Goal: Task Accomplishment & Management: Use online tool/utility

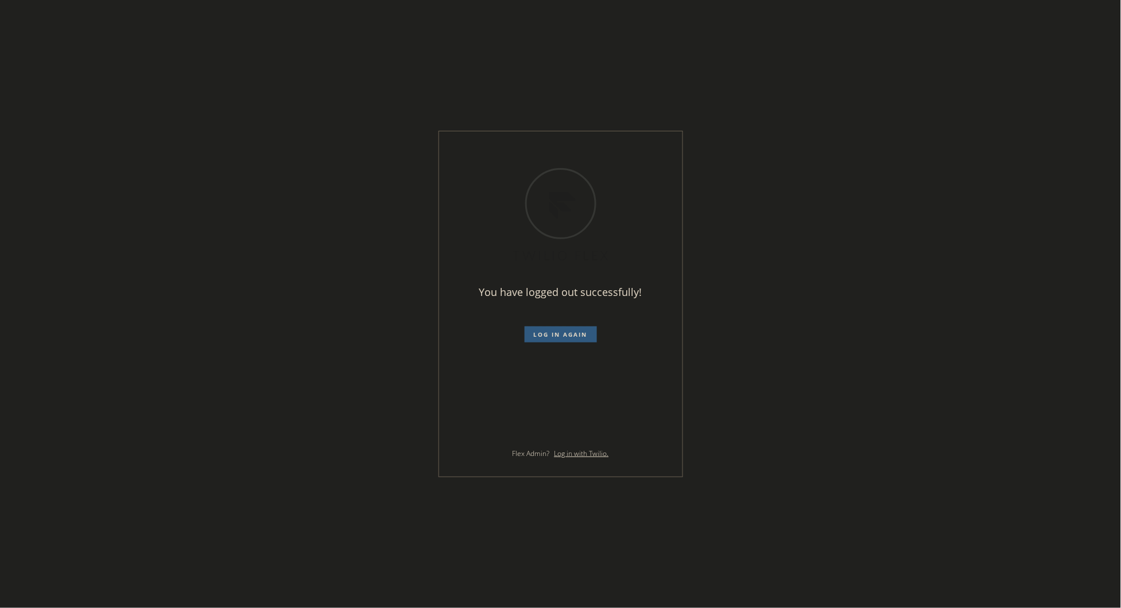
click at [725, 260] on div "You have logged out successfully! Log in again Flex Admin? Log in with Twilio." at bounding box center [560, 304] width 1121 height 608
click at [561, 336] on span "Log in again" at bounding box center [561, 334] width 54 height 8
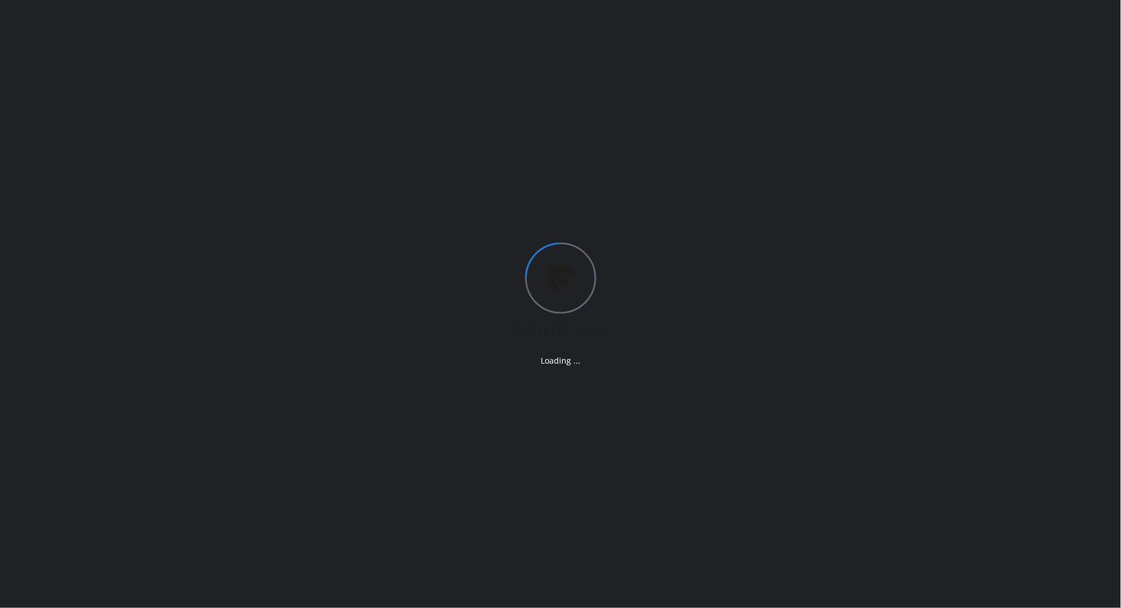
click at [225, 399] on div "Loading ..." at bounding box center [560, 304] width 1121 height 608
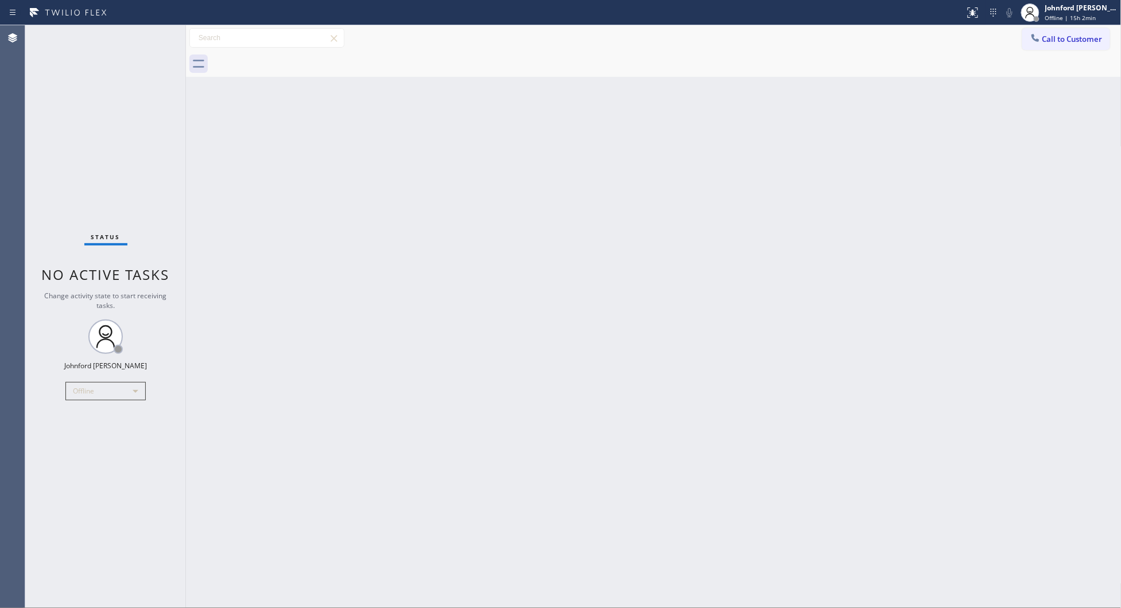
click at [245, 551] on div "Back to Dashboard Change Sender ID Customers Technicians Select a contact Outbo…" at bounding box center [653, 316] width 935 height 583
click at [105, 389] on div "Offline" at bounding box center [105, 391] width 80 height 18
click at [107, 435] on li "Unavailable" at bounding box center [105, 436] width 78 height 14
click at [219, 538] on div "Back to Dashboard Change Sender ID Customers Technicians Select a contact Outbo…" at bounding box center [653, 316] width 935 height 583
click at [810, 150] on div "Back to Dashboard Change Sender ID Customers Technicians Select a contact Outbo…" at bounding box center [653, 316] width 935 height 583
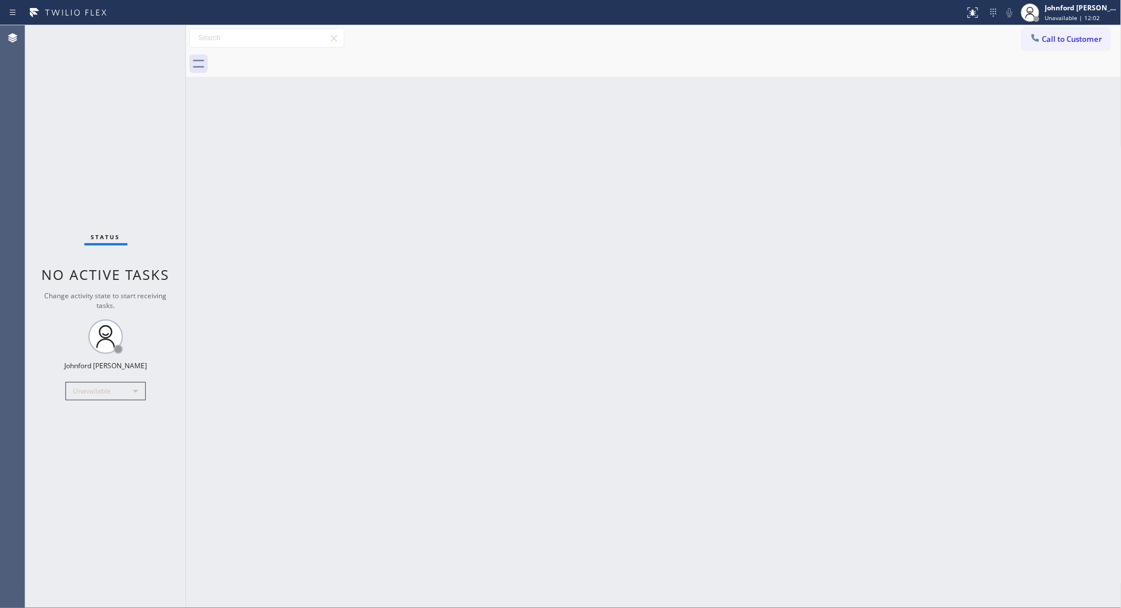
click at [1046, 41] on span "Call to Customer" at bounding box center [1072, 39] width 60 height 10
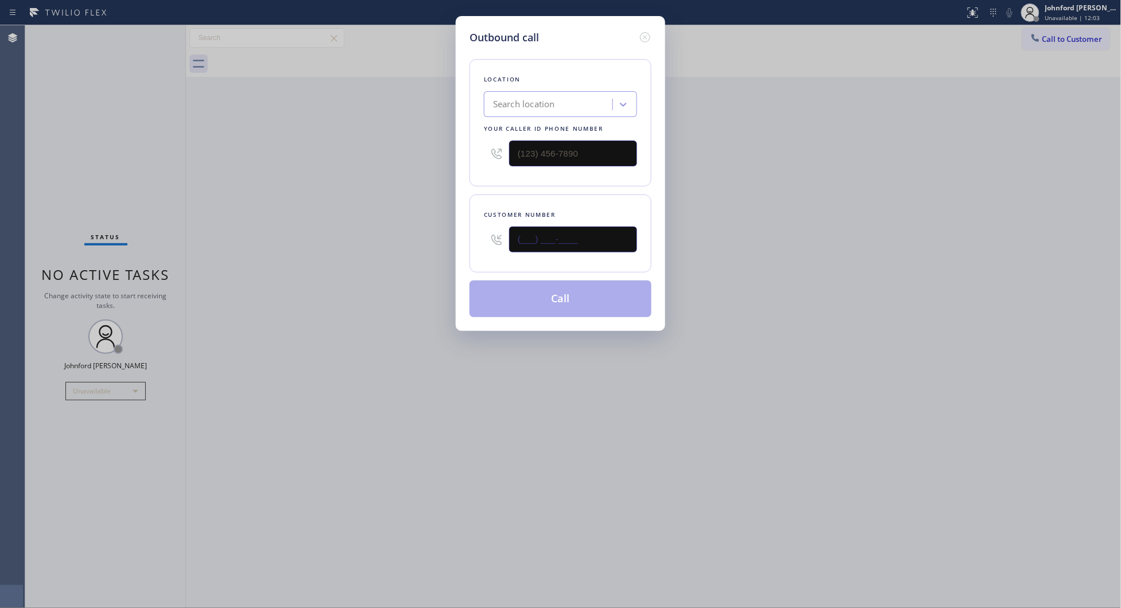
drag, startPoint x: 601, startPoint y: 247, endPoint x: 446, endPoint y: 254, distance: 154.5
click at [446, 254] on div "Outbound call Location Search location Your caller id phone number Customer num…" at bounding box center [560, 304] width 1121 height 608
paste input "323) 931-2224"
type input "[PHONE_NUMBER]"
drag, startPoint x: 492, startPoint y: 154, endPoint x: 414, endPoint y: 156, distance: 78.1
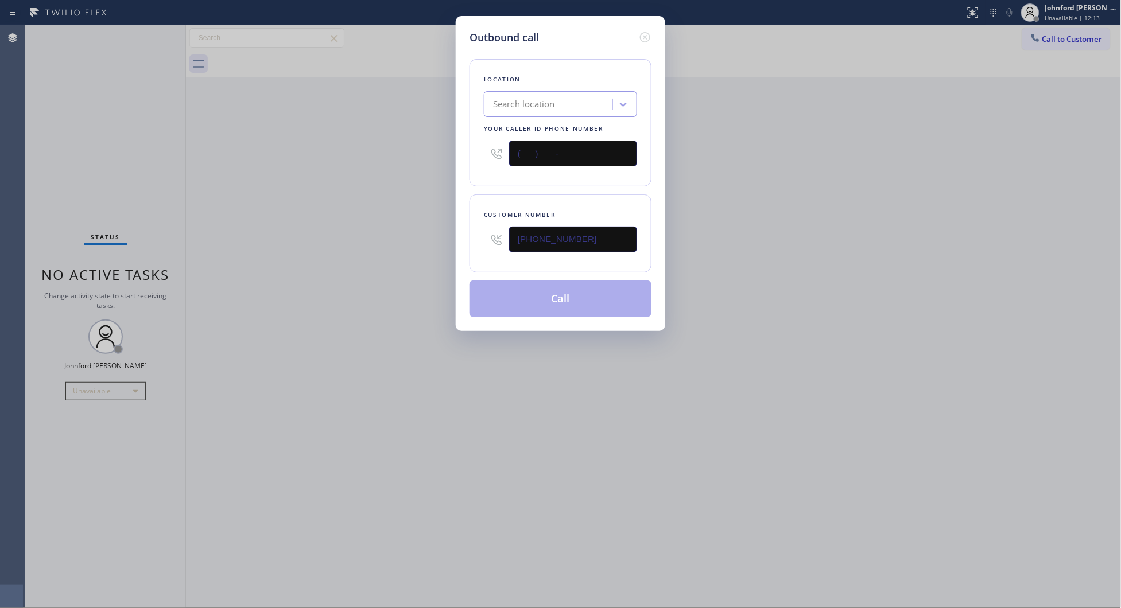
click at [427, 154] on div "Outbound call Location Search location Your caller id phone number (___) ___-__…" at bounding box center [560, 304] width 1121 height 608
paste input "877) 786-0677"
type input "[PHONE_NUMBER]"
click at [340, 190] on div "Outbound call Location Search location Your caller id phone number [PHONE_NUMBE…" at bounding box center [560, 304] width 1121 height 608
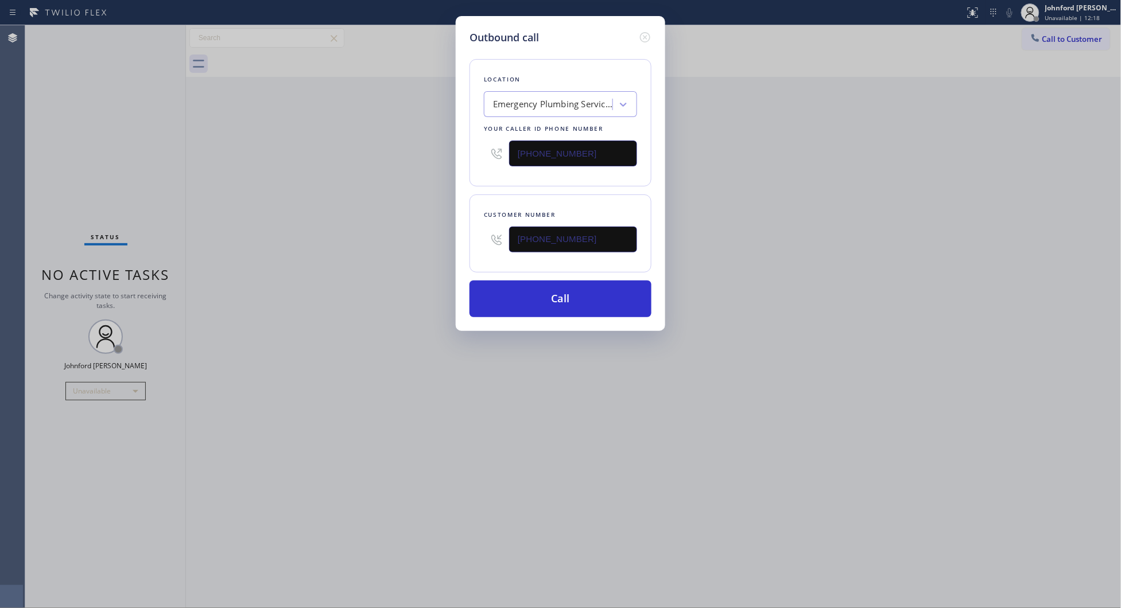
click at [359, 271] on div "Outbound call Location Emergency Plumbing Services(TFN) Your caller id phone nu…" at bounding box center [560, 304] width 1121 height 608
click at [534, 294] on button "Call" at bounding box center [560, 299] width 182 height 37
click at [546, 323] on div "Outbound call Location Emergency Plumbing Services(TFN) Your caller id phone nu…" at bounding box center [560, 173] width 209 height 315
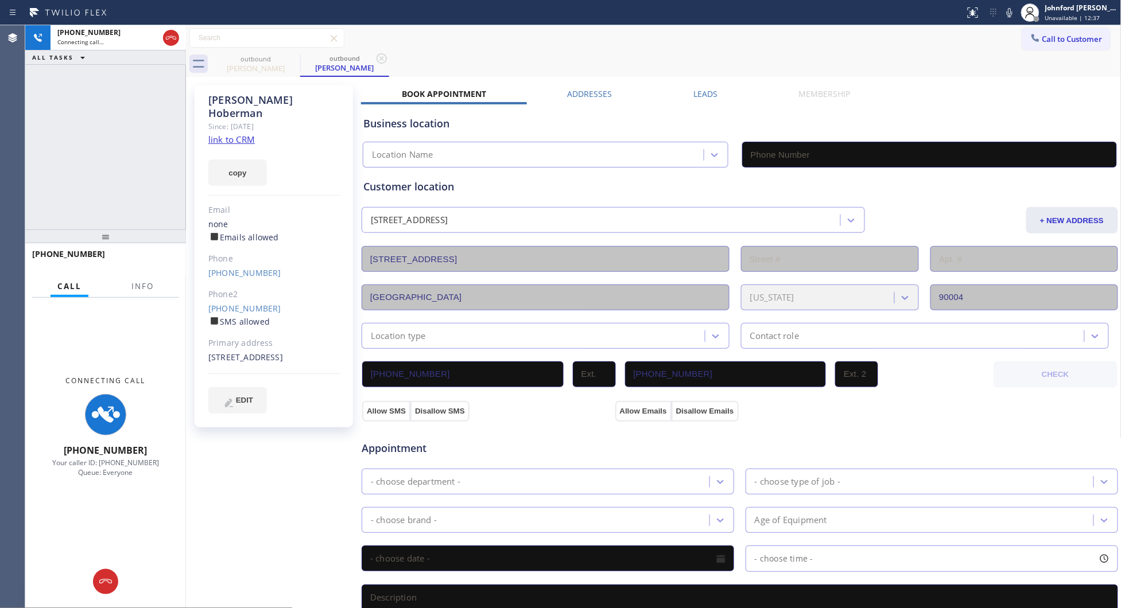
type input "[PHONE_NUMBER]"
click at [127, 284] on button "Info" at bounding box center [143, 286] width 36 height 22
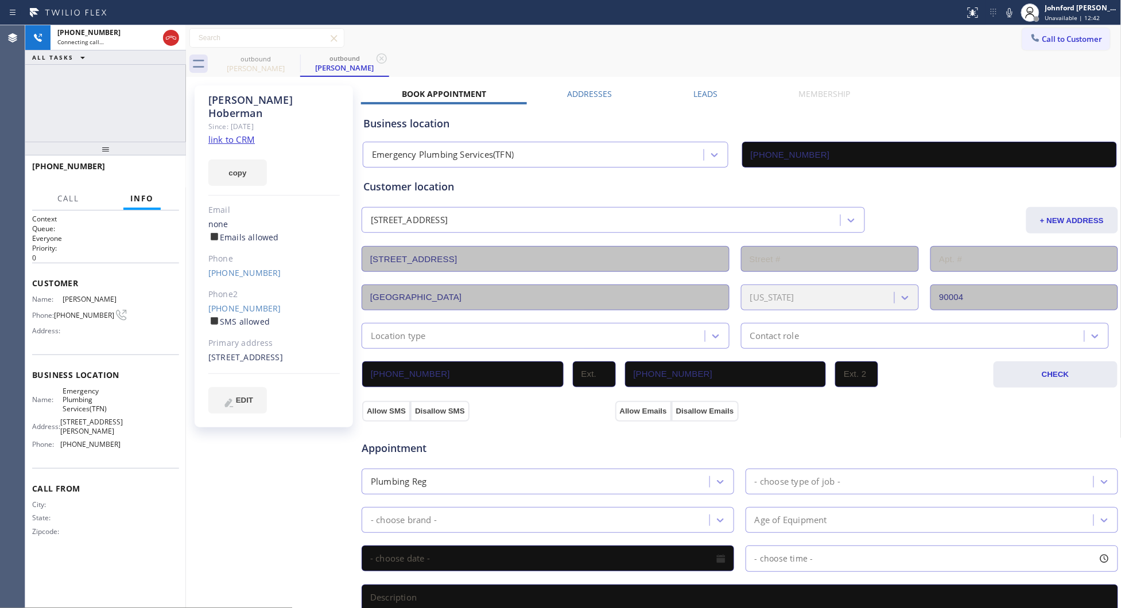
drag, startPoint x: 120, startPoint y: 240, endPoint x: 139, endPoint y: 90, distance: 150.9
click at [136, 118] on div "[PHONE_NUMBER] Connecting call… ALL TASKS ALL TASKS ACTIVE TASKS TASKS IN WRAP …" at bounding box center [105, 316] width 161 height 583
drag, startPoint x: 795, startPoint y: 57, endPoint x: 971, endPoint y: 33, distance: 177.9
click at [806, 56] on div "outbound [PERSON_NAME] outbound [PERSON_NAME]" at bounding box center [666, 64] width 910 height 26
click at [1013, 13] on icon at bounding box center [1009, 13] width 14 height 14
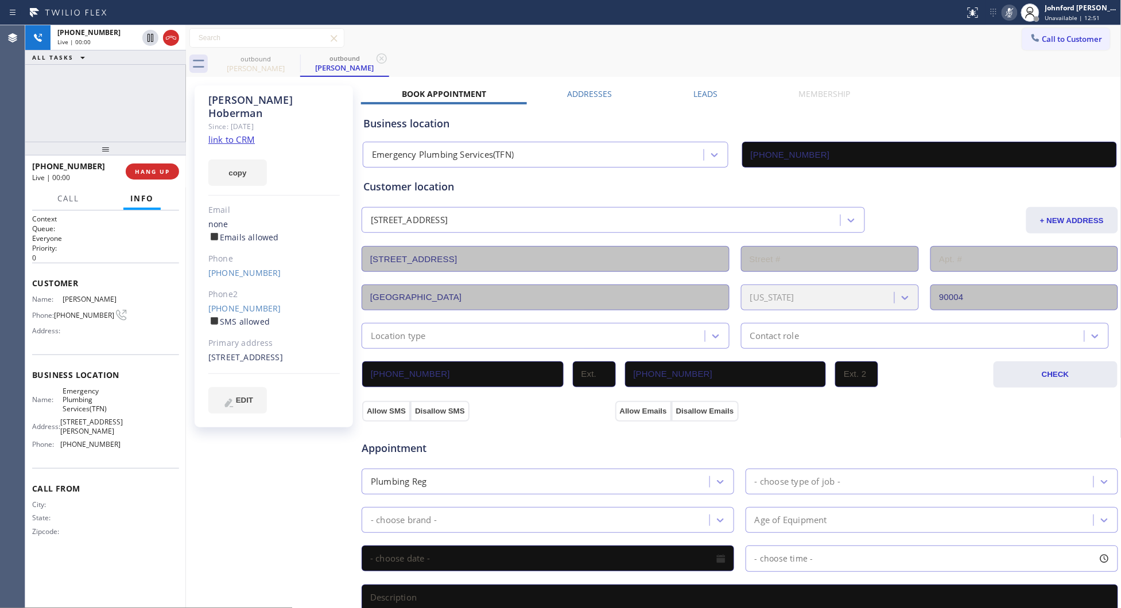
click at [1013, 13] on icon at bounding box center [1009, 13] width 14 height 14
click at [101, 106] on div "[PHONE_NUMBER] Live | 00:03 ALL TASKS ALL TASKS ACTIVE TASKS TASKS IN WRAP UP" at bounding box center [105, 83] width 161 height 116
click at [89, 44] on div "Live | 00:05" at bounding box center [97, 42] width 80 height 8
click at [155, 175] on span "HANG UP" at bounding box center [152, 172] width 35 height 8
click at [706, 93] on label "Leads" at bounding box center [705, 93] width 24 height 11
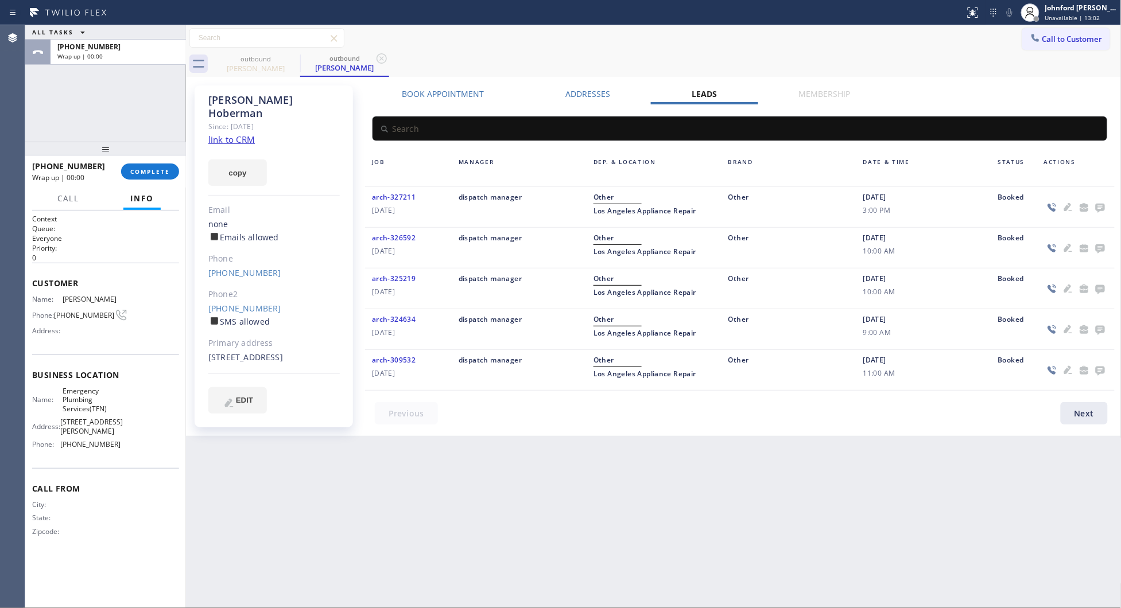
click at [1095, 207] on icon at bounding box center [1099, 208] width 9 height 9
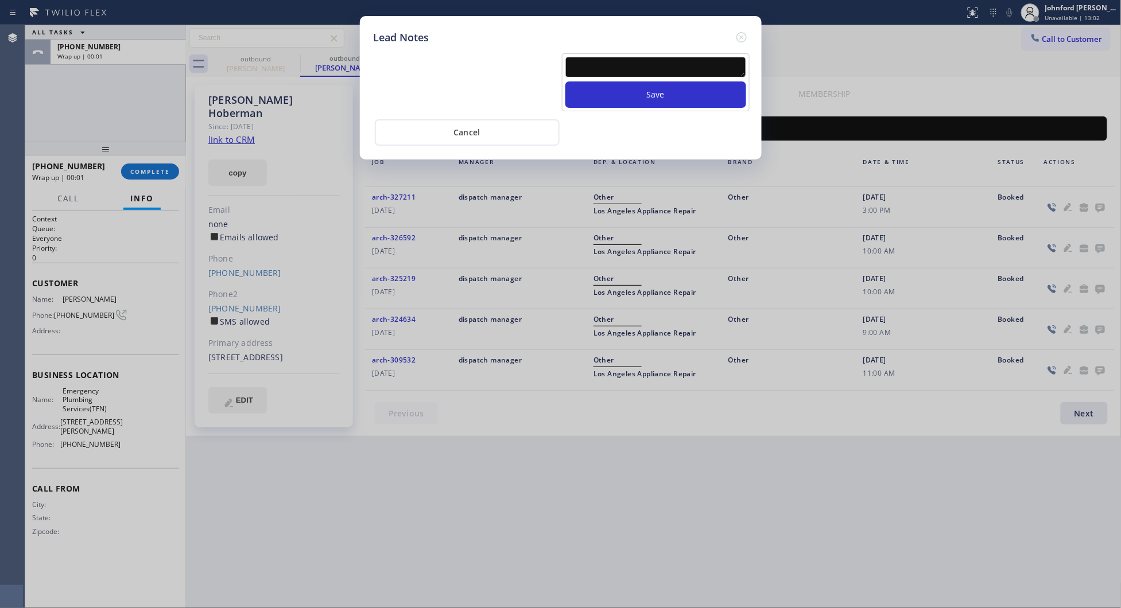
click at [650, 60] on textarea at bounding box center [655, 67] width 181 height 21
type textarea "transfer if cx calls back"
click at [565, 81] on button "Save" at bounding box center [655, 94] width 181 height 26
click at [744, 39] on icon at bounding box center [741, 37] width 14 height 14
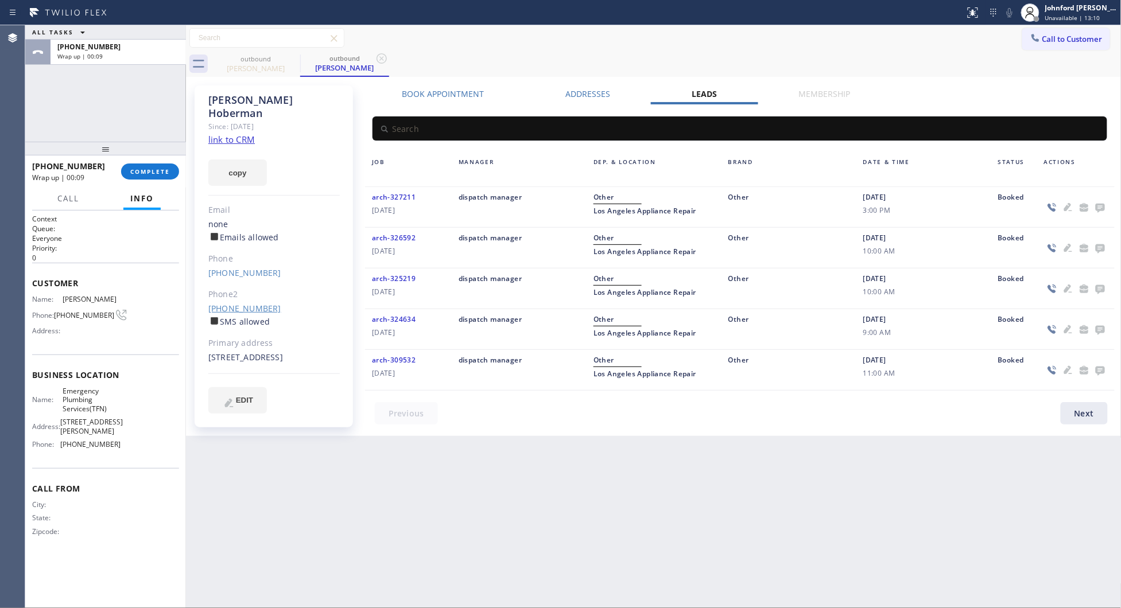
click at [223, 303] on link "[PHONE_NUMBER]" at bounding box center [244, 308] width 73 height 11
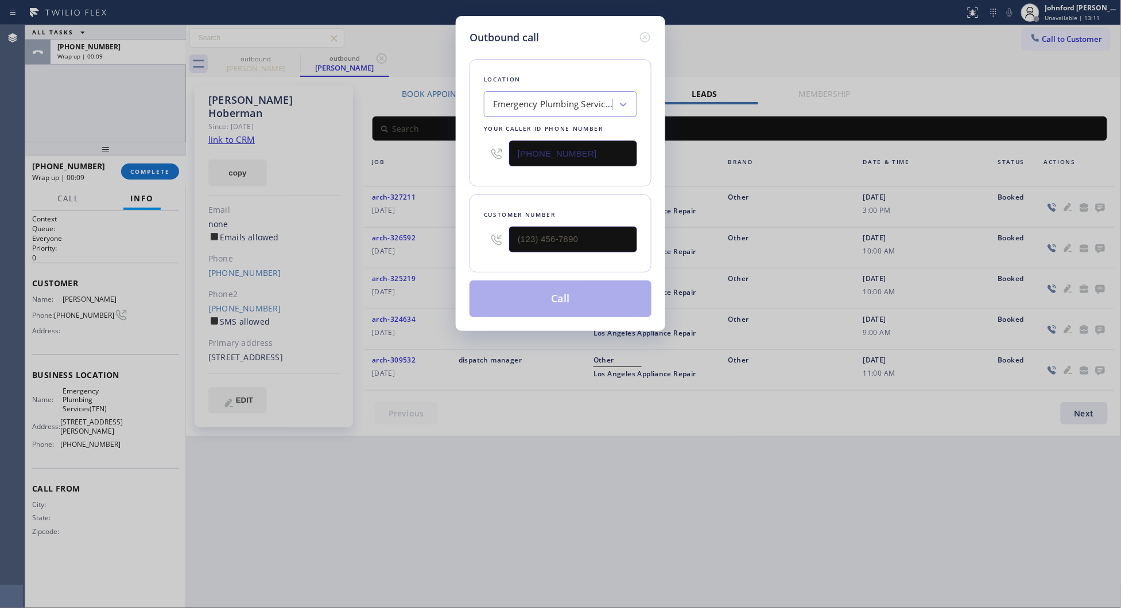
type input "[PHONE_NUMBER]"
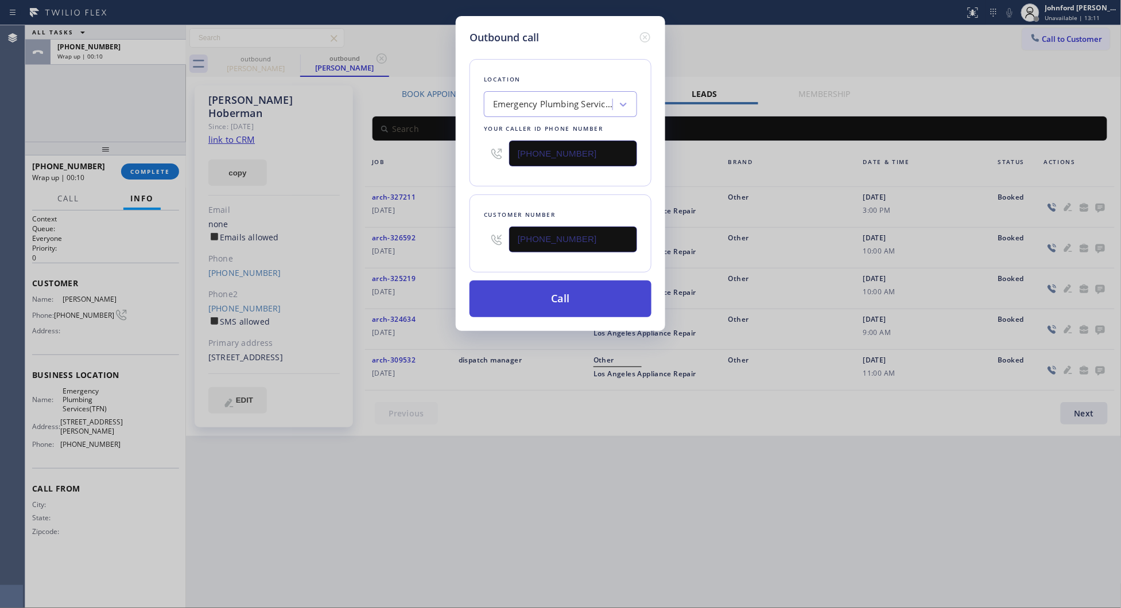
click at [535, 307] on button "Call" at bounding box center [560, 299] width 182 height 37
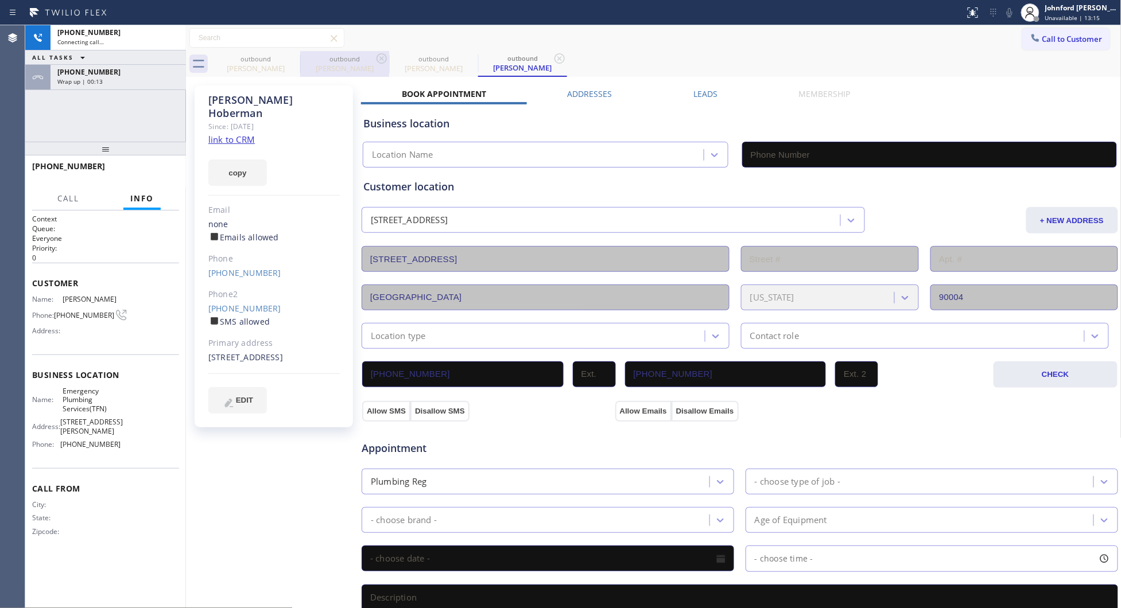
click at [300, 63] on div at bounding box center [300, 64] width 1 height 18
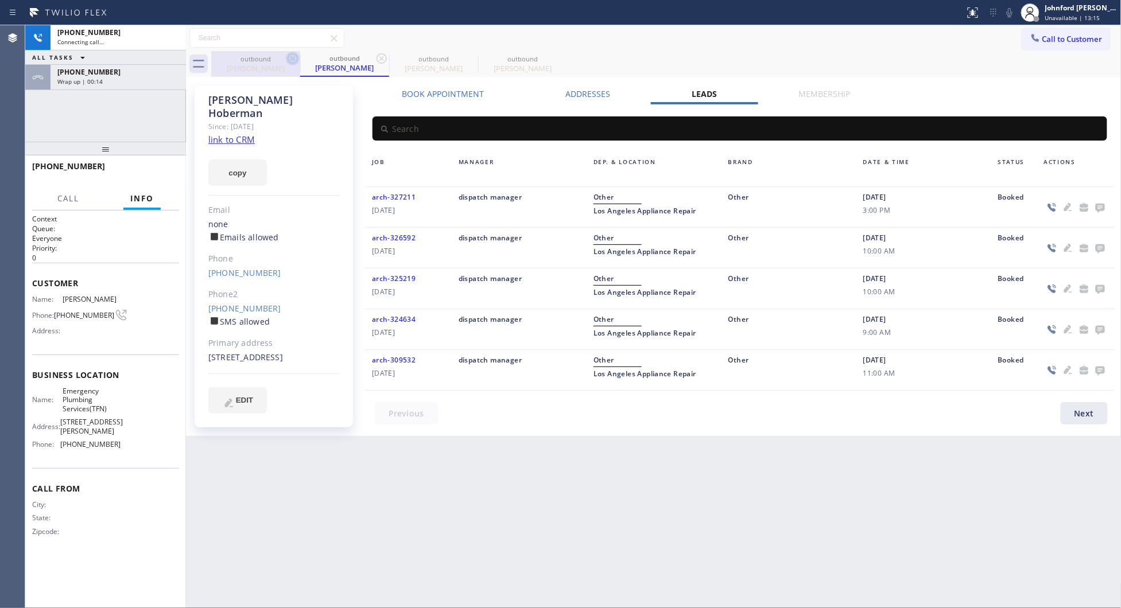
click at [287, 60] on icon at bounding box center [293, 59] width 14 height 14
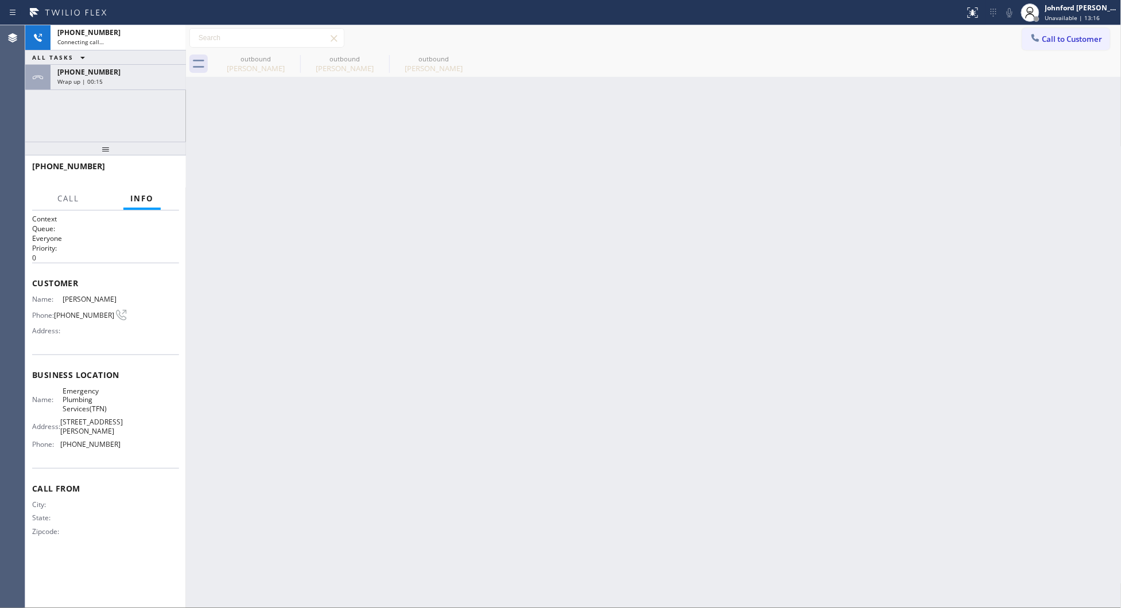
click at [111, 128] on div "[PHONE_NUMBER] Connecting call… ALL TASKS ALL TASKS ACTIVE TASKS TASKS IN WRAP …" at bounding box center [105, 83] width 161 height 116
click at [287, 58] on icon at bounding box center [293, 59] width 14 height 14
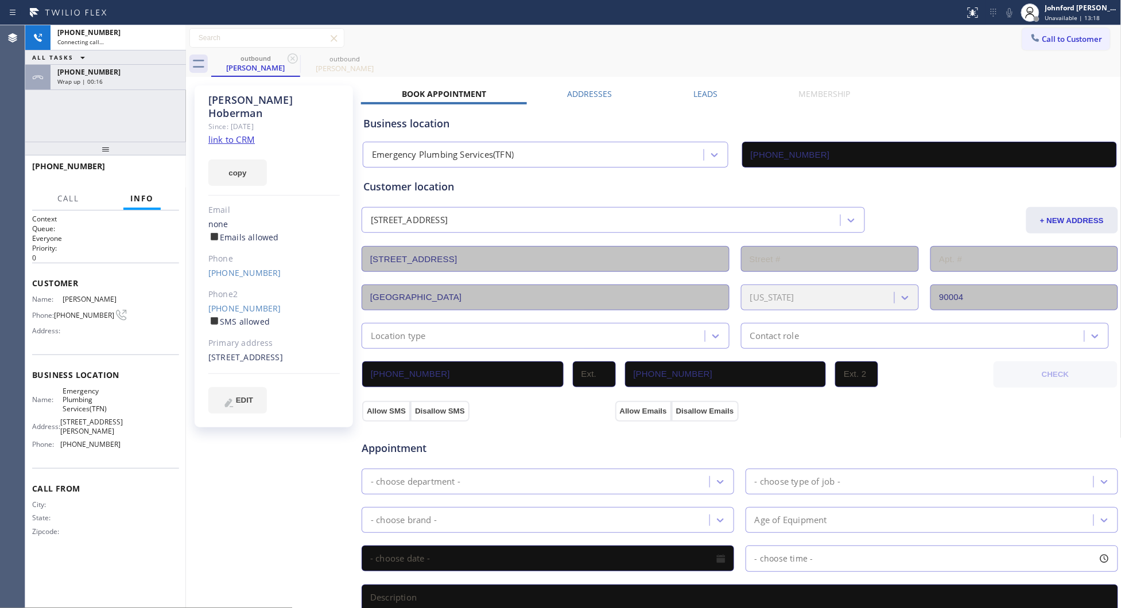
click at [141, 107] on div "[PHONE_NUMBER] Connecting call… ALL TASKS ALL TASKS ACTIVE TASKS TASKS IN WRAP …" at bounding box center [105, 83] width 161 height 116
drag, startPoint x: 125, startPoint y: 77, endPoint x: 133, endPoint y: 159, distance: 82.4
click at [125, 77] on div "Wrap up | 00:17" at bounding box center [118, 81] width 122 height 8
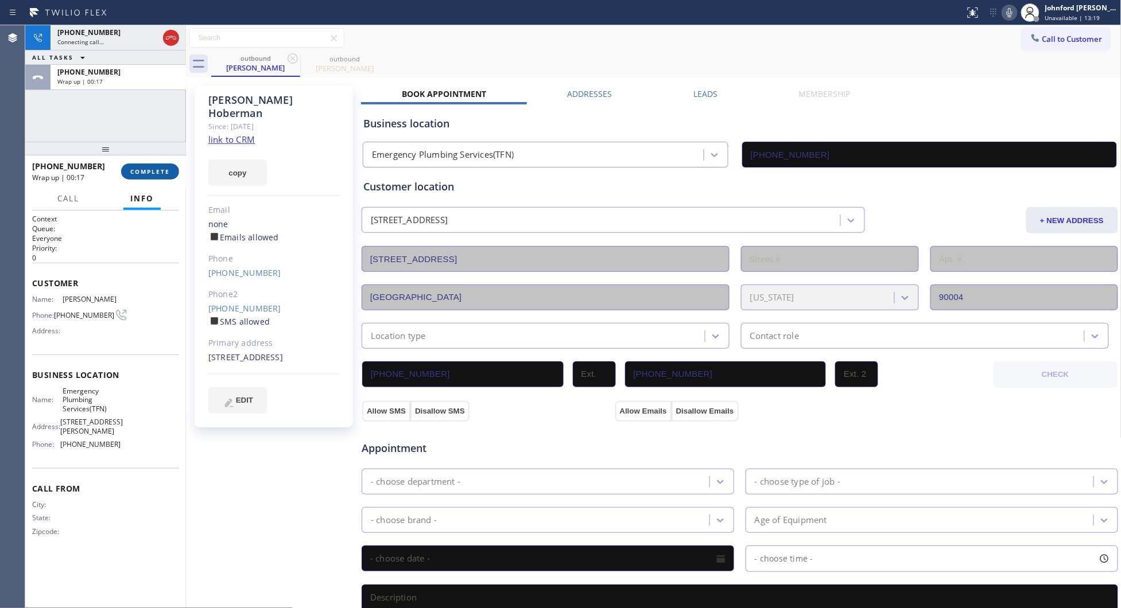
click at [148, 176] on button "COMPLETE" at bounding box center [150, 172] width 58 height 16
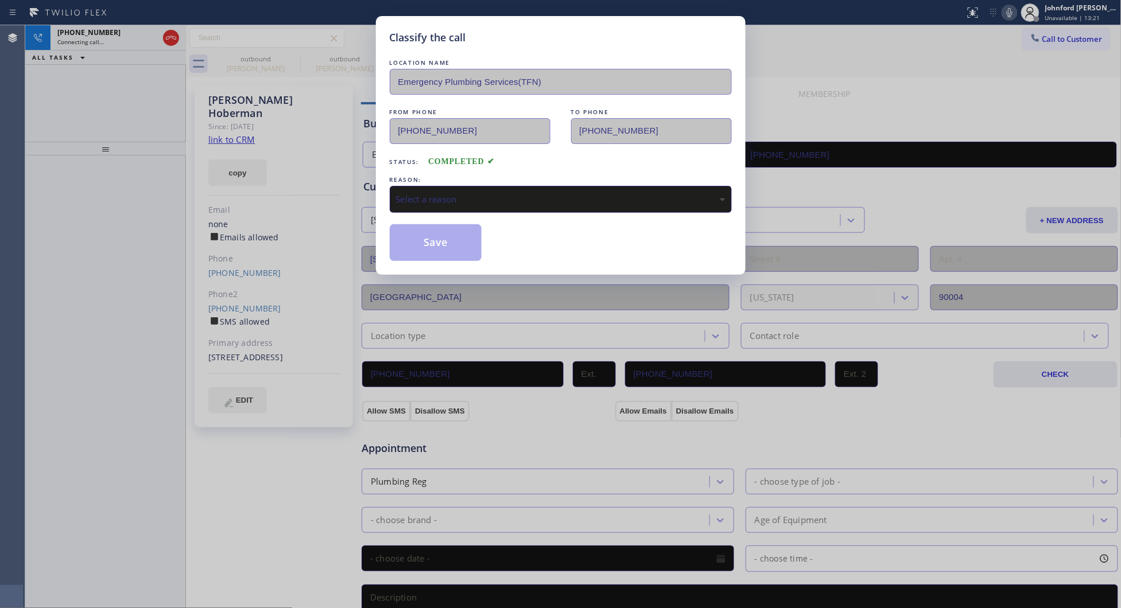
type input "[PHONE_NUMBER]"
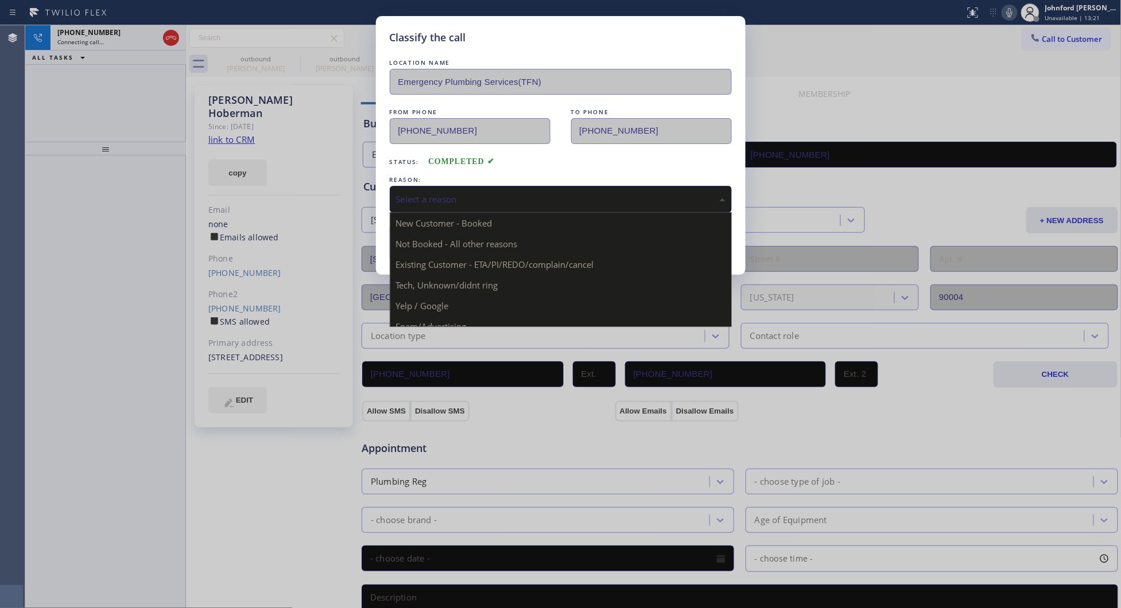
click at [446, 199] on div "Select a reason" at bounding box center [560, 199] width 329 height 13
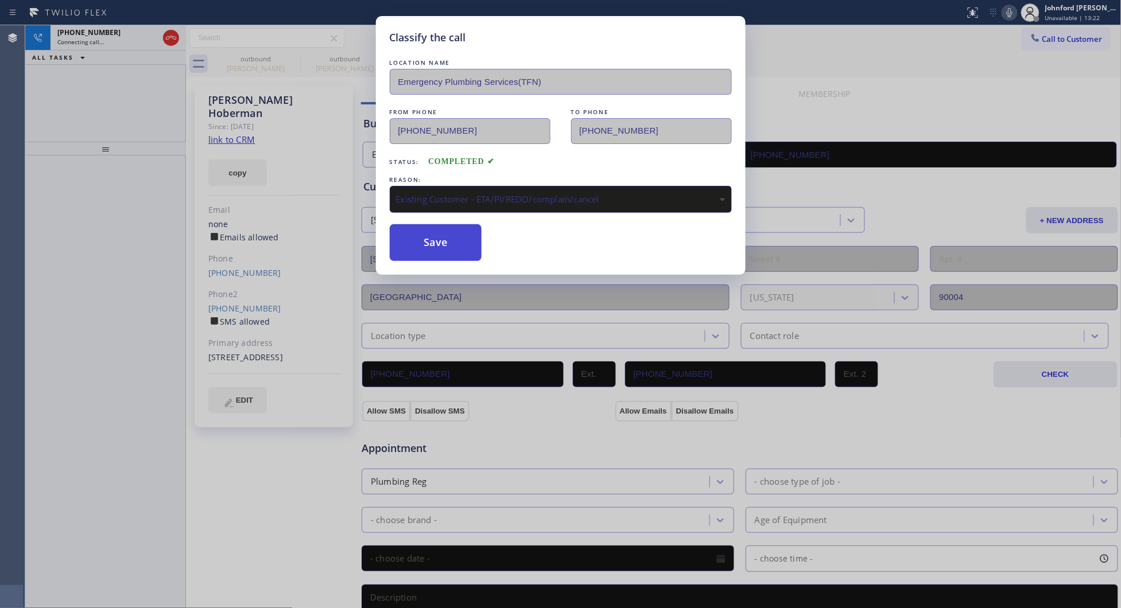
click at [414, 225] on button "Save" at bounding box center [436, 242] width 92 height 37
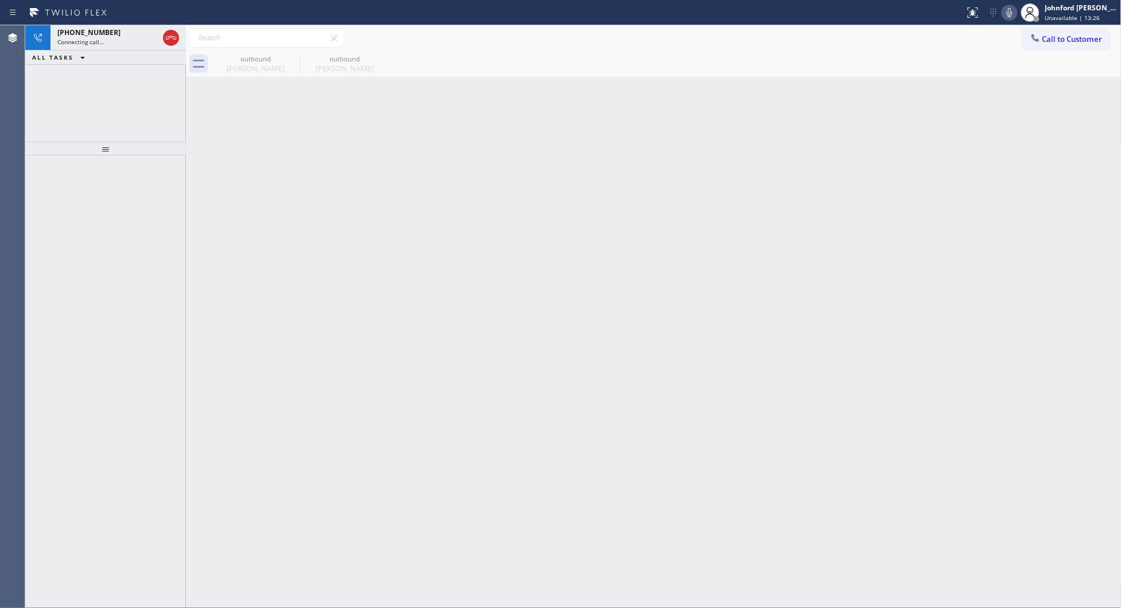
click at [698, 144] on div "Back to Dashboard Change Sender ID Customers Technicians Select a contact Outbo…" at bounding box center [653, 316] width 935 height 583
click at [102, 38] on span "Connecting call…" at bounding box center [80, 42] width 46 height 8
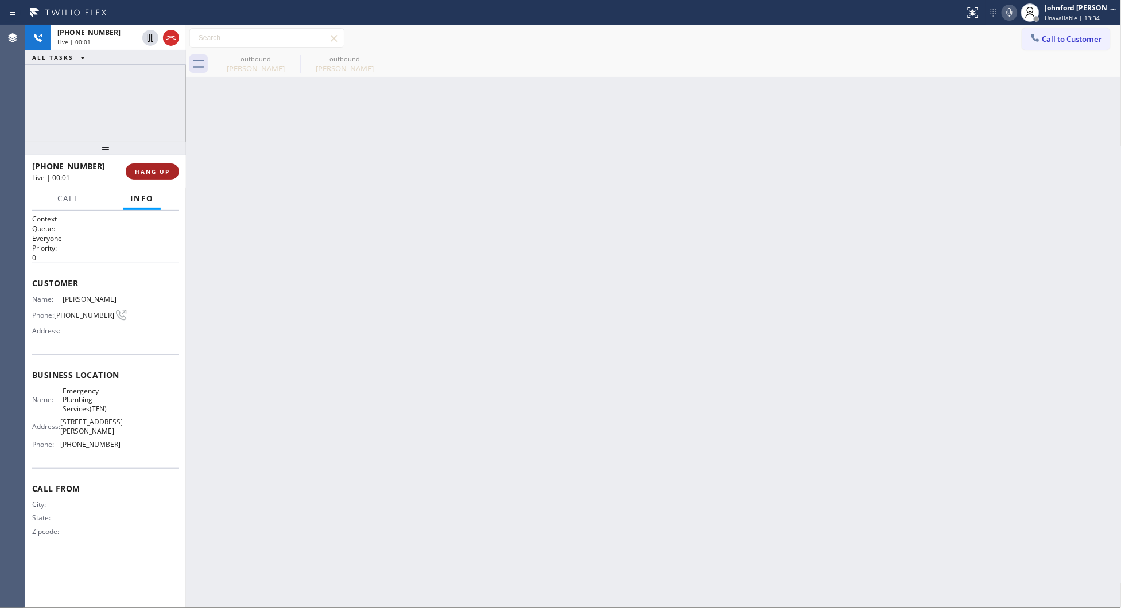
click at [155, 170] on span "HANG UP" at bounding box center [152, 172] width 35 height 8
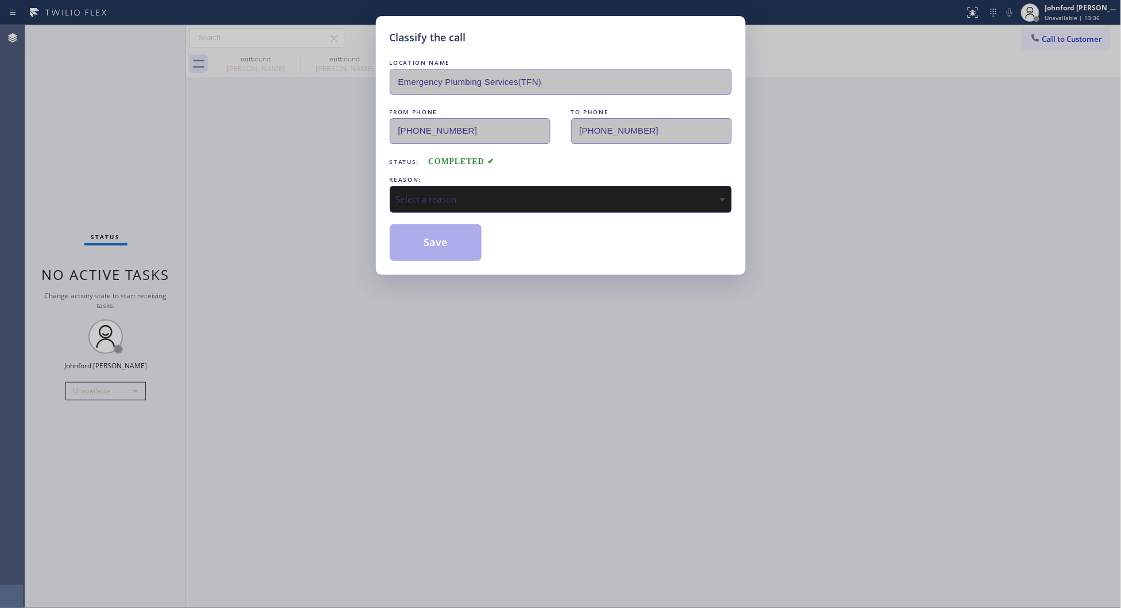
click at [474, 210] on div "LOCATION NAME Emergency Plumbing Services(TFN) FROM PHONE [PHONE_NUMBER] TO PHO…" at bounding box center [561, 159] width 342 height 204
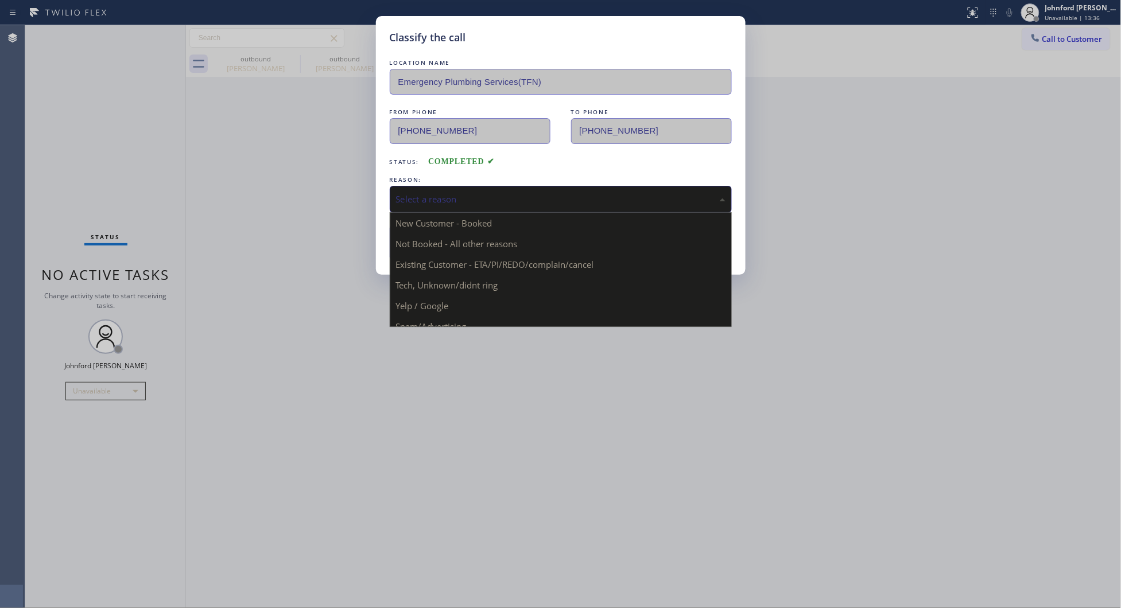
click at [475, 201] on div "Select a reason" at bounding box center [560, 199] width 329 height 13
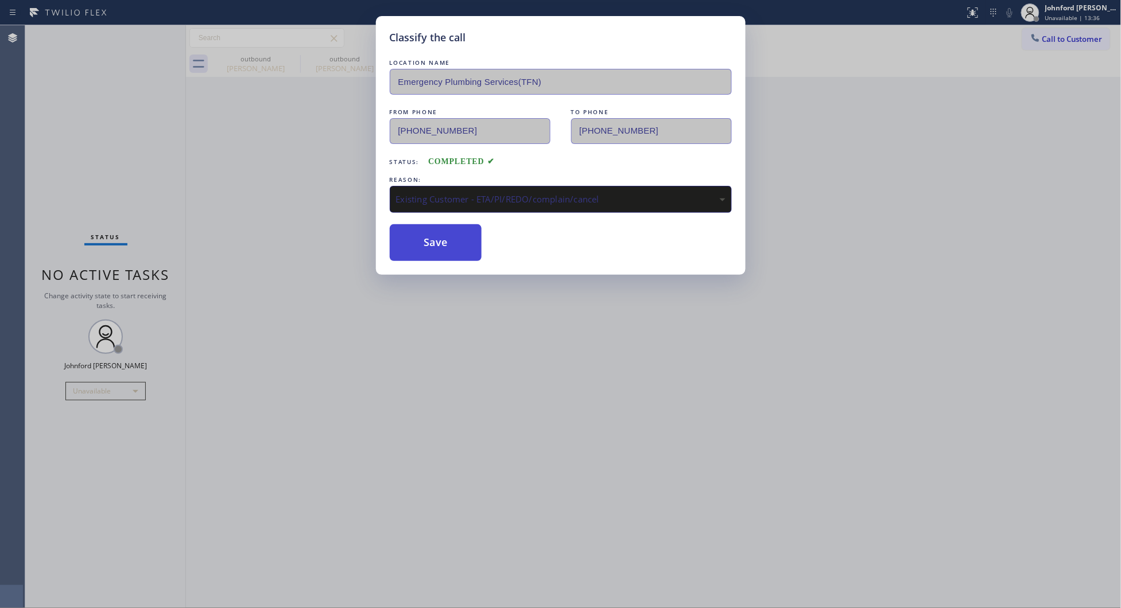
click at [411, 238] on button "Save" at bounding box center [436, 242] width 92 height 37
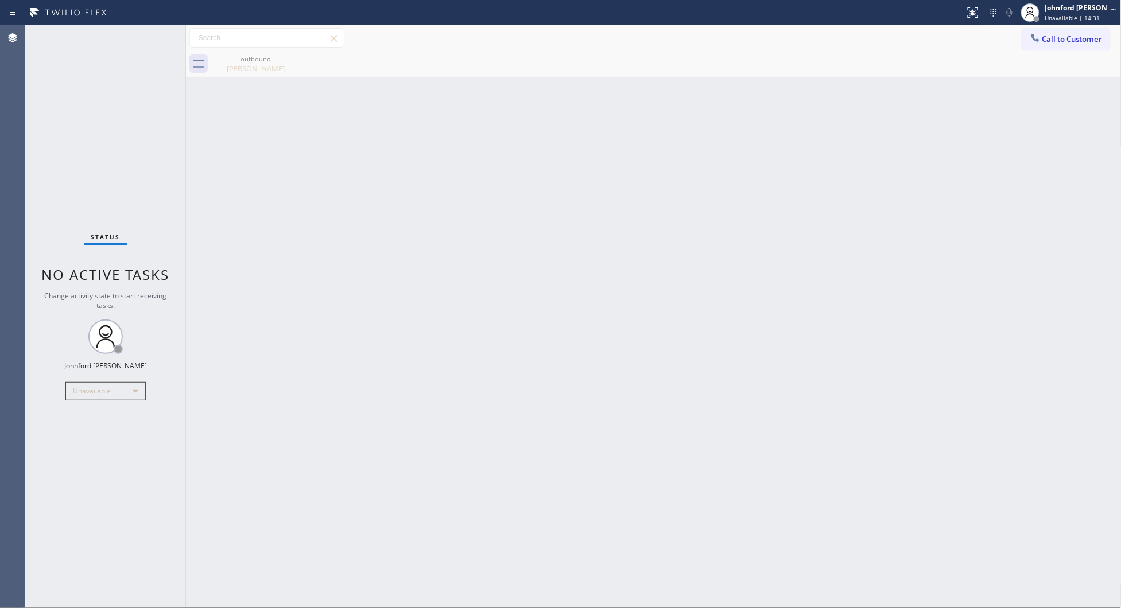
click at [879, 179] on div "Back to Dashboard Change Sender ID Customers Technicians Select a contact Outbo…" at bounding box center [653, 316] width 935 height 583
click at [1047, 36] on span "Call to Customer" at bounding box center [1072, 39] width 60 height 10
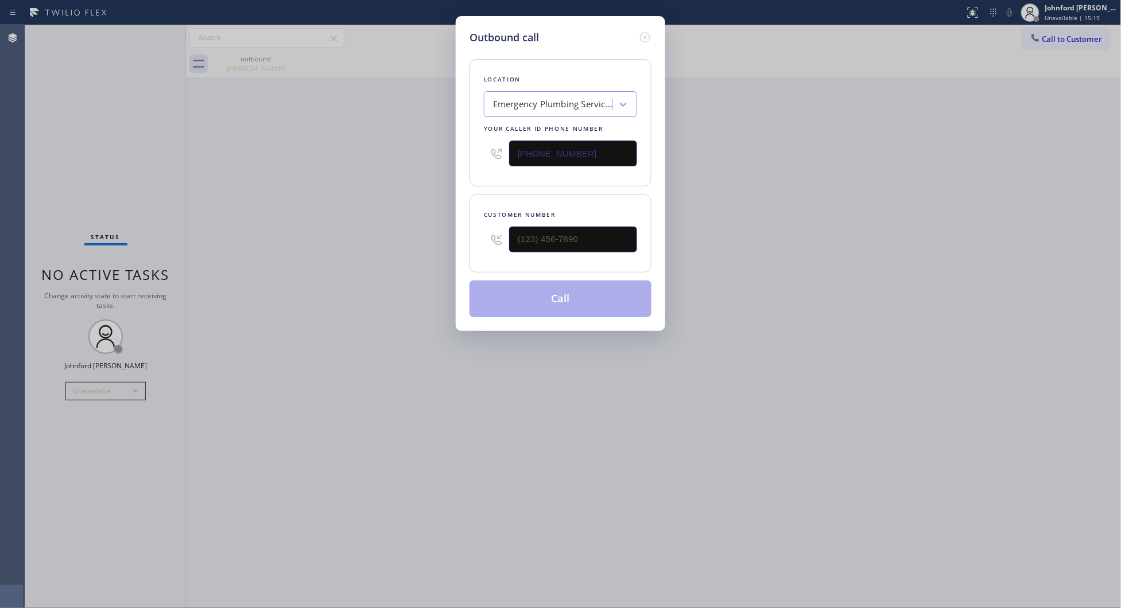
click at [1052, 36] on div "Outbound call Location Emergency Plumbing Services(TFN) Your caller id phone nu…" at bounding box center [560, 304] width 1121 height 608
drag, startPoint x: 620, startPoint y: 217, endPoint x: 464, endPoint y: 232, distance: 157.4
click at [428, 227] on div "Outbound call Location Emergency Plumbing Services(TFN) Your caller id phone nu…" at bounding box center [560, 304] width 1121 height 608
drag, startPoint x: 609, startPoint y: 235, endPoint x: 390, endPoint y: 245, distance: 218.8
click at [402, 245] on div "Outbound call Location Emergency Plumbing Services(TFN) Your caller id phone nu…" at bounding box center [560, 304] width 1121 height 608
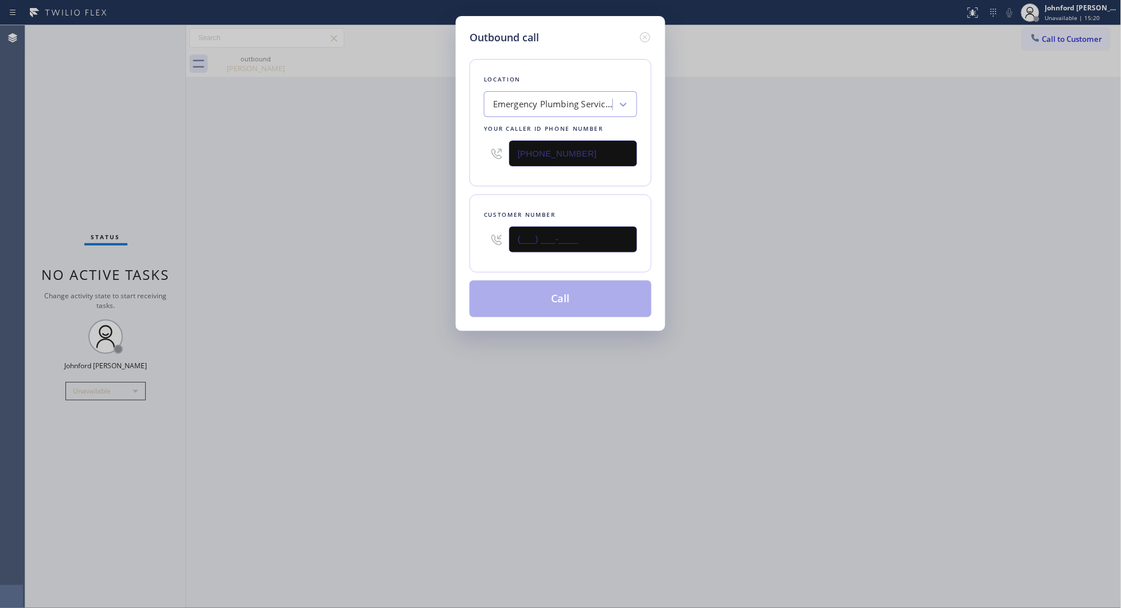
paste input "323) 828-5996"
type input "[PHONE_NUMBER]"
drag, startPoint x: 600, startPoint y: 137, endPoint x: 445, endPoint y: 147, distance: 155.3
click at [445, 147] on div "Outbound call Location Emergency Plumbing Services(TFN) Your caller id phone nu…" at bounding box center [560, 304] width 1121 height 608
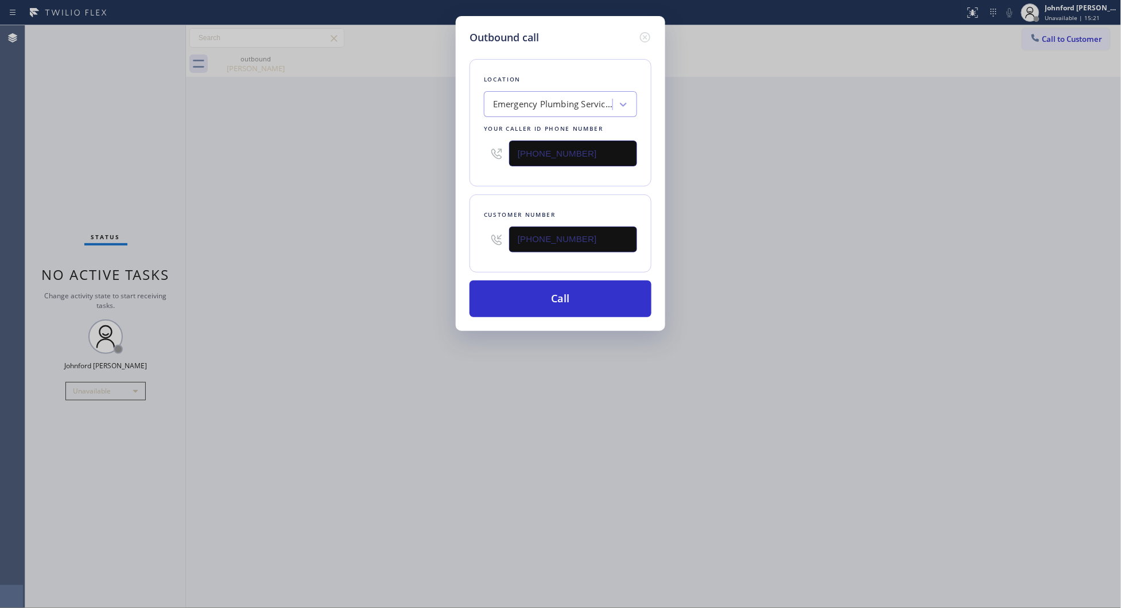
paste input "323) 828-5996"
drag, startPoint x: 596, startPoint y: 150, endPoint x: 431, endPoint y: 149, distance: 164.1
click at [431, 149] on div "Outbound call Location Search location Your caller id phone number [PHONE_NUMBE…" at bounding box center [560, 304] width 1121 height 608
paste input "323) 828-5996"
drag, startPoint x: 545, startPoint y: 155, endPoint x: 353, endPoint y: 176, distance: 193.4
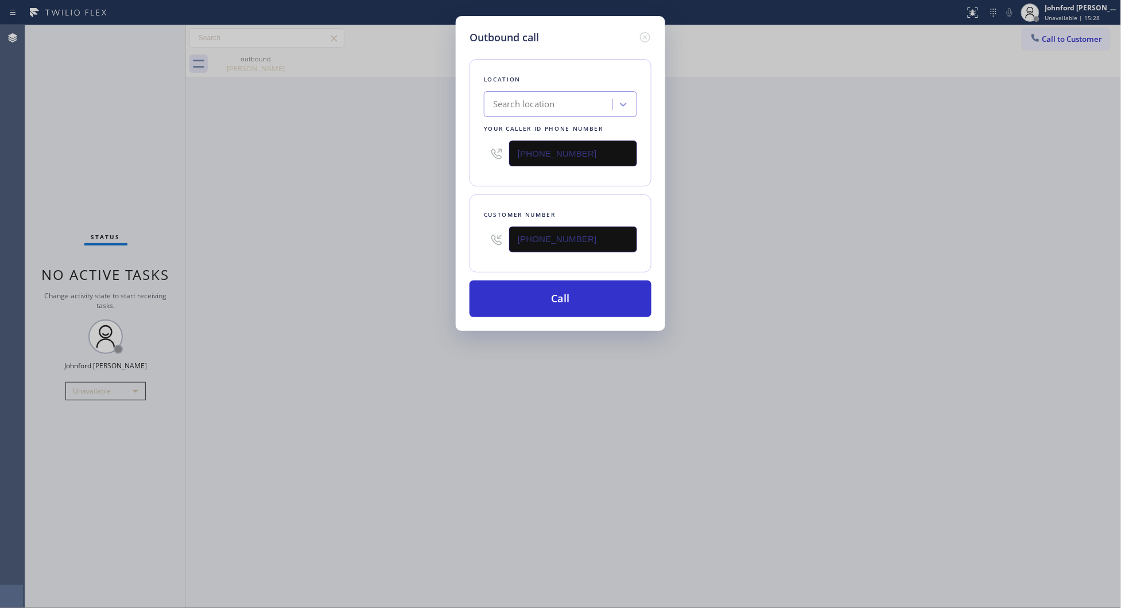
click at [409, 156] on div "Outbound call Location Search location Your caller id phone number [PHONE_NUMBE…" at bounding box center [560, 304] width 1121 height 608
paste input "877) 786-0677"
type input "[PHONE_NUMBER]"
click at [353, 176] on div "Outbound call Location Search location Your caller id phone number [PHONE_NUMBE…" at bounding box center [560, 304] width 1121 height 608
click at [553, 302] on button "Call" at bounding box center [560, 299] width 182 height 37
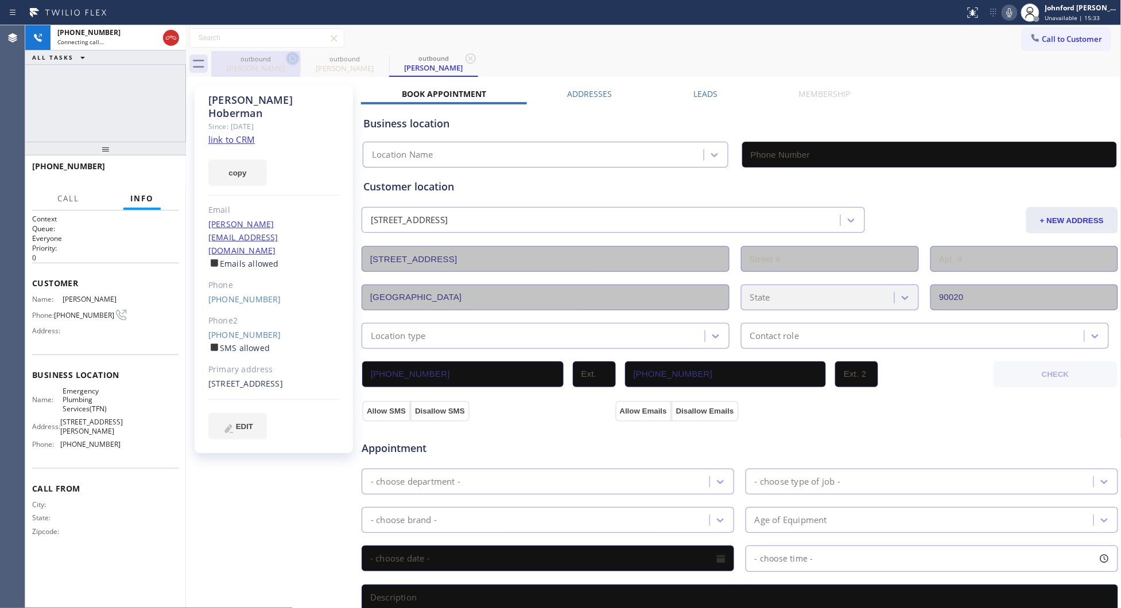
click at [299, 57] on icon at bounding box center [293, 59] width 14 height 14
type input "[PHONE_NUMBER]"
click at [540, 53] on div "outbound [PERSON_NAME] outbound [PERSON_NAME]" at bounding box center [666, 64] width 910 height 26
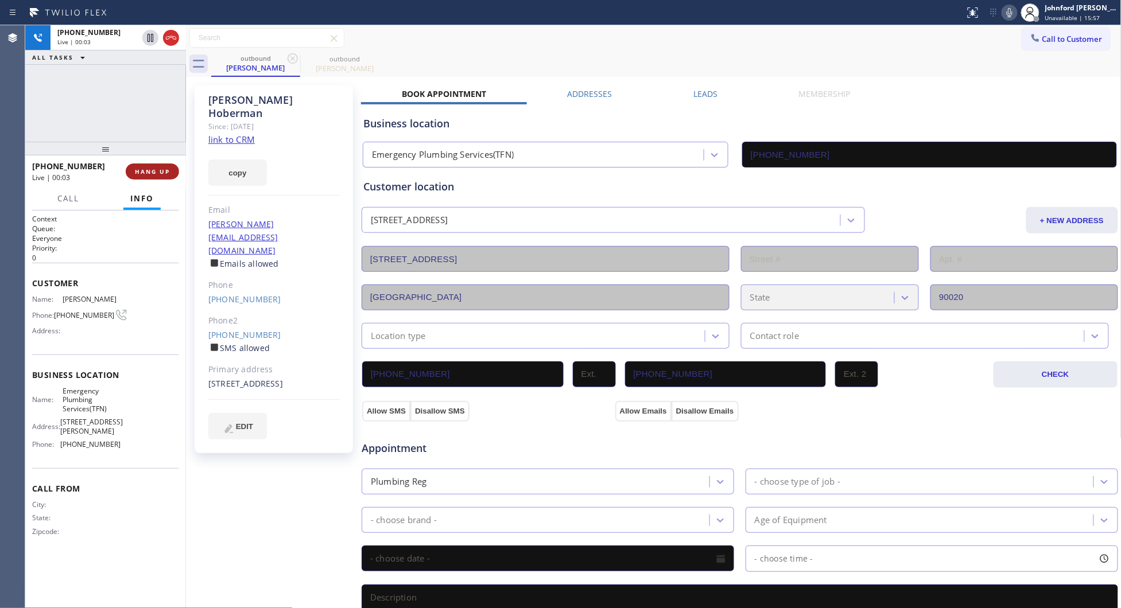
click at [148, 176] on button "HANG UP" at bounding box center [152, 172] width 53 height 16
click at [148, 176] on button "COMPLETE" at bounding box center [150, 172] width 58 height 16
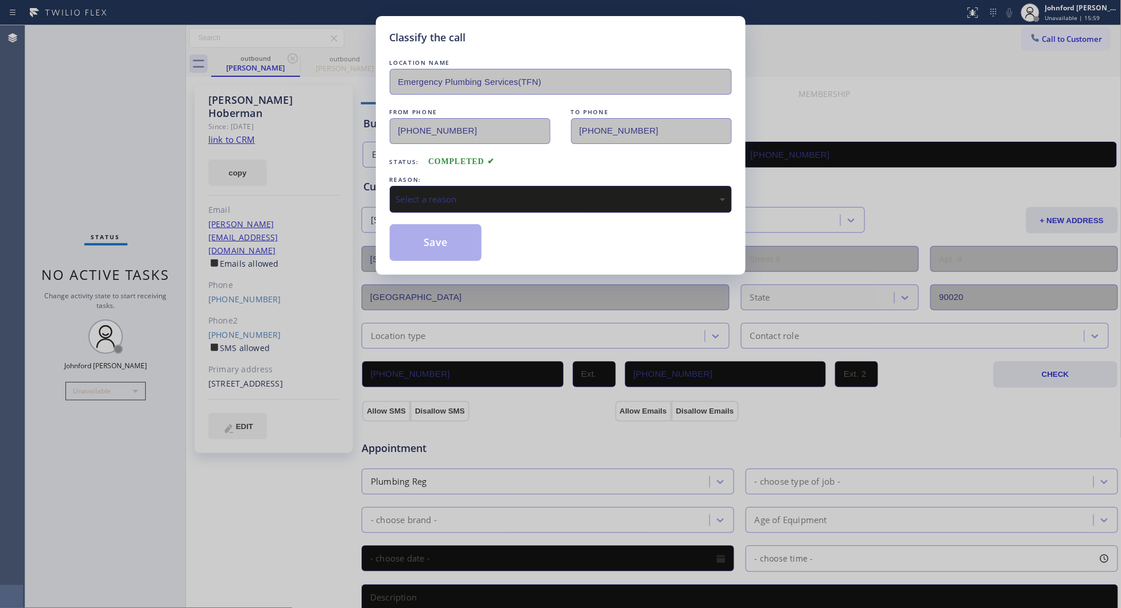
click at [480, 211] on div "LOCATION NAME Emergency Plumbing Services(TFN) FROM PHONE [PHONE_NUMBER] TO PHO…" at bounding box center [561, 159] width 342 height 204
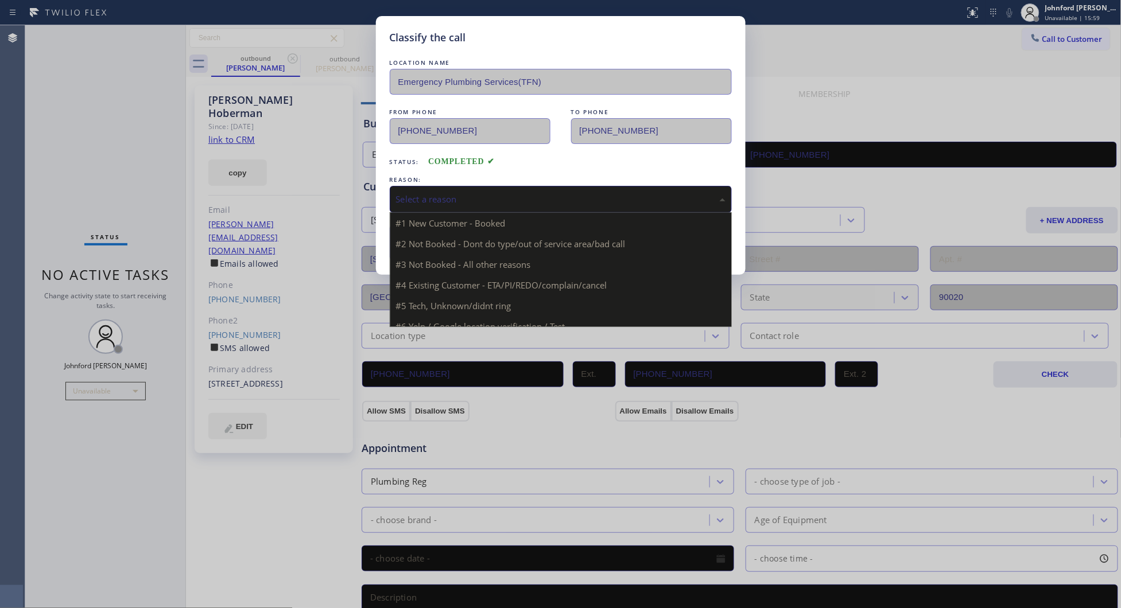
click at [474, 205] on div "Select a reason" at bounding box center [561, 199] width 342 height 27
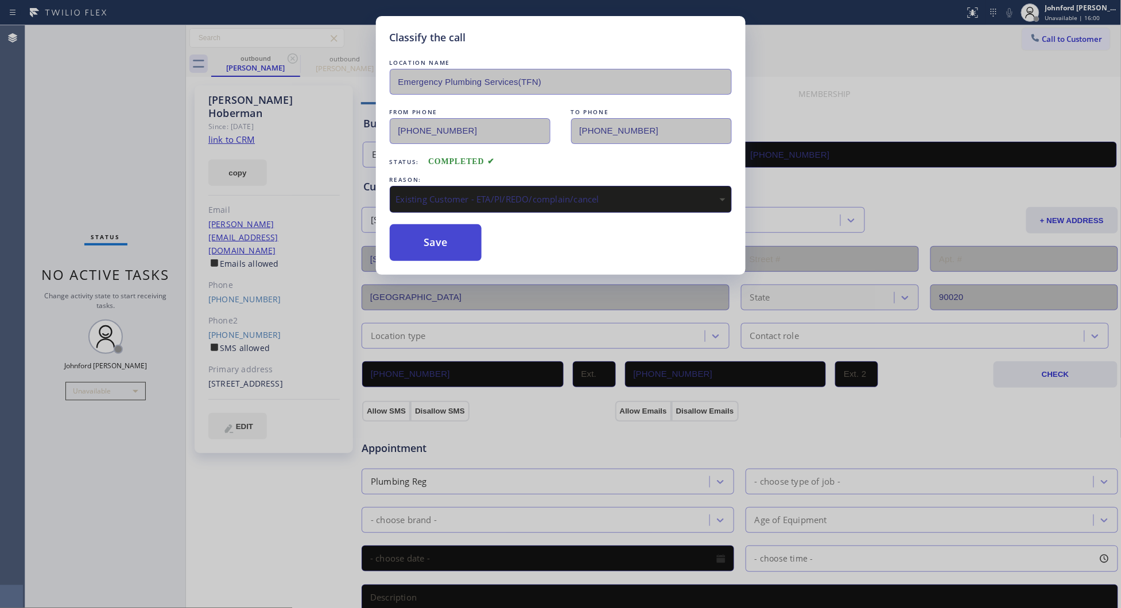
click at [456, 256] on button "Save" at bounding box center [436, 242] width 92 height 37
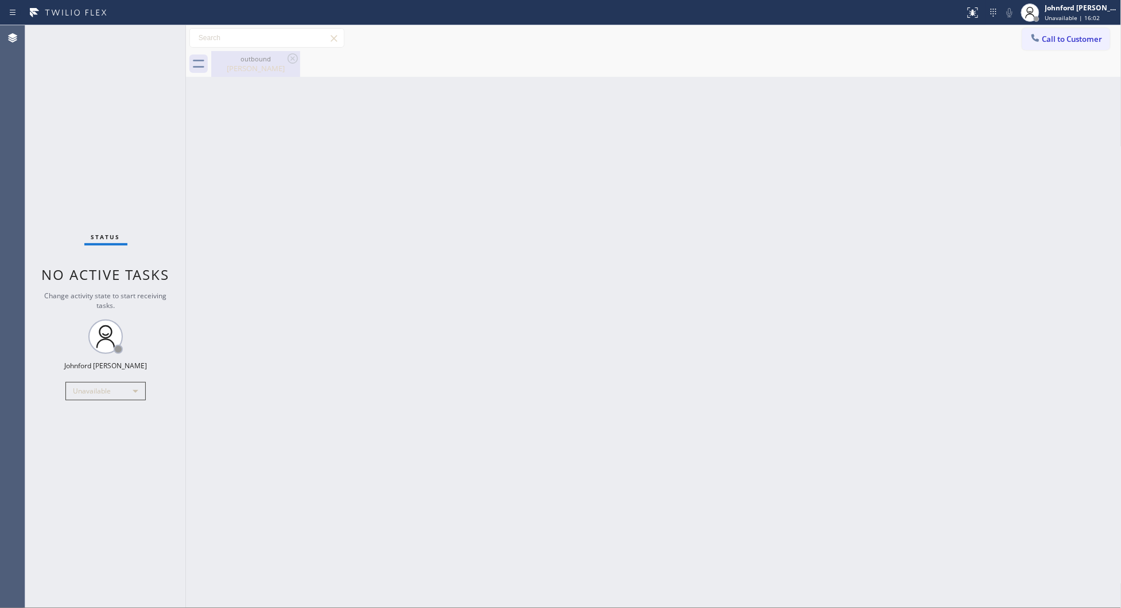
click at [230, 69] on div "[PERSON_NAME]" at bounding box center [255, 68] width 87 height 10
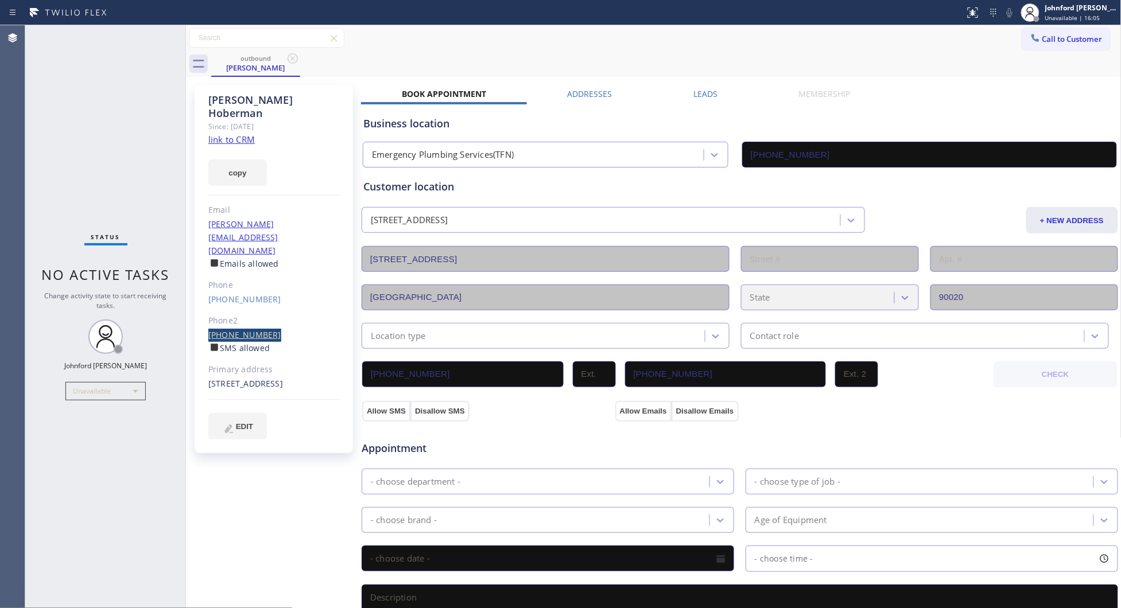
drag, startPoint x: 193, startPoint y: 301, endPoint x: 264, endPoint y: 297, distance: 71.3
click at [264, 297] on div "[PERSON_NAME] Since: [DATE] link to CRM copy Email [PERSON_NAME][EMAIL_ADDRESS]…" at bounding box center [275, 463] width 172 height 767
copy link "[PHONE_NUMBER]"
click at [870, 53] on div "outbound [PERSON_NAME]" at bounding box center [666, 64] width 910 height 26
click at [105, 137] on div "Status No active tasks Change activity state to start receiving tasks. [PERSON_…" at bounding box center [105, 316] width 161 height 583
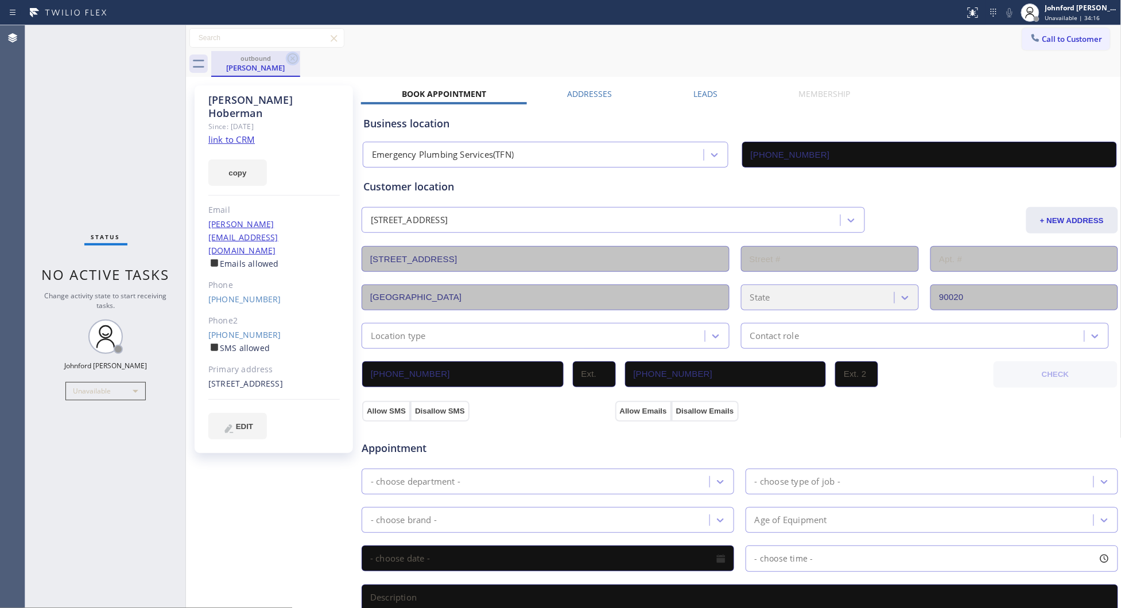
click at [291, 56] on icon at bounding box center [293, 59] width 14 height 14
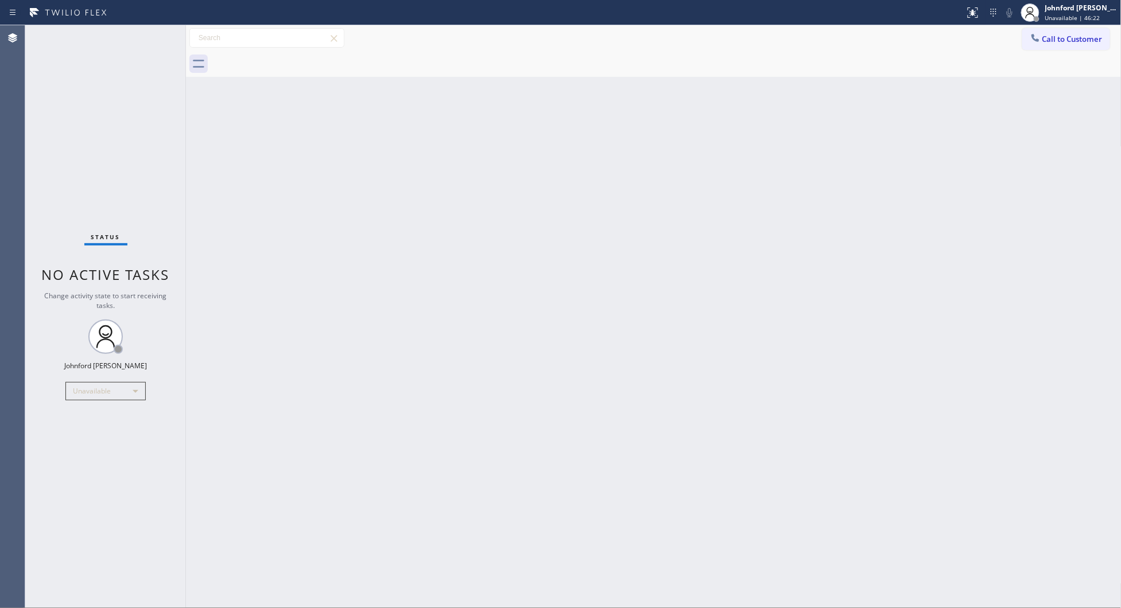
click at [858, 254] on div "Back to Dashboard Change Sender ID Customers Technicians Select a contact Outbo…" at bounding box center [653, 316] width 935 height 583
click at [344, 204] on div "Back to Dashboard Change Sender ID Customers Technicians Select a contact Outbo…" at bounding box center [653, 316] width 935 height 583
click at [855, 201] on div "Back to Dashboard Change Sender ID Customers Technicians Select a contact Outbo…" at bounding box center [653, 316] width 935 height 583
drag, startPoint x: 86, startPoint y: 120, endPoint x: 95, endPoint y: 115, distance: 10.3
click at [86, 120] on div "Status No active tasks Change activity state to start receiving tasks. [PERSON_…" at bounding box center [105, 316] width 161 height 583
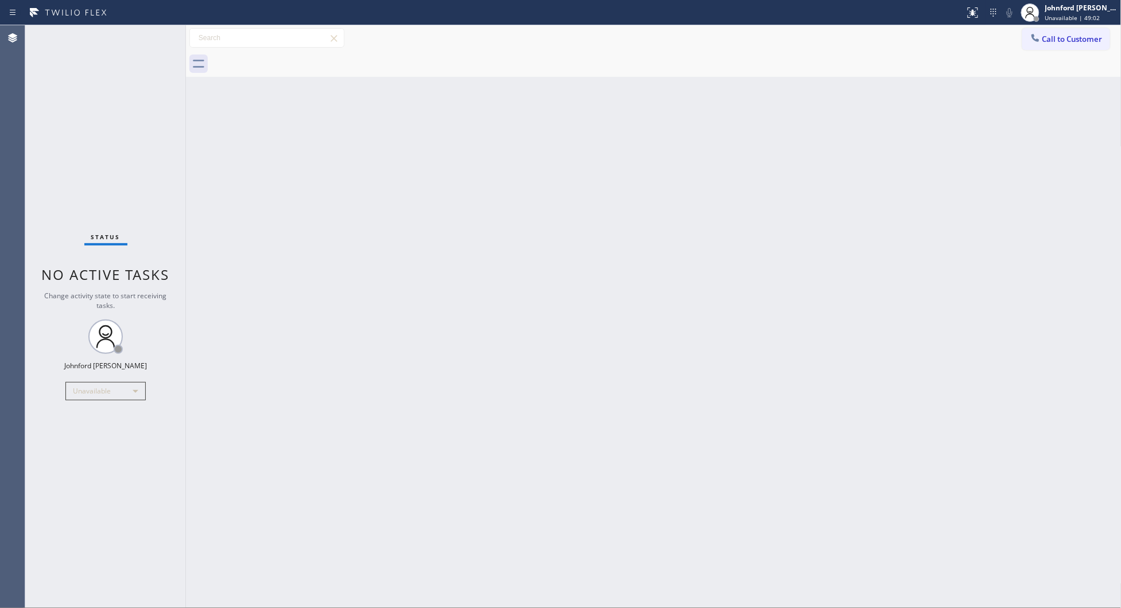
click at [1044, 44] on button "Call to Customer" at bounding box center [1066, 39] width 88 height 22
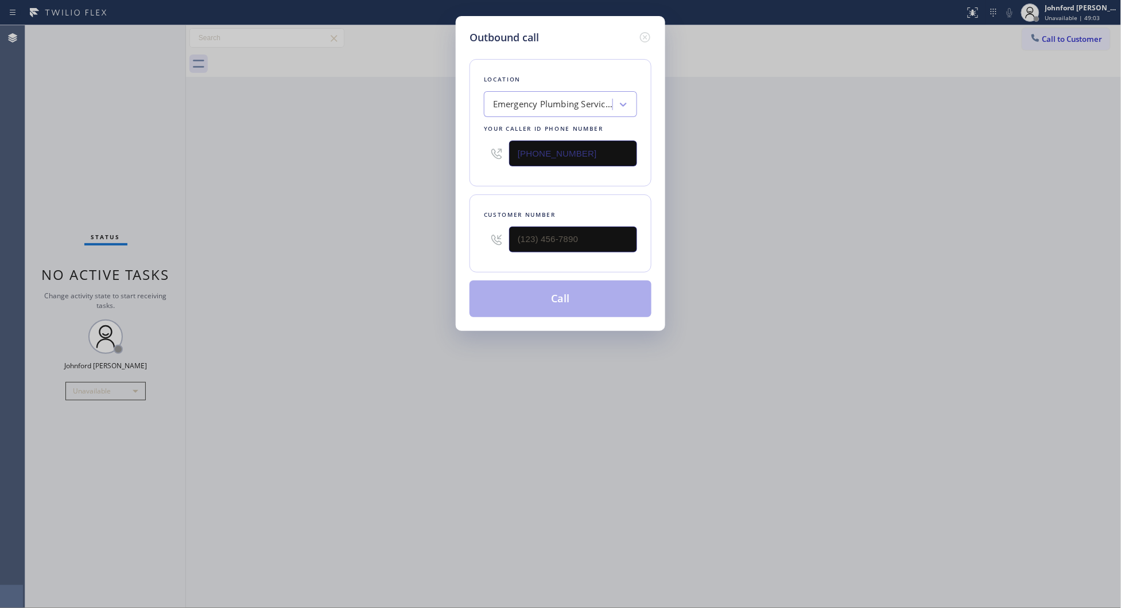
drag, startPoint x: 516, startPoint y: 146, endPoint x: 478, endPoint y: 150, distance: 38.6
click at [484, 150] on div "[PHONE_NUMBER]" at bounding box center [560, 153] width 153 height 37
paste input "55) 662-5332"
type input "[PHONE_NUMBER]"
drag, startPoint x: 631, startPoint y: 227, endPoint x: 465, endPoint y: 241, distance: 167.0
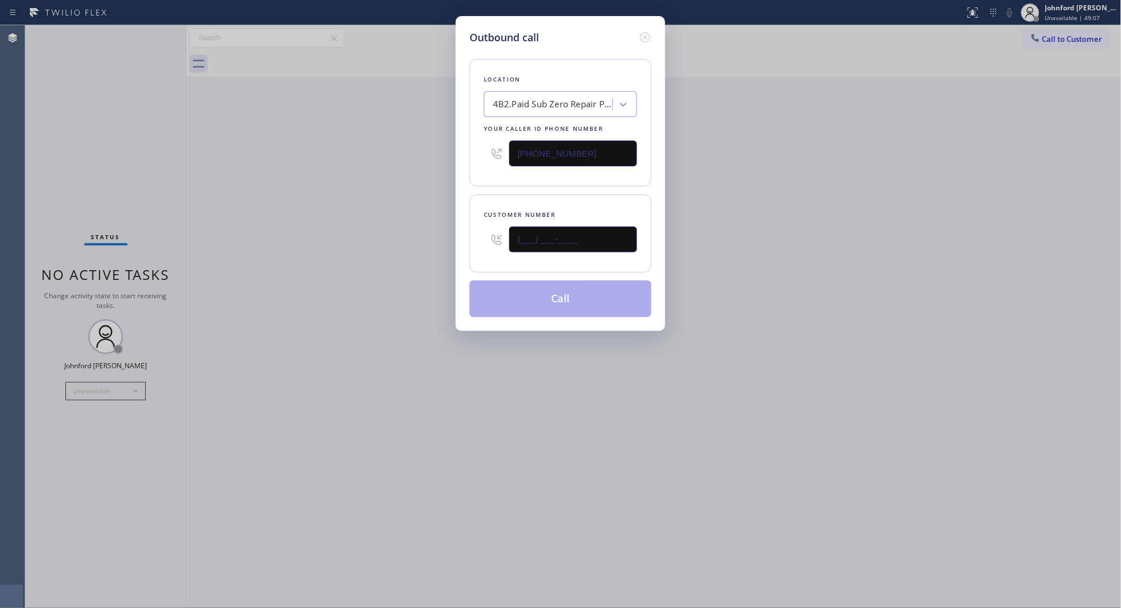
click at [472, 240] on div "Customer number (___) ___-____" at bounding box center [560, 233] width 182 height 78
paste input "310) 991-9153"
type input "[PHONE_NUMBER]"
click at [443, 241] on div "Outbound call Location 4B2.Paid Sub Zero Repair Professionals Your caller id ph…" at bounding box center [560, 304] width 1121 height 608
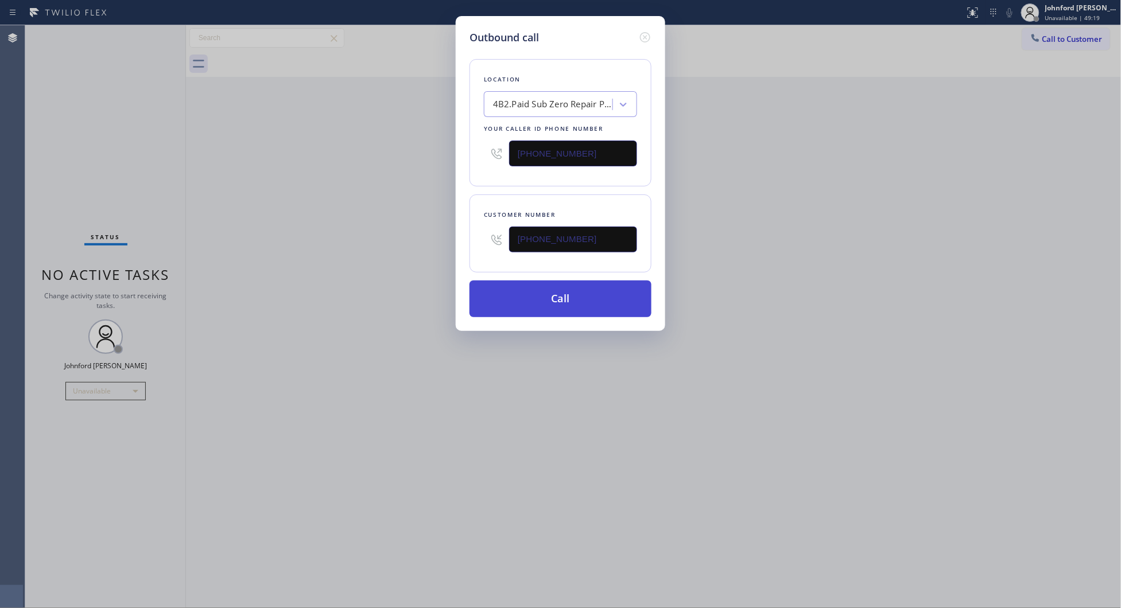
click at [597, 301] on button "Call" at bounding box center [560, 299] width 182 height 37
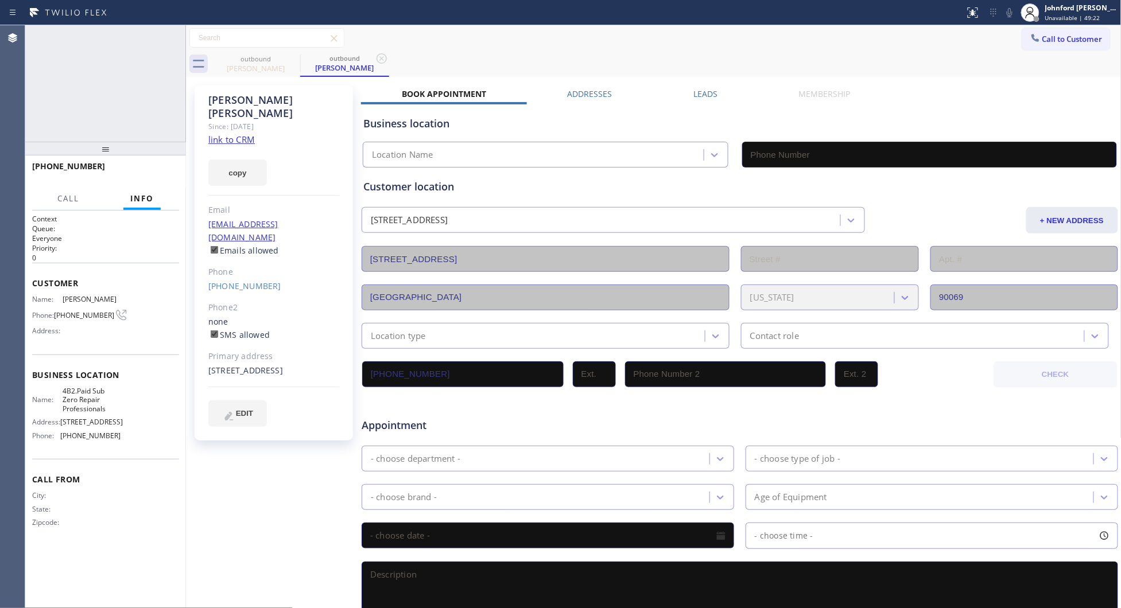
type input "[PHONE_NUMBER]"
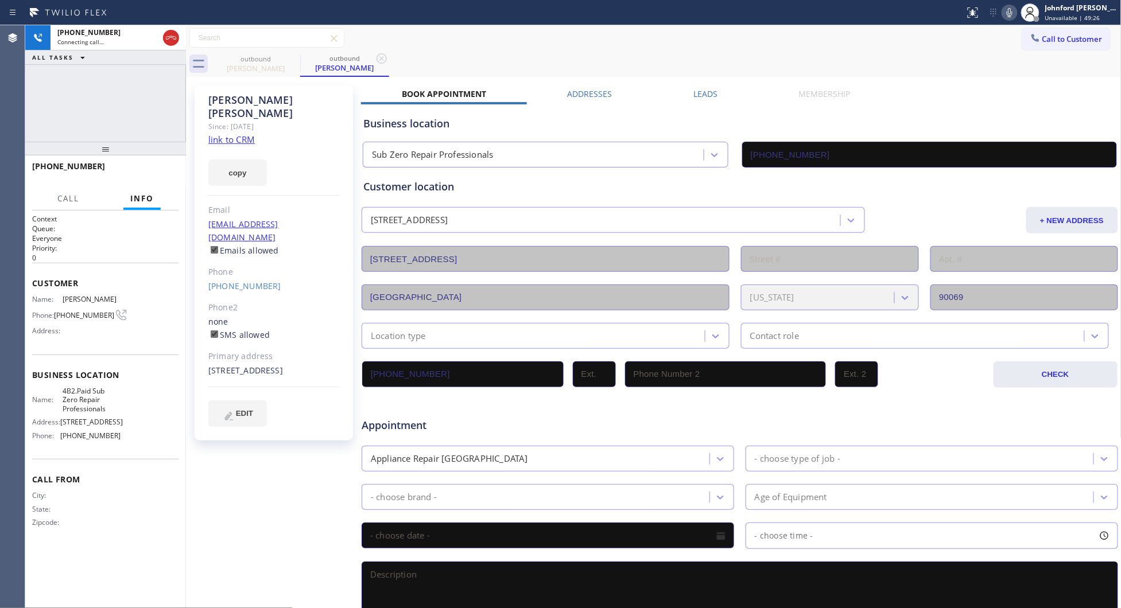
click at [1008, 9] on icon at bounding box center [1009, 12] width 6 height 9
drag, startPoint x: 1008, startPoint y: 9, endPoint x: 1019, endPoint y: 380, distance: 371.4
click at [1006, 11] on icon at bounding box center [1009, 13] width 14 height 14
click at [147, 175] on span "HANG UP" at bounding box center [152, 172] width 35 height 8
click at [147, 175] on span "COMPLETE" at bounding box center [150, 172] width 40 height 8
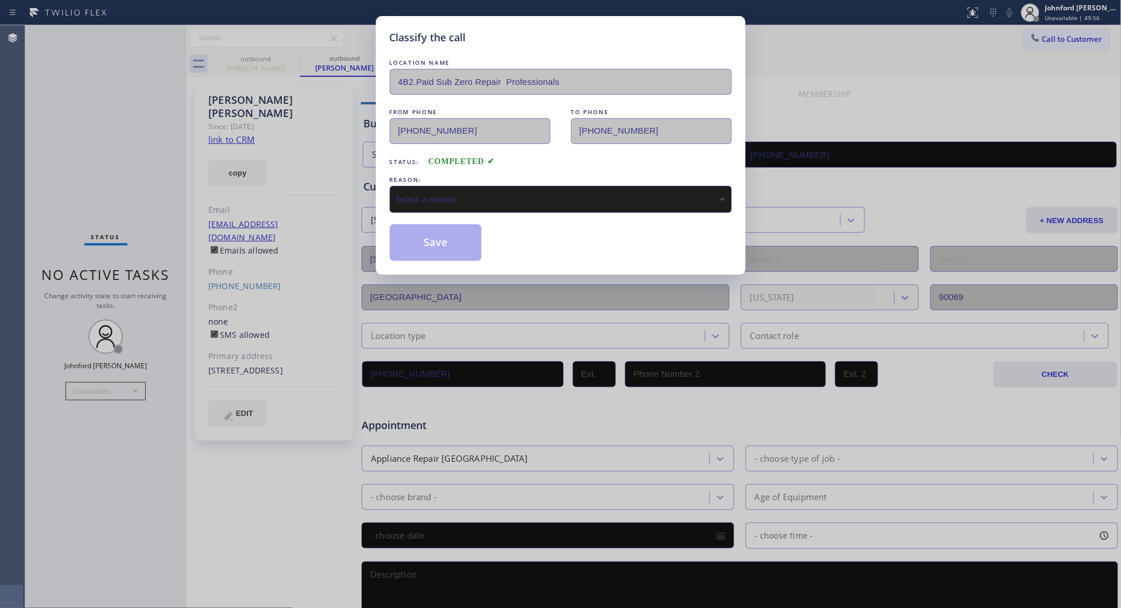
click at [453, 193] on div "Select a reason" at bounding box center [560, 199] width 329 height 13
click at [451, 235] on button "Save" at bounding box center [436, 242] width 92 height 37
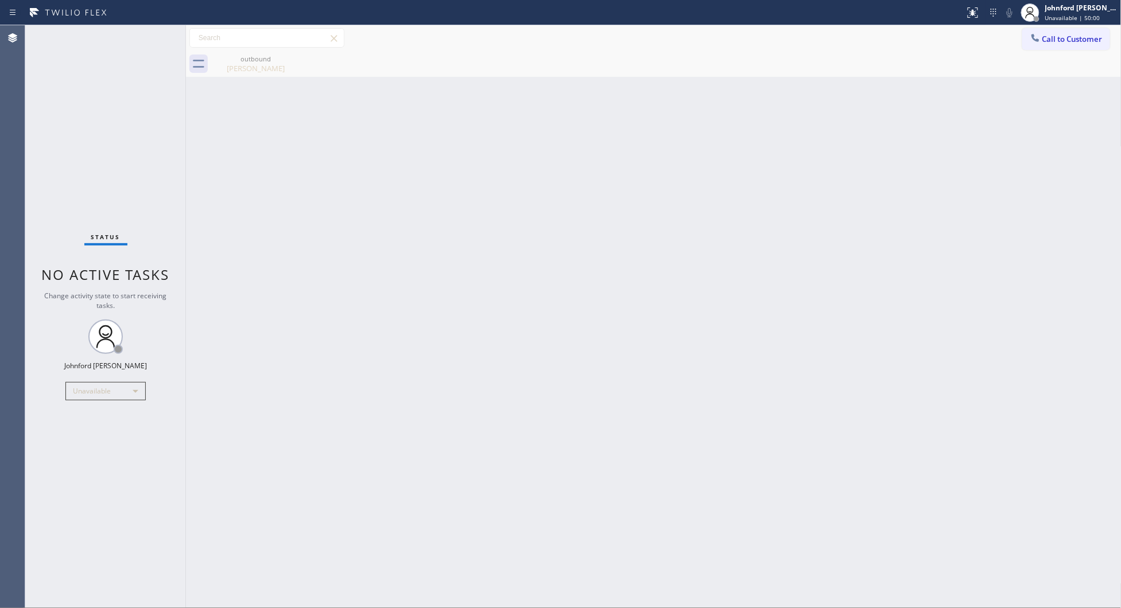
click at [839, 131] on div "Back to Dashboard Change Sender ID Customers Technicians Select a contact Outbo…" at bounding box center [653, 316] width 935 height 583
click at [1065, 44] on button "Call to Customer" at bounding box center [1066, 39] width 88 height 22
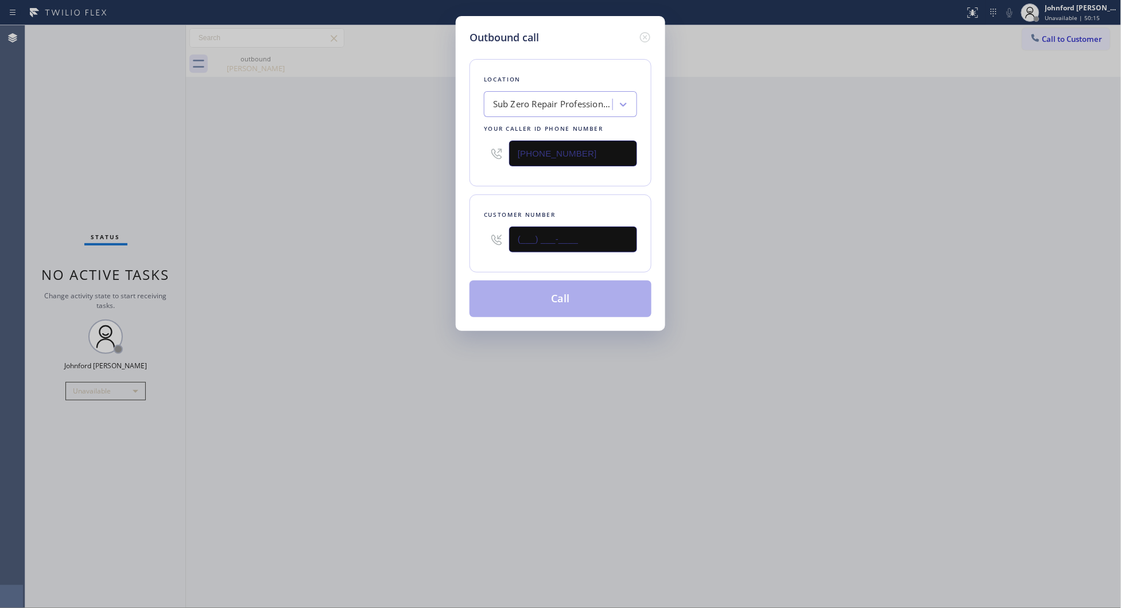
drag, startPoint x: 571, startPoint y: 235, endPoint x: 468, endPoint y: 243, distance: 103.5
click at [473, 243] on div "Customer number (___) ___-____" at bounding box center [560, 233] width 182 height 78
paste input "650) 996-9519"
type input "[PHONE_NUMBER]"
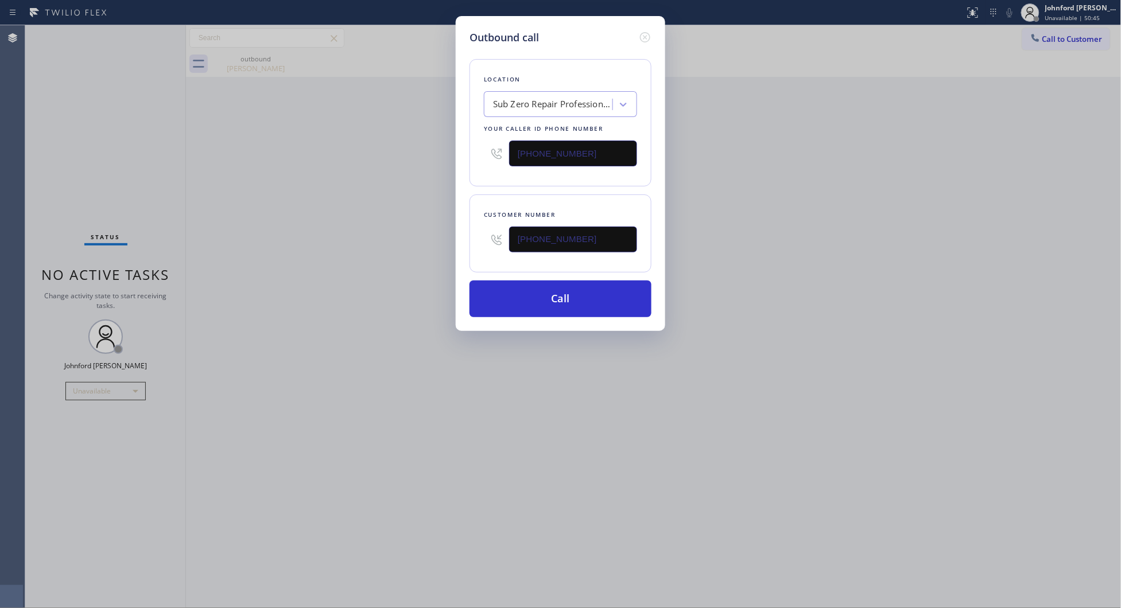
drag, startPoint x: 595, startPoint y: 153, endPoint x: 485, endPoint y: 152, distance: 110.2
click at [492, 152] on div "[PHONE_NUMBER]" at bounding box center [560, 153] width 153 height 37
paste input "415) 965-3694"
type input "[PHONE_NUMBER]"
click at [409, 171] on div "Outbound call Location Sub Zero Repair Professionals Your caller id phone numbe…" at bounding box center [560, 304] width 1121 height 608
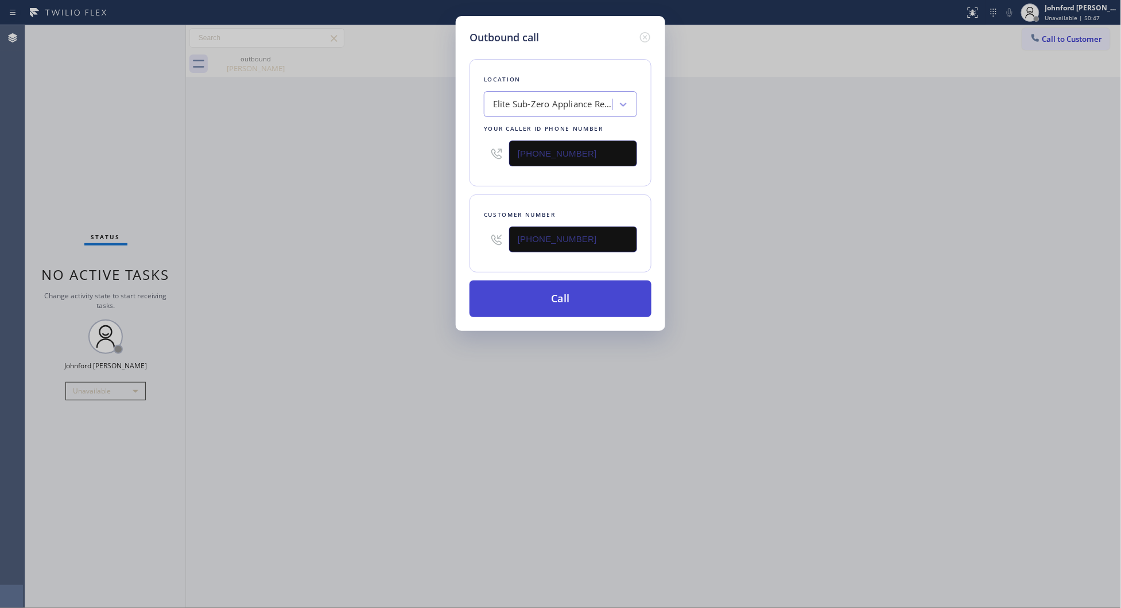
click at [539, 294] on button "Call" at bounding box center [560, 299] width 182 height 37
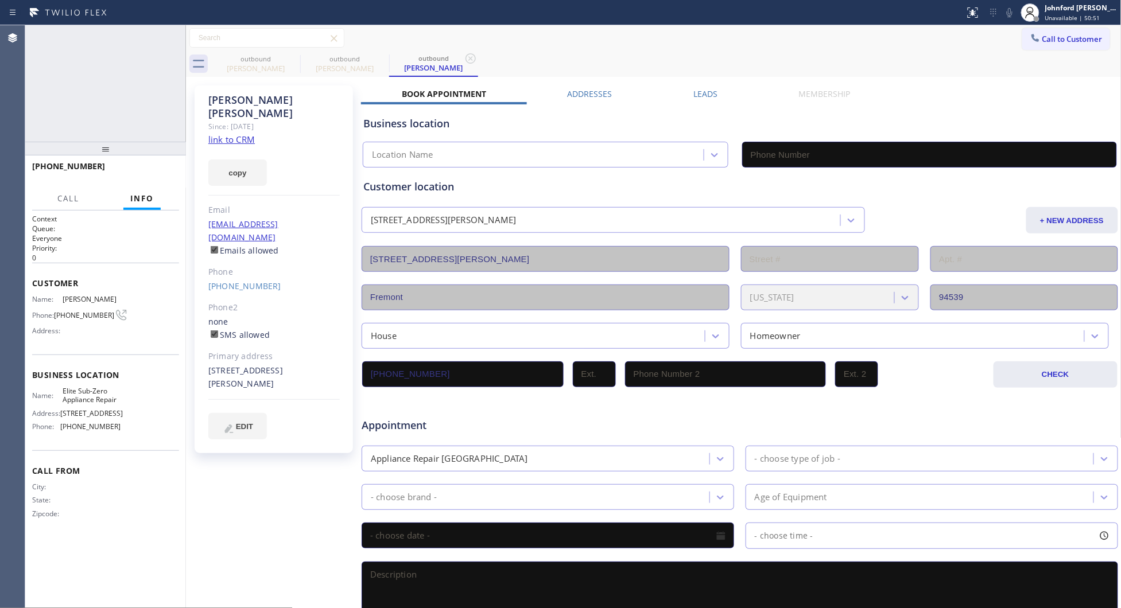
type input "[PHONE_NUMBER]"
click at [1007, 10] on icon at bounding box center [1009, 13] width 14 height 14
click at [1005, 17] on icon at bounding box center [1009, 13] width 14 height 14
click at [144, 176] on button "HANG UP" at bounding box center [152, 172] width 53 height 16
click at [168, 176] on button "COMPLETE" at bounding box center [150, 172] width 58 height 16
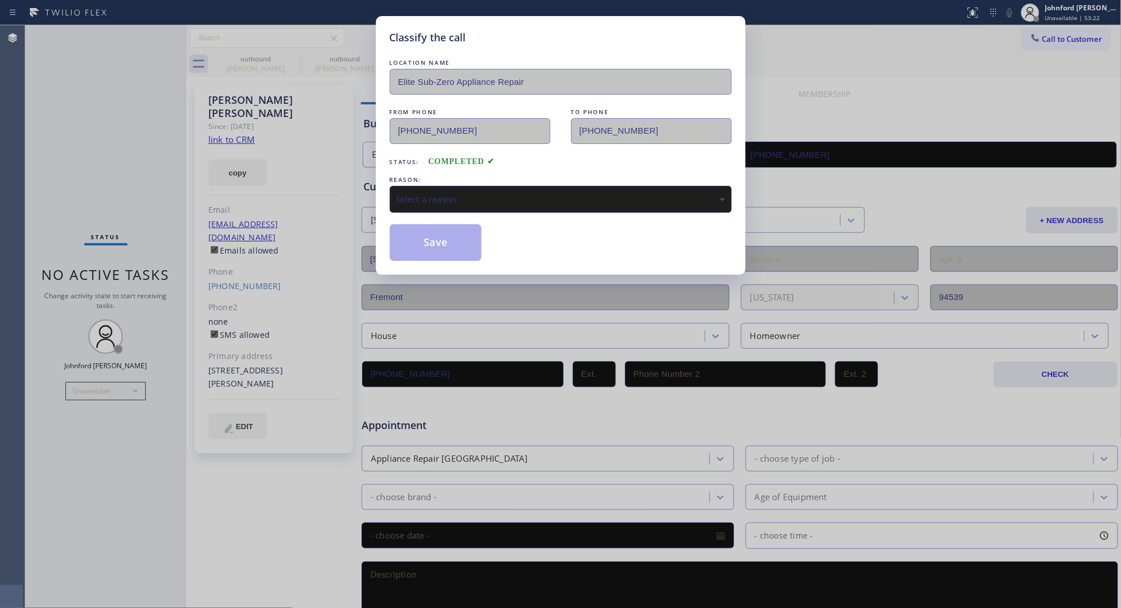
click at [526, 204] on div "Select a reason" at bounding box center [561, 199] width 342 height 27
click at [477, 246] on button "Save" at bounding box center [436, 242] width 92 height 37
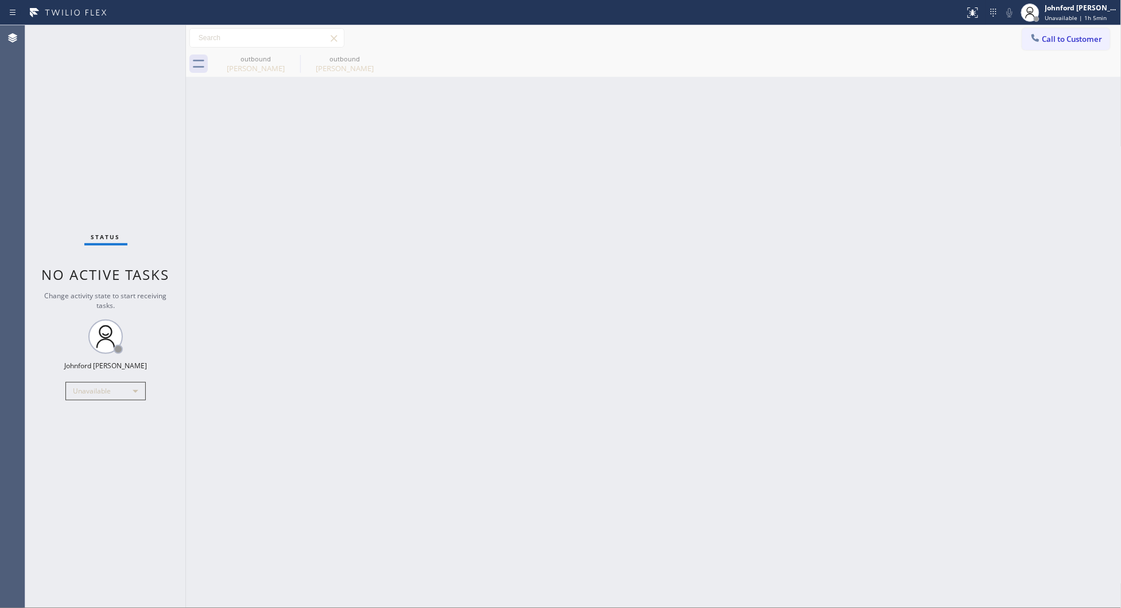
drag, startPoint x: 911, startPoint y: 229, endPoint x: 907, endPoint y: 98, distance: 132.0
click at [919, 211] on div "Back to Dashboard Change Sender ID Customers Technicians Select a contact Outbo…" at bounding box center [653, 316] width 935 height 583
click at [1067, 33] on button "Call to Customer" at bounding box center [1066, 39] width 88 height 22
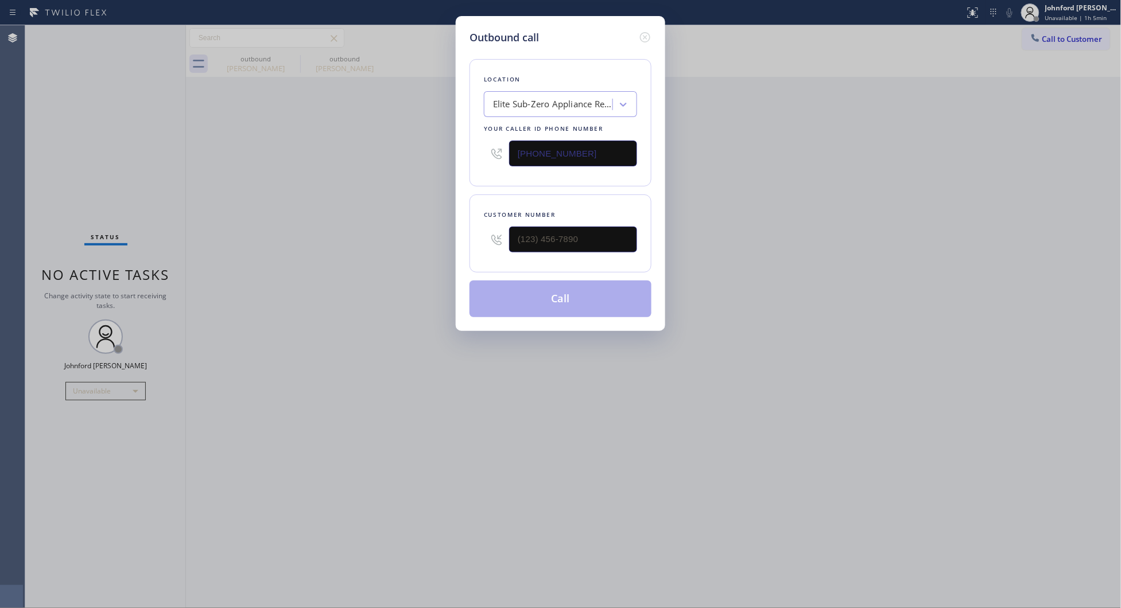
drag, startPoint x: 586, startPoint y: 144, endPoint x: 457, endPoint y: 157, distance: 130.3
click at [465, 156] on div "Outbound call Location Elite Sub-Zero Appliance Repair Your caller id phone num…" at bounding box center [560, 173] width 209 height 315
paste input "602) 878-4370"
type input "[PHONE_NUMBER]"
drag, startPoint x: 563, startPoint y: 248, endPoint x: 394, endPoint y: 248, distance: 169.3
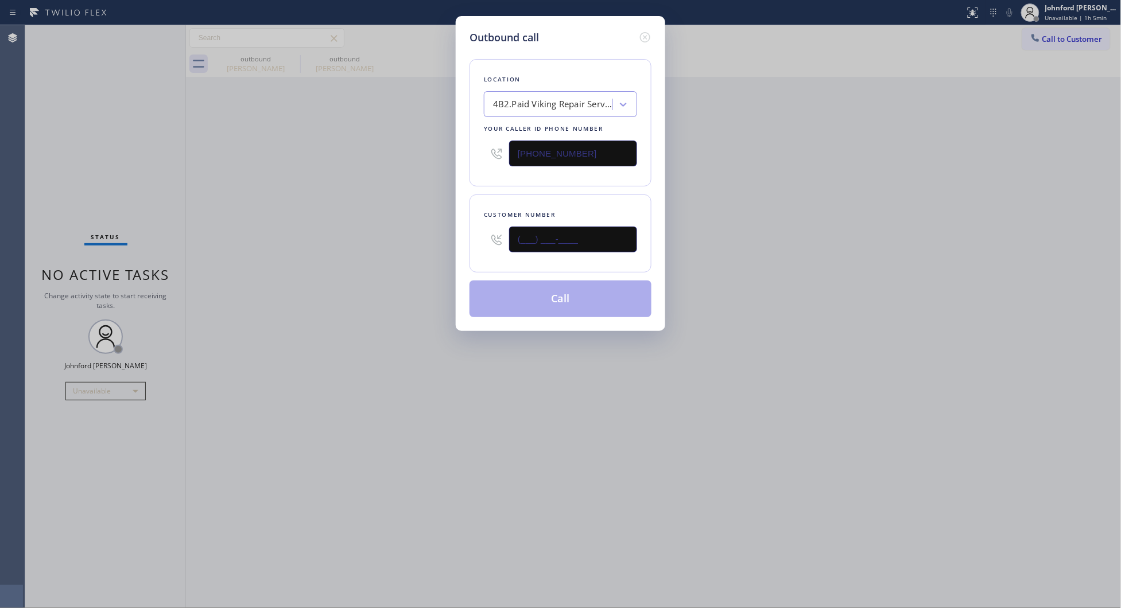
click at [454, 248] on div "Outbound call Location 4B2.Paid Viking Repair Service Your caller id phone numb…" at bounding box center [560, 304] width 1121 height 608
paste input "480) 258-4934"
type input "[PHONE_NUMBER]"
click at [307, 254] on div "Outbound call Location 4B2.Paid Viking Repair Service Your caller id phone numb…" at bounding box center [560, 304] width 1121 height 608
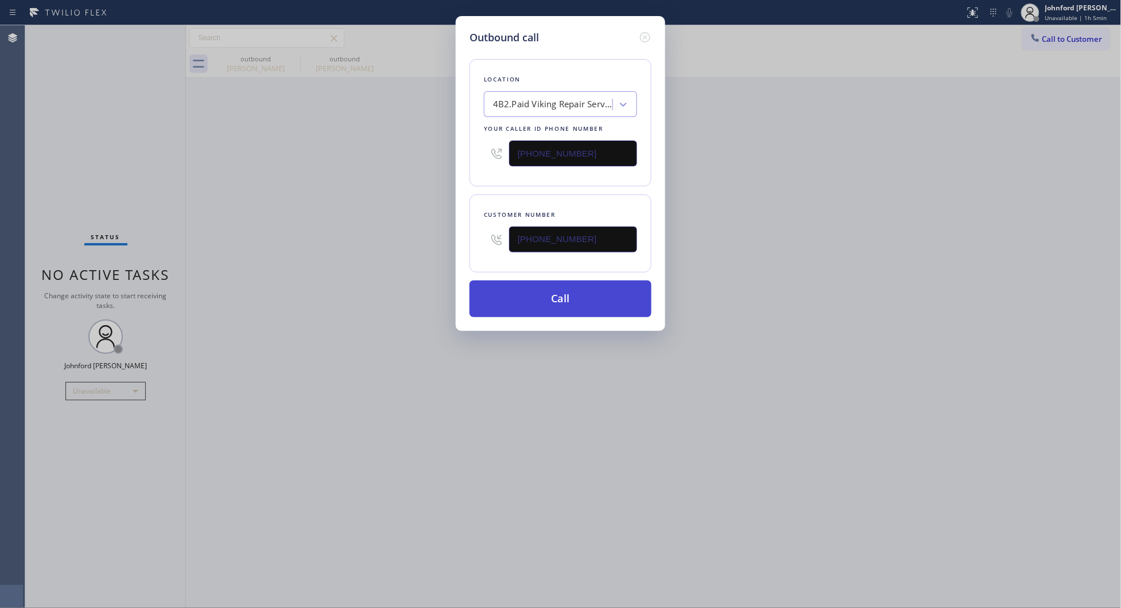
click at [518, 291] on button "Call" at bounding box center [560, 299] width 182 height 37
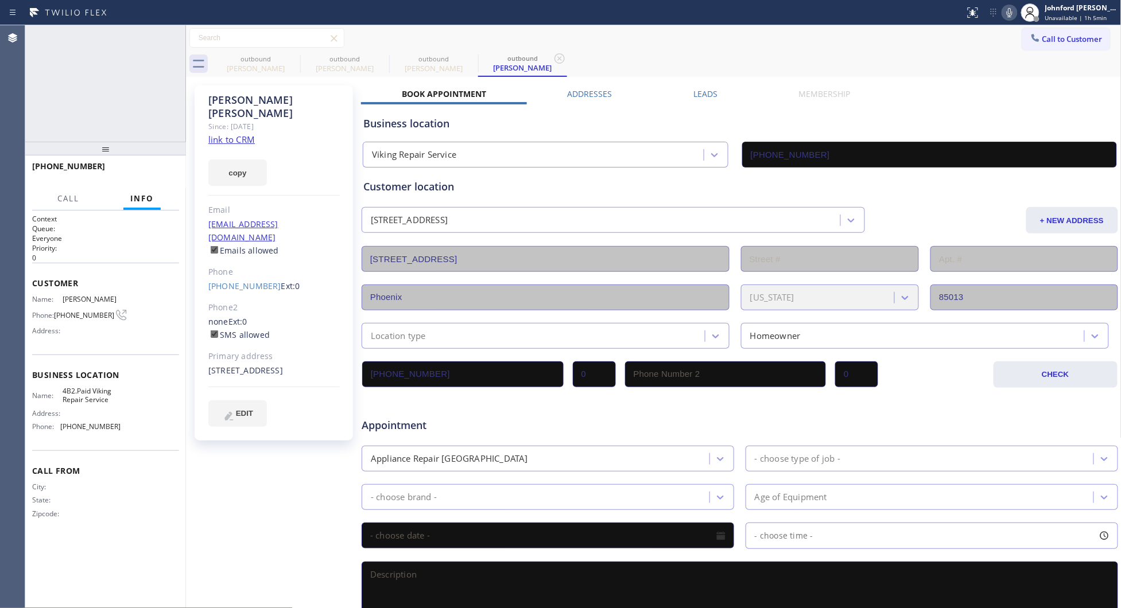
type input "[PHONE_NUMBER]"
click at [176, 40] on icon at bounding box center [171, 38] width 14 height 14
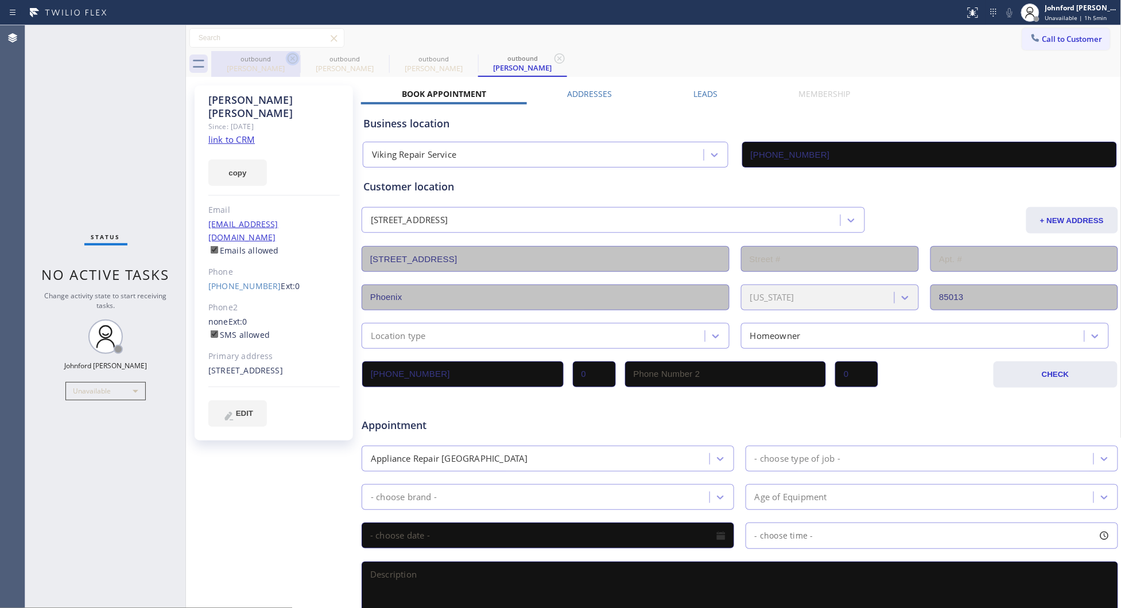
click at [287, 58] on icon at bounding box center [292, 58] width 10 height 10
click at [376, 58] on icon at bounding box center [381, 58] width 10 height 10
click at [0, 0] on icon at bounding box center [0, 0] width 0 height 0
click at [554, 58] on icon at bounding box center [559, 58] width 10 height 10
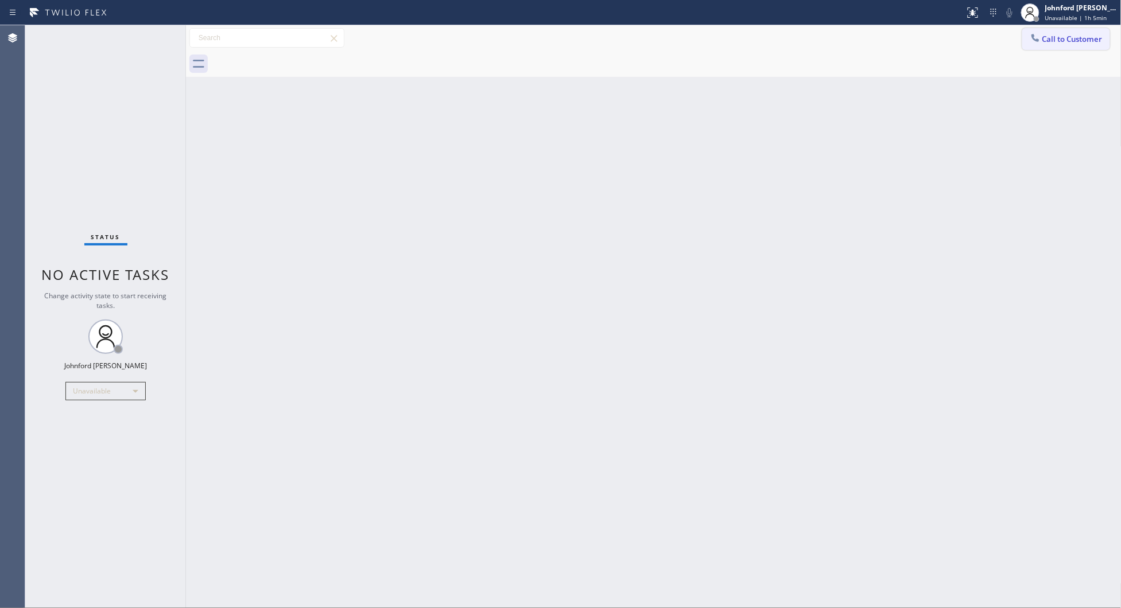
click at [1051, 34] on button "Call to Customer" at bounding box center [1066, 39] width 88 height 22
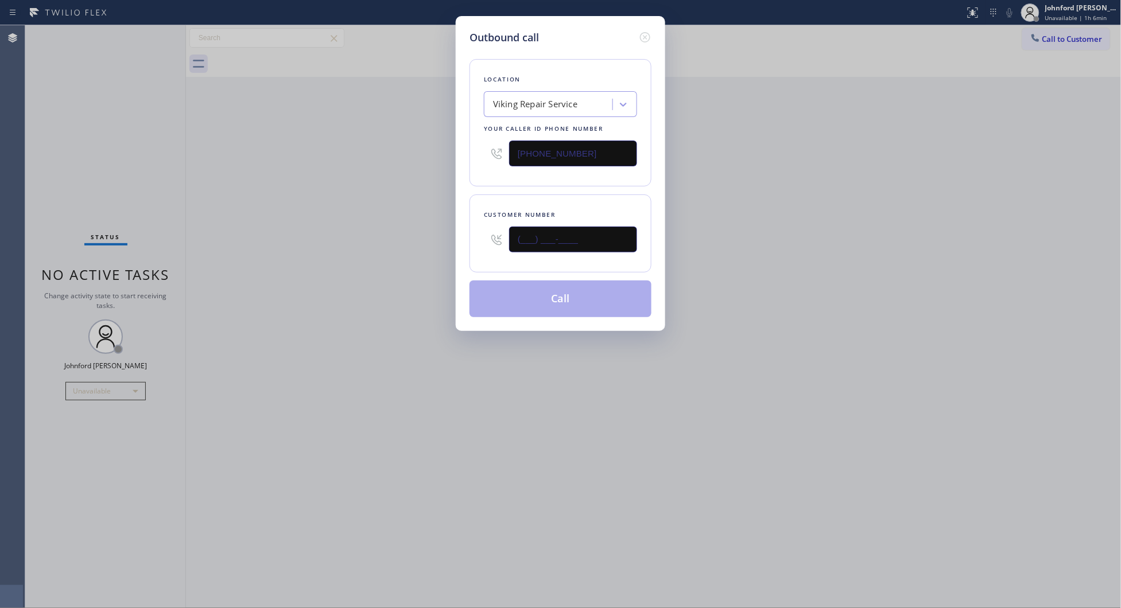
drag, startPoint x: 525, startPoint y: 236, endPoint x: 416, endPoint y: 242, distance: 109.2
click at [416, 242] on div "Outbound call Location Viking Repair Service Your caller id phone number [PHONE…" at bounding box center [560, 304] width 1121 height 608
paste input "781) 812-6280"
type input "[PHONE_NUMBER]"
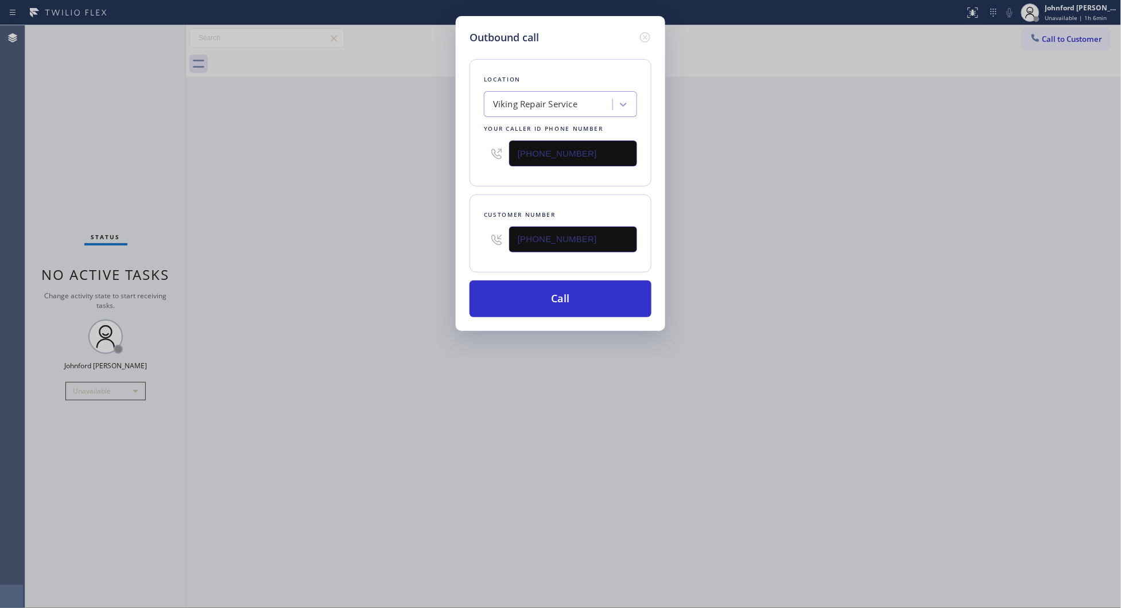
drag, startPoint x: 590, startPoint y: 158, endPoint x: 396, endPoint y: 177, distance: 194.8
click at [439, 164] on div "Outbound call Location Viking Repair Service Your caller id phone number [PHONE…" at bounding box center [560, 304] width 1121 height 608
paste input "949) 649-4881"
click at [396, 177] on div "Outbound call Location Viking Repair Service Your caller id phone number [PHONE…" at bounding box center [560, 304] width 1121 height 608
click at [612, 103] on div "Viking Repair Service" at bounding box center [549, 105] width 125 height 20
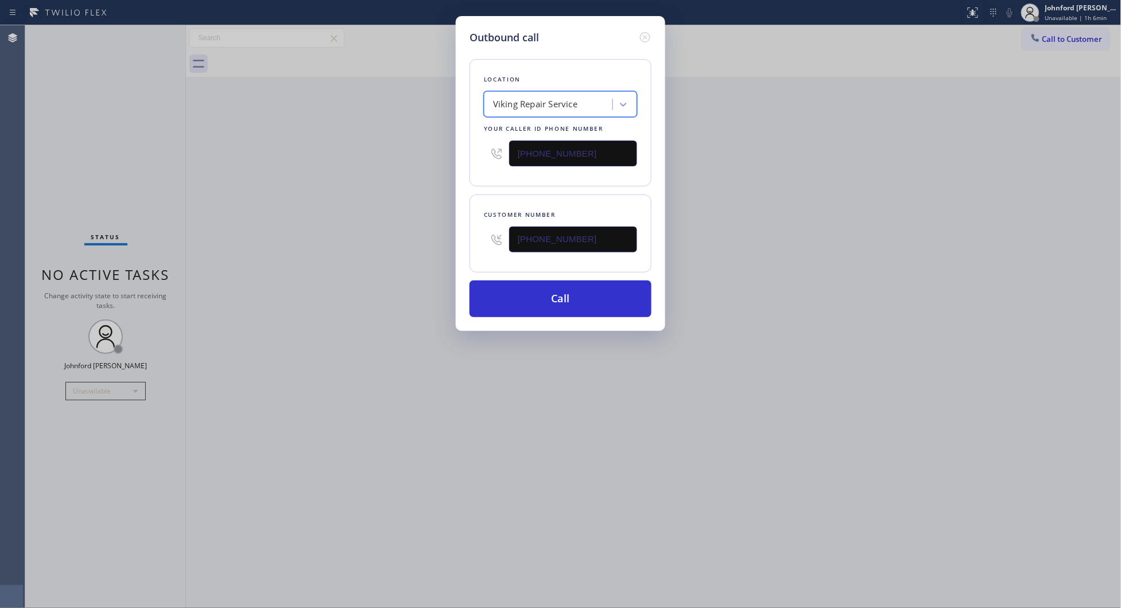
click at [600, 104] on div "Viking Repair Service" at bounding box center [549, 105] width 125 height 20
drag, startPoint x: 577, startPoint y: 153, endPoint x: 478, endPoint y: 161, distance: 99.0
click at [478, 161] on div "Location Viking Repair Service Your caller id phone number [PHONE_NUMBER]" at bounding box center [560, 122] width 182 height 127
paste input "text"
type input "[PHONE_NUMBER]"
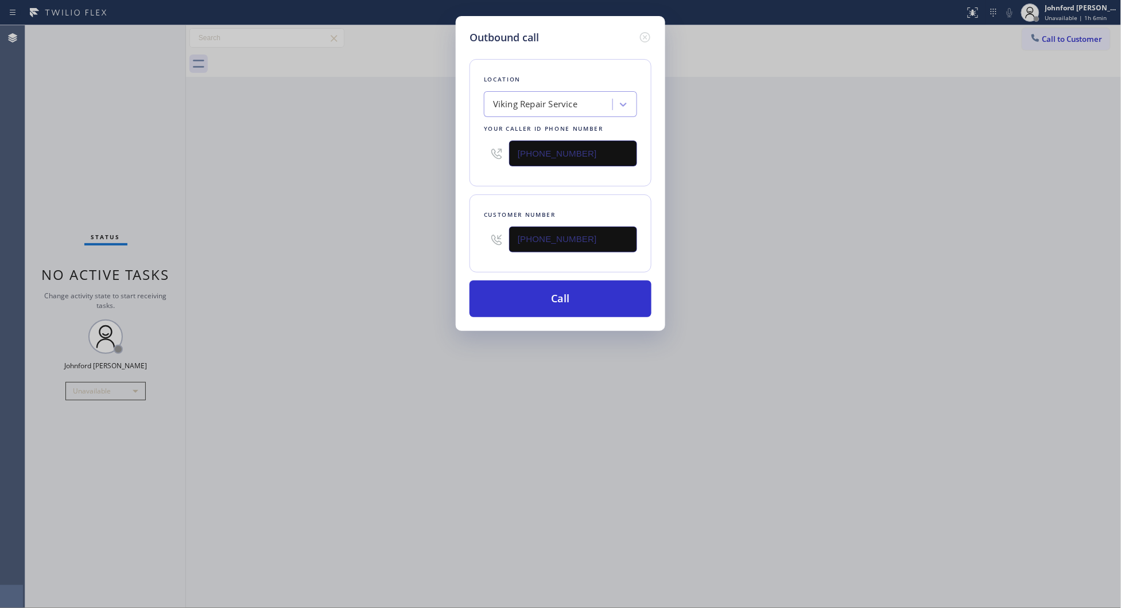
click at [453, 168] on div "Outbound call Location Viking Repair Service Your caller id phone number [PHONE…" at bounding box center [560, 304] width 1121 height 608
click at [572, 293] on button "Call" at bounding box center [560, 299] width 182 height 37
drag, startPoint x: 750, startPoint y: 216, endPoint x: 765, endPoint y: 18, distance: 198.5
click at [752, 212] on div "Outbound call Location Viking Repair Service Your caller id phone number [PHONE…" at bounding box center [560, 304] width 1121 height 608
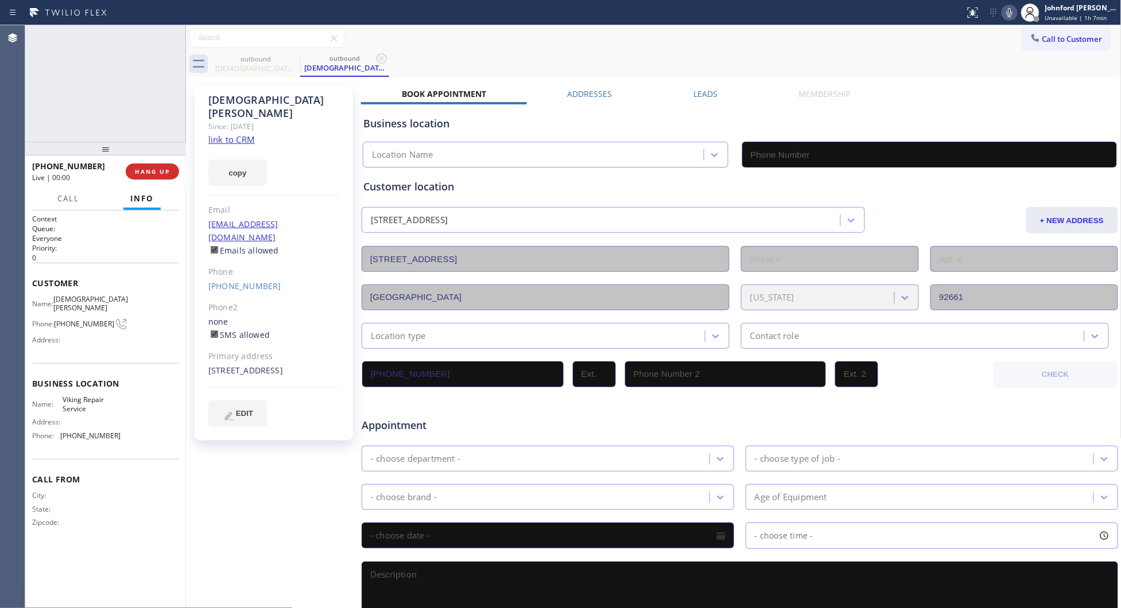
type input "[PHONE_NUMBER]"
click at [1014, 14] on icon at bounding box center [1009, 13] width 14 height 14
click at [1007, 10] on icon at bounding box center [1009, 13] width 14 height 14
click at [1012, 10] on icon at bounding box center [1009, 13] width 14 height 14
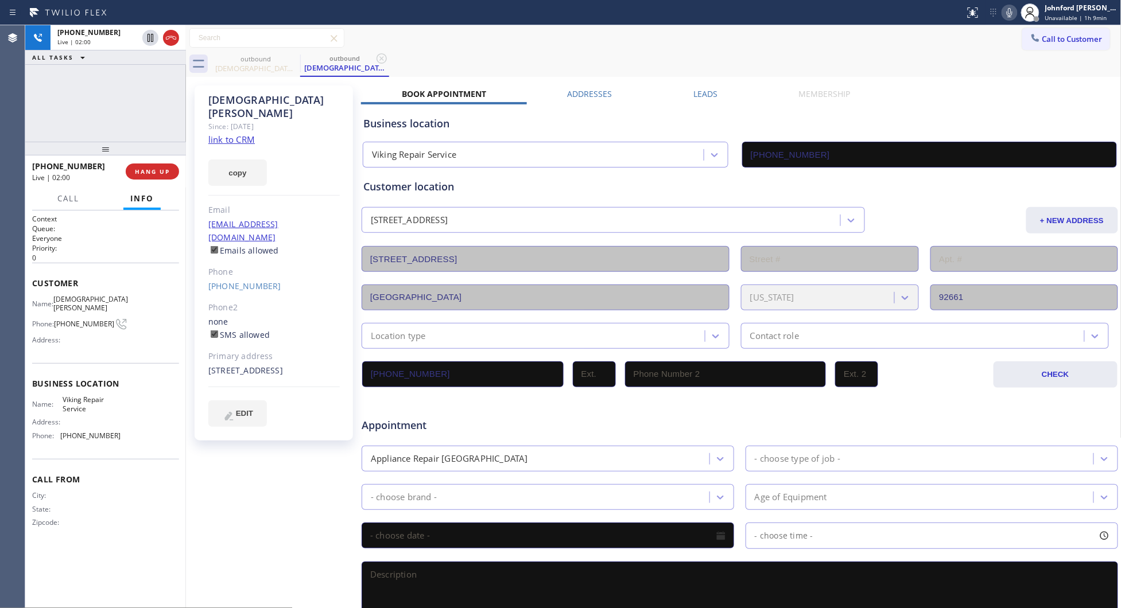
drag, startPoint x: 672, startPoint y: 55, endPoint x: 747, endPoint y: 1, distance: 92.0
click at [672, 55] on div "outbound [DEMOGRAPHIC_DATA][PERSON_NAME] outbound [DEMOGRAPHIC_DATA][PERSON_NAM…" at bounding box center [666, 64] width 910 height 26
click at [153, 176] on button "HANG UP" at bounding box center [152, 172] width 53 height 16
click at [165, 168] on span "COMPLETE" at bounding box center [150, 172] width 40 height 8
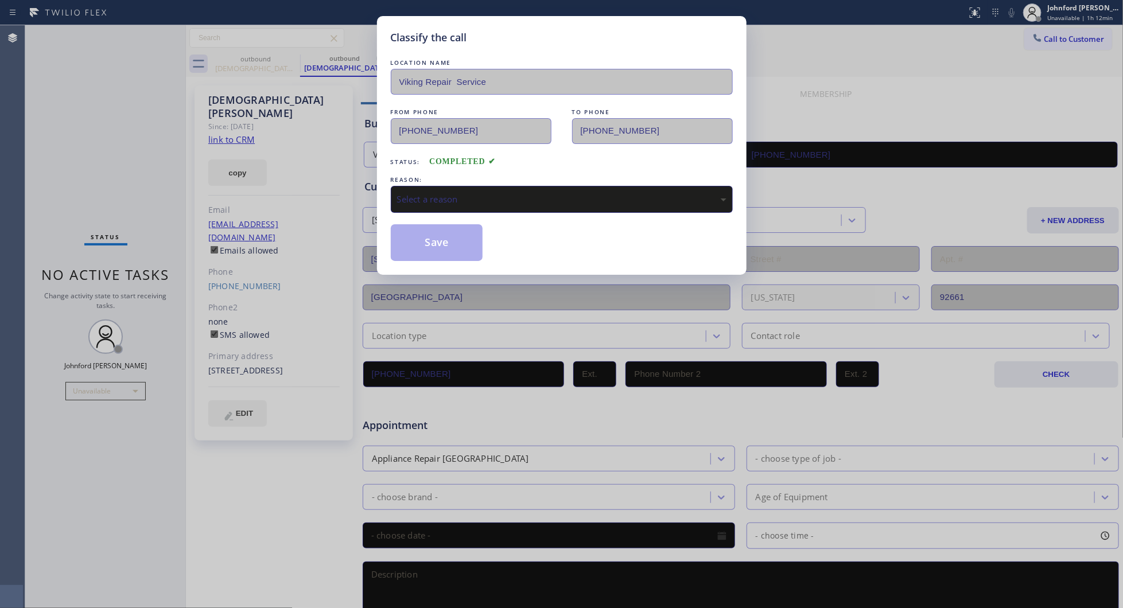
click at [459, 178] on div "REASON:" at bounding box center [562, 180] width 342 height 12
click at [451, 201] on div "Select a reason" at bounding box center [561, 199] width 329 height 13
click at [442, 247] on button "Save" at bounding box center [437, 242] width 92 height 37
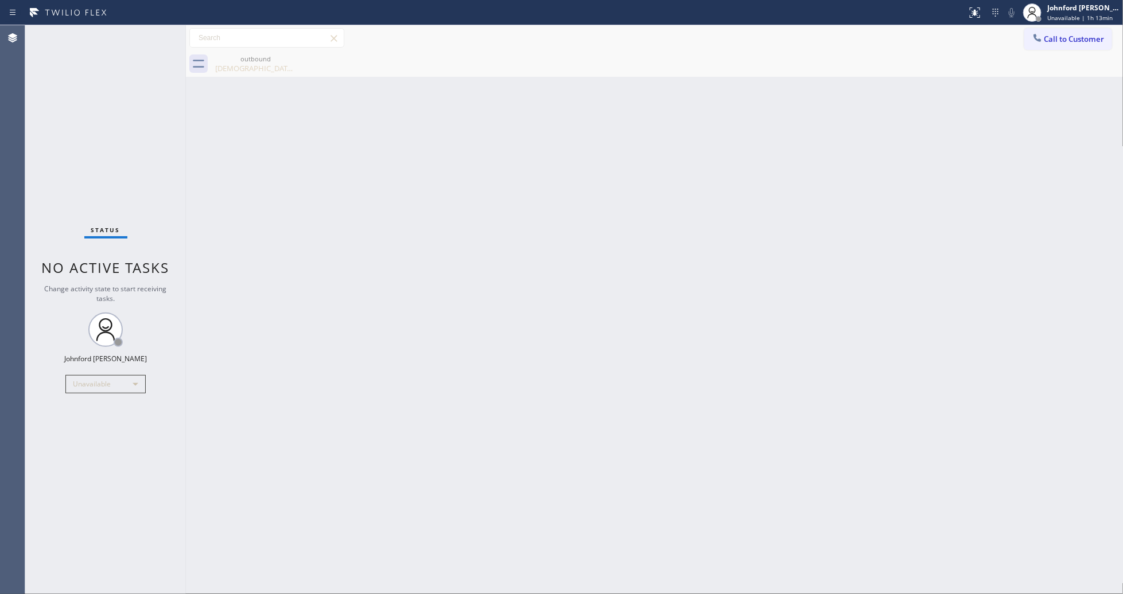
click at [666, 181] on div "Back to Dashboard Change Sender ID Customers Technicians Select a contact Outbo…" at bounding box center [654, 309] width 937 height 569
click at [1073, 34] on button "Call to Customer" at bounding box center [1068, 39] width 88 height 22
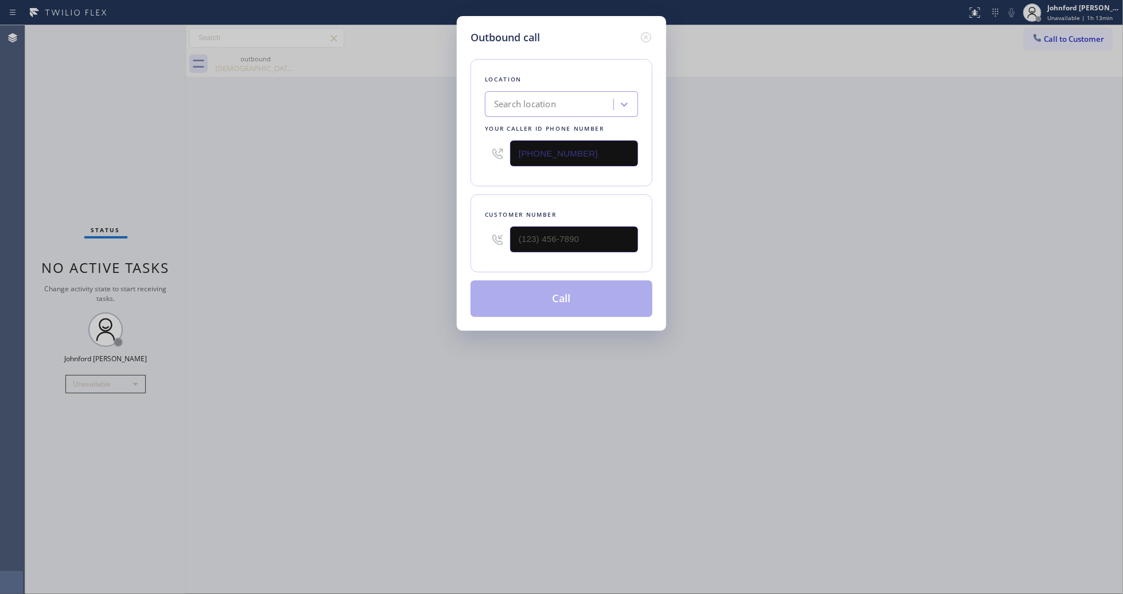
drag, startPoint x: 563, startPoint y: 259, endPoint x: 547, endPoint y: 260, distance: 16.1
click at [548, 262] on div "Customer number" at bounding box center [561, 233] width 182 height 78
drag, startPoint x: 566, startPoint y: 244, endPoint x: 493, endPoint y: 248, distance: 72.4
click at [503, 247] on div "(___) ___-____" at bounding box center [561, 239] width 153 height 37
paste input "310) 850-1357"
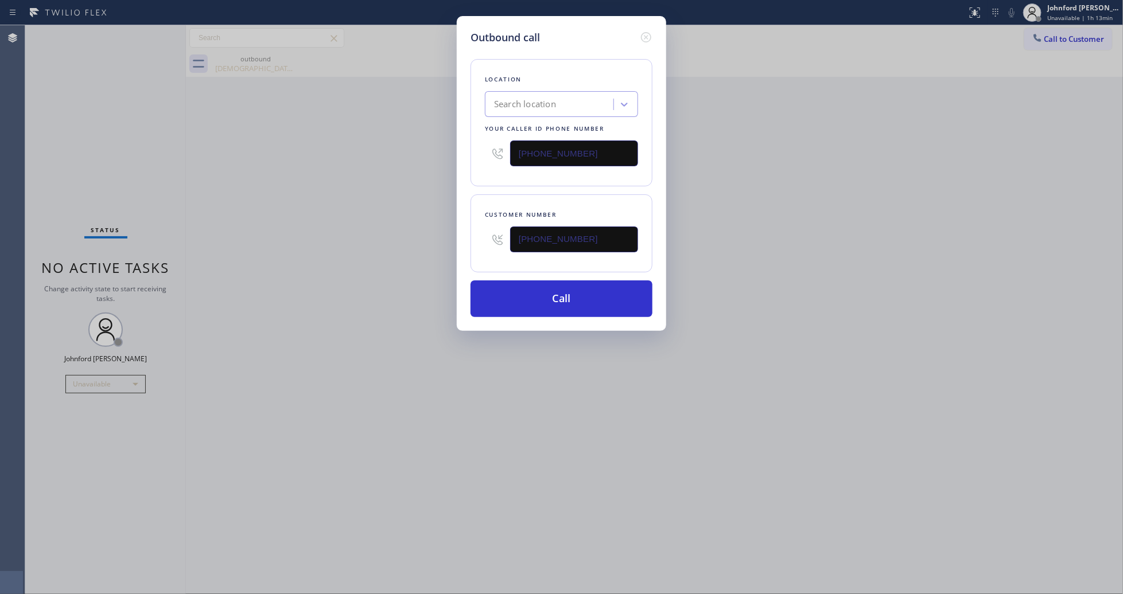
type input "[PHONE_NUMBER]"
drag, startPoint x: 598, startPoint y: 145, endPoint x: 465, endPoint y: 145, distance: 133.1
click at [465, 145] on div "Outbound call Location Search location Your caller id phone number [PHONE_NUMBE…" at bounding box center [561, 173] width 209 height 315
paste input "855) 731-4952"
type input "[PHONE_NUMBER]"
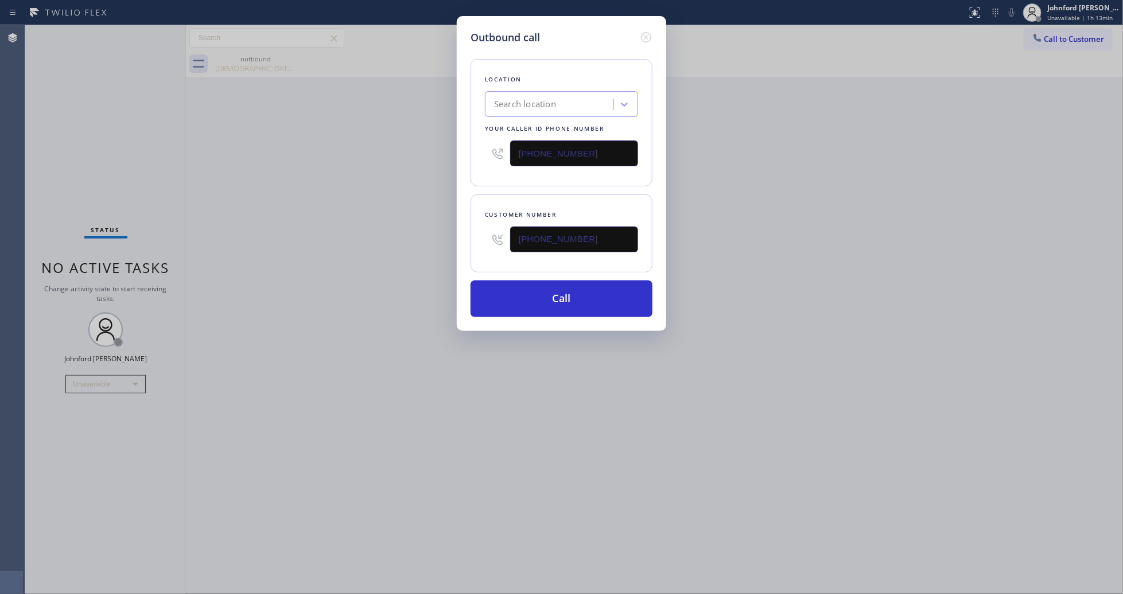
click at [354, 177] on div "Outbound call Location Search location Your caller id phone number [PHONE_NUMBE…" at bounding box center [561, 297] width 1123 height 594
click at [493, 290] on button "Call" at bounding box center [561, 299] width 182 height 37
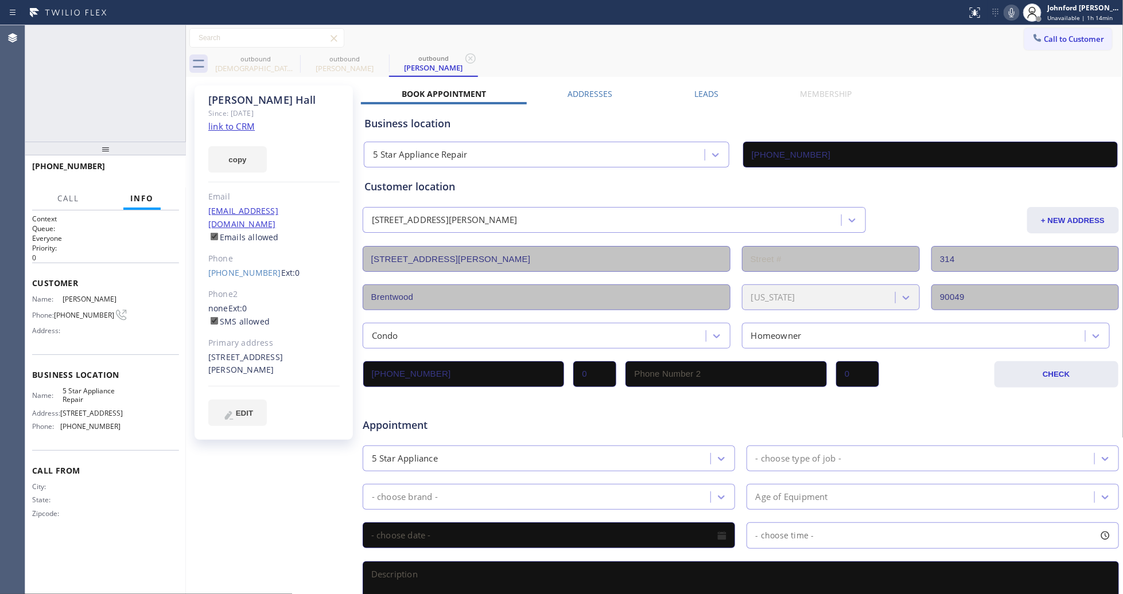
type input "[PHONE_NUMBER]"
click at [154, 172] on span "HANG UP" at bounding box center [152, 172] width 35 height 8
click at [293, 50] on div "Call to Customer Outbound call Location 5 Star Appliance Repair Your caller id …" at bounding box center [654, 38] width 937 height 26
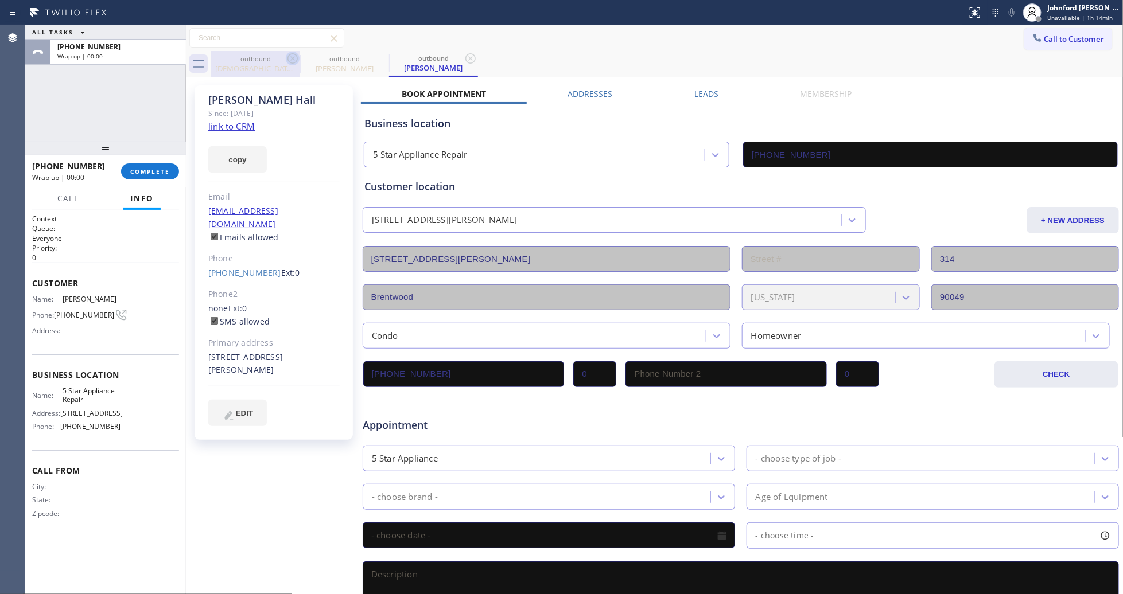
click at [290, 57] on icon at bounding box center [293, 59] width 14 height 14
click at [0, 0] on icon at bounding box center [0, 0] width 0 height 0
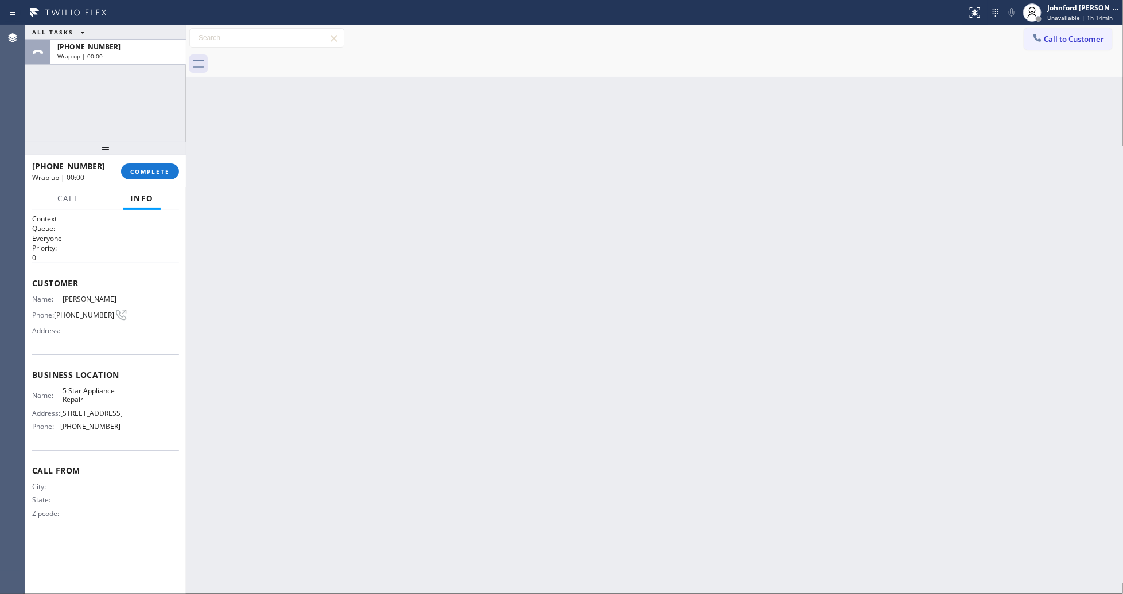
click at [290, 57] on div at bounding box center [667, 64] width 912 height 26
click at [131, 188] on button "Info" at bounding box center [141, 199] width 37 height 22
click at [135, 181] on div "[PHONE_NUMBER] Wrap up | 00:01 COMPLETE" at bounding box center [105, 172] width 147 height 30
click at [138, 178] on button "COMPLETE" at bounding box center [150, 172] width 58 height 16
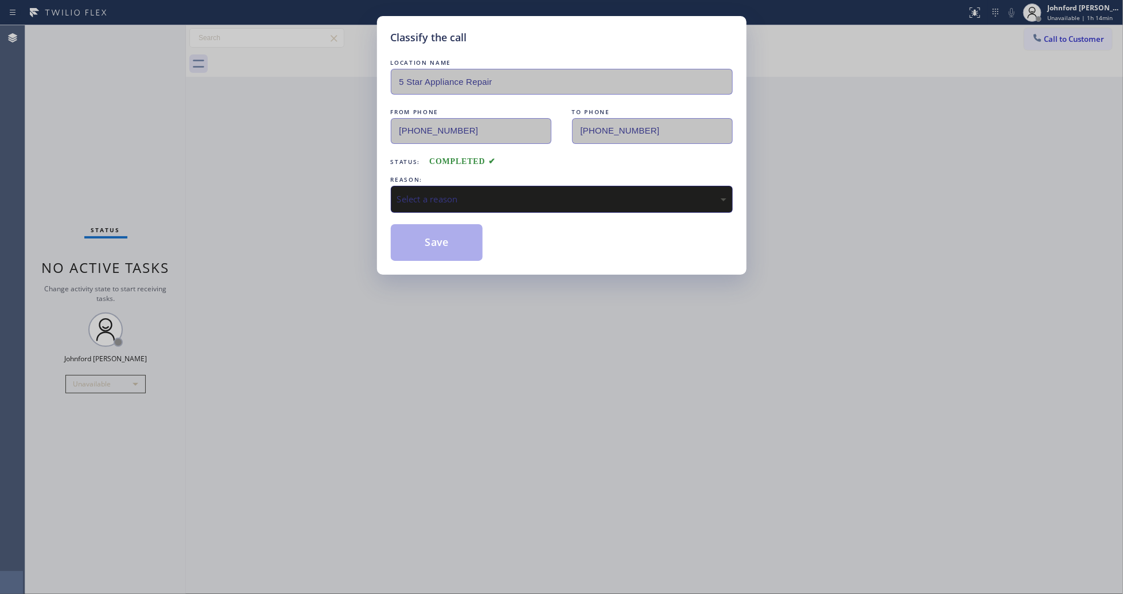
click at [496, 198] on div "Select a reason" at bounding box center [561, 199] width 329 height 13
click at [438, 241] on button "Save" at bounding box center [437, 242] width 92 height 37
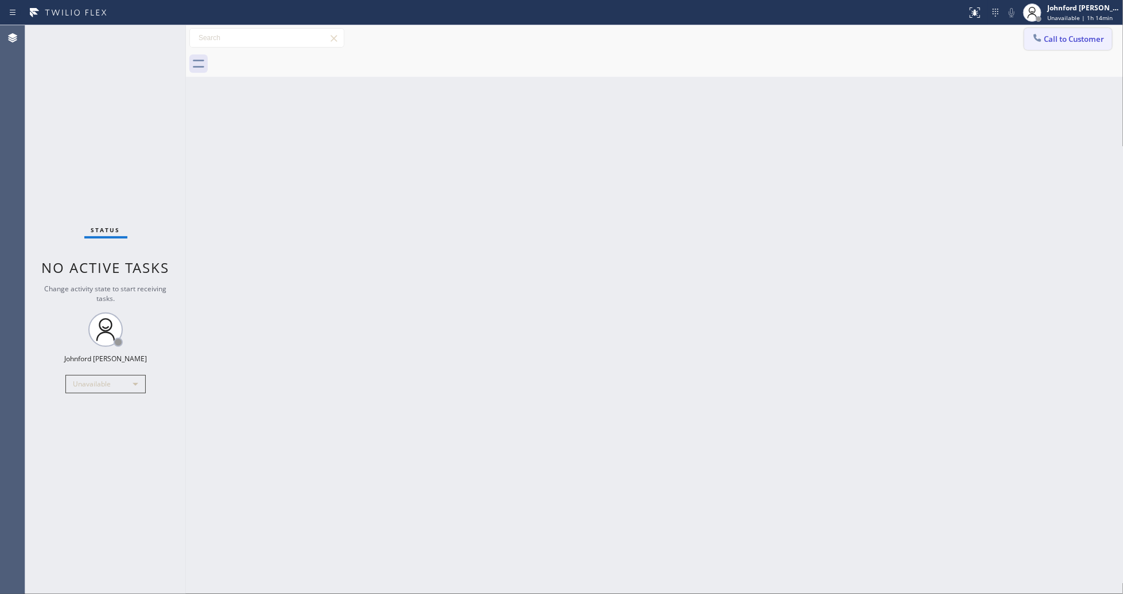
click at [1059, 38] on span "Call to Customer" at bounding box center [1074, 39] width 60 height 10
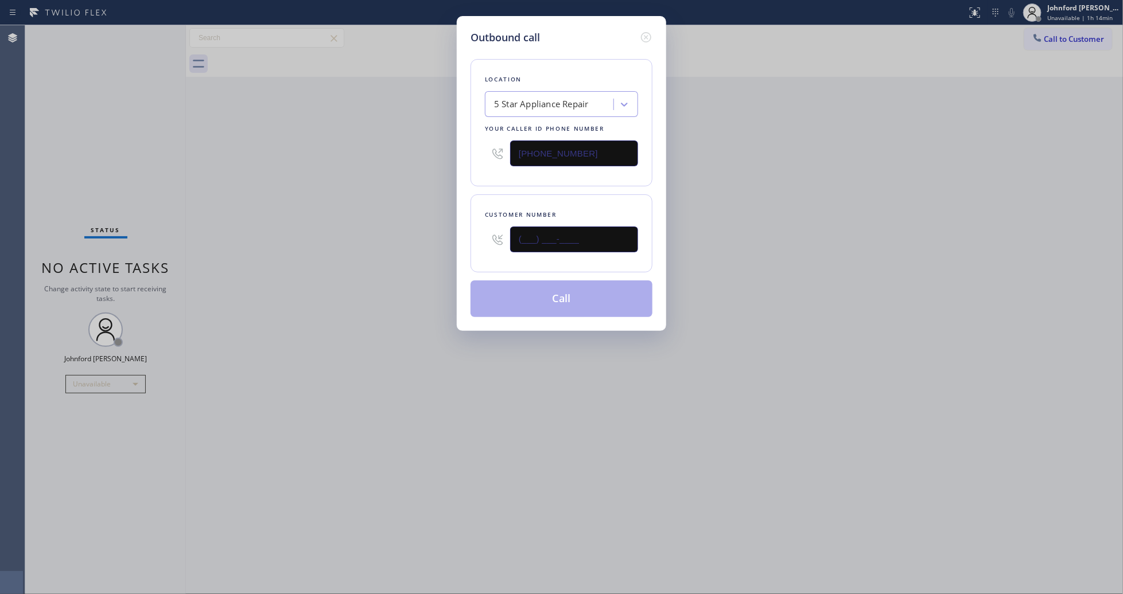
drag, startPoint x: 594, startPoint y: 227, endPoint x: 412, endPoint y: 230, distance: 182.5
click at [433, 228] on div "Outbound call Location 5 Star Appliance Repair Your caller id phone number [PHO…" at bounding box center [561, 297] width 1123 height 594
paste input "628) 502-9449"
type input "[PHONE_NUMBER]"
click at [391, 234] on div "Outbound call Location 5 Star Appliance Repair Your caller id phone number [PHO…" at bounding box center [561, 297] width 1123 height 594
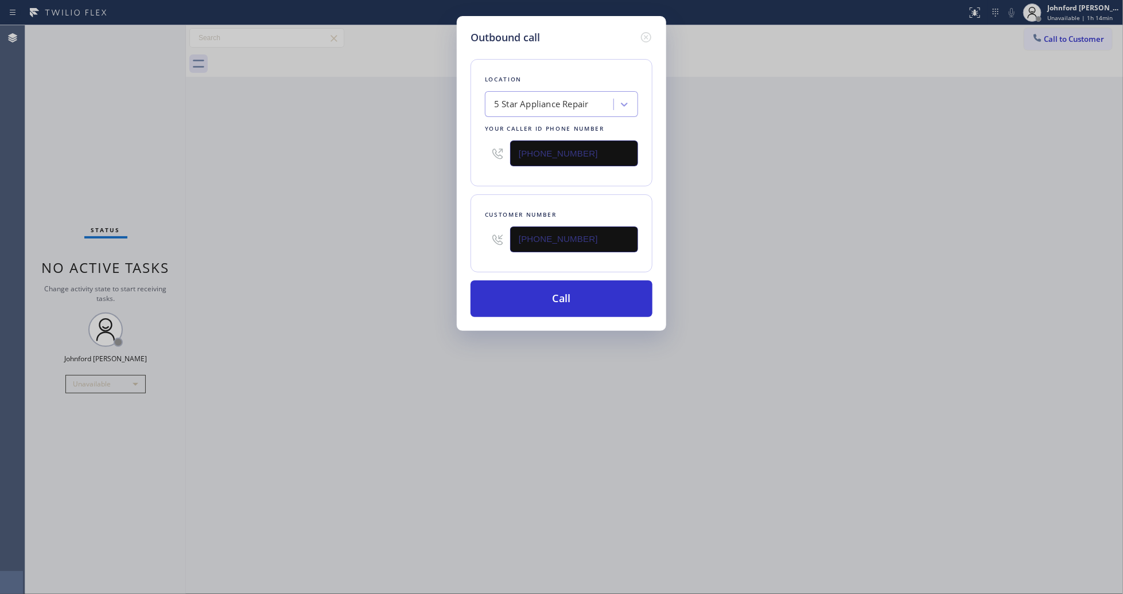
drag, startPoint x: 589, startPoint y: 141, endPoint x: 435, endPoint y: 142, distance: 153.8
click at [435, 142] on div "Outbound call Location 5 Star Appliance Repair Your caller id phone number [PHO…" at bounding box center [561, 297] width 1123 height 594
paste input "206) 309-8891"
type input "[PHONE_NUMBER]"
click at [348, 158] on div "Outbound call Location 5 Star Appliance Repair Your caller id phone number [PHO…" at bounding box center [561, 297] width 1123 height 594
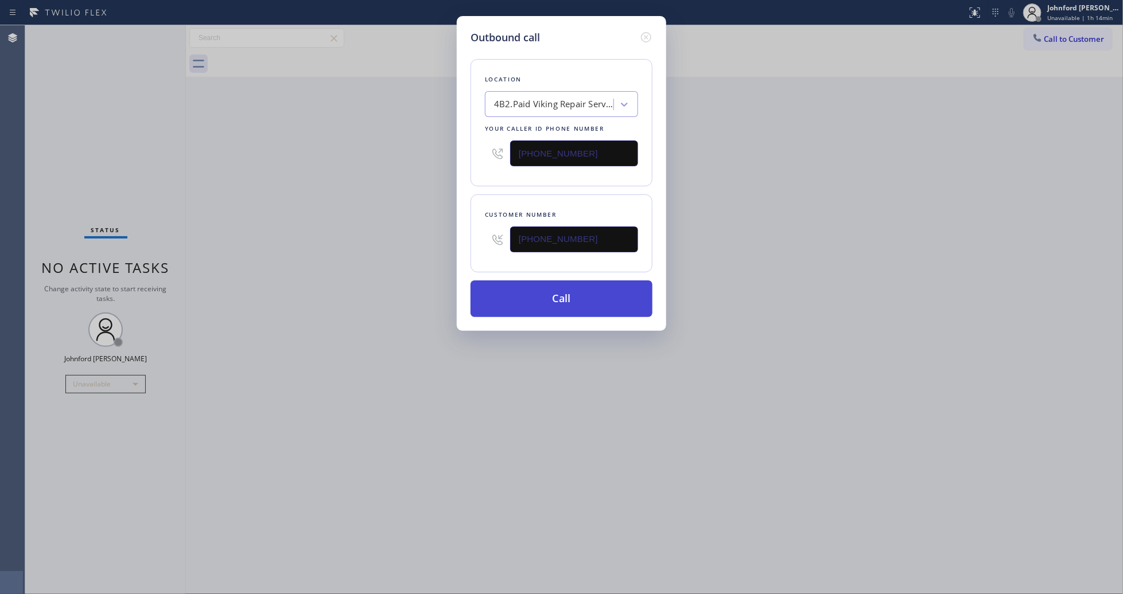
click at [508, 300] on button "Call" at bounding box center [561, 299] width 182 height 37
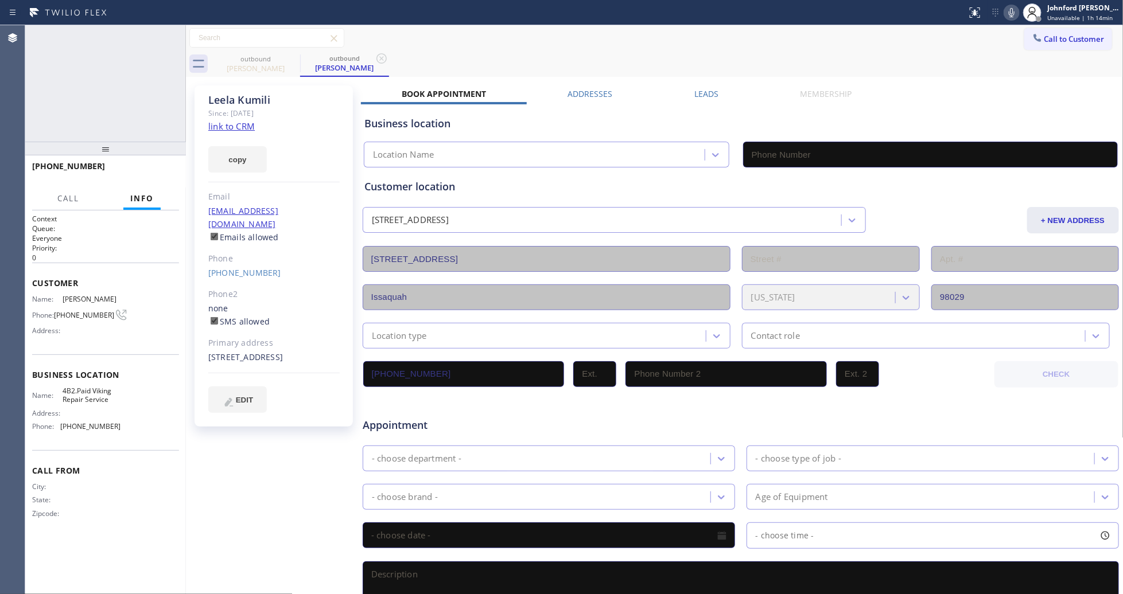
type input "[PHONE_NUMBER]"
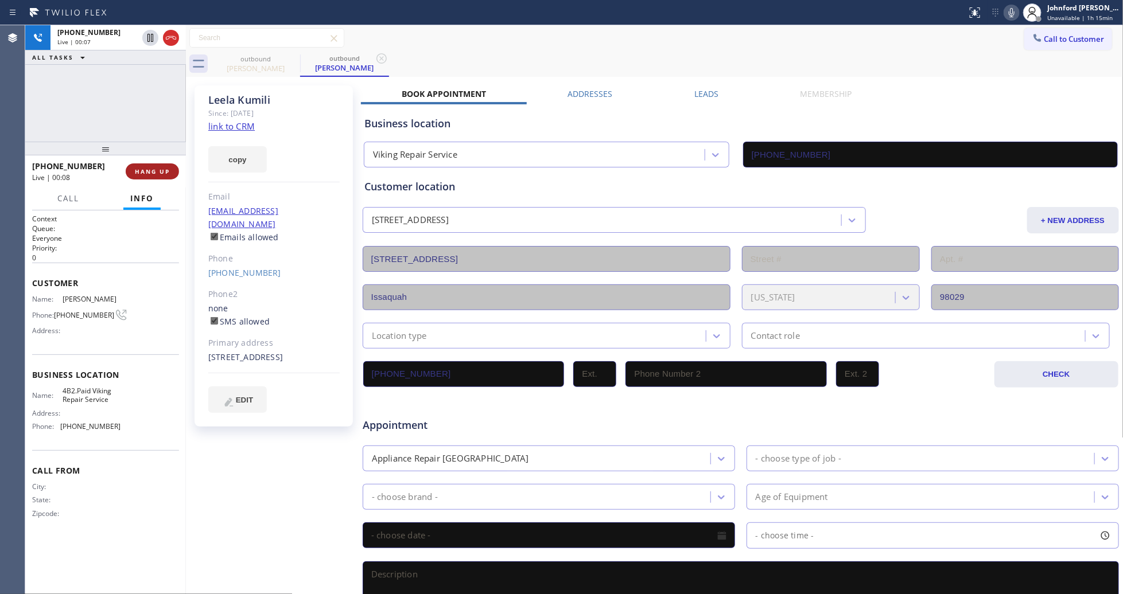
click at [172, 170] on button "HANG UP" at bounding box center [152, 172] width 53 height 16
click at [172, 170] on button "COMPLETE" at bounding box center [150, 172] width 58 height 16
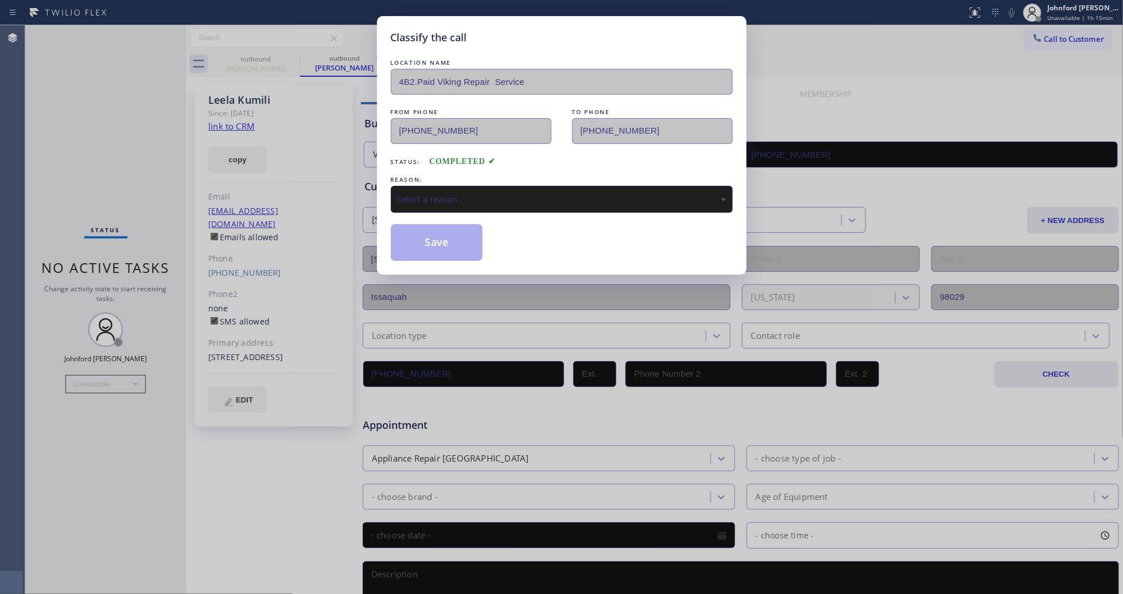
click at [532, 210] on div "LOCATION NAME 4B2.Paid Viking Repair Service FROM PHONE [PHONE_NUMBER] TO PHONE…" at bounding box center [562, 159] width 342 height 204
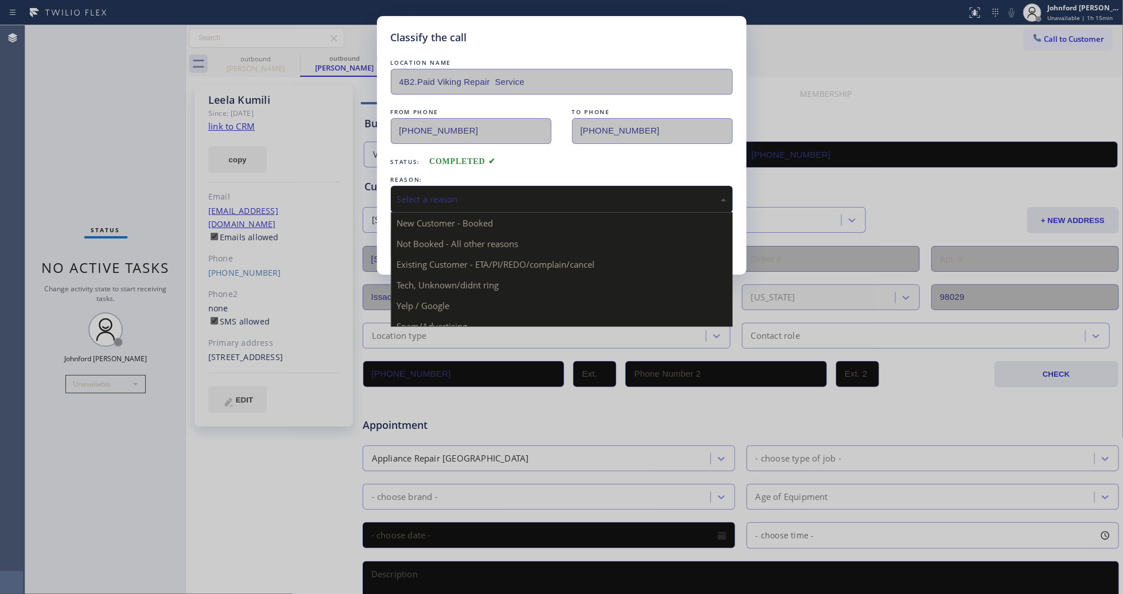
click at [538, 201] on div "Select a reason" at bounding box center [561, 199] width 329 height 13
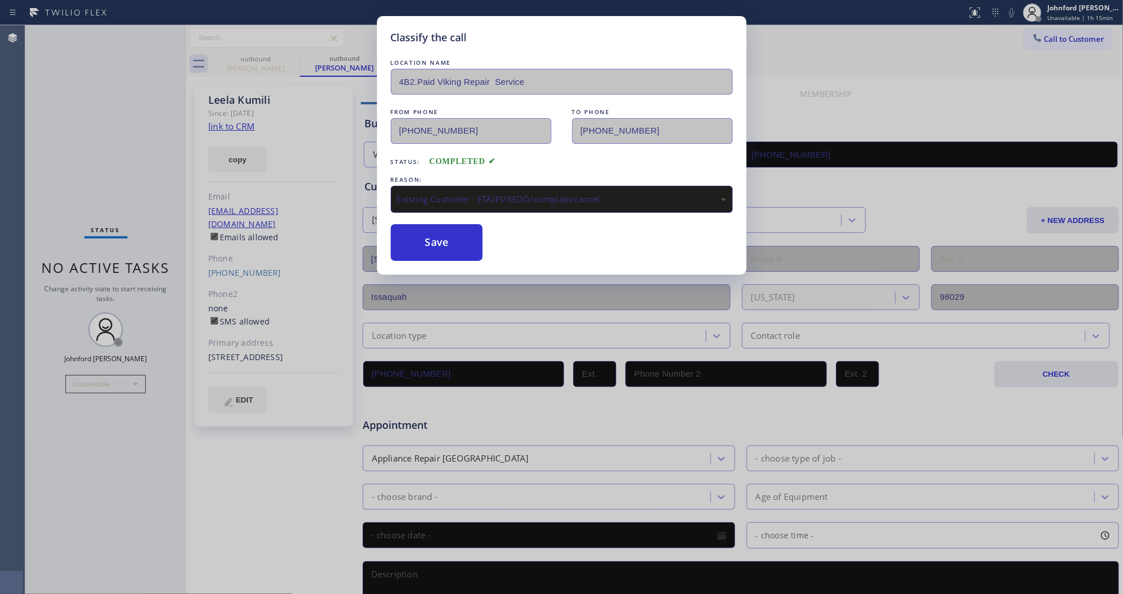
click at [462, 195] on div "Existing Customer - ETA/PI/REDO/complain/cancel" at bounding box center [561, 199] width 329 height 13
click at [436, 248] on button "Save" at bounding box center [437, 242] width 92 height 37
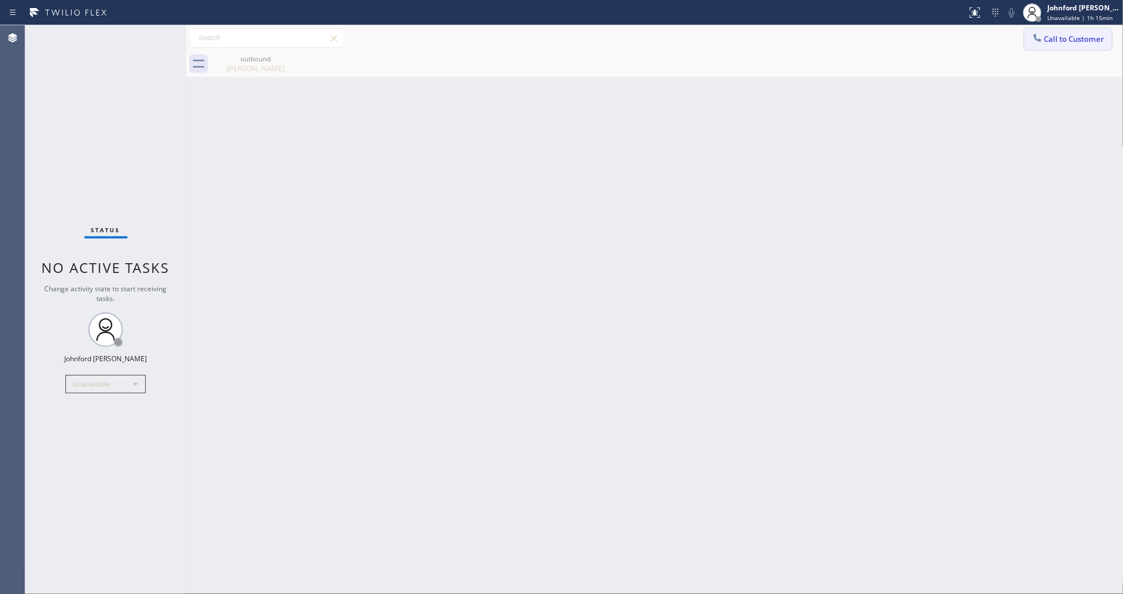
drag, startPoint x: 1038, startPoint y: 35, endPoint x: 789, endPoint y: 185, distance: 290.6
click at [1038, 36] on icon at bounding box center [1037, 37] width 11 height 11
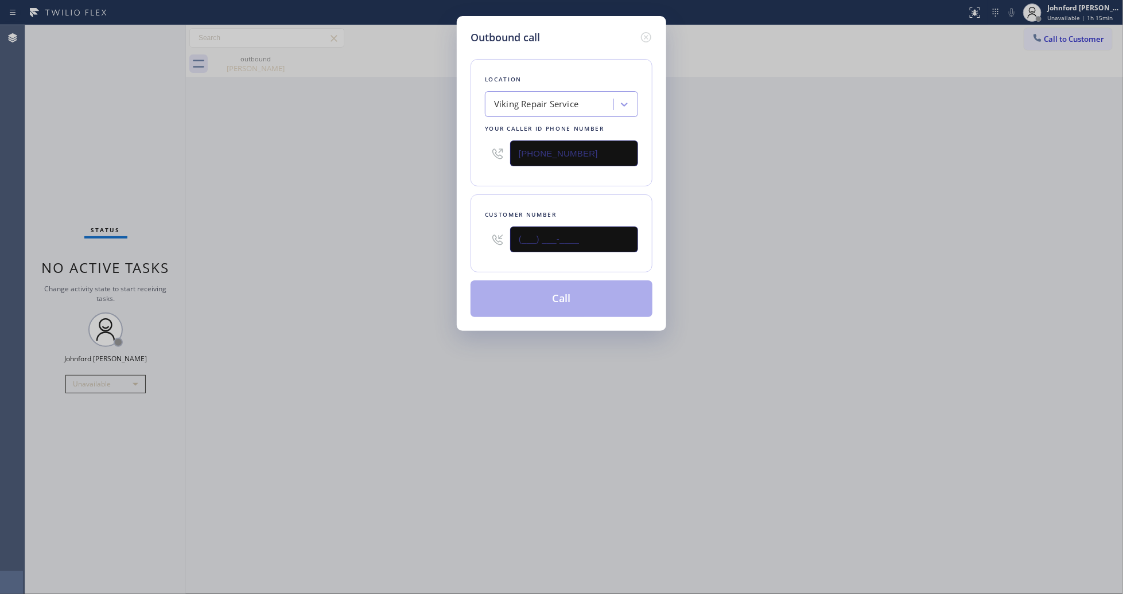
drag, startPoint x: 477, startPoint y: 232, endPoint x: 461, endPoint y: 232, distance: 16.6
click at [470, 232] on div "Customer number (___) ___-____" at bounding box center [561, 233] width 182 height 78
paste input "305) 778-1254"
type input "[PHONE_NUMBER]"
click at [355, 251] on div "Outbound call Location Viking Repair Service Your caller id phone number [PHONE…" at bounding box center [561, 297] width 1123 height 594
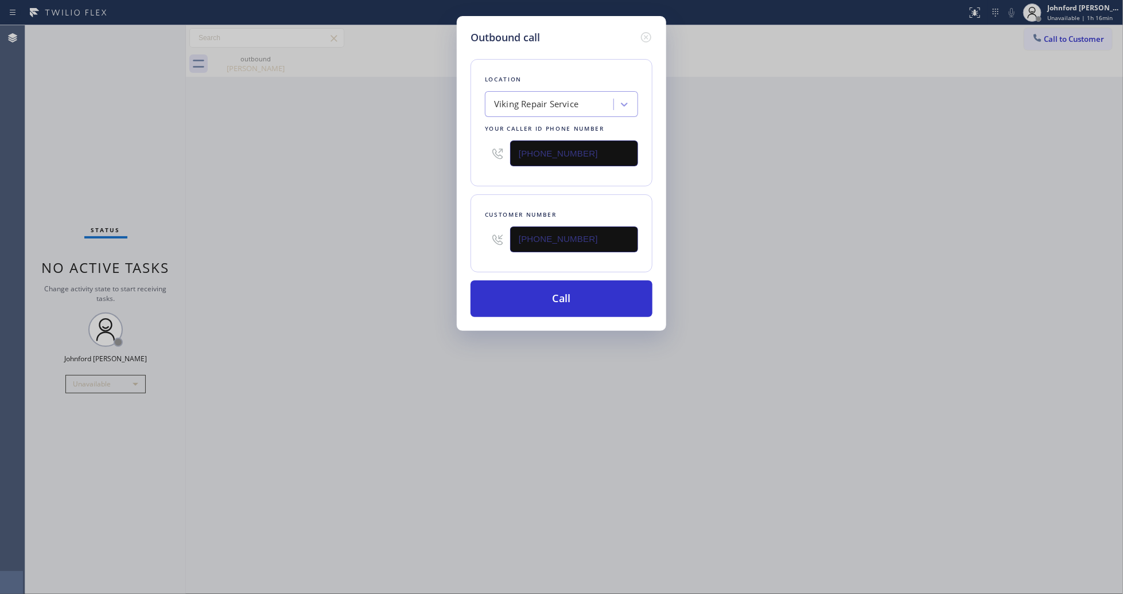
click at [577, 104] on div "Viking Repair Service" at bounding box center [536, 104] width 84 height 13
paste input "Thermador Appliance Repair Pros(TFN)"
type input "Thermador Appliance Repair Pros(TFN)"
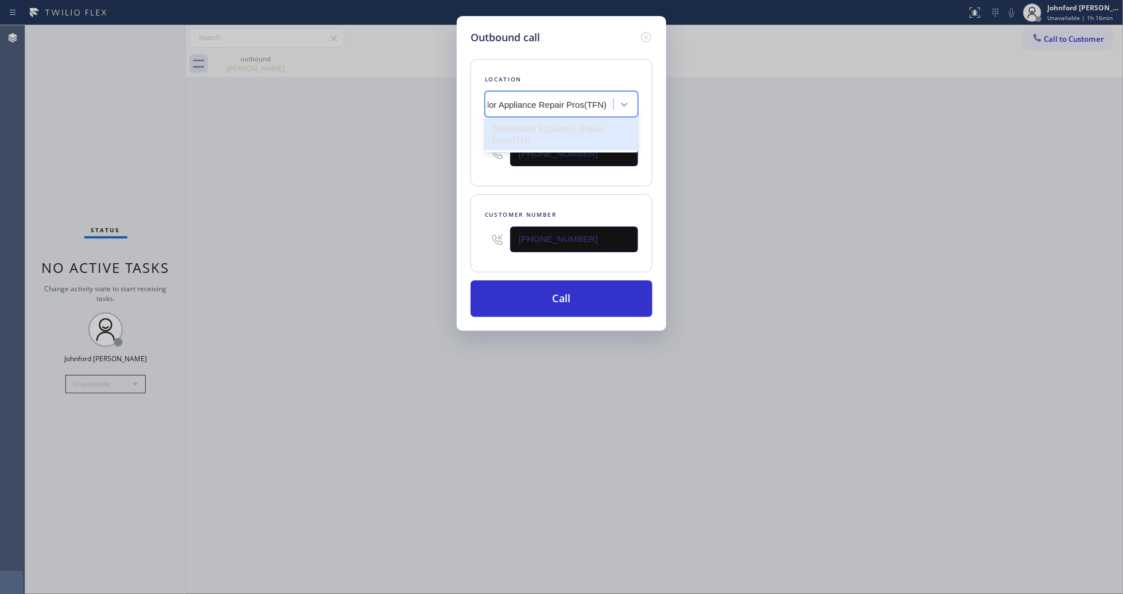
click at [582, 125] on div "Thermador Appliance Repair Pros(TFN)" at bounding box center [561, 134] width 153 height 32
type input "[PHONE_NUMBER]"
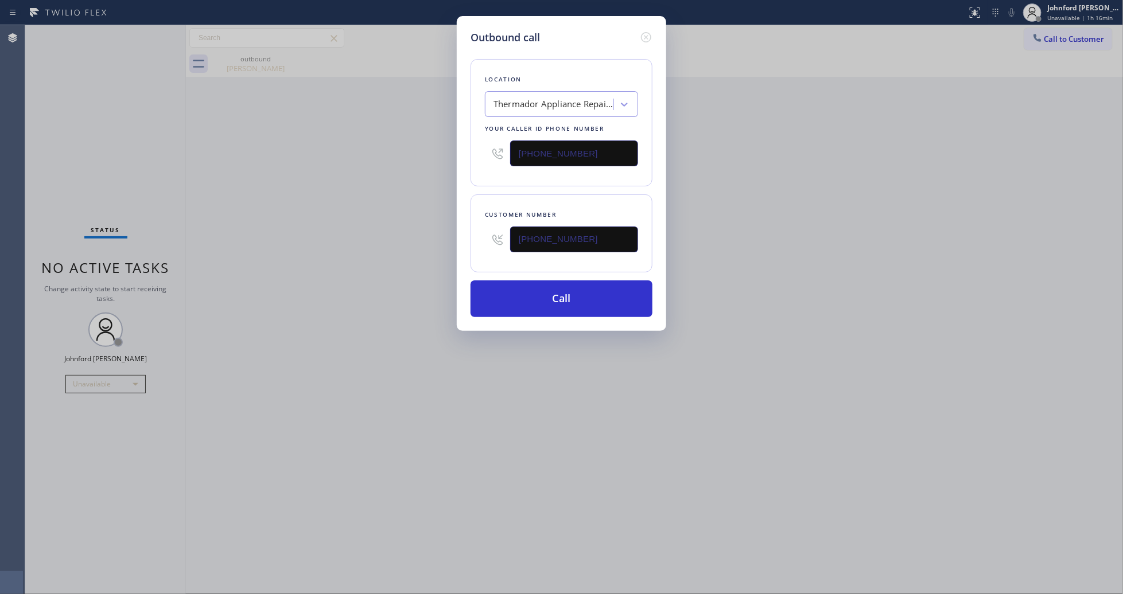
drag, startPoint x: 598, startPoint y: 290, endPoint x: 421, endPoint y: 305, distance: 177.9
click at [421, 305] on div "Outbound call Location Thermador Appliance Repair Pros(TFN) Your caller id phon…" at bounding box center [561, 297] width 1123 height 594
click at [384, 298] on div "Outbound call Location Thermador Appliance Repair Pros(TFN) Your caller id phon…" at bounding box center [561, 297] width 1123 height 594
click at [548, 298] on button "Call" at bounding box center [561, 299] width 182 height 37
drag, startPoint x: 586, startPoint y: 239, endPoint x: 485, endPoint y: 244, distance: 101.1
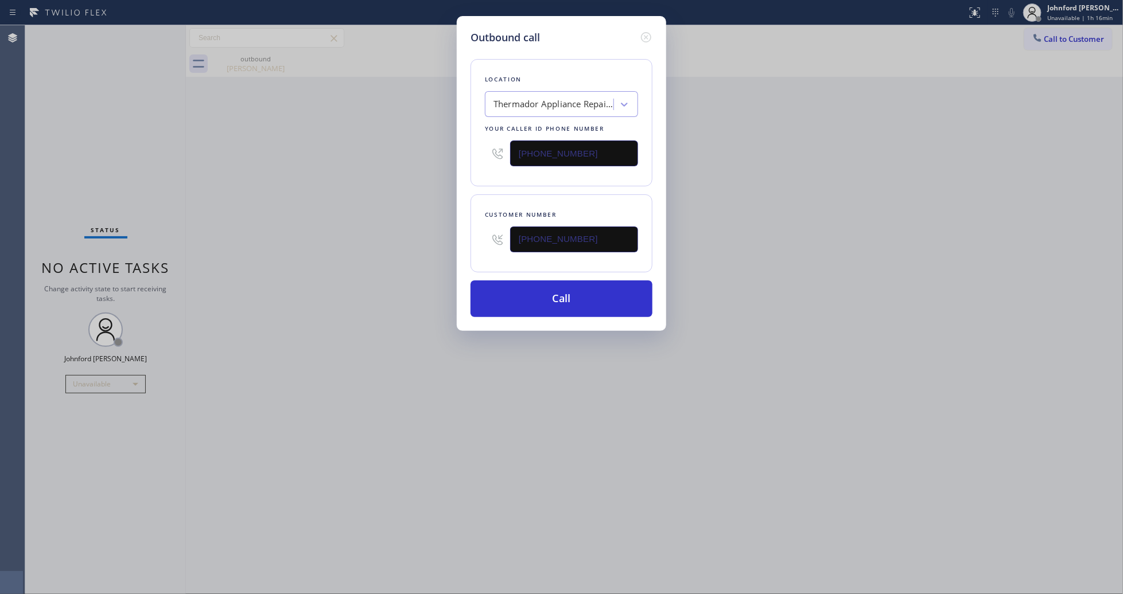
click at [485, 244] on div "[PHONE_NUMBER]" at bounding box center [561, 239] width 153 height 37
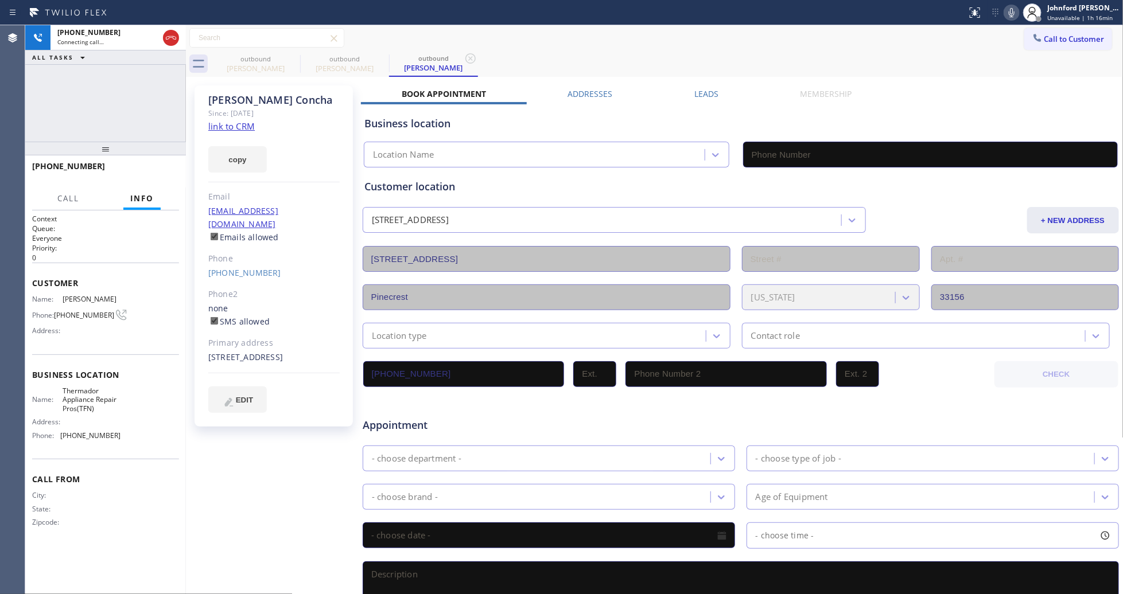
type input "[PHONE_NUMBER]"
click at [137, 174] on span "HANG UP" at bounding box center [152, 172] width 35 height 8
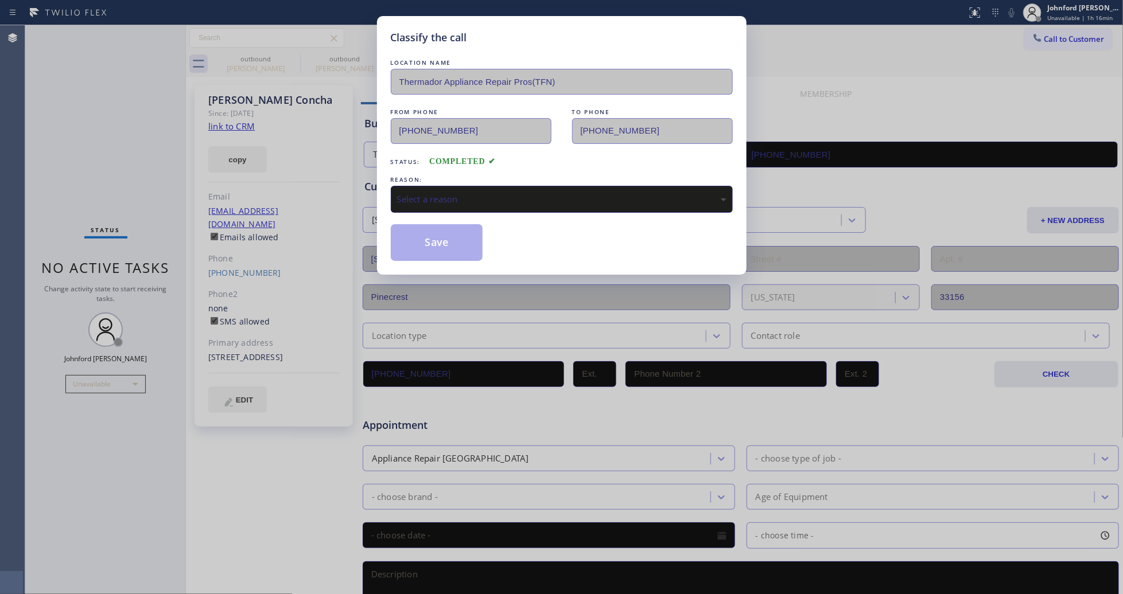
click at [509, 220] on div "LOCATION NAME Thermador Appliance Repair Pros(TFN) FROM PHONE [PHONE_NUMBER] TO…" at bounding box center [562, 159] width 342 height 204
drag, startPoint x: 530, startPoint y: 203, endPoint x: 597, endPoint y: 207, distance: 67.3
click at [570, 203] on div "Select a reason" at bounding box center [562, 199] width 342 height 27
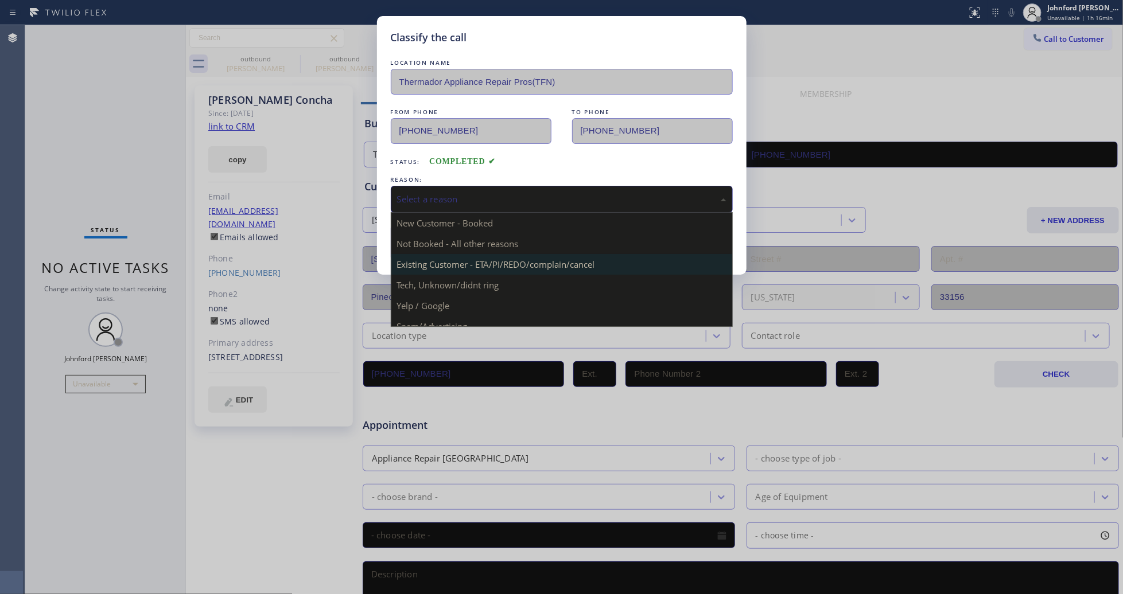
drag, startPoint x: 518, startPoint y: 264, endPoint x: 429, endPoint y: 250, distance: 90.6
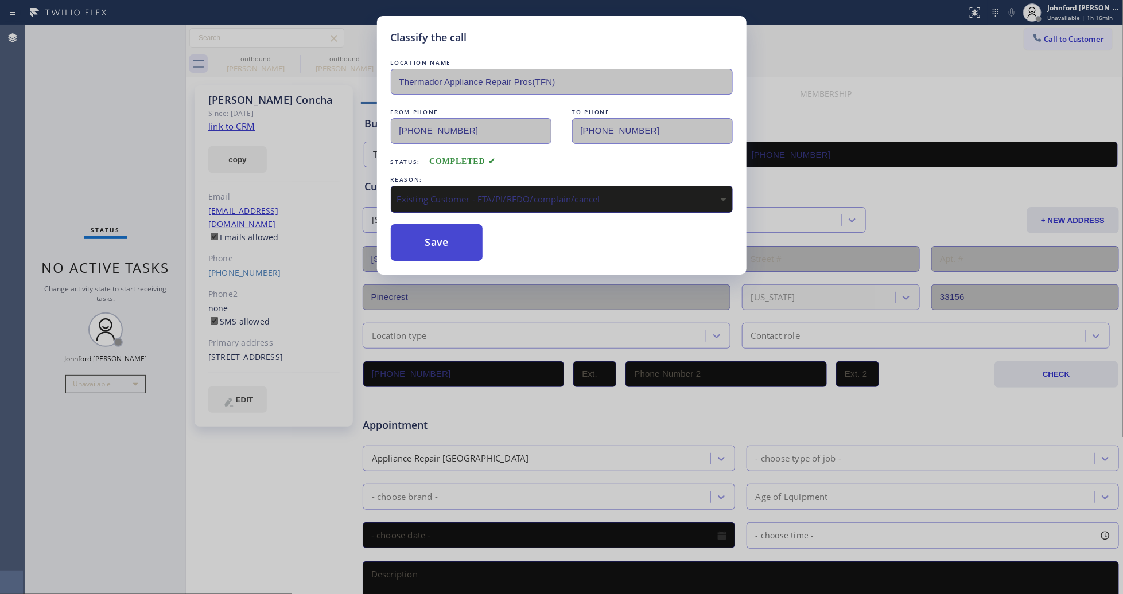
click at [429, 250] on button "Save" at bounding box center [437, 242] width 92 height 37
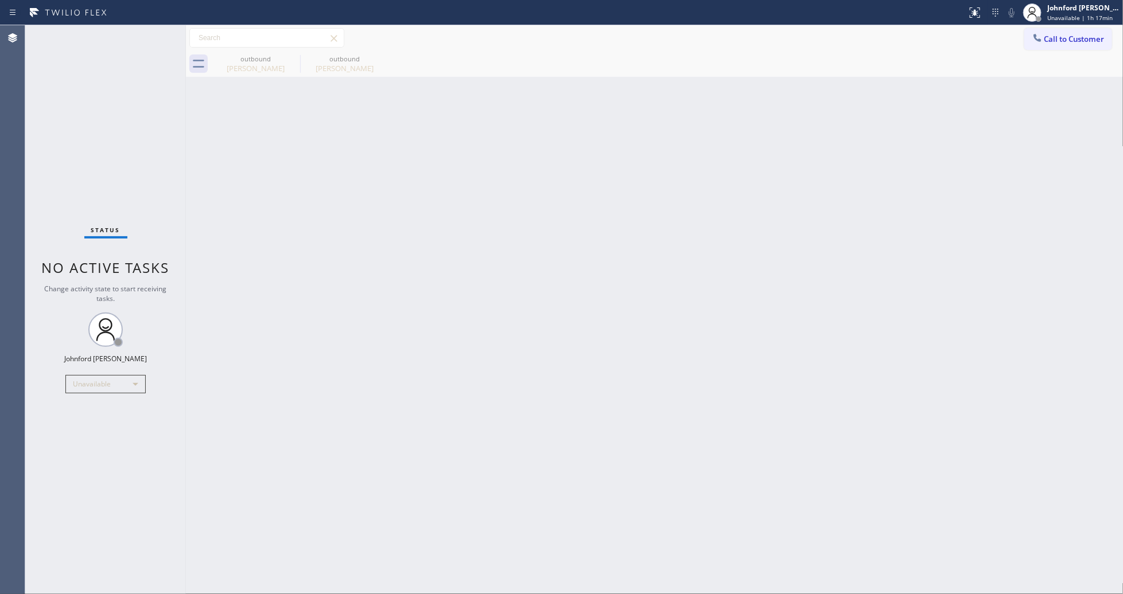
click at [1047, 32] on button "Call to Customer" at bounding box center [1068, 39] width 88 height 22
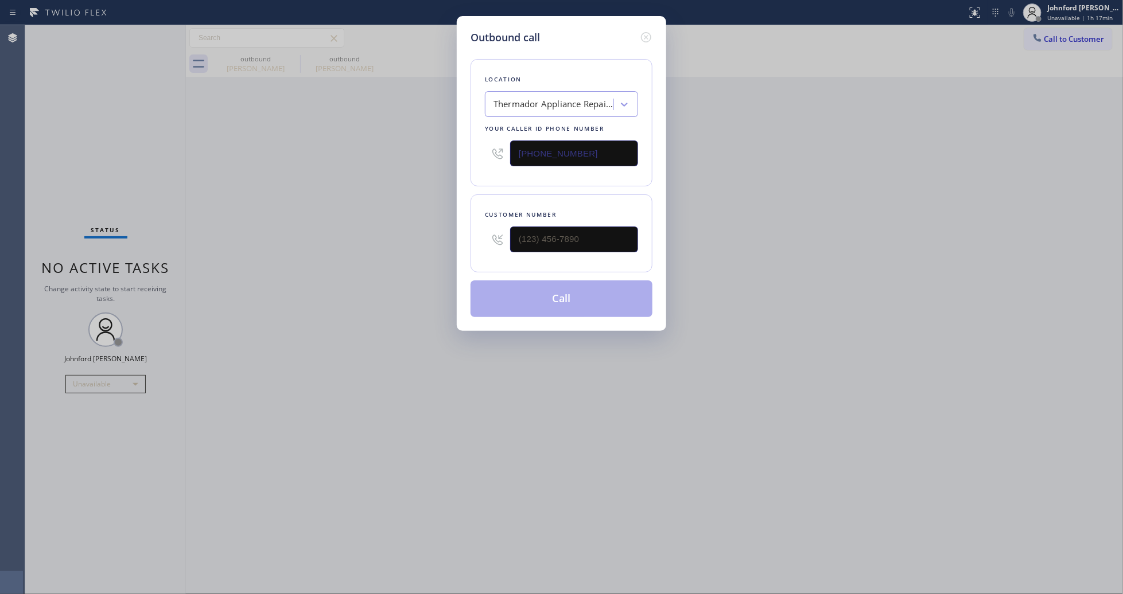
drag, startPoint x: 586, startPoint y: 250, endPoint x: 442, endPoint y: 248, distance: 144.6
click at [442, 248] on div "Outbound call Location Thermador Appliance Repair Pros(TFN) Your caller id phon…" at bounding box center [561, 297] width 1123 height 594
click at [588, 248] on input "(___) ___-____" at bounding box center [574, 240] width 128 height 26
paste input "314) 390-6638"
click at [205, 269] on div "Outbound call Location Thermador Appliance Repair Pros(TFN) Your caller id phon…" at bounding box center [561, 297] width 1123 height 594
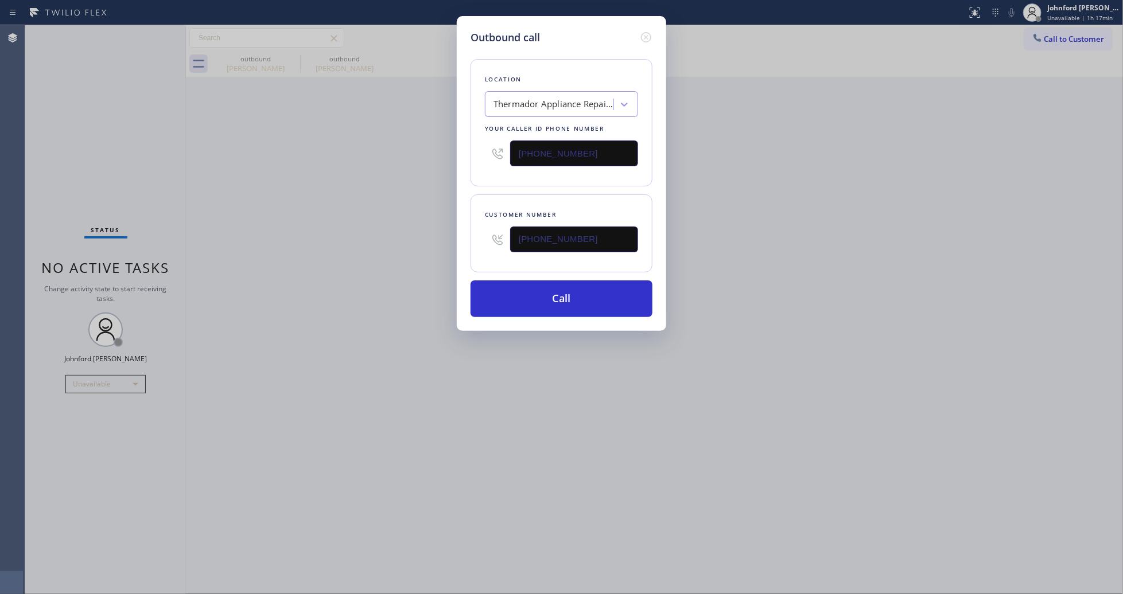
drag, startPoint x: 601, startPoint y: 238, endPoint x: 378, endPoint y: 241, distance: 223.2
click at [408, 241] on div "Outbound call Location Thermador Appliance Repair Pros(TFN) Your caller id phon…" at bounding box center [561, 297] width 1123 height 594
paste input "949) 285-5047"
type input "[PHONE_NUMBER]"
click at [340, 242] on div "Outbound call Location Thermador Appliance Repair Pros(TFN) Your caller id phon…" at bounding box center [561, 297] width 1123 height 594
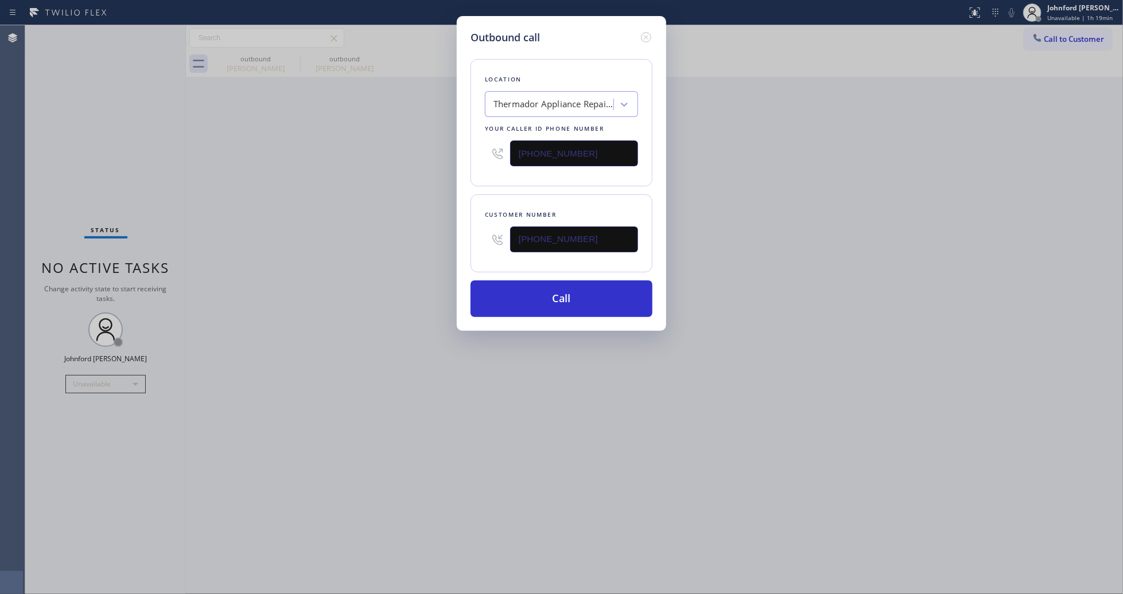
click at [941, 150] on div "Outbound call Location Thermador Appliance Repair Pros(TFN) Your caller id phon…" at bounding box center [561, 297] width 1123 height 594
drag, startPoint x: 586, startPoint y: 153, endPoint x: 460, endPoint y: 156, distance: 125.7
click at [460, 156] on div "Outbound call Location Thermador Appliance Repair Pros(TFN) Your caller id phon…" at bounding box center [561, 173] width 209 height 315
paste input "949) 536-9698"
type input "[PHONE_NUMBER]"
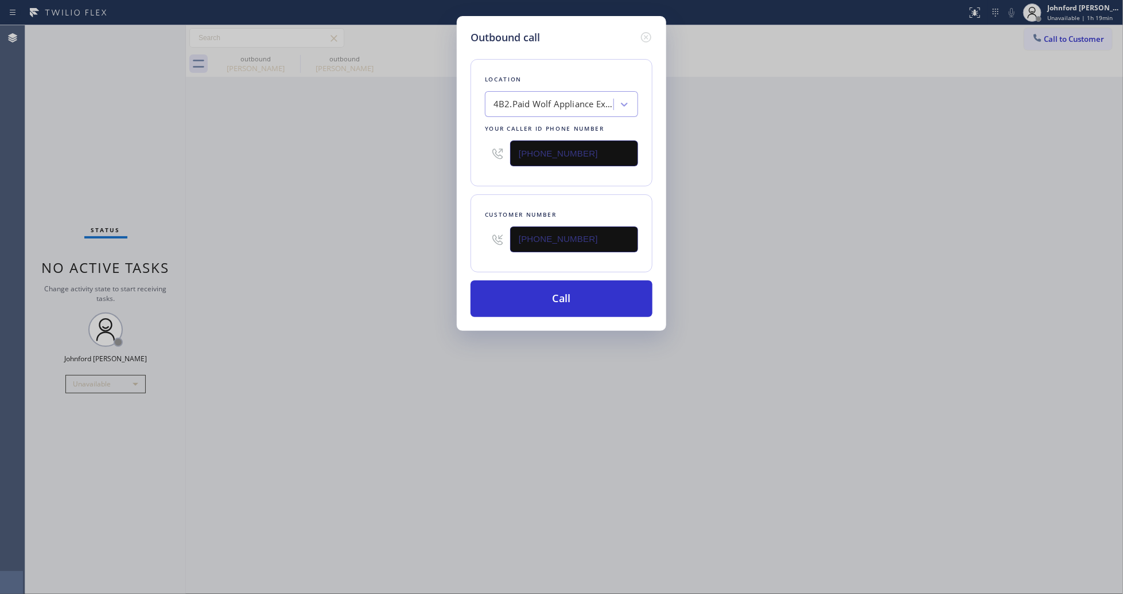
drag, startPoint x: 586, startPoint y: 228, endPoint x: 414, endPoint y: 246, distance: 173.6
click at [414, 246] on div "Outbound call Location 4B2.Paid Wolf Appliance Expert Your caller id phone numb…" at bounding box center [561, 297] width 1123 height 594
paste input "text"
type input "[PHONE_NUMBER]"
click at [400, 248] on div "Outbound call Location 4B2.Paid Wolf Appliance Expert Your caller id phone numb…" at bounding box center [561, 297] width 1123 height 594
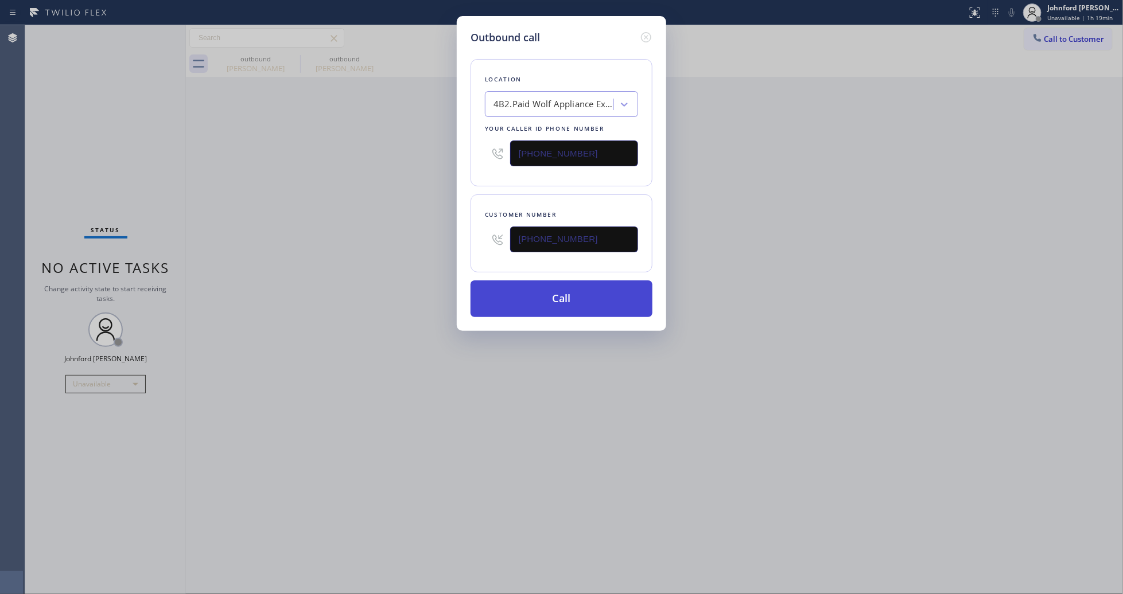
click at [528, 289] on button "Call" at bounding box center [561, 299] width 182 height 37
drag, startPoint x: 710, startPoint y: 260, endPoint x: 743, endPoint y: 214, distance: 56.4
click at [715, 256] on div "Outbound call Location 4B2.Paid Wolf Appliance Expert Your caller id phone numb…" at bounding box center [561, 297] width 1123 height 594
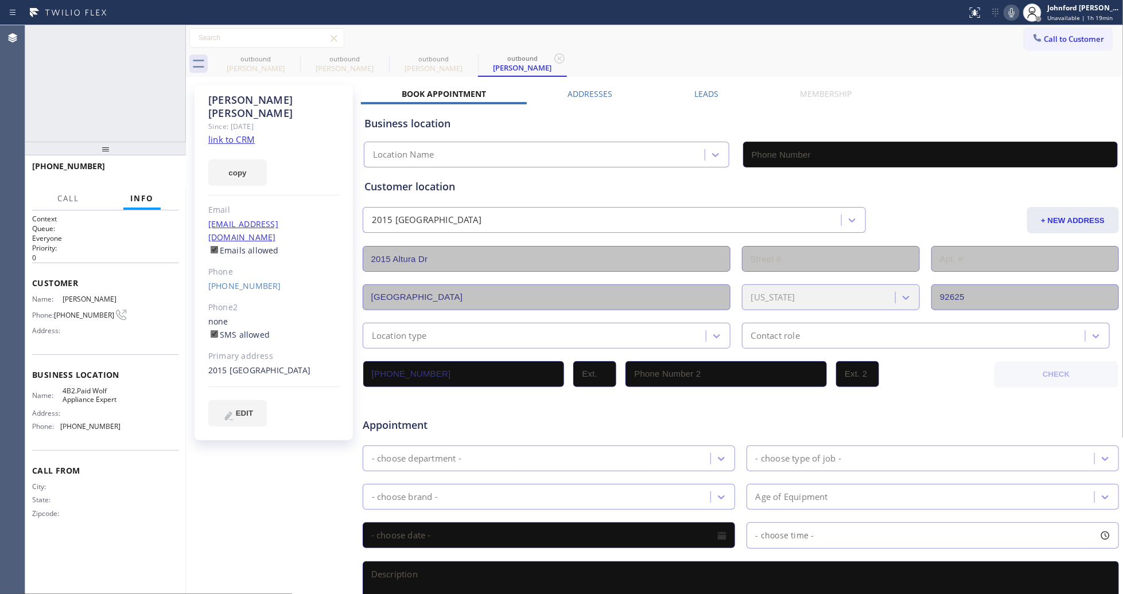
type input "[PHONE_NUMBER]"
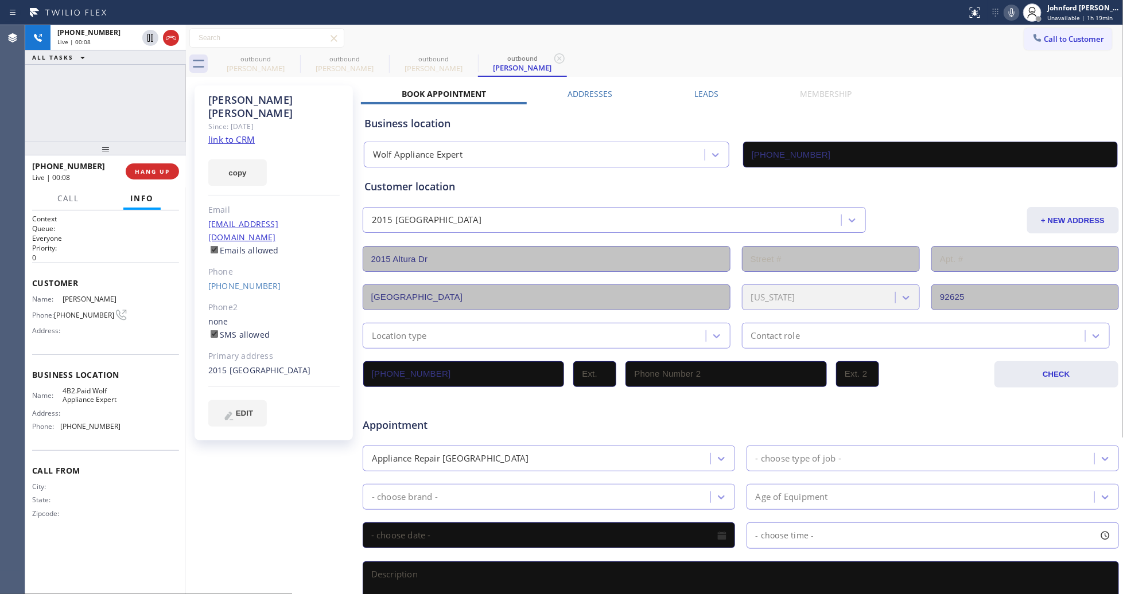
click at [714, 27] on div "Call to Customer Outbound call Location Wolf Appliance Expert Your caller id ph…" at bounding box center [654, 38] width 937 height 26
click at [158, 165] on button "COMPLETE" at bounding box center [150, 172] width 58 height 16
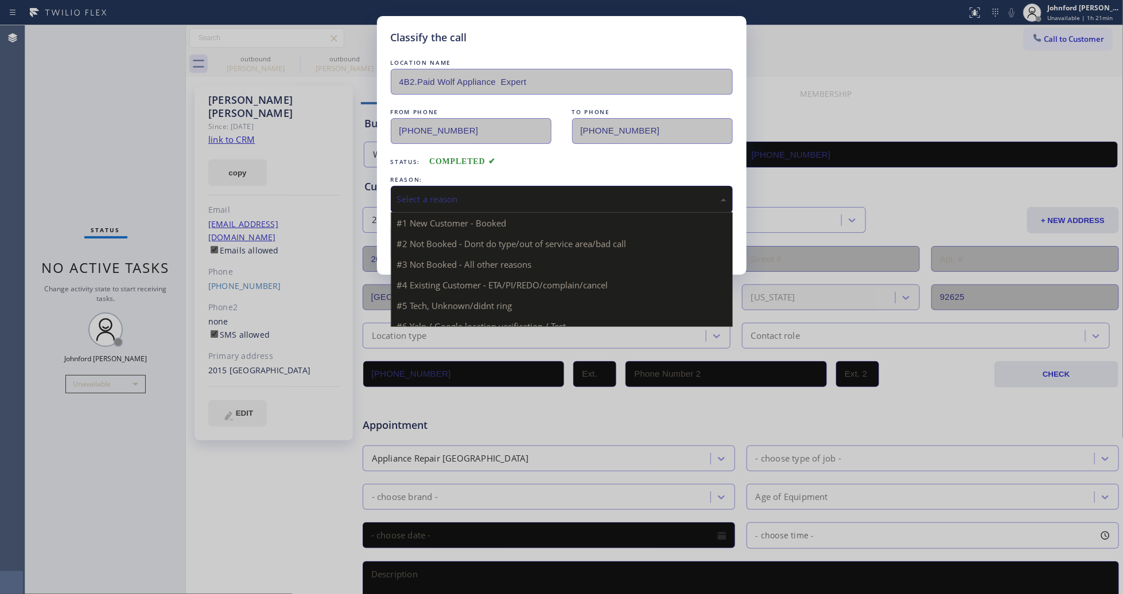
click at [571, 196] on div "Select a reason" at bounding box center [561, 199] width 329 height 13
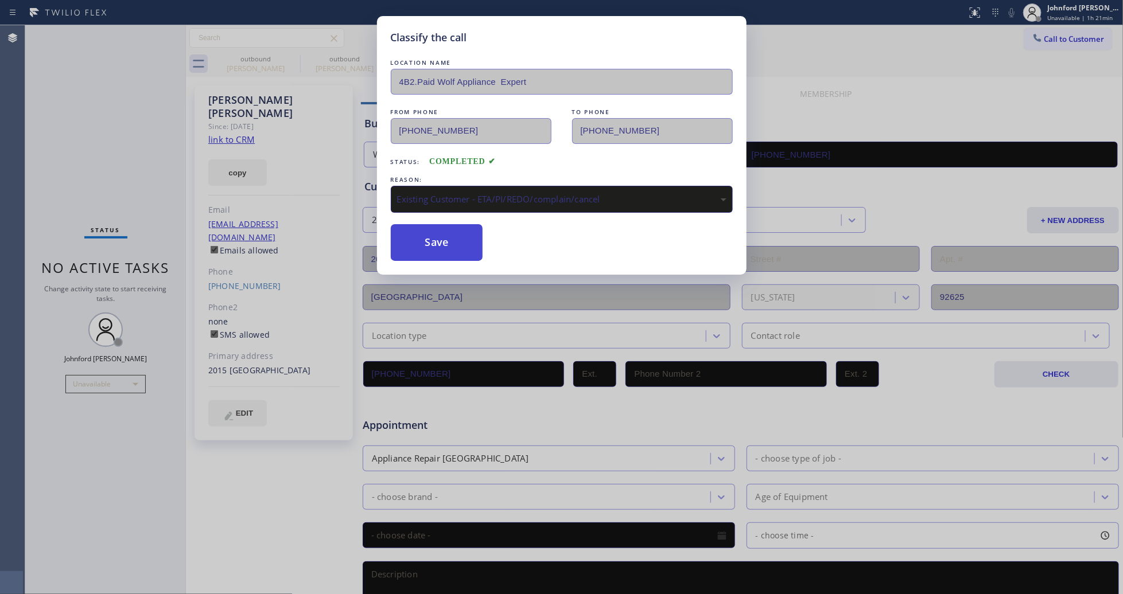
click at [446, 241] on button "Save" at bounding box center [437, 242] width 92 height 37
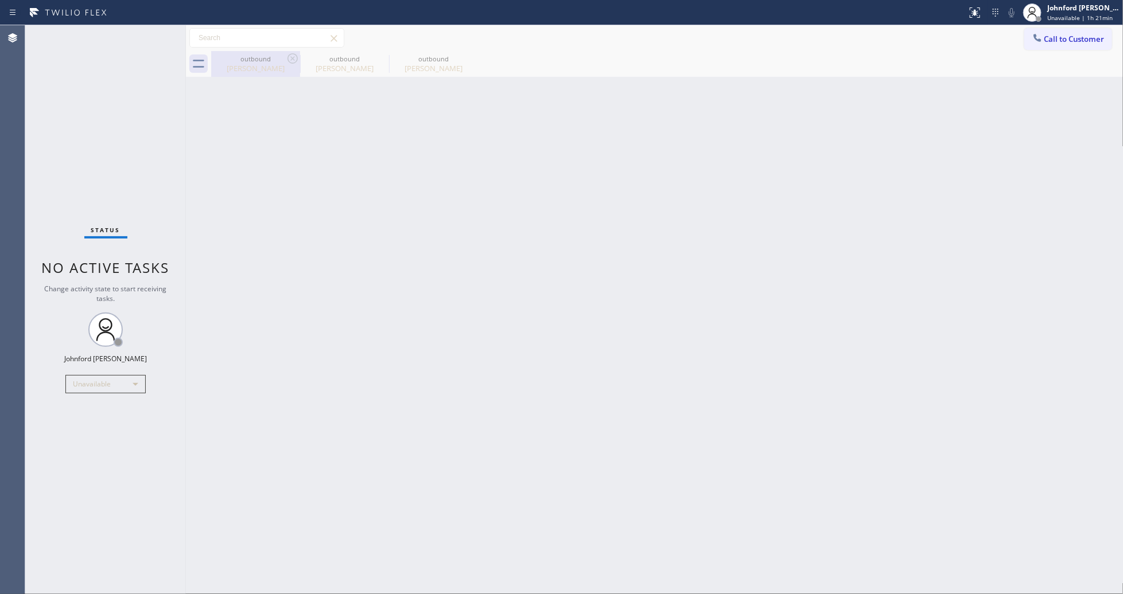
click at [270, 51] on div "outbound [PERSON_NAME]" at bounding box center [255, 64] width 87 height 26
type input "[PHONE_NUMBER]"
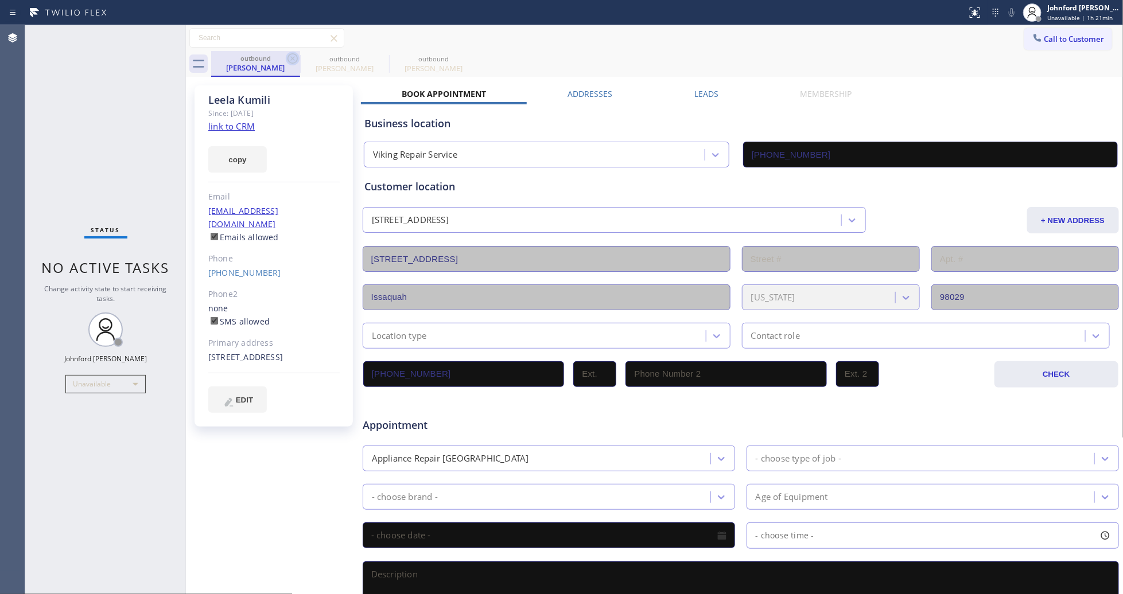
click at [290, 56] on icon at bounding box center [293, 59] width 14 height 14
type input "[PHONE_NUMBER]"
click at [695, 89] on label "Leads" at bounding box center [706, 93] width 24 height 11
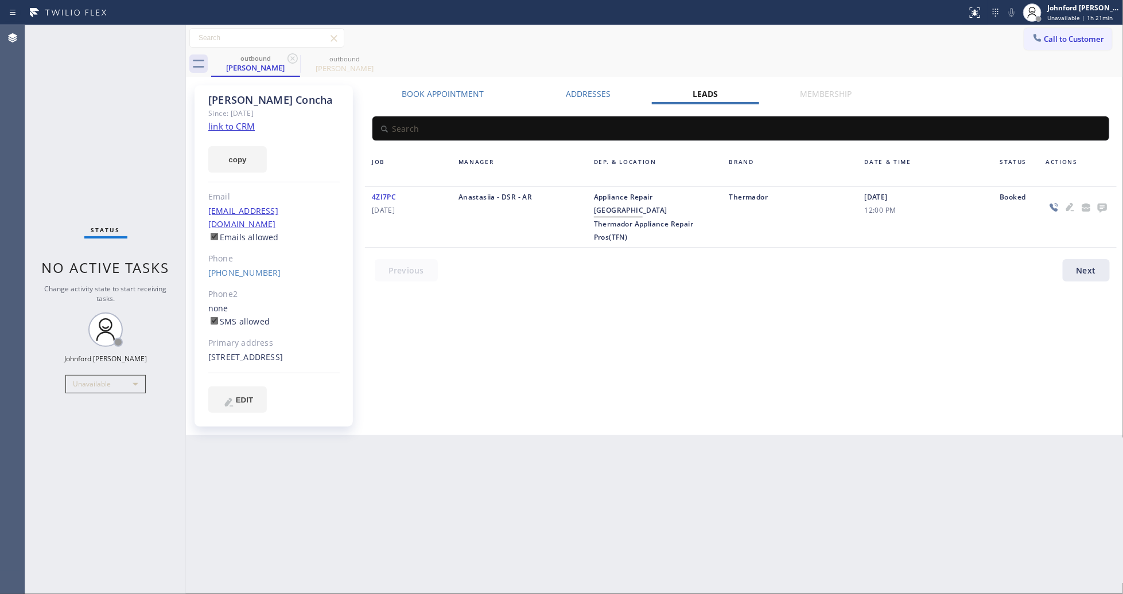
click at [1096, 205] on icon at bounding box center [1102, 207] width 14 height 14
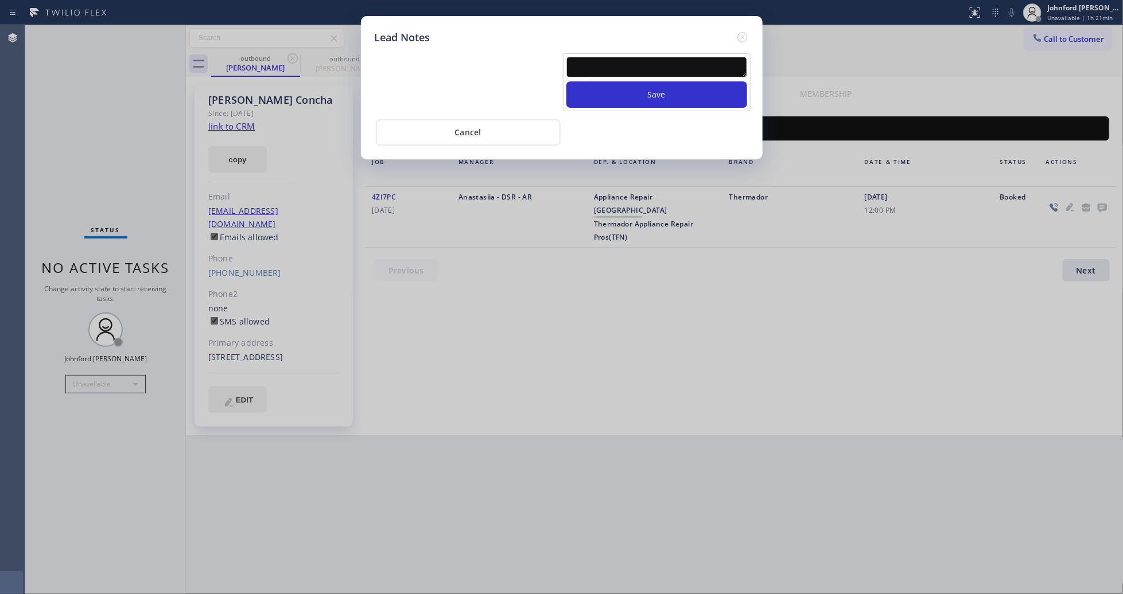
click at [663, 61] on textarea at bounding box center [656, 67] width 181 height 21
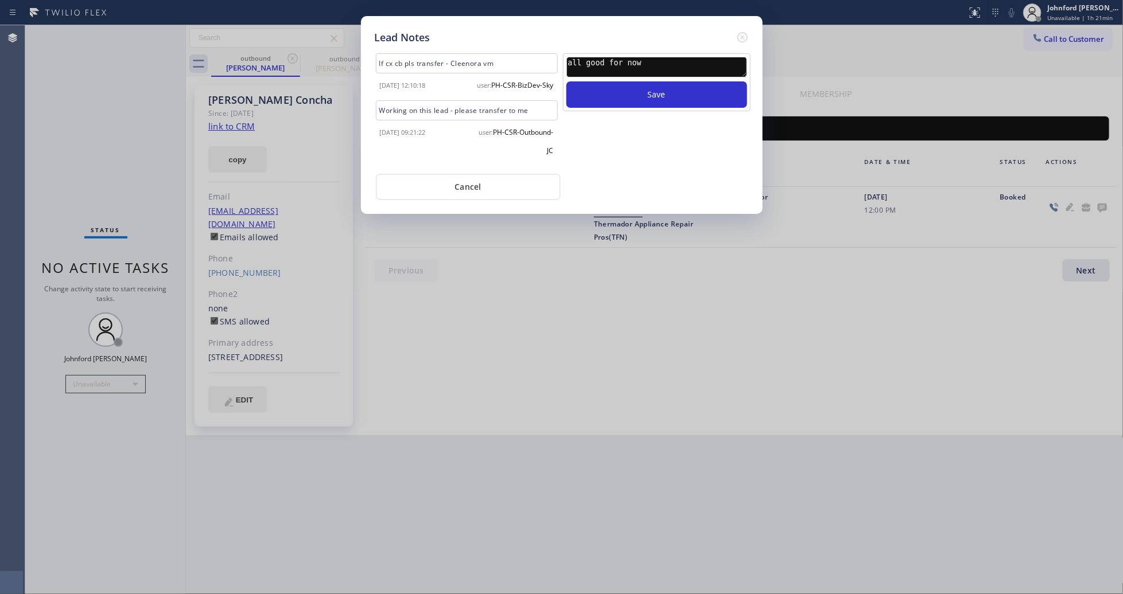
type textarea "all good for now"
click at [566, 81] on button "Save" at bounding box center [656, 94] width 181 height 26
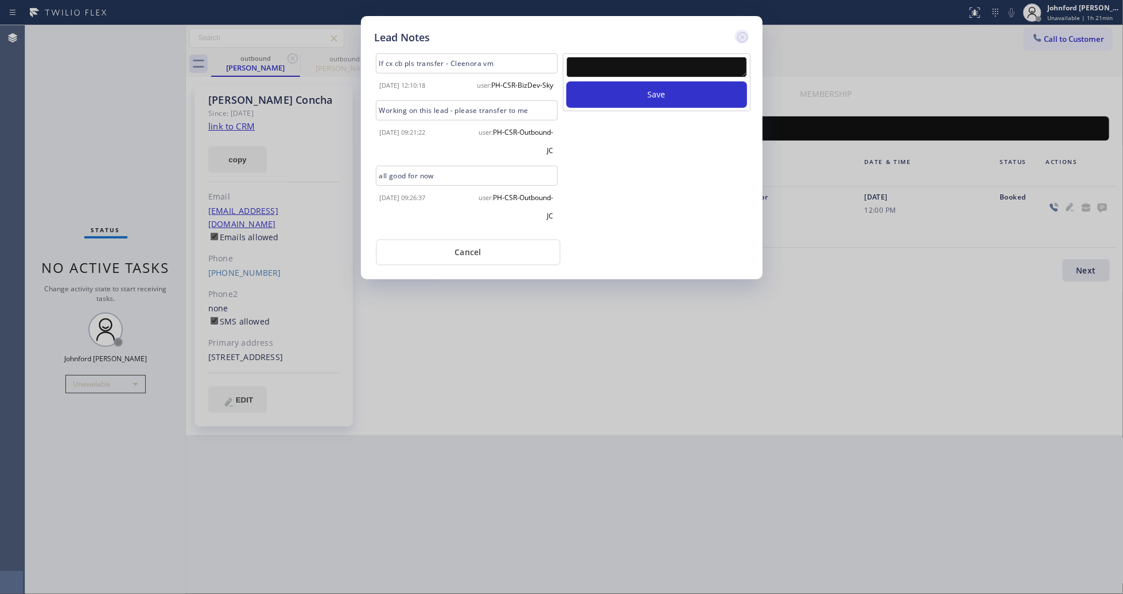
click at [738, 30] on icon at bounding box center [743, 37] width 14 height 14
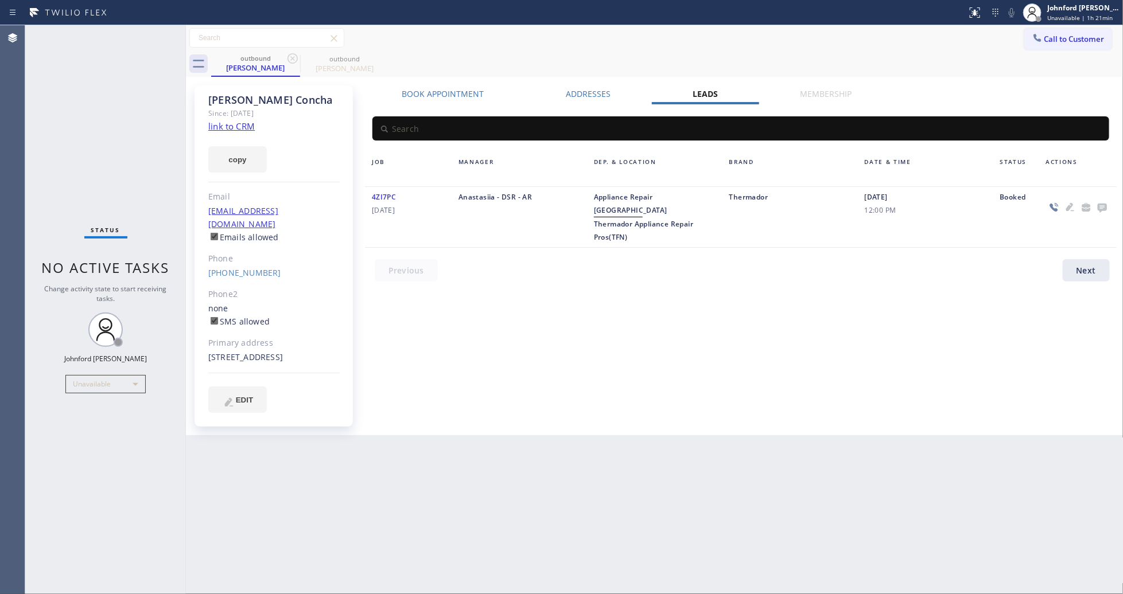
drag, startPoint x: 904, startPoint y: 55, endPoint x: 1039, endPoint y: 95, distance: 140.7
click at [994, 53] on div "outbound [PERSON_NAME] outbound [PERSON_NAME]" at bounding box center [667, 64] width 912 height 26
click at [1061, 47] on button "Call to Customer" at bounding box center [1068, 39] width 88 height 22
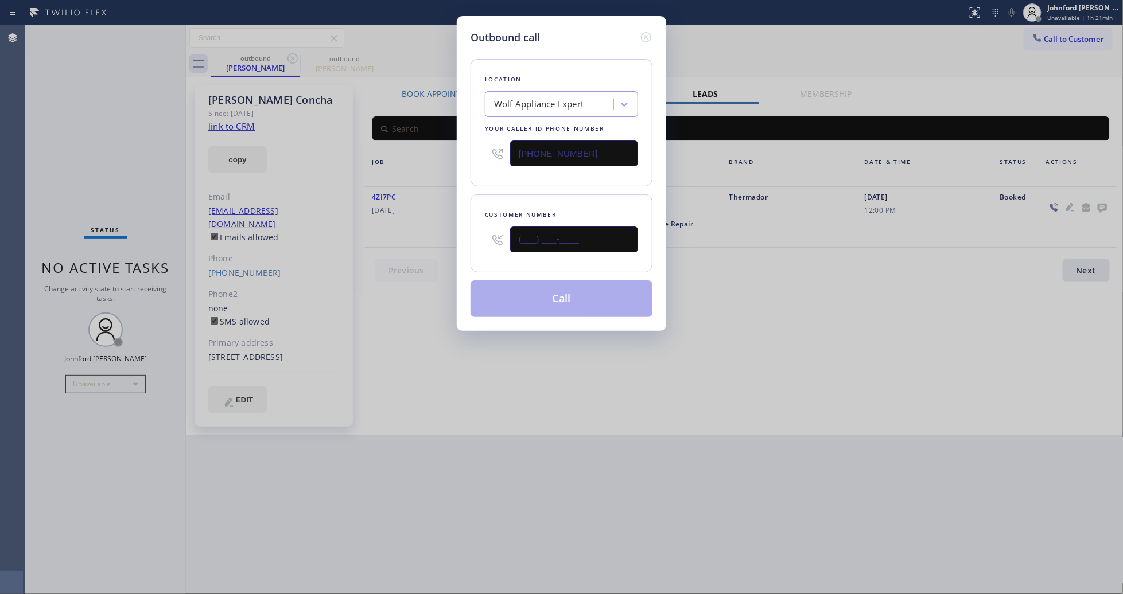
drag, startPoint x: 570, startPoint y: 234, endPoint x: 431, endPoint y: 234, distance: 138.3
click at [431, 234] on div "Outbound call Location Wolf Appliance Expert Your caller id phone number [PHONE…" at bounding box center [561, 297] width 1123 height 594
paste input "714) 200-8257"
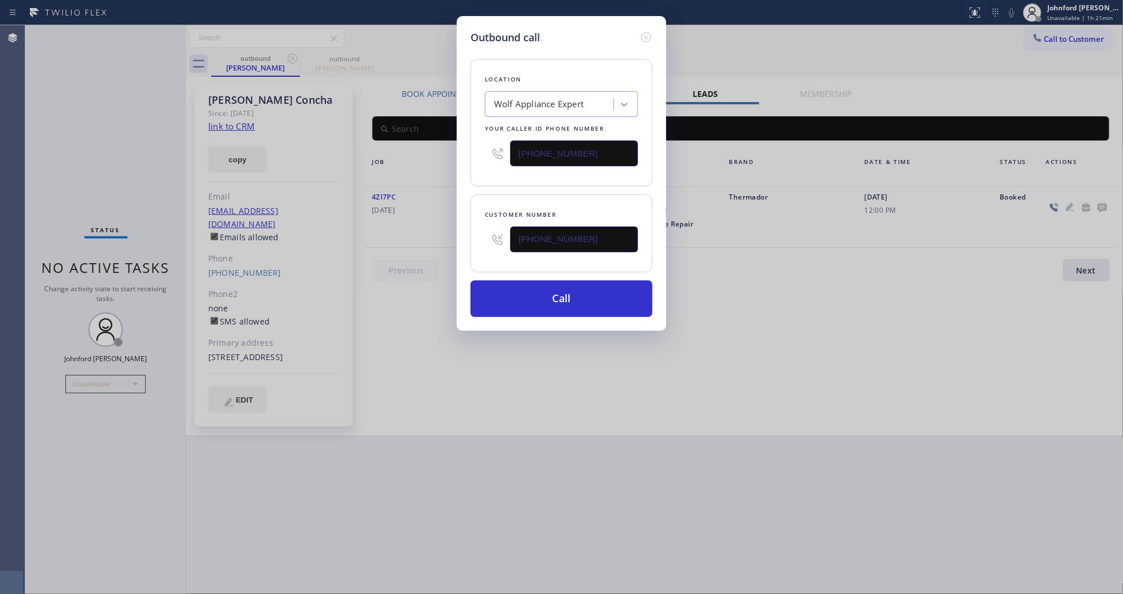
type input "[PHONE_NUMBER]"
drag, startPoint x: 575, startPoint y: 154, endPoint x: 504, endPoint y: 154, distance: 71.1
click at [504, 154] on div "[PHONE_NUMBER]" at bounding box center [561, 153] width 153 height 37
paste input "649-4929"
type input "[PHONE_NUMBER]"
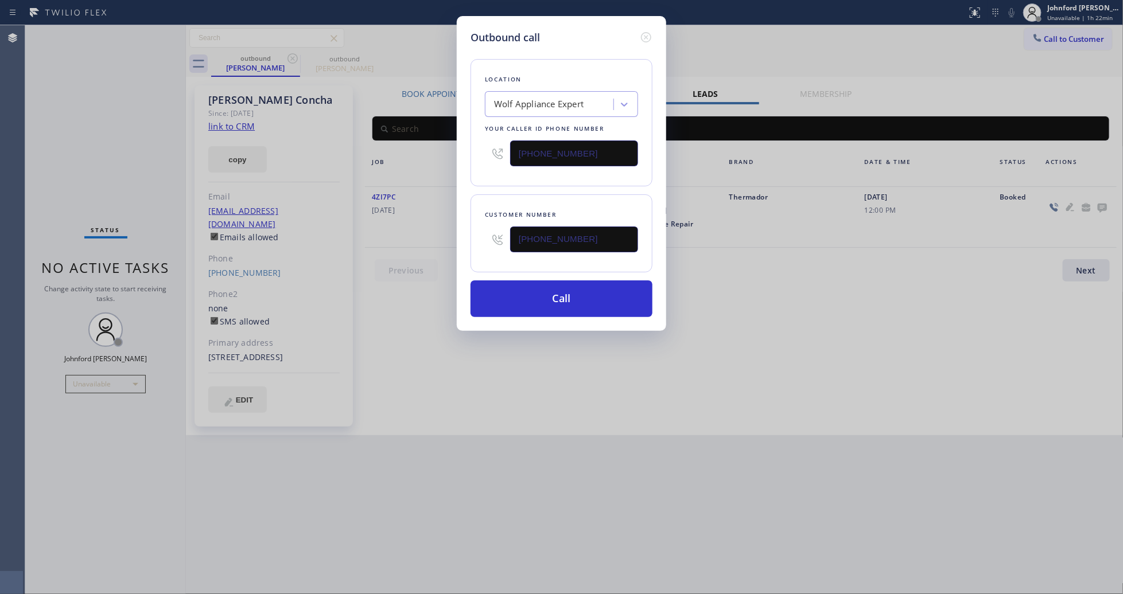
click at [465, 166] on div "Outbound call Location Wolf Appliance Expert Your caller id phone number [PHONE…" at bounding box center [561, 173] width 209 height 315
click at [538, 281] on button "Call" at bounding box center [561, 299] width 182 height 37
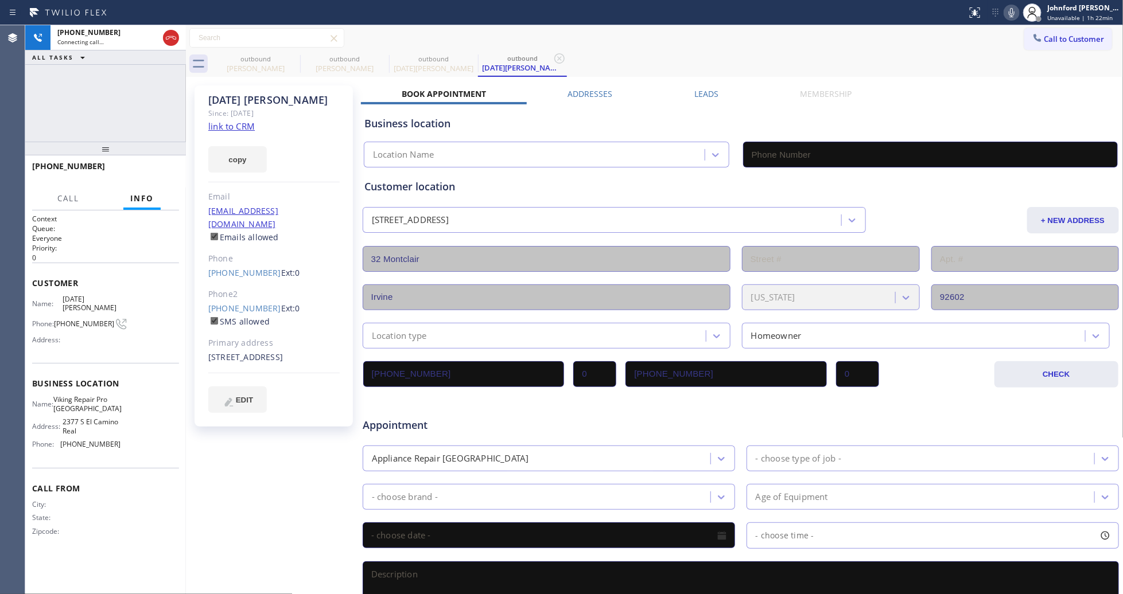
type input "[PHONE_NUMBER]"
click at [170, 153] on div at bounding box center [105, 149] width 161 height 14
click at [166, 170] on span "HANG UP" at bounding box center [152, 172] width 35 height 8
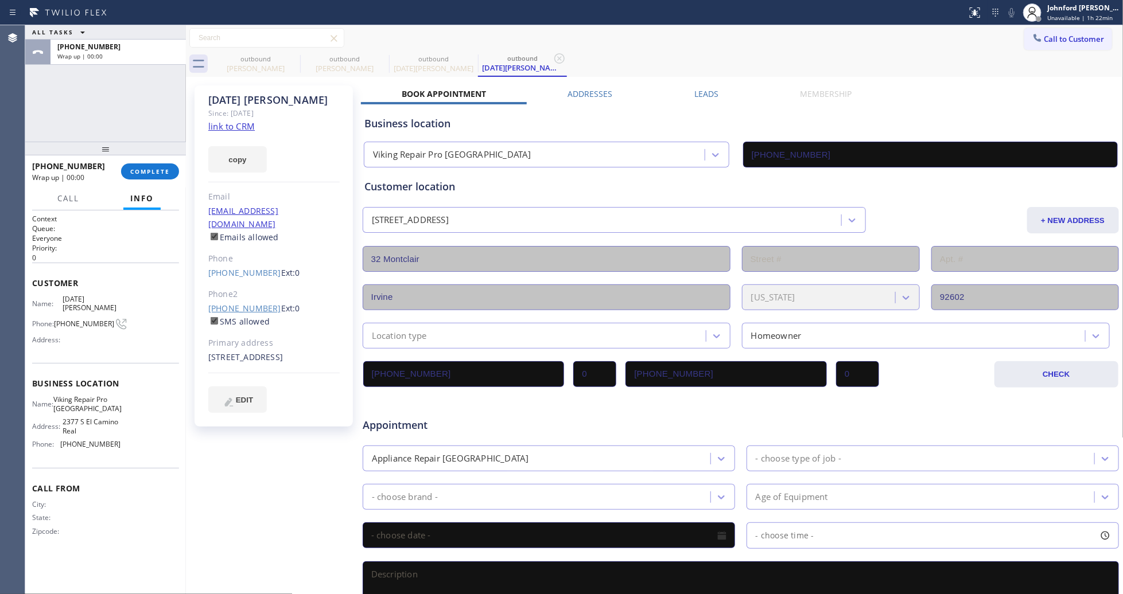
click at [231, 303] on link "[PHONE_NUMBER]" at bounding box center [244, 308] width 73 height 11
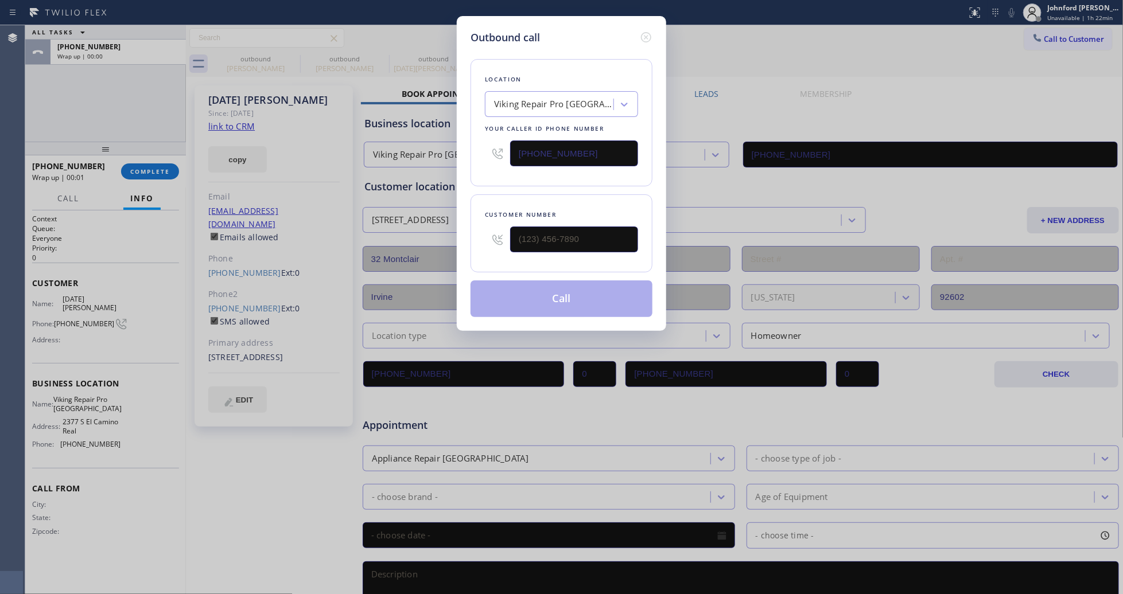
type input "[PHONE_NUMBER]"
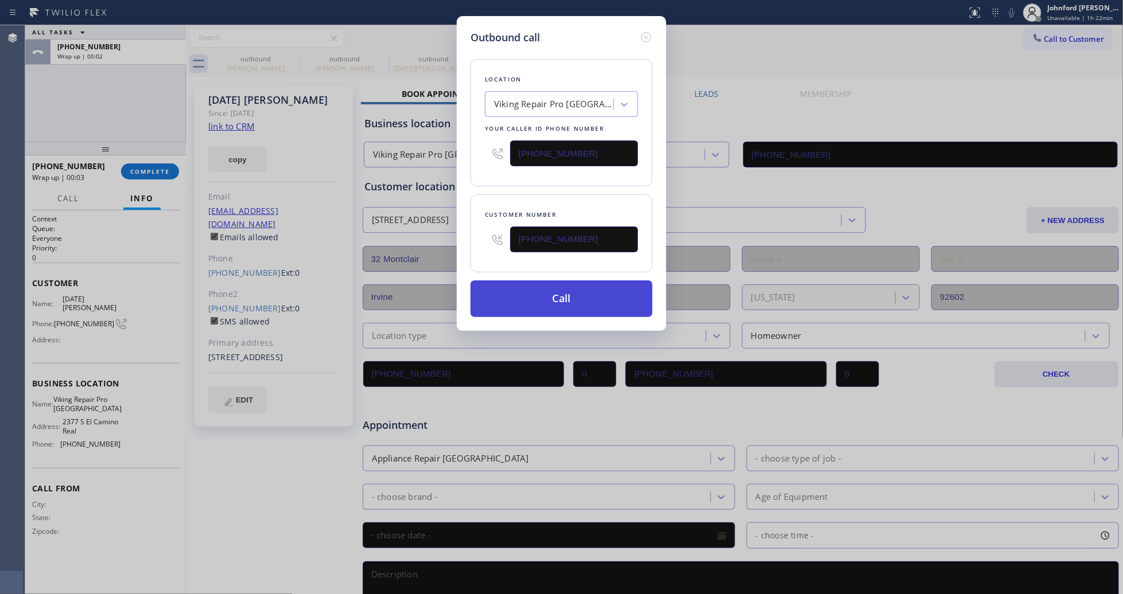
click at [499, 298] on button "Call" at bounding box center [561, 299] width 182 height 37
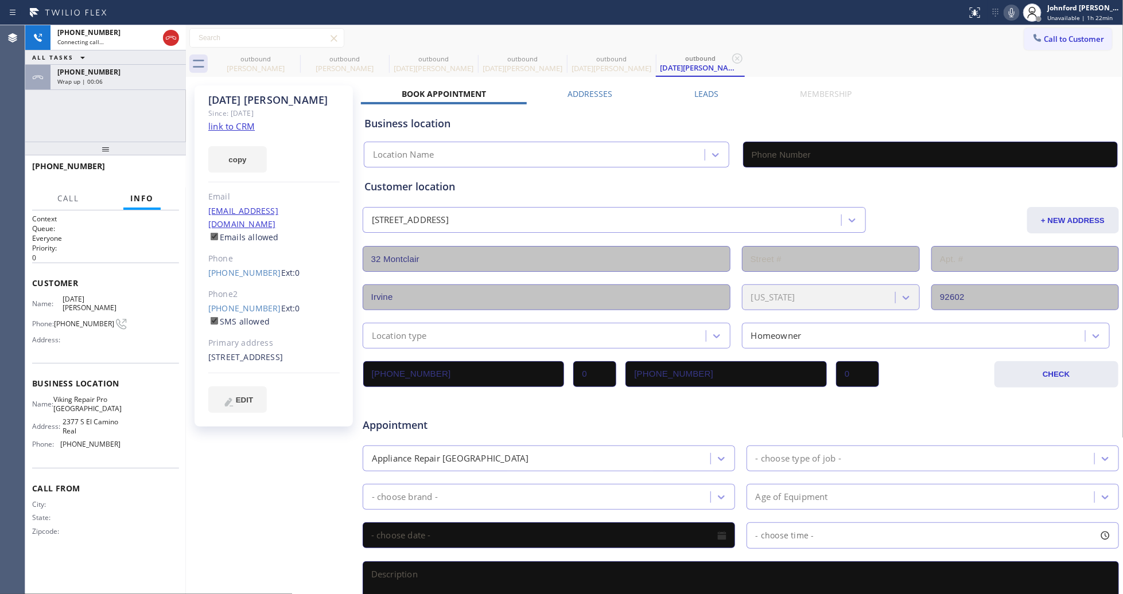
type input "[PHONE_NUMBER]"
click at [168, 91] on div "[PHONE_NUMBER] Connecting call… ALL TASKS ALL TASKS ACTIVE TASKS TASKS IN WRAP …" at bounding box center [105, 83] width 161 height 116
click at [164, 79] on div "Wrap up | 00:07" at bounding box center [118, 81] width 122 height 8
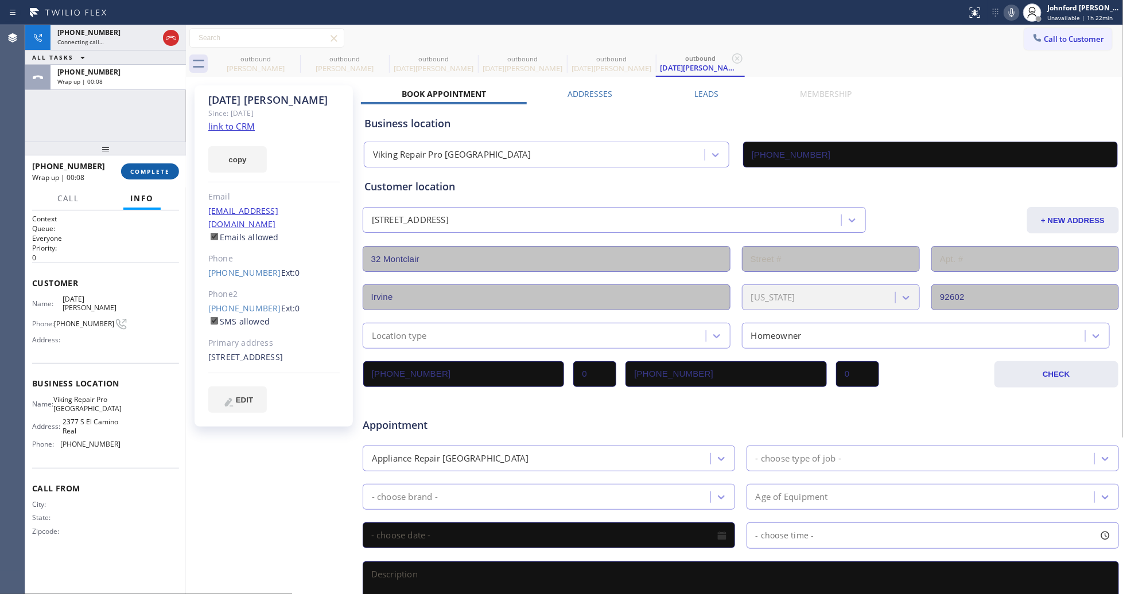
click at [150, 168] on span "COMPLETE" at bounding box center [150, 172] width 40 height 8
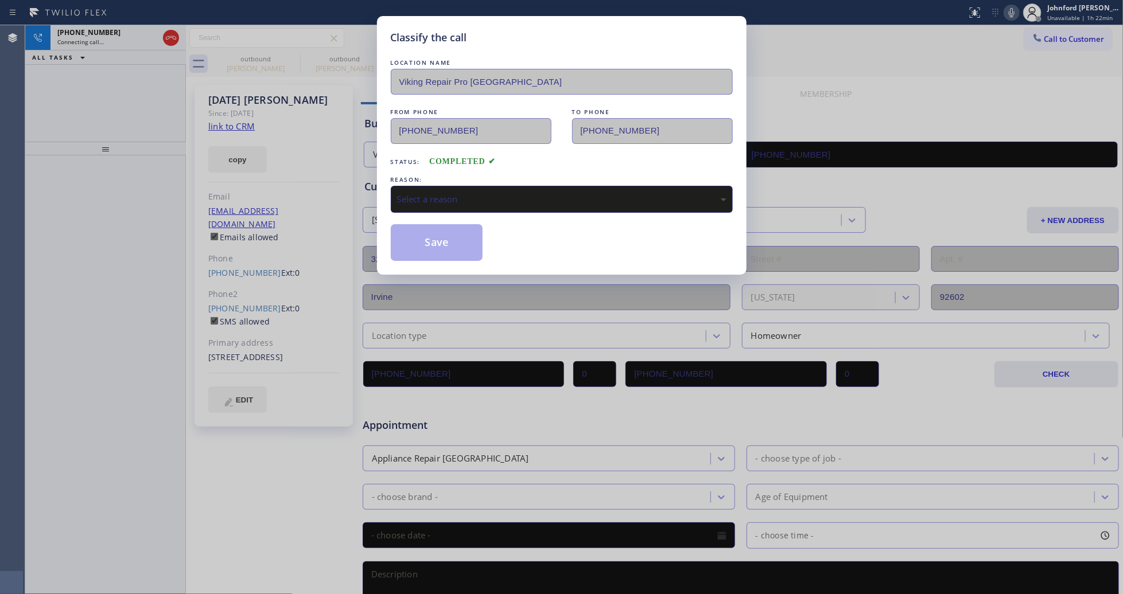
click at [515, 193] on div "Select a reason" at bounding box center [561, 199] width 329 height 13
click at [448, 246] on button "Save" at bounding box center [437, 242] width 92 height 37
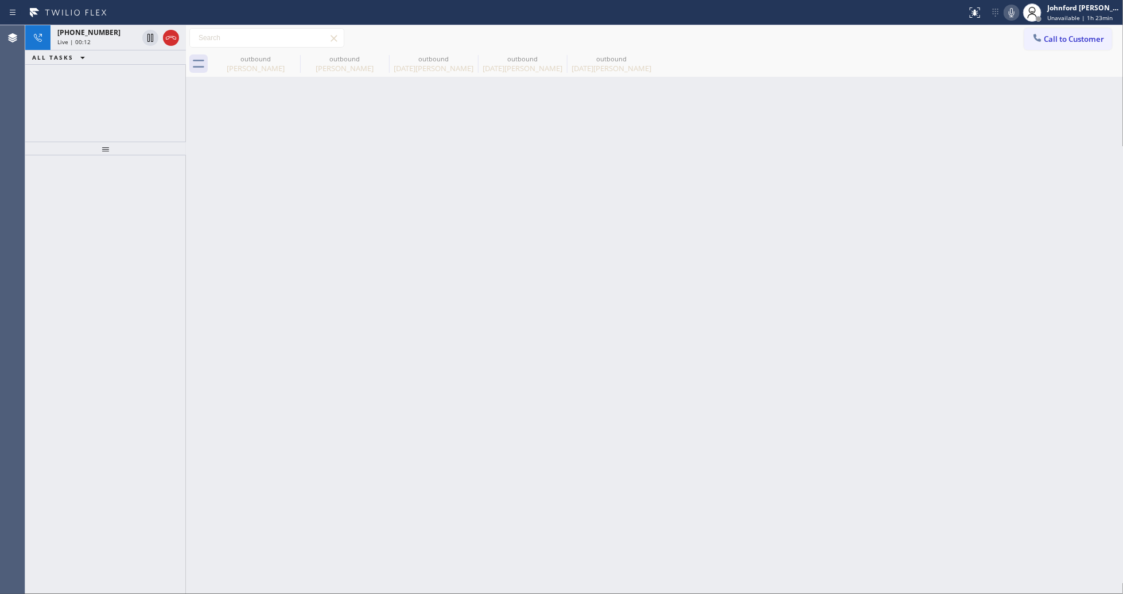
click at [900, 287] on div "Back to Dashboard Change Sender ID Customers Technicians Select a contact Outbo…" at bounding box center [654, 309] width 937 height 569
click at [297, 61] on icon at bounding box center [293, 59] width 14 height 14
click at [0, 0] on icon at bounding box center [0, 0] width 0 height 0
type input "[PHONE_NUMBER]"
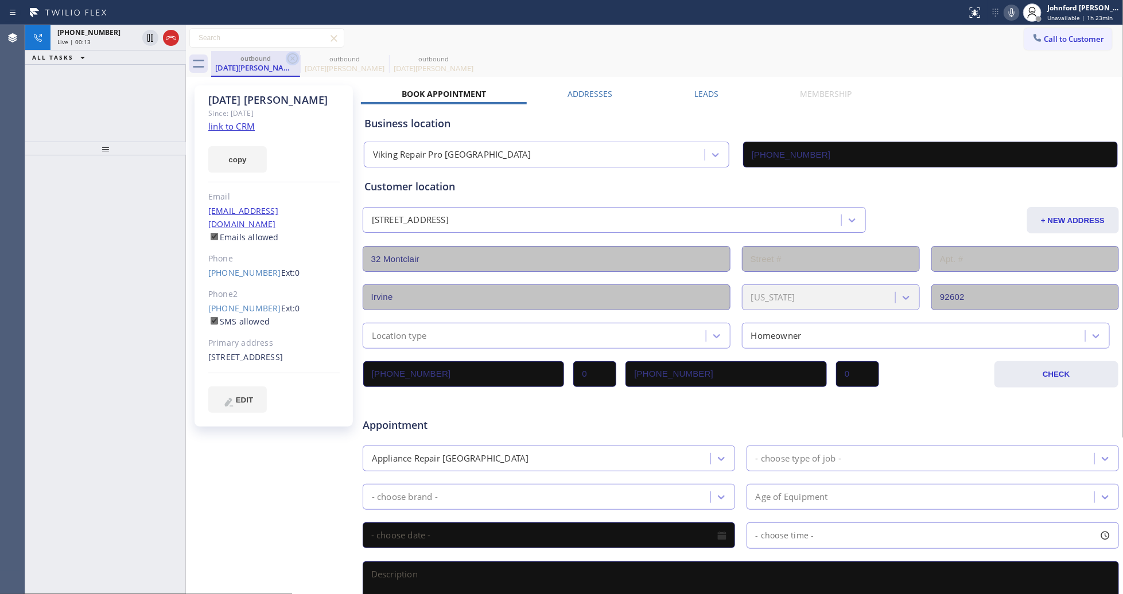
click at [290, 60] on icon at bounding box center [293, 59] width 14 height 14
click at [0, 0] on icon at bounding box center [0, 0] width 0 height 0
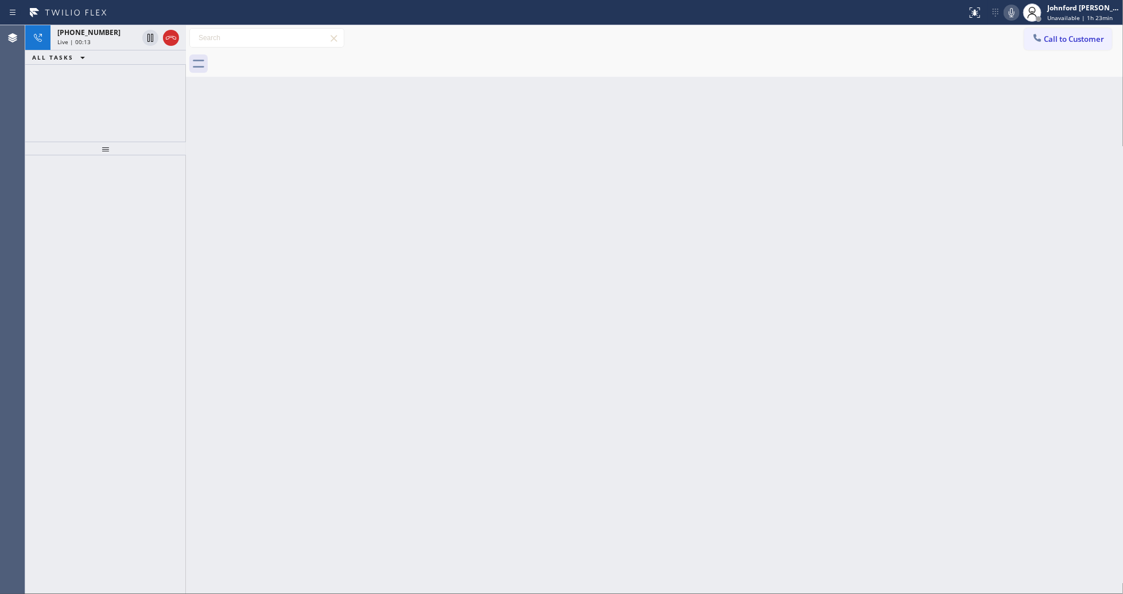
click at [290, 60] on div at bounding box center [667, 64] width 912 height 26
click at [163, 33] on div at bounding box center [171, 38] width 16 height 14
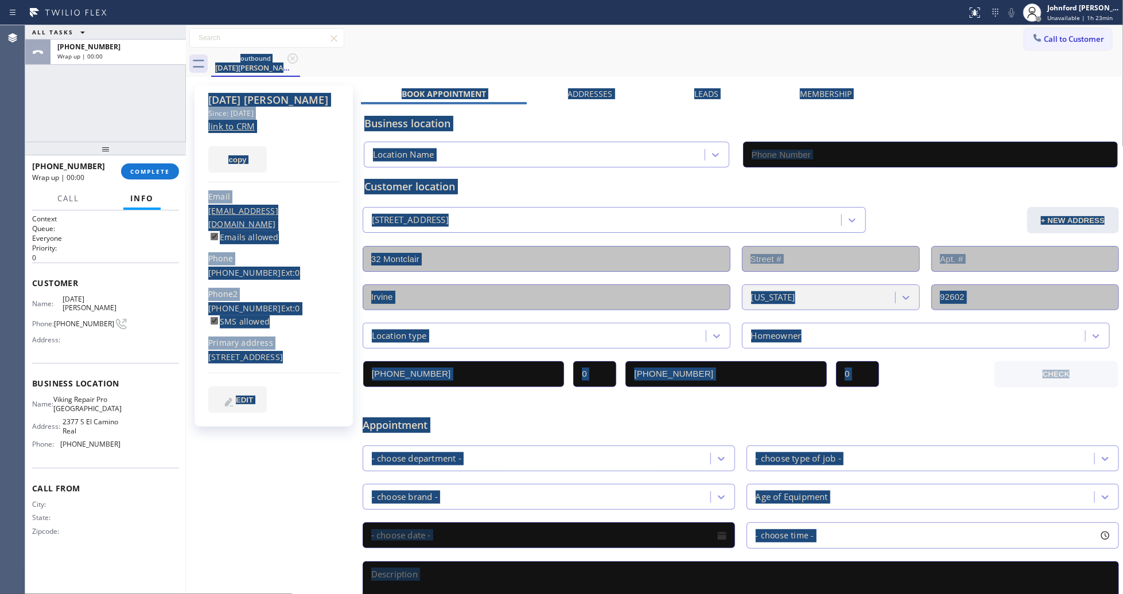
type input "[PHONE_NUMBER]"
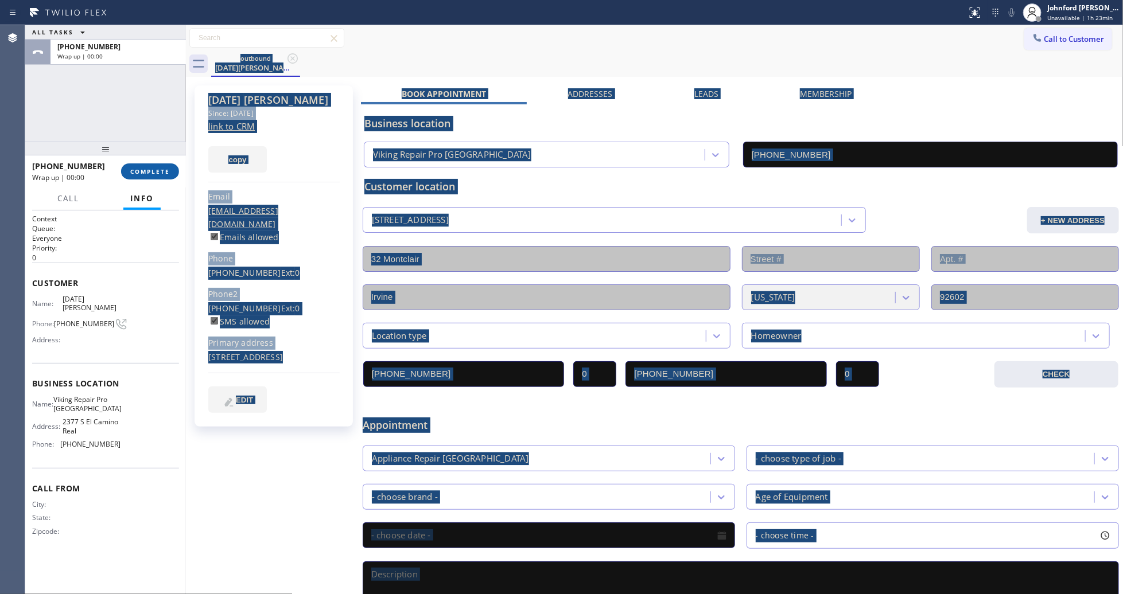
click at [147, 178] on button "COMPLETE" at bounding box center [150, 172] width 58 height 16
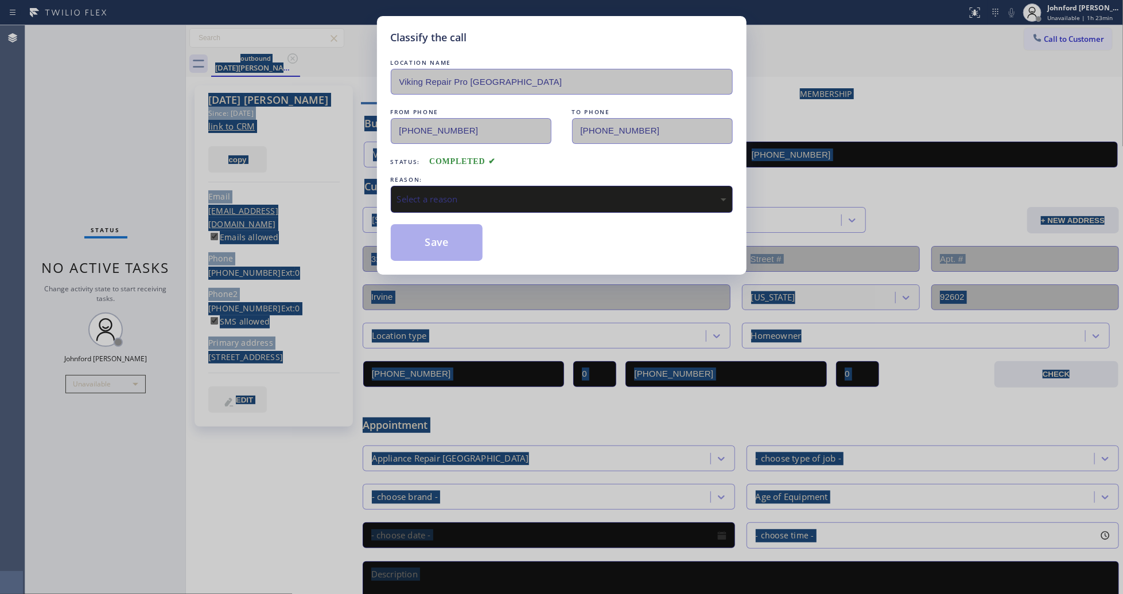
click at [478, 193] on div "Select a reason" at bounding box center [561, 199] width 329 height 13
click at [427, 250] on button "Save" at bounding box center [437, 242] width 92 height 37
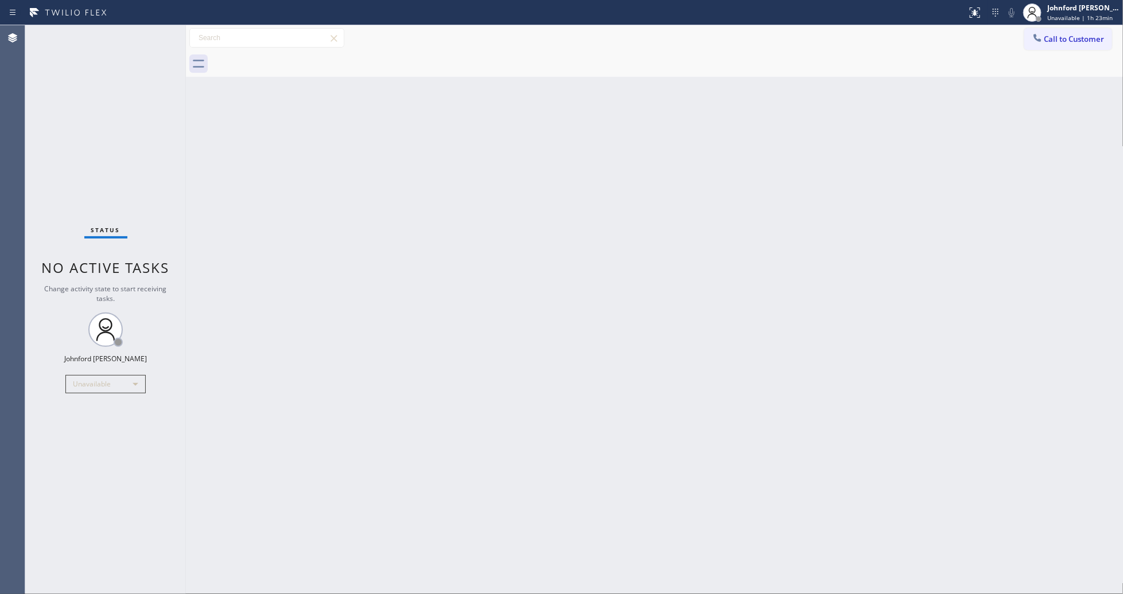
click at [841, 230] on div "Back to Dashboard Change Sender ID Customers Technicians Select a contact Outbo…" at bounding box center [654, 309] width 937 height 569
drag, startPoint x: 1016, startPoint y: 44, endPoint x: 1028, endPoint y: 42, distance: 12.2
click at [1017, 42] on div "Call to Customer Outbound call Location Viking Repair Pro [GEOGRAPHIC_DATA] You…" at bounding box center [654, 38] width 937 height 20
click at [1033, 41] on icon at bounding box center [1037, 37] width 11 height 11
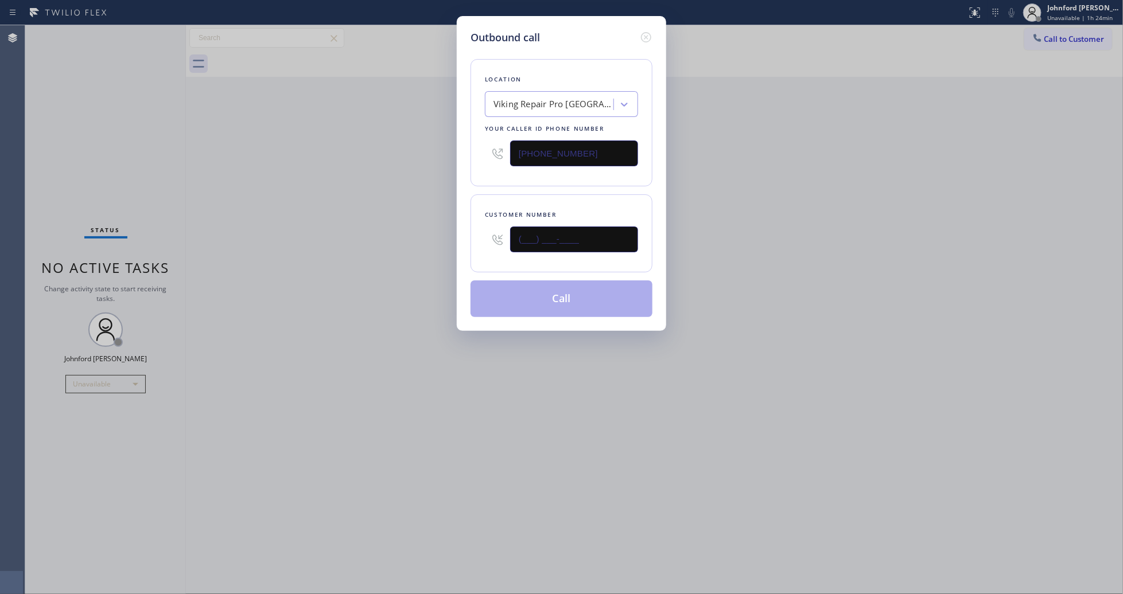
drag, startPoint x: 538, startPoint y: 246, endPoint x: 451, endPoint y: 247, distance: 87.2
click at [483, 248] on div "Customer number (___) ___-____" at bounding box center [561, 233] width 182 height 78
paste input "562) 505-7054"
type input "[PHONE_NUMBER]"
click at [397, 252] on div "Outbound call Location Viking Repair Pro [GEOGRAPHIC_DATA] Your caller id phone…" at bounding box center [561, 297] width 1123 height 594
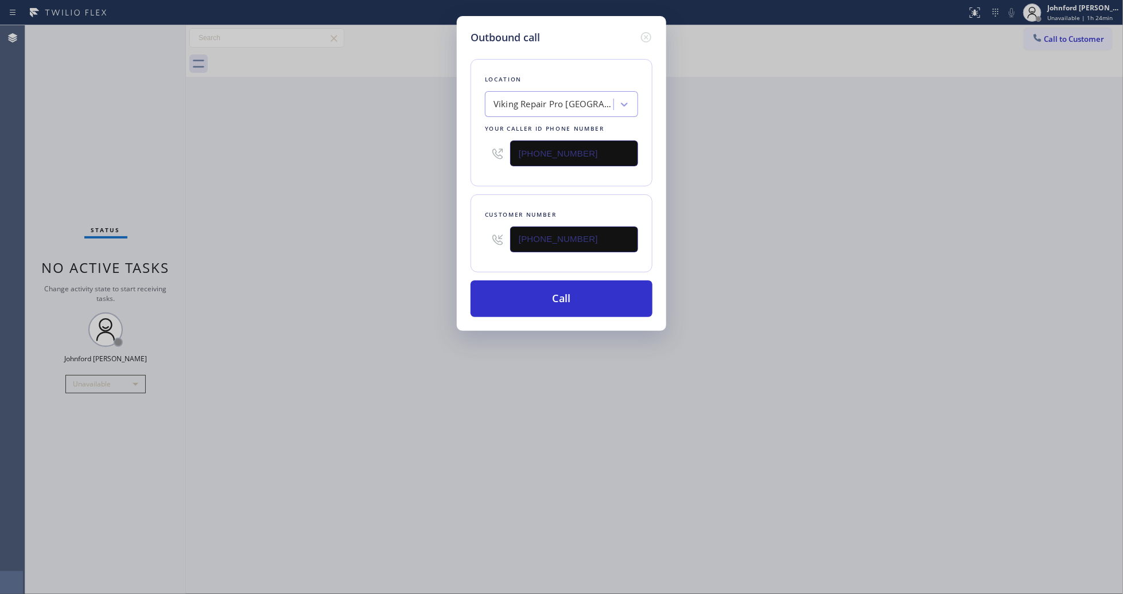
drag, startPoint x: 586, startPoint y: 141, endPoint x: 472, endPoint y: 161, distance: 115.5
click at [477, 159] on div "Location Viking Repair Pro [GEOGRAPHIC_DATA] Your caller id phone number [PHONE…" at bounding box center [561, 122] width 182 height 127
paste input "888) 960-0207"
type input "[PHONE_NUMBER]"
click at [397, 170] on div "Outbound call Location Viking Repair Pro [GEOGRAPHIC_DATA] Your caller id phone…" at bounding box center [561, 297] width 1123 height 594
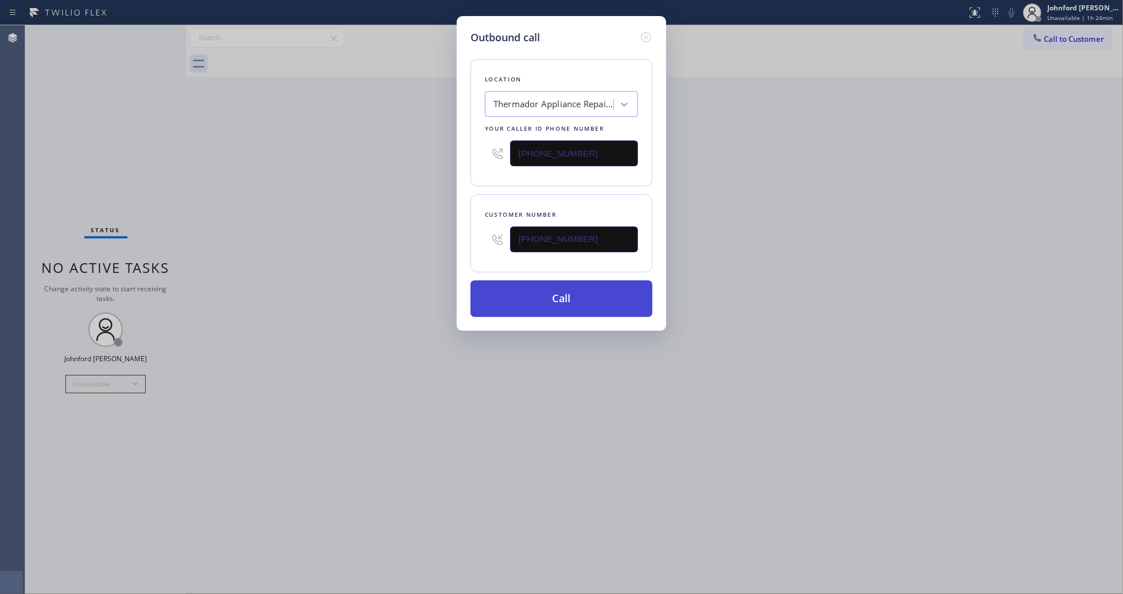
click at [531, 303] on button "Call" at bounding box center [561, 299] width 182 height 37
click at [772, 270] on div "Outbound call Location Thermador Appliance Repair Experts(TFN) Your caller id p…" at bounding box center [561, 297] width 1123 height 594
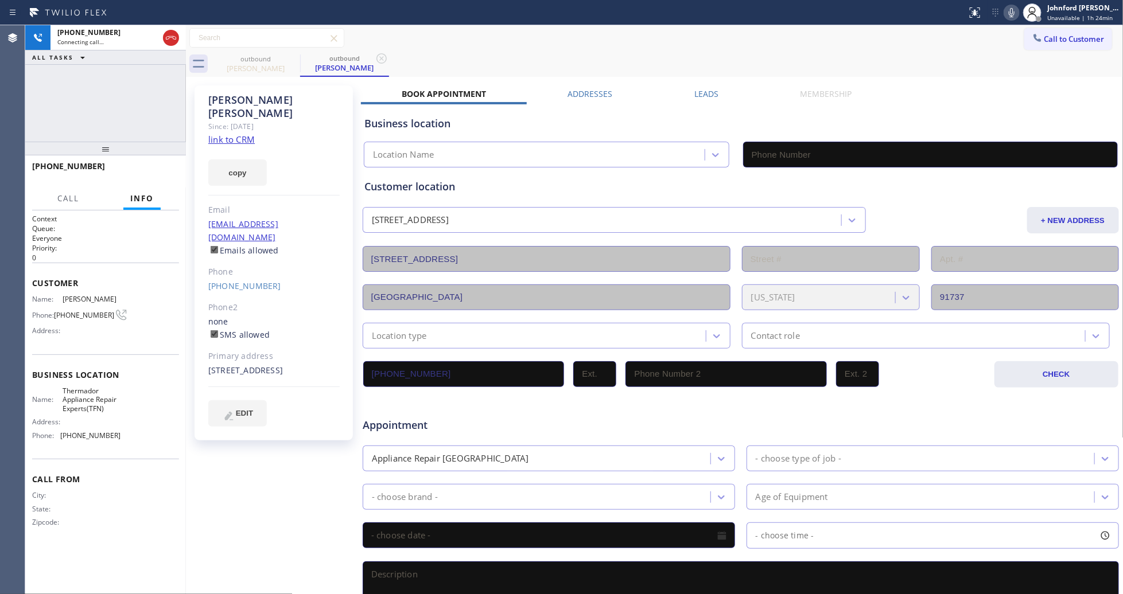
type input "[PHONE_NUMBER]"
click at [158, 168] on span "HANG UP" at bounding box center [152, 172] width 35 height 8
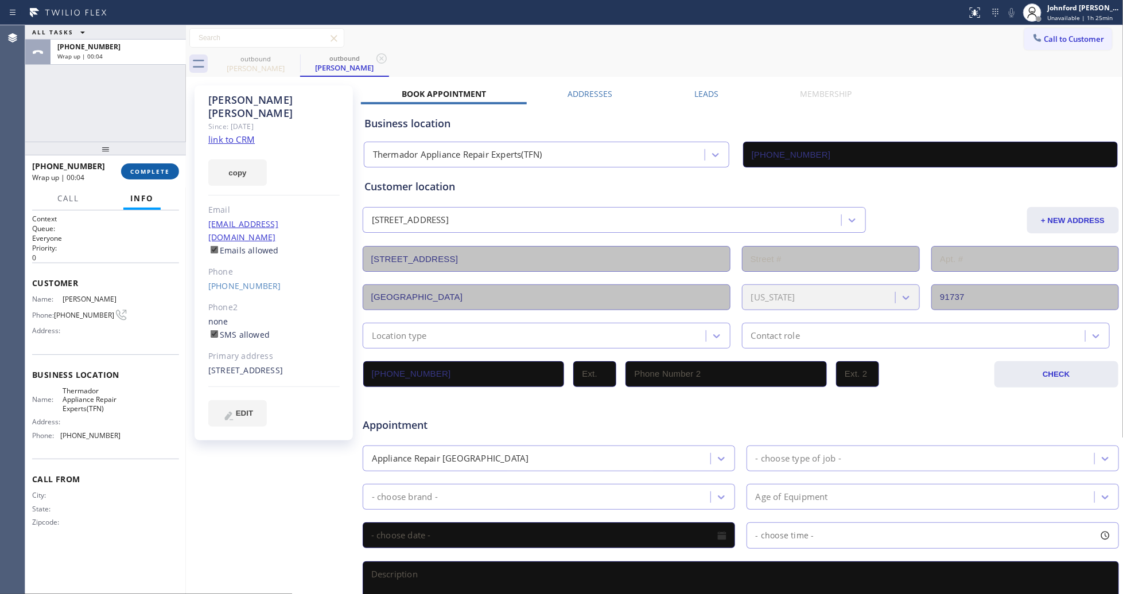
click at [137, 174] on span "COMPLETE" at bounding box center [150, 172] width 40 height 8
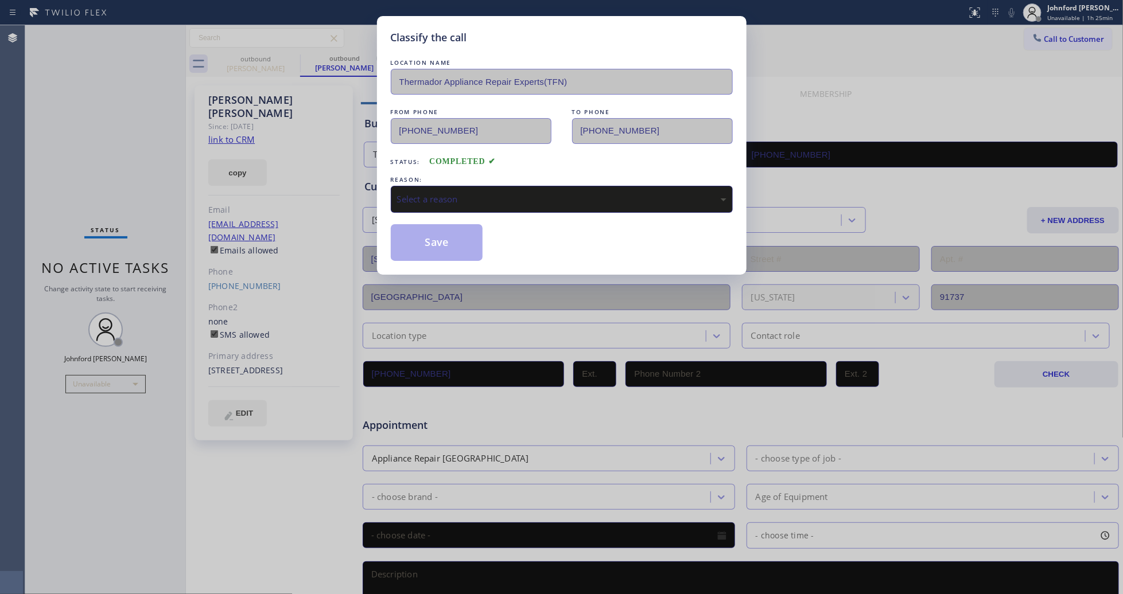
click at [437, 193] on div "Select a reason" at bounding box center [561, 199] width 329 height 13
click at [449, 240] on button "Save" at bounding box center [437, 242] width 92 height 37
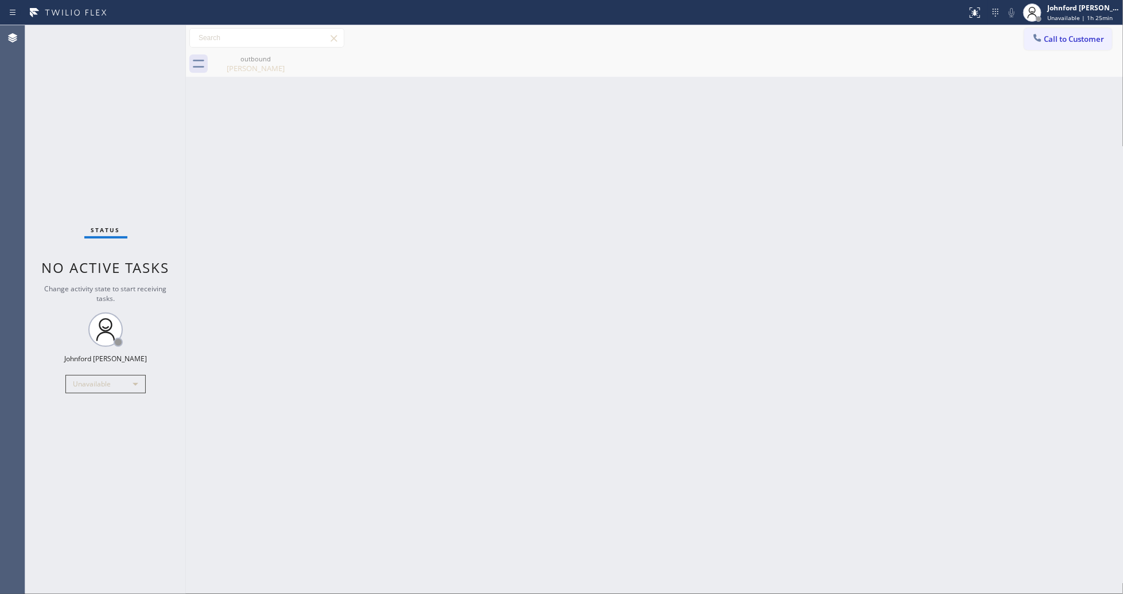
click at [1052, 32] on button "Call to Customer" at bounding box center [1068, 39] width 88 height 22
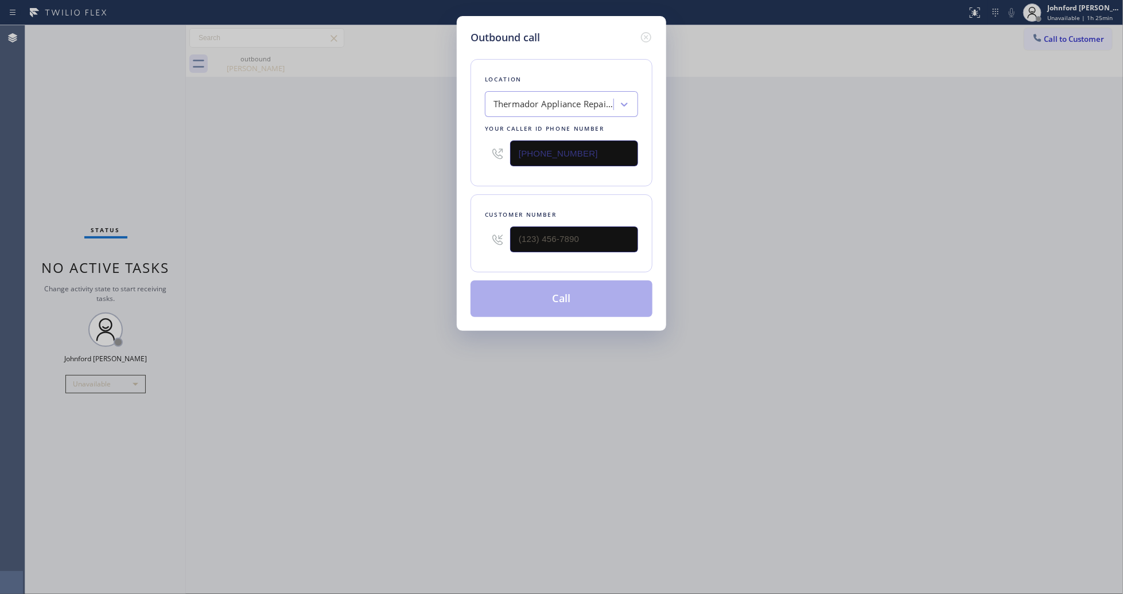
drag, startPoint x: 554, startPoint y: 151, endPoint x: 419, endPoint y: 159, distance: 134.5
click at [419, 159] on div "Outbound call Location Thermador Appliance Repair Experts(TFN) Your caller id p…" at bounding box center [561, 297] width 1123 height 594
paste input "626) 507-7989"
type input "[PHONE_NUMBER]"
drag, startPoint x: 590, startPoint y: 250, endPoint x: 508, endPoint y: 250, distance: 81.5
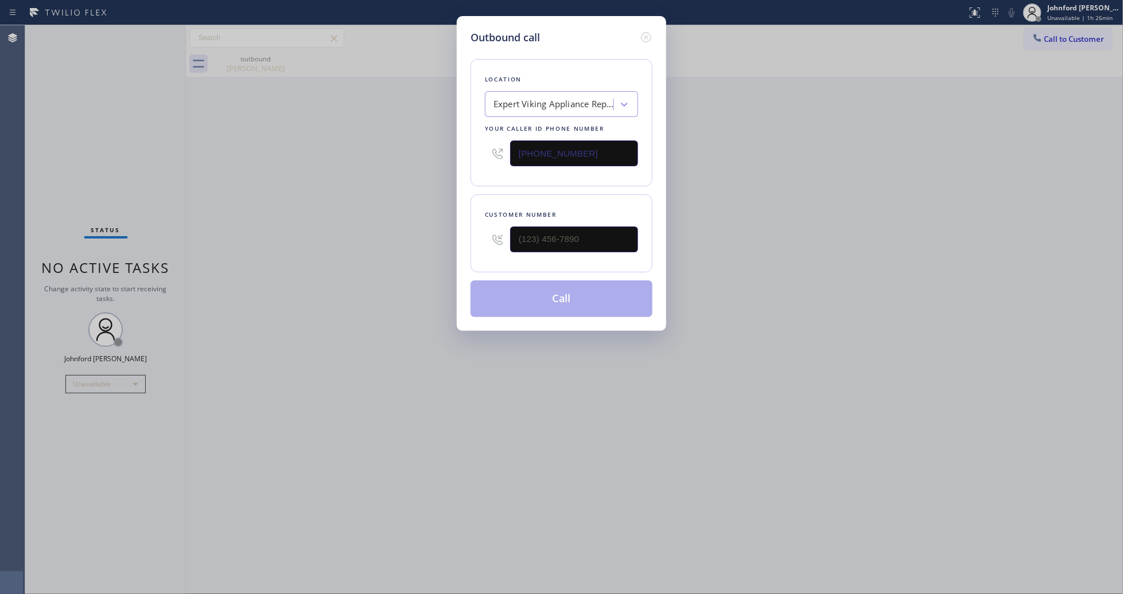
click at [508, 250] on div at bounding box center [561, 239] width 153 height 37
click at [513, 240] on input "(___) ___-____" at bounding box center [574, 240] width 128 height 26
paste input "562) 217-7298"
type input "[PHONE_NUMBER]"
click at [391, 234] on div "Outbound call Location Expert Viking Appliance Repair [GEOGRAPHIC_DATA] Your ca…" at bounding box center [561, 297] width 1123 height 594
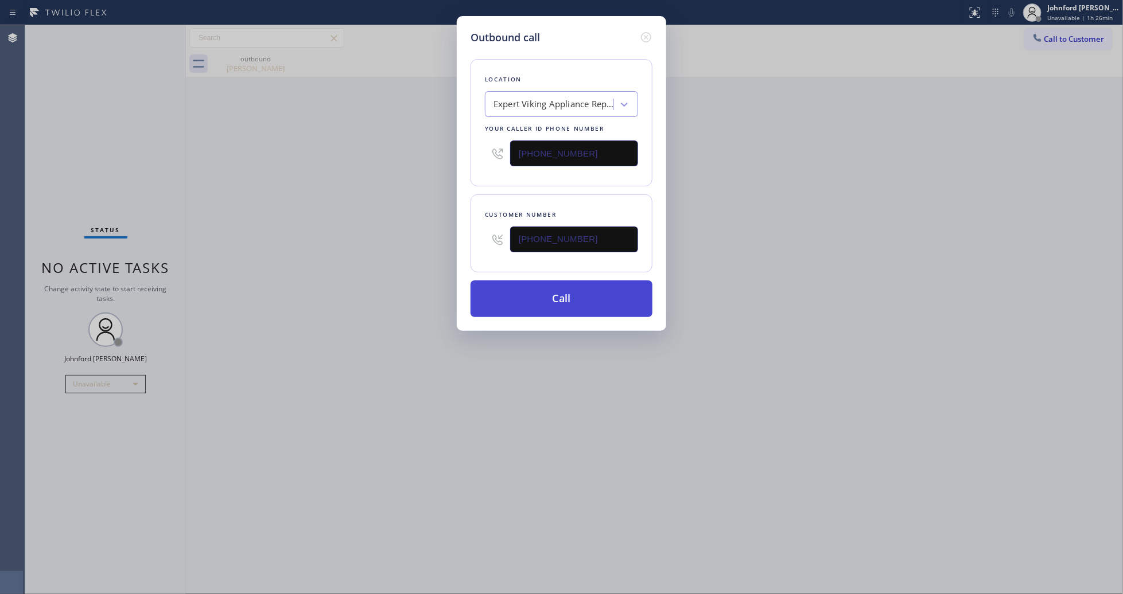
click at [572, 310] on button "Call" at bounding box center [561, 299] width 182 height 37
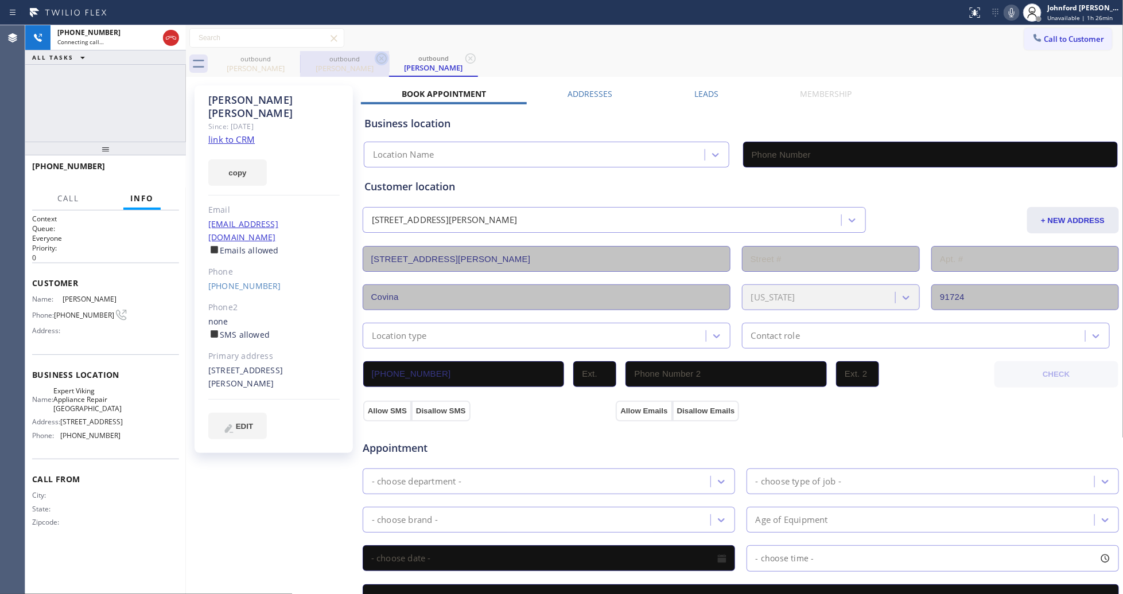
click at [0, 0] on icon at bounding box center [0, 0] width 0 height 0
type input "[PHONE_NUMBER]"
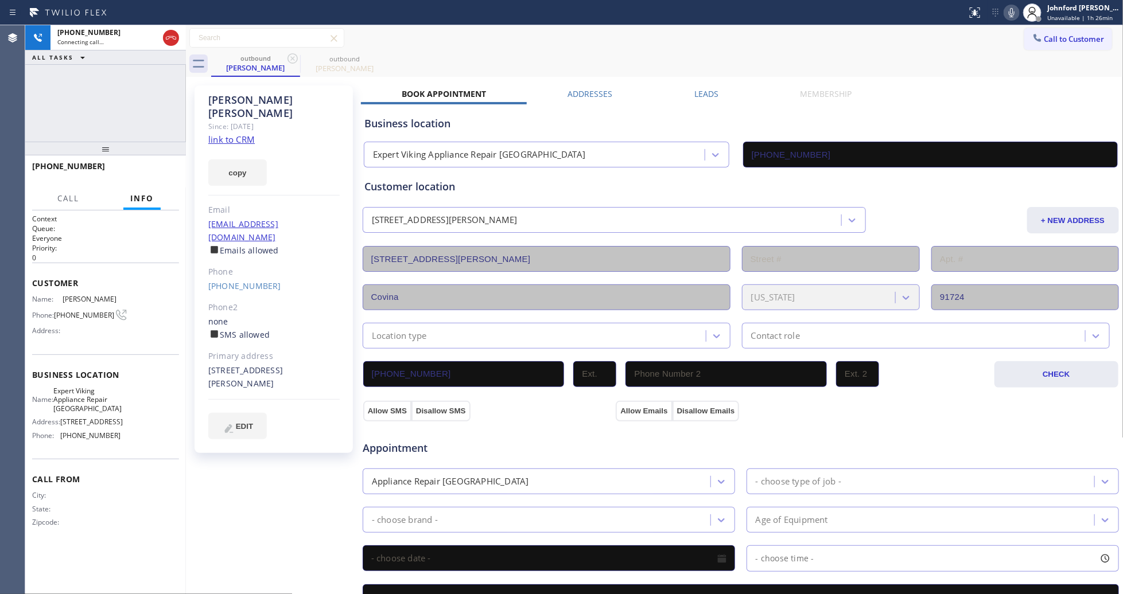
click at [511, 60] on div "outbound [PERSON_NAME] outbound [PERSON_NAME]" at bounding box center [667, 64] width 912 height 26
click at [1021, 15] on div at bounding box center [1032, 12] width 25 height 25
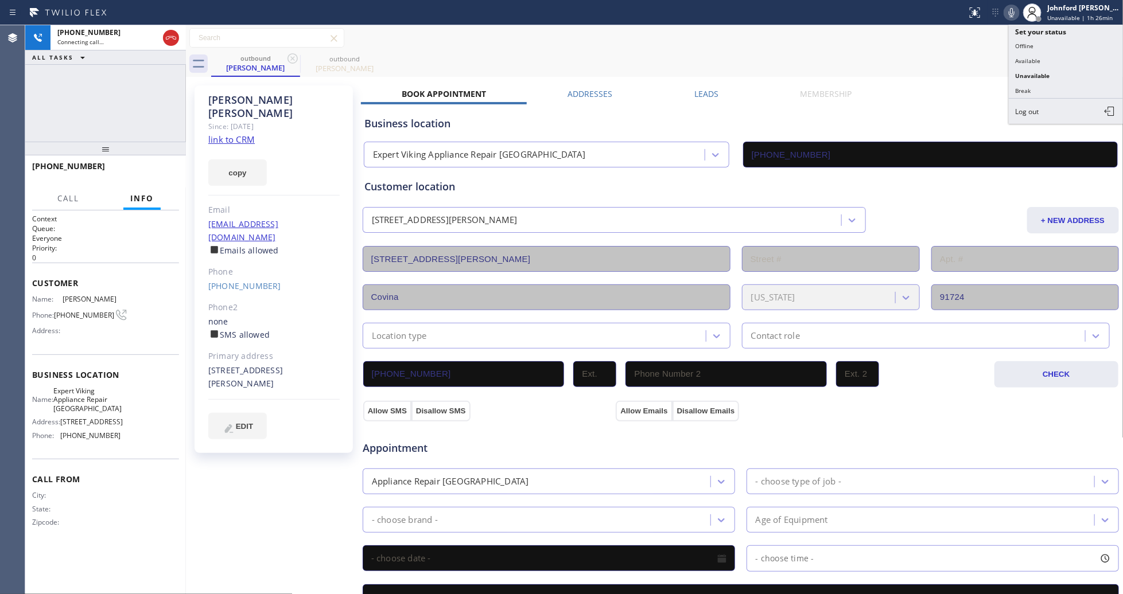
click at [1014, 10] on icon at bounding box center [1012, 13] width 14 height 14
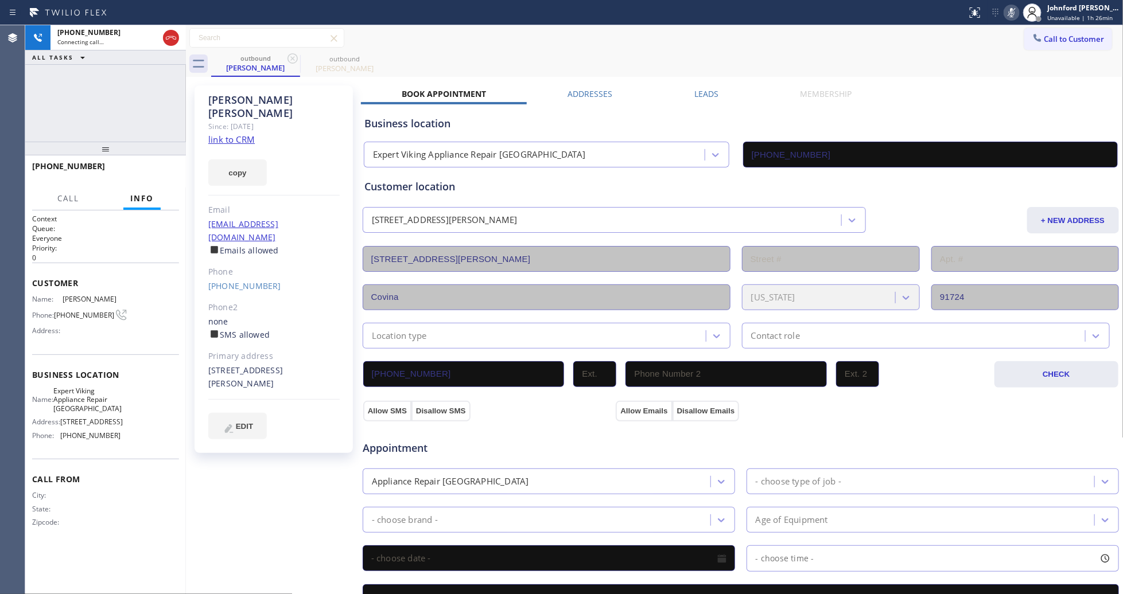
click at [1010, 12] on icon at bounding box center [1012, 13] width 14 height 14
click at [55, 90] on div "[PHONE_NUMBER] Live | 00:00 ALL TASKS ALL TASKS ACTIVE TASKS TASKS IN WRAP UP" at bounding box center [105, 83] width 161 height 116
click at [134, 150] on div at bounding box center [105, 149] width 161 height 14
click at [151, 172] on span "HANG UP" at bounding box center [152, 172] width 35 height 8
click at [225, 146] on div "copy" at bounding box center [273, 166] width 131 height 40
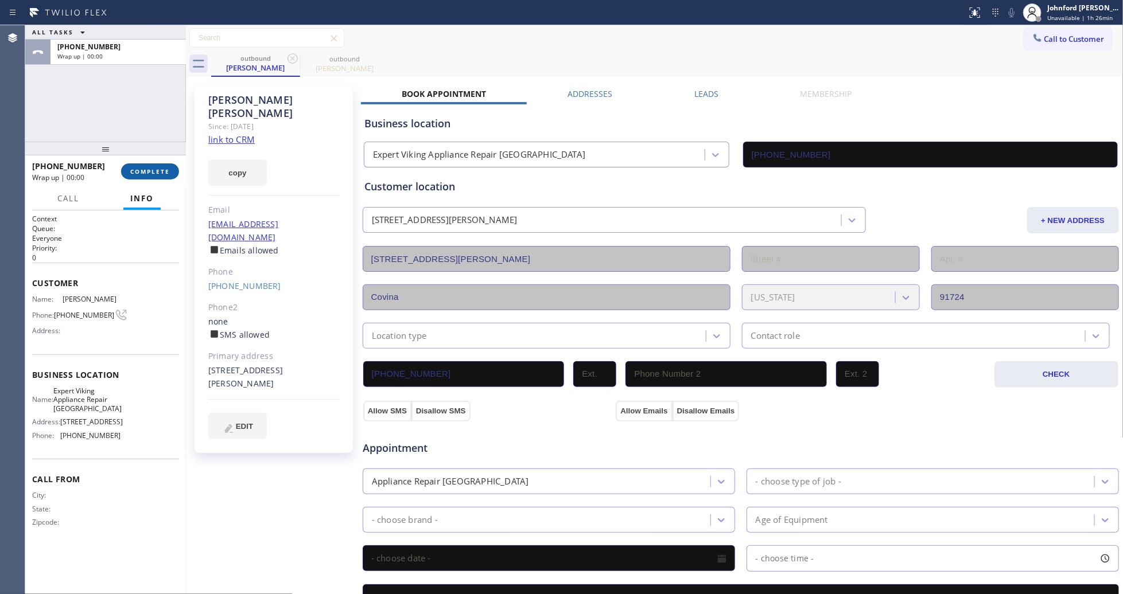
click at [141, 174] on span "COMPLETE" at bounding box center [150, 172] width 40 height 8
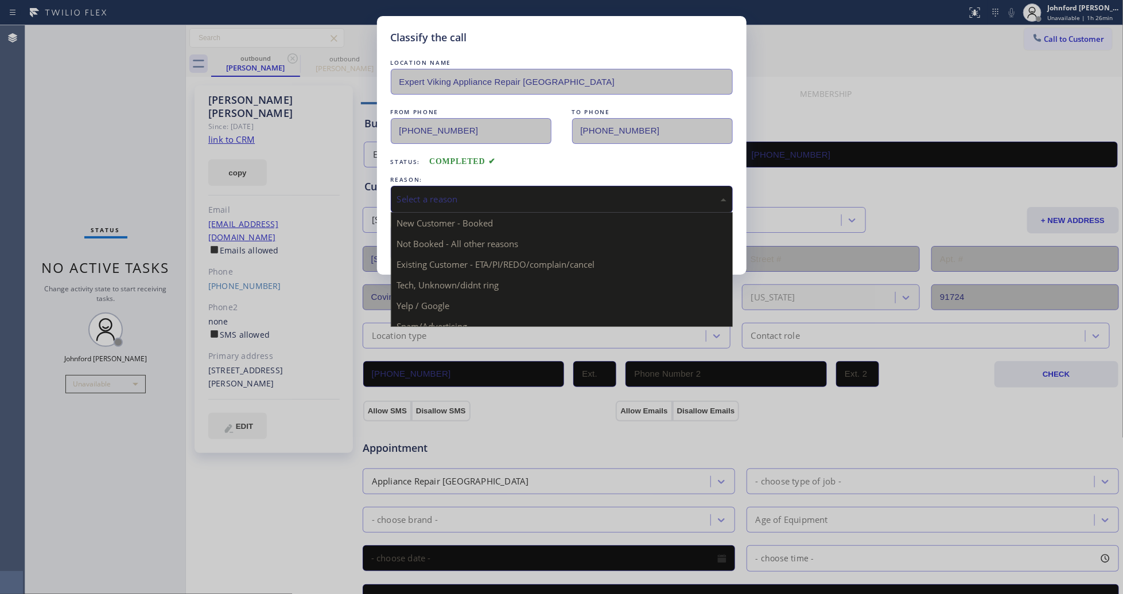
drag, startPoint x: 508, startPoint y: 203, endPoint x: 515, endPoint y: 203, distance: 6.9
click at [513, 203] on div "Select a reason" at bounding box center [562, 199] width 342 height 27
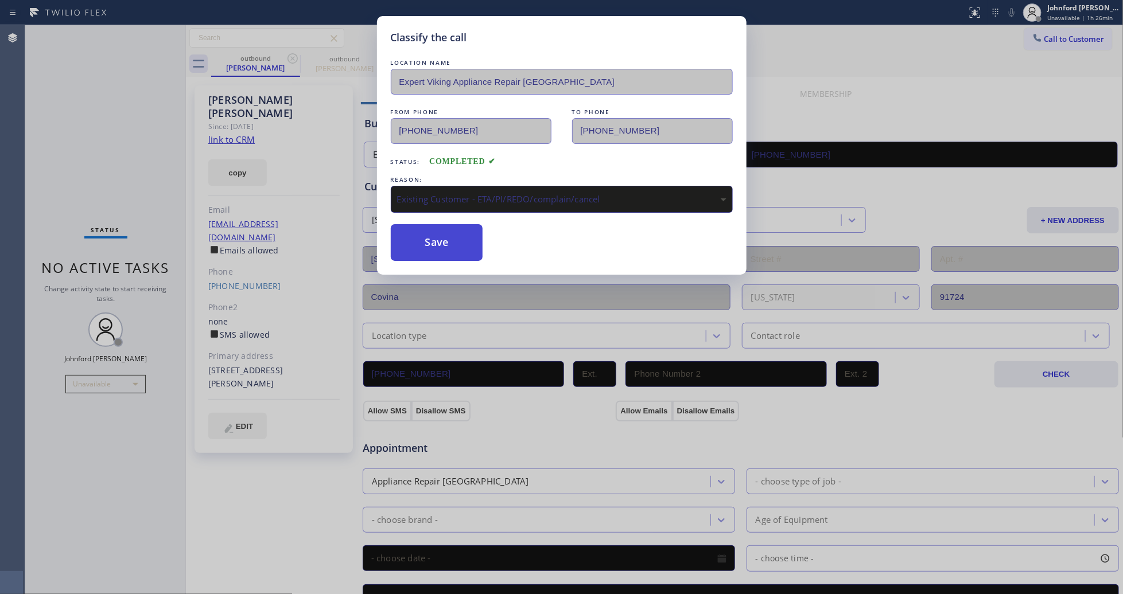
click at [418, 244] on button "Save" at bounding box center [437, 242] width 92 height 37
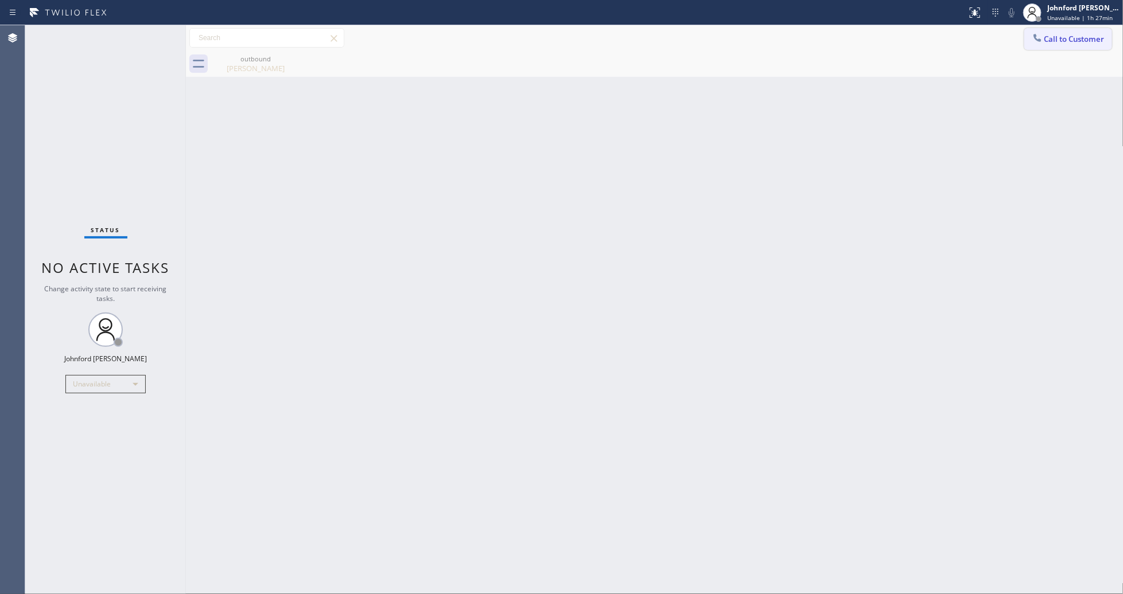
click at [1045, 47] on button "Call to Customer" at bounding box center [1068, 39] width 88 height 22
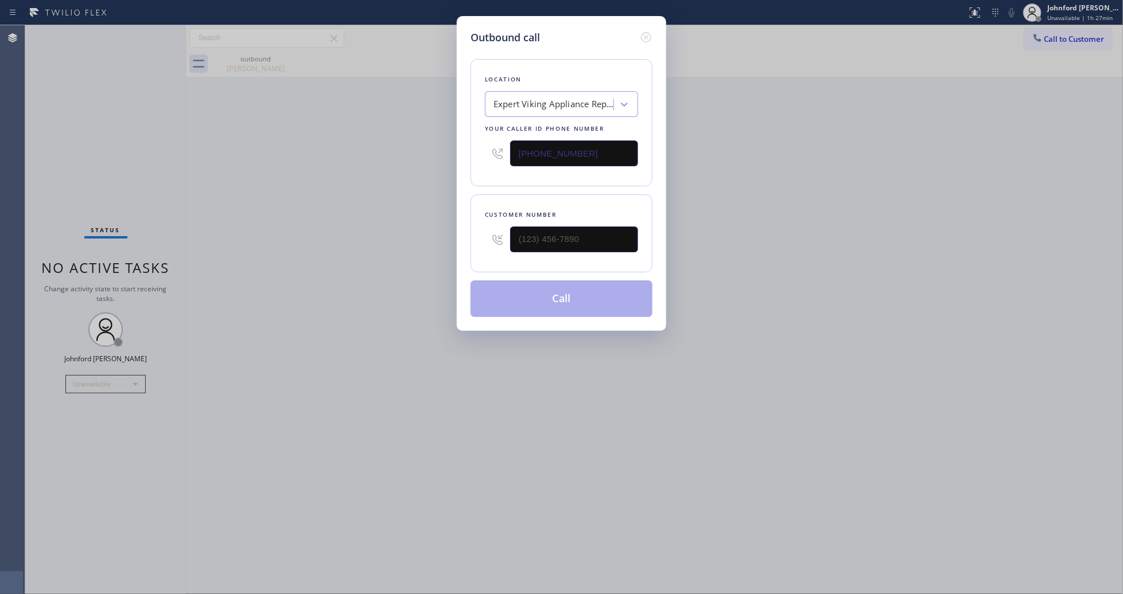
type input "(___) ___-____"
drag, startPoint x: 597, startPoint y: 248, endPoint x: 494, endPoint y: 250, distance: 103.3
click at [495, 251] on div "(___) ___-____" at bounding box center [561, 239] width 153 height 37
drag, startPoint x: 625, startPoint y: 152, endPoint x: 486, endPoint y: 154, distance: 139.4
click at [503, 154] on div "[PHONE_NUMBER]" at bounding box center [561, 153] width 153 height 37
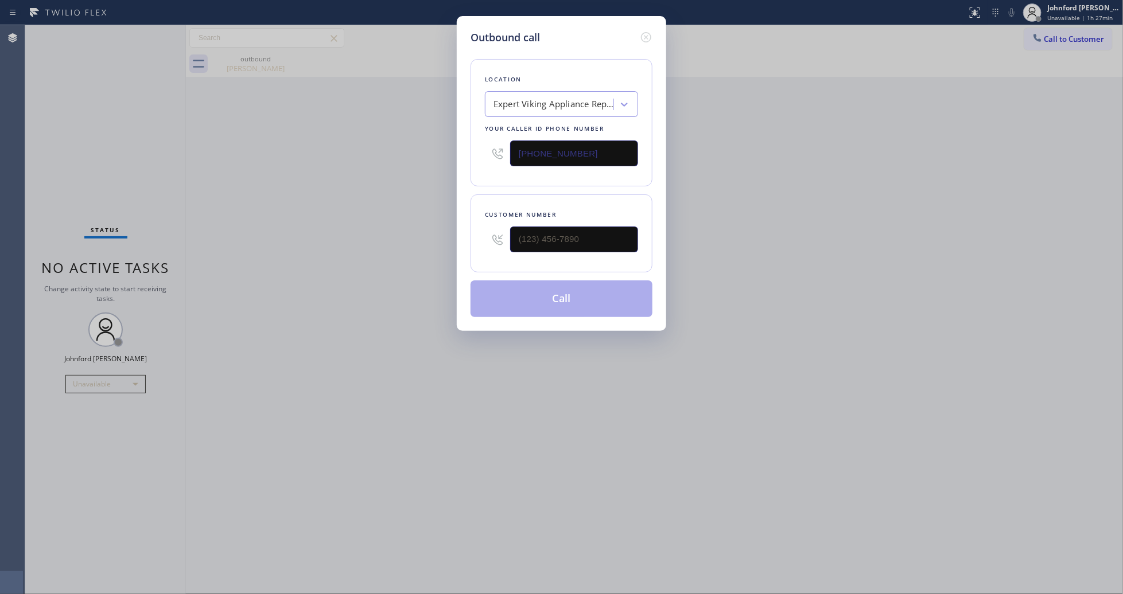
paste input "949) 536-9445"
type input "[PHONE_NUMBER]"
drag, startPoint x: 581, startPoint y: 232, endPoint x: 434, endPoint y: 242, distance: 147.2
click at [469, 241] on div "Outbound call Location 4B2.Paid Wolf Appliance Repair Expert Your caller id pho…" at bounding box center [561, 173] width 209 height 315
paste input "301) 922-3175"
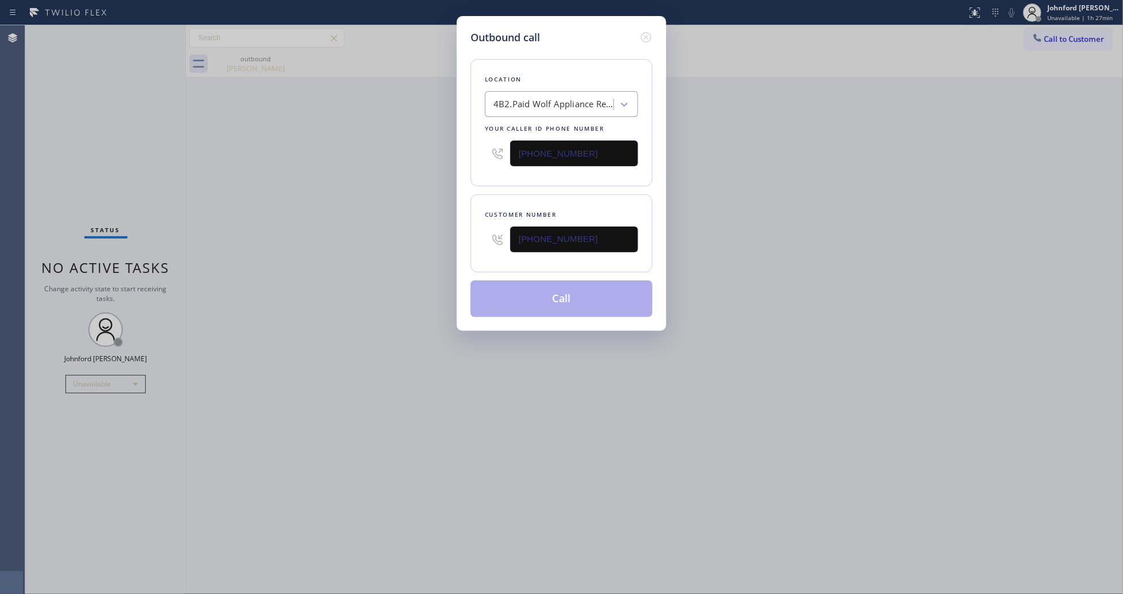
type input "[PHONE_NUMBER]"
click at [377, 242] on div "Outbound call Location 4B2.Paid Wolf Appliance Repair Expert Your caller id pho…" at bounding box center [561, 297] width 1123 height 594
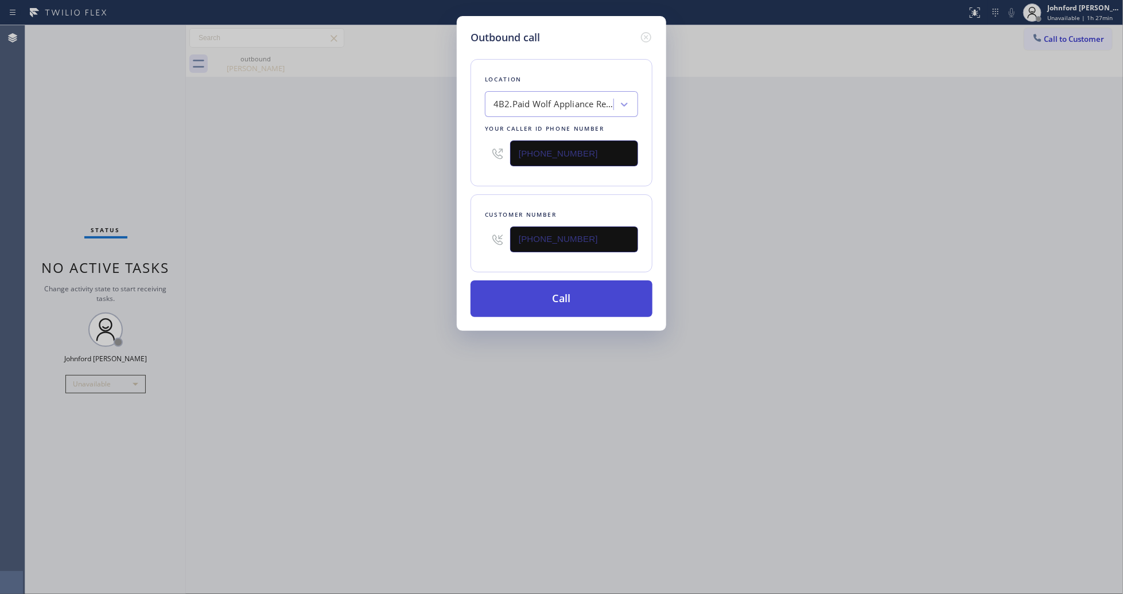
click at [569, 291] on button "Call" at bounding box center [561, 299] width 182 height 37
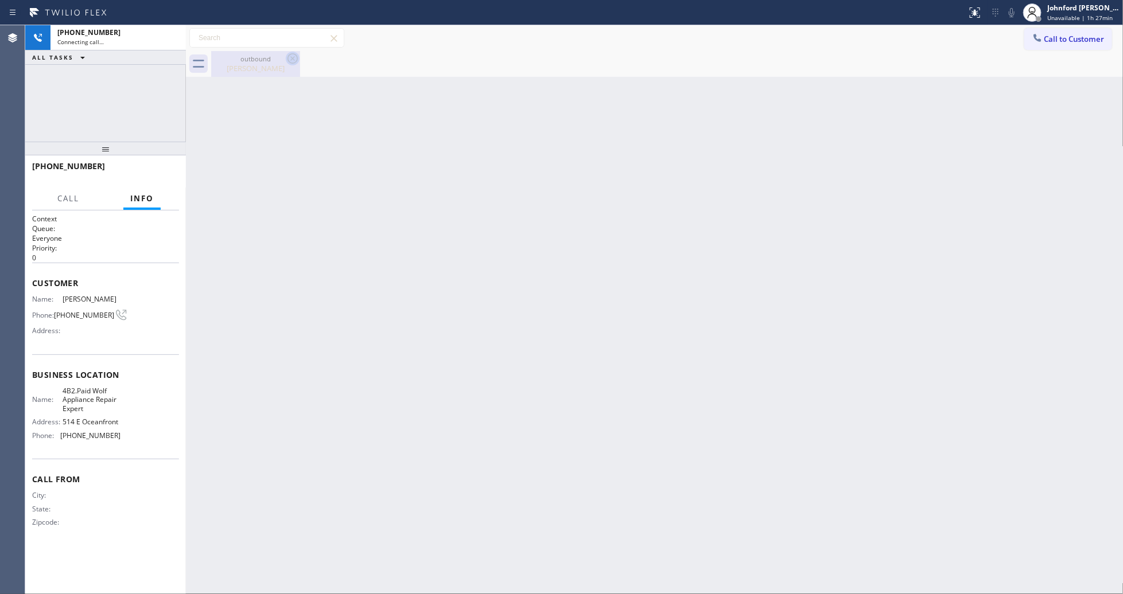
click at [288, 64] on icon at bounding box center [293, 59] width 14 height 14
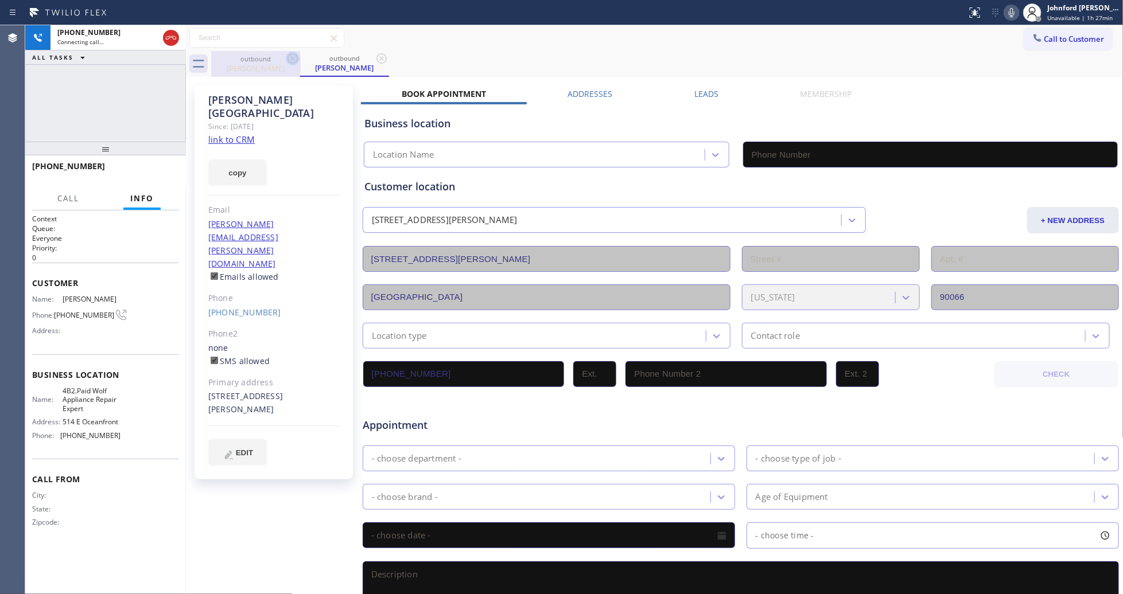
click at [289, 63] on icon at bounding box center [293, 59] width 14 height 14
click at [116, 29] on div "[PHONE_NUMBER]" at bounding box center [107, 33] width 101 height 10
type input "[PHONE_NUMBER]"
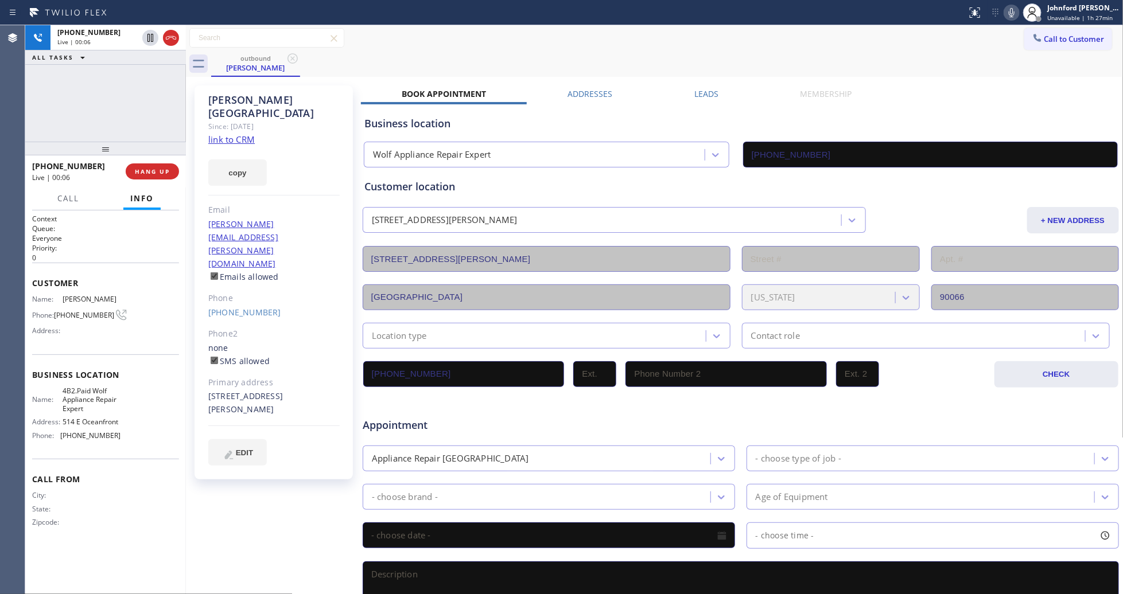
click at [1011, 13] on icon at bounding box center [1012, 13] width 14 height 14
drag, startPoint x: 109, startPoint y: 151, endPoint x: 106, endPoint y: 104, distance: 46.6
click at [106, 104] on div "[PHONE_NUMBER] Live | 00:09 ALL TASKS ALL TASKS ACTIVE TASKS TASKS IN WRAP UP […" at bounding box center [105, 309] width 161 height 569
click at [171, 170] on button "HANG UP" at bounding box center [152, 169] width 53 height 16
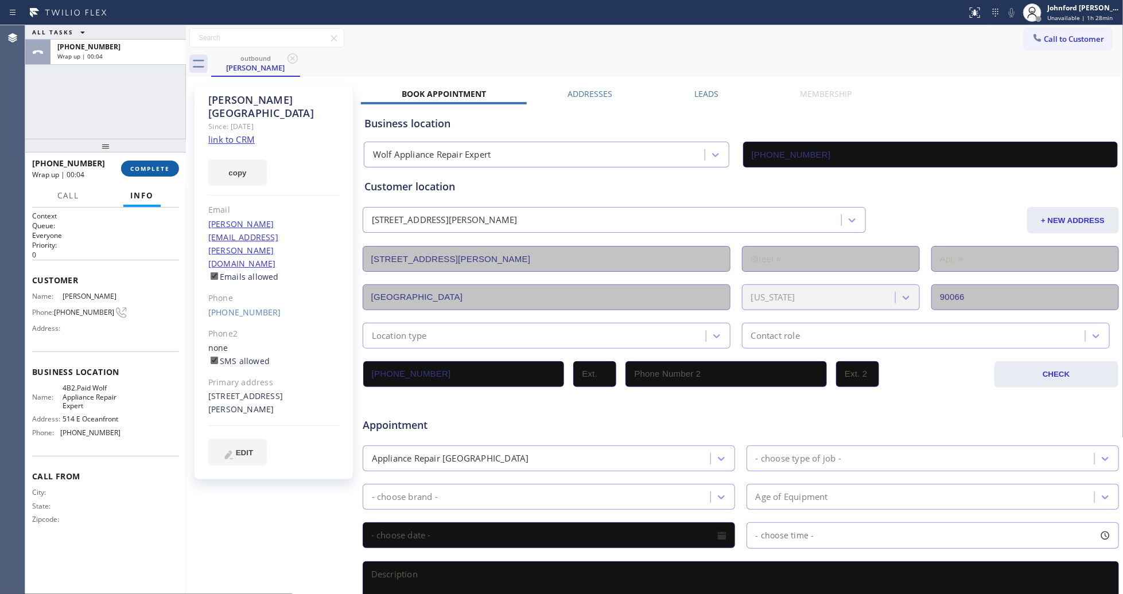
click at [134, 168] on span "COMPLETE" at bounding box center [150, 169] width 40 height 8
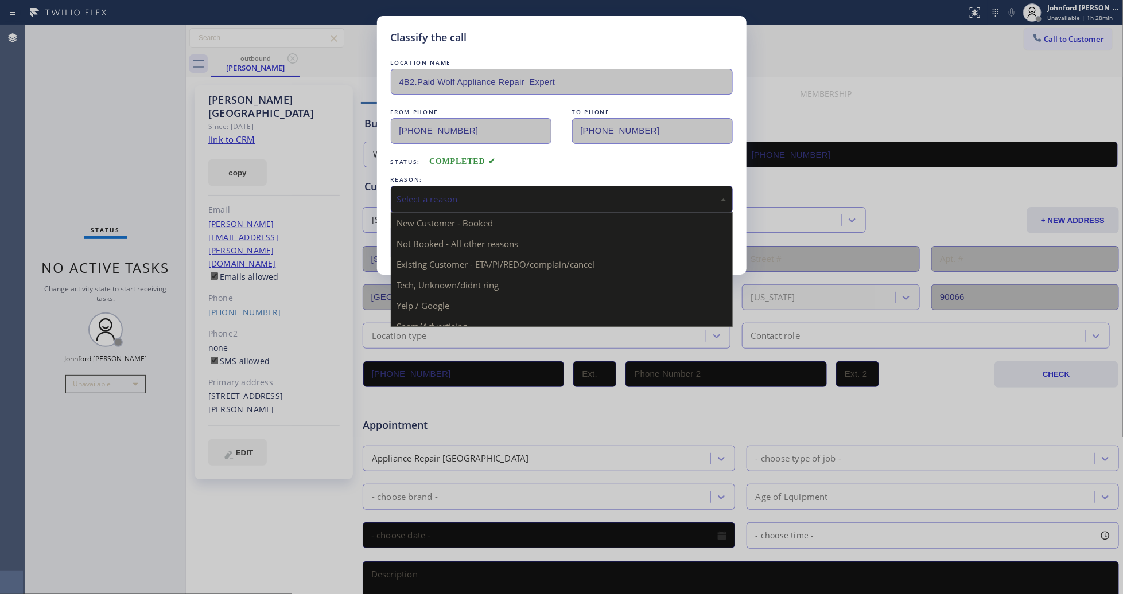
click at [504, 202] on div "Select a reason" at bounding box center [561, 199] width 329 height 13
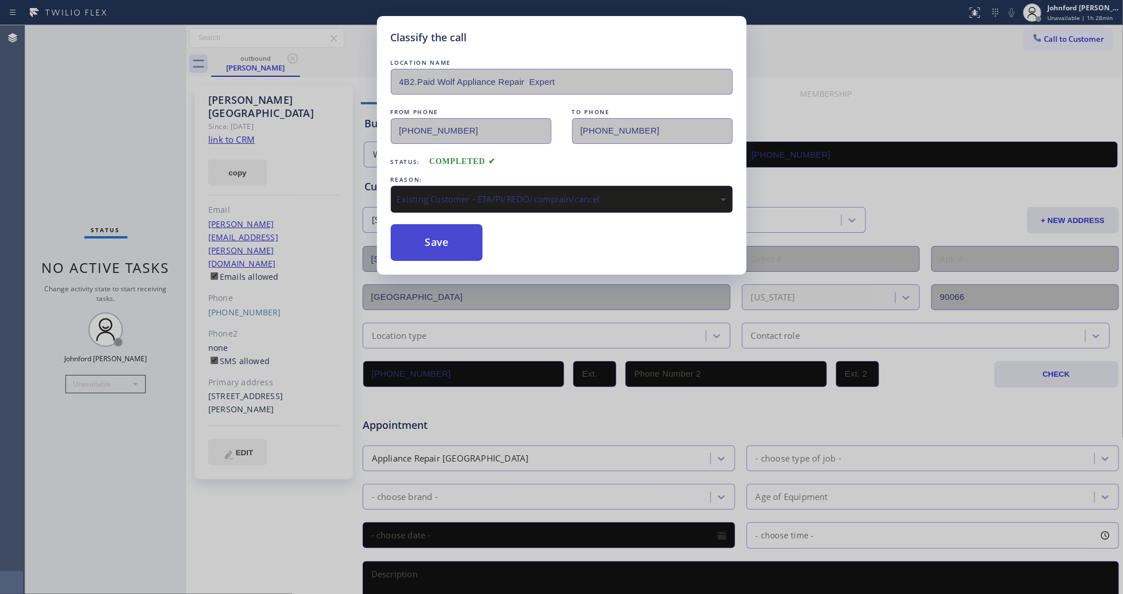
click at [438, 236] on button "Save" at bounding box center [437, 242] width 92 height 37
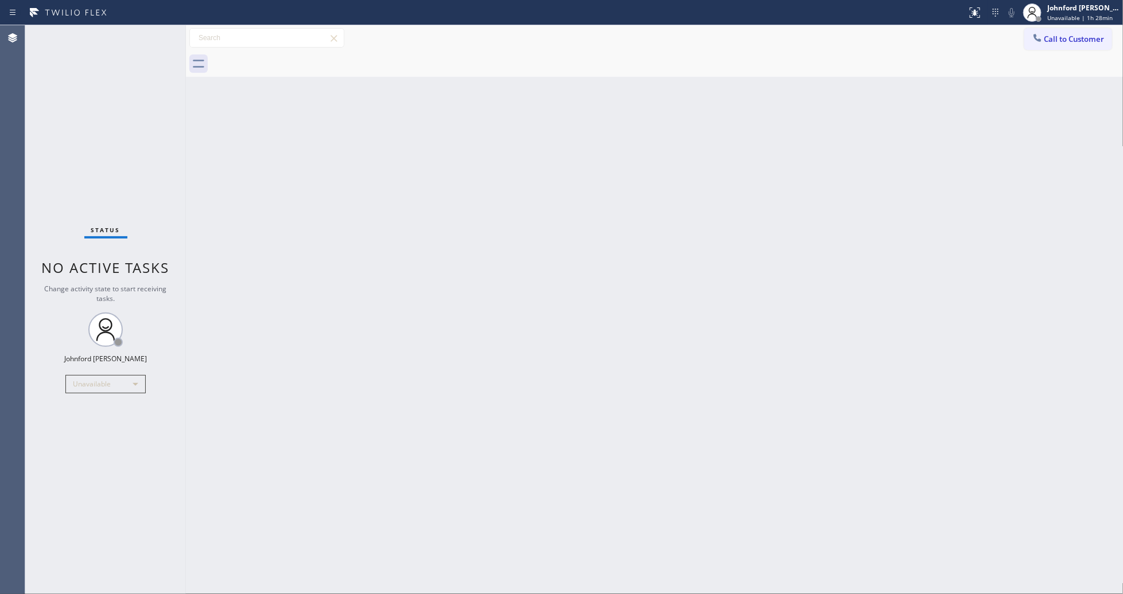
click at [931, 182] on div "Back to Dashboard Change Sender ID Customers Technicians Select a contact Outbo…" at bounding box center [654, 309] width 937 height 569
click at [1054, 42] on span "Call to Customer" at bounding box center [1074, 39] width 60 height 10
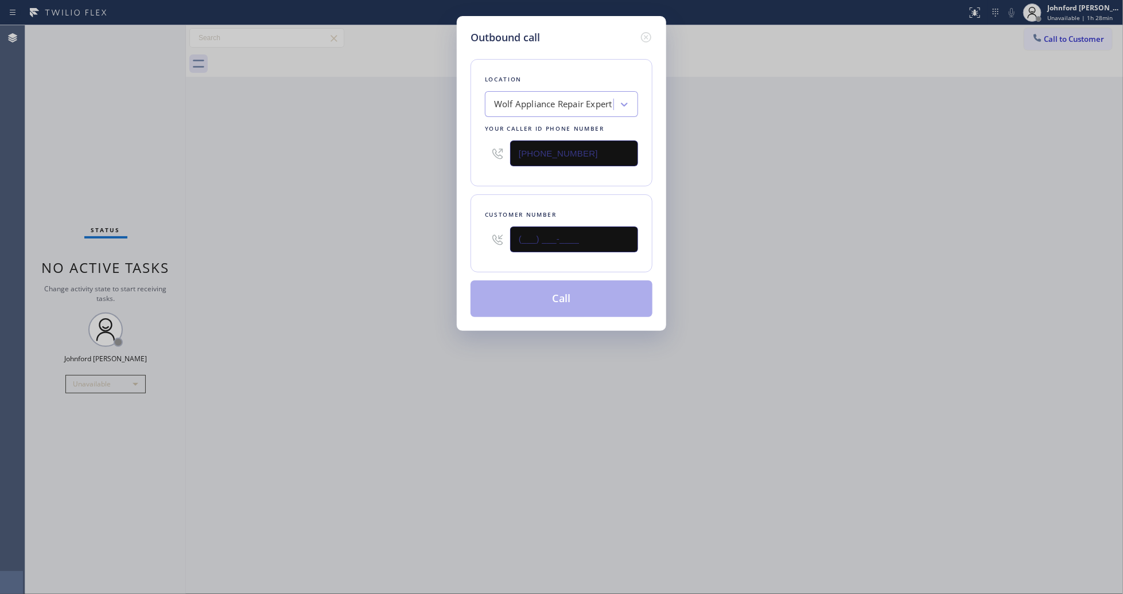
drag, startPoint x: 561, startPoint y: 238, endPoint x: 462, endPoint y: 224, distance: 100.2
click at [462, 224] on div "Outbound call Location Wolf Appliance Repair Expert Your caller id phone number…" at bounding box center [561, 173] width 209 height 315
paste input "312) 927-3555"
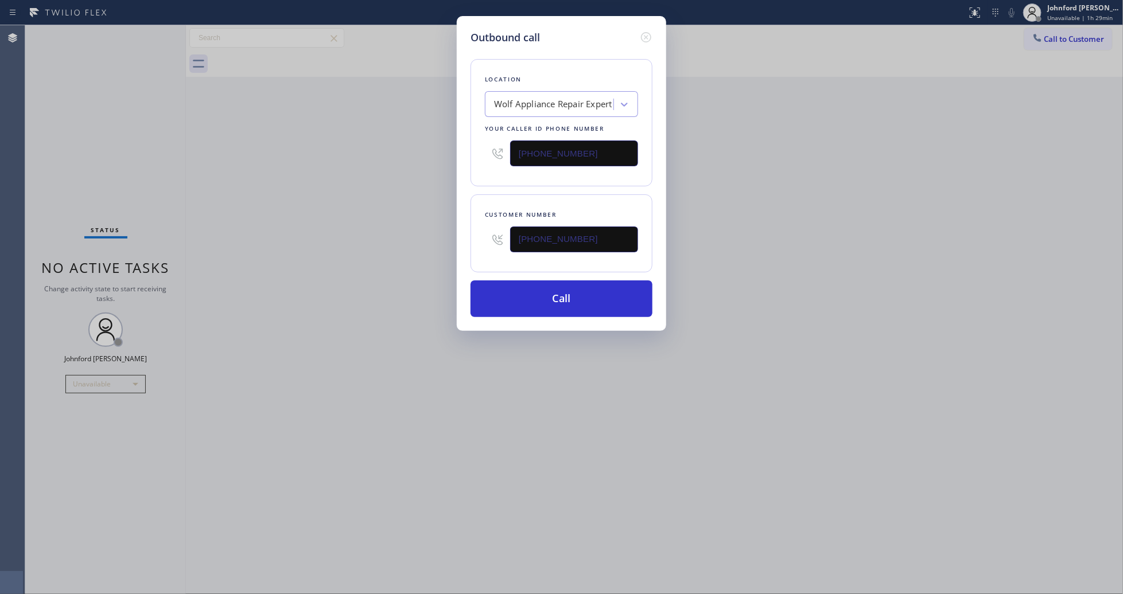
drag, startPoint x: 596, startPoint y: 136, endPoint x: 474, endPoint y: 134, distance: 121.1
click at [482, 132] on div "Location Wolf Appliance Repair Expert Your caller id phone number [PHONE_NUMBER]" at bounding box center [561, 122] width 182 height 127
drag, startPoint x: 565, startPoint y: 224, endPoint x: 446, endPoint y: 217, distance: 119.6
click at [448, 217] on div "Outbound call Location Wolf Appliance Repair Expert Your caller id phone number…" at bounding box center [561, 297] width 1123 height 594
drag, startPoint x: 579, startPoint y: 248, endPoint x: 501, endPoint y: 248, distance: 78.6
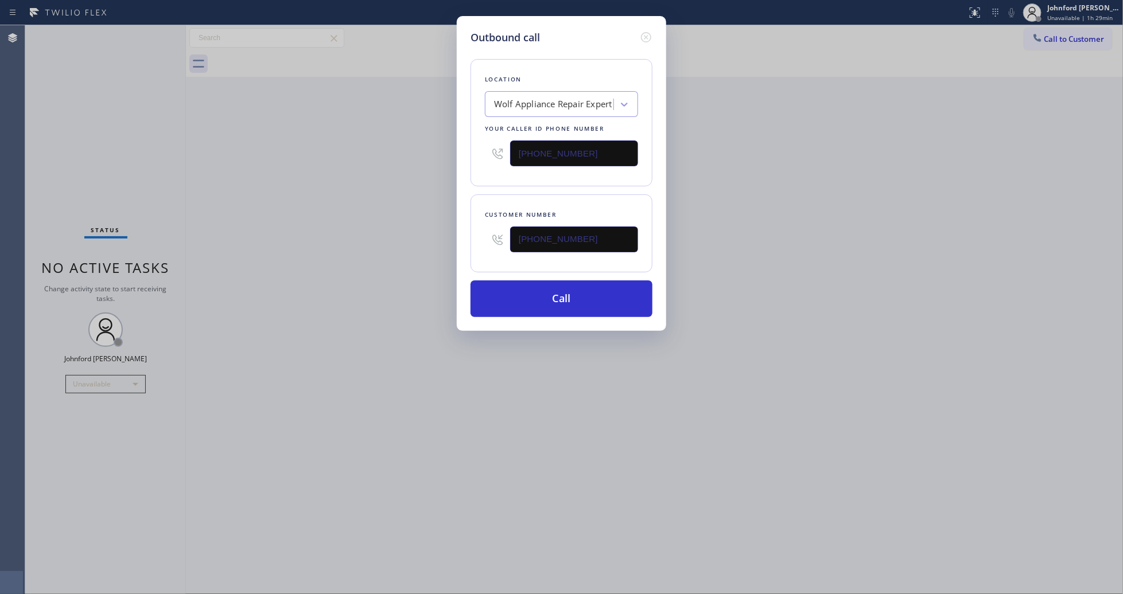
click at [509, 248] on div "[PHONE_NUMBER]" at bounding box center [561, 239] width 153 height 37
paste input "917) 439-230"
type input "[PHONE_NUMBER]"
drag, startPoint x: 612, startPoint y: 161, endPoint x: 466, endPoint y: 165, distance: 145.2
click at [473, 165] on div "Location Wolf Appliance Repair Expert Your caller id phone number [PHONE_NUMBER]" at bounding box center [561, 122] width 182 height 127
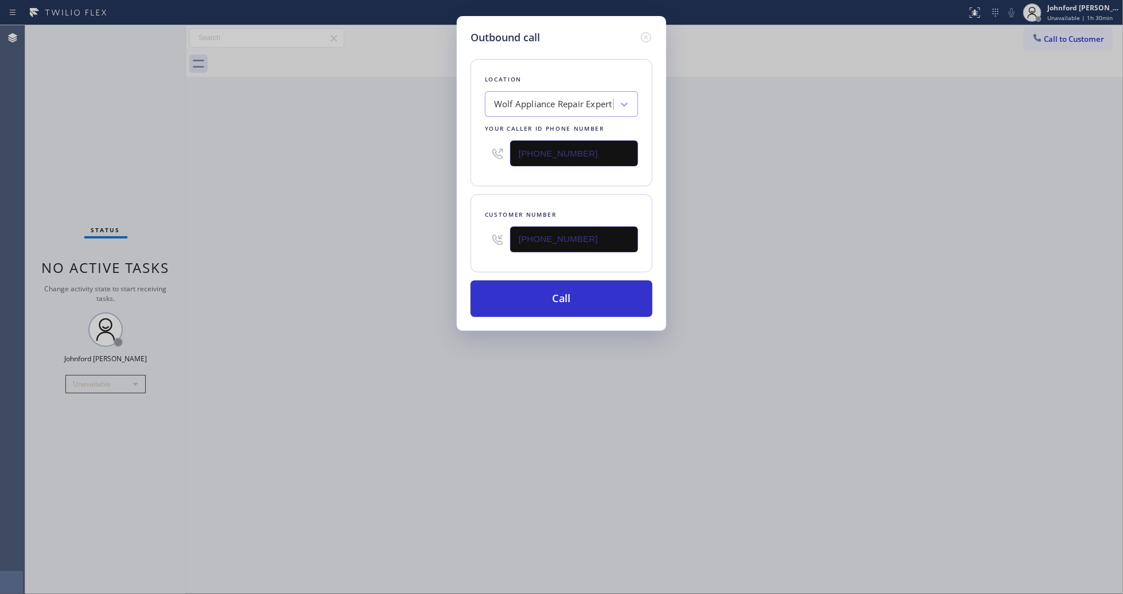
paste input "877) 414-7264"
type input "[PHONE_NUMBER]"
click at [374, 178] on div "Outbound call Location Wolf Appliance Repair Expert Your caller id phone number…" at bounding box center [561, 297] width 1123 height 594
click at [538, 309] on button "Call" at bounding box center [561, 299] width 182 height 37
click at [737, 283] on div "Outbound call Location Subzero Repair Professionals Your caller id phone number…" at bounding box center [561, 297] width 1123 height 594
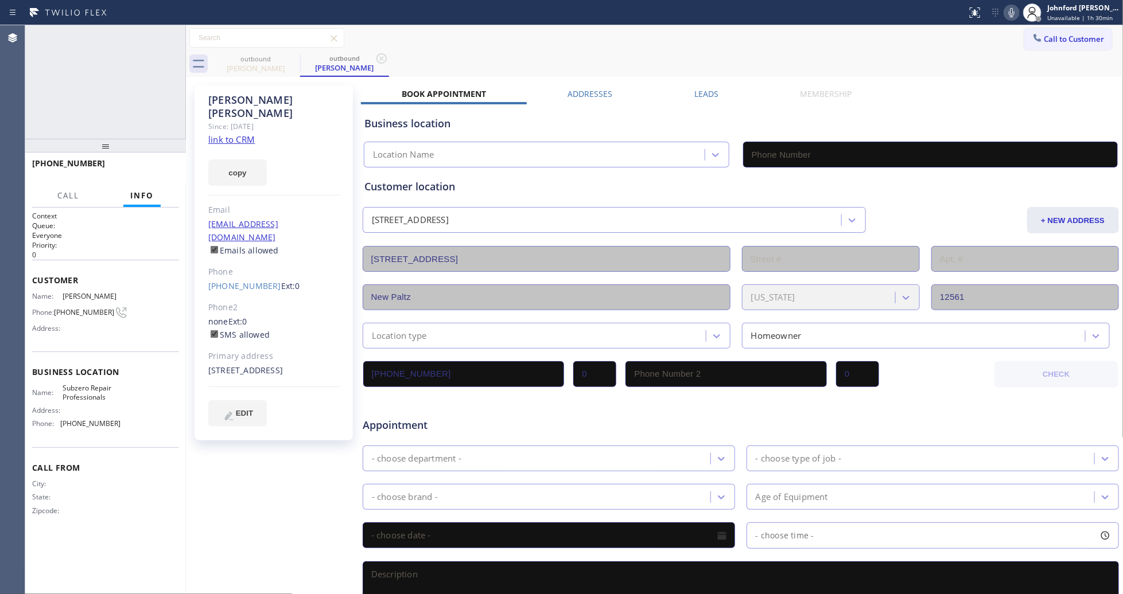
type input "[PHONE_NUMBER]"
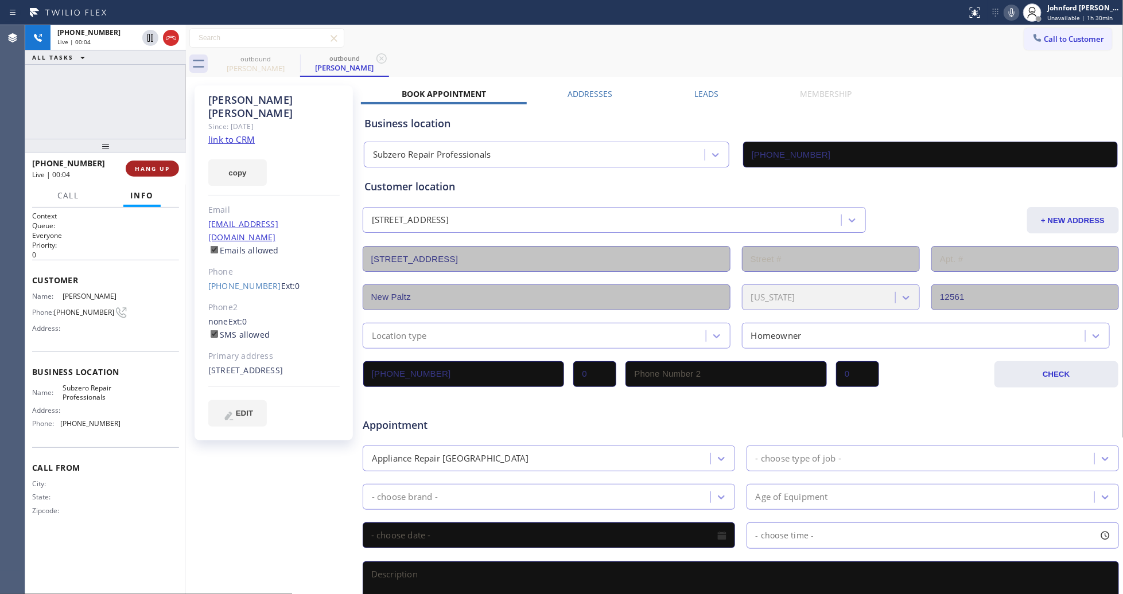
click at [177, 173] on button "HANG UP" at bounding box center [152, 169] width 53 height 16
click at [164, 168] on span "HANG UP" at bounding box center [152, 169] width 35 height 8
click at [164, 166] on span "HANG UP" at bounding box center [152, 169] width 35 height 8
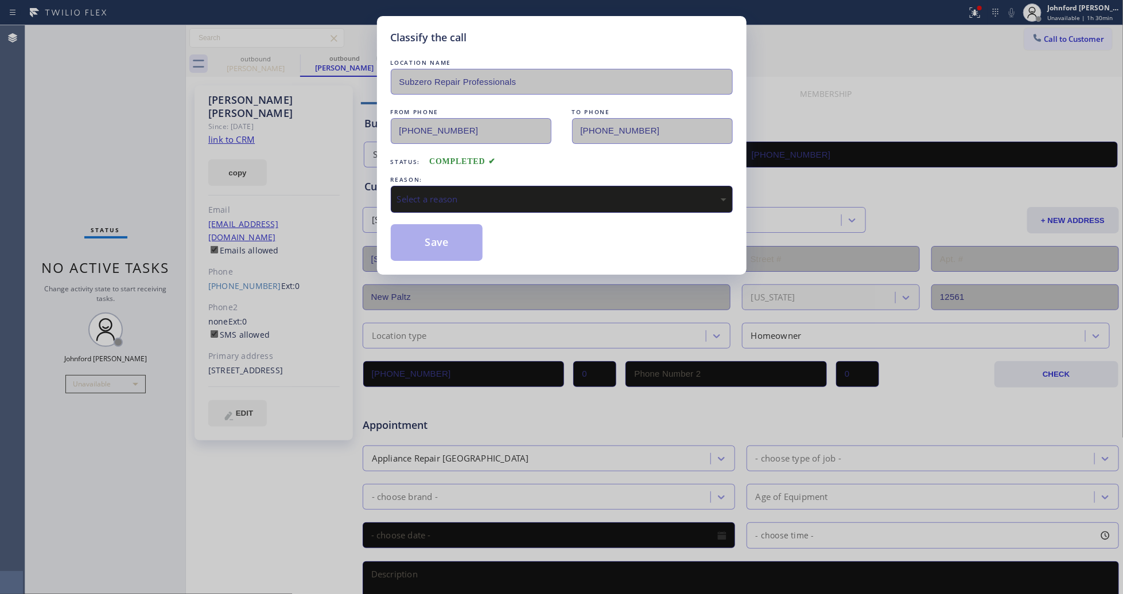
click at [459, 193] on div "Select a reason" at bounding box center [561, 199] width 329 height 13
click at [438, 248] on button "Save" at bounding box center [437, 242] width 92 height 37
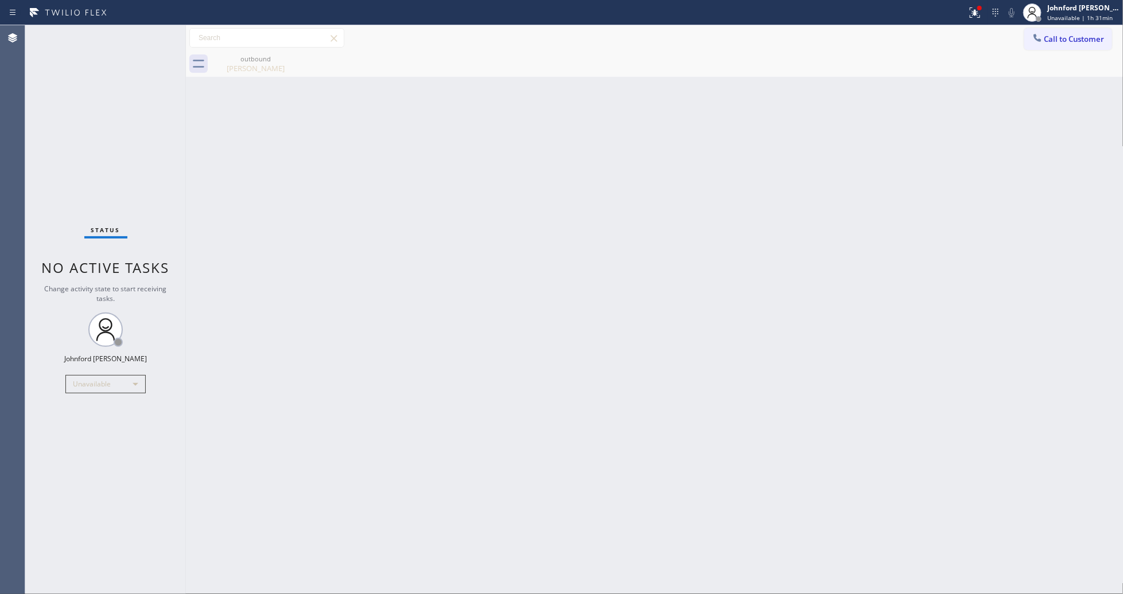
drag, startPoint x: 826, startPoint y: 231, endPoint x: 838, endPoint y: 231, distance: 12.0
click at [826, 231] on div "Back to Dashboard Change Sender ID Customers Technicians Select a contact Outbo…" at bounding box center [654, 309] width 937 height 569
click at [1040, 37] on icon at bounding box center [1037, 37] width 11 height 11
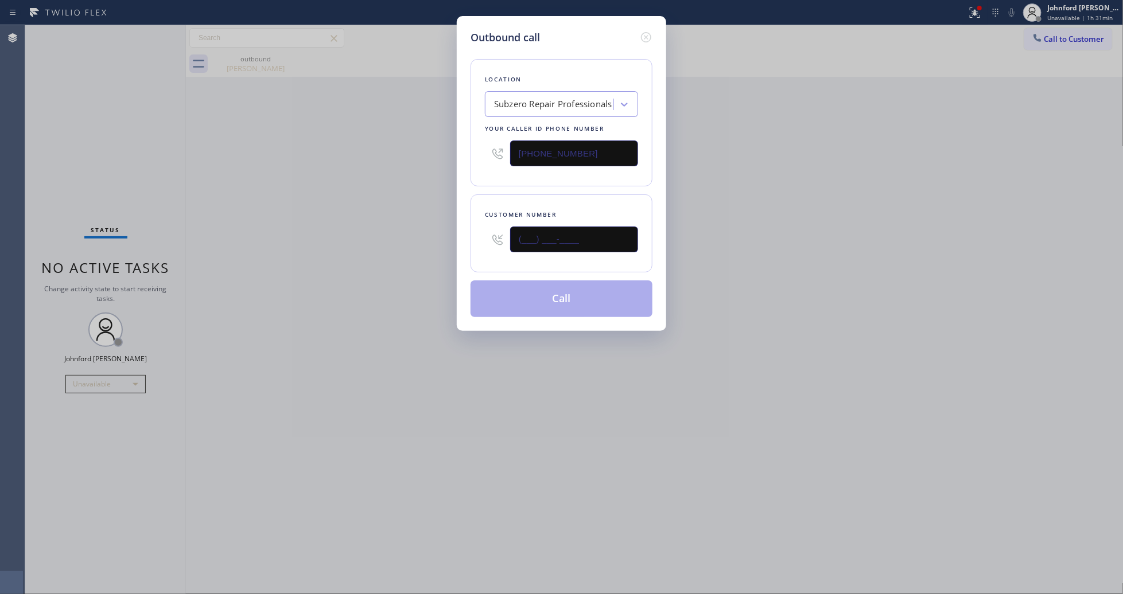
drag, startPoint x: 579, startPoint y: 231, endPoint x: 526, endPoint y: 239, distance: 54.6
click at [526, 239] on input "(___) ___-____" at bounding box center [574, 240] width 128 height 26
click at [522, 240] on input "(___) ___-____" at bounding box center [574, 240] width 128 height 26
click at [522, 238] on input "(___) ___-____" at bounding box center [574, 240] width 128 height 26
paste input "310) 463-3732"
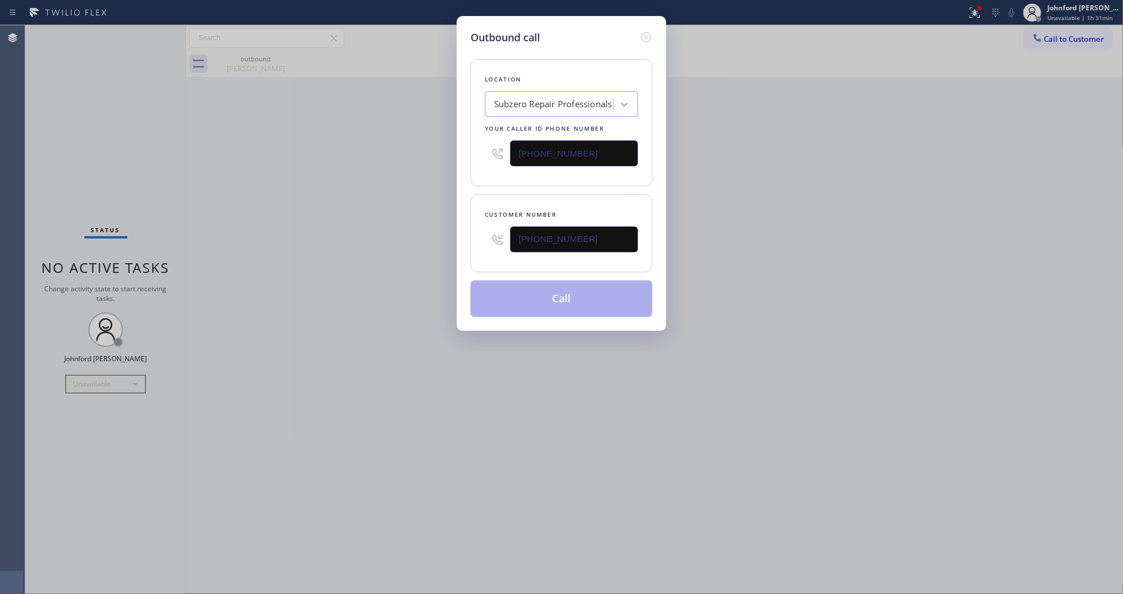
click at [570, 425] on div "Outbound call Location Subzero Repair Professionals Your caller id phone number…" at bounding box center [561, 297] width 1123 height 594
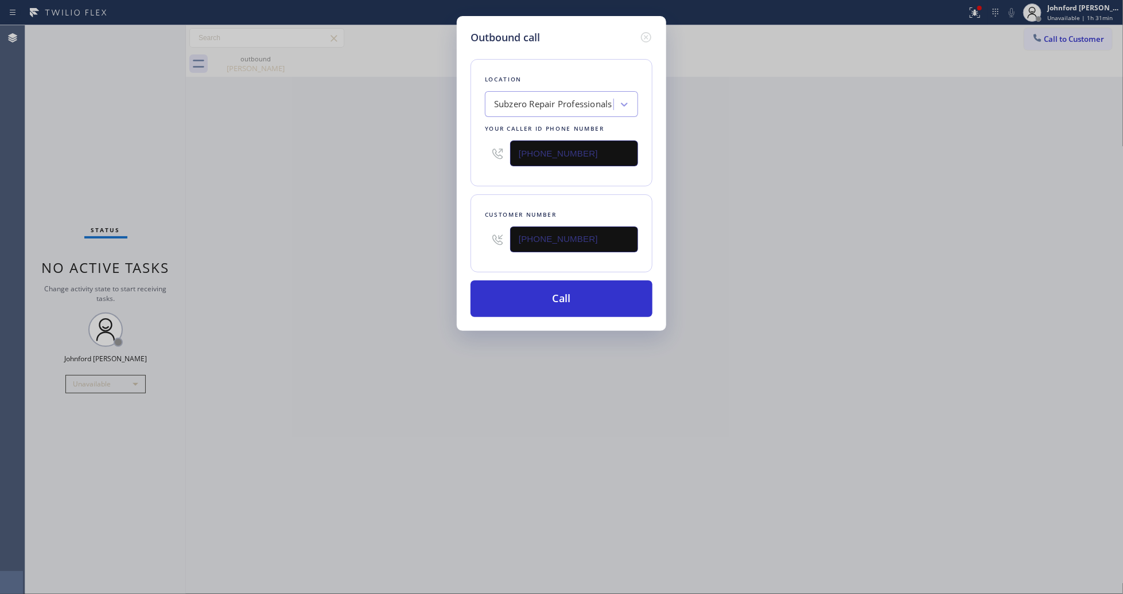
drag, startPoint x: 586, startPoint y: 242, endPoint x: 452, endPoint y: 251, distance: 134.0
click at [452, 251] on div "Outbound call Location Subzero Repair Professionals Your caller id phone number…" at bounding box center [561, 297] width 1123 height 594
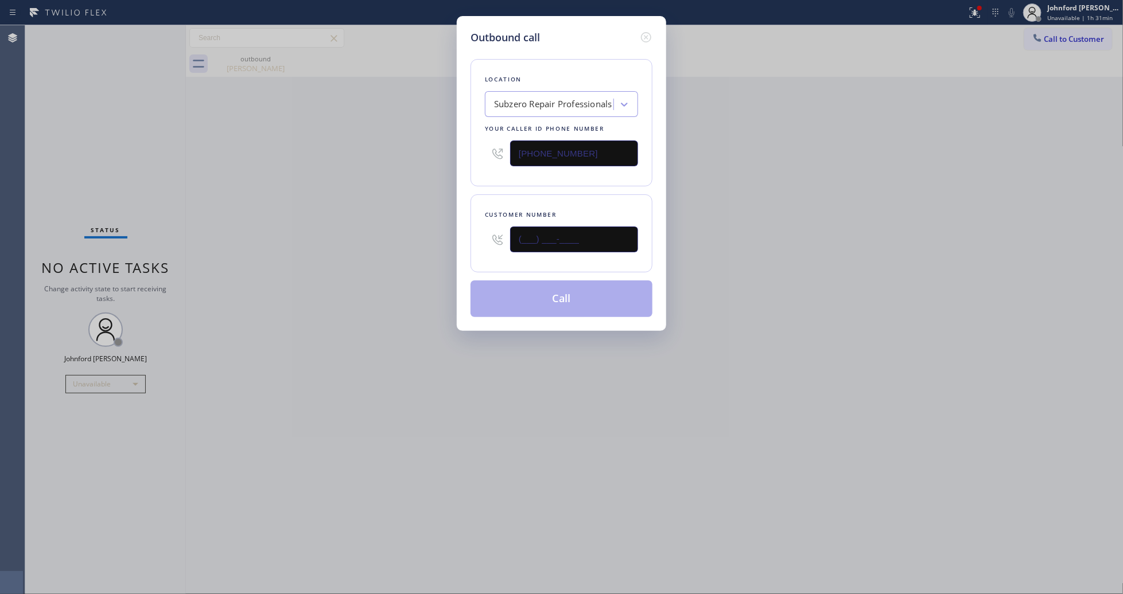
paste input "310) 463-3732"
type input "[PHONE_NUMBER]"
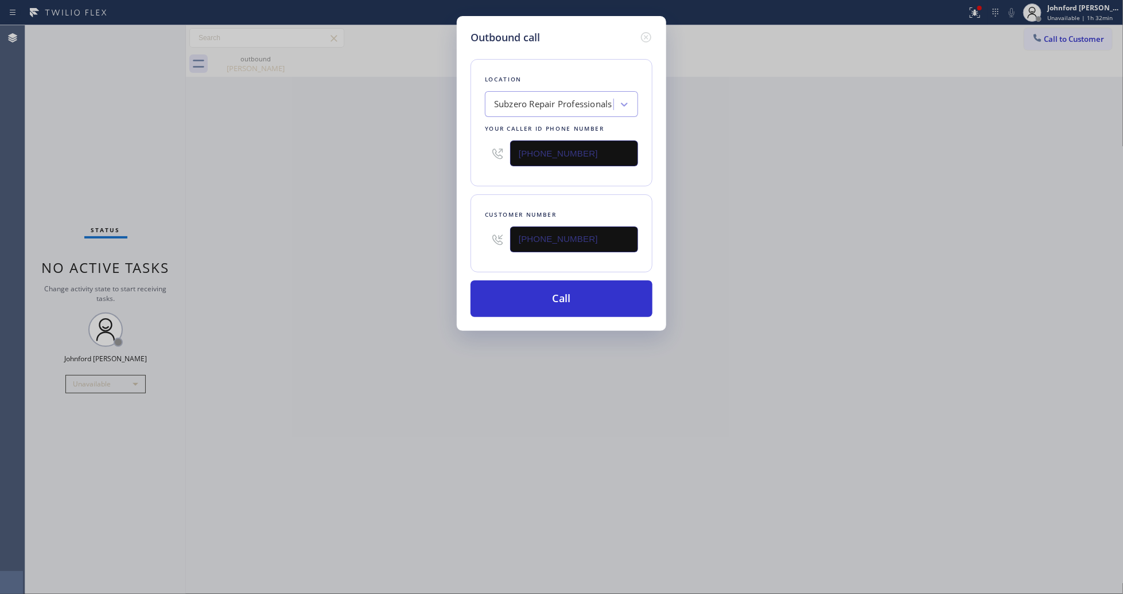
click at [514, 161] on div "[PHONE_NUMBER]" at bounding box center [561, 153] width 153 height 37
click at [589, 146] on input "[PHONE_NUMBER]" at bounding box center [574, 154] width 128 height 26
drag, startPoint x: 589, startPoint y: 146, endPoint x: 461, endPoint y: 147, distance: 128.5
click at [461, 147] on div "Outbound call Location Subzero Repair Professionals Your caller id phone number…" at bounding box center [561, 173] width 209 height 315
paste input "323) 992-0823"
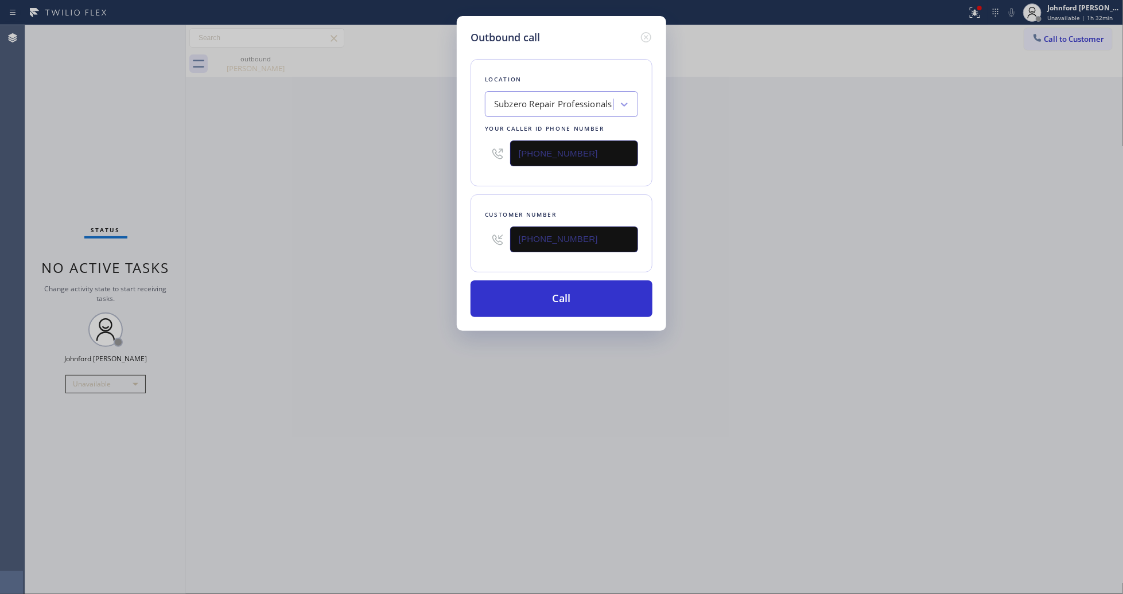
type input "[PHONE_NUMBER]"
click at [431, 157] on div "Outbound call Location Subzero Repair Professionals Your caller id phone number…" at bounding box center [561, 297] width 1123 height 594
click at [526, 296] on button "Call" at bounding box center [561, 299] width 182 height 37
click at [819, 271] on div "Outbound call Location 4B2.Paid 5 Star Best Plumbing Your caller id phone numbe…" at bounding box center [561, 297] width 1123 height 594
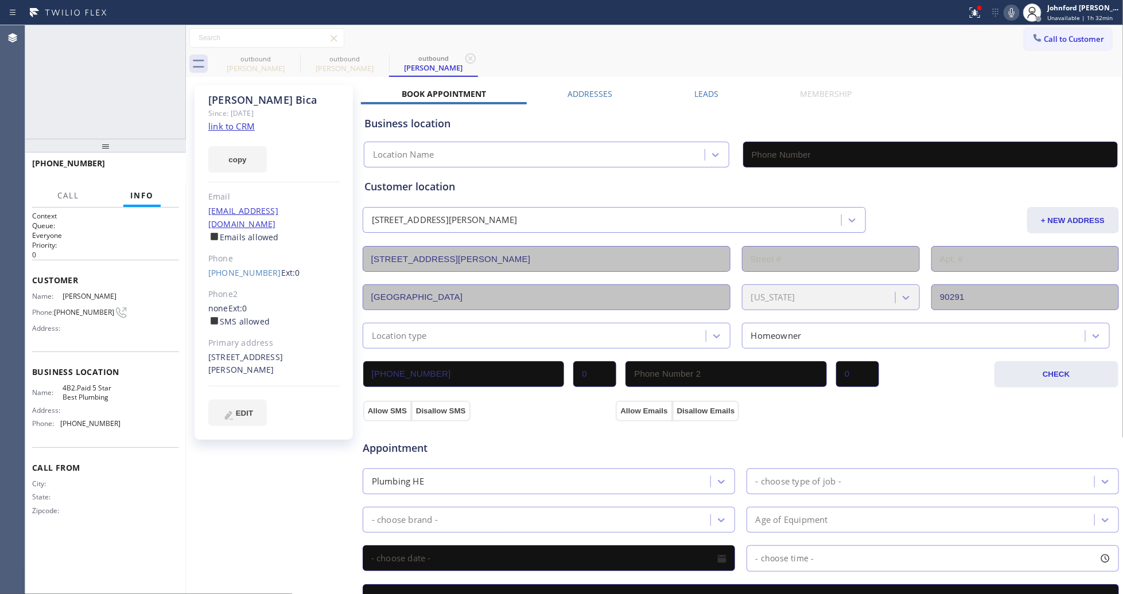
type input "[PHONE_NUMBER]"
click at [167, 173] on span "HANG UP" at bounding box center [152, 169] width 35 height 8
click at [152, 169] on span "COMPLETE" at bounding box center [150, 169] width 40 height 8
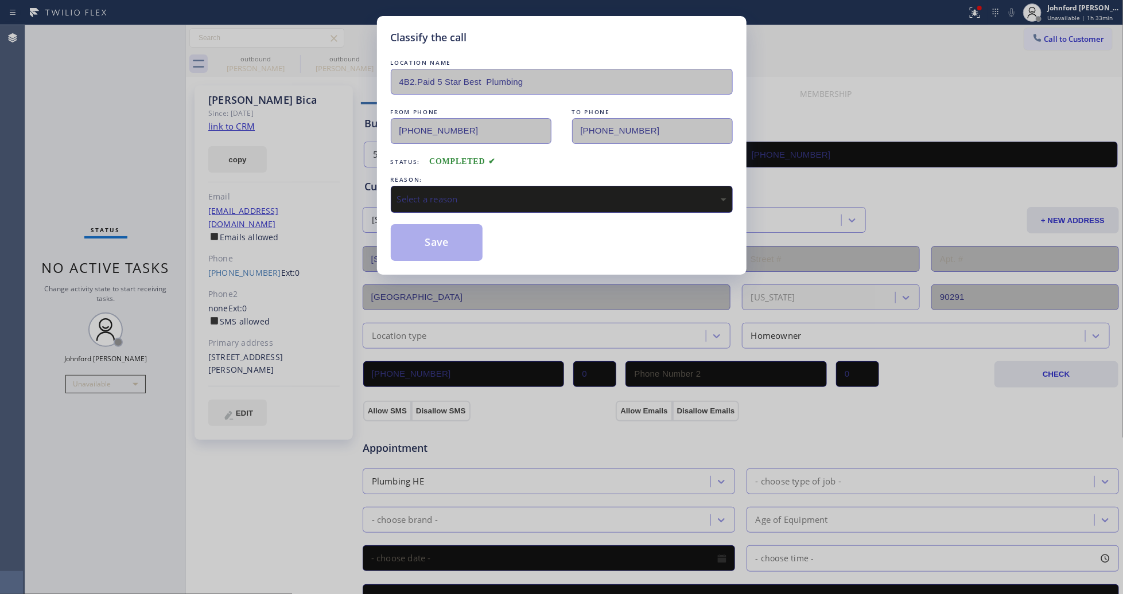
click at [448, 186] on div "Select a reason" at bounding box center [562, 199] width 342 height 27
drag, startPoint x: 452, startPoint y: 250, endPoint x: 639, endPoint y: 137, distance: 218.3
click at [452, 247] on button "Save" at bounding box center [437, 242] width 92 height 37
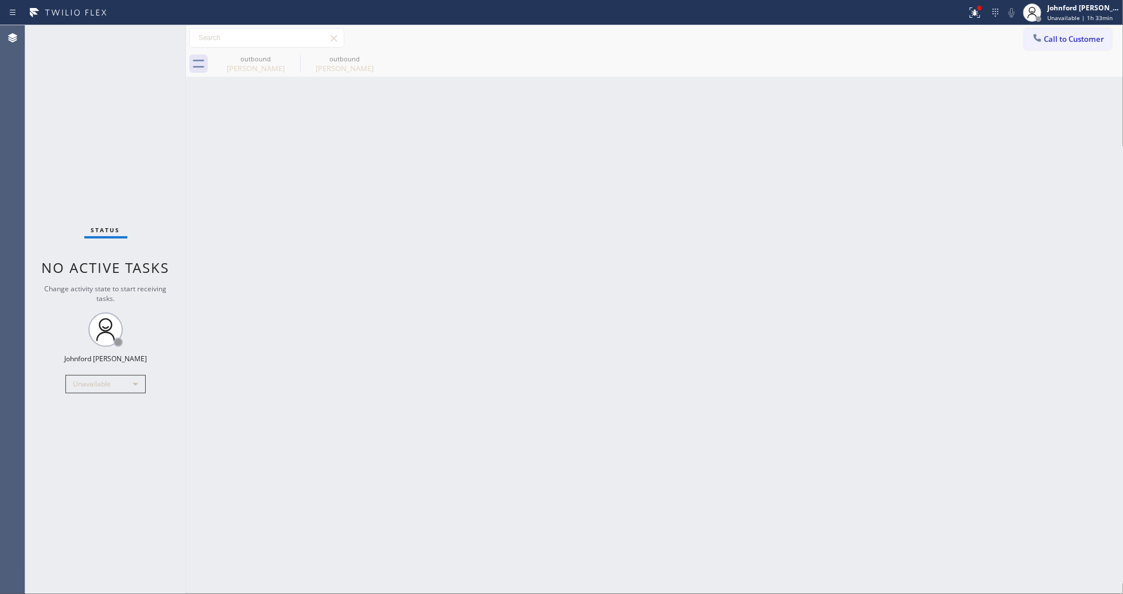
click at [1054, 36] on span "Call to Customer" at bounding box center [1074, 39] width 60 height 10
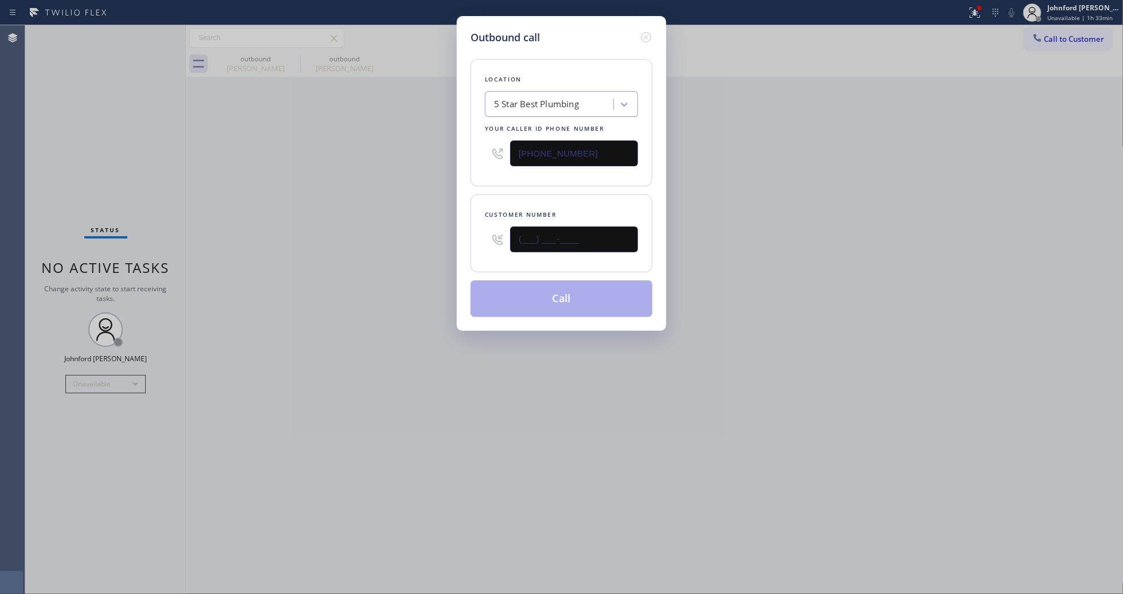
drag, startPoint x: 520, startPoint y: 244, endPoint x: 448, endPoint y: 252, distance: 72.8
click at [448, 252] on div "Outbound call Location 5 Star Best Plumbing Your caller id phone number [PHONE_…" at bounding box center [561, 297] width 1123 height 594
paste input "408) 482-8208"
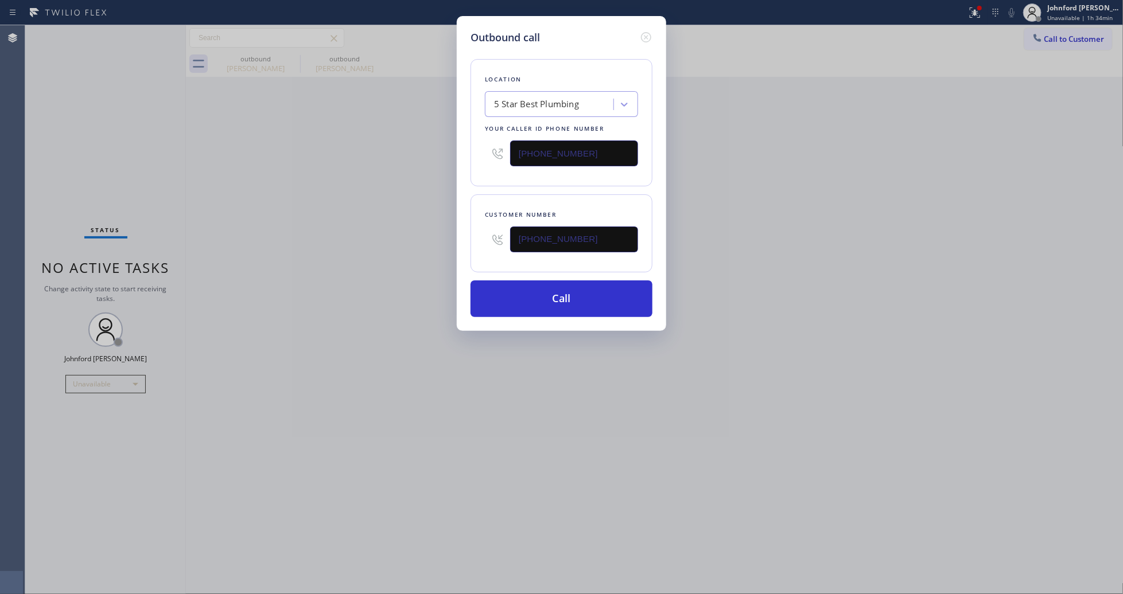
drag, startPoint x: 595, startPoint y: 244, endPoint x: 475, endPoint y: 250, distance: 120.1
click at [475, 250] on div "Customer number [PHONE_NUMBER]" at bounding box center [561, 233] width 182 height 78
paste input "text"
type input "[PHONE_NUMBER]"
drag, startPoint x: 602, startPoint y: 147, endPoint x: 437, endPoint y: 165, distance: 166.1
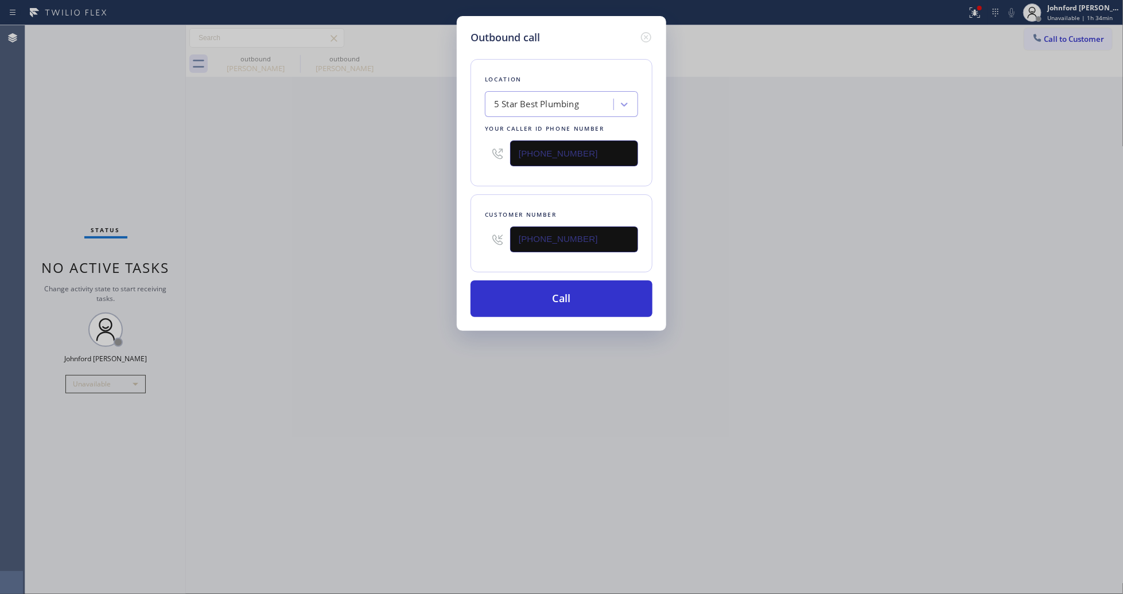
click at [466, 159] on div "Outbound call Location 5 Star Best Plumbing Your caller id phone number [PHONE_…" at bounding box center [561, 173] width 209 height 315
paste input "855) 731-4952"
type input "[PHONE_NUMBER]"
click at [427, 168] on div "Outbound call Location 5 Star Best Plumbing Your caller id phone number [PHONE_…" at bounding box center [561, 297] width 1123 height 594
click at [503, 302] on button "Call" at bounding box center [561, 299] width 182 height 37
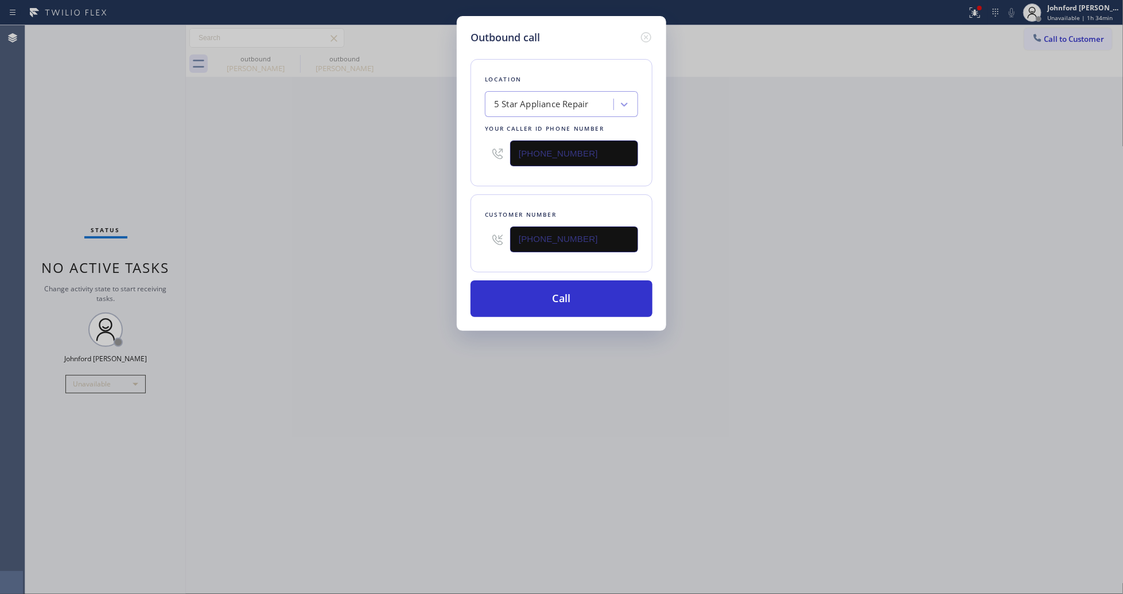
drag, startPoint x: 839, startPoint y: 242, endPoint x: 847, endPoint y: 162, distance: 80.2
click at [841, 239] on div "Outbound call Location 5 Star Appliance Repair Your caller id phone number [PHO…" at bounding box center [561, 297] width 1123 height 594
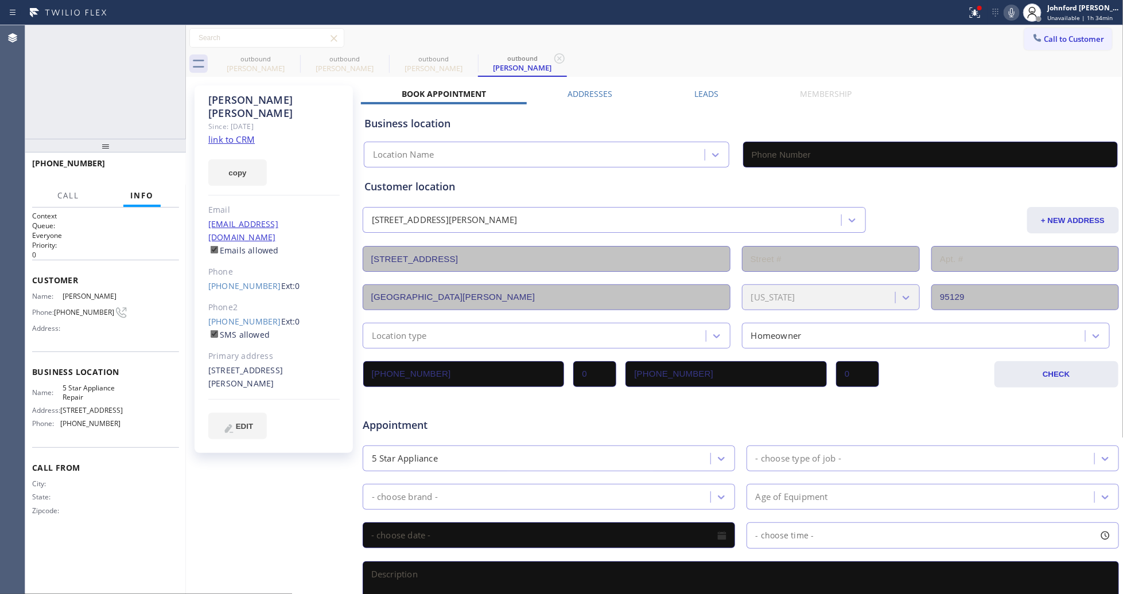
type input "[PHONE_NUMBER]"
click at [176, 170] on button "HANG UP" at bounding box center [152, 169] width 53 height 16
click at [1055, 32] on button "Call to Customer" at bounding box center [1068, 39] width 88 height 22
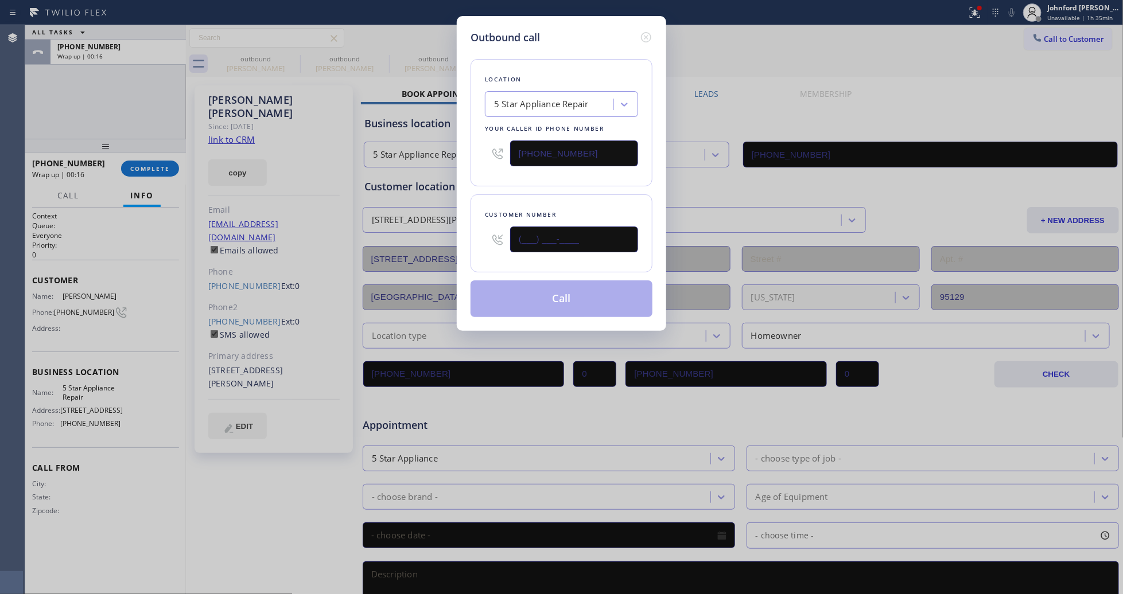
drag, startPoint x: 577, startPoint y: 239, endPoint x: 485, endPoint y: 248, distance: 91.7
click at [488, 248] on div "(___) ___-____" at bounding box center [561, 239] width 153 height 37
paste input "818) 486-2594"
type input "[PHONE_NUMBER]"
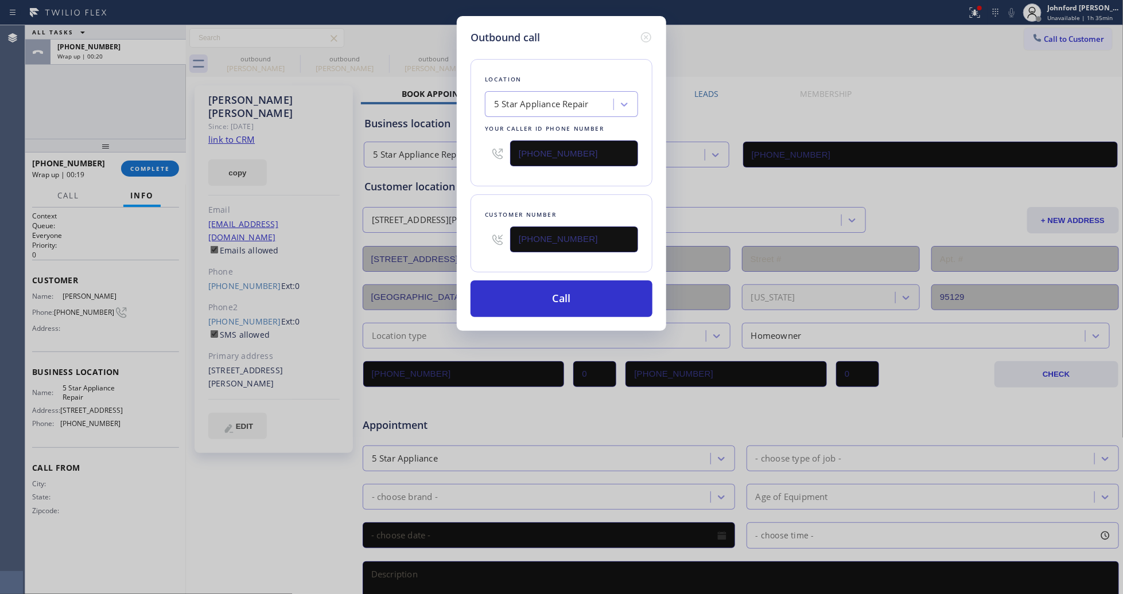
click at [746, 46] on div "Outbound call Location 5 Star Appliance Repair Your caller id phone number [PHO…" at bounding box center [561, 297] width 1123 height 594
click at [570, 98] on div "5 Star Appliance Repair" at bounding box center [541, 104] width 95 height 13
paste input "Subzero wolf appliance repair [GEOGRAPHIC_DATA] Google AdWords 2019 #uncorrect"
type input "Subzero wolf appliance repair [GEOGRAPHIC_DATA] Google AdWords 2019 #uncorrect"
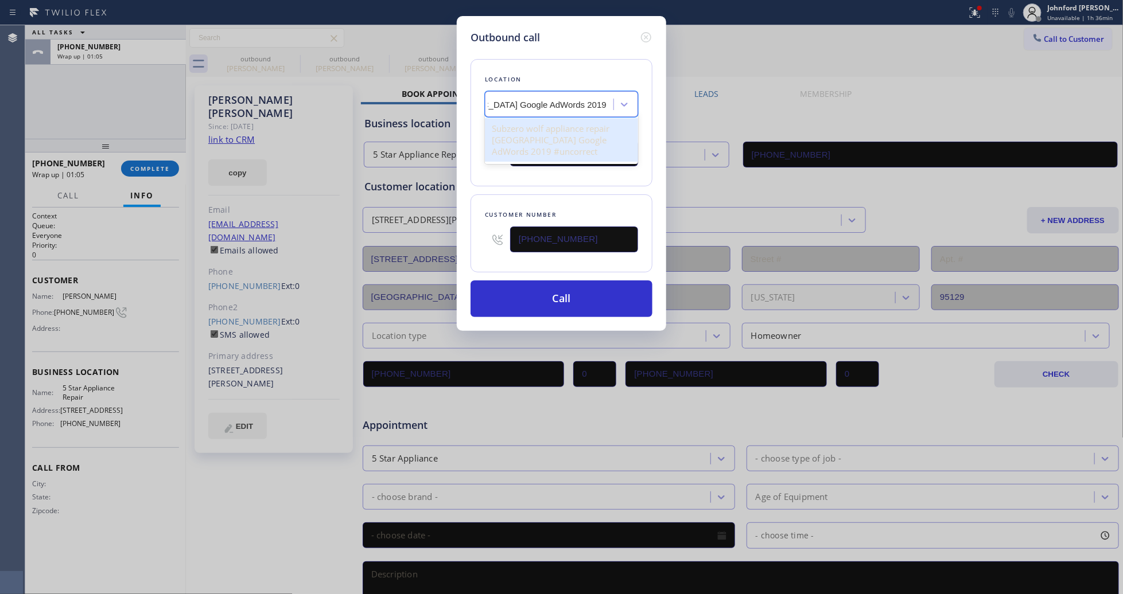
click at [558, 124] on div "Subzero wolf appliance repair [GEOGRAPHIC_DATA] Google AdWords 2019 #uncorrect" at bounding box center [561, 140] width 153 height 44
type input "[PHONE_NUMBER]"
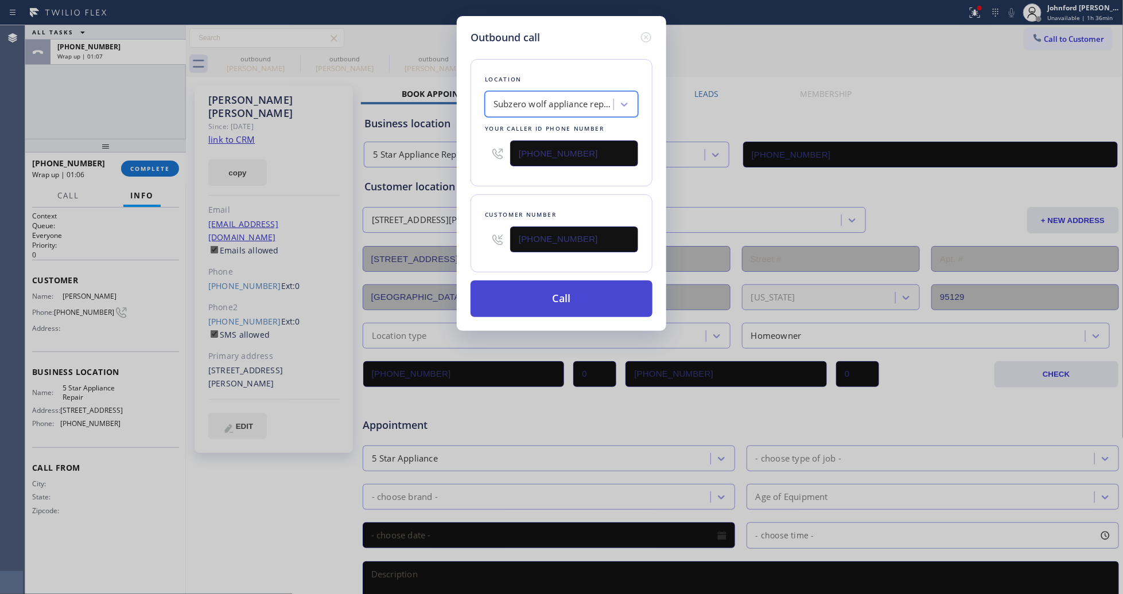
click at [557, 296] on button "Call" at bounding box center [561, 299] width 182 height 37
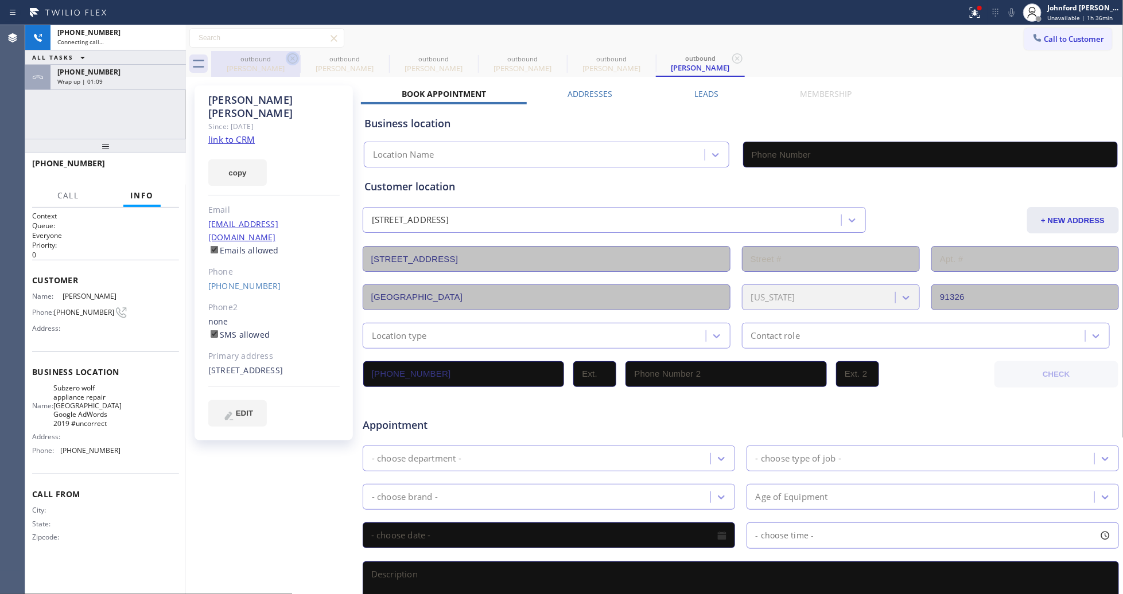
click at [286, 60] on icon at bounding box center [293, 59] width 14 height 14
click at [0, 0] on icon at bounding box center [0, 0] width 0 height 0
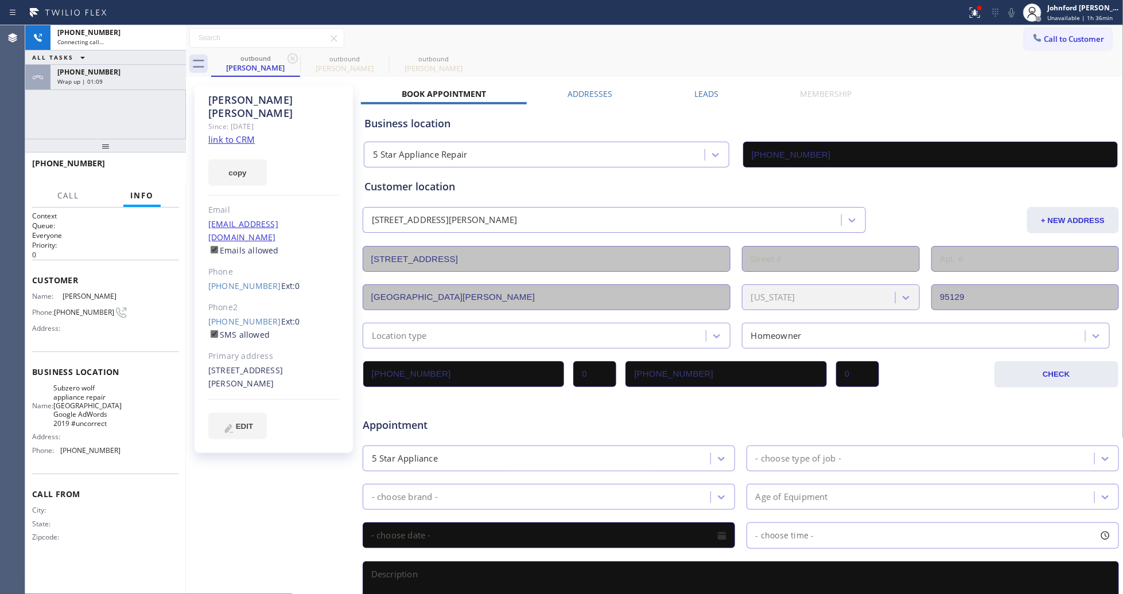
type input "[PHONE_NUMBER]"
click at [286, 60] on icon at bounding box center [293, 59] width 14 height 14
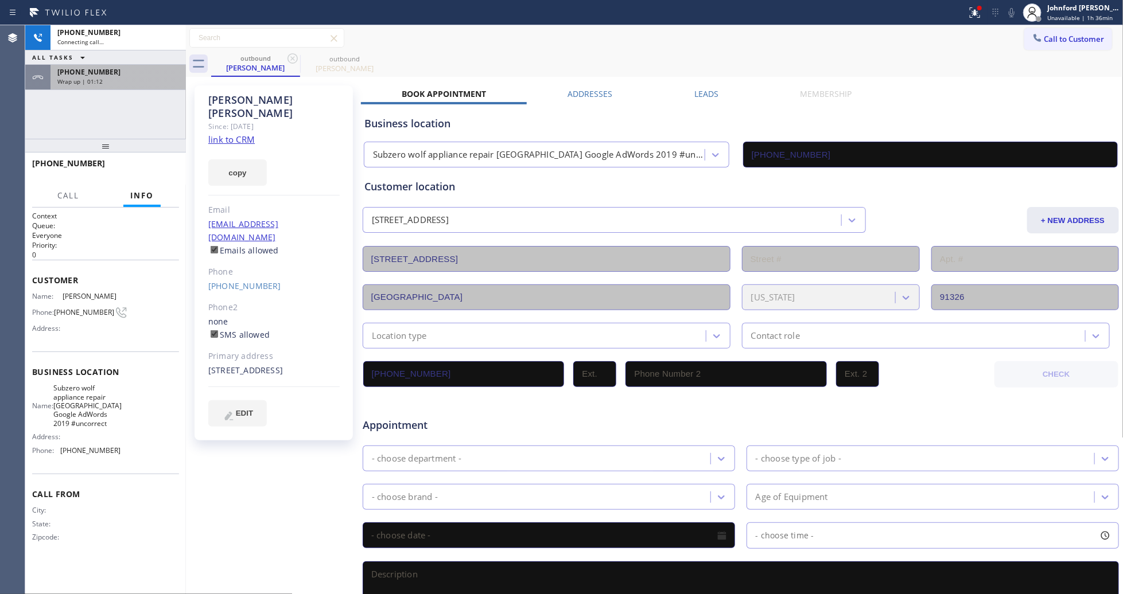
click at [136, 79] on div "Wrap up | 01:12" at bounding box center [118, 81] width 122 height 8
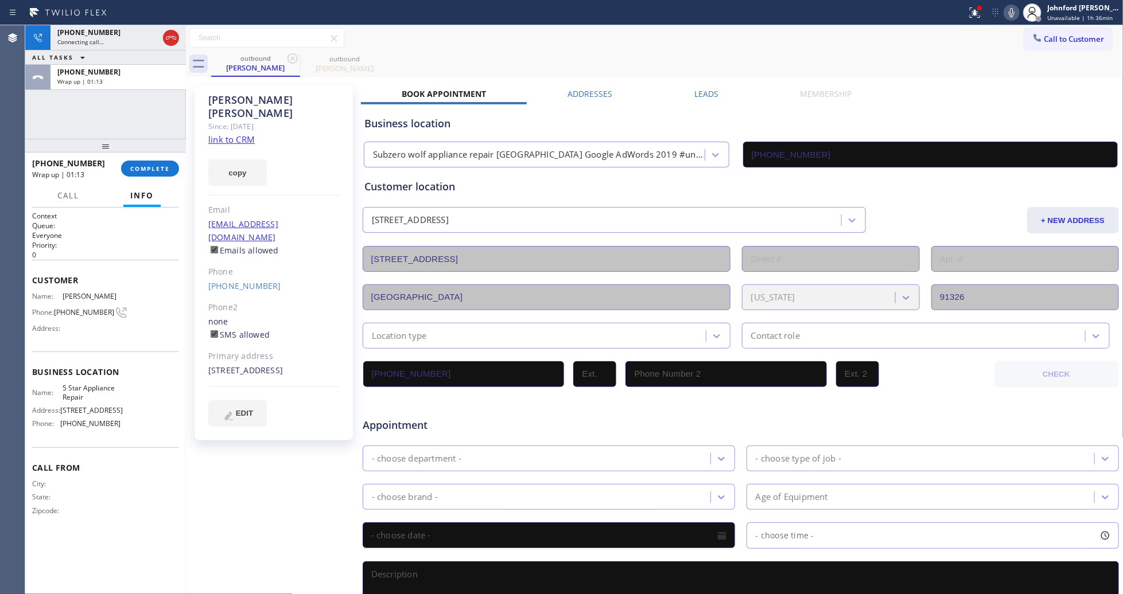
drag, startPoint x: 155, startPoint y: 168, endPoint x: 267, endPoint y: 181, distance: 112.7
click at [155, 168] on span "COMPLETE" at bounding box center [150, 169] width 40 height 8
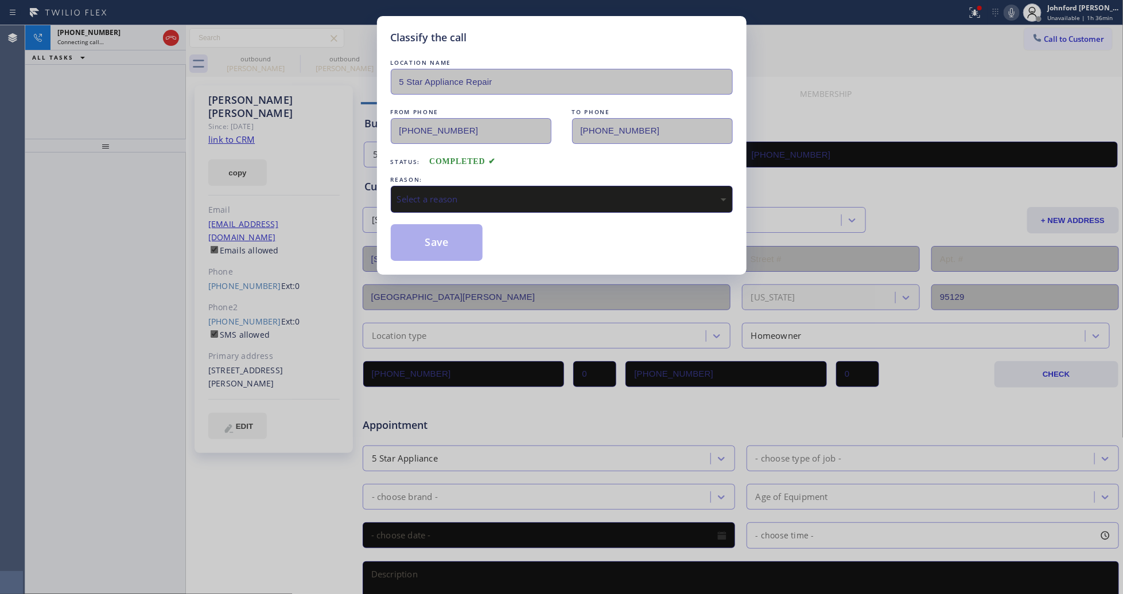
type input "[PHONE_NUMBER]"
click at [409, 188] on div "Select a reason" at bounding box center [562, 199] width 342 height 27
click at [409, 253] on button "Save" at bounding box center [437, 242] width 92 height 37
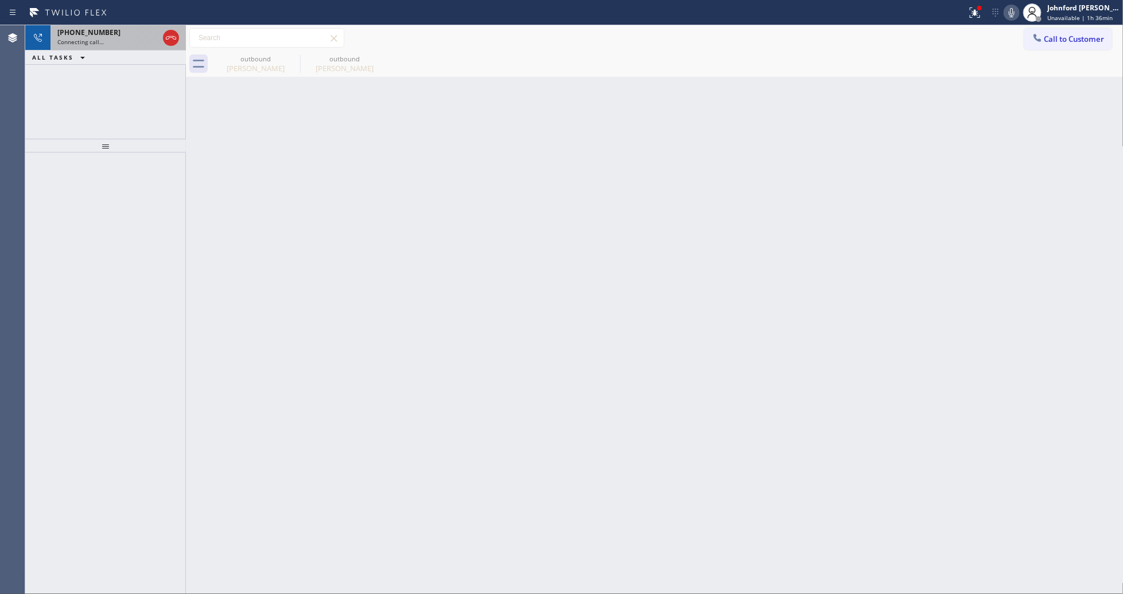
click at [124, 46] on div "[PHONE_NUMBER] Connecting call…" at bounding box center [105, 37] width 110 height 25
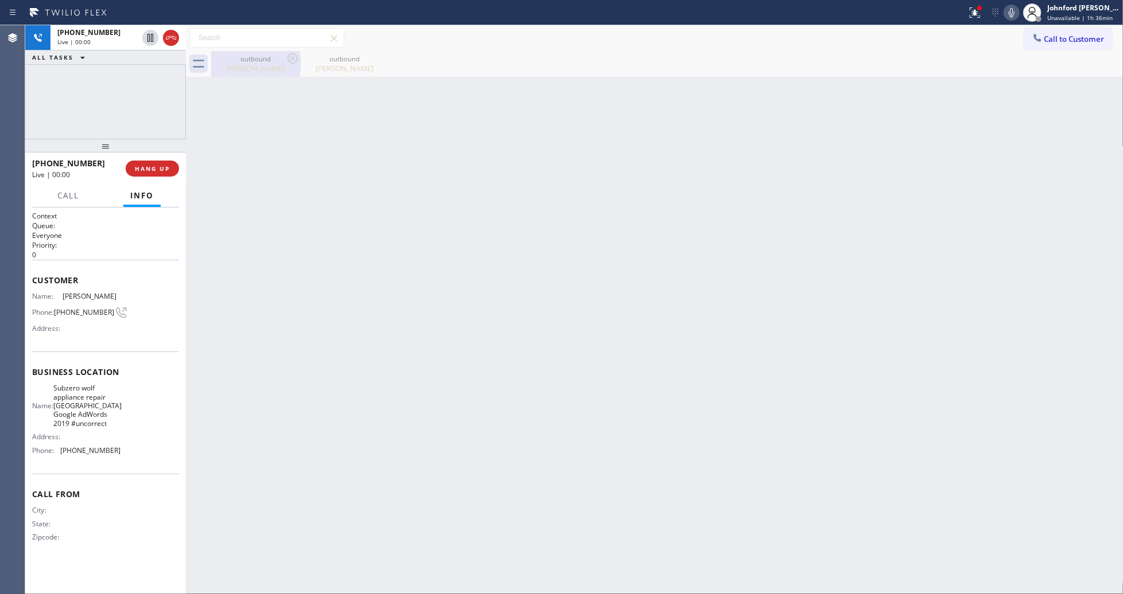
click at [264, 69] on div "[PERSON_NAME]" at bounding box center [255, 68] width 87 height 10
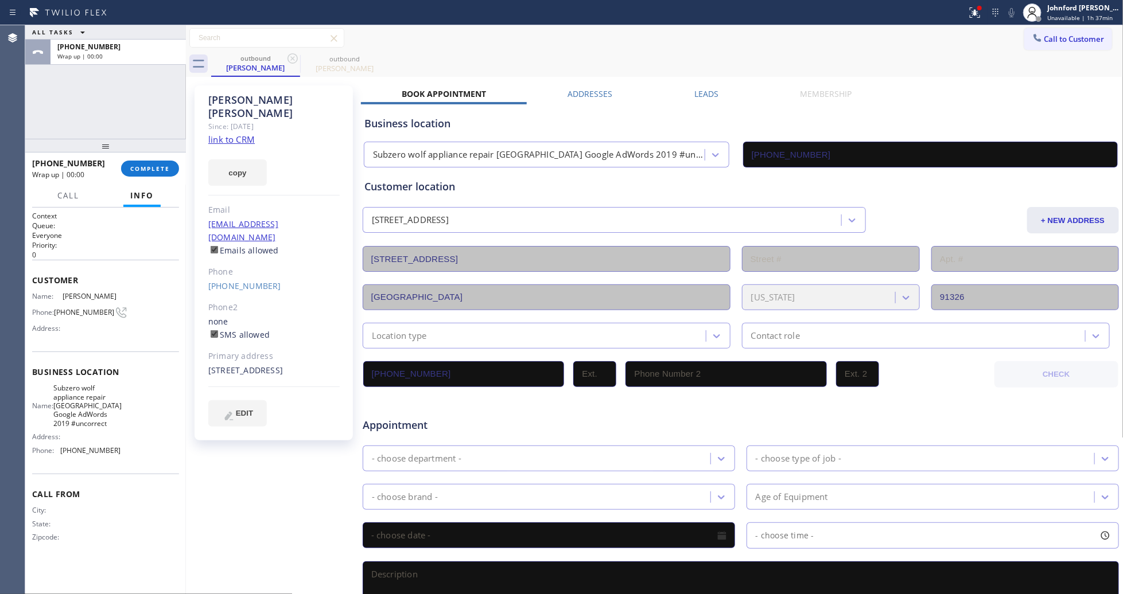
click at [155, 178] on div "[PHONE_NUMBER] Wrap up | 00:00 COMPLETE" at bounding box center [105, 169] width 147 height 30
click at [156, 162] on button "COMPLETE" at bounding box center [150, 169] width 58 height 16
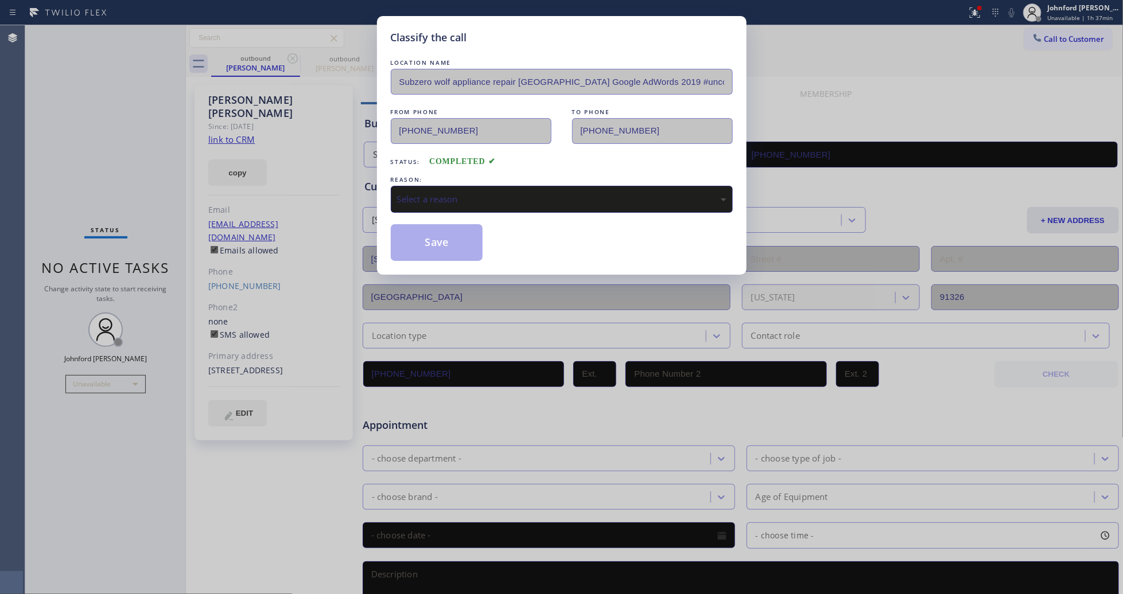
click at [517, 181] on div "REASON:" at bounding box center [562, 180] width 342 height 12
click at [497, 193] on div "Select a reason" at bounding box center [561, 199] width 329 height 13
click at [432, 239] on button "Save" at bounding box center [437, 242] width 92 height 37
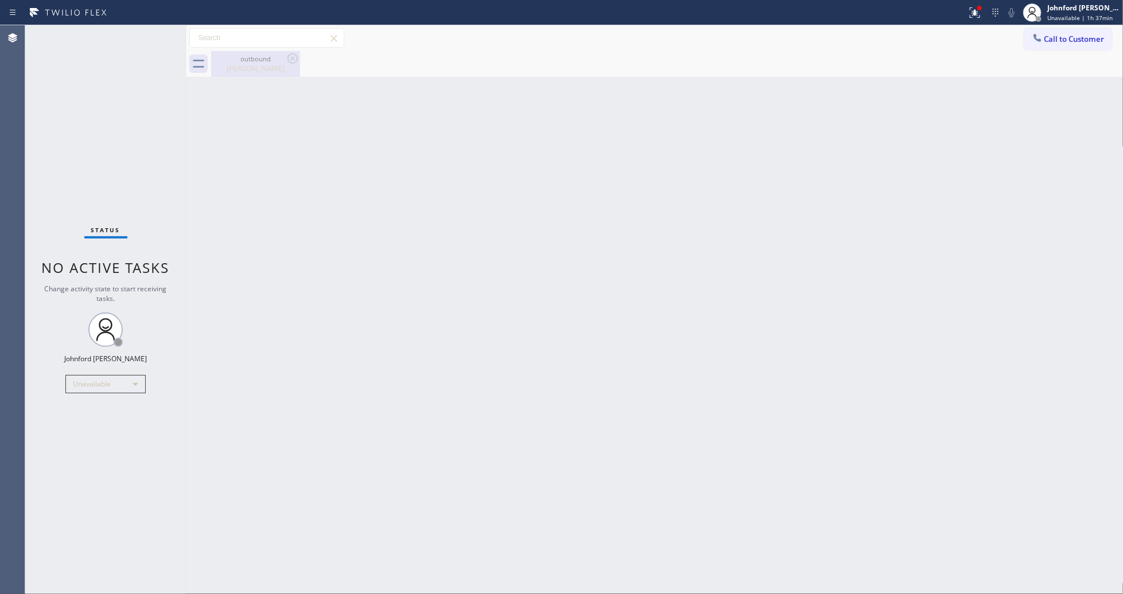
click at [243, 60] on div "outbound" at bounding box center [255, 59] width 87 height 9
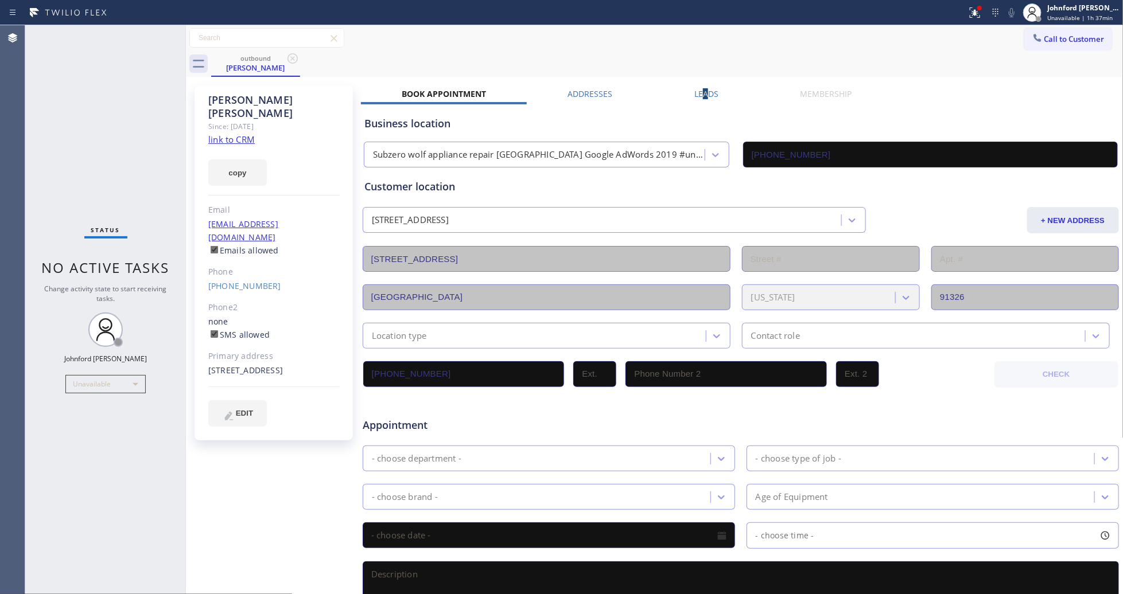
drag, startPoint x: 701, startPoint y: 93, endPoint x: 716, endPoint y: 96, distance: 15.9
click at [702, 92] on label "Leads" at bounding box center [706, 93] width 24 height 11
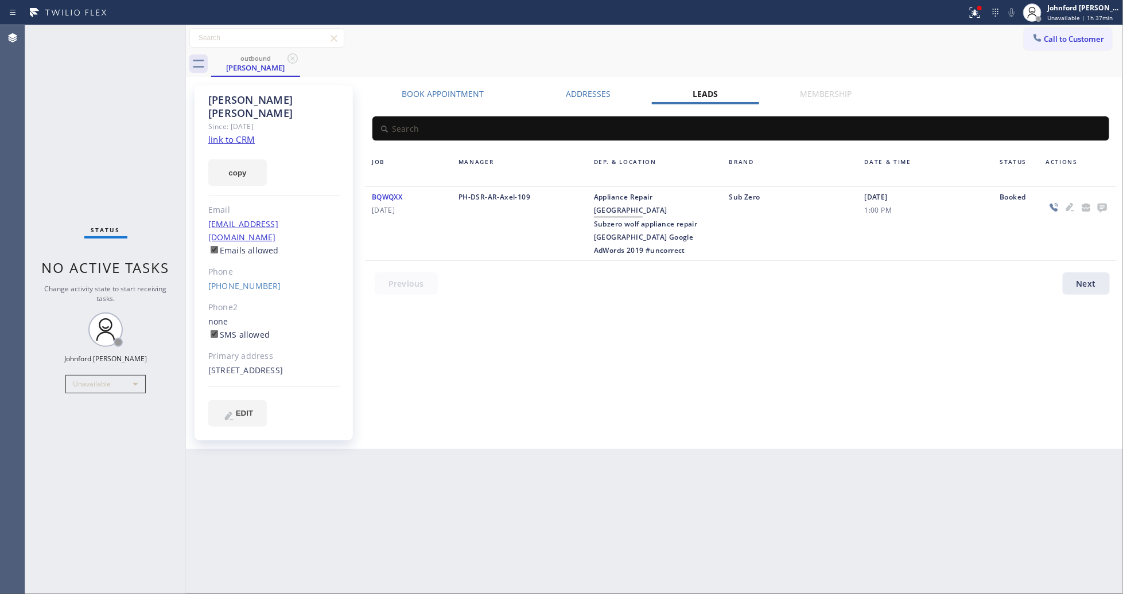
click at [1099, 210] on icon at bounding box center [1101, 208] width 9 height 9
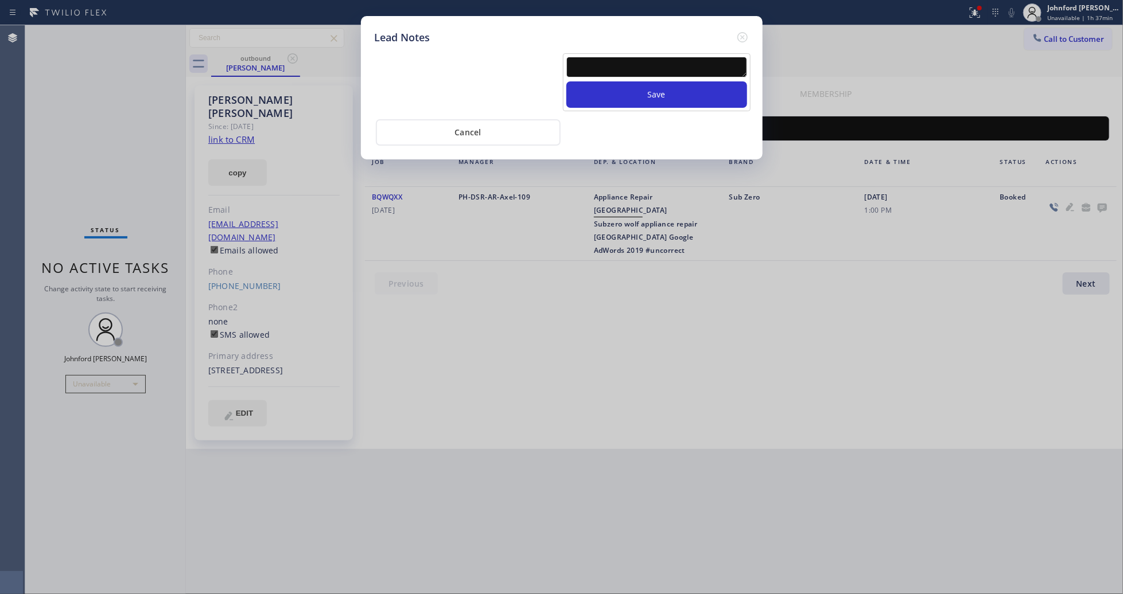
click at [658, 53] on div "Save" at bounding box center [657, 82] width 188 height 58
click at [656, 60] on textarea at bounding box center [656, 67] width 181 height 21
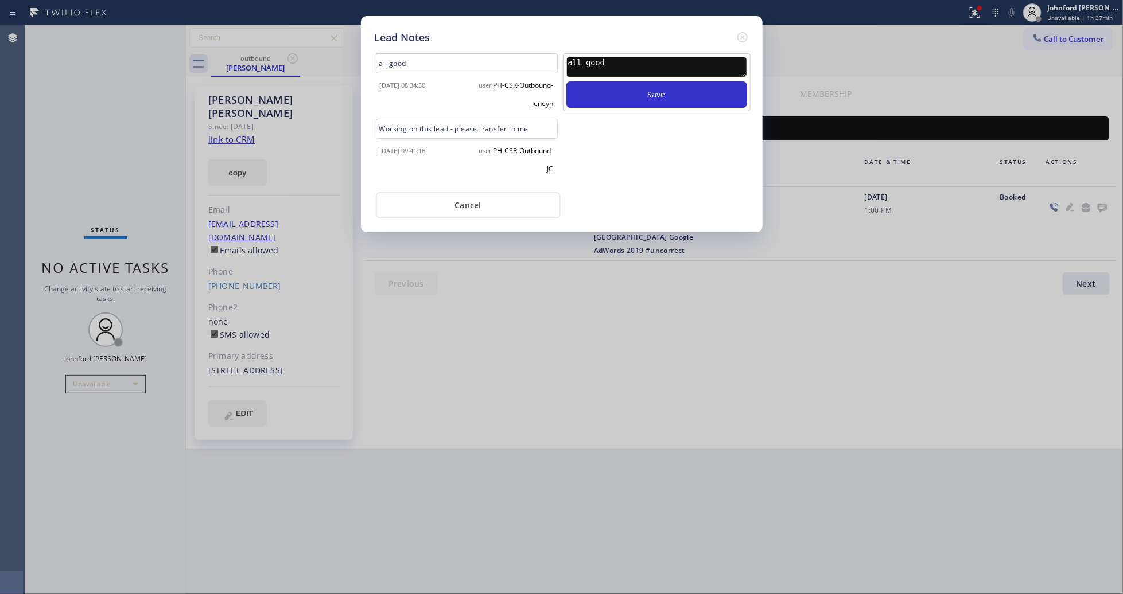
type textarea "all good"
click at [566, 81] on button "Save" at bounding box center [656, 94] width 181 height 26
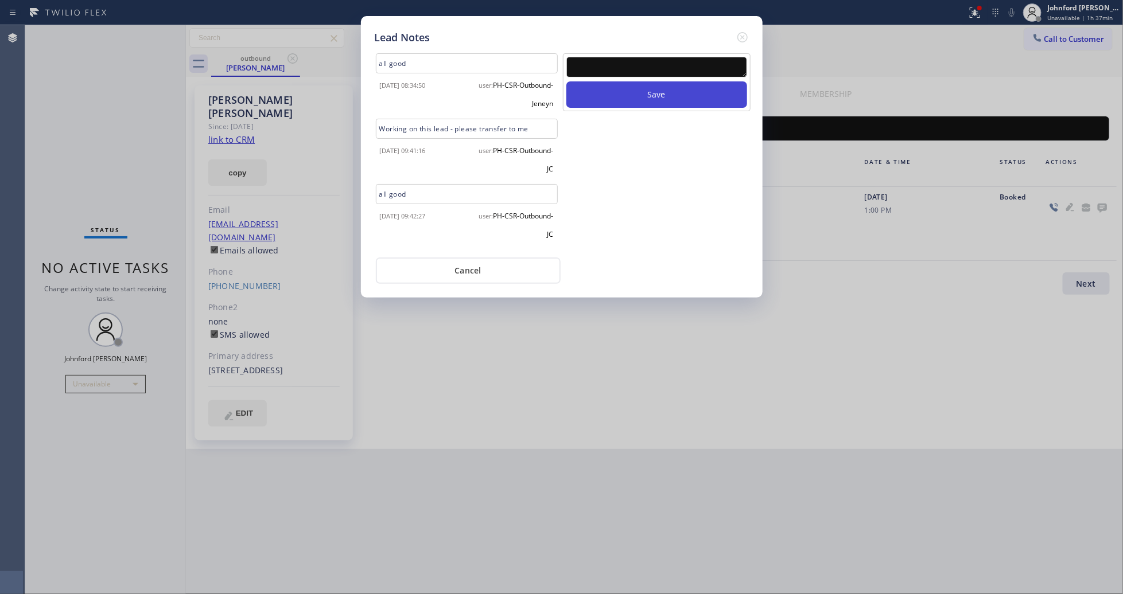
click at [687, 90] on button "Save" at bounding box center [656, 94] width 181 height 26
click at [735, 33] on div at bounding box center [742, 37] width 14 height 15
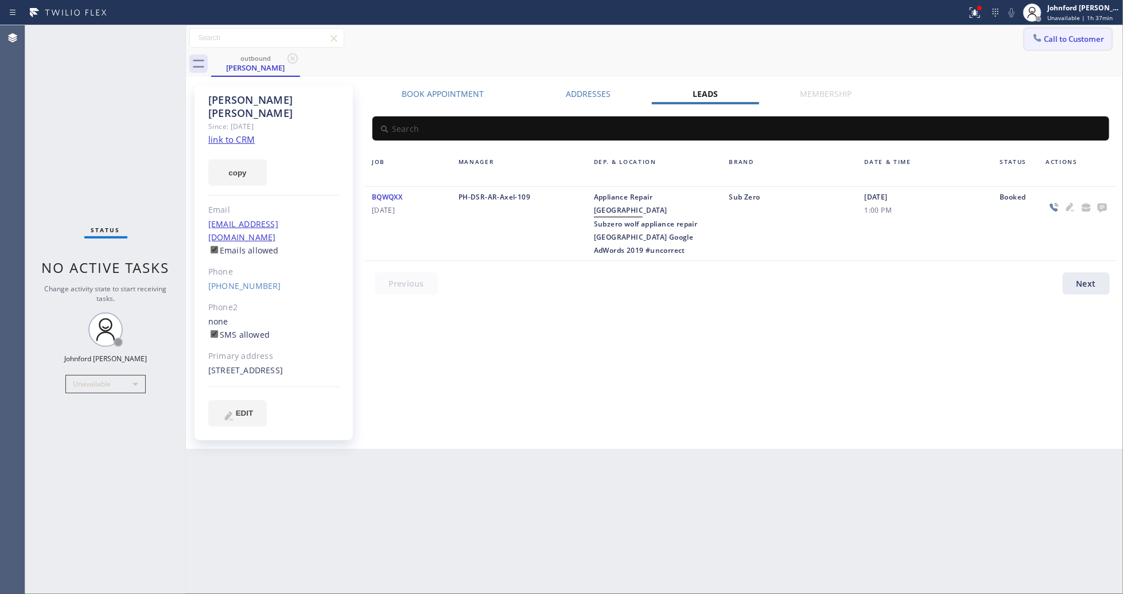
click at [1046, 37] on span "Call to Customer" at bounding box center [1074, 39] width 60 height 10
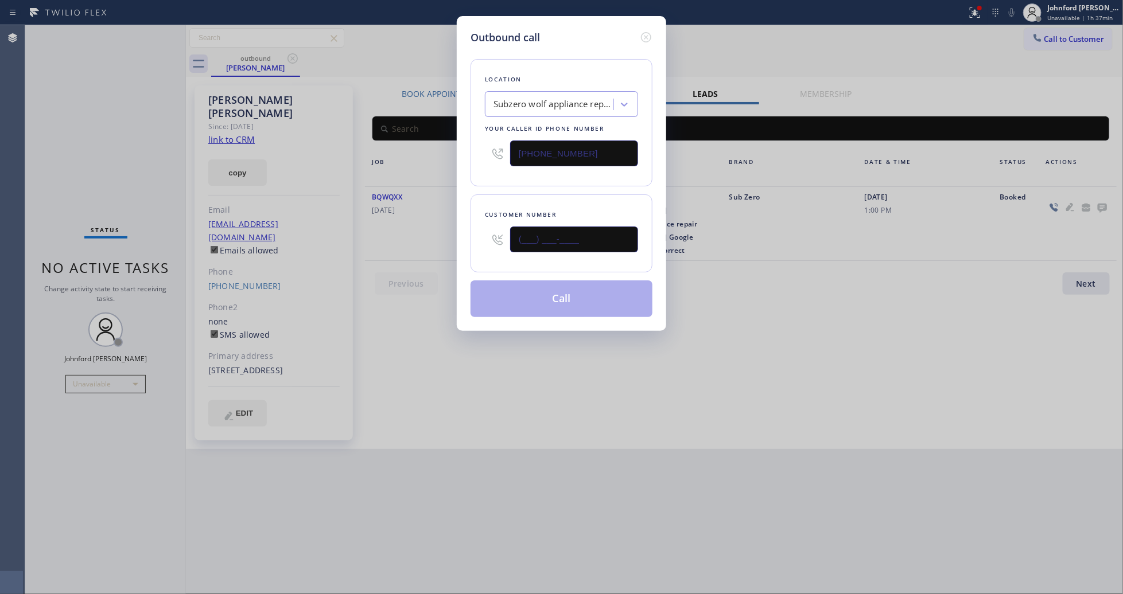
drag, startPoint x: 567, startPoint y: 239, endPoint x: 448, endPoint y: 239, distance: 118.8
click at [448, 239] on div "Outbound call Location Subzero wolf appliance repair [GEOGRAPHIC_DATA] Google A…" at bounding box center [561, 297] width 1123 height 594
paste input "206) 910-6315"
type input "[PHONE_NUMBER]"
click at [500, 184] on div "Location Subzero wolf appliance repair [GEOGRAPHIC_DATA] Google AdWords 2019 #u…" at bounding box center [561, 181] width 182 height 272
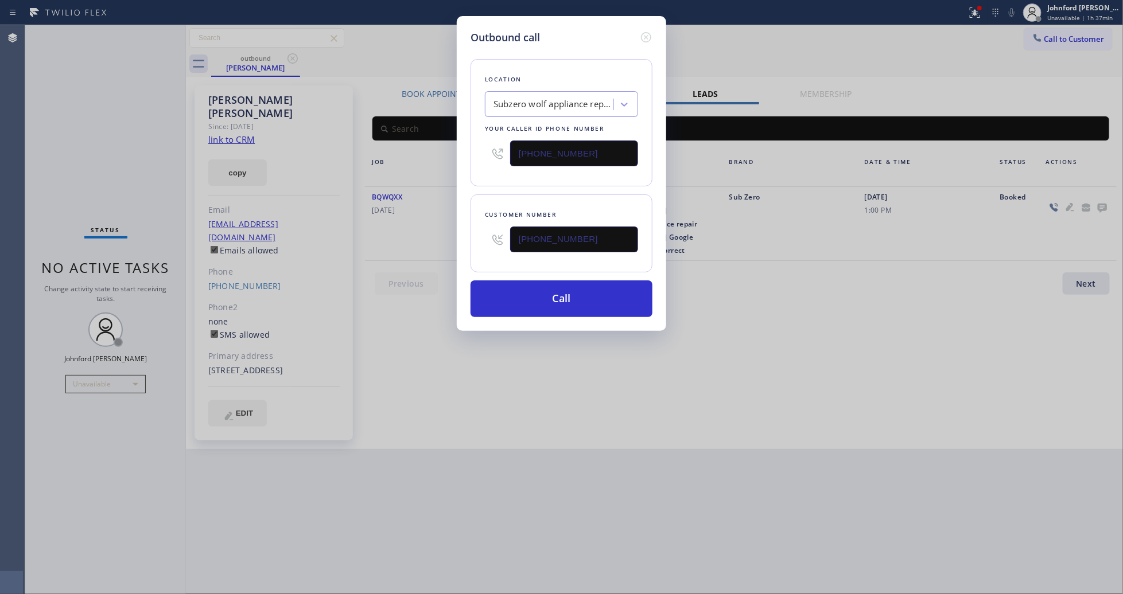
drag, startPoint x: 572, startPoint y: 147, endPoint x: 516, endPoint y: 150, distance: 55.7
click at [516, 150] on input "[PHONE_NUMBER]" at bounding box center [574, 154] width 128 height 26
paste input "855) 731-4952"
type input "[PHONE_NUMBER]"
click at [469, 192] on div "Outbound call Location Subzero wolf appliance repair [GEOGRAPHIC_DATA] Google A…" at bounding box center [561, 173] width 209 height 315
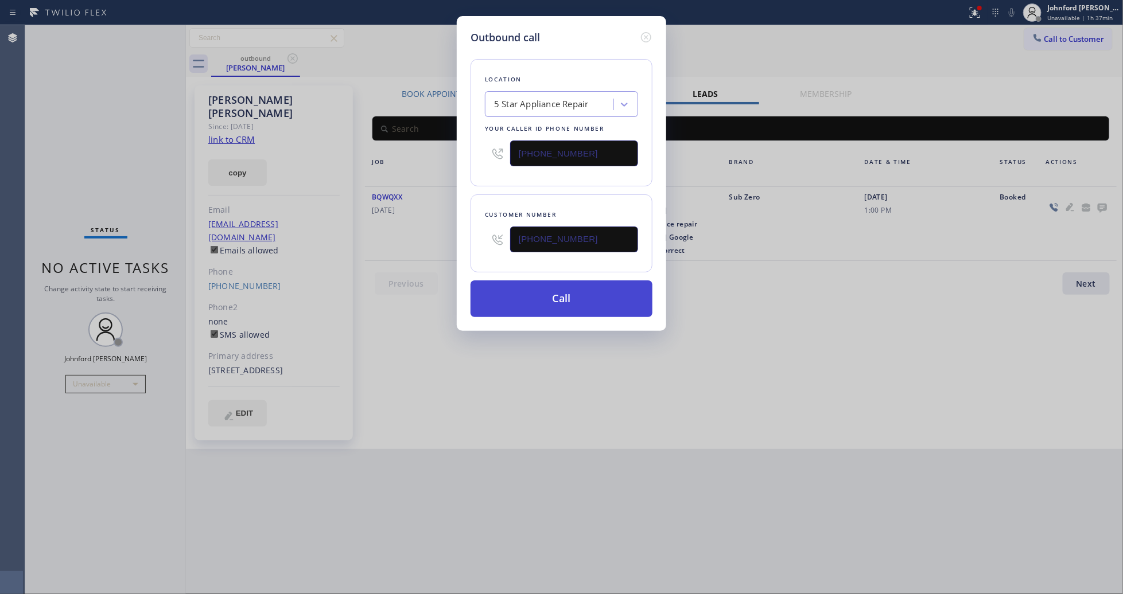
click at [520, 285] on button "Call" at bounding box center [561, 299] width 182 height 37
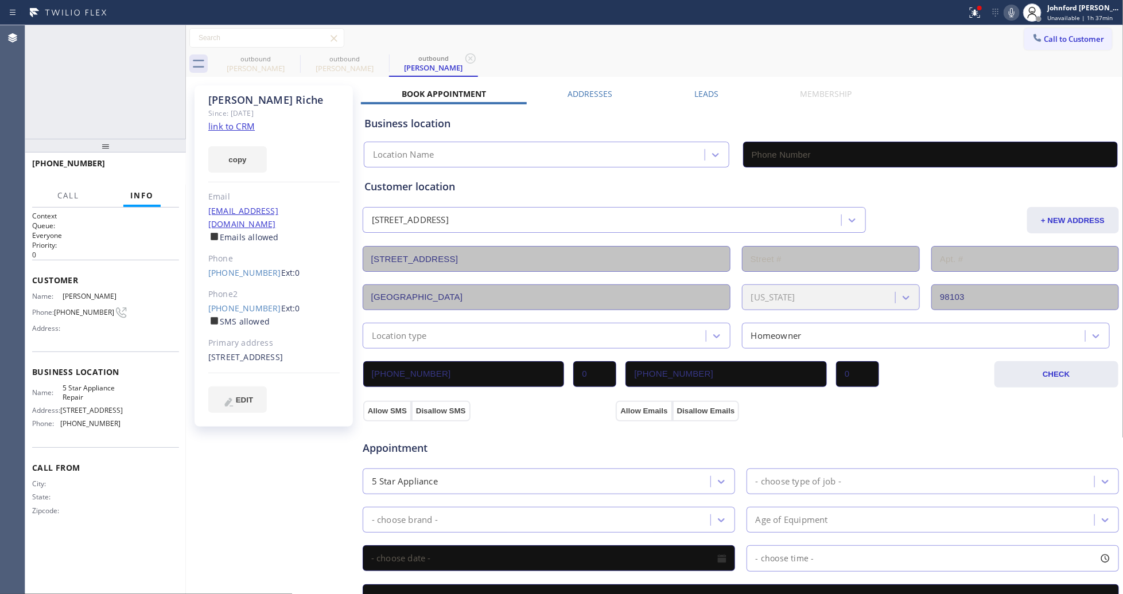
type input "[PHONE_NUMBER]"
click at [168, 173] on button "HANG UP" at bounding box center [152, 169] width 53 height 16
click at [227, 267] on link "[PHONE_NUMBER]" at bounding box center [244, 272] width 73 height 11
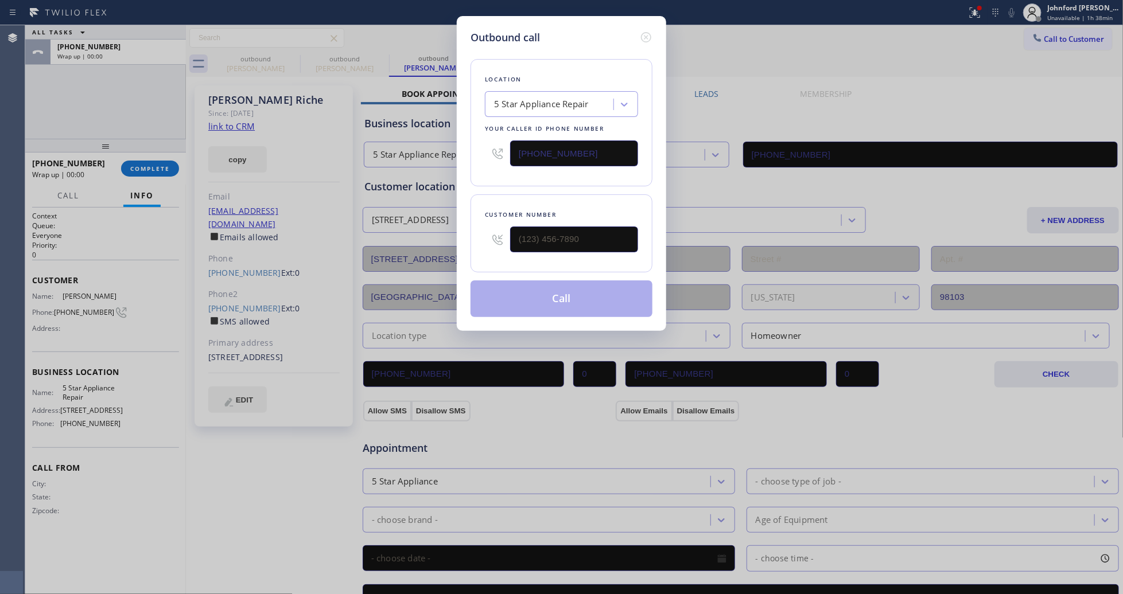
type input "[PHONE_NUMBER]"
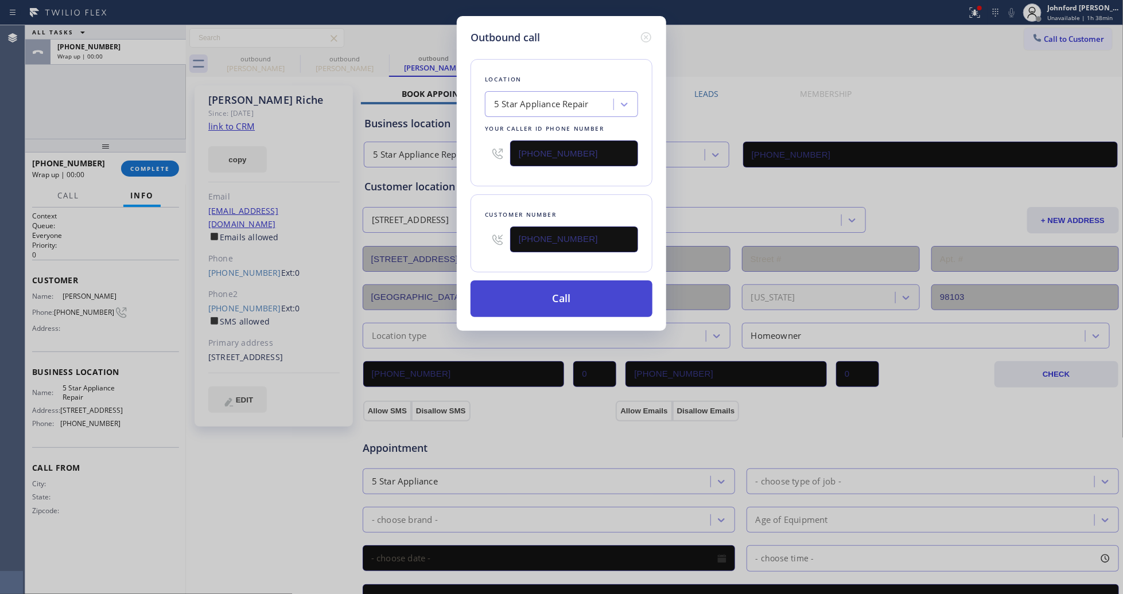
click at [567, 302] on button "Call" at bounding box center [561, 299] width 182 height 37
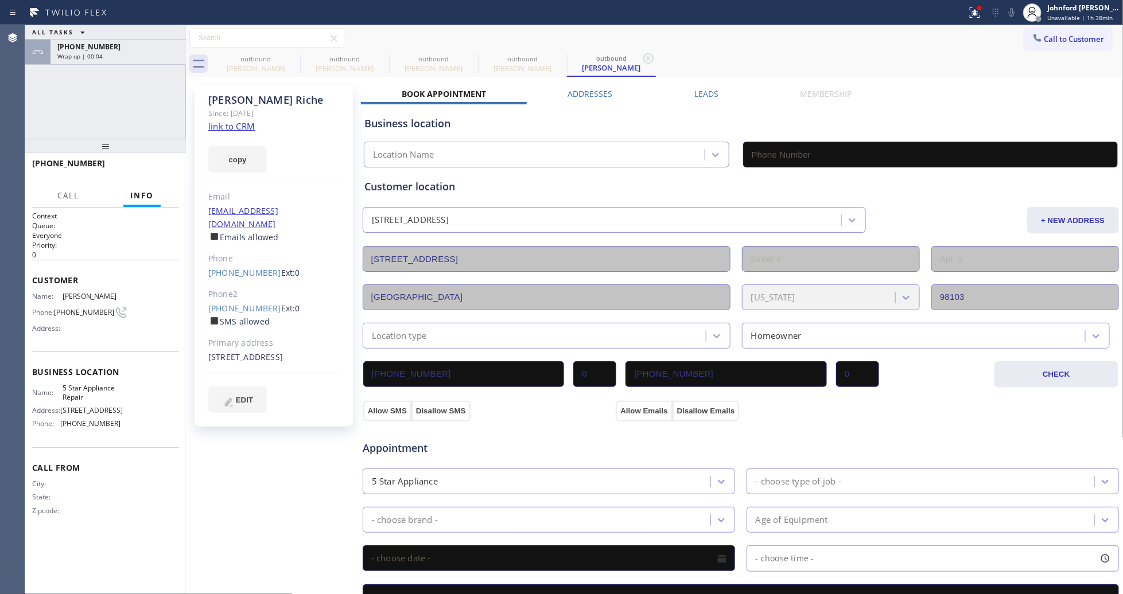
type input "[PHONE_NUMBER]"
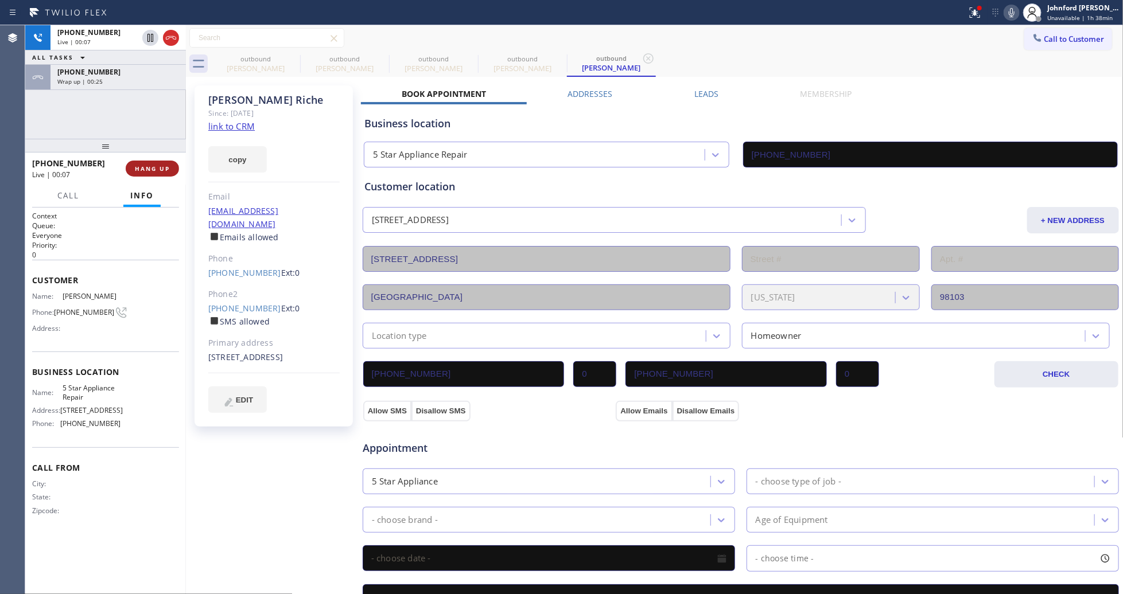
click at [159, 162] on button "HANG UP" at bounding box center [152, 169] width 53 height 16
click at [159, 162] on button "COMPLETE" at bounding box center [150, 169] width 58 height 16
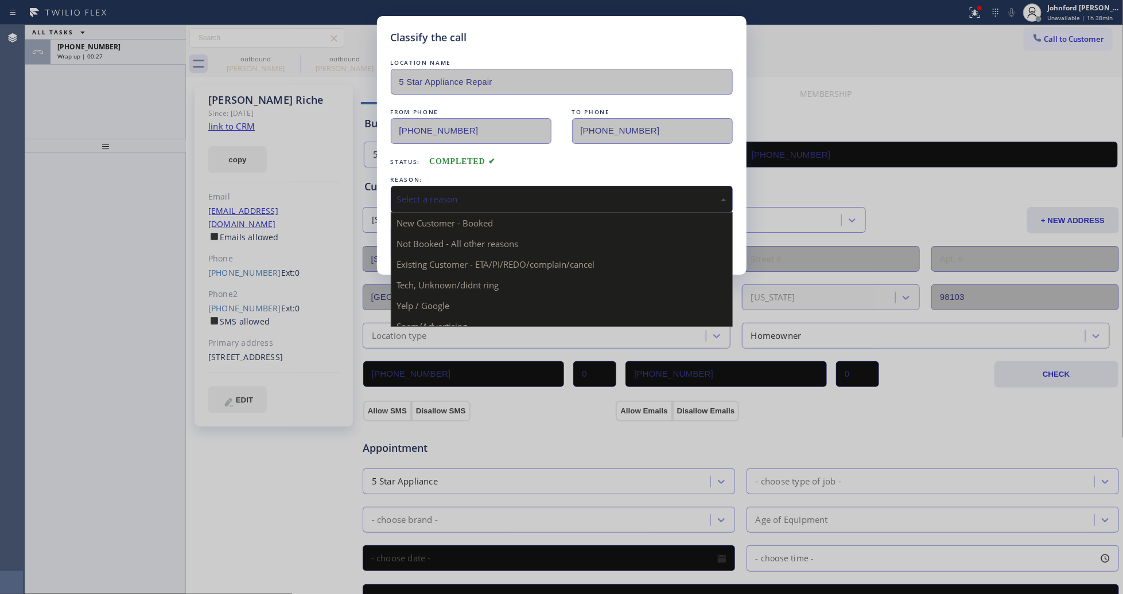
click at [485, 194] on div "Select a reason" at bounding box center [561, 199] width 329 height 13
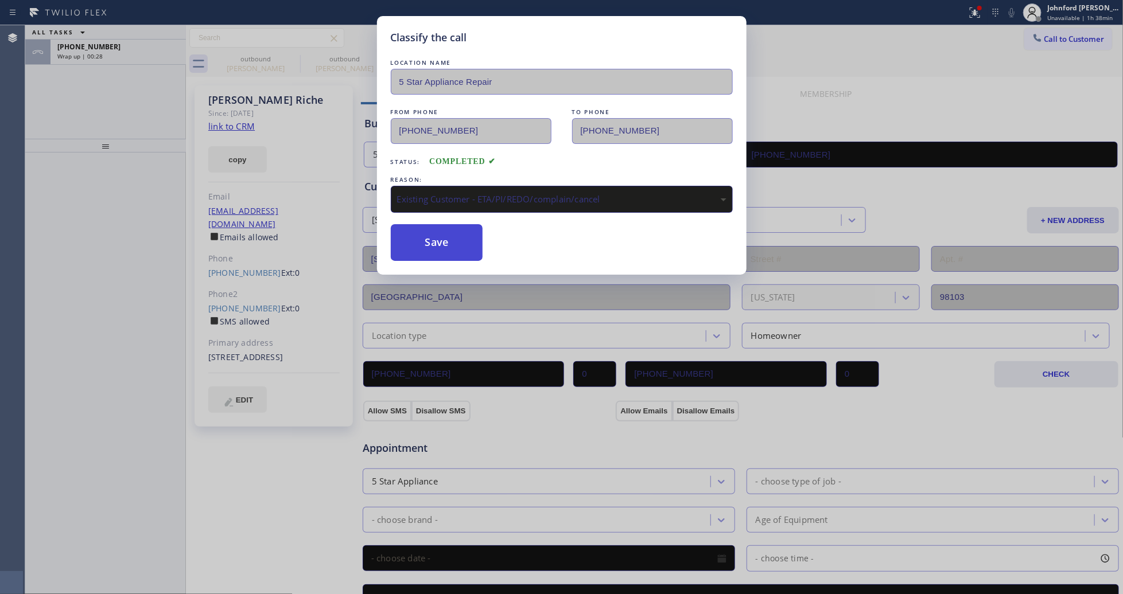
click at [448, 250] on button "Save" at bounding box center [437, 242] width 92 height 37
click at [161, 53] on div "Classify the call LOCATION NAME Emergency Plumbing Services(TFN) FROM PHONE [PH…" at bounding box center [574, 309] width 1098 height 569
click at [161, 53] on div "Wrap up | 00:29" at bounding box center [118, 56] width 122 height 8
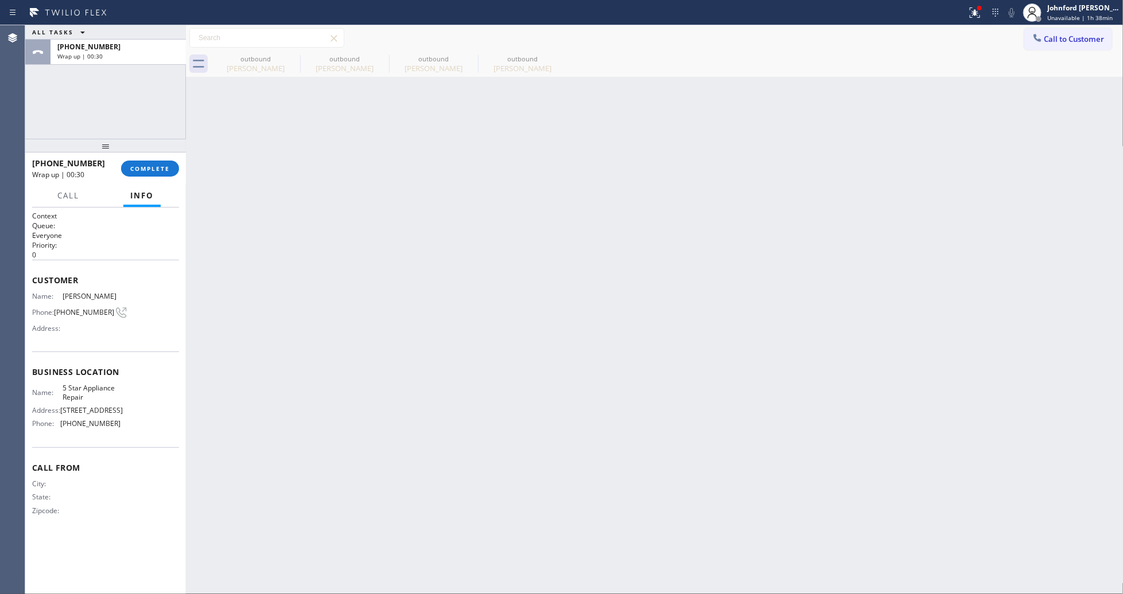
click at [161, 53] on div "Wrap up | 00:30" at bounding box center [118, 56] width 122 height 8
click at [165, 162] on button "COMPLETE" at bounding box center [150, 169] width 58 height 16
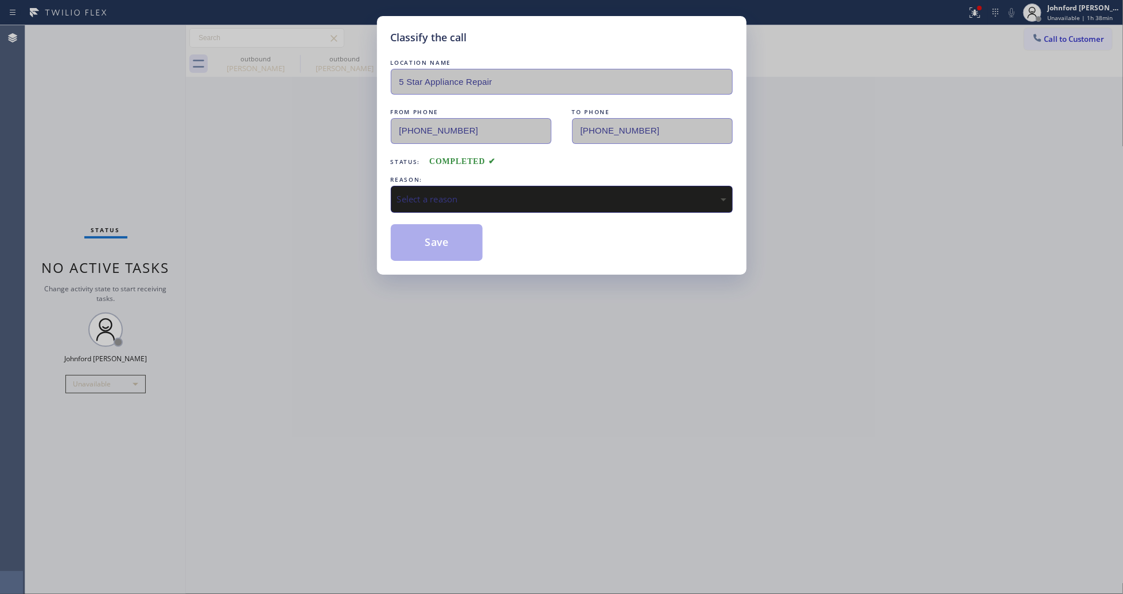
click at [455, 197] on div "Select a reason" at bounding box center [561, 199] width 329 height 13
click at [433, 237] on button "Save" at bounding box center [437, 242] width 92 height 37
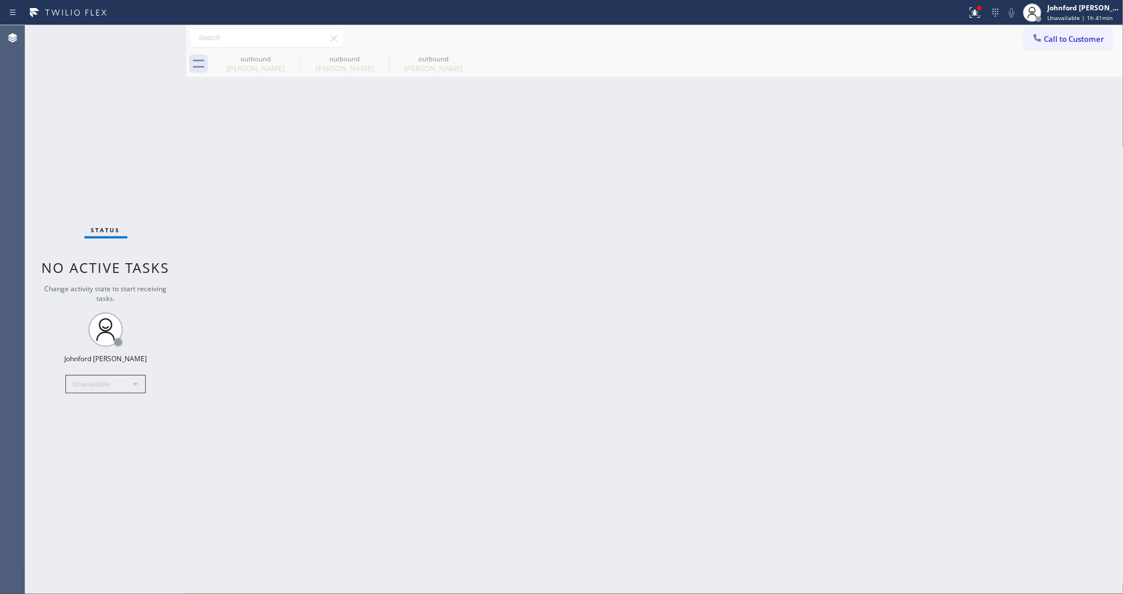
click at [352, 522] on div "Back to Dashboard Change Sender ID Customers Technicians Select a contact Outbo…" at bounding box center [654, 309] width 937 height 569
drag, startPoint x: 1061, startPoint y: 36, endPoint x: 1009, endPoint y: 53, distance: 55.5
click at [1056, 36] on span "Call to Customer" at bounding box center [1074, 39] width 60 height 10
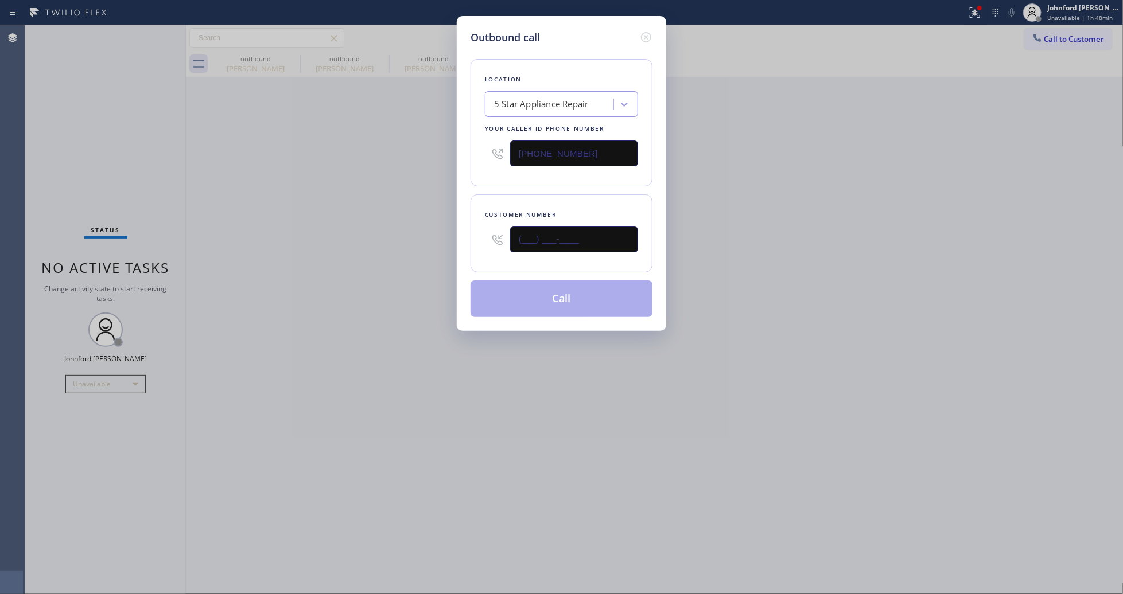
drag, startPoint x: 586, startPoint y: 245, endPoint x: 436, endPoint y: 252, distance: 149.9
click at [437, 252] on div "Outbound call Location 5 Star Appliance Repair Your caller id phone number [PHO…" at bounding box center [561, 297] width 1123 height 594
paste input "510) 410-5194"
type input "[PHONE_NUMBER]"
click at [425, 252] on div "Outbound call Location 5 Star Appliance Repair Your caller id phone number [PHO…" at bounding box center [561, 297] width 1123 height 594
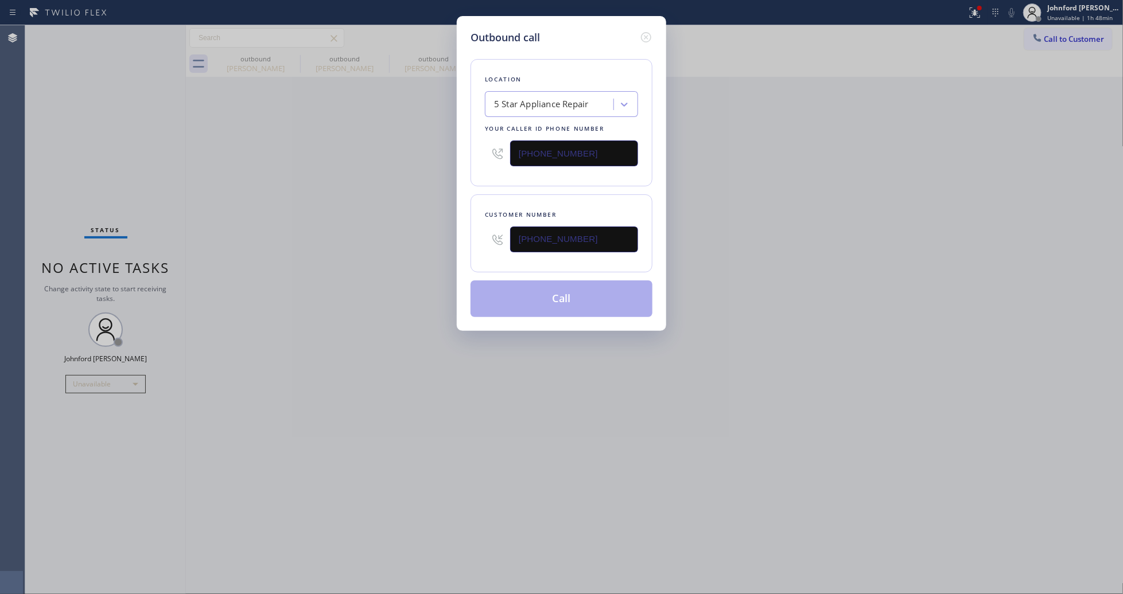
click at [578, 304] on button "Call" at bounding box center [561, 299] width 182 height 37
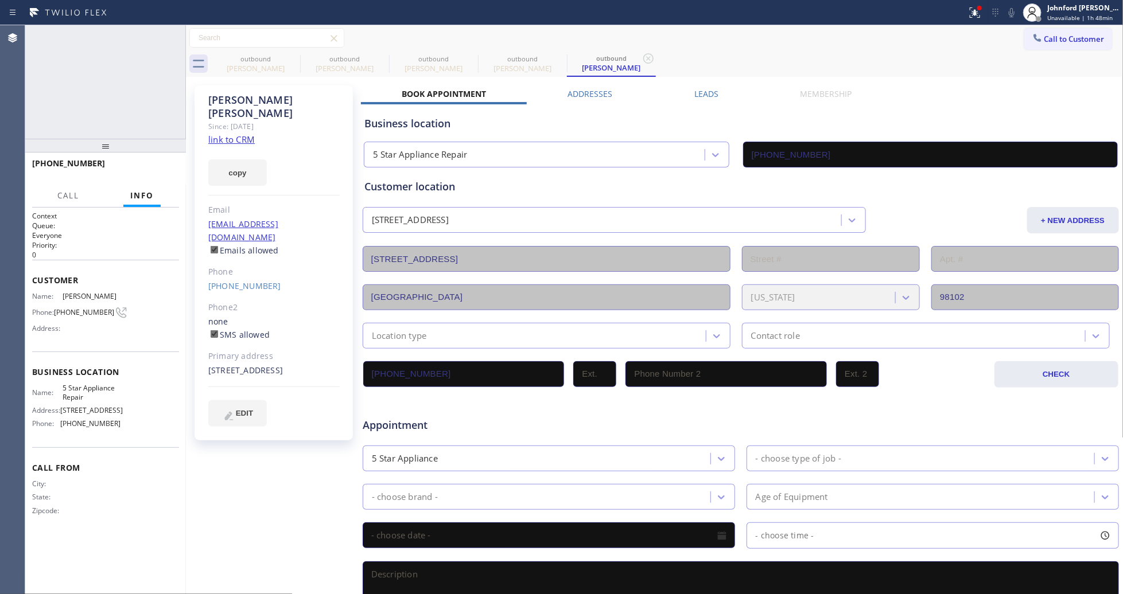
type input "[PHONE_NUMBER]"
click at [168, 150] on div at bounding box center [105, 146] width 161 height 14
click at [159, 164] on button "HANG UP" at bounding box center [152, 169] width 53 height 16
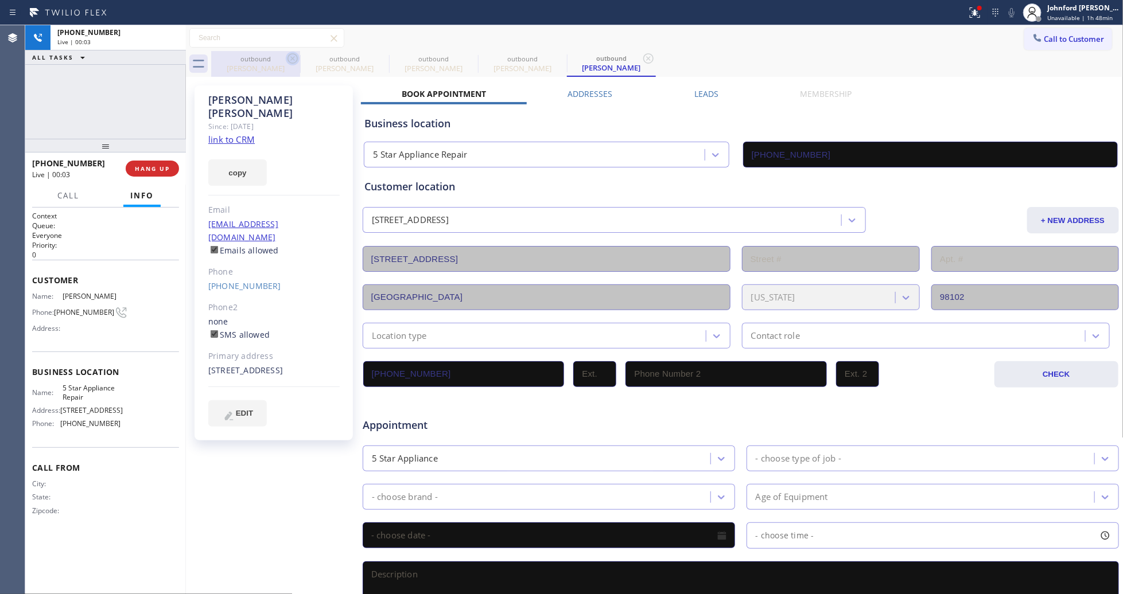
drag, startPoint x: 290, startPoint y: 67, endPoint x: 295, endPoint y: 65, distance: 6.2
click at [290, 67] on div "[PERSON_NAME]" at bounding box center [255, 68] width 87 height 10
click at [295, 65] on icon at bounding box center [293, 59] width 14 height 14
click at [0, 0] on icon at bounding box center [0, 0] width 0 height 0
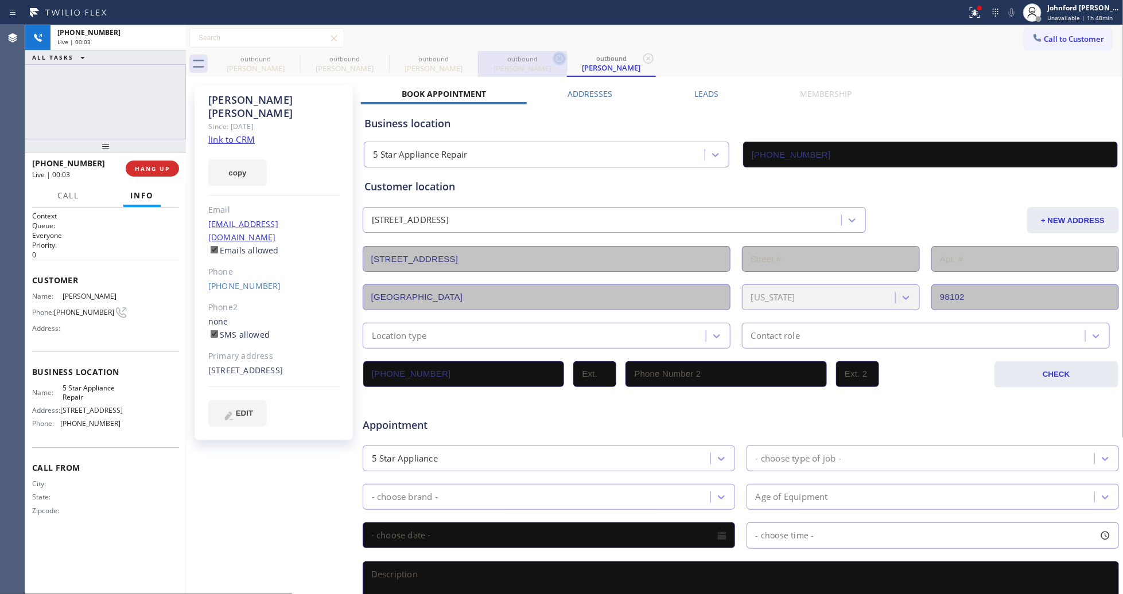
click at [553, 59] on icon at bounding box center [560, 59] width 14 height 14
click at [641, 59] on icon at bounding box center [648, 59] width 14 height 14
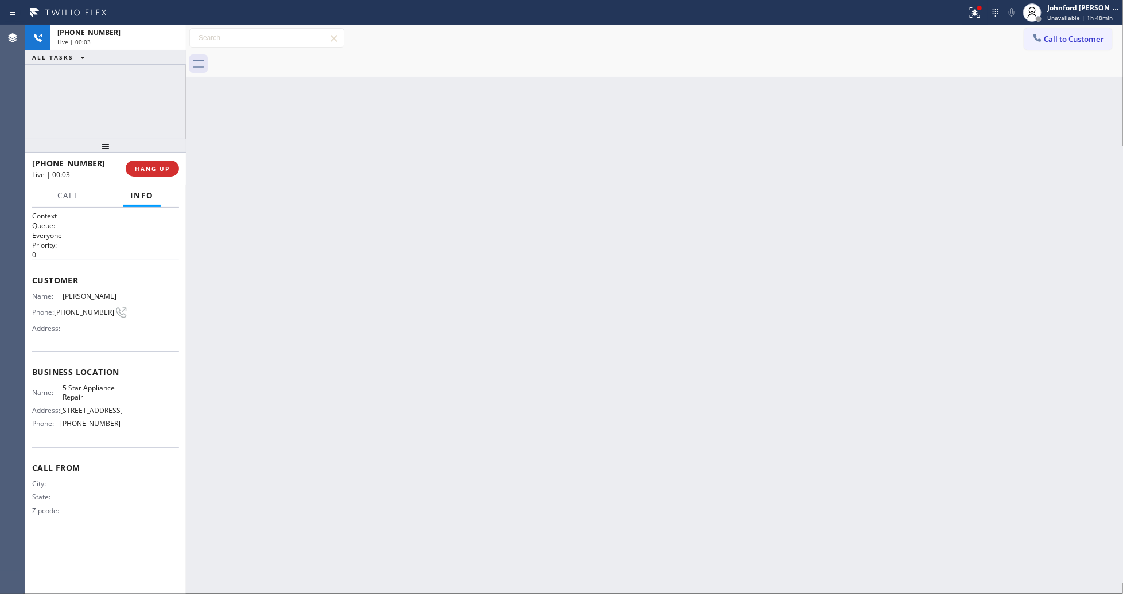
click at [294, 59] on div at bounding box center [667, 64] width 912 height 26
click at [151, 165] on span "COMPLETE" at bounding box center [150, 169] width 40 height 8
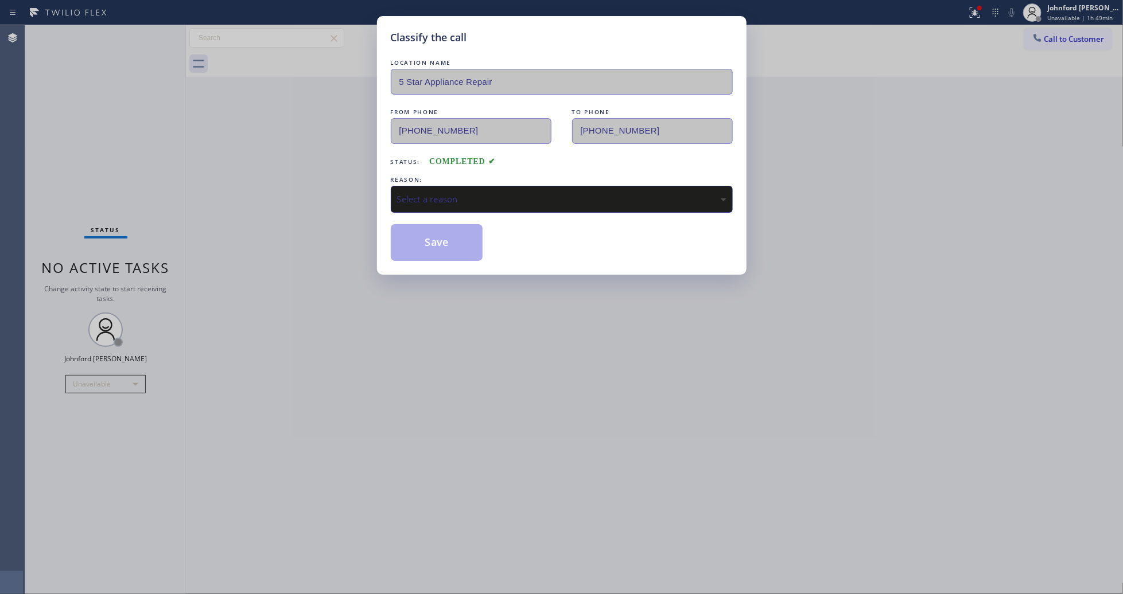
click at [488, 195] on div "Select a reason" at bounding box center [561, 199] width 329 height 13
click at [438, 239] on button "Save" at bounding box center [437, 242] width 92 height 37
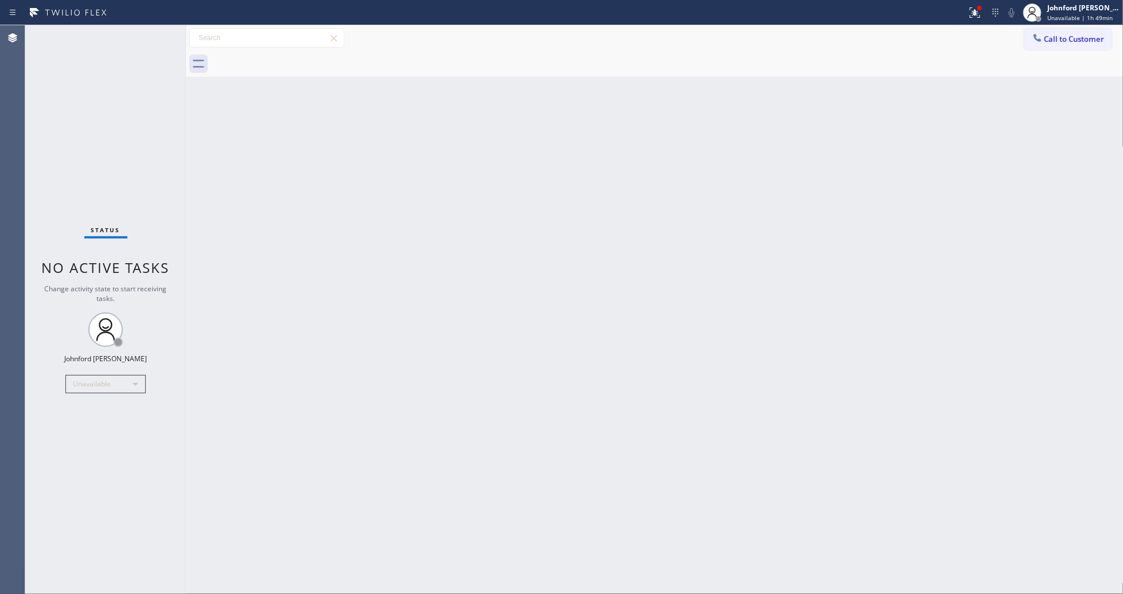
click at [947, 270] on div "Back to Dashboard Change Sender ID Customers Technicians Select a contact Outbo…" at bounding box center [654, 309] width 937 height 569
click at [971, 17] on icon at bounding box center [975, 12] width 10 height 10
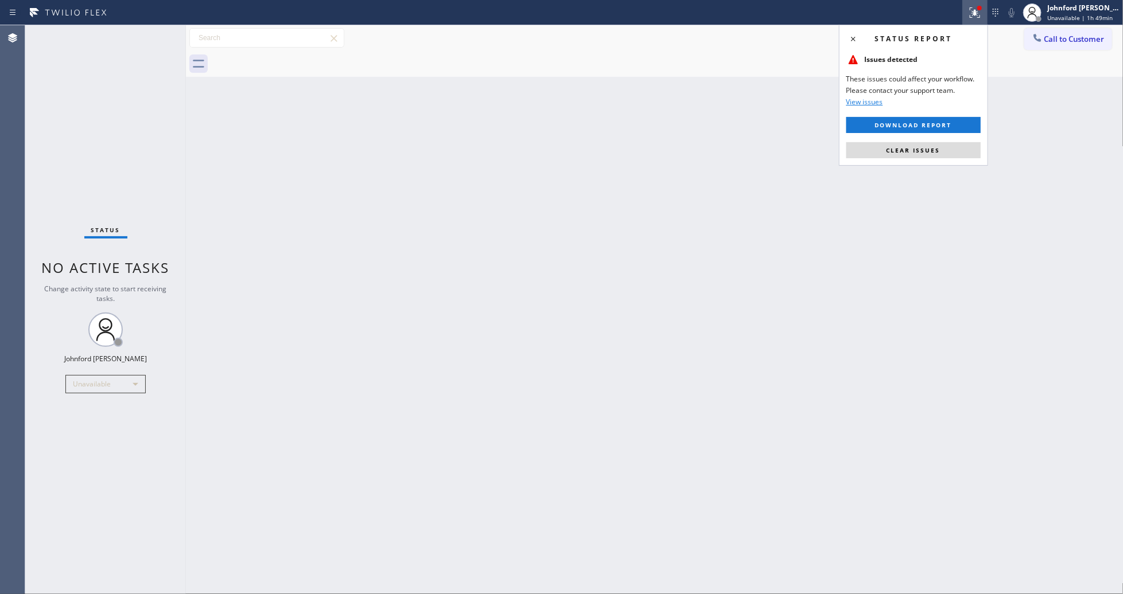
click at [901, 159] on div "Status report Issues detected These issues could affect your workflow. Please c…" at bounding box center [913, 95] width 149 height 141
click at [897, 156] on button "Clear issues" at bounding box center [913, 150] width 134 height 16
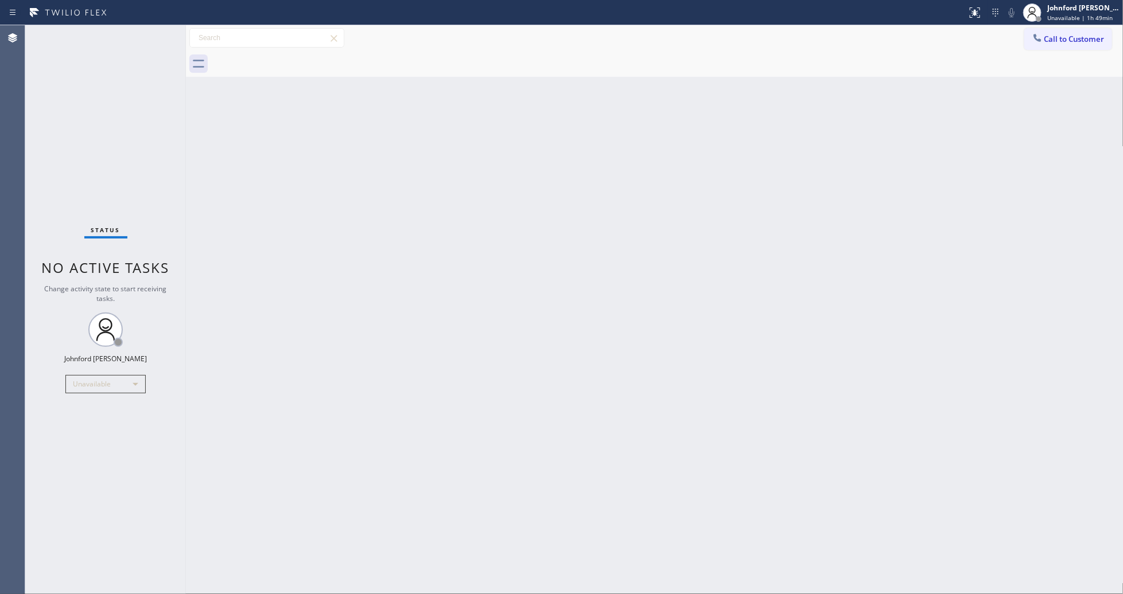
click at [865, 141] on div "Back to Dashboard Change Sender ID Customers Technicians Select a contact Outbo…" at bounding box center [654, 309] width 937 height 569
drag, startPoint x: 807, startPoint y: 216, endPoint x: 798, endPoint y: 101, distance: 115.7
click at [807, 214] on div "Back to Dashboard Change Sender ID Customers Technicians Select a contact Outbo…" at bounding box center [654, 309] width 937 height 569
drag, startPoint x: 863, startPoint y: 188, endPoint x: 650, endPoint y: 7, distance: 279.7
click at [863, 188] on div "Back to Dashboard Change Sender ID Customers Technicians Select a contact Outbo…" at bounding box center [654, 309] width 937 height 569
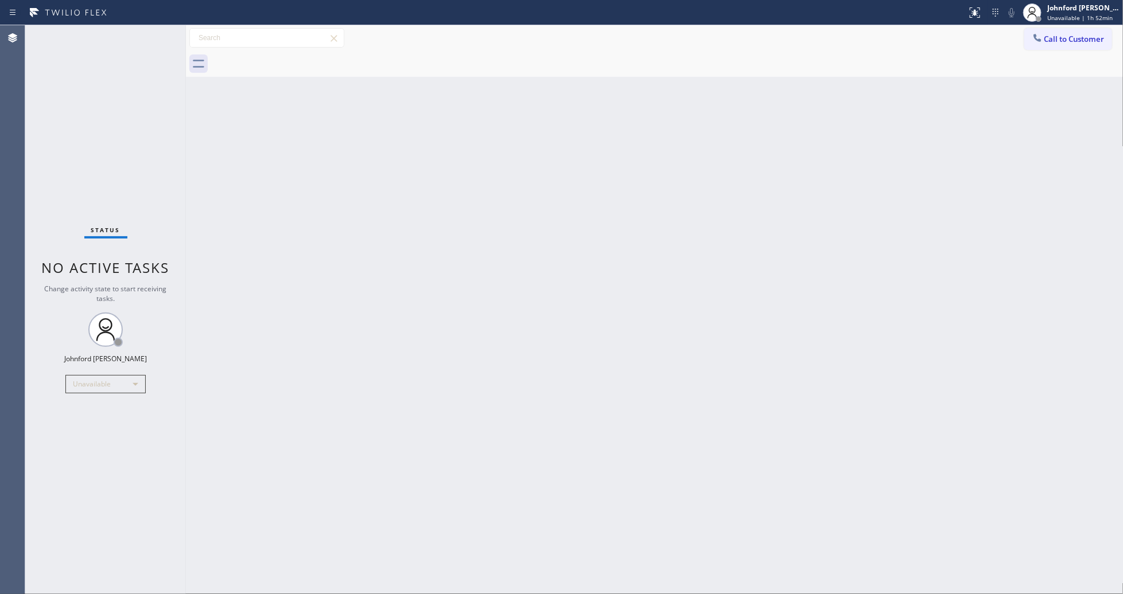
click at [1062, 46] on button "Call to Customer" at bounding box center [1068, 39] width 88 height 22
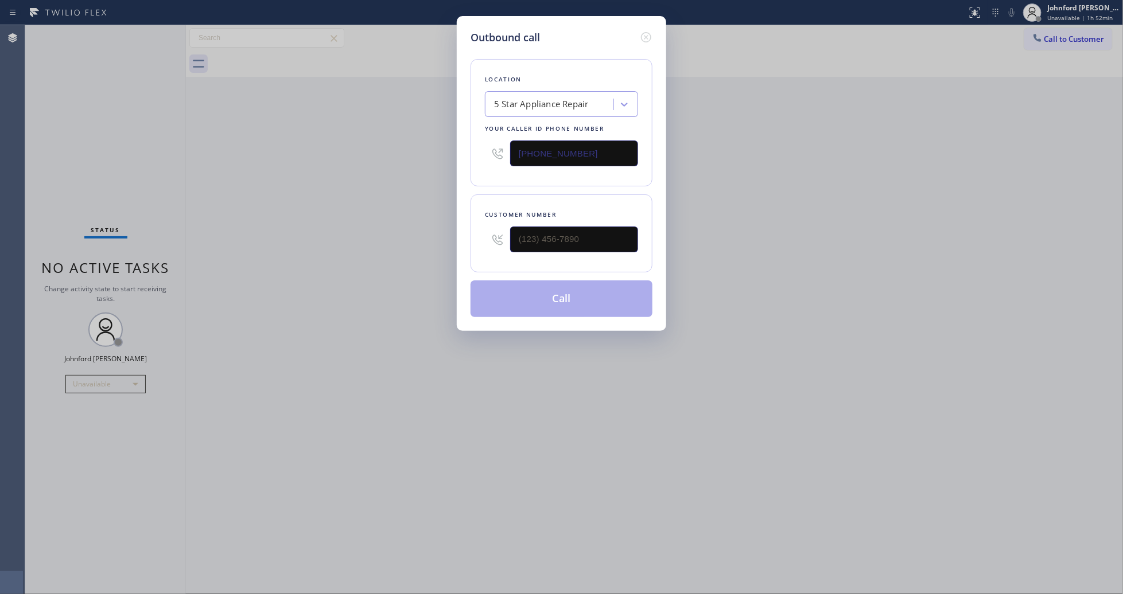
drag, startPoint x: 574, startPoint y: 219, endPoint x: 549, endPoint y: 234, distance: 29.3
click at [472, 234] on div "Customer number" at bounding box center [561, 233] width 182 height 78
drag, startPoint x: 568, startPoint y: 234, endPoint x: 449, endPoint y: 240, distance: 119.5
click at [451, 240] on div "Outbound call Location 5 Star Appliance Repair Your caller id phone number [PHO…" at bounding box center [561, 297] width 1123 height 594
paste input "206) 250-8700"
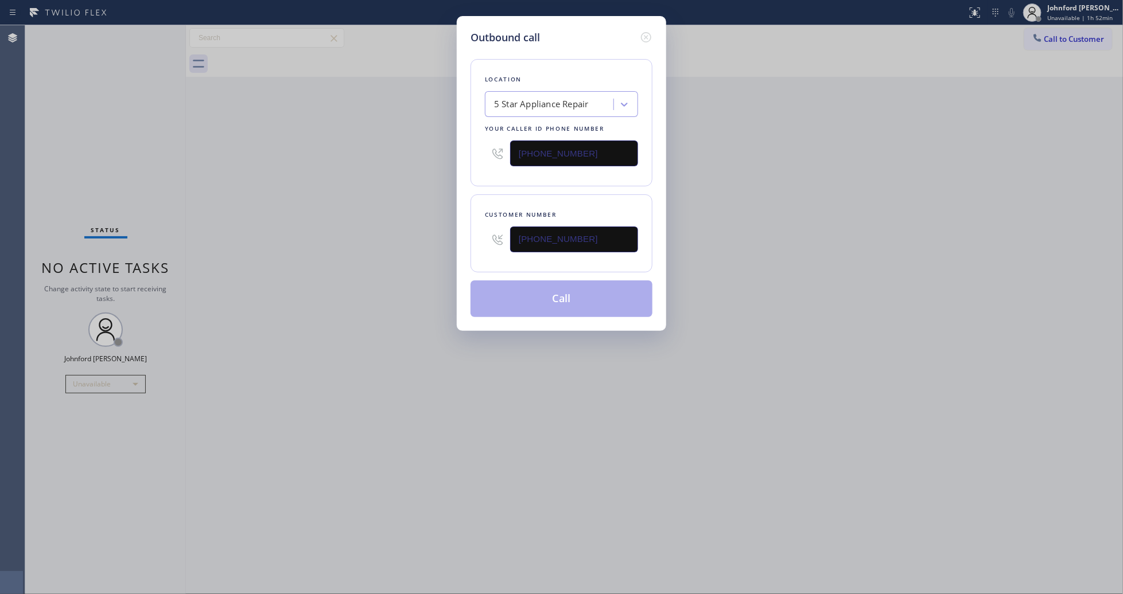
type input "[PHONE_NUMBER]"
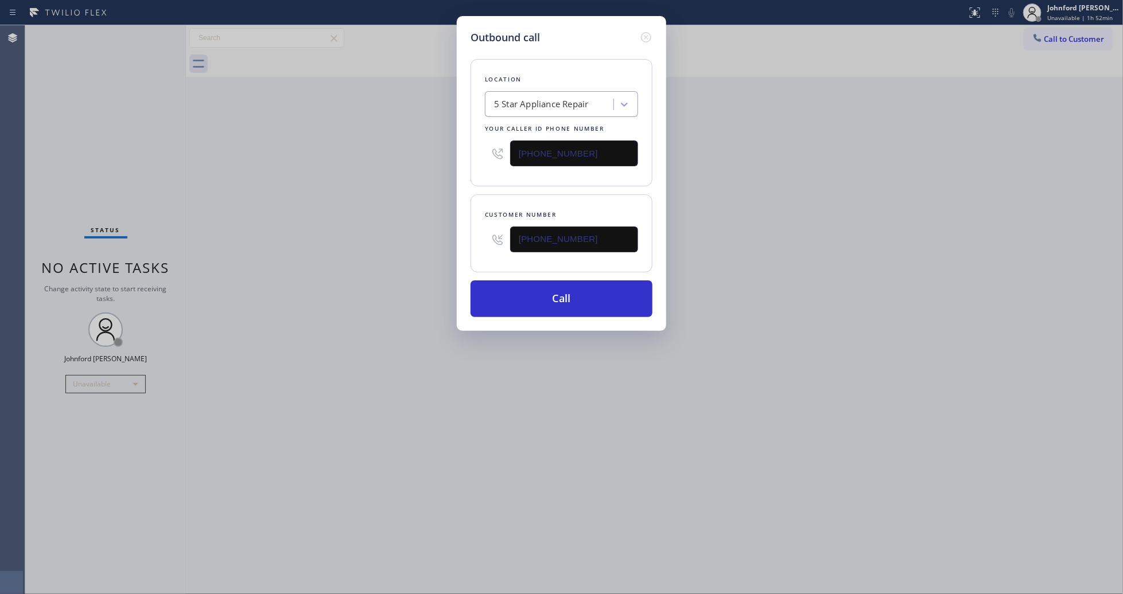
drag, startPoint x: 577, startPoint y: 158, endPoint x: 466, endPoint y: 158, distance: 110.7
click at [466, 158] on div "Outbound call Location 5 Star Appliance Repair Your caller id phone number [PHO…" at bounding box center [561, 173] width 209 height 315
paste input "206) 202-1006"
type input "[PHONE_NUMBER]"
click at [394, 168] on div "Outbound call Location 5 Star Appliance Repair Your caller id phone number [PHO…" at bounding box center [561, 297] width 1123 height 594
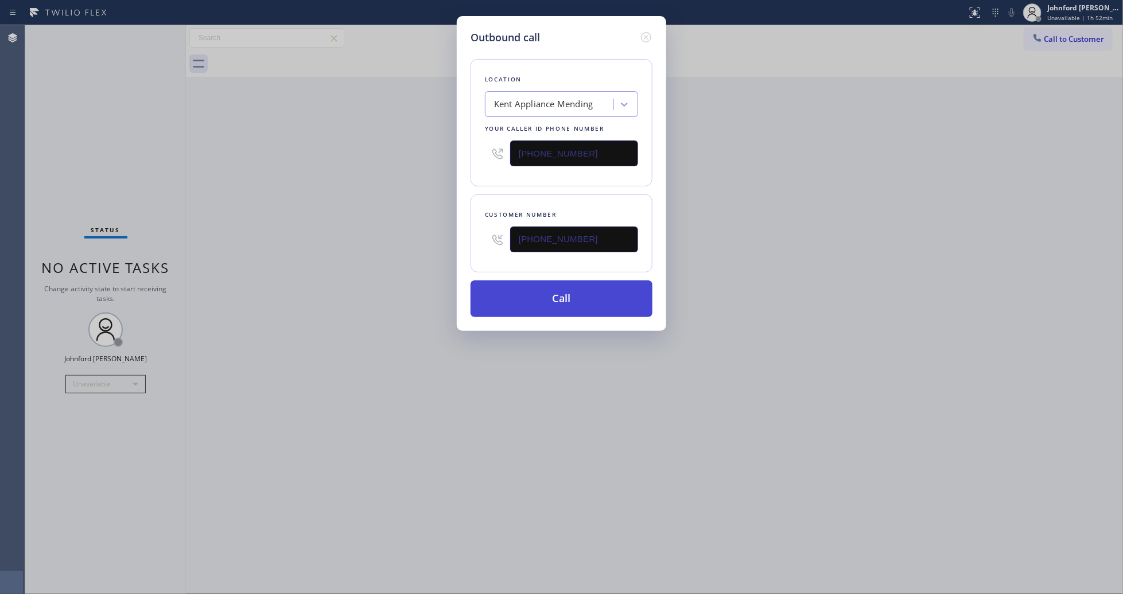
click at [524, 298] on button "Call" at bounding box center [561, 299] width 182 height 37
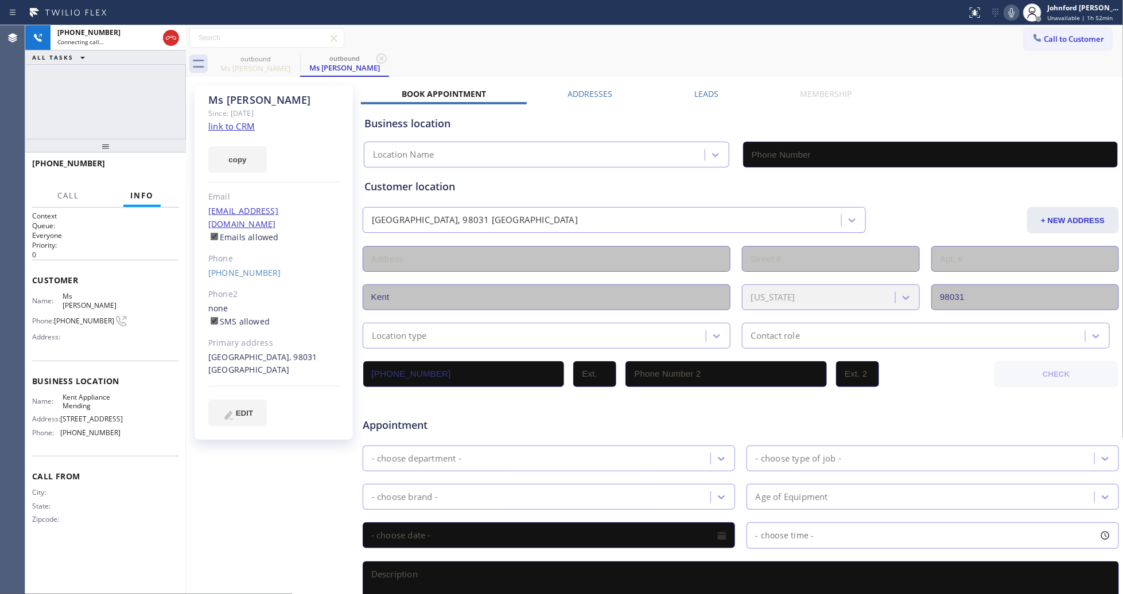
type input "[PHONE_NUMBER]"
click at [608, 55] on div "outbound Ms [PERSON_NAME] outbound Ms [PERSON_NAME]" at bounding box center [667, 64] width 912 height 26
click at [1014, 13] on icon at bounding box center [1012, 13] width 14 height 14
click at [885, 71] on div "outbound Ms [PERSON_NAME] outbound Ms [PERSON_NAME]" at bounding box center [667, 64] width 912 height 26
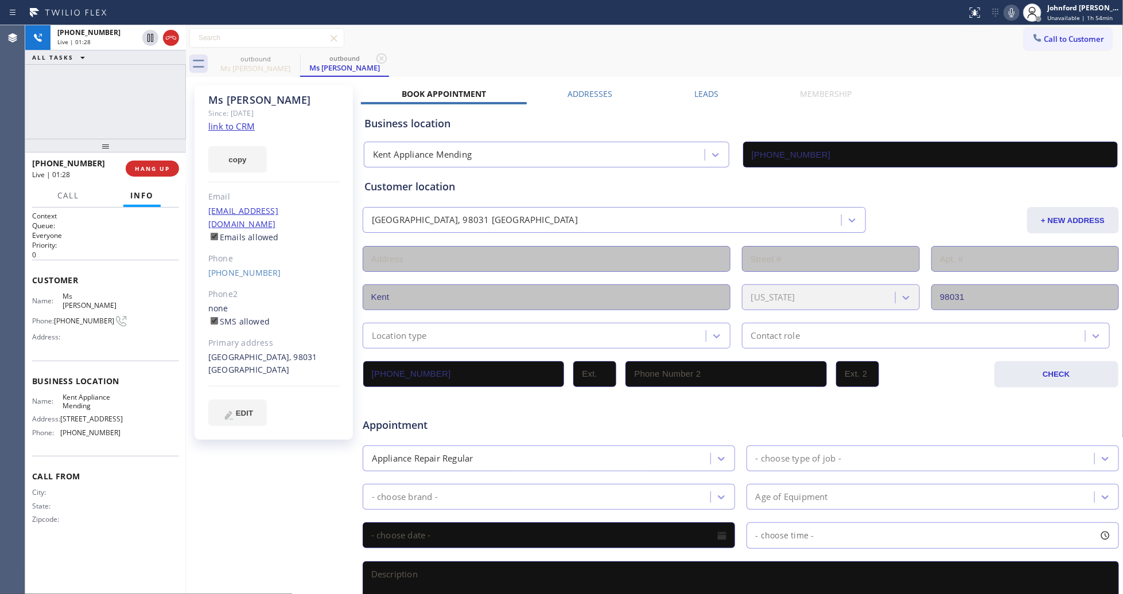
click at [1011, 17] on icon at bounding box center [1012, 13] width 14 height 14
click at [657, 44] on div "Call to Customer Outbound call Location [GEOGRAPHIC_DATA] Appliance Mending You…" at bounding box center [654, 38] width 937 height 20
click at [718, 55] on div "outbound Ms [PERSON_NAME] outbound Ms [PERSON_NAME]" at bounding box center [667, 64] width 912 height 26
click at [1006, 16] on icon at bounding box center [1012, 13] width 14 height 14
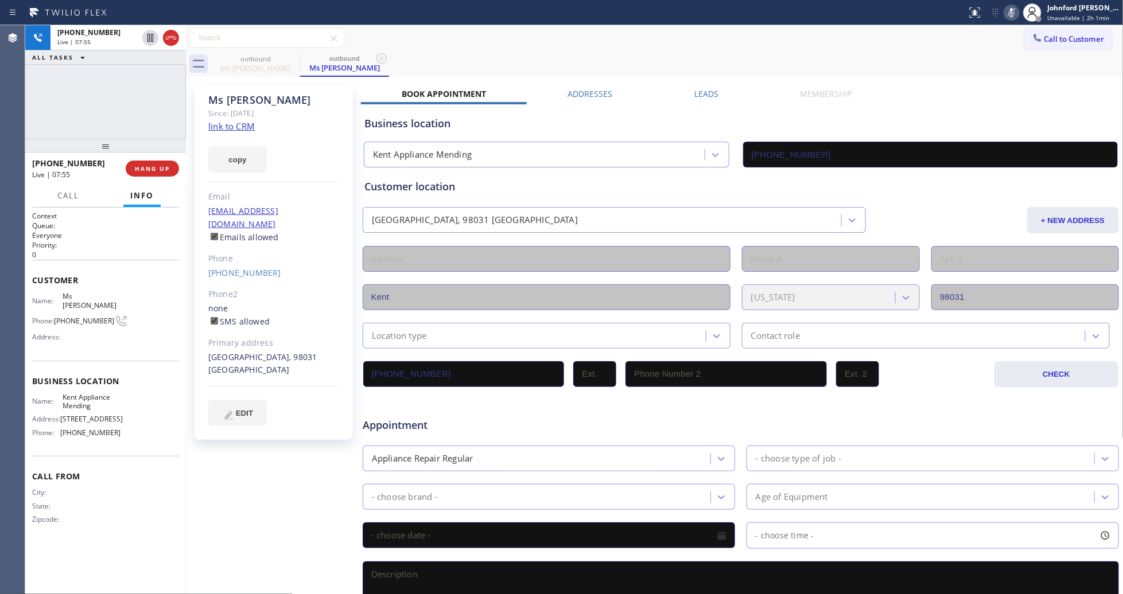
click at [1006, 16] on icon at bounding box center [1012, 13] width 14 height 14
click at [1009, 10] on icon at bounding box center [1012, 13] width 14 height 14
click at [743, 63] on div "outbound Ms [PERSON_NAME] outbound Ms [PERSON_NAME]" at bounding box center [667, 64] width 912 height 26
click at [761, 69] on div "outbound Ms [PERSON_NAME] outbound Ms [PERSON_NAME]" at bounding box center [667, 64] width 912 height 26
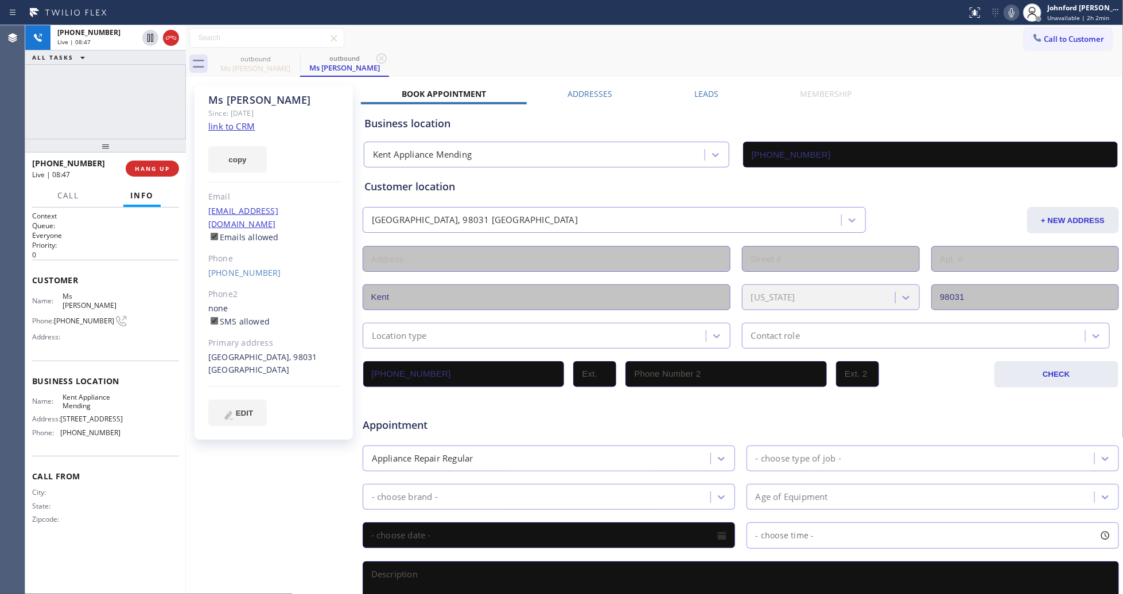
click at [1013, 16] on icon at bounding box center [1012, 12] width 6 height 9
click at [728, 61] on div "outbound Ms [PERSON_NAME] outbound Ms [PERSON_NAME]" at bounding box center [667, 64] width 912 height 26
click at [84, 107] on div "[PHONE_NUMBER] Live | 09:33 ALL TASKS ALL TASKS ACTIVE TASKS TASKS IN WRAP UP" at bounding box center [105, 82] width 161 height 114
click at [161, 162] on button "HANG UP" at bounding box center [152, 169] width 53 height 16
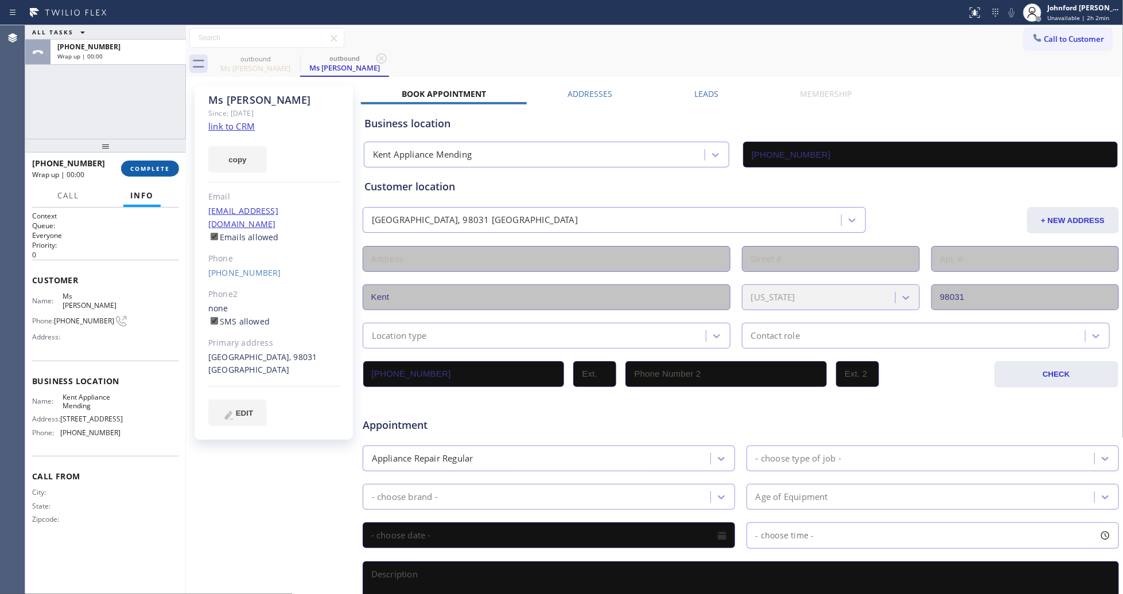
click at [154, 166] on span "COMPLETE" at bounding box center [150, 169] width 40 height 8
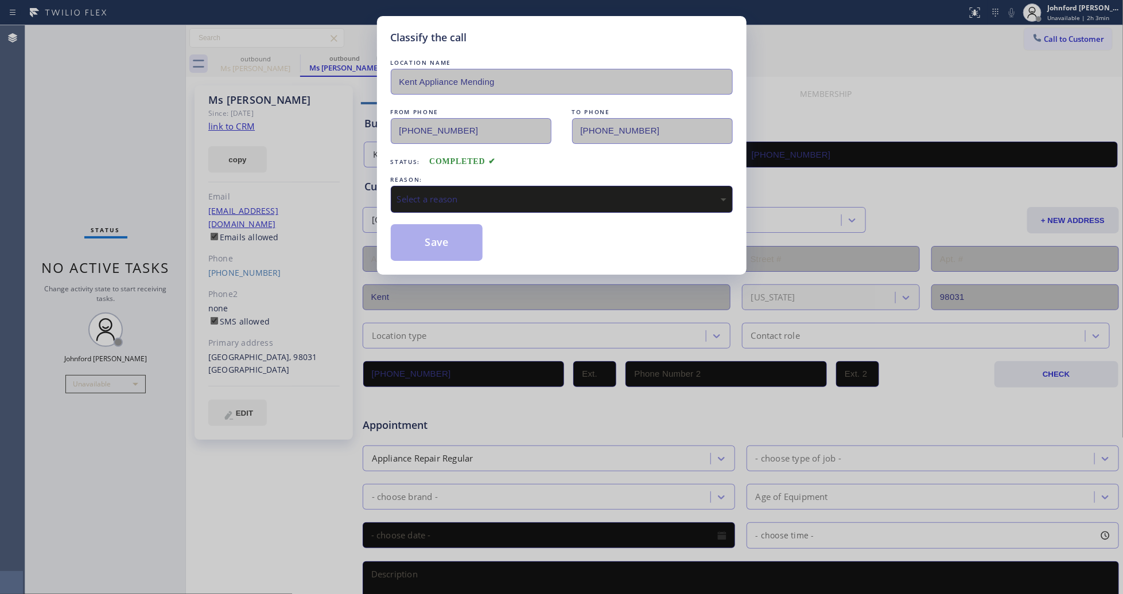
click at [511, 196] on div "Select a reason" at bounding box center [561, 199] width 329 height 13
click at [434, 227] on button "Save" at bounding box center [437, 242] width 92 height 37
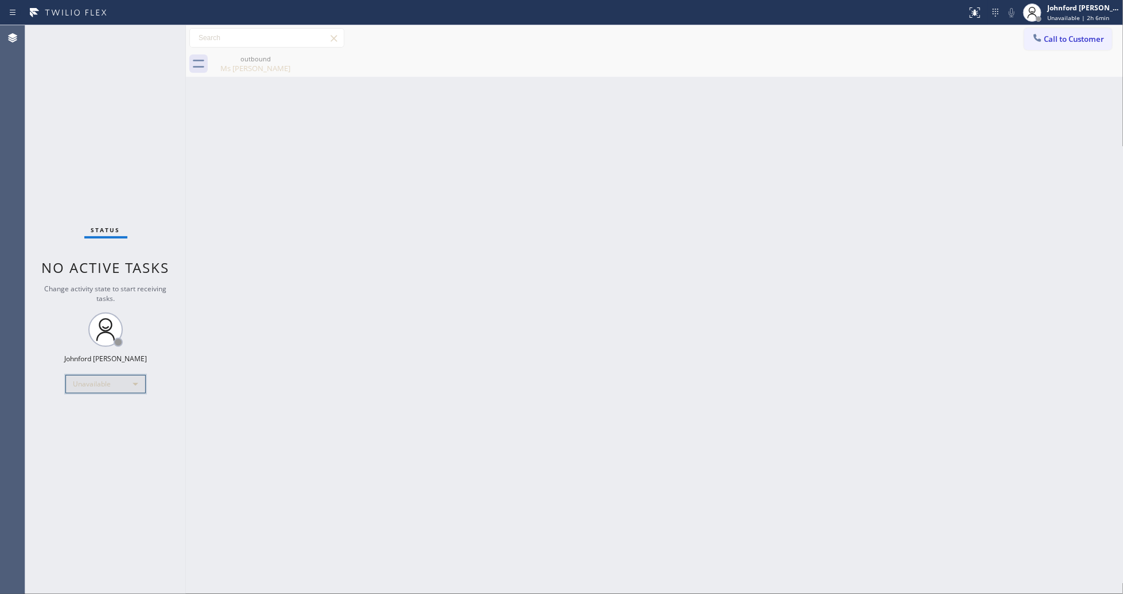
click at [121, 383] on div "Unavailable" at bounding box center [105, 384] width 80 height 18
click at [81, 442] on li "Break" at bounding box center [105, 443] width 78 height 14
click at [854, 73] on div "outbound Ms [PERSON_NAME]" at bounding box center [667, 64] width 912 height 26
click at [103, 386] on div "Break" at bounding box center [105, 384] width 80 height 18
click at [84, 428] on li "Unavailable" at bounding box center [105, 429] width 78 height 14
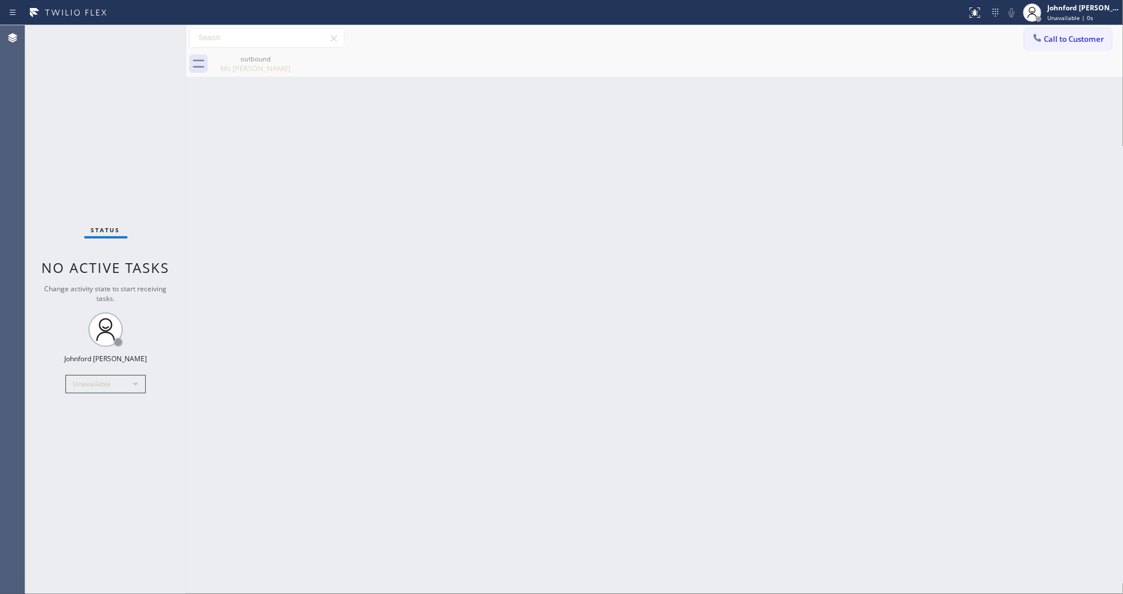
click at [976, 64] on div "outbound Ms [PERSON_NAME]" at bounding box center [667, 64] width 912 height 26
click at [586, 418] on div "Back to Dashboard Change Sender ID Customers Technicians Select a contact Outbo…" at bounding box center [654, 309] width 937 height 569
click at [618, 225] on div "Back to Dashboard Change Sender ID Customers Technicians Select a contact Outbo…" at bounding box center [654, 309] width 937 height 569
click at [84, 82] on div "Status No active tasks Change activity state to start receiving tasks. [PERSON_…" at bounding box center [105, 309] width 161 height 569
click at [871, 202] on div "Back to Dashboard Change Sender ID Customers Technicians Select a contact Outbo…" at bounding box center [654, 309] width 937 height 569
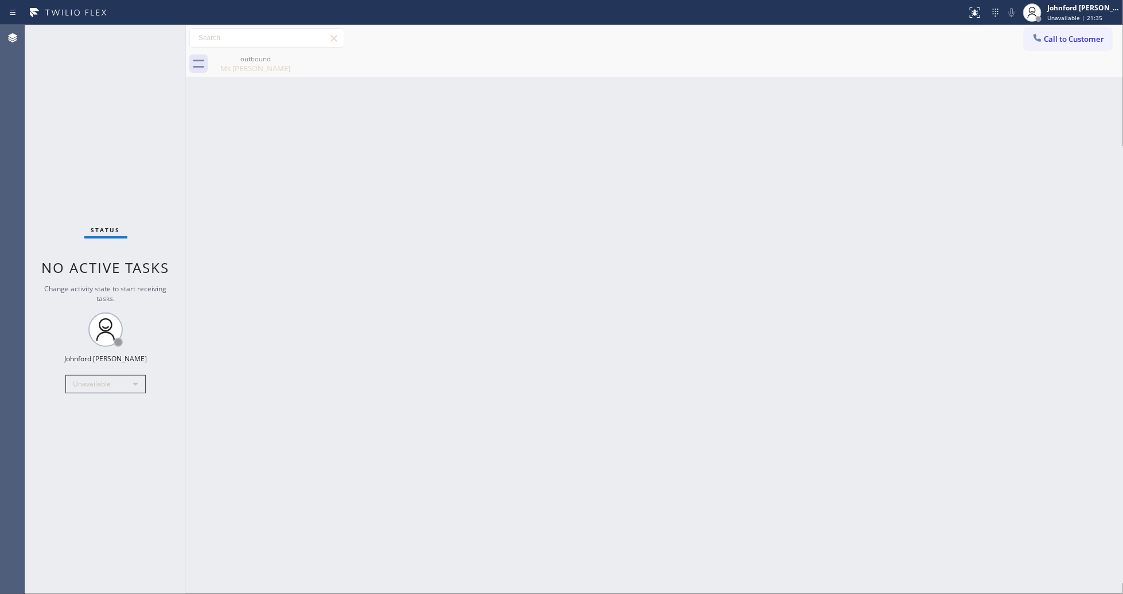
click at [590, 243] on div "Back to Dashboard Change Sender ID Customers Technicians Select a contact Outbo…" at bounding box center [654, 309] width 937 height 569
click at [1033, 50] on div "Call to Customer Outbound call Location [GEOGRAPHIC_DATA] Appliance Mending You…" at bounding box center [654, 38] width 937 height 26
click at [1030, 45] on div at bounding box center [1037, 39] width 14 height 14
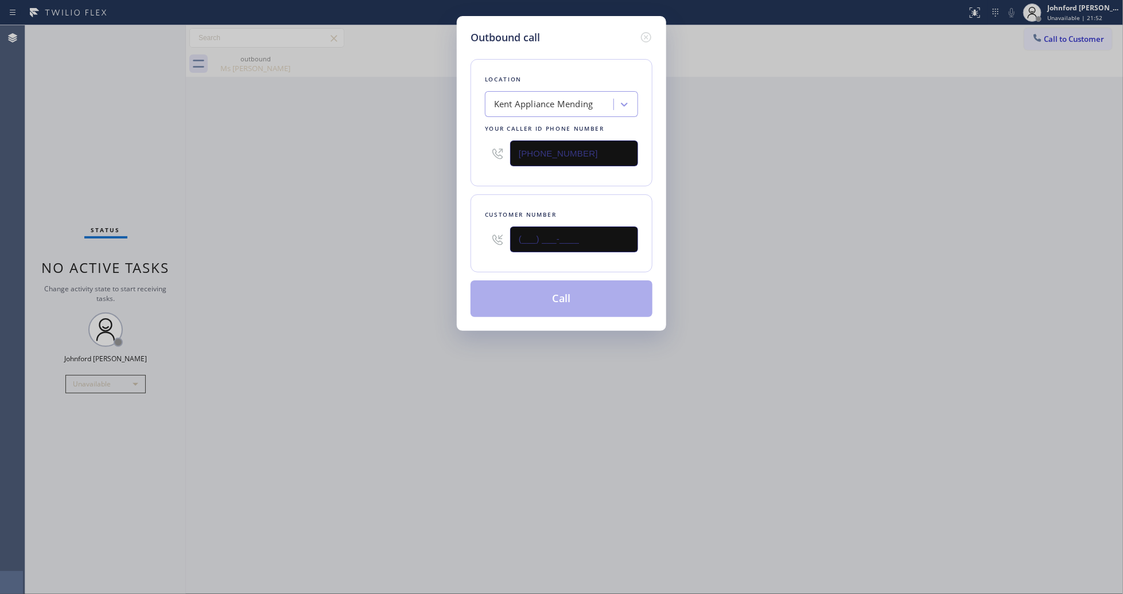
drag, startPoint x: 585, startPoint y: 243, endPoint x: 448, endPoint y: 248, distance: 137.2
click at [448, 248] on div "Outbound call Location [GEOGRAPHIC_DATA] Appliance Mending Your caller id phone…" at bounding box center [561, 297] width 1123 height 594
paste input "760) 758-0339"
type input "[PHONE_NUMBER]"
click at [406, 268] on div "Outbound call Location [GEOGRAPHIC_DATA] Appliance Mending Your caller id phone…" at bounding box center [561, 297] width 1123 height 594
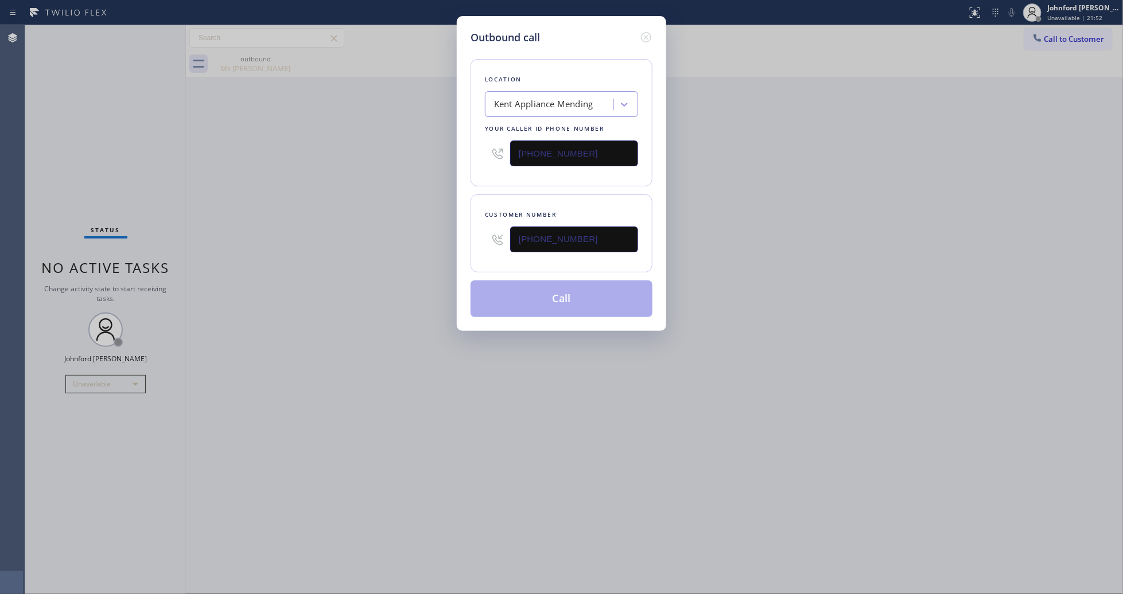
drag, startPoint x: 830, startPoint y: 216, endPoint x: 912, endPoint y: 7, distance: 224.9
click at [831, 215] on div "Outbound call Location [GEOGRAPHIC_DATA] Appliance Mending Your caller id phone…" at bounding box center [561, 297] width 1123 height 594
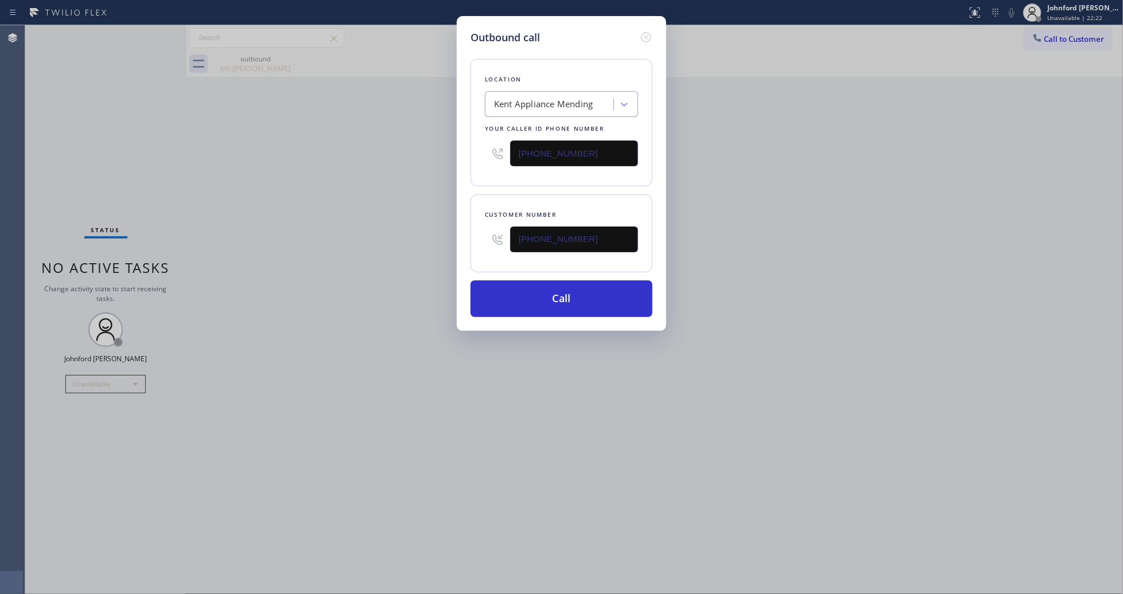
drag, startPoint x: 765, startPoint y: 268, endPoint x: 764, endPoint y: 262, distance: 5.8
click at [765, 268] on div "Outbound call Location [GEOGRAPHIC_DATA] Appliance Mending Your caller id phone…" at bounding box center [561, 297] width 1123 height 594
drag, startPoint x: 602, startPoint y: 234, endPoint x: 429, endPoint y: 235, distance: 173.3
click at [429, 235] on div "Outbound call Location [GEOGRAPHIC_DATA] Appliance Mending Your caller id phone…" at bounding box center [561, 297] width 1123 height 594
drag, startPoint x: 584, startPoint y: 141, endPoint x: 469, endPoint y: 153, distance: 115.3
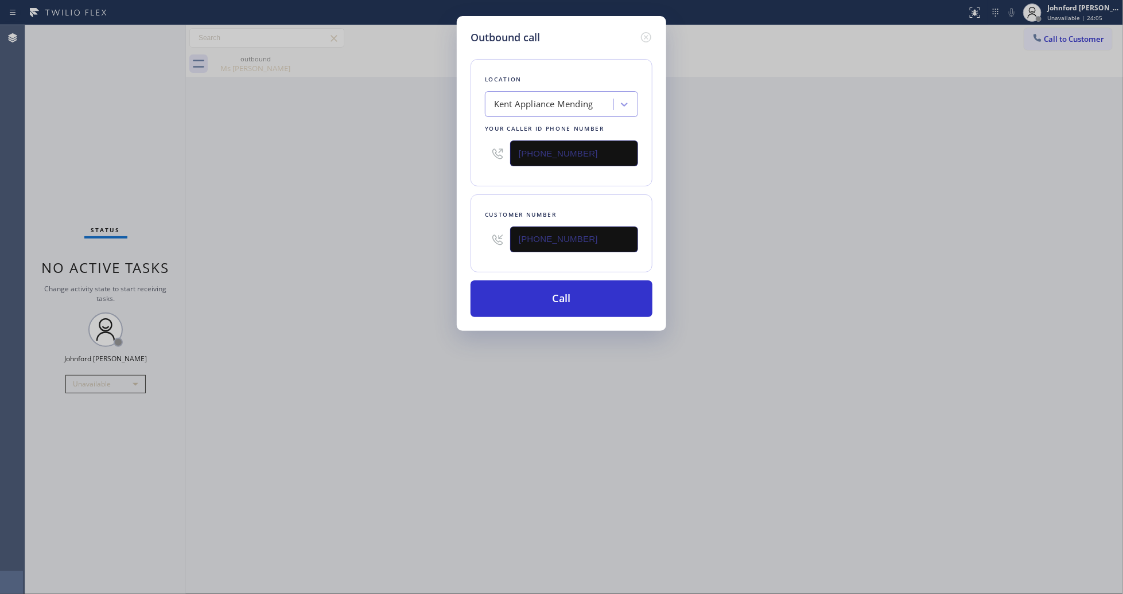
click at [469, 153] on div "Outbound call Location [GEOGRAPHIC_DATA] Appliance Mending Your caller id phone…" at bounding box center [561, 173] width 209 height 315
paste input "949) 523-3220"
type input "[PHONE_NUMBER]"
click at [395, 172] on div "Outbound call Location [GEOGRAPHIC_DATA] Appliance Mending Your caller id phone…" at bounding box center [561, 297] width 1123 height 594
click at [526, 304] on button "Call" at bounding box center [561, 299] width 182 height 37
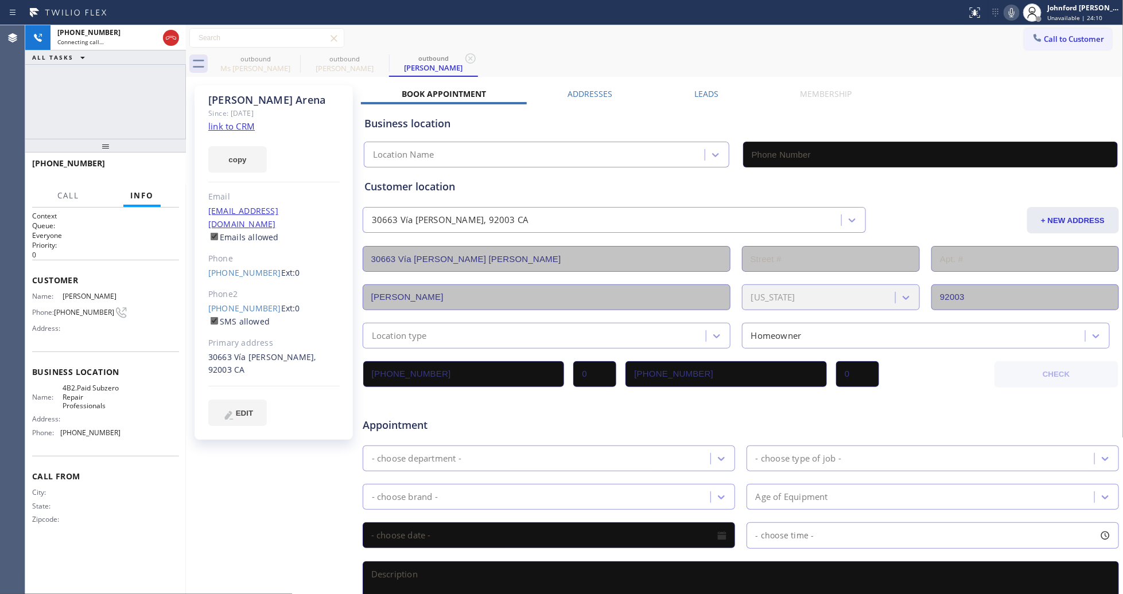
type input "[PHONE_NUMBER]"
click at [79, 113] on div "[PHONE_NUMBER] Live | 00:00 ALL TASKS ALL TASKS ACTIVE TASKS TASKS IN WRAP UP" at bounding box center [105, 82] width 161 height 114
click at [68, 196] on span "Call" at bounding box center [68, 195] width 22 height 10
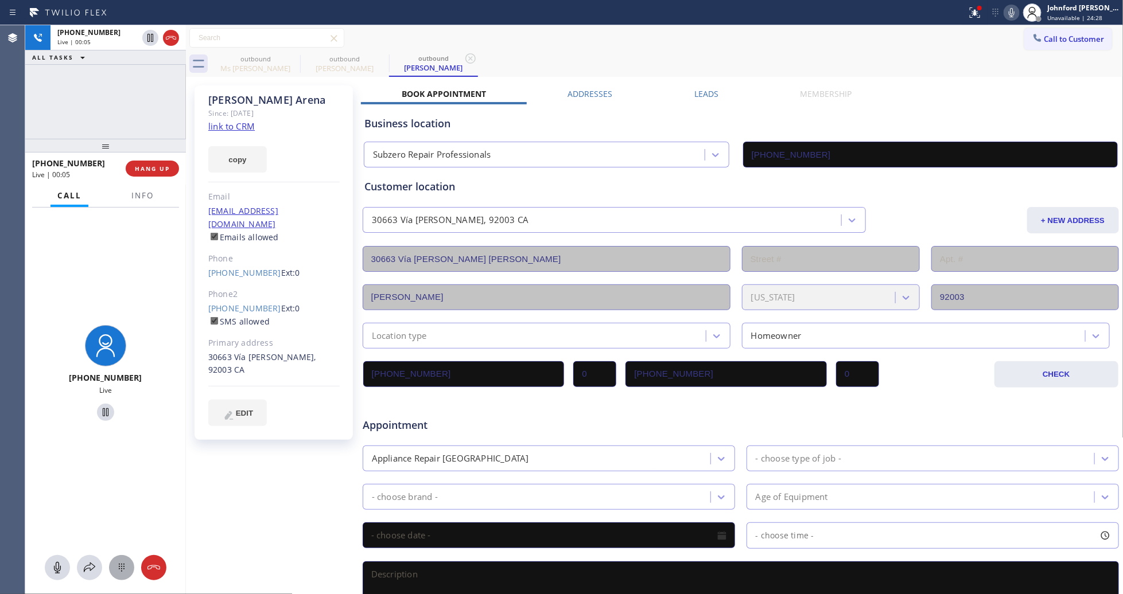
click at [118, 570] on icon at bounding box center [122, 568] width 14 height 14
click at [56, 337] on span "1" at bounding box center [58, 336] width 6 height 14
click at [99, 92] on div "[PHONE_NUMBER] Live | 00:06 ALL TASKS ALL TASKS ACTIVE TASKS TASKS IN WRAP UP" at bounding box center [105, 82] width 161 height 114
click at [165, 180] on div "[PHONE_NUMBER] Live | 00:11 HANG UP" at bounding box center [105, 169] width 147 height 30
drag, startPoint x: 153, startPoint y: 171, endPoint x: 247, endPoint y: 110, distance: 111.9
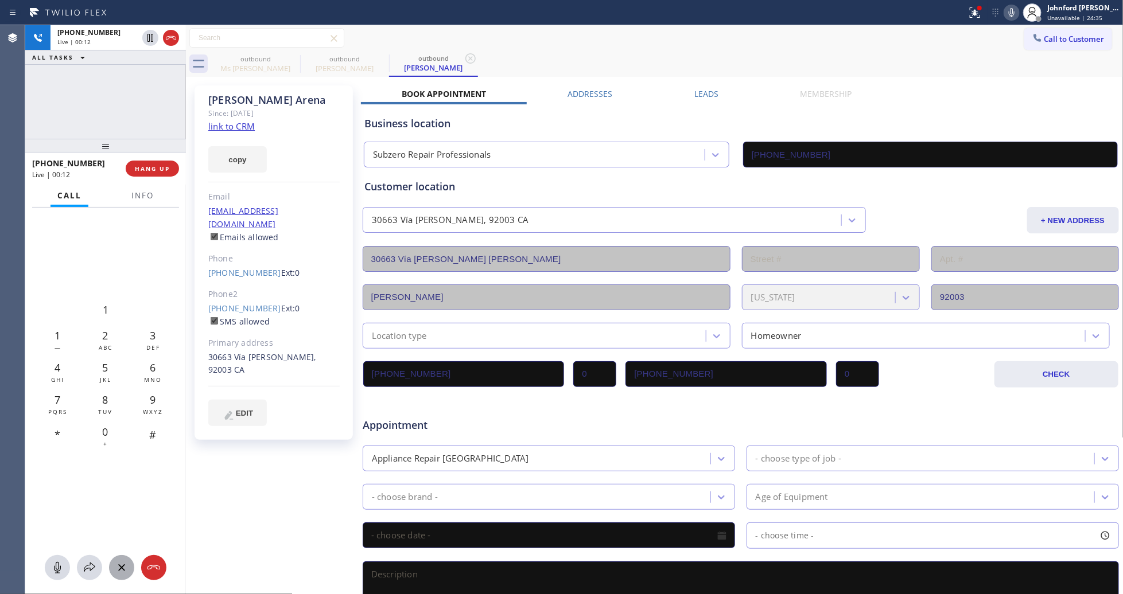
click at [153, 170] on span "HANG UP" at bounding box center [152, 169] width 35 height 8
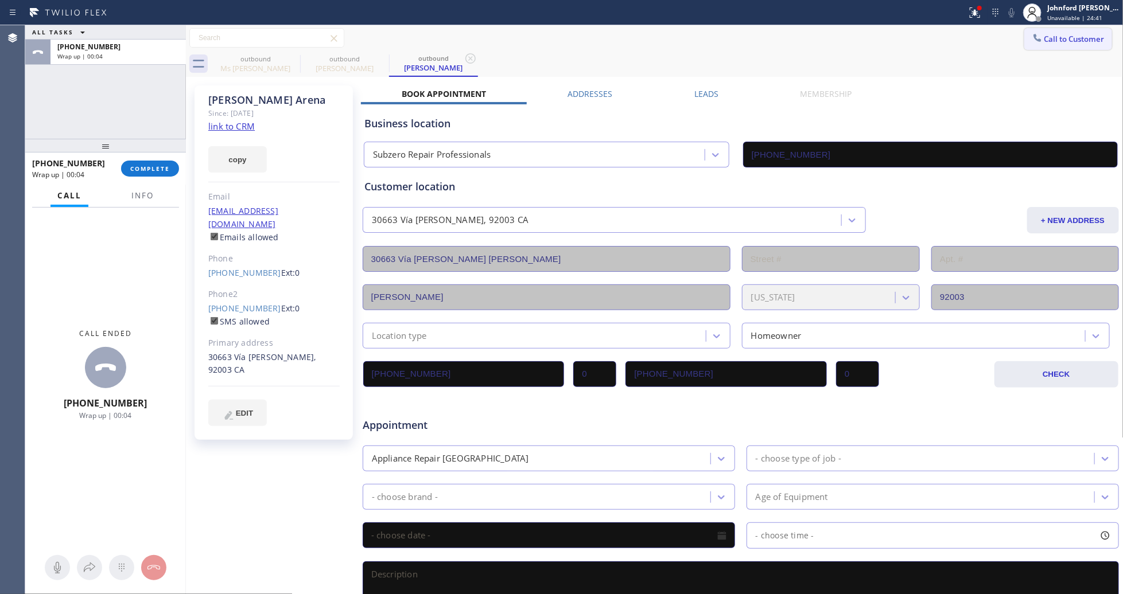
drag, startPoint x: 1027, startPoint y: 39, endPoint x: 866, endPoint y: 130, distance: 184.5
click at [1032, 38] on icon at bounding box center [1037, 37] width 11 height 11
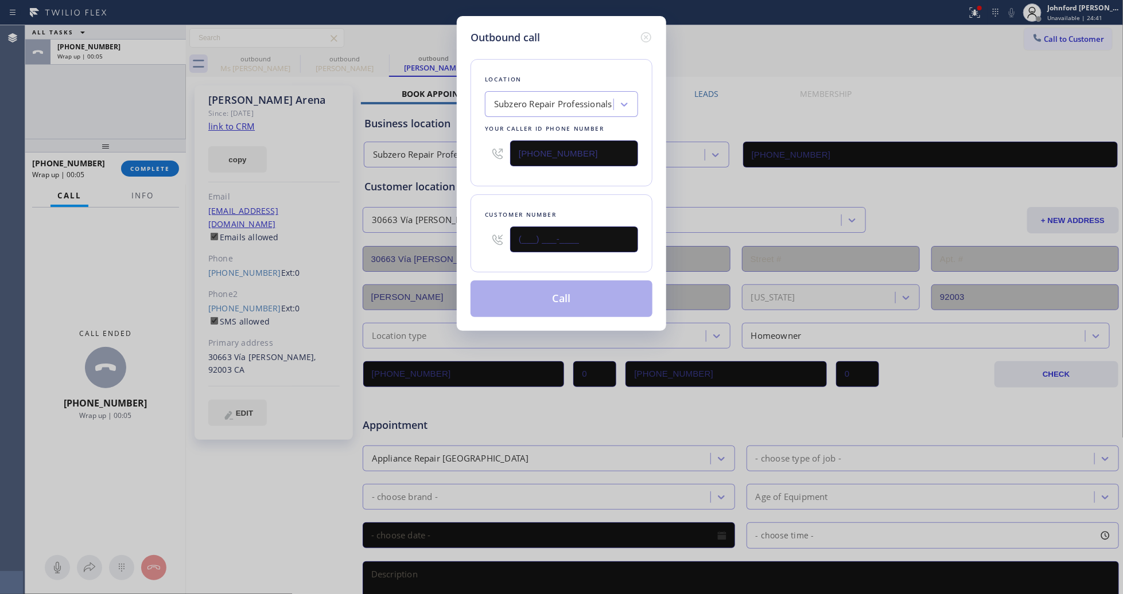
drag, startPoint x: 577, startPoint y: 236, endPoint x: 470, endPoint y: 254, distance: 107.6
click at [470, 254] on div "Customer number (___) ___-____" at bounding box center [561, 233] width 182 height 78
paste input "614) 332-3940"
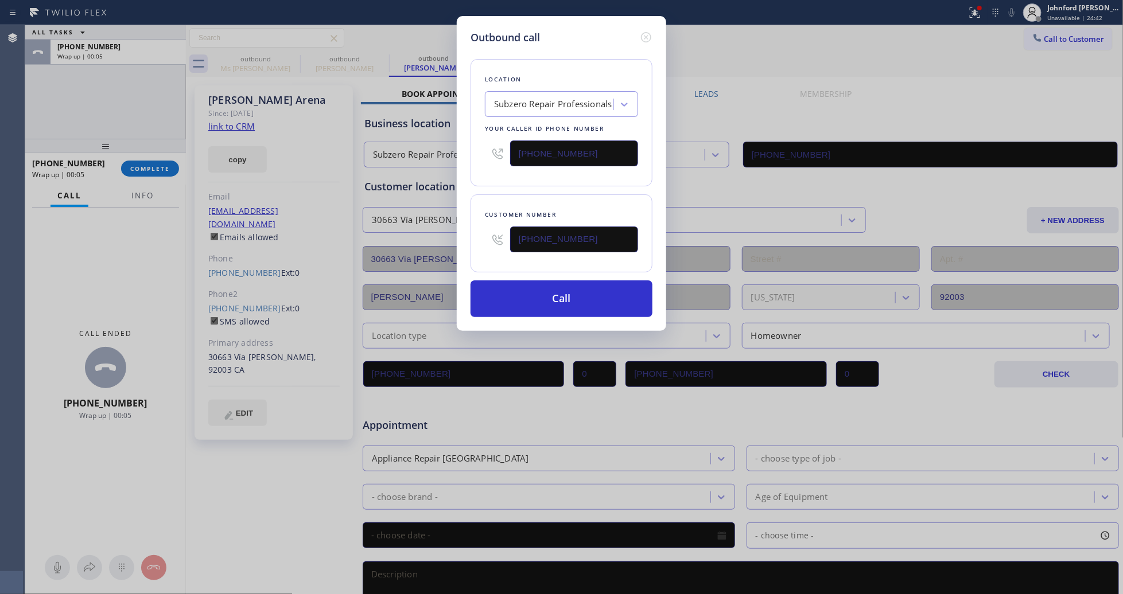
type input "[PHONE_NUMBER]"
click at [559, 194] on div "Customer number [PHONE_NUMBER]" at bounding box center [561, 233] width 182 height 78
click at [528, 297] on button "Call" at bounding box center [561, 299] width 182 height 37
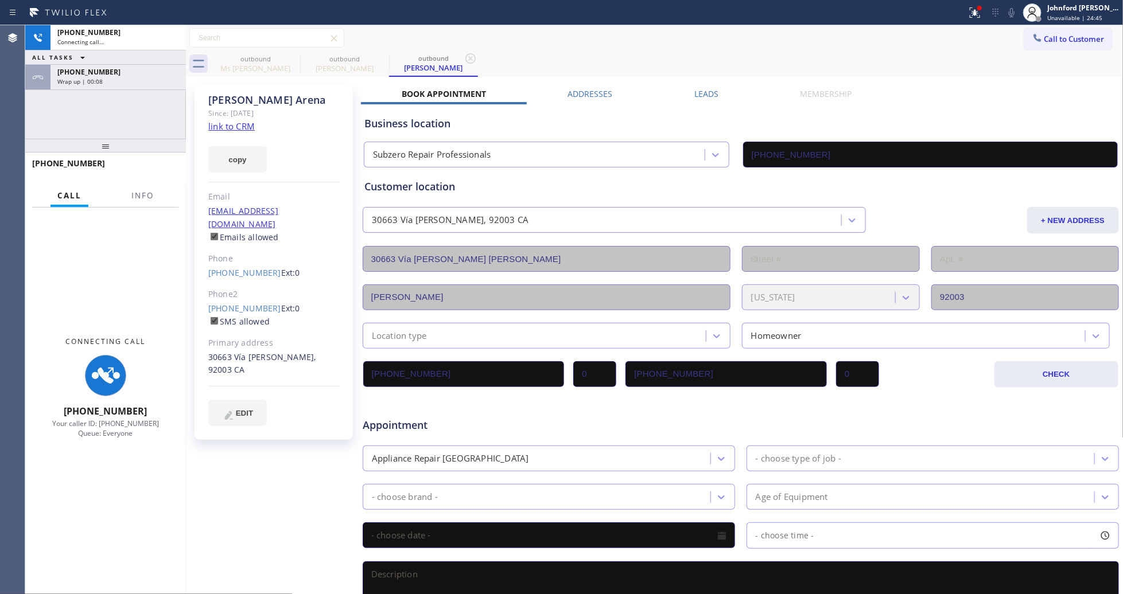
click at [168, 79] on div "Wrap up | 00:08" at bounding box center [118, 81] width 122 height 8
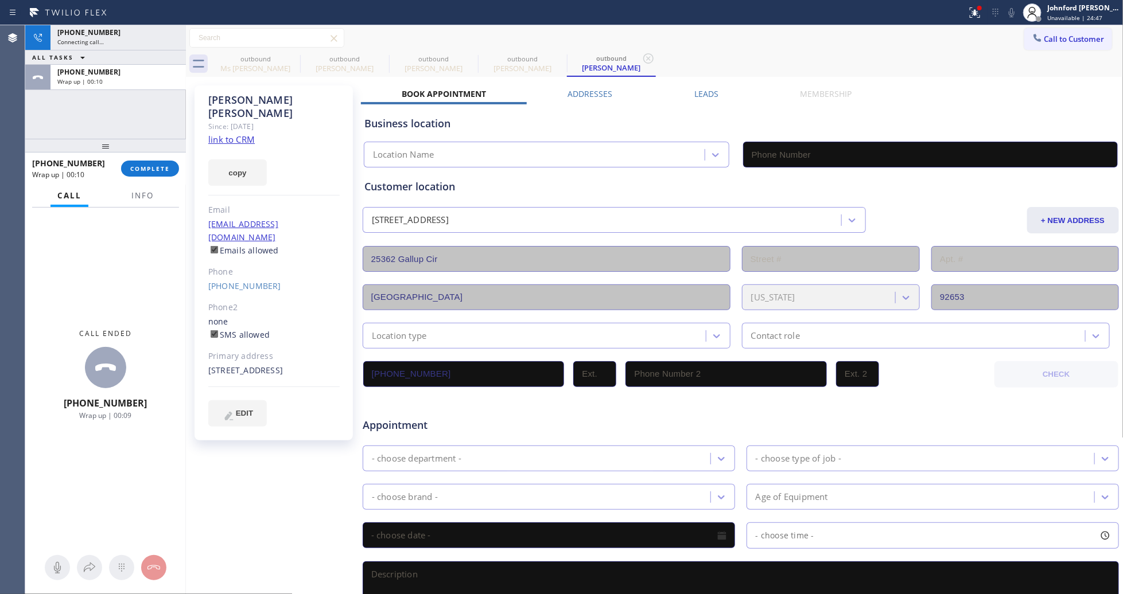
drag, startPoint x: 156, startPoint y: 165, endPoint x: 373, endPoint y: 175, distance: 217.1
click at [157, 164] on button "COMPLETE" at bounding box center [150, 169] width 58 height 16
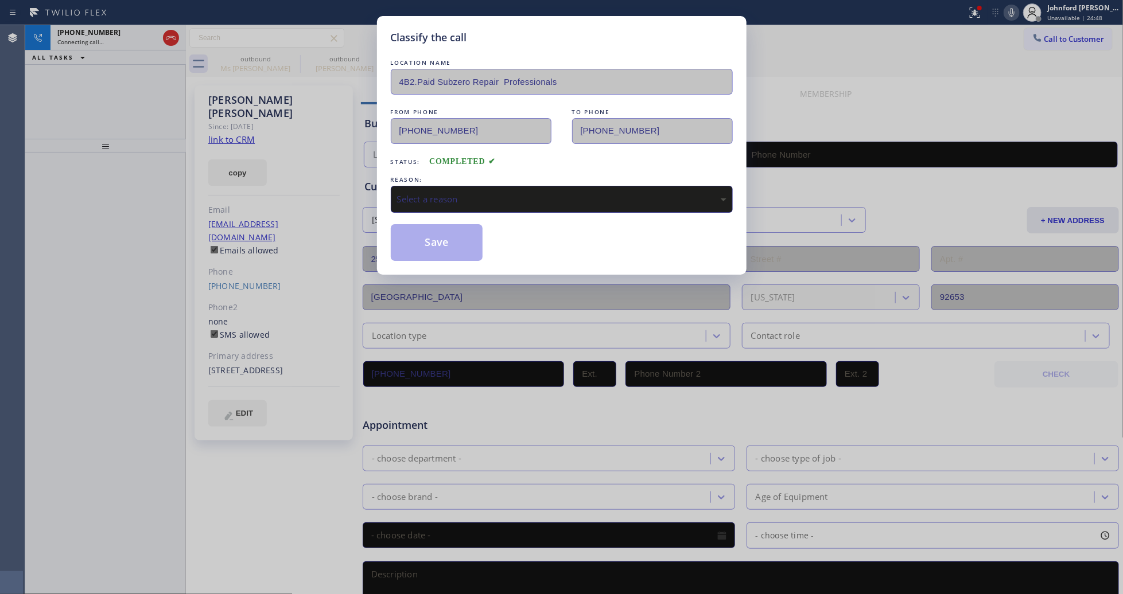
type input "[PHONE_NUMBER]"
click at [452, 196] on div "Select a reason" at bounding box center [561, 199] width 329 height 13
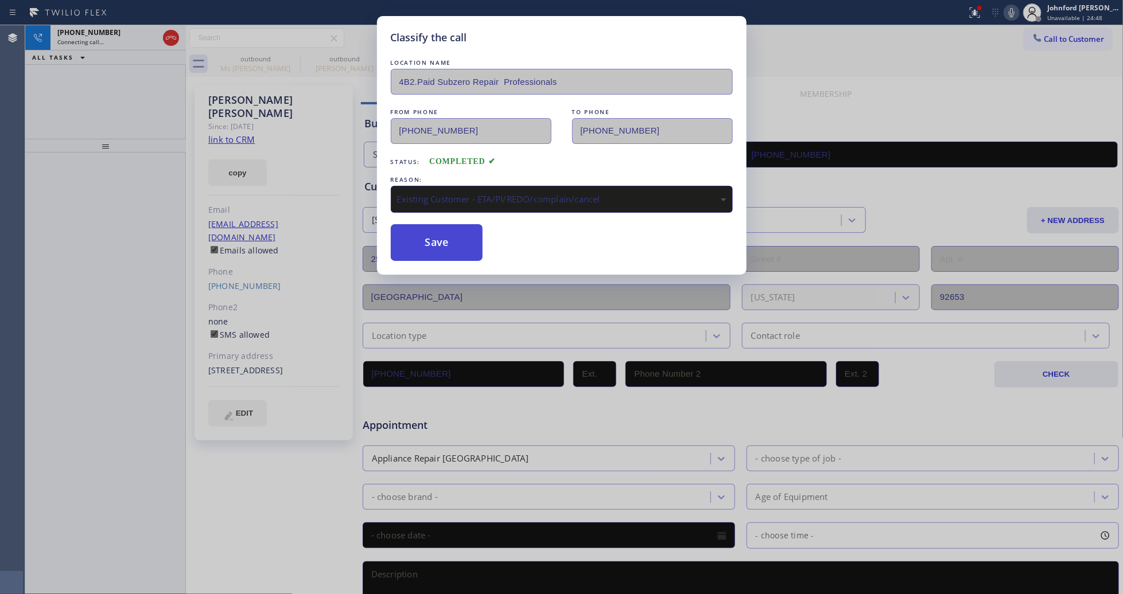
click at [442, 253] on button "Save" at bounding box center [437, 242] width 92 height 37
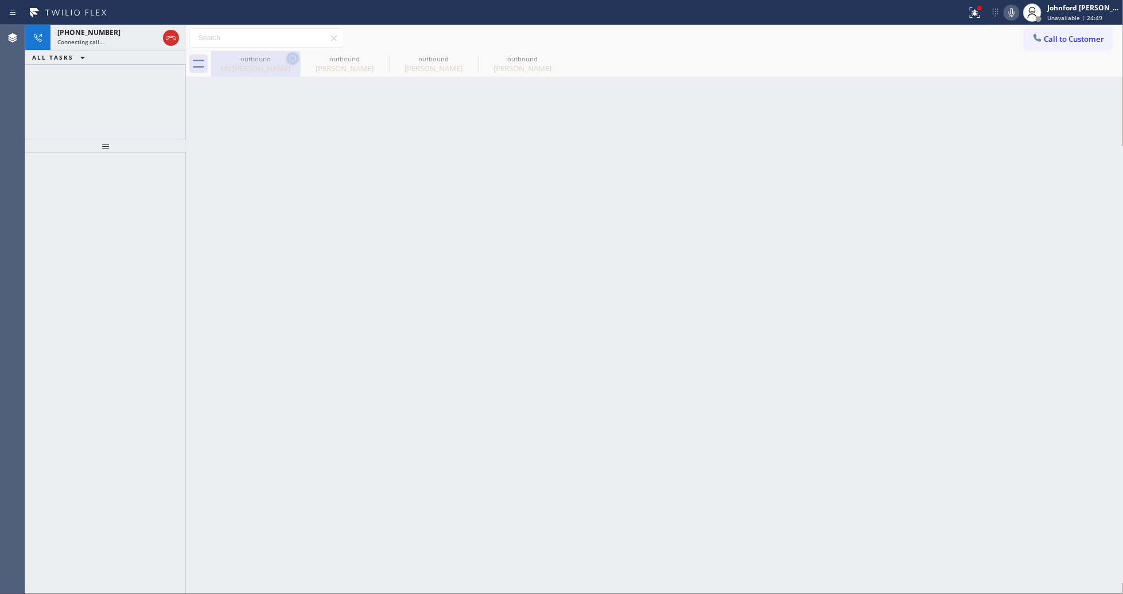
click at [289, 58] on icon at bounding box center [293, 59] width 14 height 14
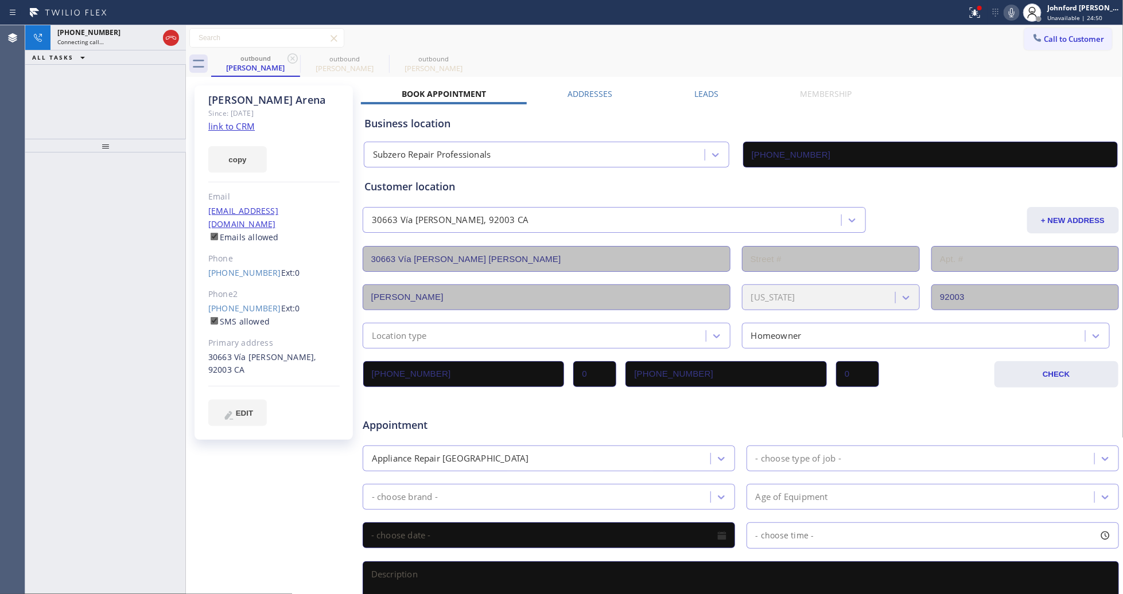
click at [289, 58] on icon at bounding box center [293, 59] width 14 height 14
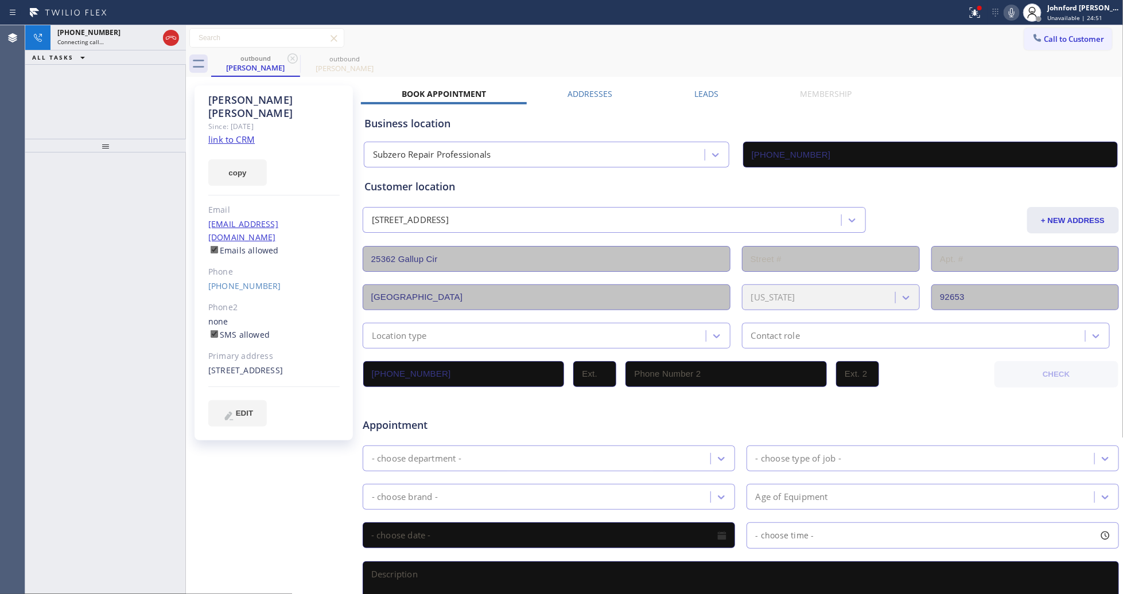
click at [466, 58] on div "outbound [PERSON_NAME] outbound [PERSON_NAME]" at bounding box center [667, 64] width 912 height 26
click at [139, 42] on div "Connecting call…" at bounding box center [107, 42] width 101 height 8
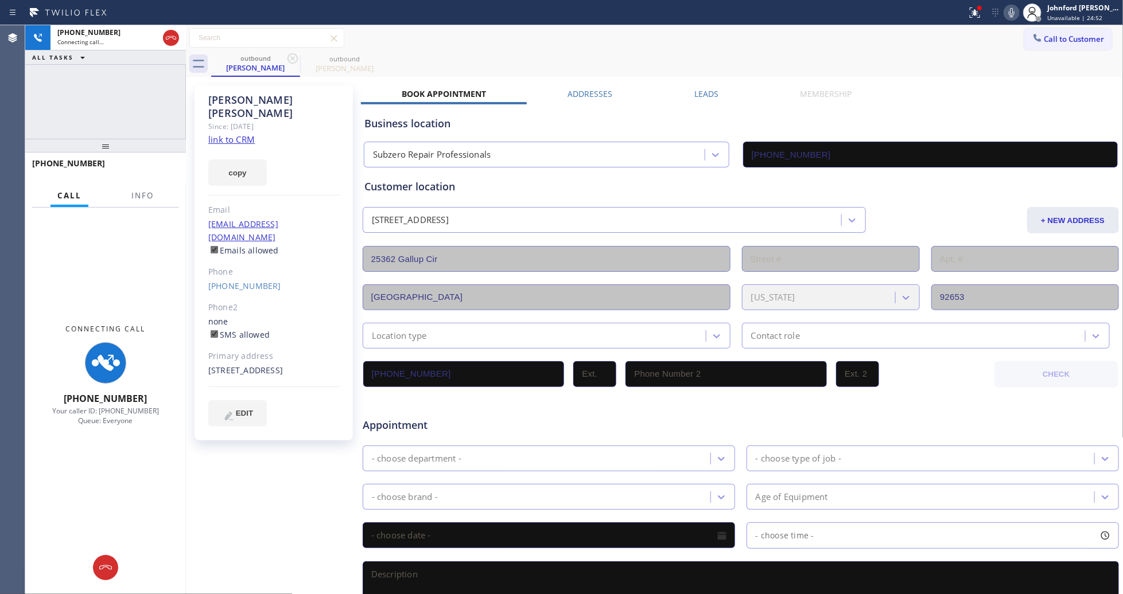
drag, startPoint x: 158, startPoint y: 199, endPoint x: 112, endPoint y: 176, distance: 51.6
click at [156, 196] on div "Call Info" at bounding box center [105, 196] width 147 height 23
click at [135, 190] on button "Info" at bounding box center [143, 196] width 36 height 22
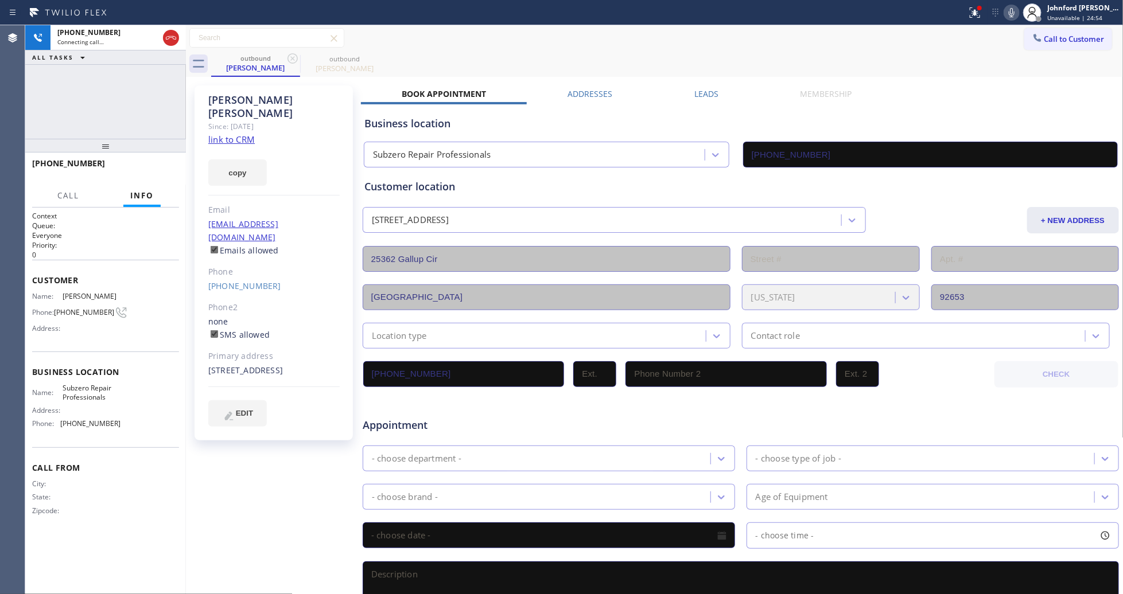
drag, startPoint x: 105, startPoint y: 150, endPoint x: 106, endPoint y: 96, distance: 53.9
click at [106, 96] on div "[PHONE_NUMBER] Connecting call… ALL TASKS ALL TASKS ACTIVE TASKS TASKS IN WRAP …" at bounding box center [105, 309] width 161 height 569
click at [159, 172] on span "HANG UP" at bounding box center [152, 169] width 35 height 8
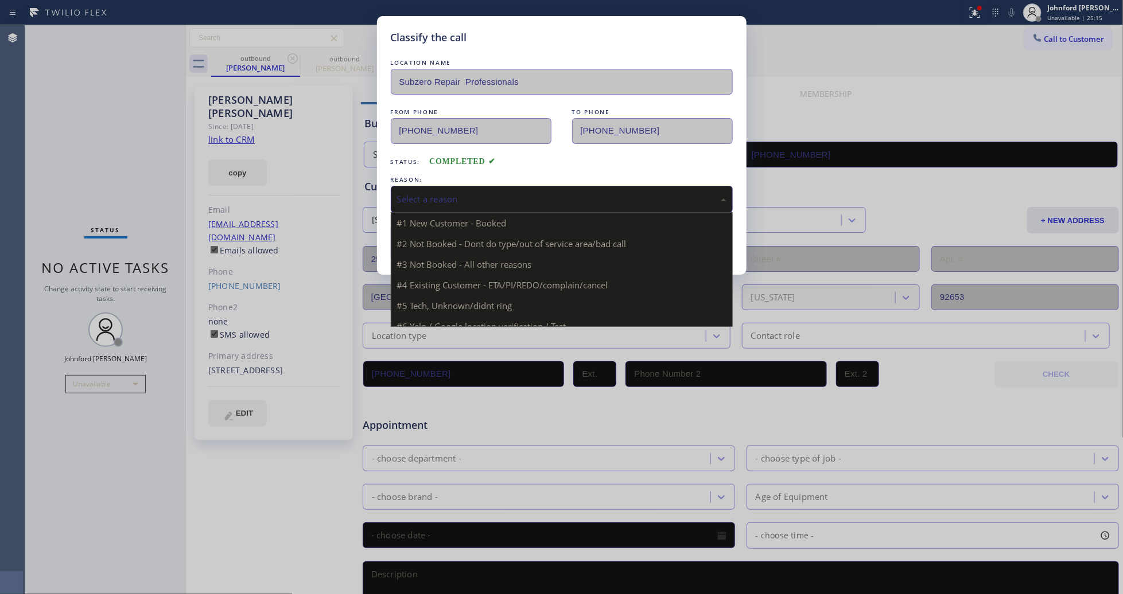
click at [497, 186] on div "Select a reason" at bounding box center [562, 199] width 342 height 27
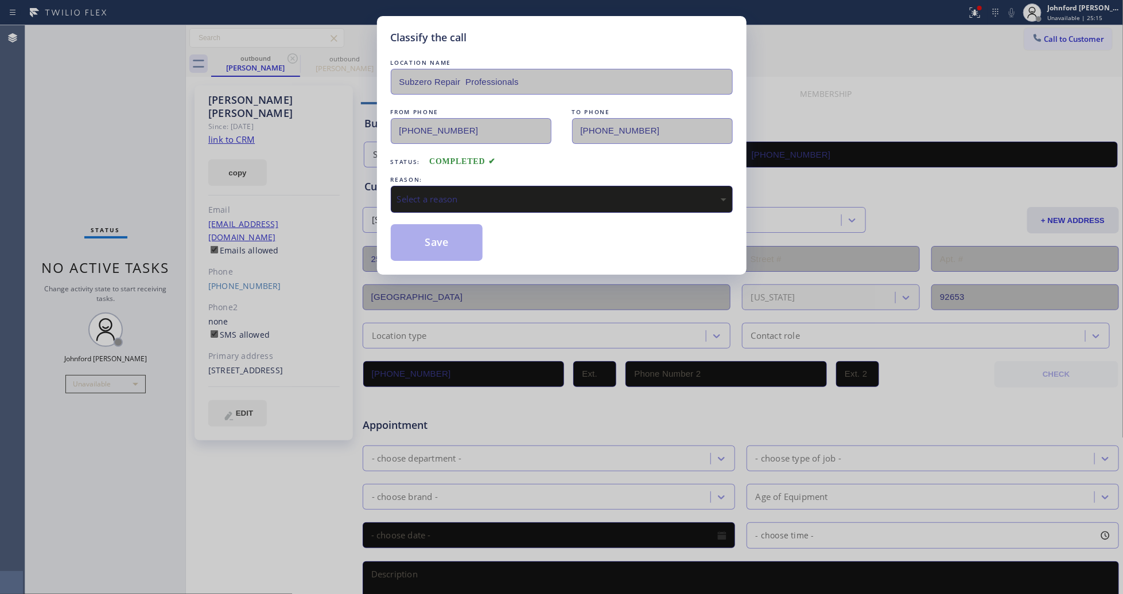
click at [482, 201] on div "Select a reason" at bounding box center [561, 199] width 329 height 13
click at [435, 250] on button "Save" at bounding box center [437, 242] width 92 height 37
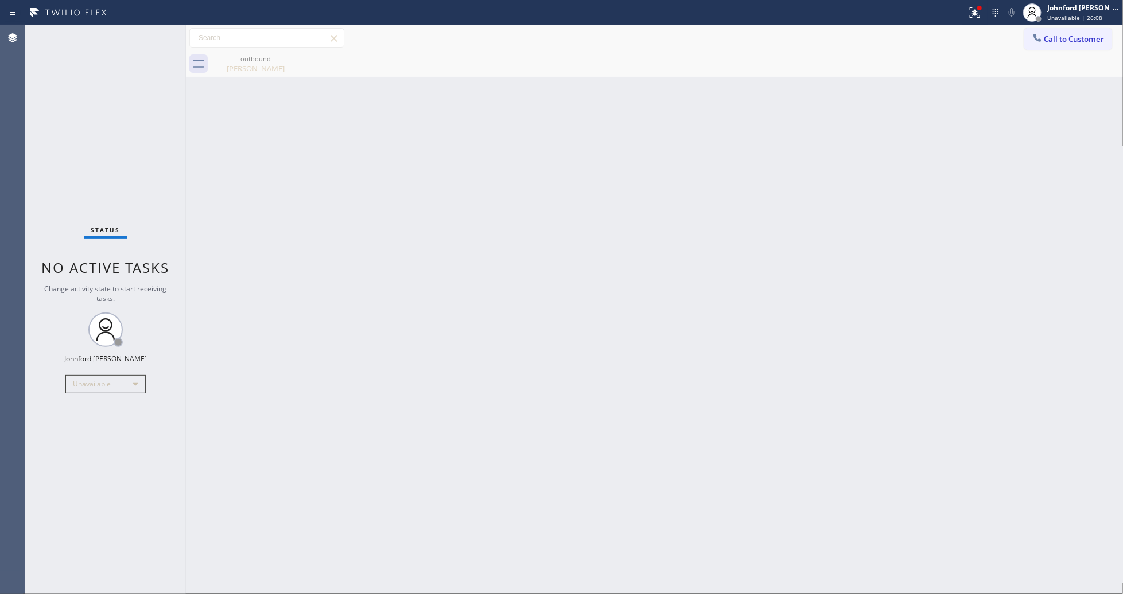
click at [1053, 333] on div "Back to Dashboard Change Sender ID Customers Technicians Select a contact Outbo…" at bounding box center [654, 309] width 937 height 569
click at [739, 130] on div "Back to Dashboard Change Sender ID Customers Technicians Select a contact Outbo…" at bounding box center [654, 309] width 937 height 569
click at [985, 22] on button at bounding box center [974, 12] width 25 height 25
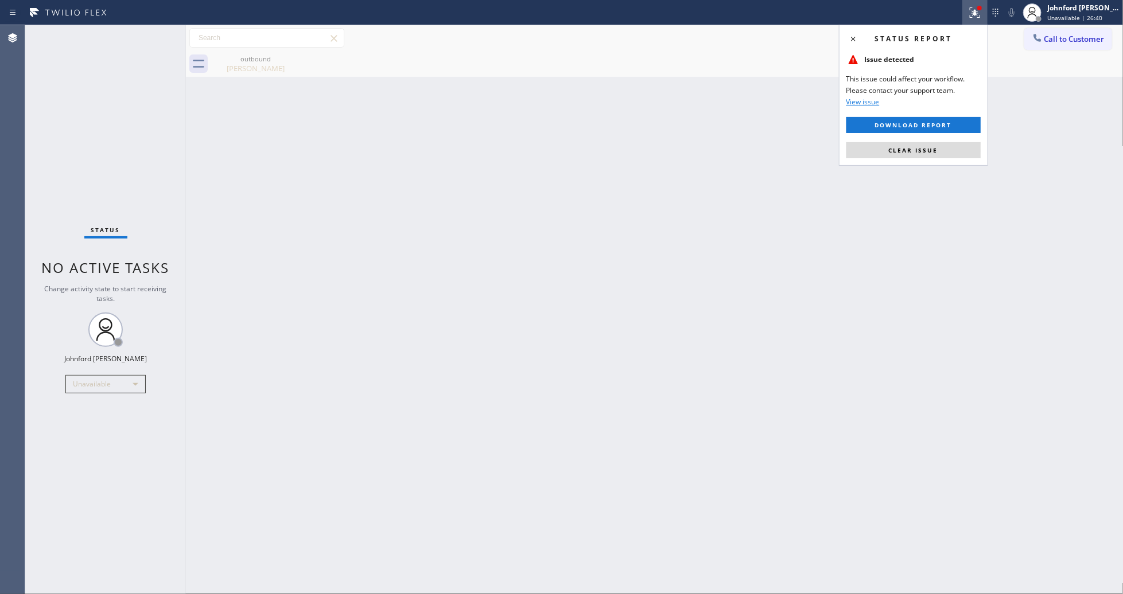
click at [968, 22] on button at bounding box center [974, 12] width 25 height 25
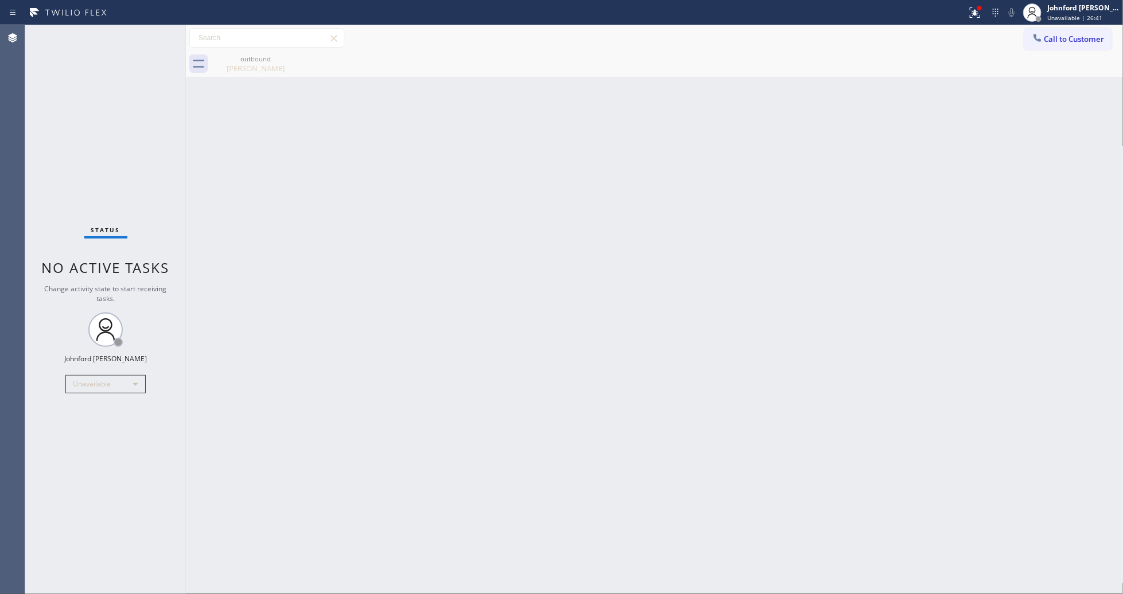
click at [974, 18] on button at bounding box center [974, 12] width 25 height 25
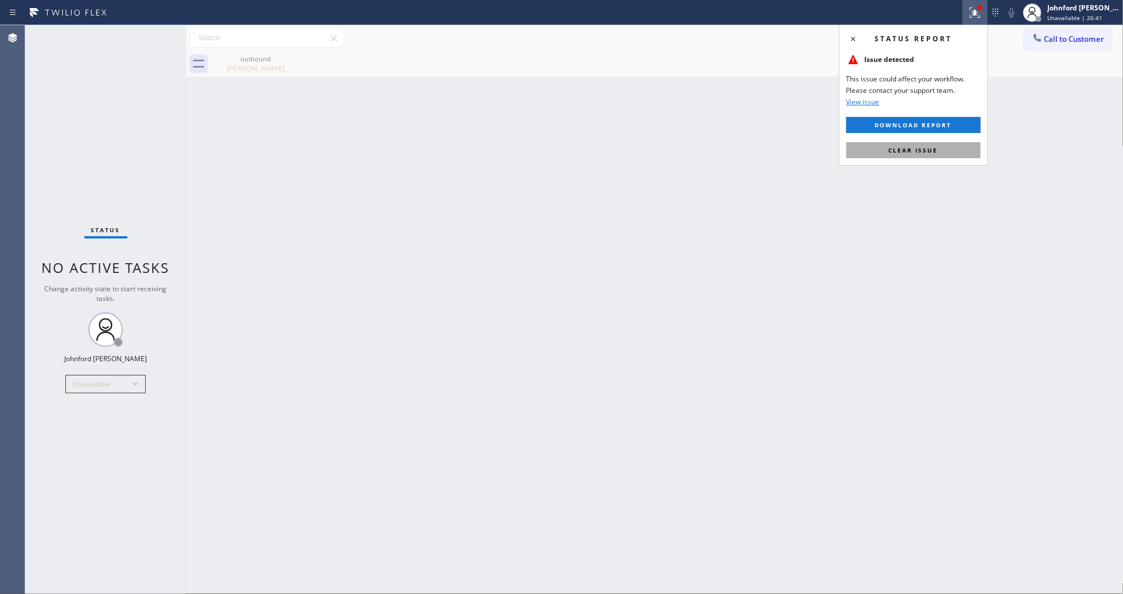
click at [881, 155] on button "Clear issue" at bounding box center [913, 150] width 134 height 16
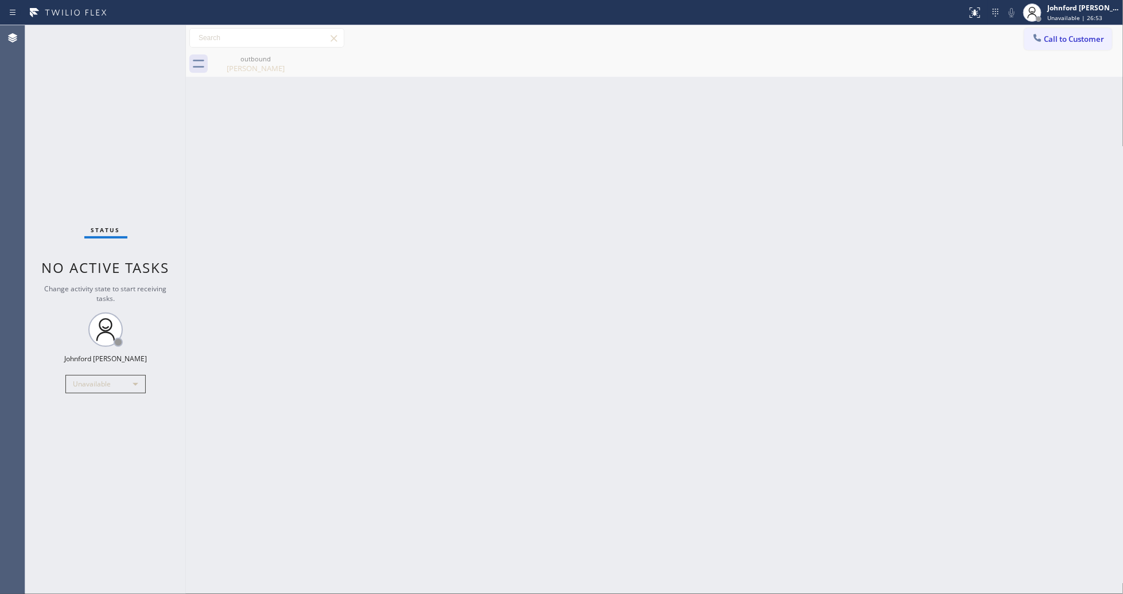
drag, startPoint x: 914, startPoint y: 175, endPoint x: 857, endPoint y: 70, distance: 119.6
click at [912, 162] on div "Back to Dashboard Change Sender ID Customers Technicians Select a contact Outbo…" at bounding box center [654, 309] width 937 height 569
drag, startPoint x: 1042, startPoint y: 27, endPoint x: 1036, endPoint y: 42, distance: 16.0
click at [1042, 27] on div "Call to Customer Outbound call Location Subzero Repair Professionals Your calle…" at bounding box center [654, 38] width 937 height 26
click at [1068, 33] on button "Call to Customer" at bounding box center [1068, 39] width 88 height 22
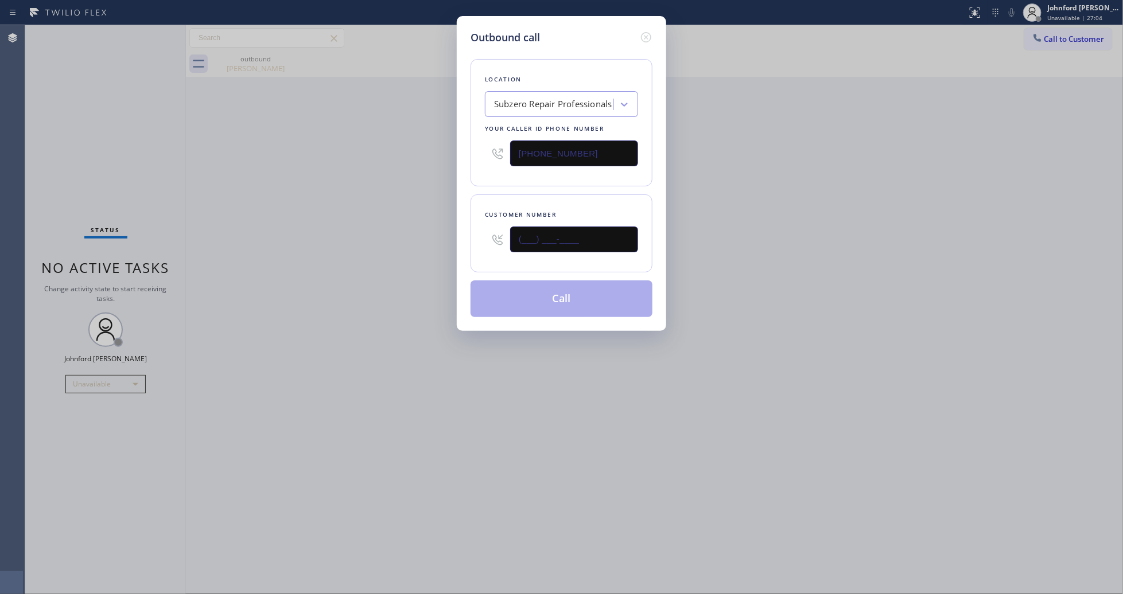
drag, startPoint x: 602, startPoint y: 240, endPoint x: 403, endPoint y: 244, distance: 199.7
click at [403, 244] on div "Outbound call Location Subzero Repair Professionals Your caller id phone number…" at bounding box center [561, 297] width 1123 height 594
paste input "206) 271-6613"
type input "[PHONE_NUMBER]"
drag, startPoint x: 967, startPoint y: 173, endPoint x: 967, endPoint y: 165, distance: 8.1
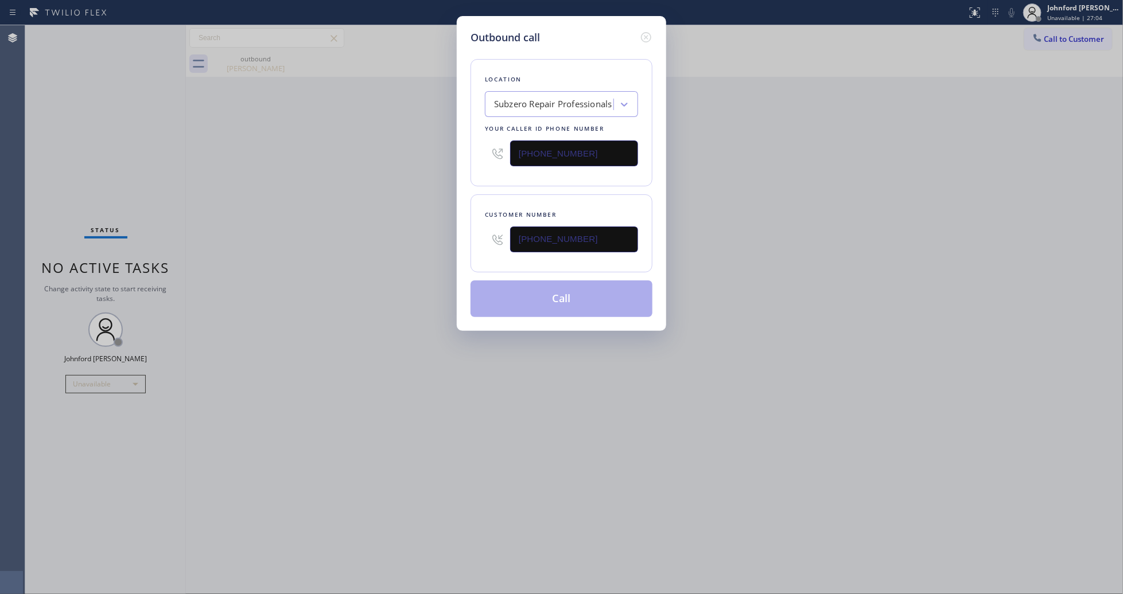
click at [967, 172] on div "Outbound call Location Subzero Repair Professionals Your caller id phone number…" at bounding box center [561, 297] width 1123 height 594
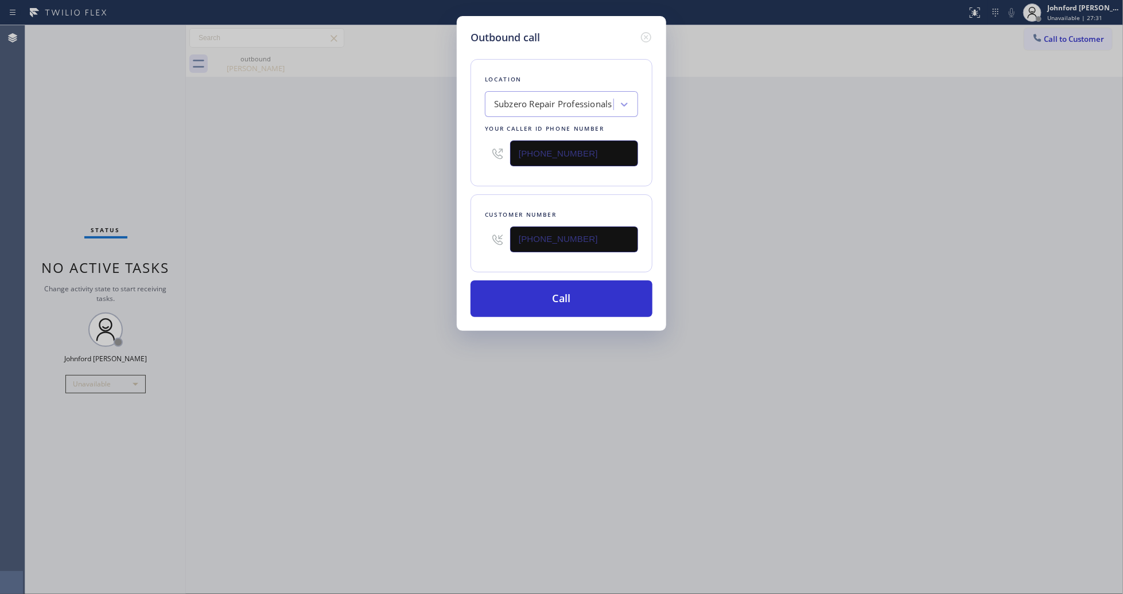
drag, startPoint x: 540, startPoint y: 158, endPoint x: 562, endPoint y: 158, distance: 21.8
click at [472, 158] on div "Location Subzero Repair Professionals Your caller id phone number [PHONE_NUMBER]" at bounding box center [561, 122] width 182 height 127
paste input "206) 350-5726"
type input "[PHONE_NUMBER]"
click at [758, 207] on div "Outbound call Location Subzero Repair Professionals Your caller id phone number…" at bounding box center [561, 297] width 1123 height 594
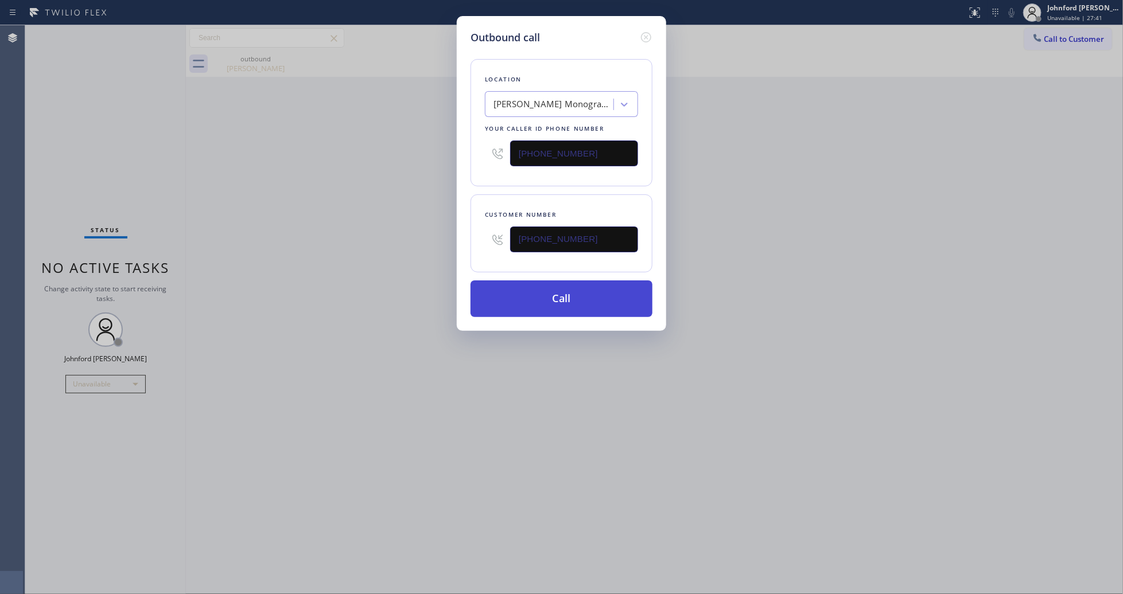
click at [569, 285] on button "Call" at bounding box center [561, 299] width 182 height 37
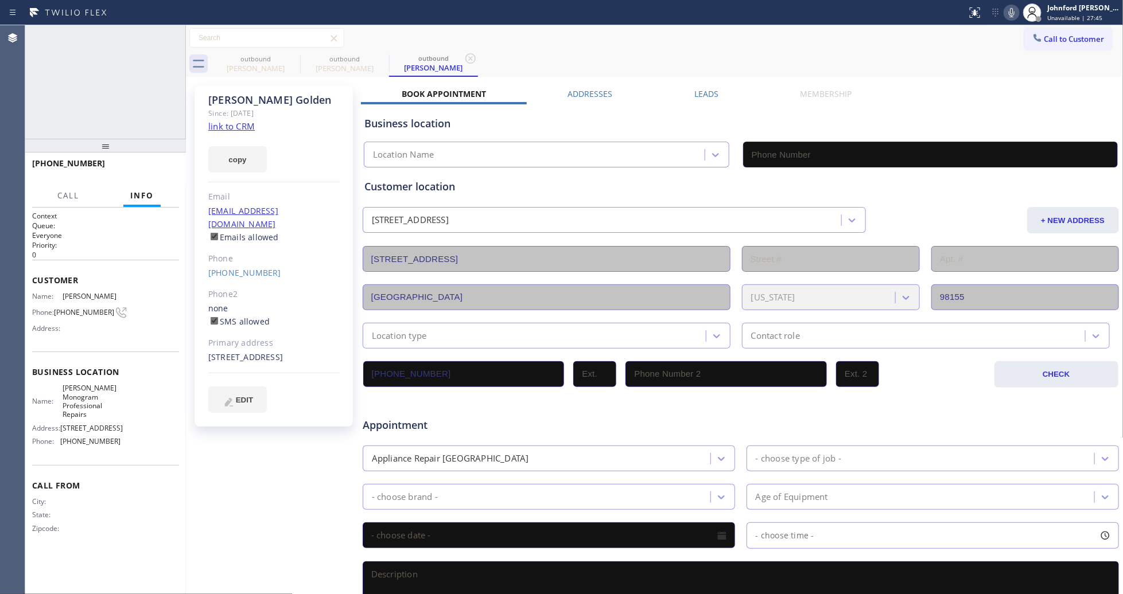
type input "[PHONE_NUMBER]"
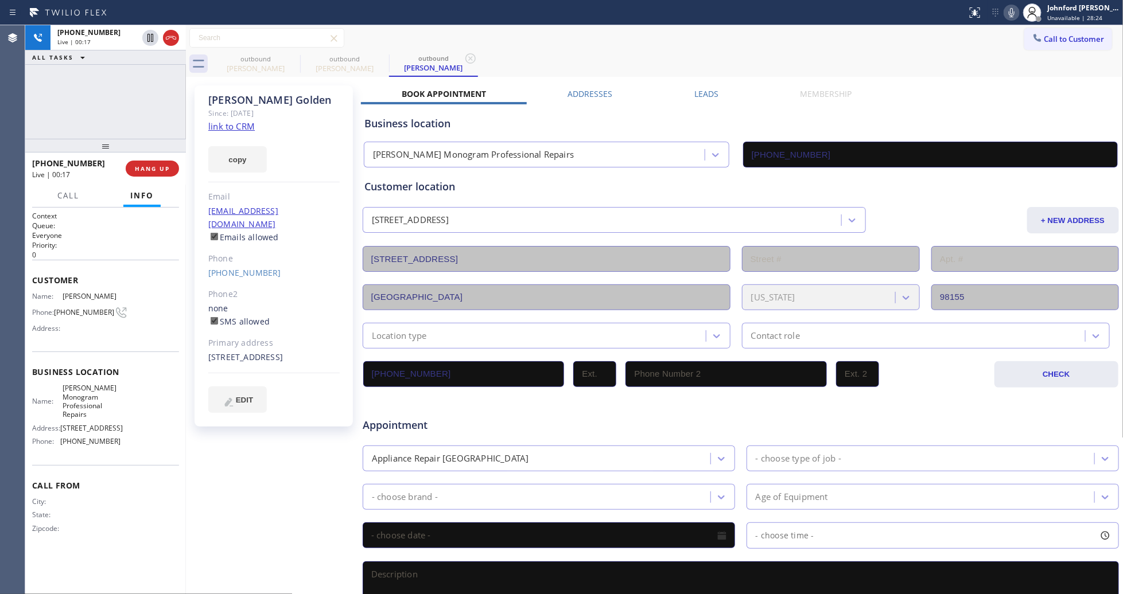
click at [1007, 18] on icon at bounding box center [1012, 13] width 14 height 14
click at [1008, 15] on icon at bounding box center [1012, 13] width 14 height 14
click at [1010, 17] on icon at bounding box center [1012, 13] width 14 height 14
click at [694, 95] on label "Leads" at bounding box center [706, 93] width 24 height 11
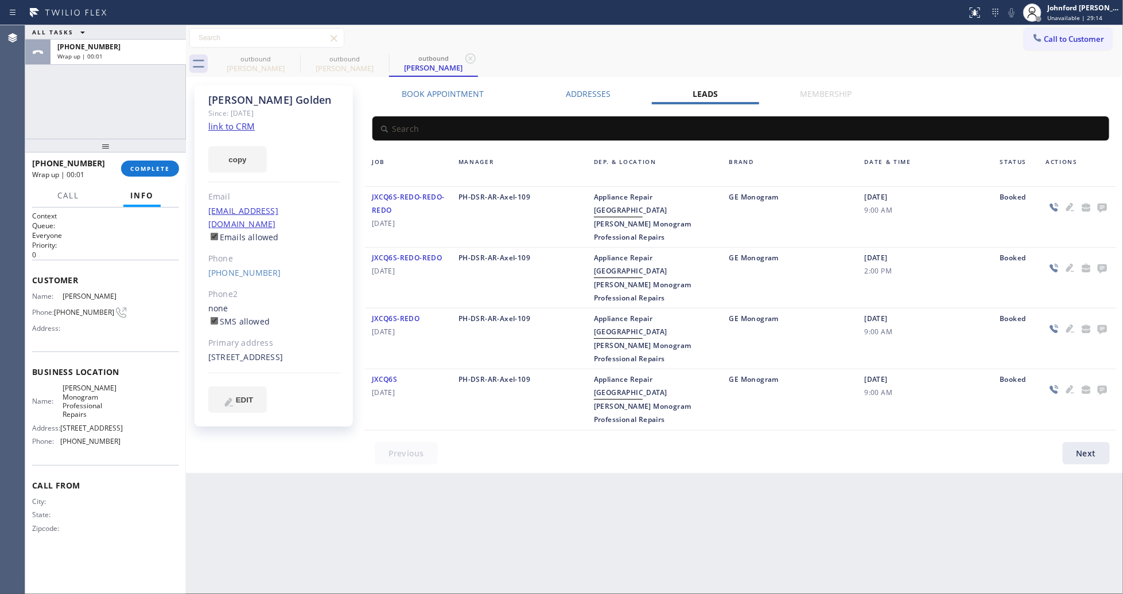
click at [1099, 207] on icon at bounding box center [1101, 208] width 9 height 9
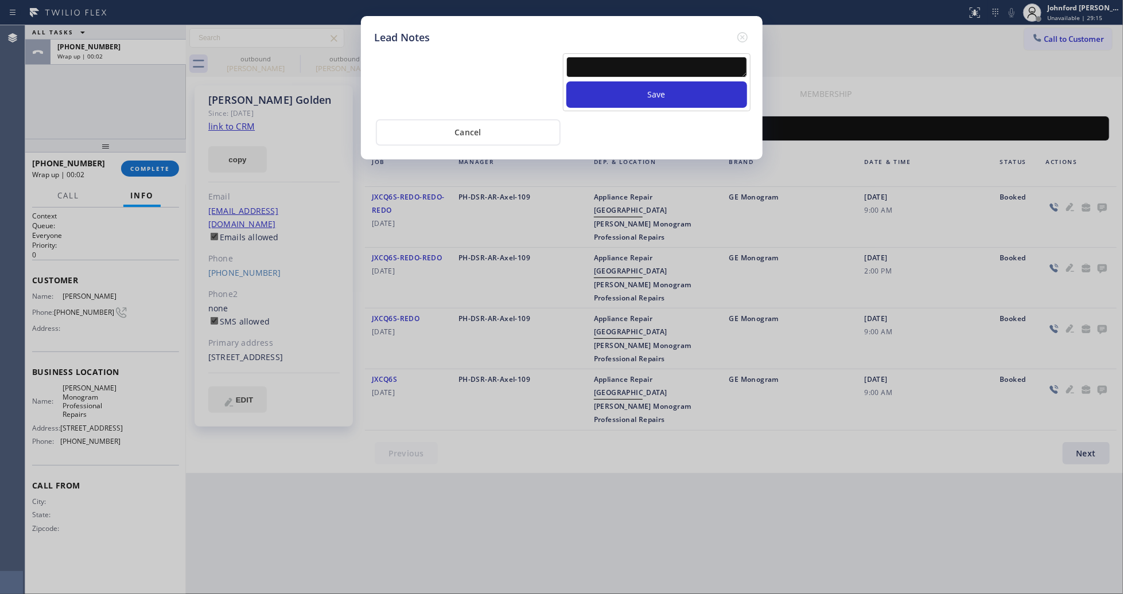
click at [644, 63] on textarea at bounding box center [656, 67] width 181 height 21
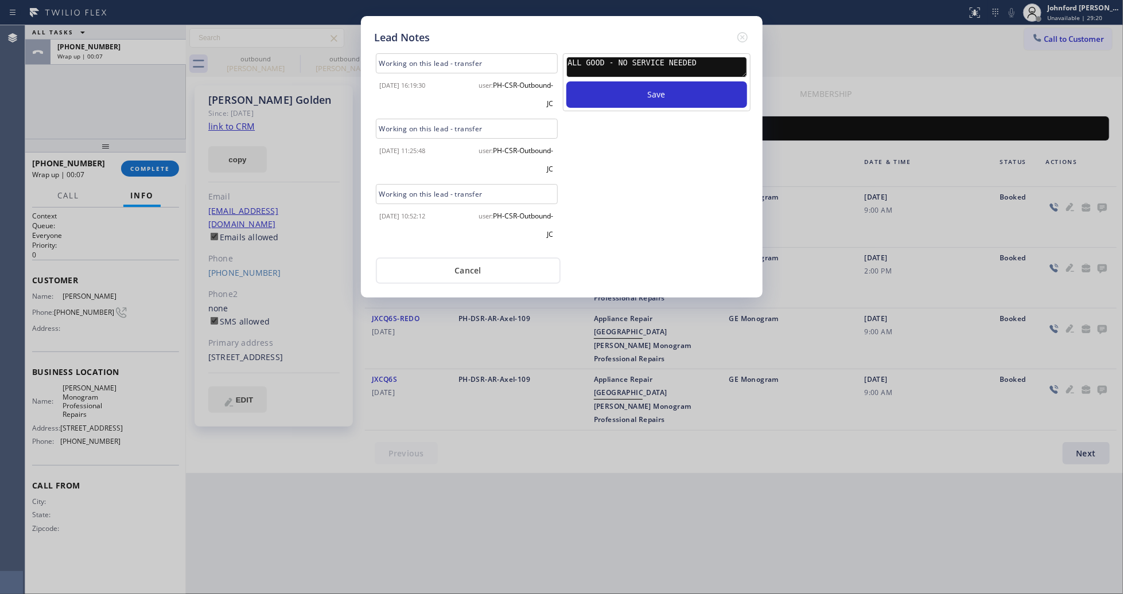
type textarea "ALL GOOD - NO SERVICE NEEDED"
click at [566, 81] on button "Save" at bounding box center [656, 94] width 181 height 26
click at [736, 32] on icon at bounding box center [743, 37] width 14 height 14
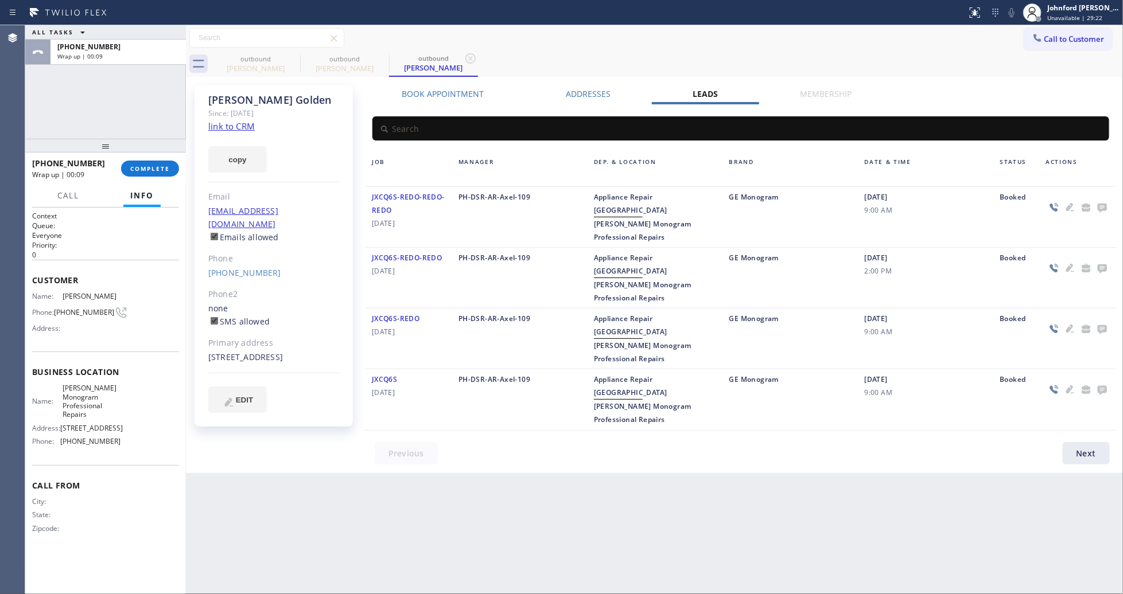
drag, startPoint x: 788, startPoint y: 32, endPoint x: 795, endPoint y: 33, distance: 7.5
click at [792, 32] on div "Call to Customer Outbound call Location [PERSON_NAME] Monogram Professional Rep…" at bounding box center [654, 38] width 937 height 20
click at [139, 168] on span "COMPLETE" at bounding box center [150, 169] width 40 height 8
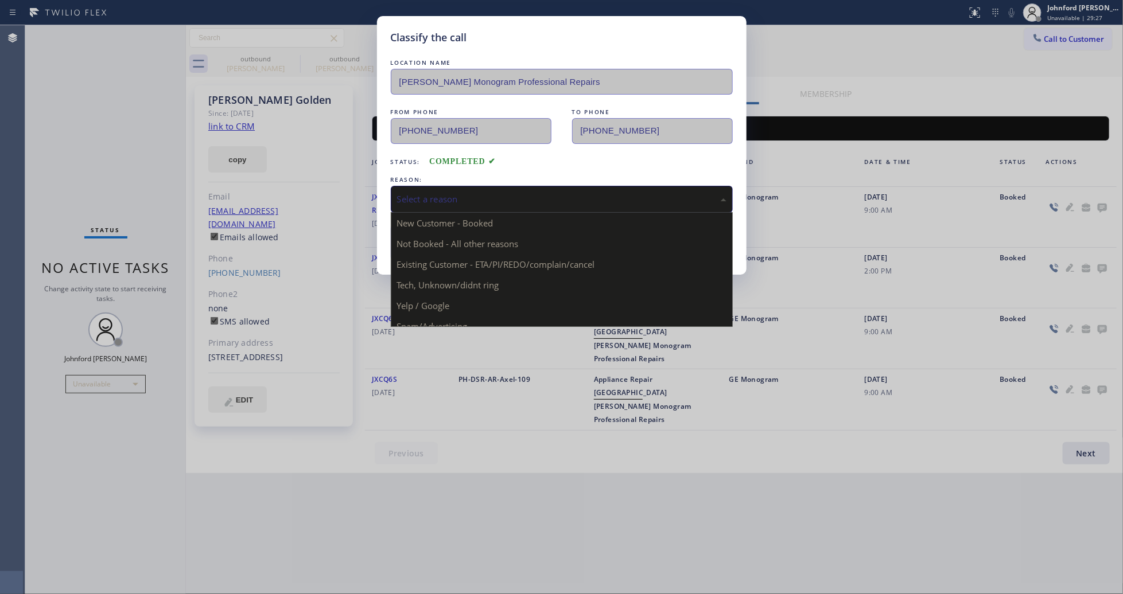
drag, startPoint x: 399, startPoint y: 193, endPoint x: 425, endPoint y: 225, distance: 42.0
click at [399, 194] on div "Select a reason" at bounding box center [561, 199] width 329 height 13
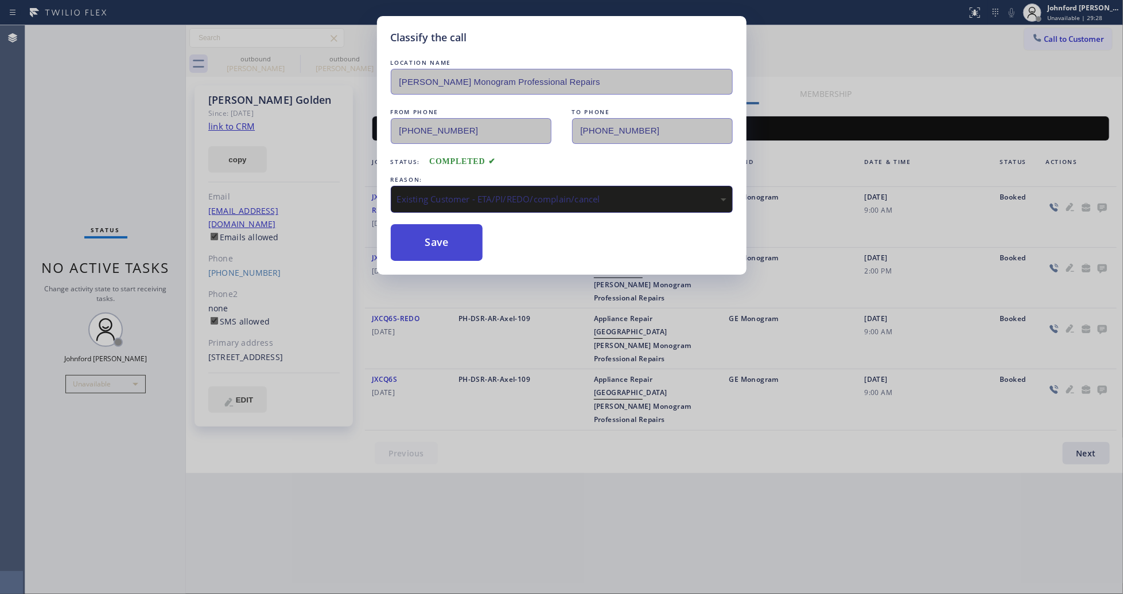
click at [426, 244] on button "Save" at bounding box center [437, 242] width 92 height 37
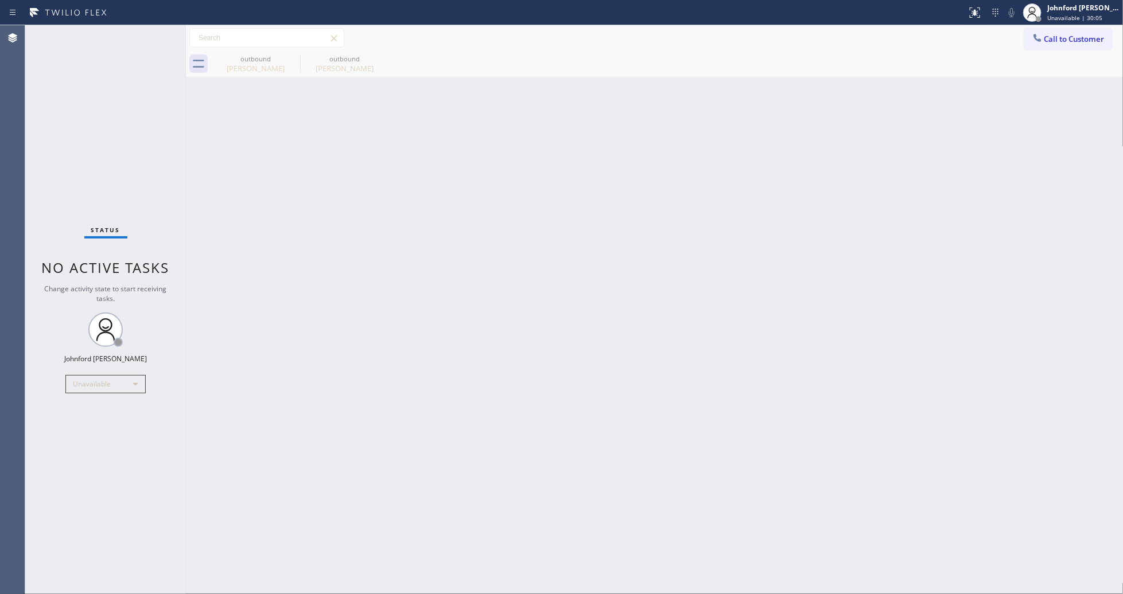
click at [1037, 41] on icon at bounding box center [1037, 37] width 11 height 11
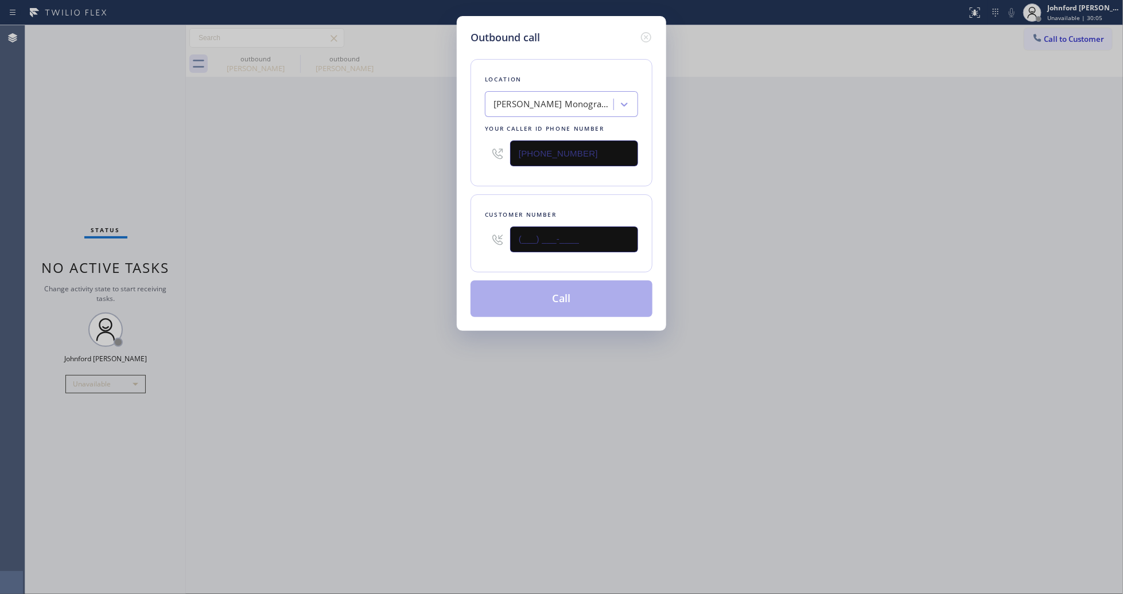
drag, startPoint x: 547, startPoint y: 243, endPoint x: 434, endPoint y: 248, distance: 113.1
click at [474, 246] on div "Customer number (___) ___-____" at bounding box center [561, 233] width 182 height 78
paste input "818) 744-6565"
type input "[PHONE_NUMBER]"
click at [350, 261] on div "Outbound call Location [PERSON_NAME] Monogram Professional Repairs Your caller …" at bounding box center [561, 297] width 1123 height 594
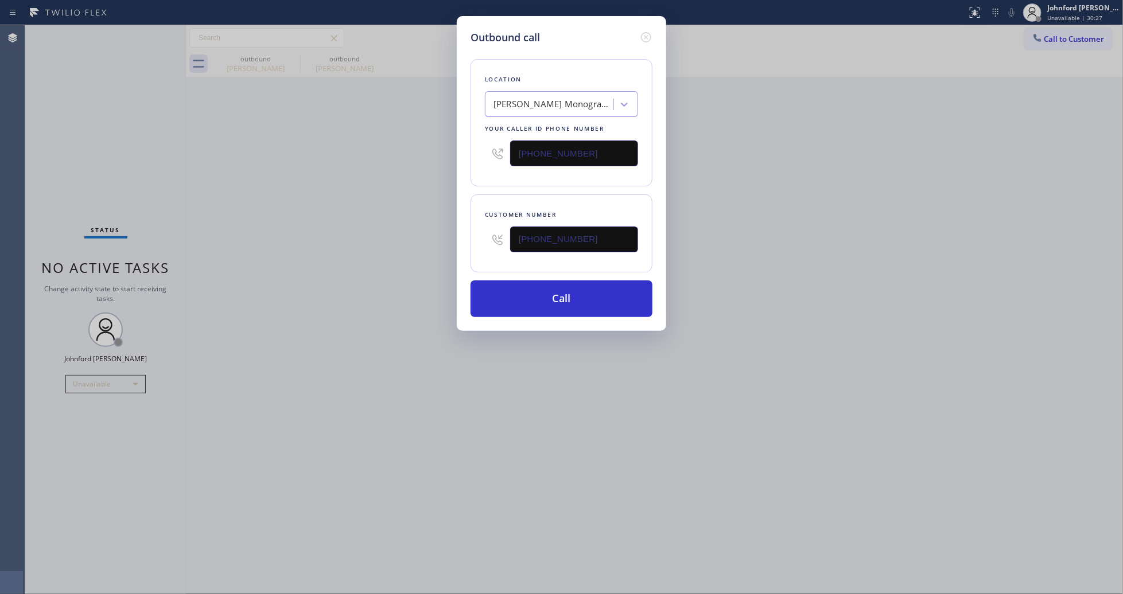
click at [600, 242] on input "[PHONE_NUMBER]" at bounding box center [574, 240] width 128 height 26
drag, startPoint x: 590, startPoint y: 159, endPoint x: 407, endPoint y: 169, distance: 182.7
click at [407, 169] on div "Outbound call Location [PERSON_NAME] Monogram Professional Repairs Your caller …" at bounding box center [561, 297] width 1123 height 594
paste input "818) 641-8989"
type input "[PHONE_NUMBER]"
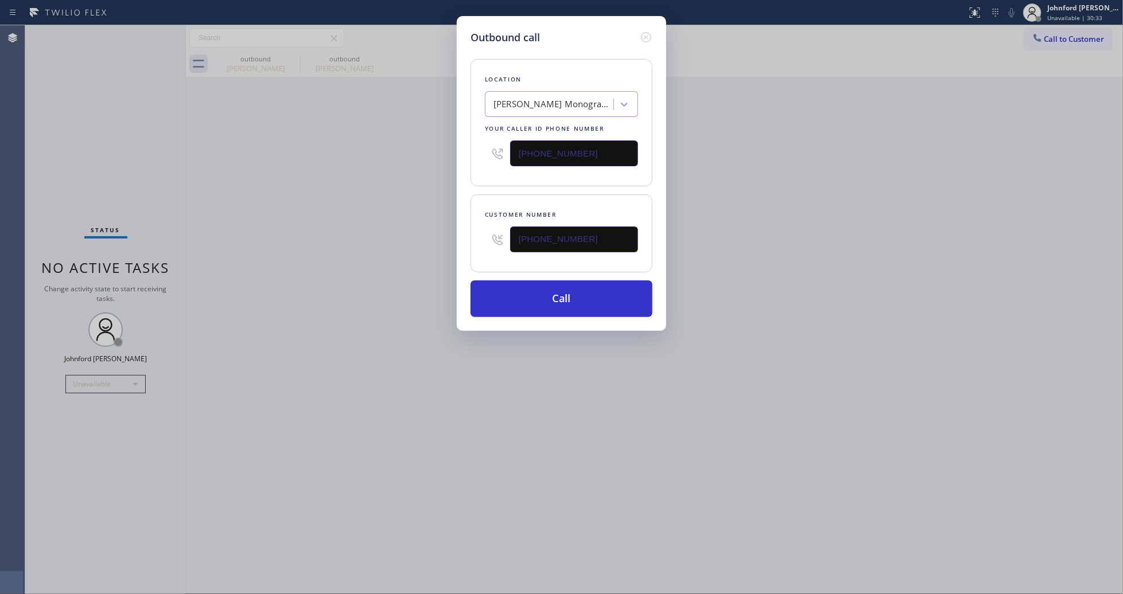
drag, startPoint x: 557, startPoint y: 238, endPoint x: 474, endPoint y: 239, distance: 82.6
click at [485, 239] on div "[PHONE_NUMBER]" at bounding box center [561, 239] width 153 height 37
paste input "641-8989"
type input "[PHONE_NUMBER]"
click at [561, 107] on div "[PERSON_NAME] Monogram Professional Repairs" at bounding box center [550, 105] width 125 height 20
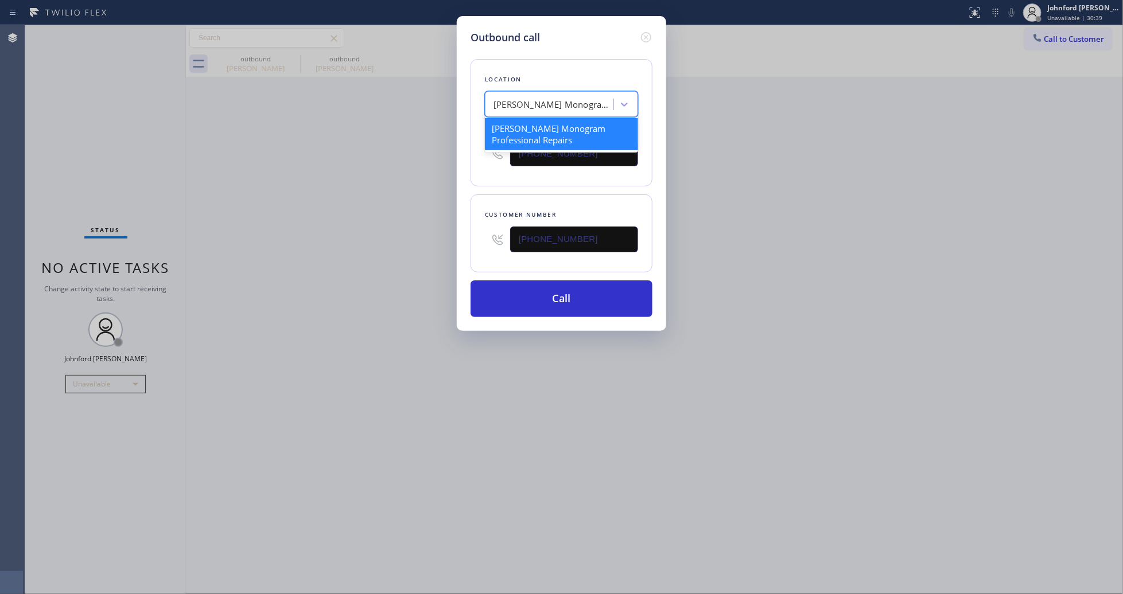
paste input "Viking Repair Pro [GEOGRAPHIC_DATA]"
type input "Viking Repair Pro [GEOGRAPHIC_DATA]"
click at [535, 125] on div "Viking Repair Pro [GEOGRAPHIC_DATA]" at bounding box center [561, 134] width 153 height 32
type input "[PHONE_NUMBER]"
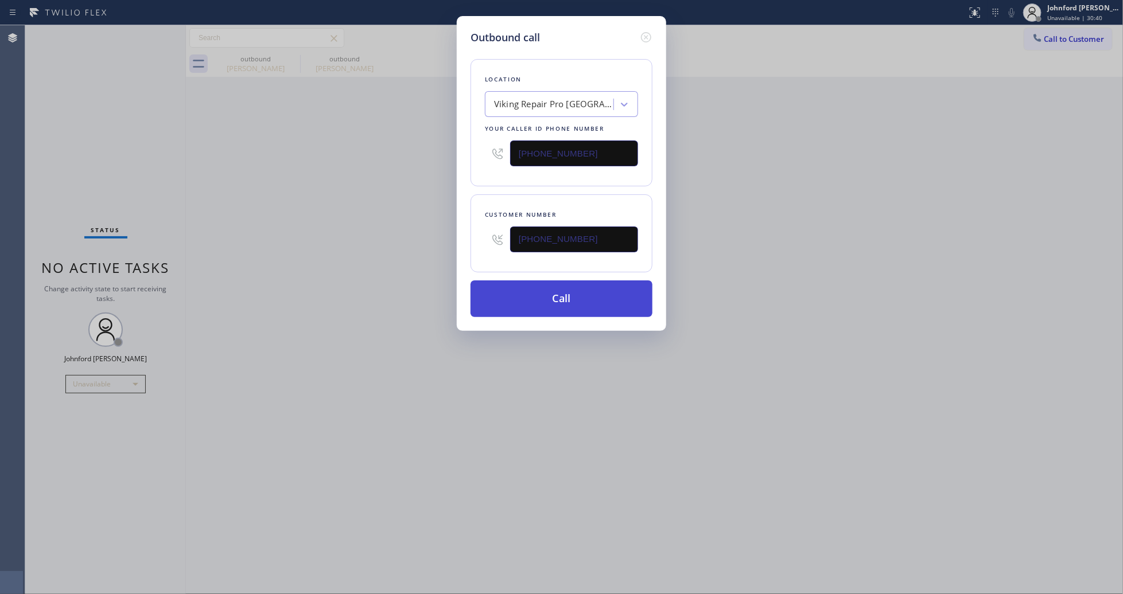
drag, startPoint x: 775, startPoint y: 180, endPoint x: 649, endPoint y: 281, distance: 161.1
click at [776, 181] on div "Outbound call Location Viking Repair Pro [GEOGRAPHIC_DATA] Your caller id phone…" at bounding box center [561, 297] width 1123 height 594
click at [601, 281] on button "Call" at bounding box center [561, 299] width 182 height 37
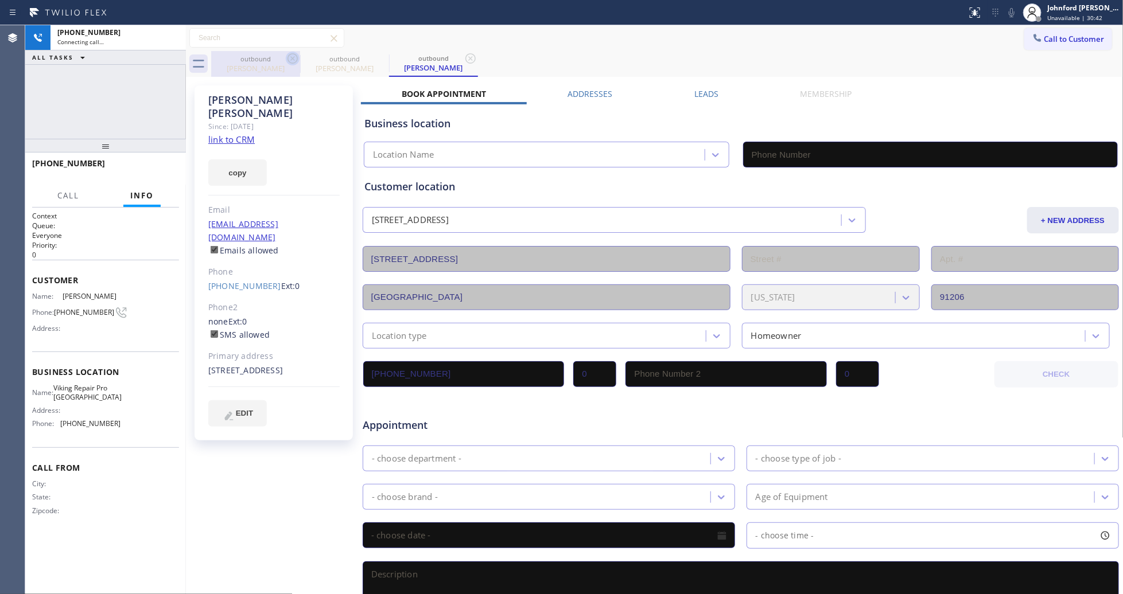
click at [290, 61] on icon at bounding box center [293, 59] width 14 height 14
click at [0, 0] on icon at bounding box center [0, 0] width 0 height 0
type input "[PHONE_NUMBER]"
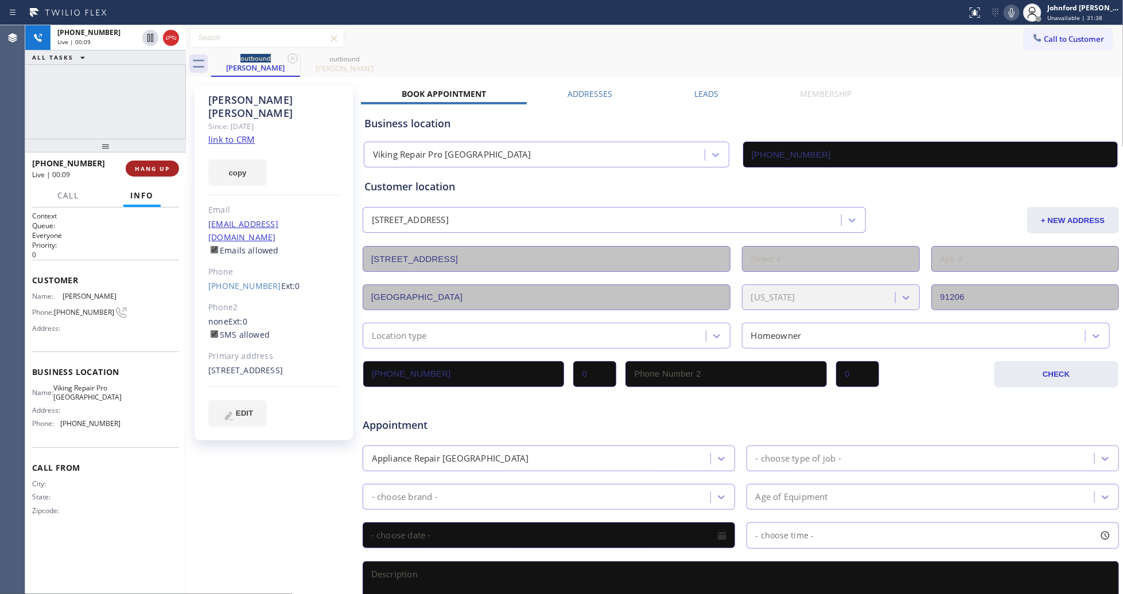
click at [164, 173] on button "HANG UP" at bounding box center [152, 169] width 53 height 16
click at [161, 175] on button "HANG UP" at bounding box center [152, 169] width 53 height 16
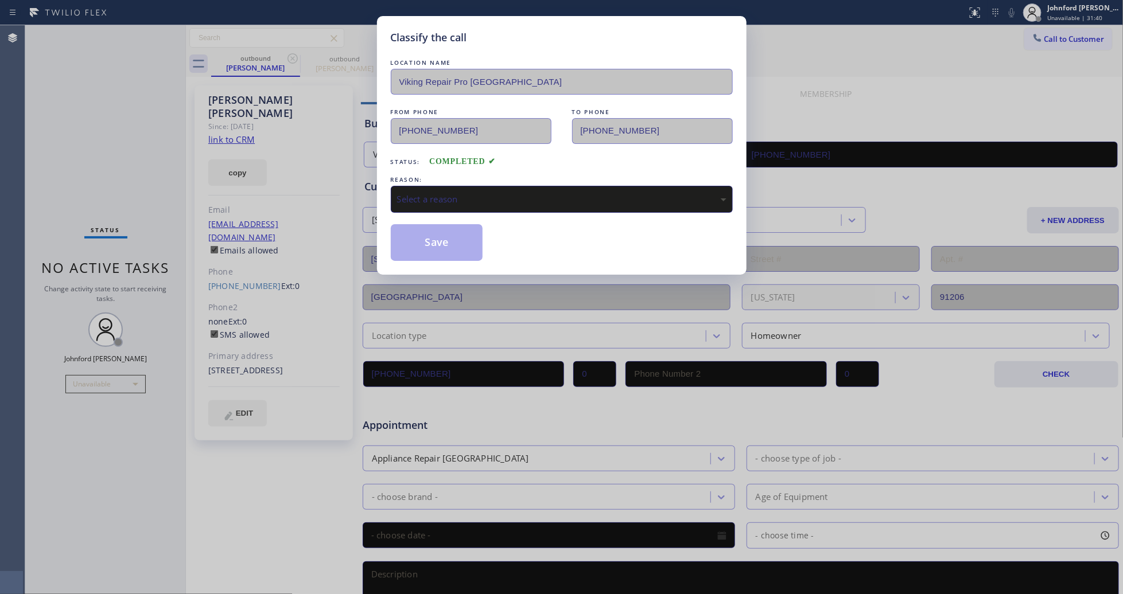
click at [420, 178] on div "REASON:" at bounding box center [562, 180] width 342 height 12
click at [421, 178] on div "REASON:" at bounding box center [562, 180] width 342 height 12
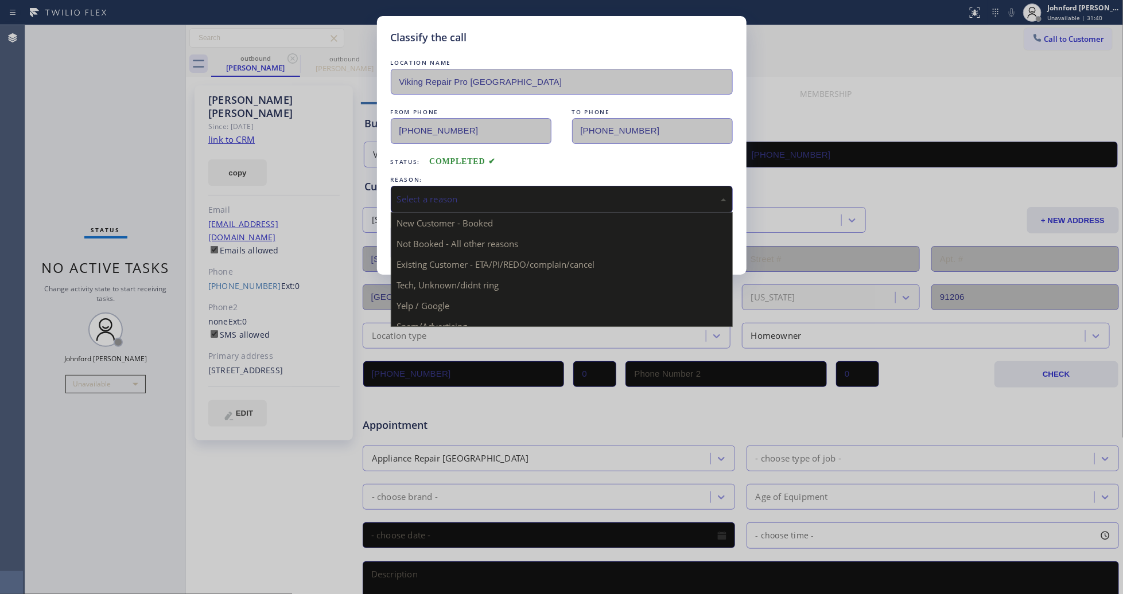
click at [433, 194] on div "Select a reason" at bounding box center [561, 199] width 329 height 13
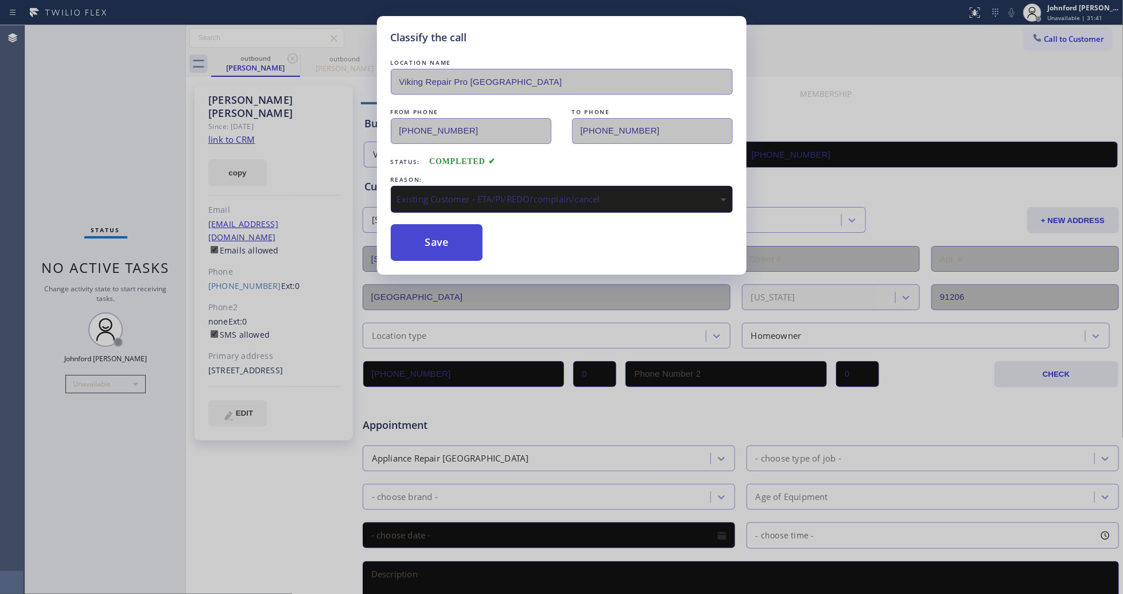
click at [450, 241] on button "Save" at bounding box center [437, 242] width 92 height 37
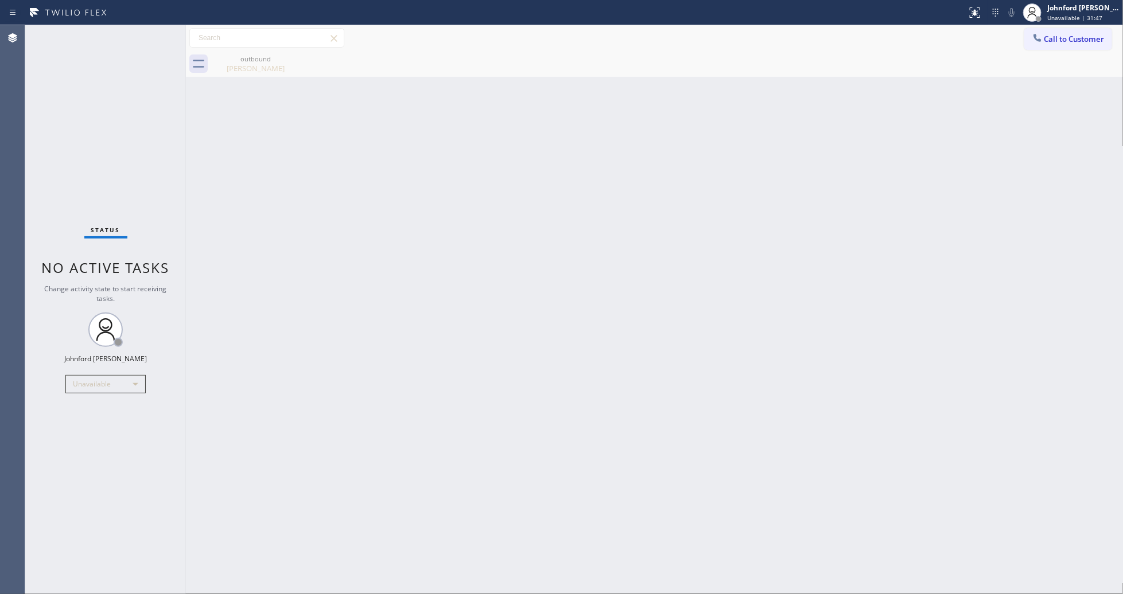
click at [1053, 36] on span "Call to Customer" at bounding box center [1074, 39] width 60 height 10
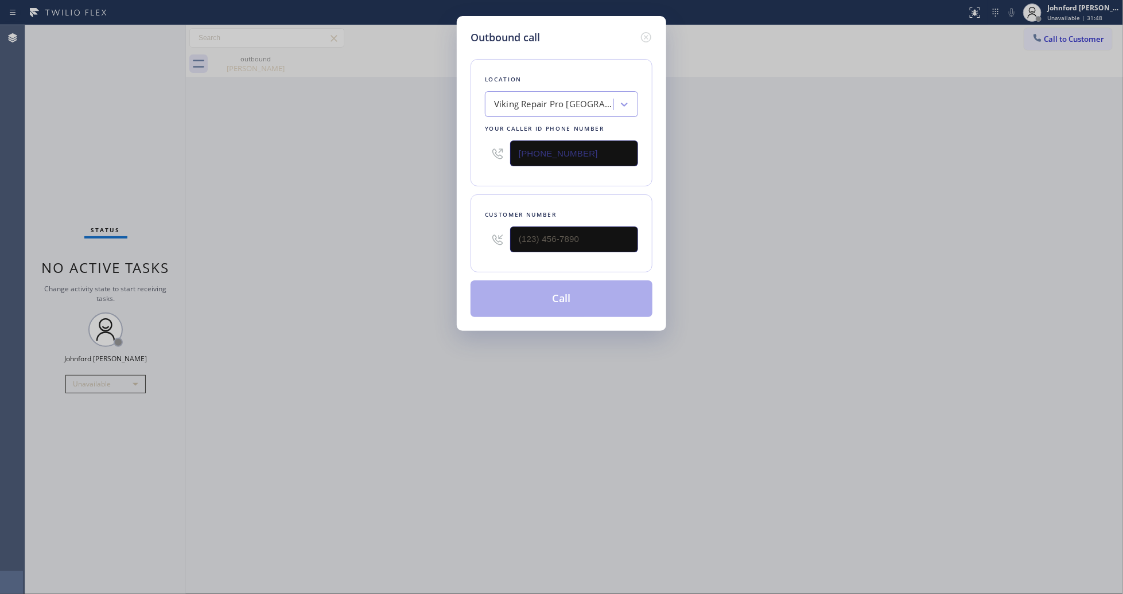
drag, startPoint x: 603, startPoint y: 222, endPoint x: 425, endPoint y: 243, distance: 179.6
click at [433, 243] on div "Outbound call Location Viking Repair Pro [GEOGRAPHIC_DATA] Your caller id phone…" at bounding box center [561, 297] width 1123 height 594
click at [531, 243] on input "(___) ___-____" at bounding box center [574, 240] width 128 height 26
paste input "415) 699-5167"
click at [299, 245] on div "Outbound call Location Viking Repair Pro [GEOGRAPHIC_DATA] Your caller id phone…" at bounding box center [561, 297] width 1123 height 594
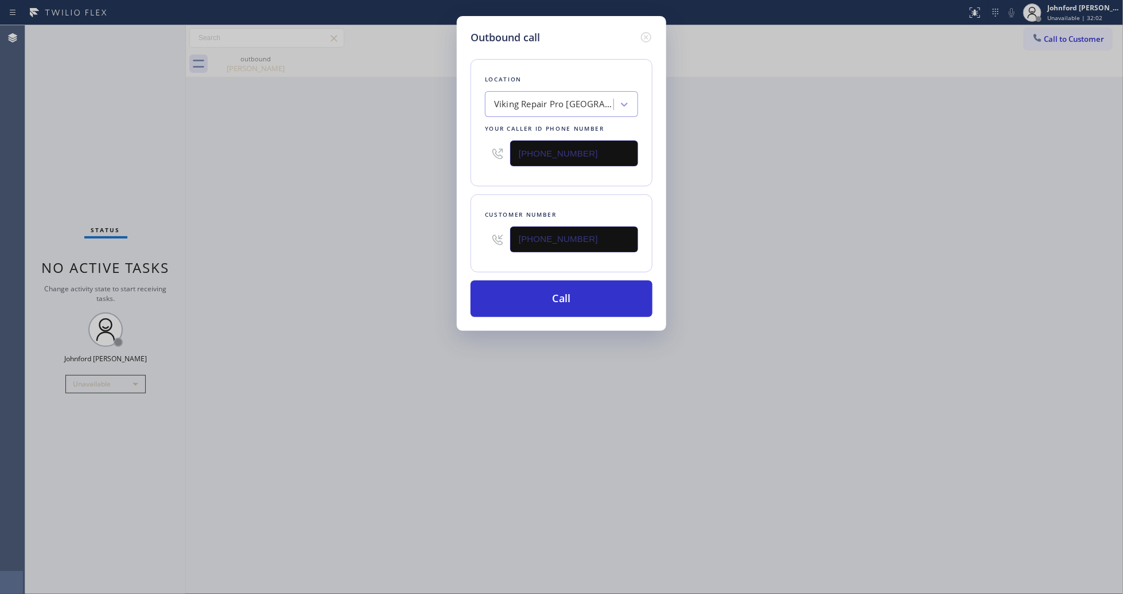
drag, startPoint x: 541, startPoint y: 233, endPoint x: 437, endPoint y: 239, distance: 104.0
click at [438, 239] on div "Outbound call Location Viking Repair Pro [GEOGRAPHIC_DATA] Your caller id phone…" at bounding box center [561, 297] width 1123 height 594
paste input "___) ___-____"
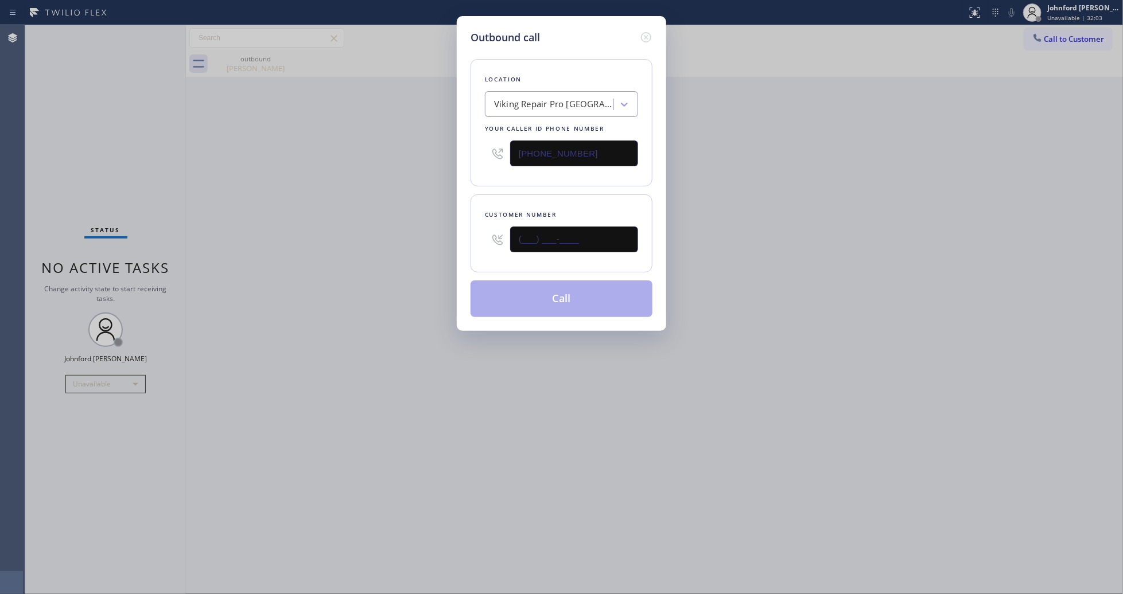
paste input "text"
type input "(___) ___-____"
drag, startPoint x: 607, startPoint y: 228, endPoint x: 361, endPoint y: 244, distance: 246.1
click at [403, 233] on div "Outbound call Location Viking Repair Pro [GEOGRAPHIC_DATA] Your caller id phone…" at bounding box center [561, 297] width 1123 height 594
paste input "415) 699-5167"
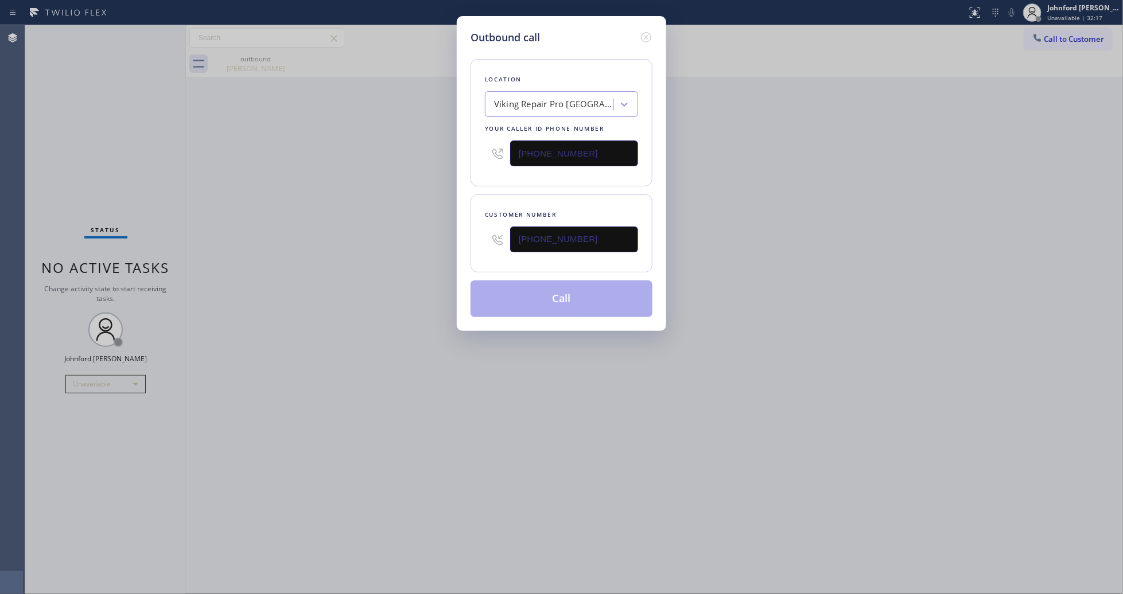
type input "[PHONE_NUMBER]"
click at [361, 244] on div "Outbound call Location Viking Repair Pro [GEOGRAPHIC_DATA] Your caller id phone…" at bounding box center [561, 297] width 1123 height 594
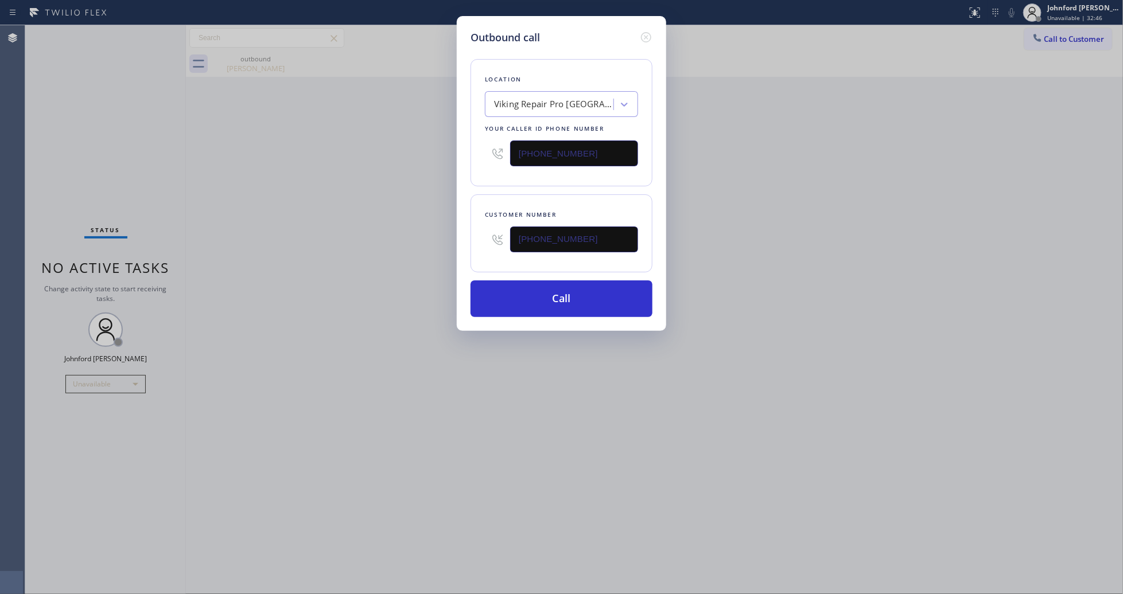
drag, startPoint x: 595, startPoint y: 147, endPoint x: 465, endPoint y: 161, distance: 131.0
click at [465, 161] on div "Outbound call Location Viking Repair Pro [GEOGRAPHIC_DATA] Your caller id phone…" at bounding box center [561, 173] width 209 height 315
paste input "60) 638-562"
type input "[PHONE_NUMBER]"
click at [430, 165] on div "Outbound call Location Viking Repair Pro [GEOGRAPHIC_DATA] Your caller id phone…" at bounding box center [561, 297] width 1123 height 594
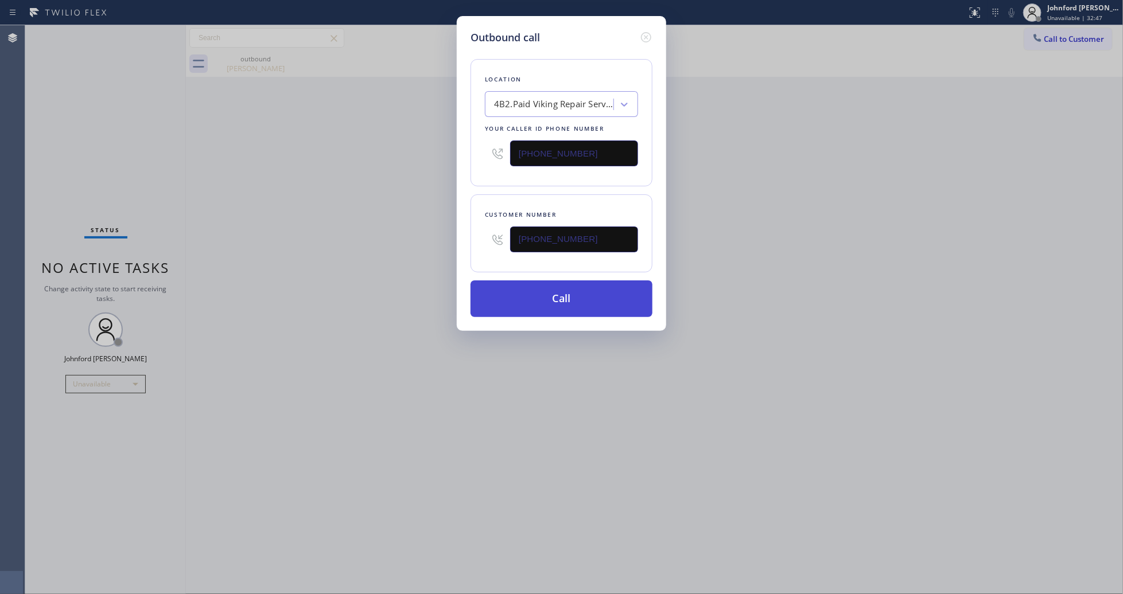
click at [508, 294] on button "Call" at bounding box center [561, 299] width 182 height 37
click at [865, 270] on div "Outbound call Location 4B2.Paid Viking Repair Service Your caller id phone numb…" at bounding box center [561, 297] width 1123 height 594
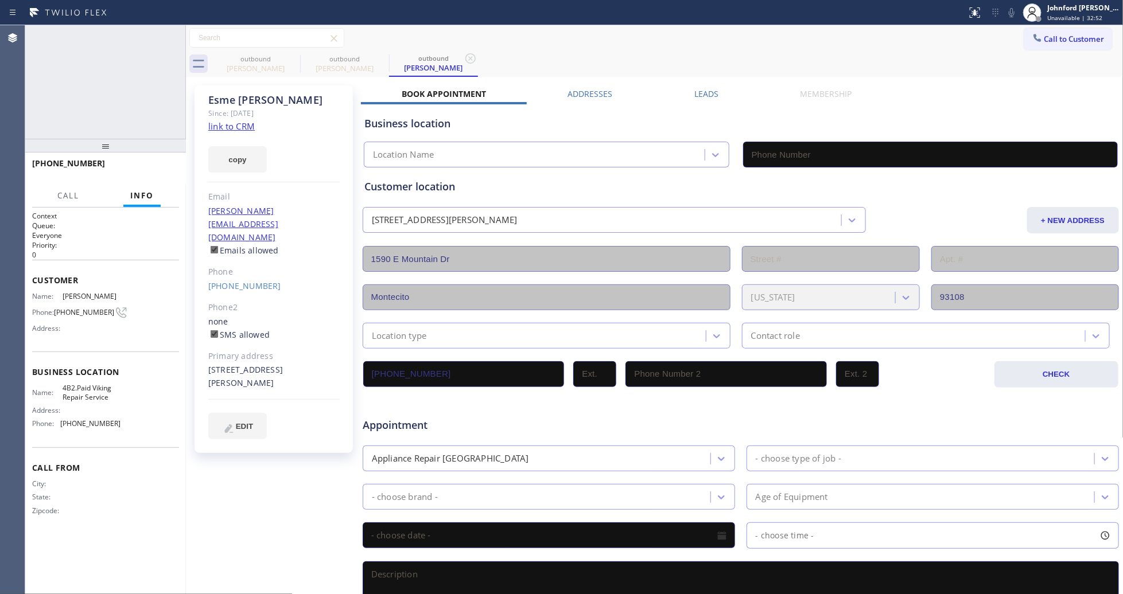
type input "[PHONE_NUMBER]"
click at [143, 178] on div "[PHONE_NUMBER] Live | 00:10 HANG UP" at bounding box center [105, 169] width 147 height 30
click at [148, 166] on span "HANG UP" at bounding box center [152, 169] width 35 height 8
click at [156, 178] on div "[PHONE_NUMBER] Wrap up | 00:44 COMPLETE" at bounding box center [105, 169] width 147 height 30
click at [150, 168] on span "COMPLETE" at bounding box center [150, 169] width 40 height 8
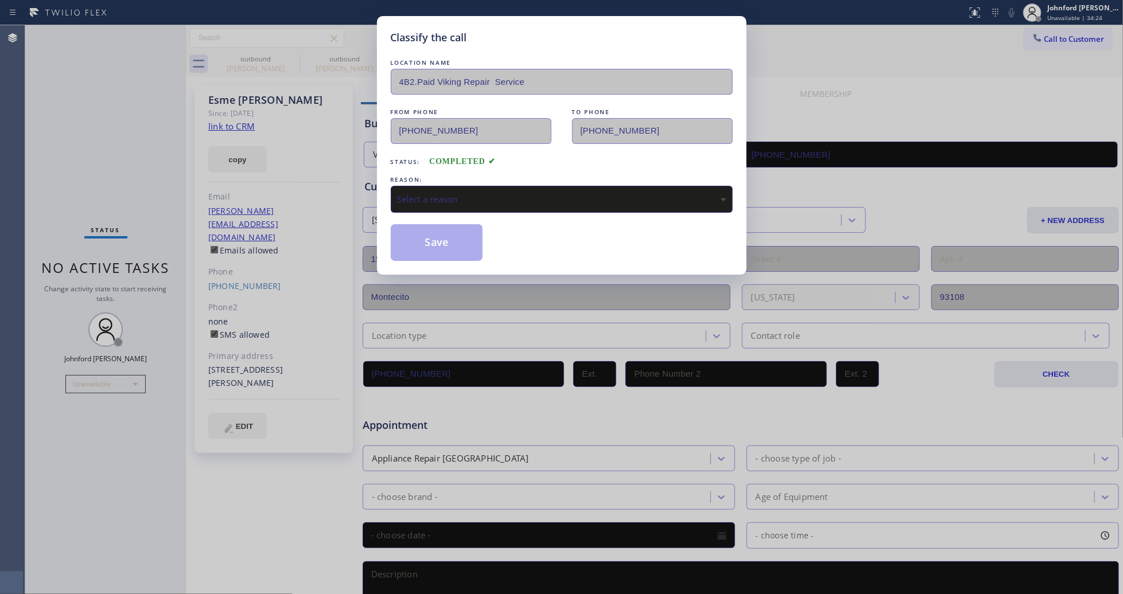
click at [491, 199] on div "Select a reason" at bounding box center [561, 199] width 329 height 13
click at [422, 235] on button "Save" at bounding box center [437, 242] width 92 height 37
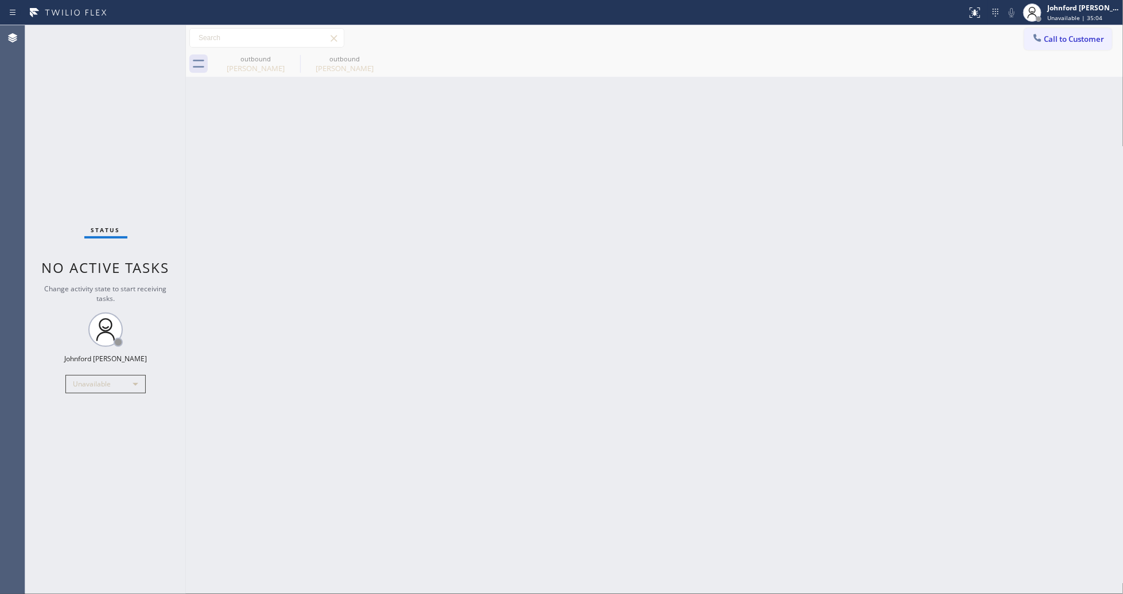
click at [1082, 37] on span "Call to Customer" at bounding box center [1074, 39] width 60 height 10
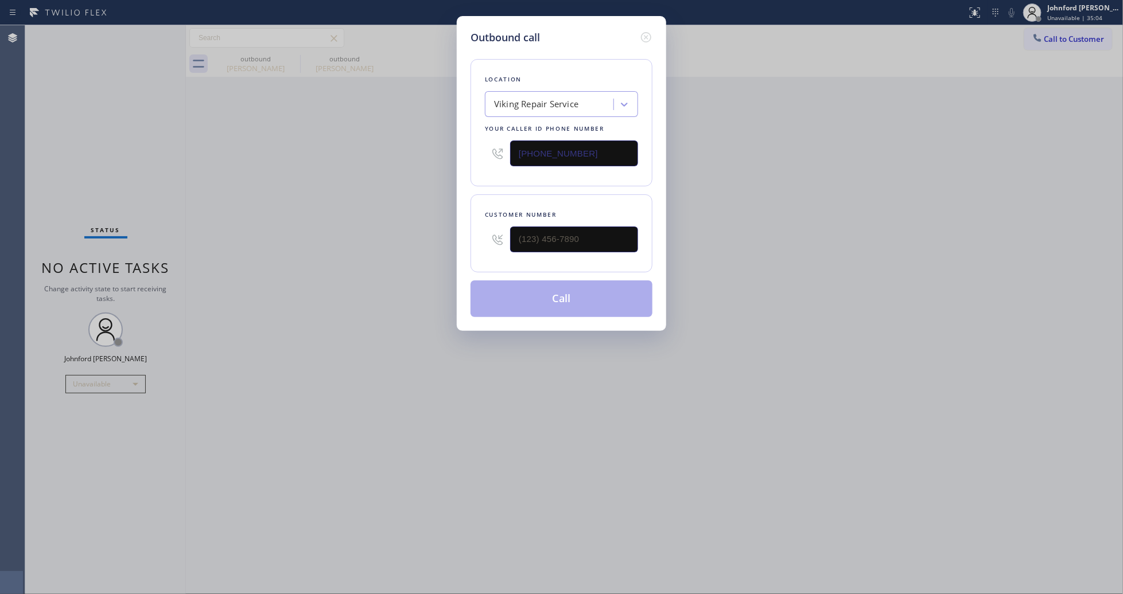
drag, startPoint x: 605, startPoint y: 221, endPoint x: 481, endPoint y: 236, distance: 125.5
click at [481, 236] on div "Customer number" at bounding box center [561, 233] width 182 height 78
paste input "831) 345-2636"
drag, startPoint x: 560, startPoint y: 237, endPoint x: 380, endPoint y: 237, distance: 180.2
click at [380, 237] on div "Outbound call Location Viking Repair Service Your caller id phone number [PHONE…" at bounding box center [561, 297] width 1123 height 594
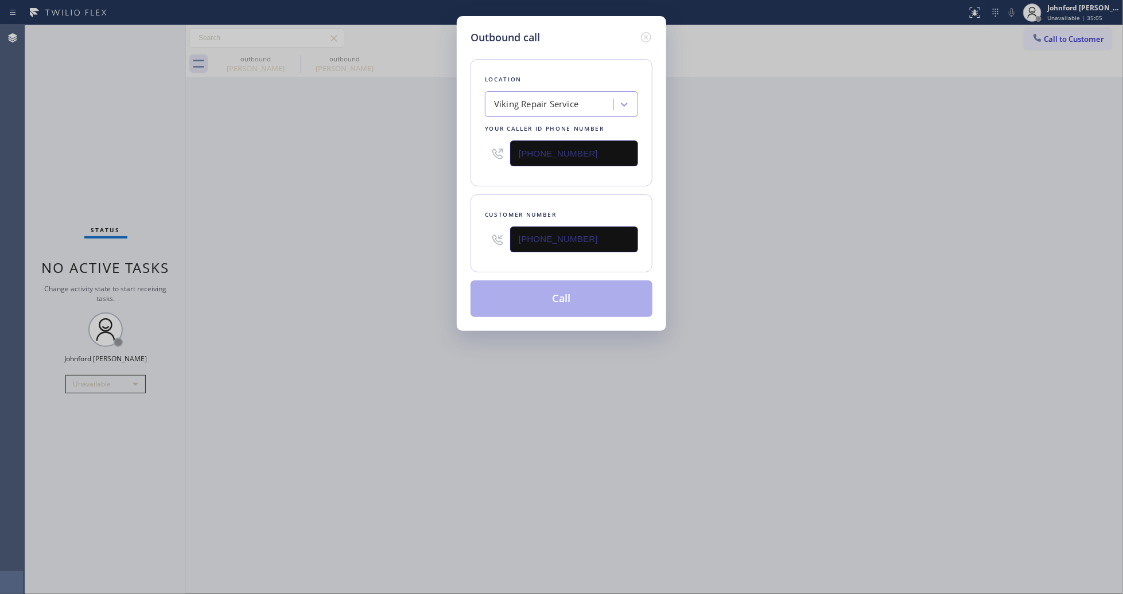
type input "[PHONE_NUMBER]"
click at [353, 237] on div "Outbound call Location Viking Repair Service Your caller id phone number [PHONE…" at bounding box center [561, 297] width 1123 height 594
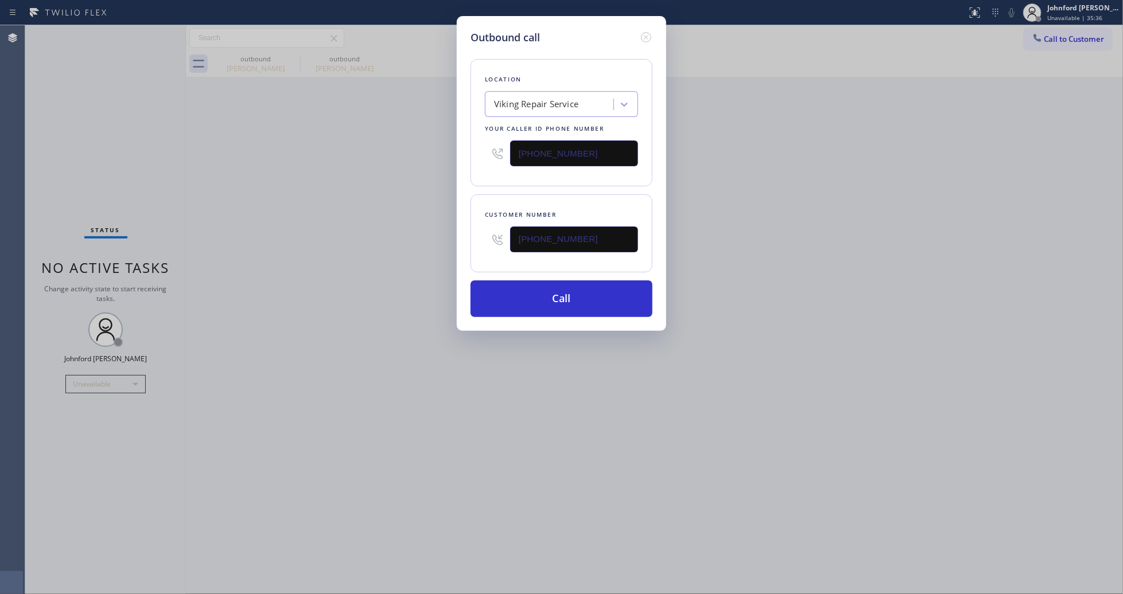
drag, startPoint x: 563, startPoint y: 155, endPoint x: 515, endPoint y: 161, distance: 48.5
click at [515, 161] on input "[PHONE_NUMBER]" at bounding box center [574, 154] width 128 height 26
paste input "669) 342-0808"
type input "[PHONE_NUMBER]"
drag, startPoint x: 742, startPoint y: 178, endPoint x: 597, endPoint y: 299, distance: 188.6
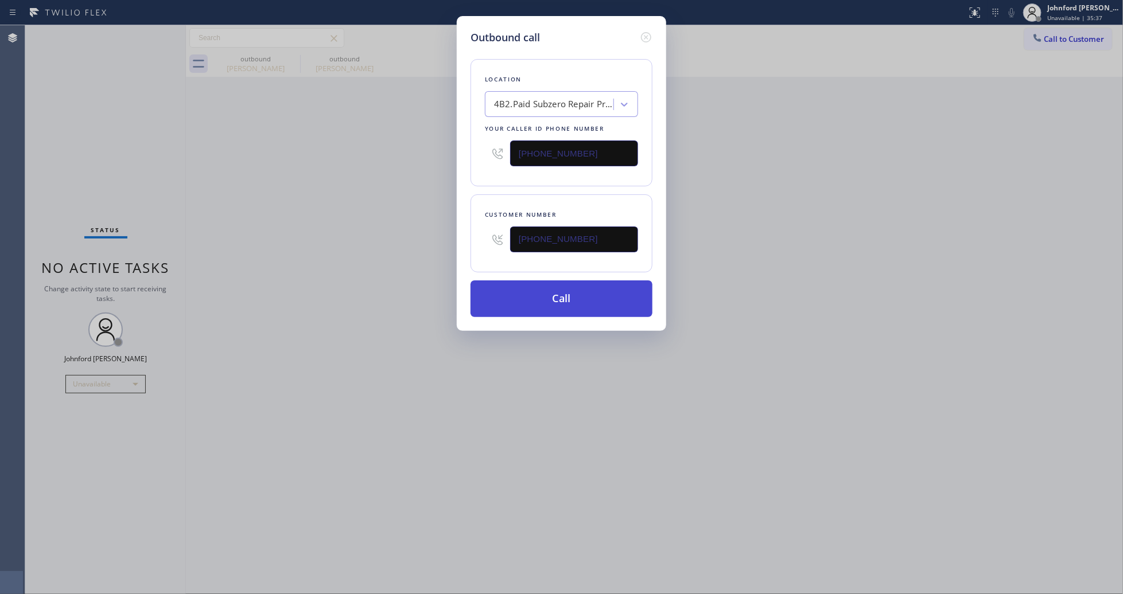
click at [742, 178] on div "Outbound call Location 4B2.Paid Subzero Repair Professionals Your caller id pho…" at bounding box center [561, 297] width 1123 height 594
click at [551, 305] on button "Call" at bounding box center [561, 299] width 182 height 37
drag, startPoint x: 659, startPoint y: 277, endPoint x: 796, endPoint y: 42, distance: 271.8
click at [667, 271] on div "Outbound call Location 4B2.Paid Subzero Repair Professionals Your caller id pho…" at bounding box center [561, 297] width 1123 height 594
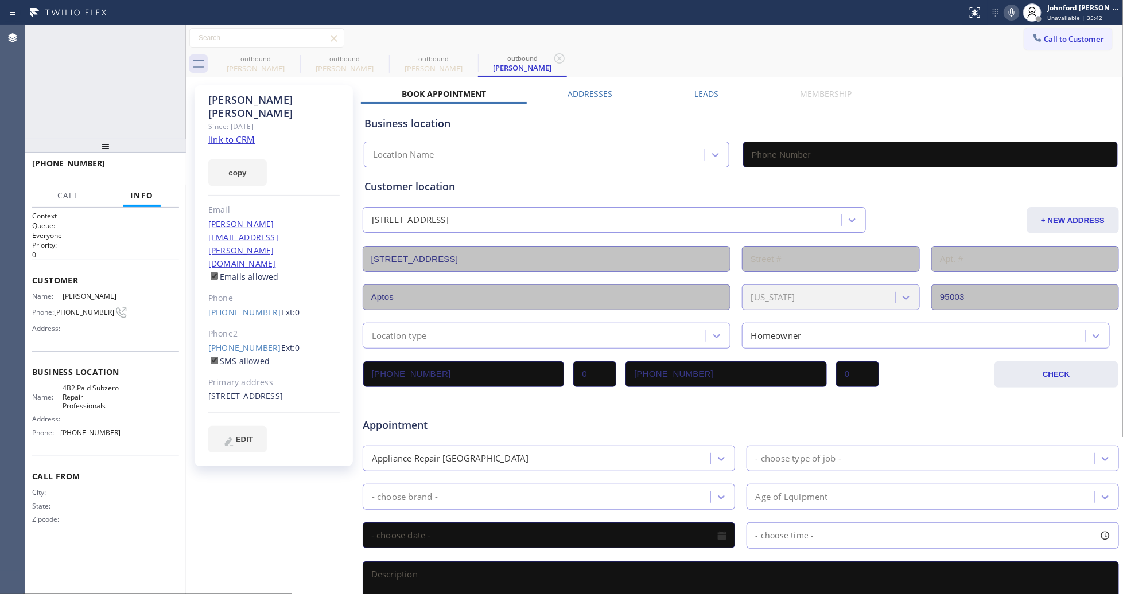
type input "[PHONE_NUMBER]"
click at [161, 159] on div "[PHONE_NUMBER] Live | 00:06 HANG UP" at bounding box center [105, 169] width 147 height 30
click at [159, 164] on button "HANG UP" at bounding box center [152, 169] width 53 height 16
click at [162, 173] on button "COMPLETE" at bounding box center [150, 169] width 58 height 16
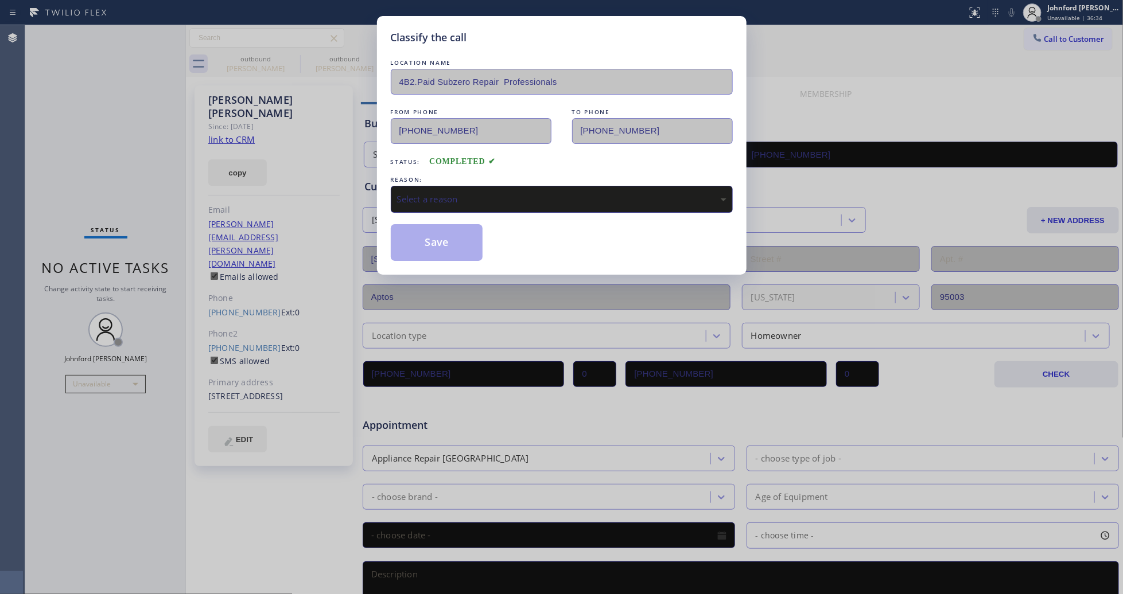
click at [423, 205] on div "Select a reason" at bounding box center [562, 199] width 342 height 27
click at [414, 186] on div "Not Booked - All other reasons" at bounding box center [562, 199] width 342 height 27
click at [420, 250] on button "Save" at bounding box center [437, 242] width 92 height 37
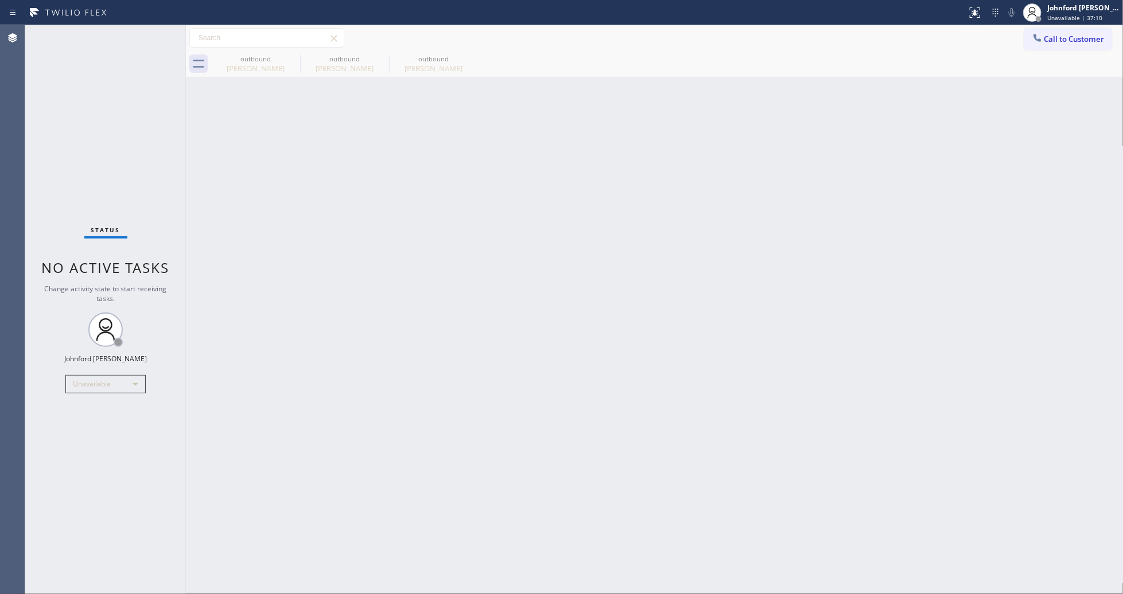
click at [832, 271] on div "Back to Dashboard Change Sender ID Customers Technicians Select a contact Outbo…" at bounding box center [654, 309] width 937 height 569
click at [294, 67] on div "[PERSON_NAME]" at bounding box center [255, 68] width 87 height 10
type input "[PHONE_NUMBER]"
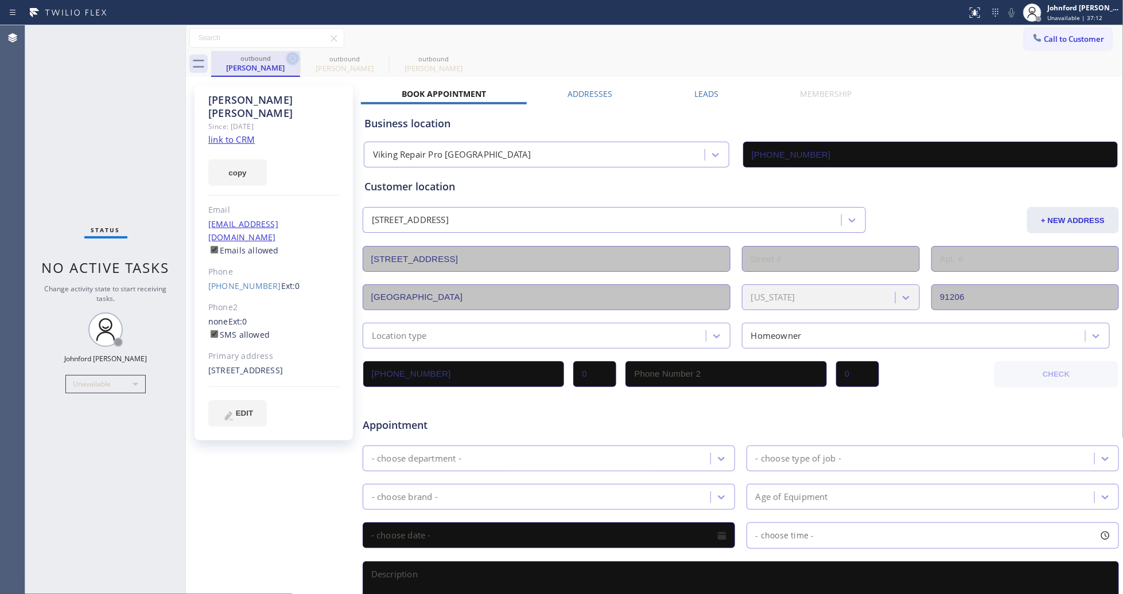
click at [293, 64] on icon at bounding box center [293, 59] width 14 height 14
type input "[PHONE_NUMBER]"
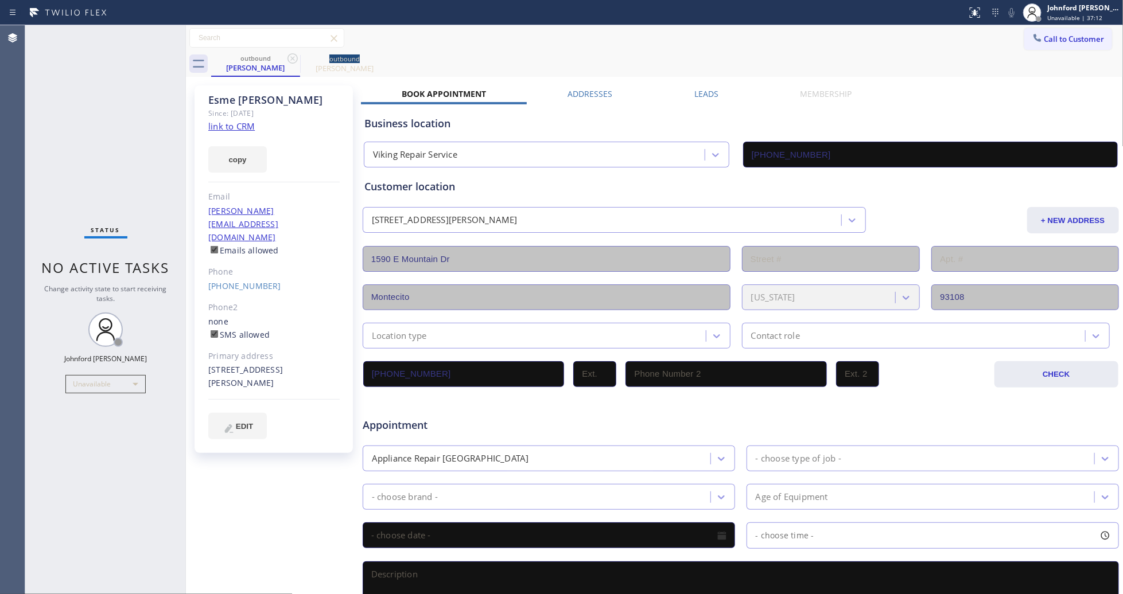
click at [293, 64] on icon at bounding box center [293, 59] width 14 height 14
type input "[PHONE_NUMBER]"
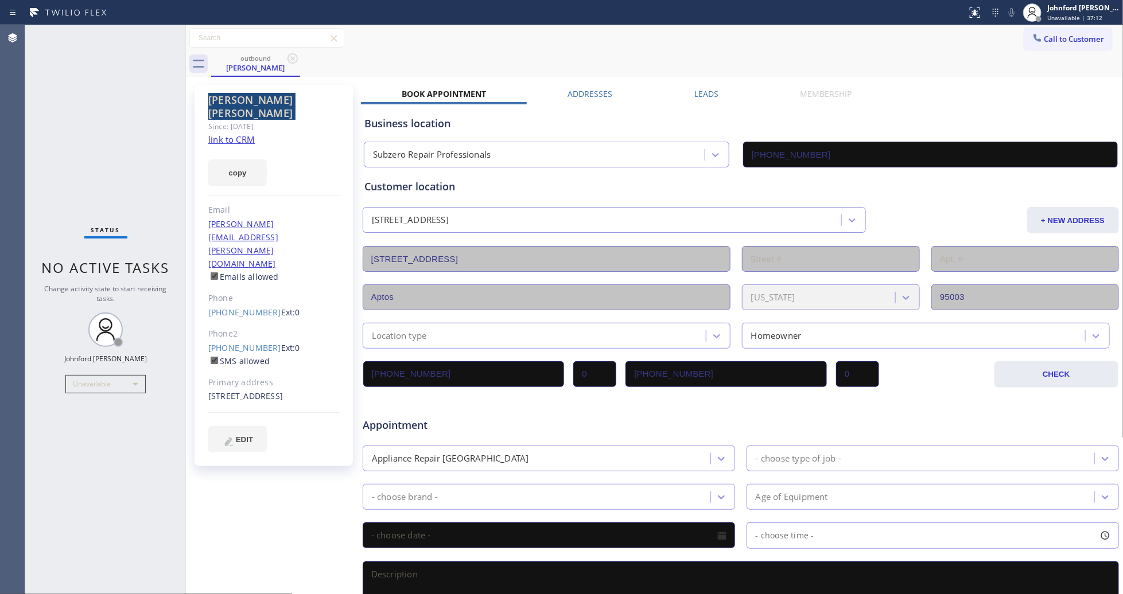
click at [293, 62] on icon at bounding box center [293, 59] width 14 height 14
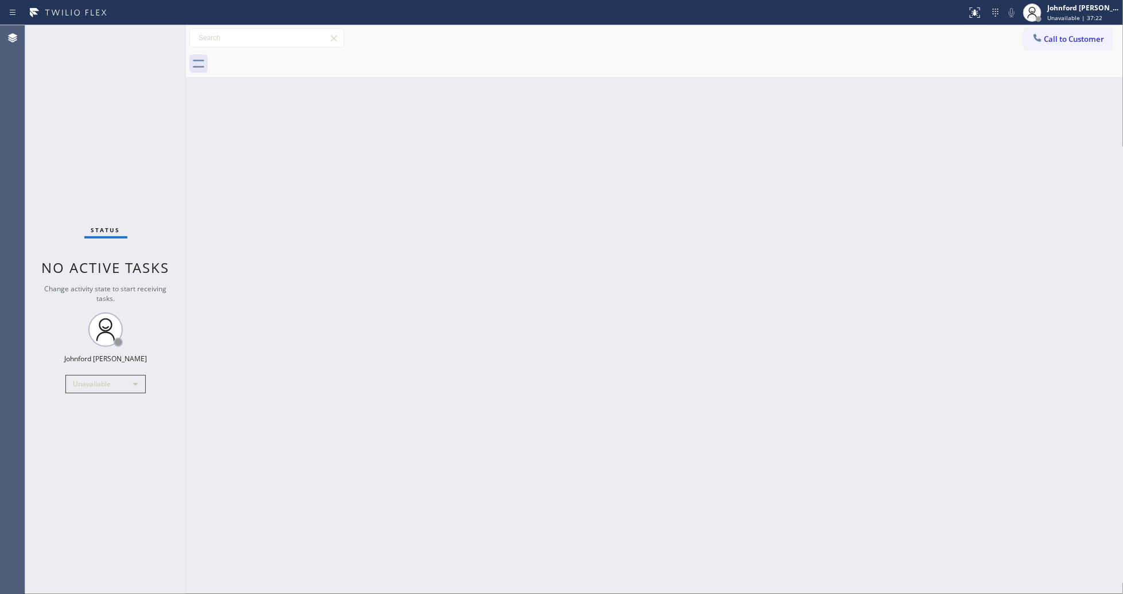
drag, startPoint x: 807, startPoint y: 151, endPoint x: 792, endPoint y: 88, distance: 64.9
click at [807, 151] on div "Back to Dashboard Change Sender ID Customers Technicians Select a contact Outbo…" at bounding box center [654, 309] width 937 height 569
drag, startPoint x: 1066, startPoint y: 44, endPoint x: 652, endPoint y: 182, distance: 436.3
click at [1063, 43] on button "Call to Customer" at bounding box center [1068, 39] width 88 height 22
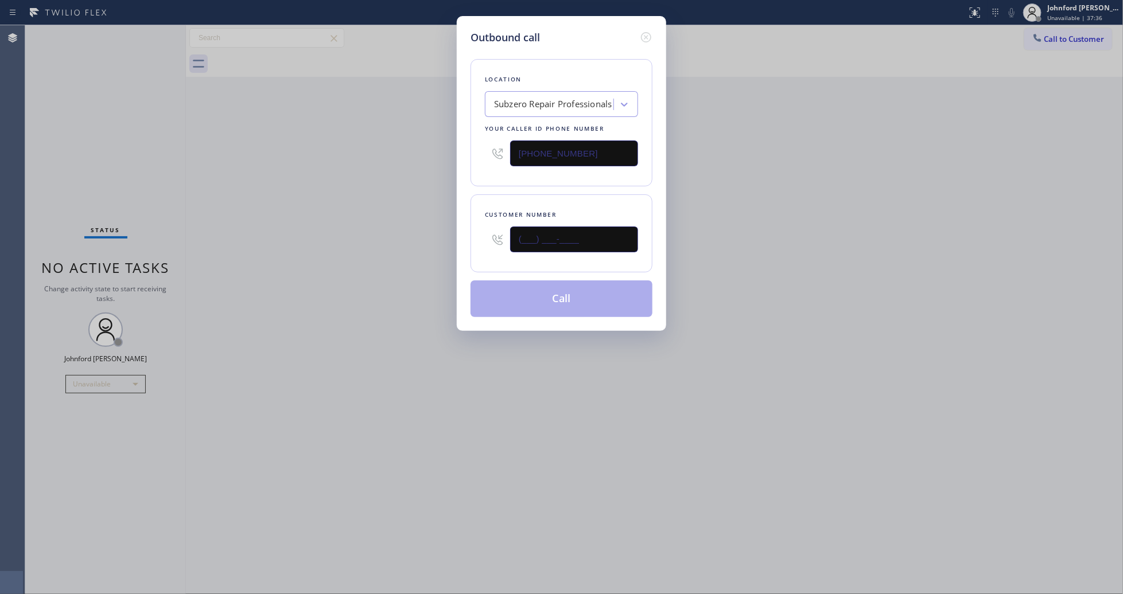
drag, startPoint x: 488, startPoint y: 256, endPoint x: 435, endPoint y: 256, distance: 52.8
click at [444, 256] on div "Outbound call Location Subzero Repair Professionals Your caller id phone number…" at bounding box center [561, 297] width 1123 height 594
paste input "925) 708-5643"
click at [386, 256] on div "Outbound call Location Subzero Repair Professionals Your caller id phone number…" at bounding box center [561, 297] width 1123 height 594
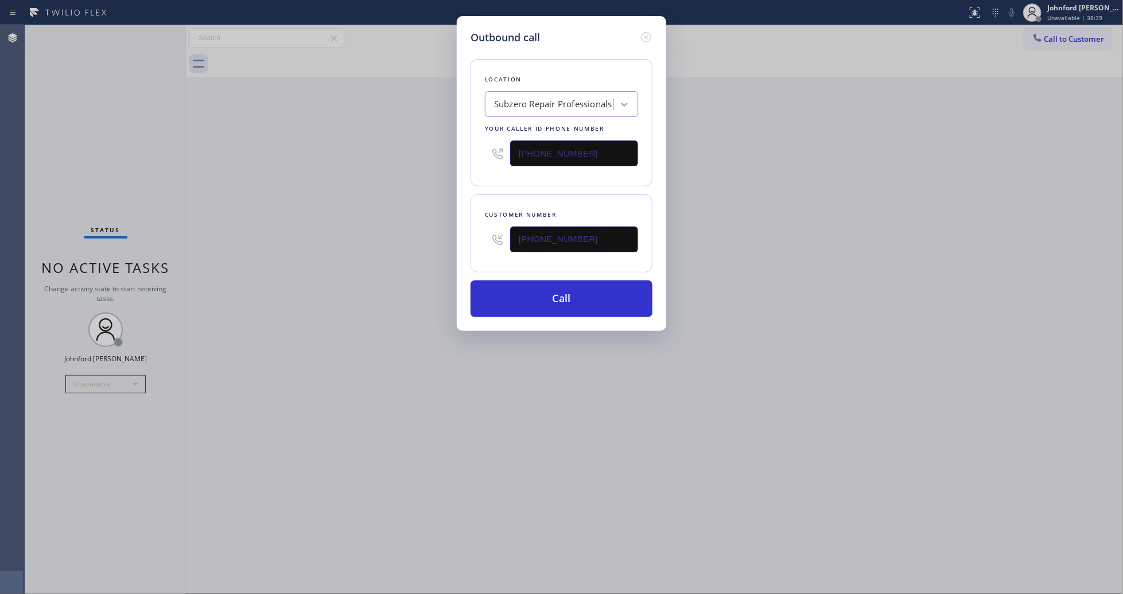
drag, startPoint x: 600, startPoint y: 238, endPoint x: 454, endPoint y: 244, distance: 146.4
click at [454, 244] on div "Outbound call Location Subzero Repair Professionals Your caller id phone number…" at bounding box center [561, 297] width 1123 height 594
paste input "323) 459-9470"
type input "[PHONE_NUMBER]"
click at [374, 263] on div "Outbound call Location Subzero Repair Professionals Your caller id phone number…" at bounding box center [561, 297] width 1123 height 594
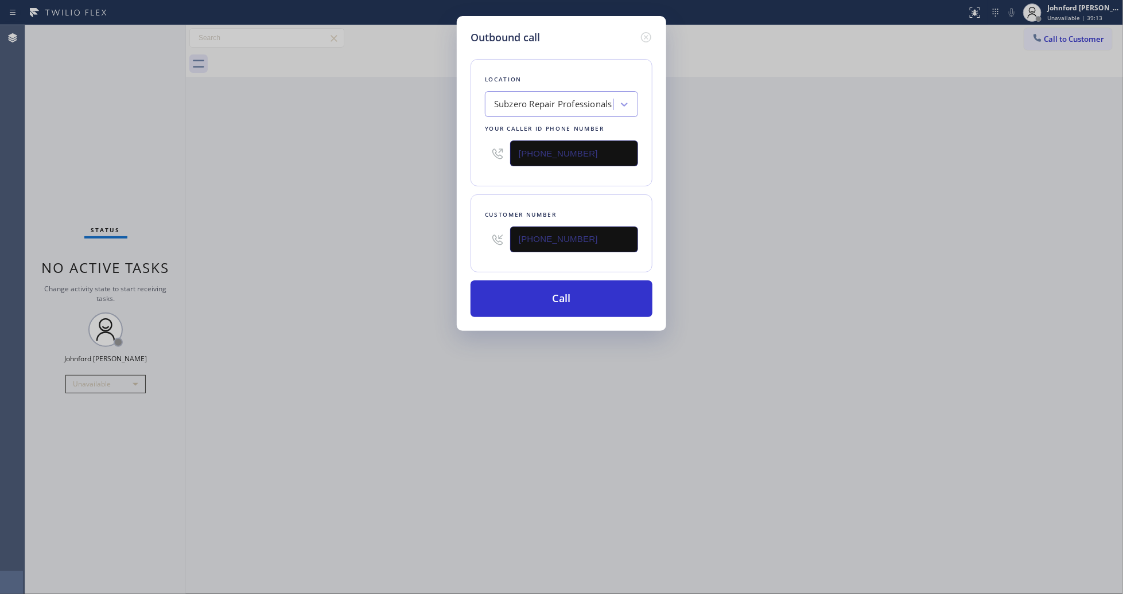
click at [1060, 39] on div "Outbound call Location Subzero Repair Professionals Your caller id phone number…" at bounding box center [561, 297] width 1123 height 594
drag, startPoint x: 548, startPoint y: 155, endPoint x: 443, endPoint y: 155, distance: 105.0
click at [492, 155] on div "[PHONE_NUMBER]" at bounding box center [561, 153] width 153 height 37
paste input "855) 731-4952"
type input "[PHONE_NUMBER]"
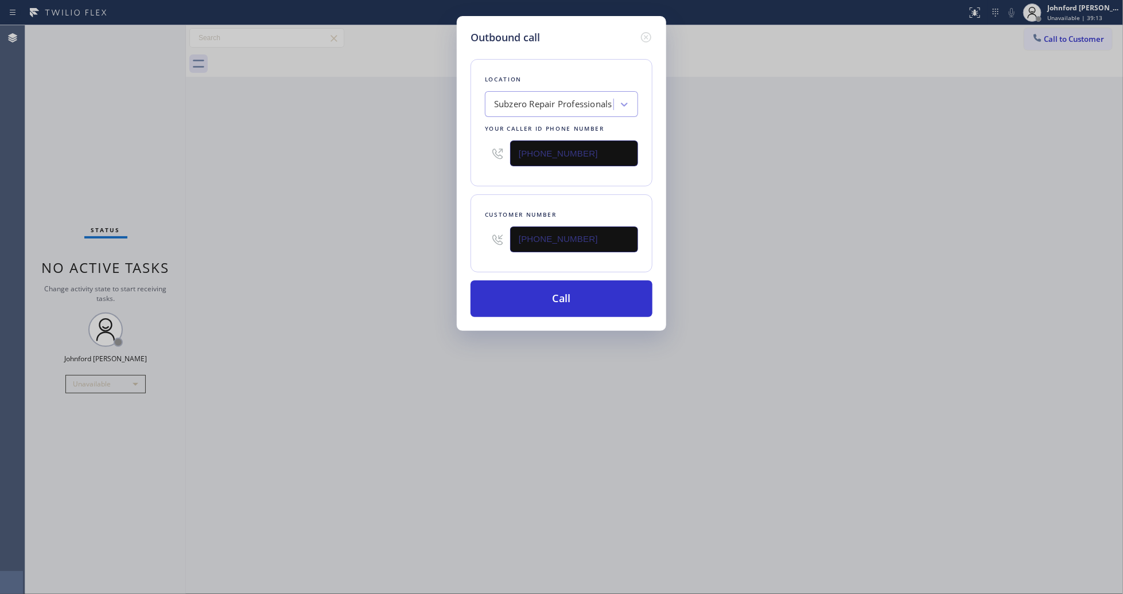
click at [388, 158] on div "Outbound call Location Subzero Repair Professionals Your caller id phone number…" at bounding box center [561, 297] width 1123 height 594
click at [574, 305] on button "Call" at bounding box center [561, 299] width 182 height 37
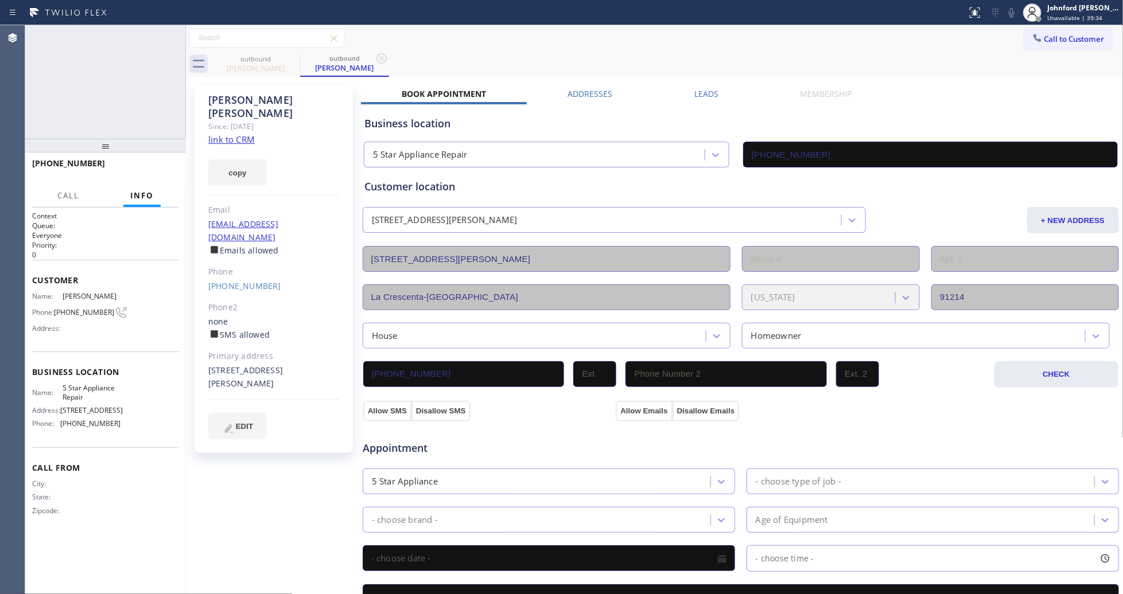
type input "[PHONE_NUMBER]"
click at [164, 161] on button "HANG UP" at bounding box center [152, 169] width 53 height 16
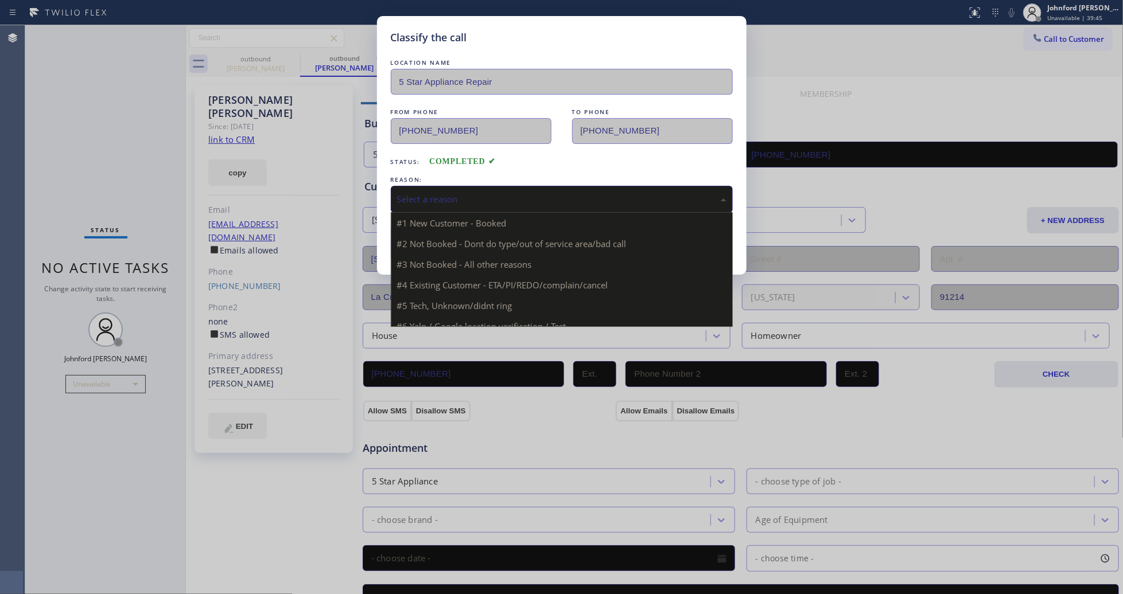
drag, startPoint x: 497, startPoint y: 184, endPoint x: 592, endPoint y: 200, distance: 95.4
click at [536, 186] on div "Select a reason" at bounding box center [562, 199] width 342 height 27
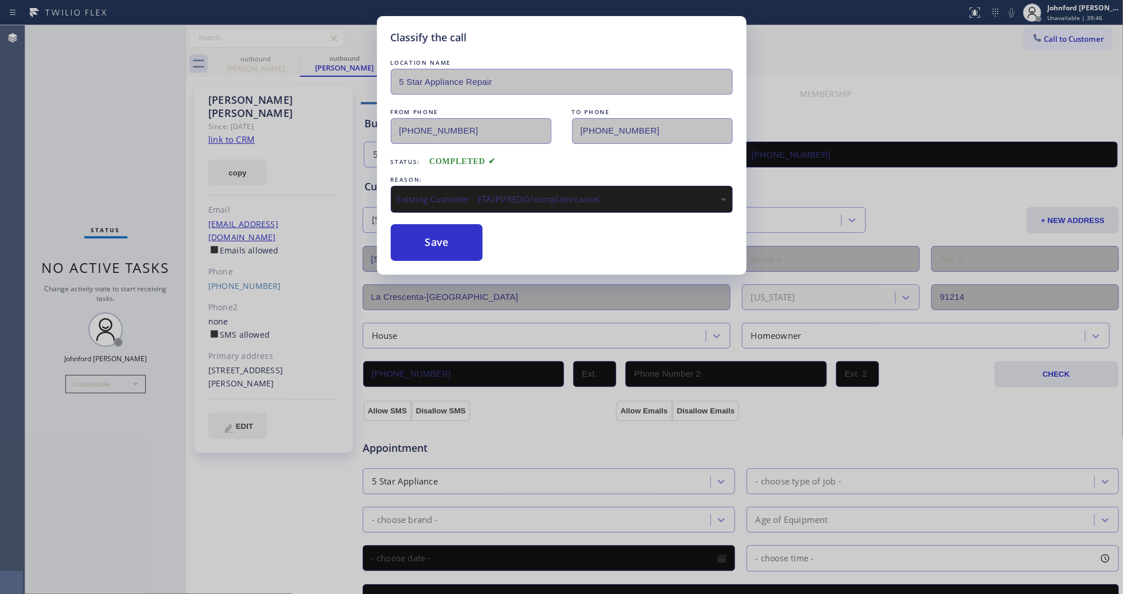
drag, startPoint x: 436, startPoint y: 255, endPoint x: 687, endPoint y: 84, distance: 303.9
click at [435, 254] on button "Save" at bounding box center [437, 242] width 92 height 37
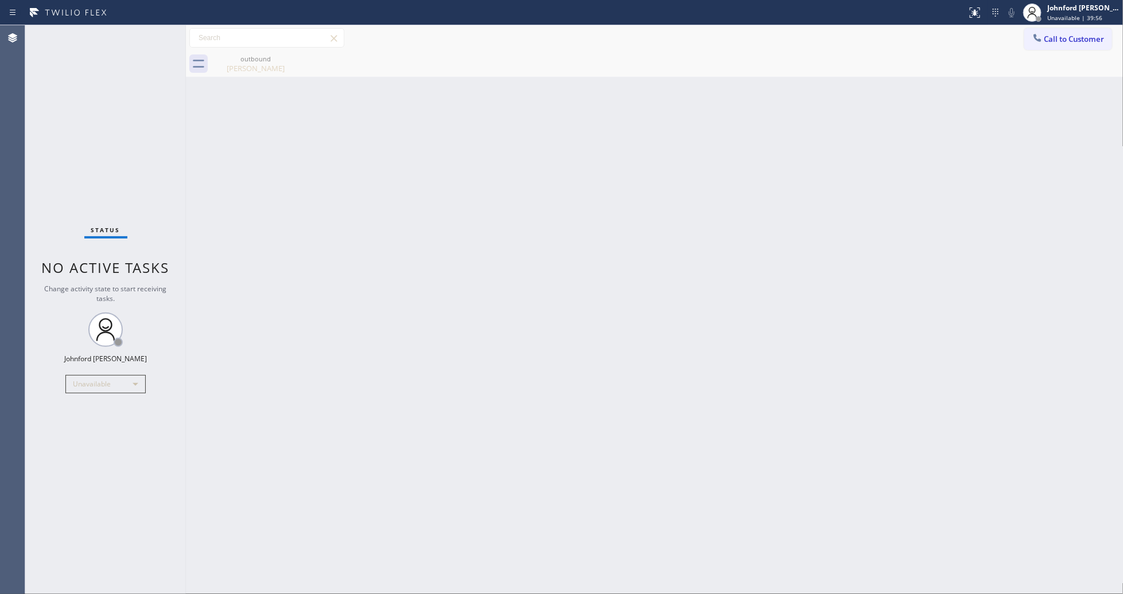
click at [1040, 34] on icon at bounding box center [1037, 37] width 11 height 11
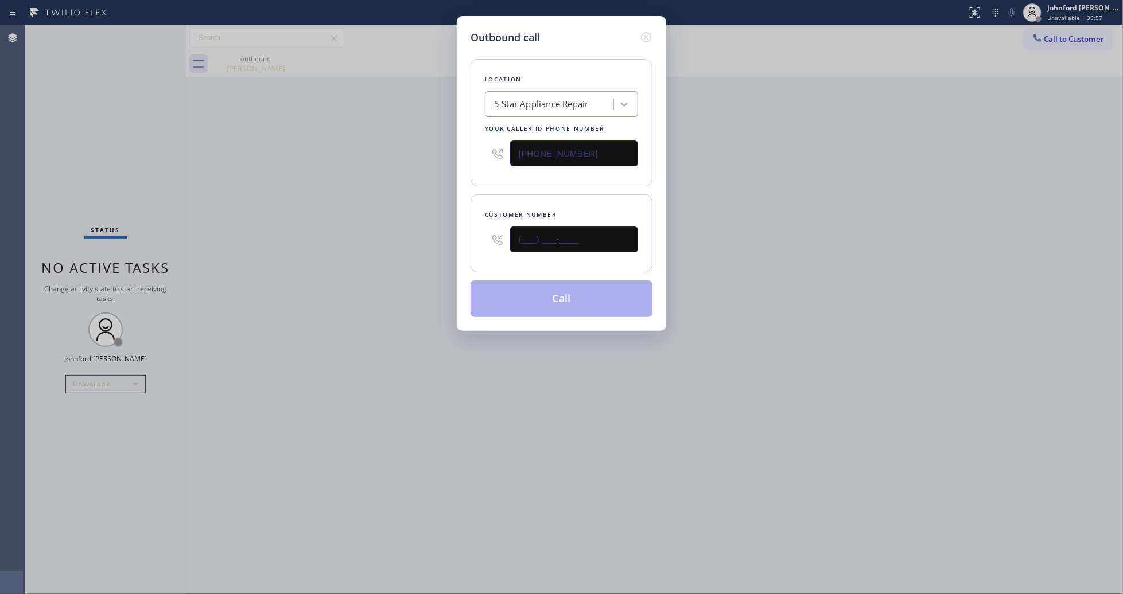
drag, startPoint x: 515, startPoint y: 241, endPoint x: 468, endPoint y: 242, distance: 47.1
click at [468, 242] on div "Outbound call Location 5 Star Appliance Repair Your caller id phone number [PHO…" at bounding box center [561, 173] width 209 height 315
paste input "310) 562-4367"
drag, startPoint x: 856, startPoint y: 177, endPoint x: 876, endPoint y: 127, distance: 53.8
click at [867, 159] on div "Outbound call Location 5 Star Appliance Repair Your caller id phone number [PHO…" at bounding box center [561, 297] width 1123 height 594
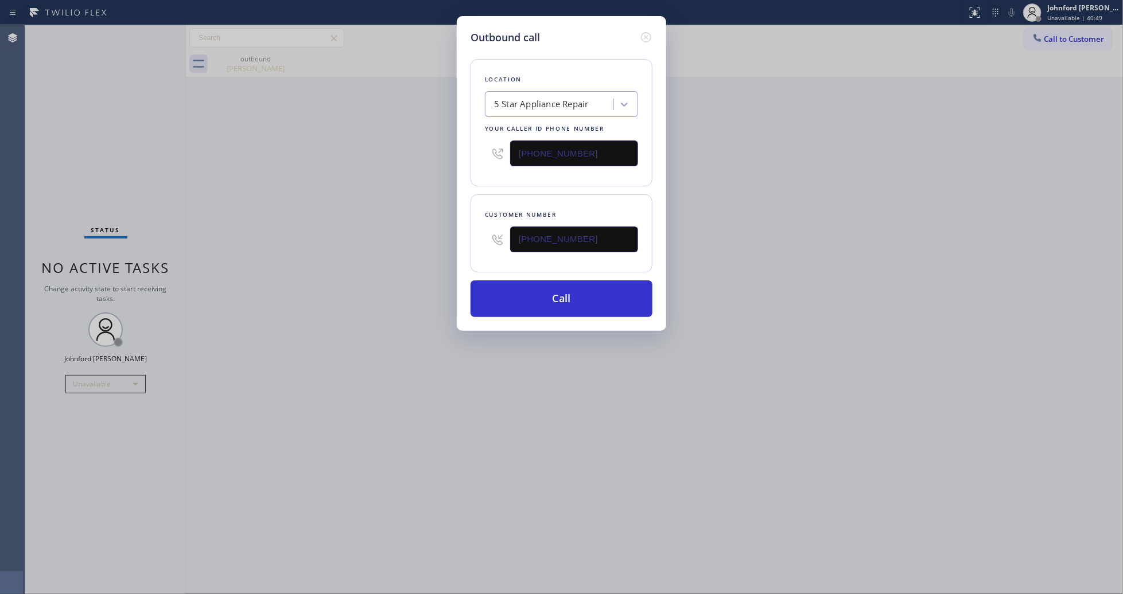
drag, startPoint x: 587, startPoint y: 231, endPoint x: 453, endPoint y: 244, distance: 134.3
click at [454, 244] on div "Outbound call Location 5 Star Appliance Repair Your caller id phone number [PHO…" at bounding box center [561, 297] width 1123 height 594
paste input "626) 260-7173"
type input "[PHONE_NUMBER]"
drag, startPoint x: 588, startPoint y: 138, endPoint x: 475, endPoint y: 145, distance: 113.2
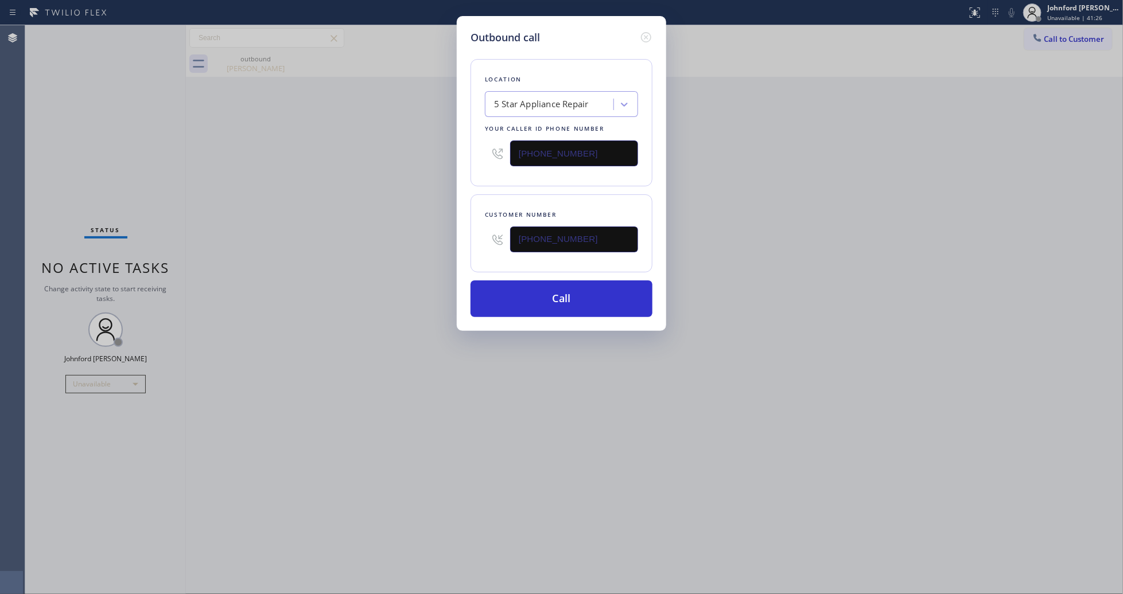
click at [476, 146] on div "Location 5 Star Appliance Repair Your caller id phone number [PHONE_NUMBER]" at bounding box center [561, 122] width 182 height 127
paste input "44) 679-36"
type input "[PHONE_NUMBER]"
drag, startPoint x: 583, startPoint y: 242, endPoint x: 425, endPoint y: 253, distance: 158.2
click at [429, 252] on div "Outbound call Location 4C.Home Alliance Home Alliance Your caller id phone numb…" at bounding box center [561, 297] width 1123 height 594
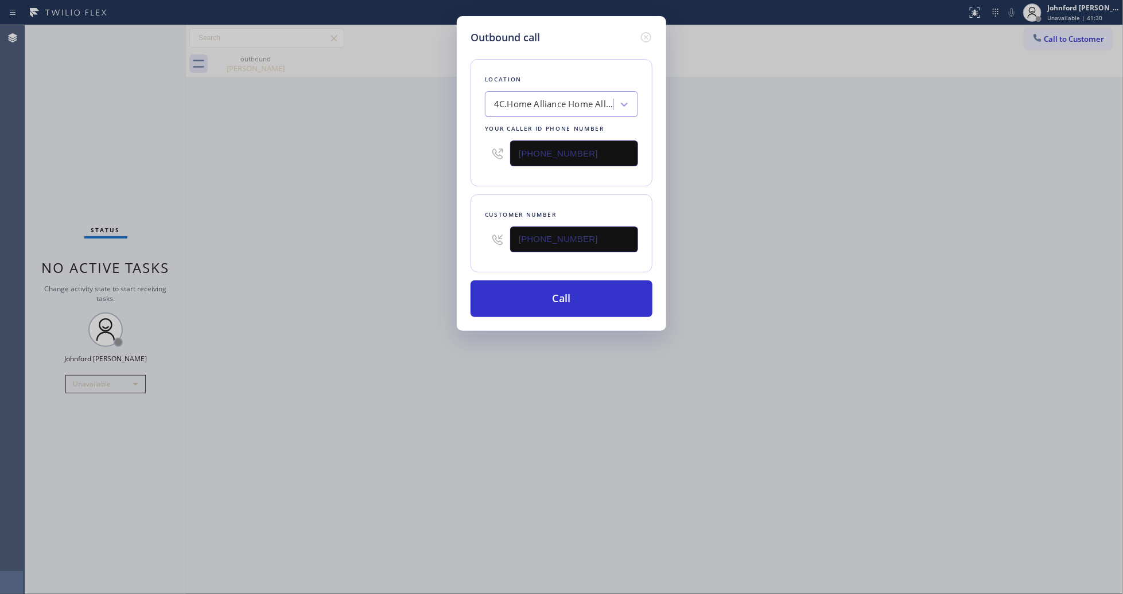
paste input "text"
type input "[PHONE_NUMBER]"
click at [406, 253] on div "Outbound call Location 4C.Home Alliance Home Alliance Your caller id phone numb…" at bounding box center [561, 297] width 1123 height 594
click at [497, 291] on button "Call" at bounding box center [561, 299] width 182 height 37
drag, startPoint x: 804, startPoint y: 236, endPoint x: 831, endPoint y: 76, distance: 162.8
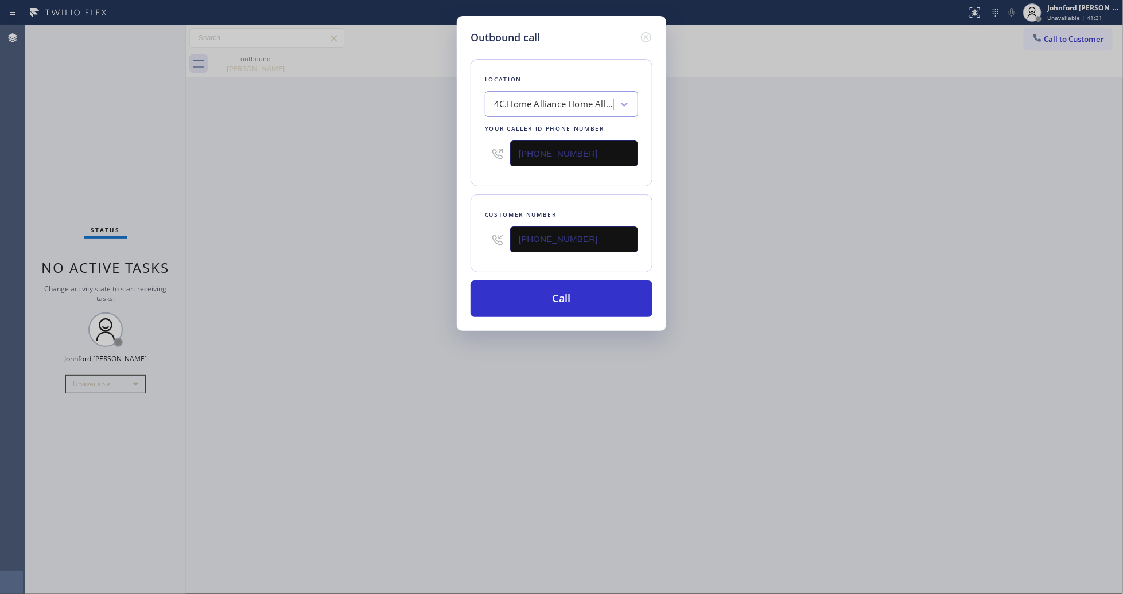
click at [806, 234] on div "Outbound call Location 4C.Home Alliance Home Alliance Your caller id phone numb…" at bounding box center [561, 297] width 1123 height 594
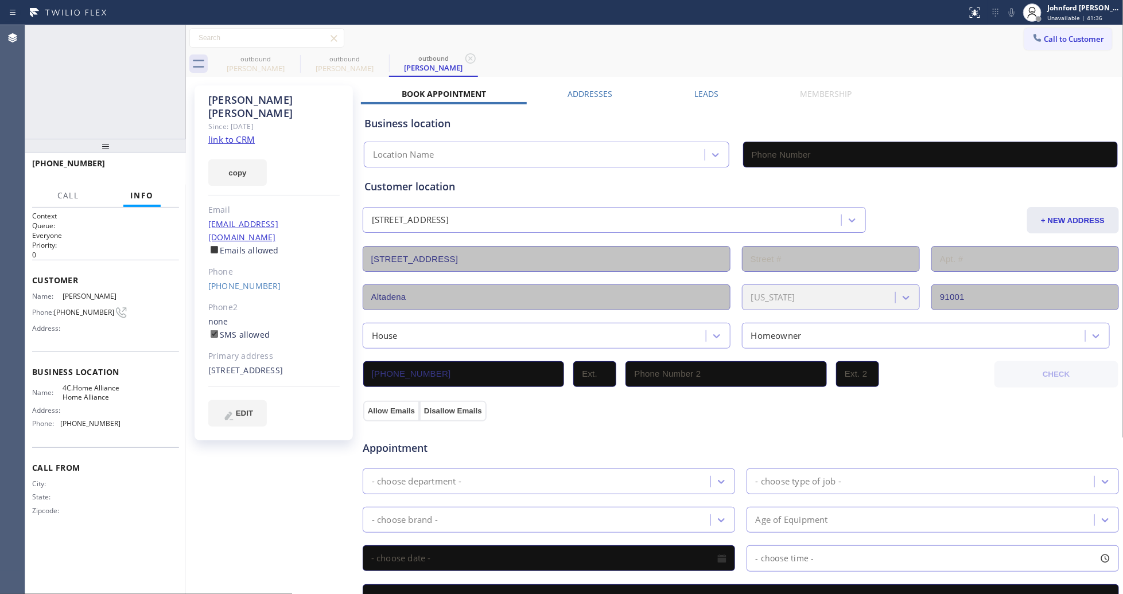
type input "[PHONE_NUMBER]"
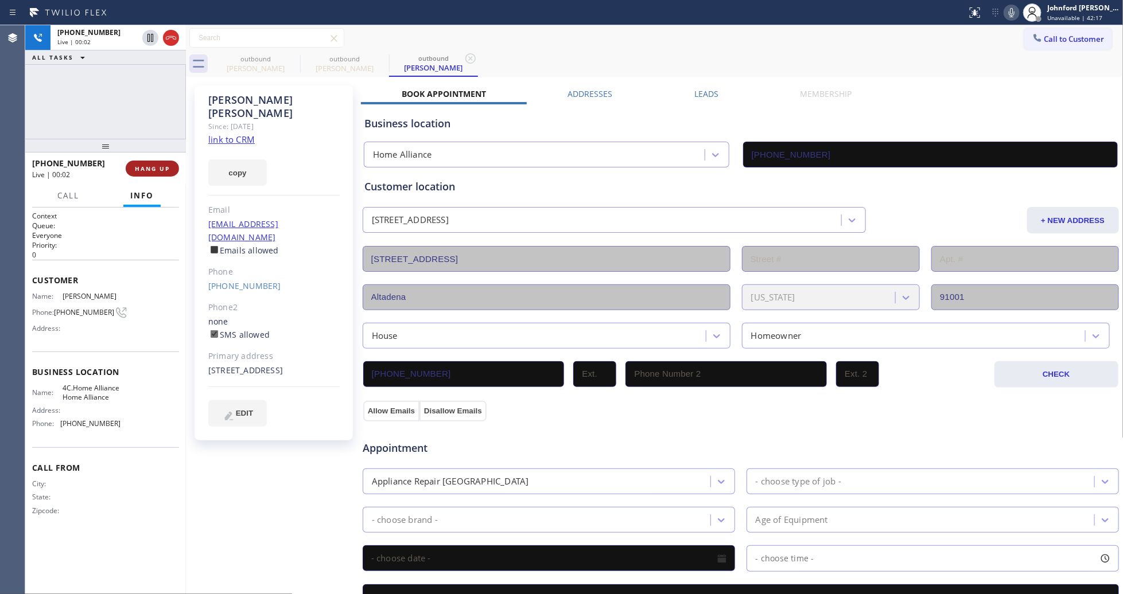
click at [147, 169] on span "HANG UP" at bounding box center [152, 169] width 35 height 8
click at [145, 165] on span "COMPLETE" at bounding box center [150, 169] width 40 height 8
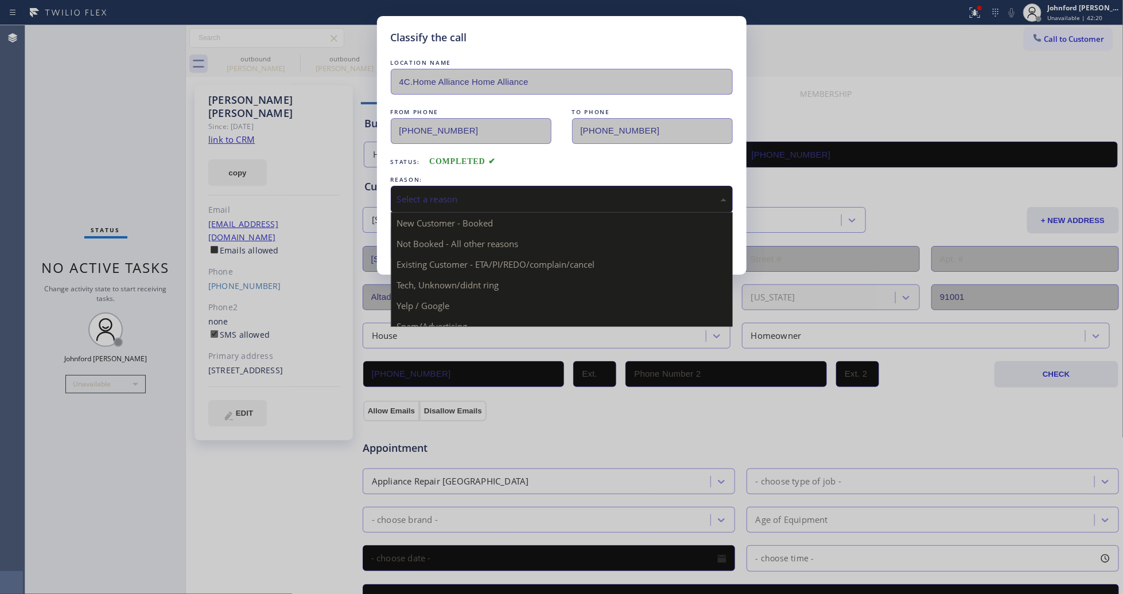
click at [443, 186] on div "Select a reason" at bounding box center [562, 199] width 342 height 27
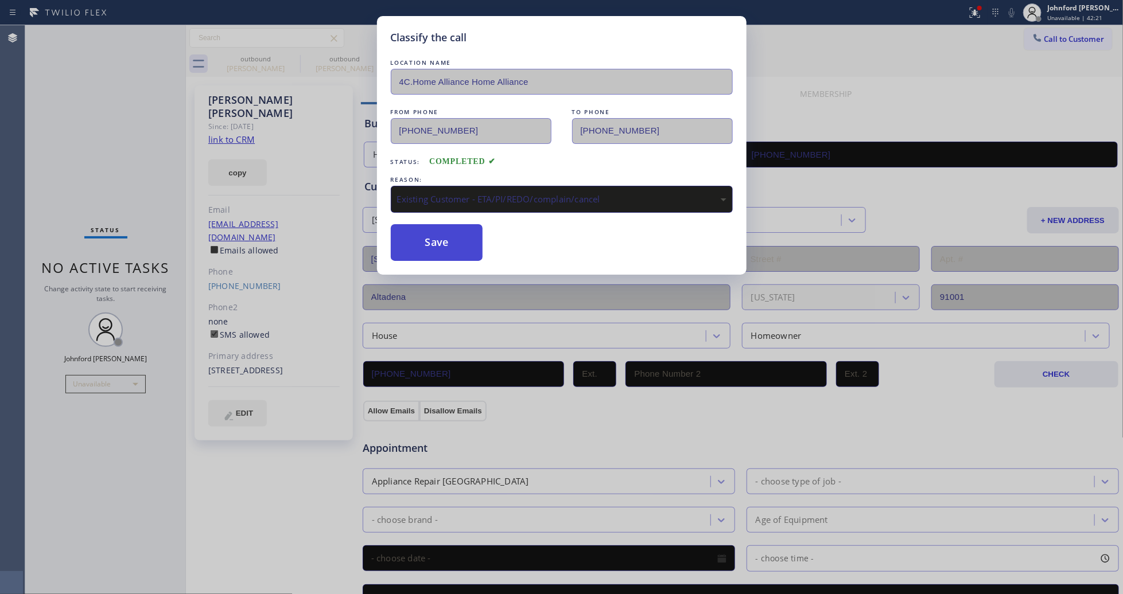
click at [461, 233] on button "Save" at bounding box center [437, 242] width 92 height 37
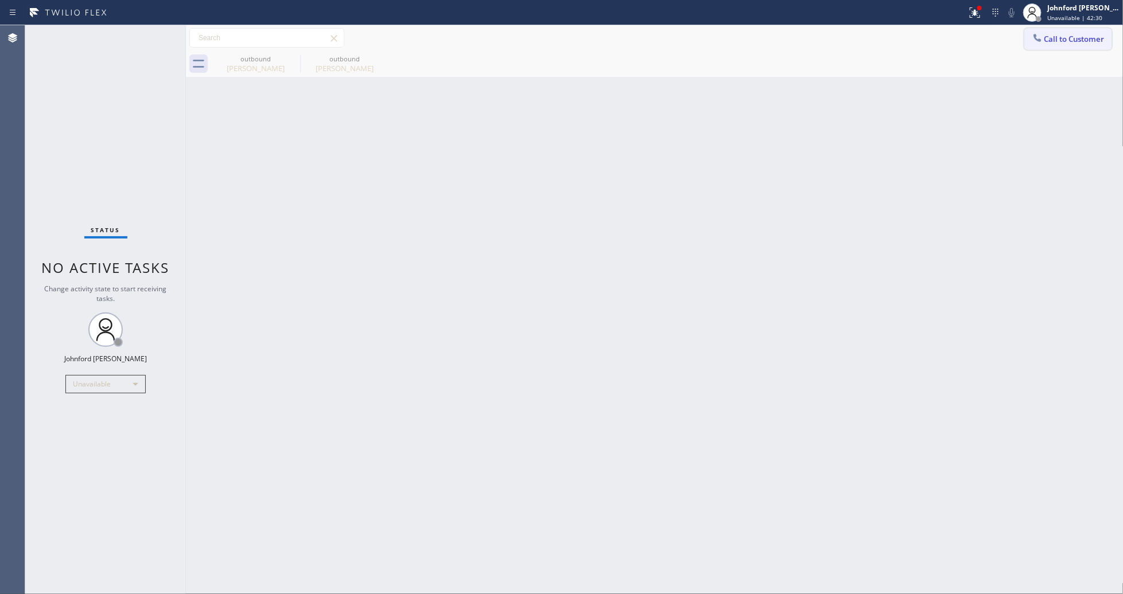
click at [1028, 36] on button "Call to Customer" at bounding box center [1068, 39] width 88 height 22
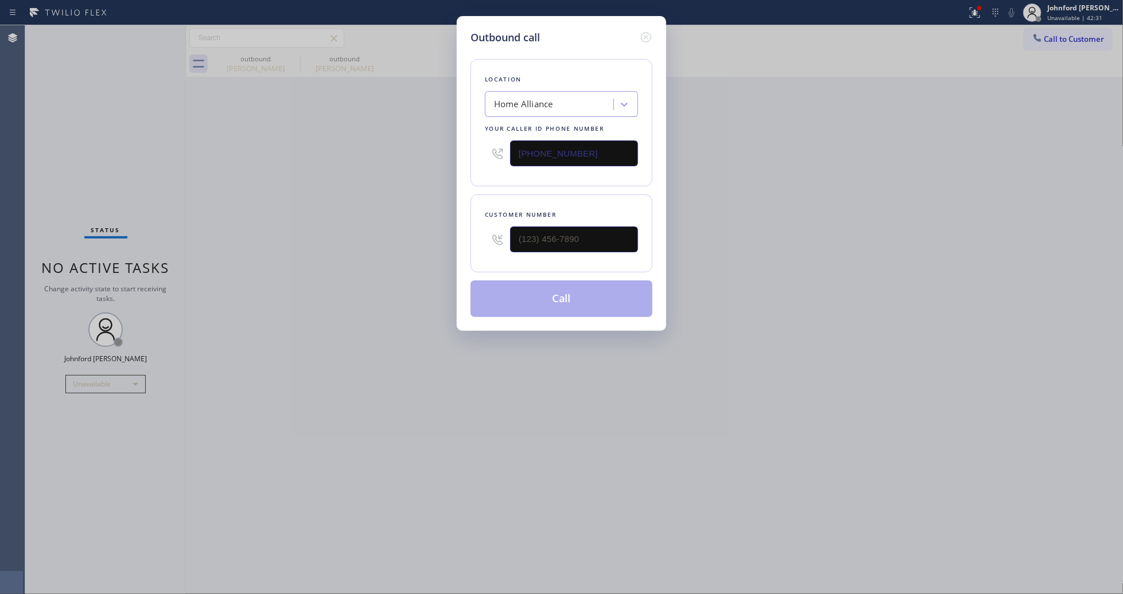
click at [597, 158] on input "[PHONE_NUMBER]" at bounding box center [574, 154] width 128 height 26
drag, startPoint x: 581, startPoint y: 207, endPoint x: 549, endPoint y: 227, distance: 37.4
click at [508, 221] on div "Customer number" at bounding box center [561, 233] width 182 height 78
drag, startPoint x: 598, startPoint y: 232, endPoint x: 404, endPoint y: 237, distance: 193.4
click at [404, 237] on div "Outbound call Location Home Alliance Your caller id phone number [PHONE_NUMBER]…" at bounding box center [561, 297] width 1123 height 594
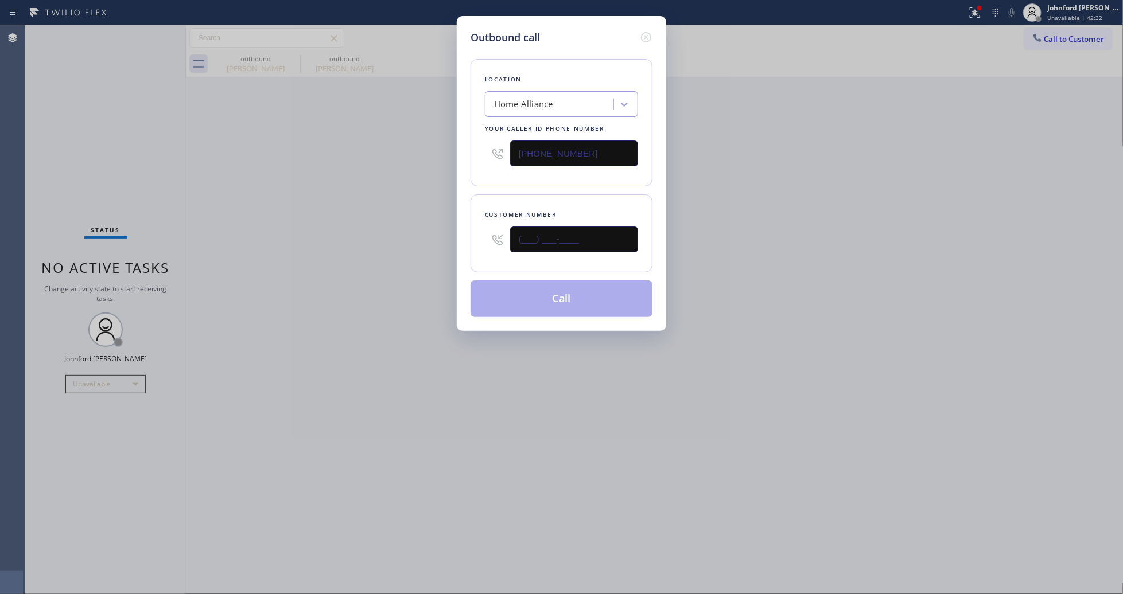
paste input "818) 636-8177"
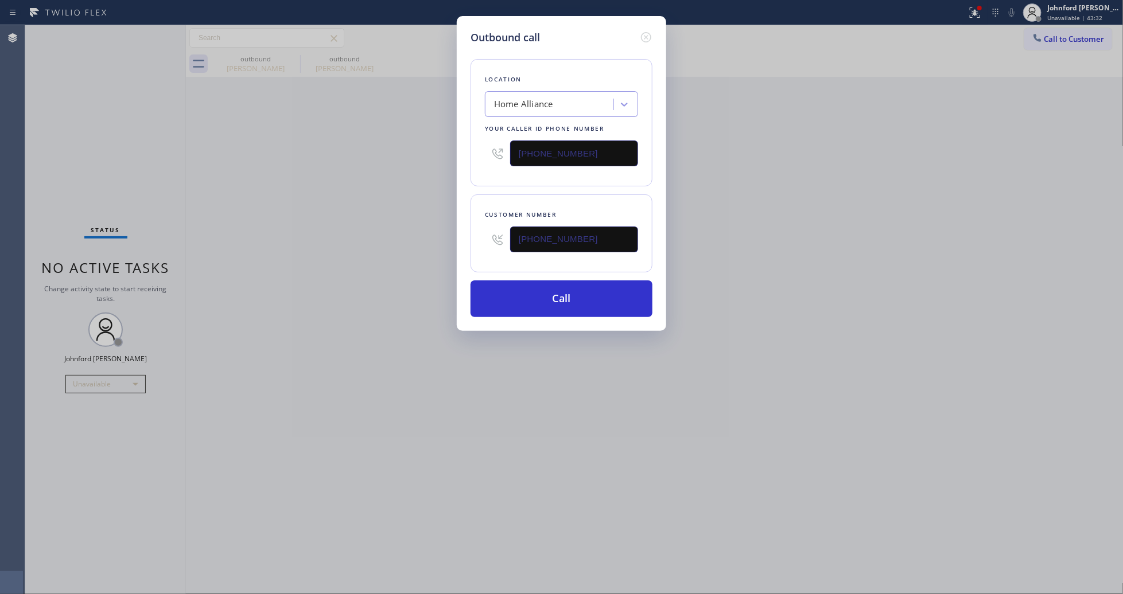
drag, startPoint x: 592, startPoint y: 247, endPoint x: 481, endPoint y: 240, distance: 111.0
click at [481, 240] on div "Customer number [PHONE_NUMBER]" at bounding box center [561, 233] width 182 height 78
paste input "324-0748"
type input "[PHONE_NUMBER]"
click at [363, 255] on div "Outbound call Location Home Alliance Your caller id phone number [PHONE_NUMBER]…" at bounding box center [561, 297] width 1123 height 594
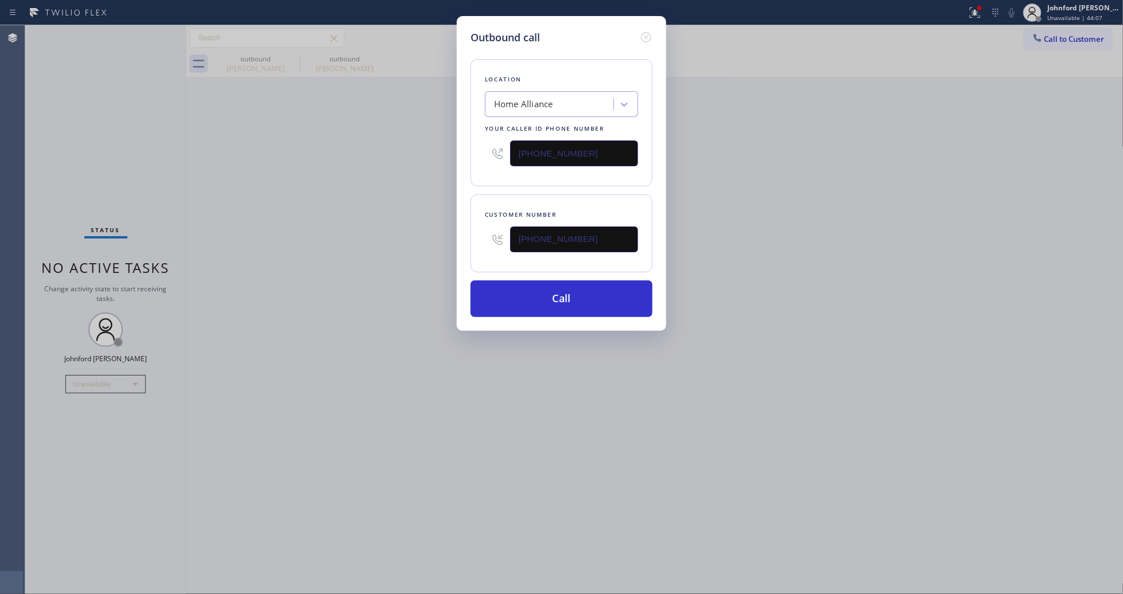
drag, startPoint x: 585, startPoint y: 151, endPoint x: 445, endPoint y: 159, distance: 140.8
click at [445, 159] on div "Outbound call Location Home Alliance Your caller id phone number [PHONE_NUMBER]…" at bounding box center [561, 297] width 1123 height 594
paste input "05) 301-5280"
type input "[PHONE_NUMBER]"
drag, startPoint x: 410, startPoint y: 176, endPoint x: 432, endPoint y: 230, distance: 58.2
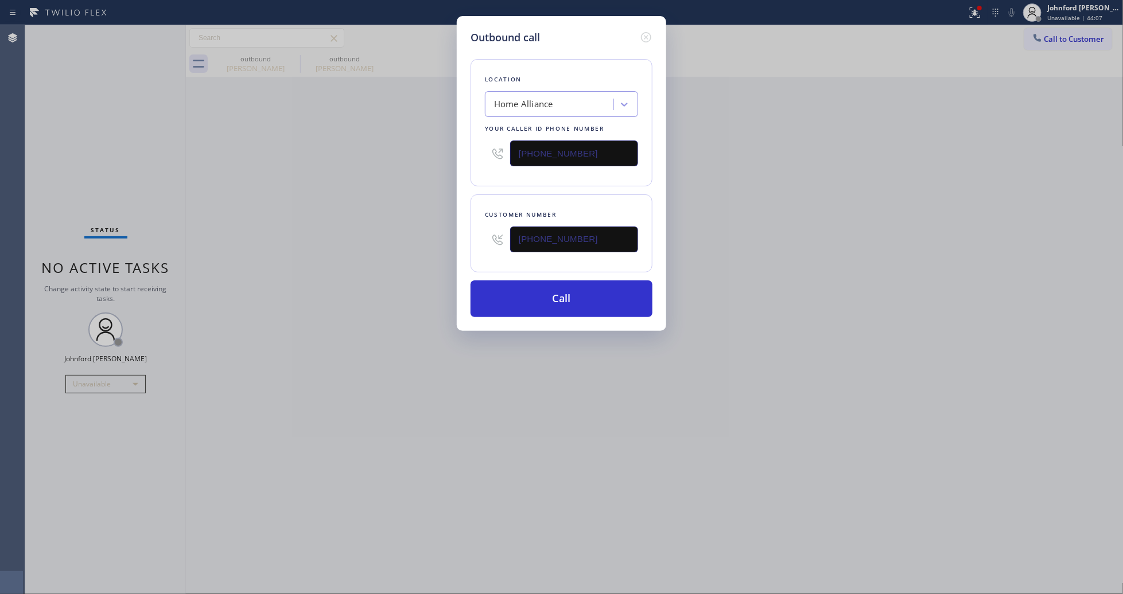
click at [410, 179] on div "Outbound call Location Home Alliance Your caller id phone number [PHONE_NUMBER]…" at bounding box center [561, 297] width 1123 height 594
click at [538, 297] on button "Call" at bounding box center [561, 299] width 182 height 37
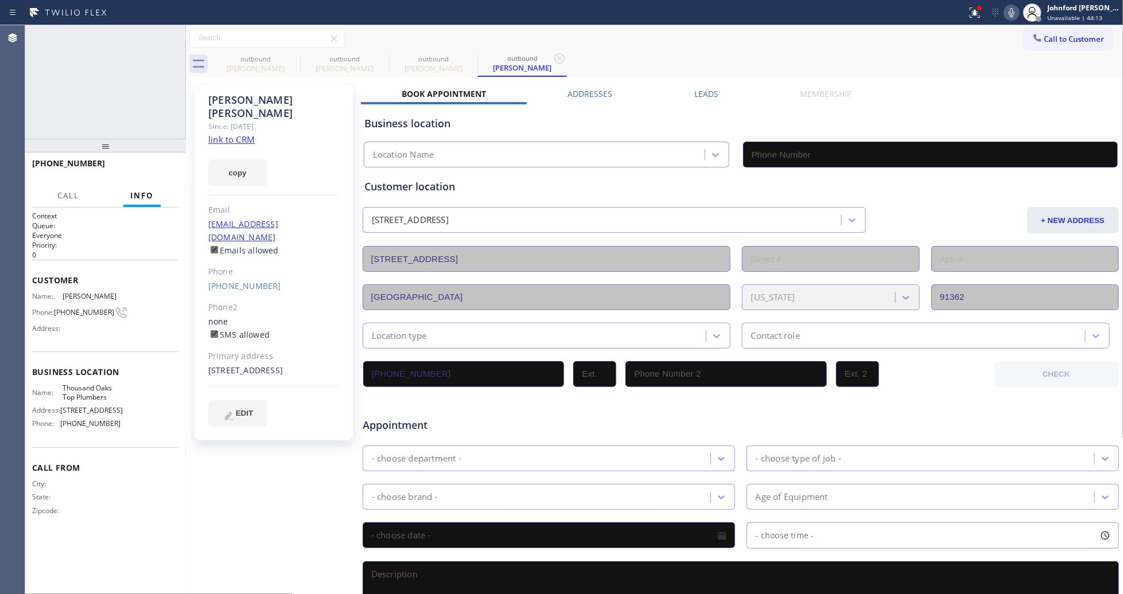
type input "[PHONE_NUMBER]"
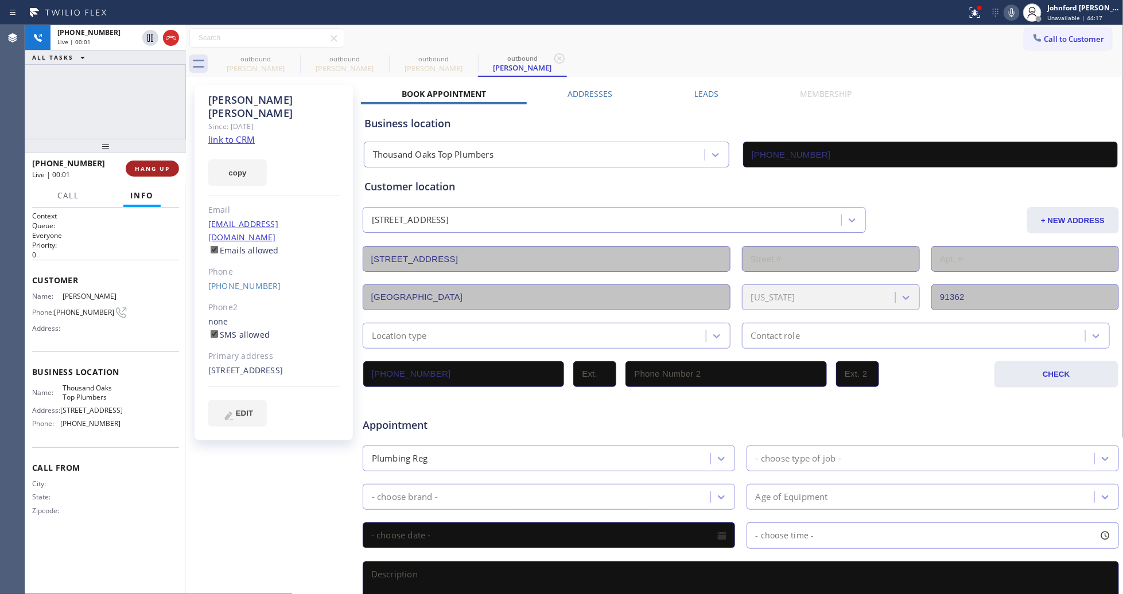
click at [161, 164] on button "HANG UP" at bounding box center [152, 169] width 53 height 16
click at [224, 280] on div "[PHONE_NUMBER]" at bounding box center [273, 286] width 131 height 13
click at [248, 281] on link "[PHONE_NUMBER]" at bounding box center [244, 286] width 73 height 11
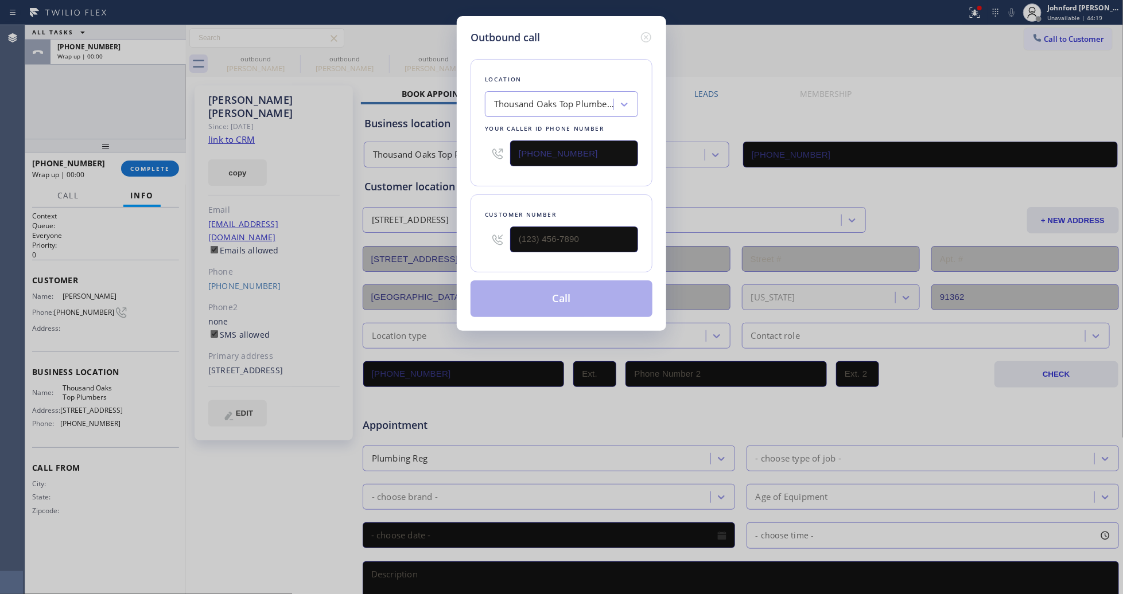
type input "[PHONE_NUMBER]"
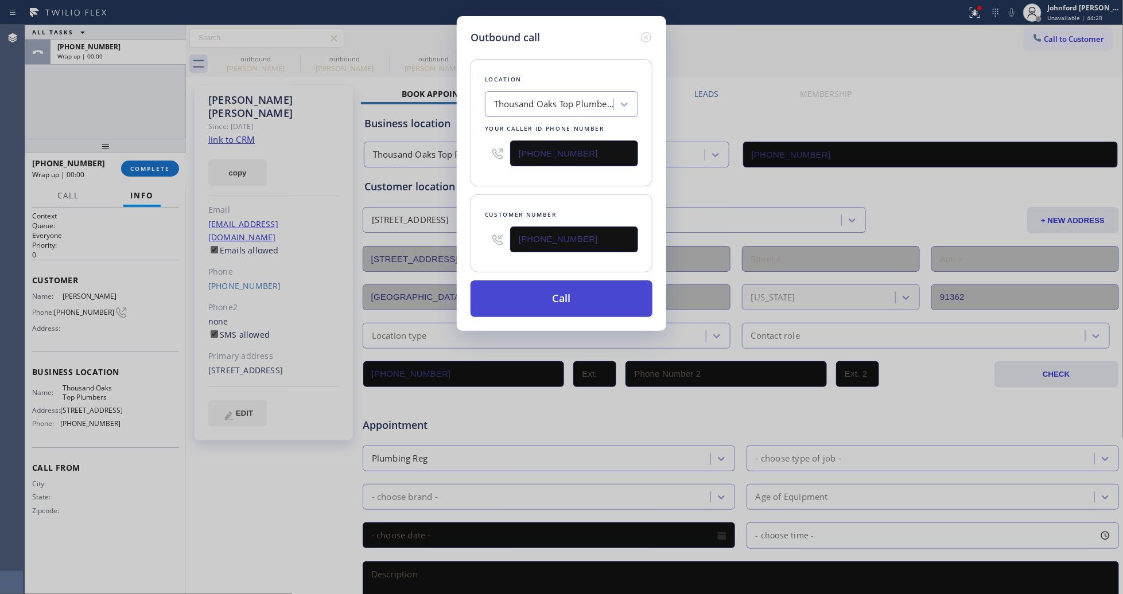
click at [531, 288] on button "Call" at bounding box center [561, 299] width 182 height 37
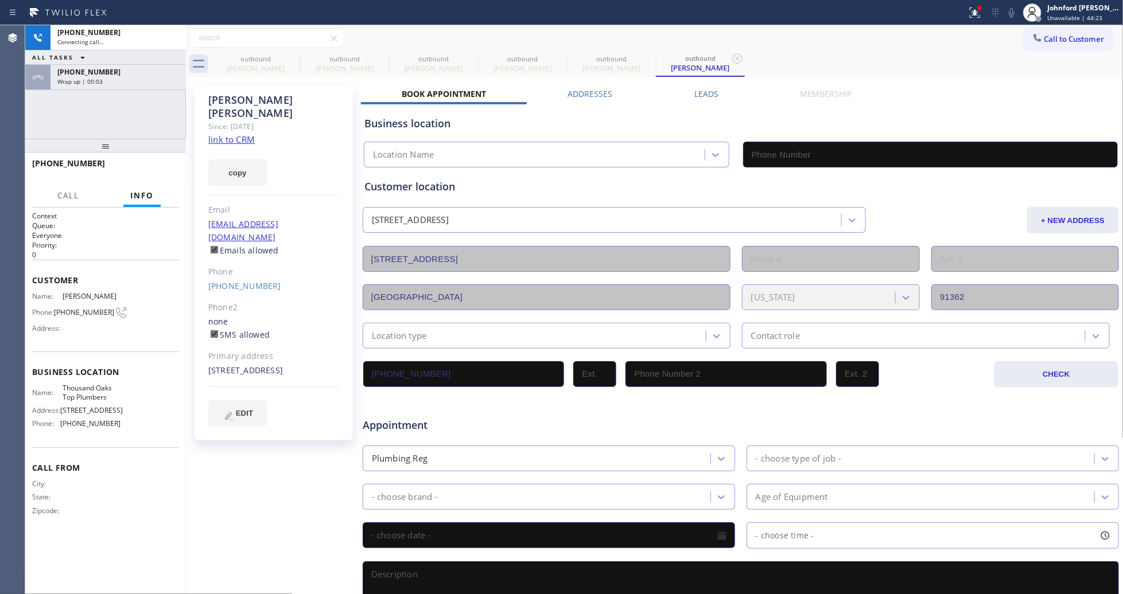
type input "[PHONE_NUMBER]"
click at [285, 53] on div "outbound [PERSON_NAME]" at bounding box center [255, 64] width 87 height 26
click at [285, 55] on div "outbound" at bounding box center [255, 59] width 87 height 9
type input "[PHONE_NUMBER]"
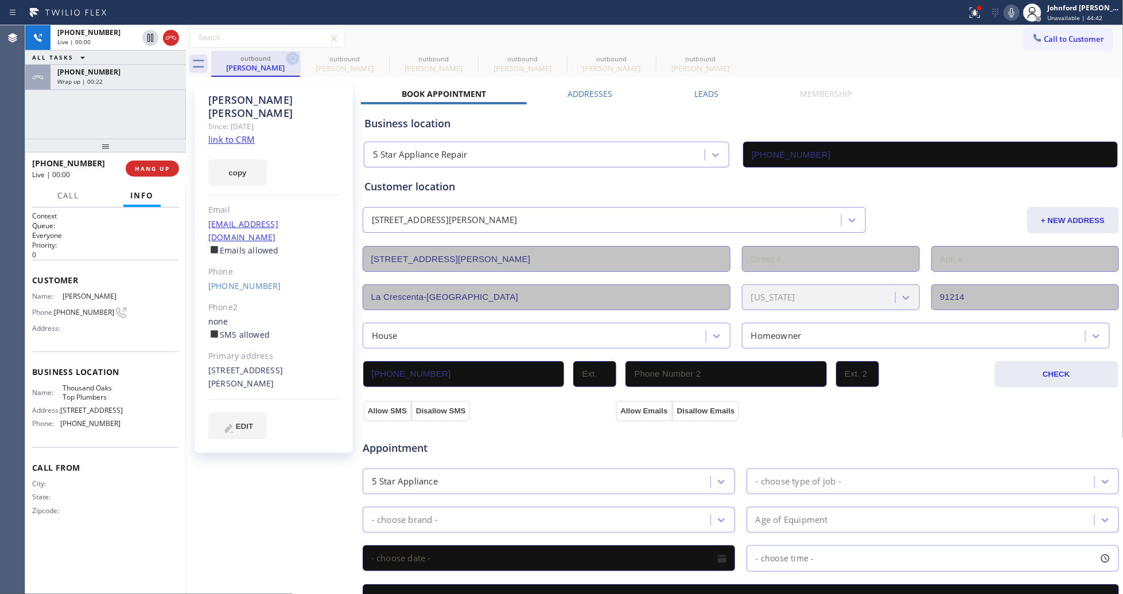
click at [288, 53] on icon at bounding box center [293, 59] width 14 height 14
click at [0, 0] on icon at bounding box center [0, 0] width 0 height 0
type input "[PHONE_NUMBER]"
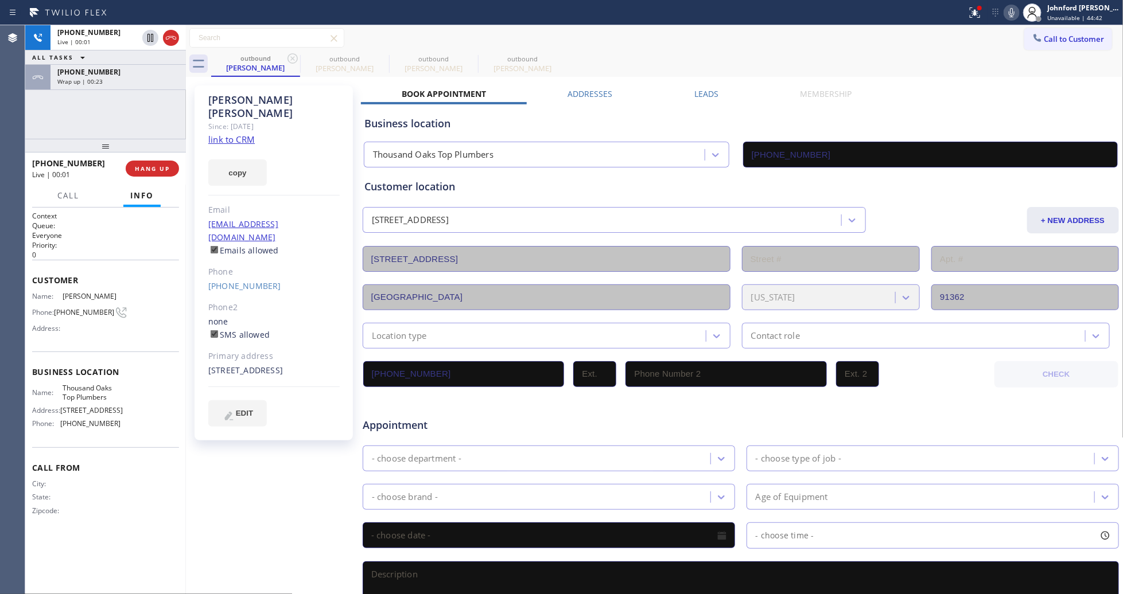
click at [288, 53] on icon at bounding box center [293, 59] width 14 height 14
click at [290, 56] on icon at bounding box center [293, 59] width 14 height 14
click at [971, 19] on button at bounding box center [974, 12] width 25 height 25
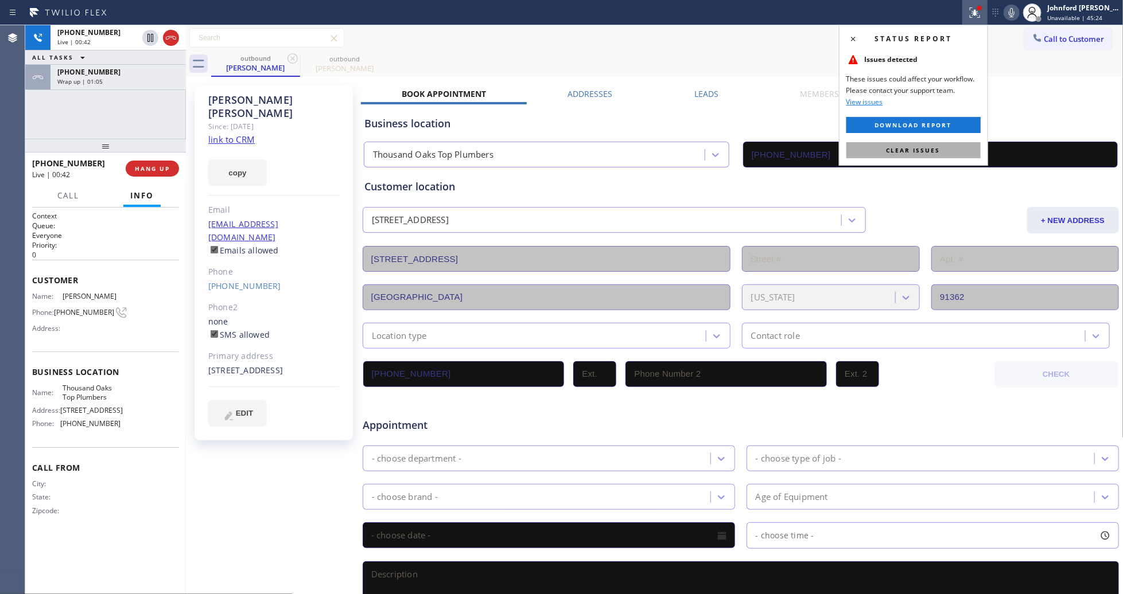
click at [928, 148] on span "Clear issues" at bounding box center [913, 150] width 54 height 8
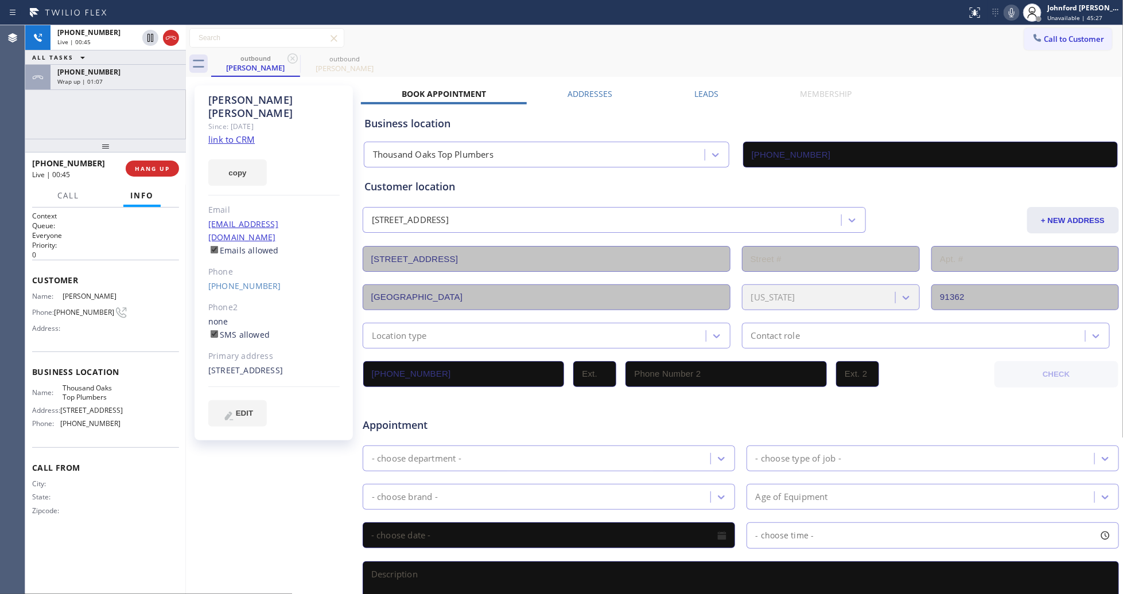
click at [122, 102] on div "[PHONE_NUMBER] Live | 00:45 ALL TASKS ALL TASKS ACTIVE TASKS TASKS IN WRAP UP […" at bounding box center [105, 82] width 161 height 114
click at [149, 171] on span "HANG UP" at bounding box center [152, 169] width 35 height 8
click at [149, 171] on span "COMPLETE" at bounding box center [150, 169] width 40 height 8
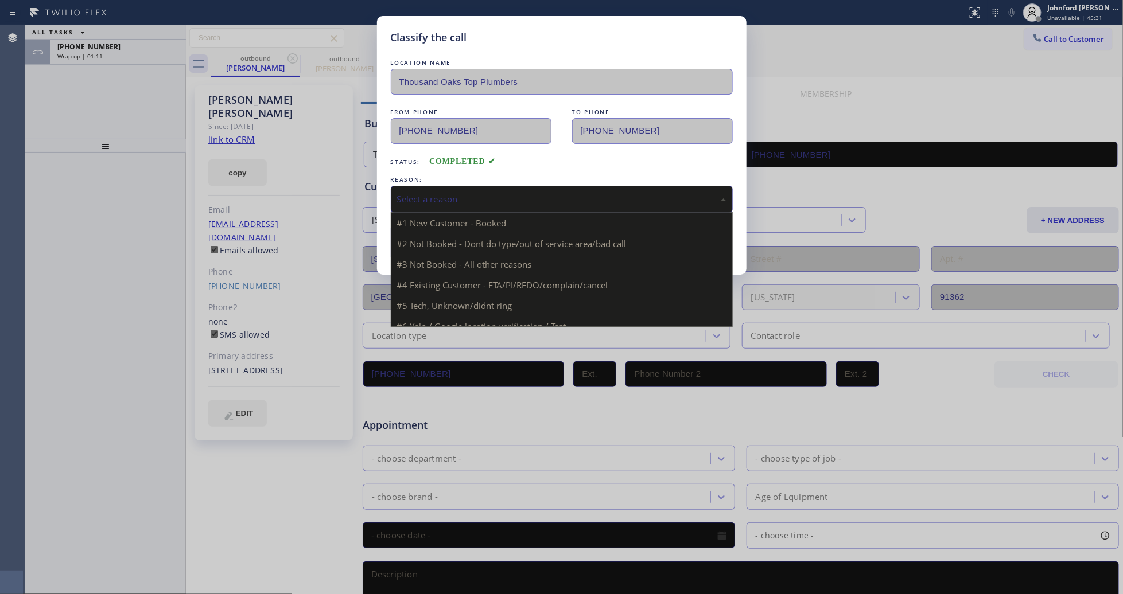
click at [429, 193] on div "Select a reason" at bounding box center [561, 199] width 329 height 13
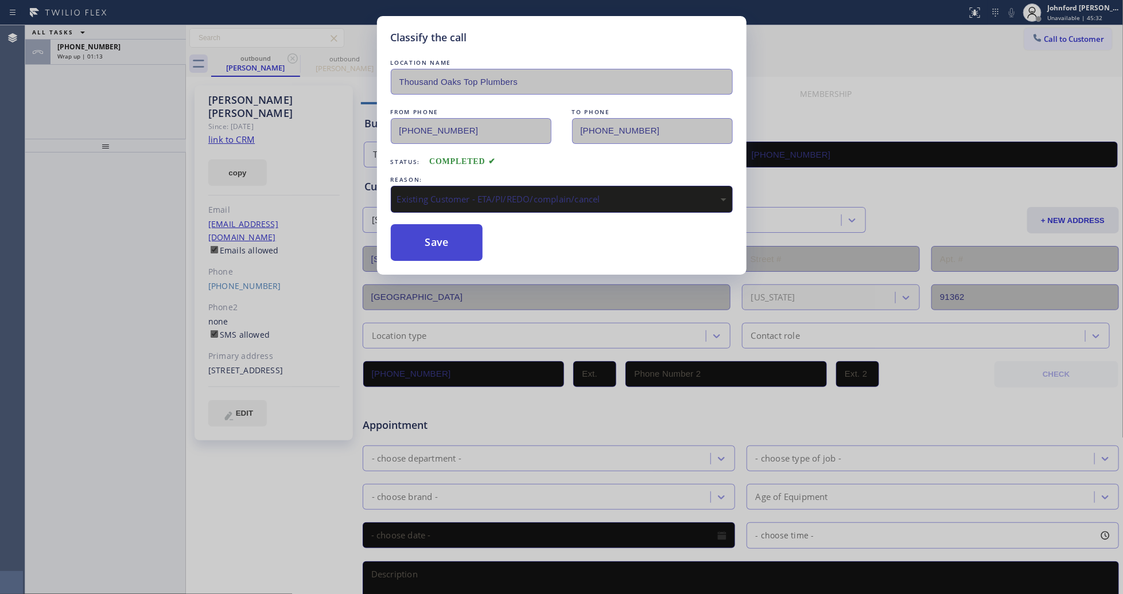
click at [463, 247] on button "Save" at bounding box center [437, 242] width 92 height 37
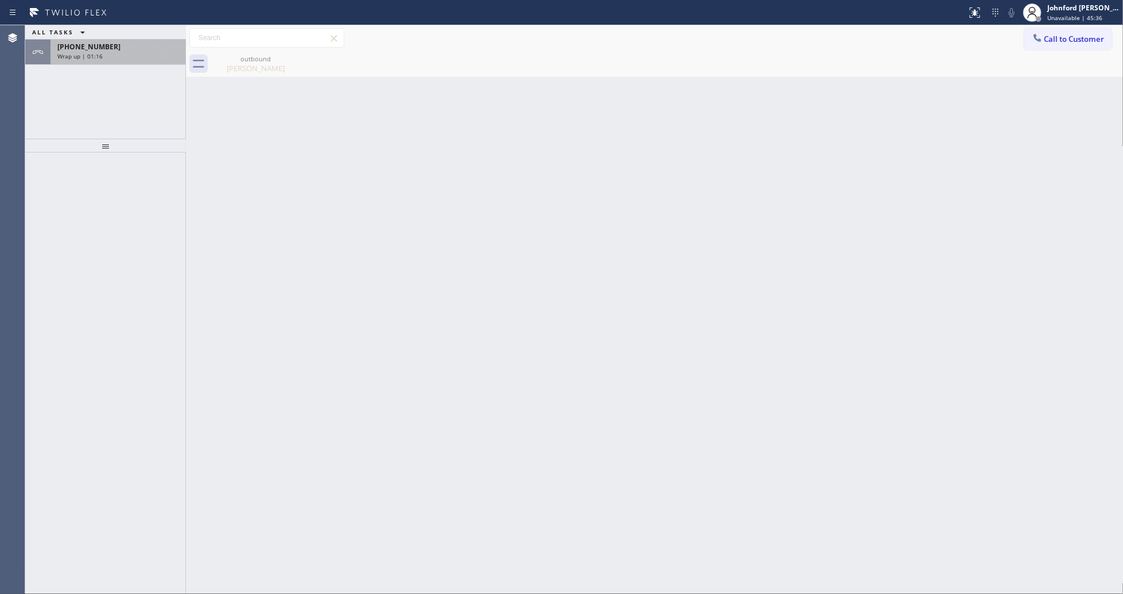
click at [159, 53] on div "Wrap up | 01:16" at bounding box center [118, 56] width 122 height 8
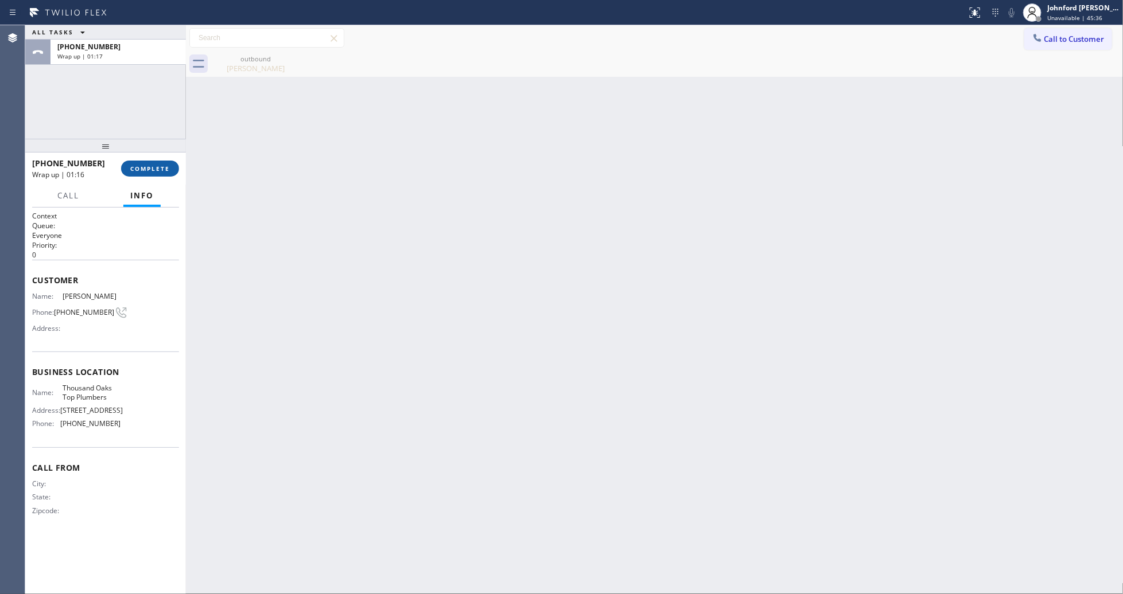
click at [134, 174] on button "COMPLETE" at bounding box center [150, 169] width 58 height 16
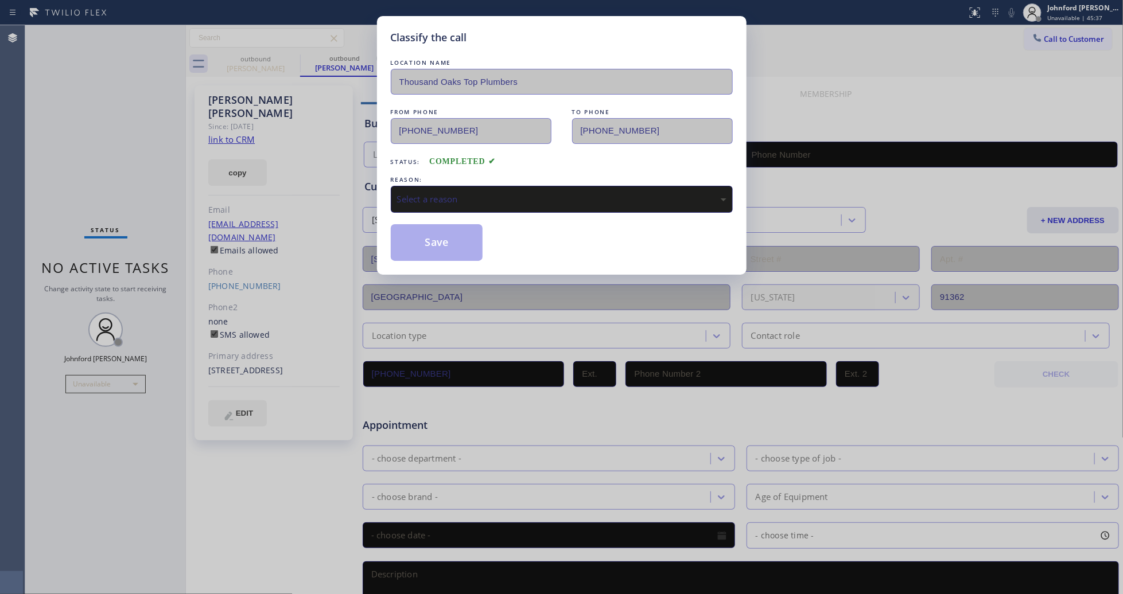
type input "[PHONE_NUMBER]"
click at [460, 205] on div "Select a reason" at bounding box center [562, 199] width 342 height 27
click at [427, 238] on button "Save" at bounding box center [437, 242] width 92 height 37
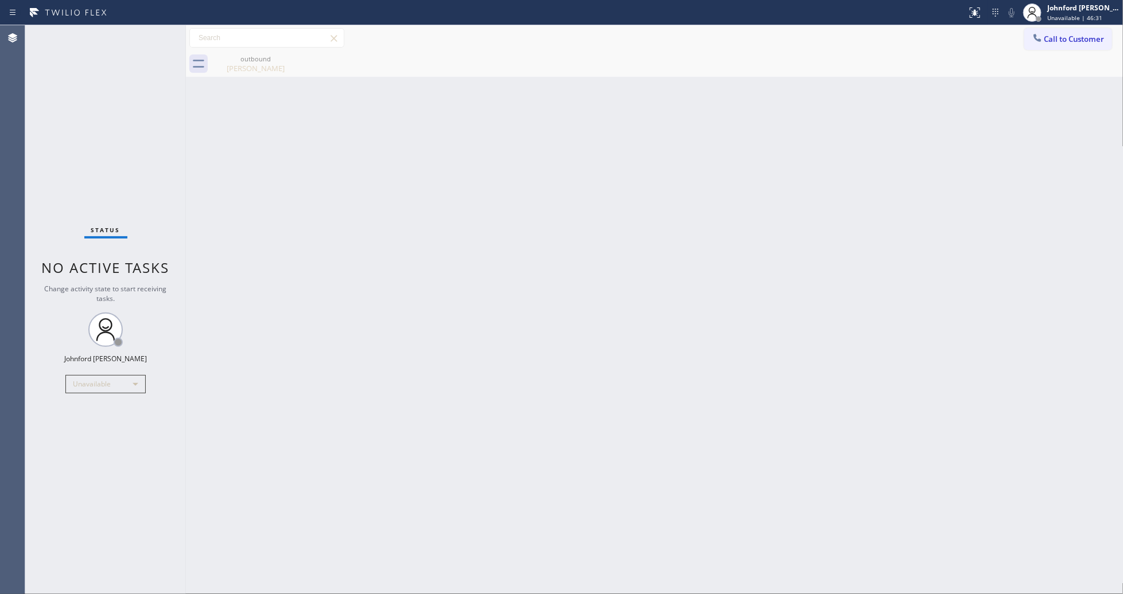
click at [1046, 47] on button "Call to Customer" at bounding box center [1068, 39] width 88 height 22
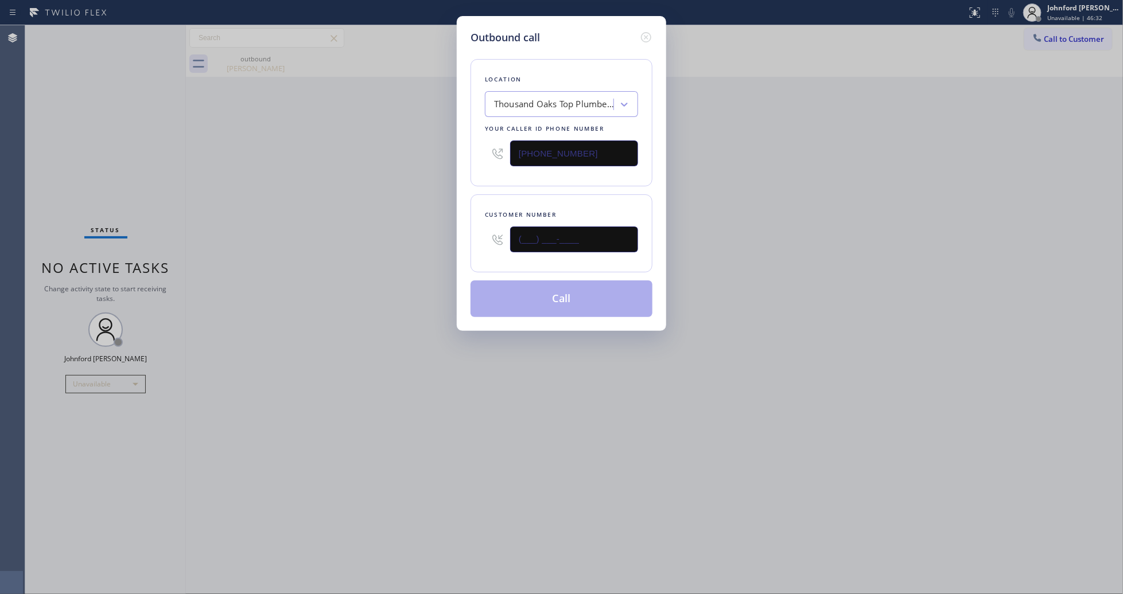
drag, startPoint x: 577, startPoint y: 244, endPoint x: 445, endPoint y: 244, distance: 132.5
click at [449, 244] on div "Outbound call Location [GEOGRAPHIC_DATA] Top Plumbers Your caller id phone numb…" at bounding box center [561, 297] width 1123 height 594
paste input "707) 333-9012"
type input "[PHONE_NUMBER]"
click at [379, 253] on div "Outbound call Location [GEOGRAPHIC_DATA] Top Plumbers Your caller id phone numb…" at bounding box center [561, 297] width 1123 height 594
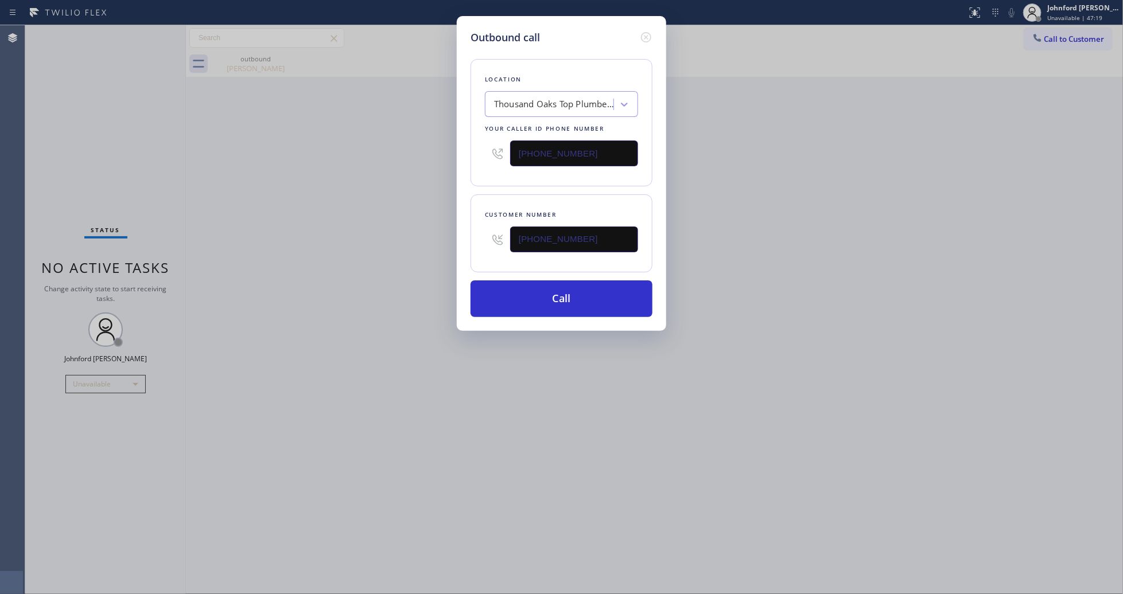
drag, startPoint x: 503, startPoint y: 148, endPoint x: 454, endPoint y: 150, distance: 48.2
click at [454, 150] on div "Outbound call Location [GEOGRAPHIC_DATA] Top Plumbers Your caller id phone numb…" at bounding box center [561, 297] width 1123 height 594
paste input "323) 991-9198"
type input "[PHONE_NUMBER]"
drag, startPoint x: 393, startPoint y: 155, endPoint x: 410, endPoint y: 191, distance: 39.5
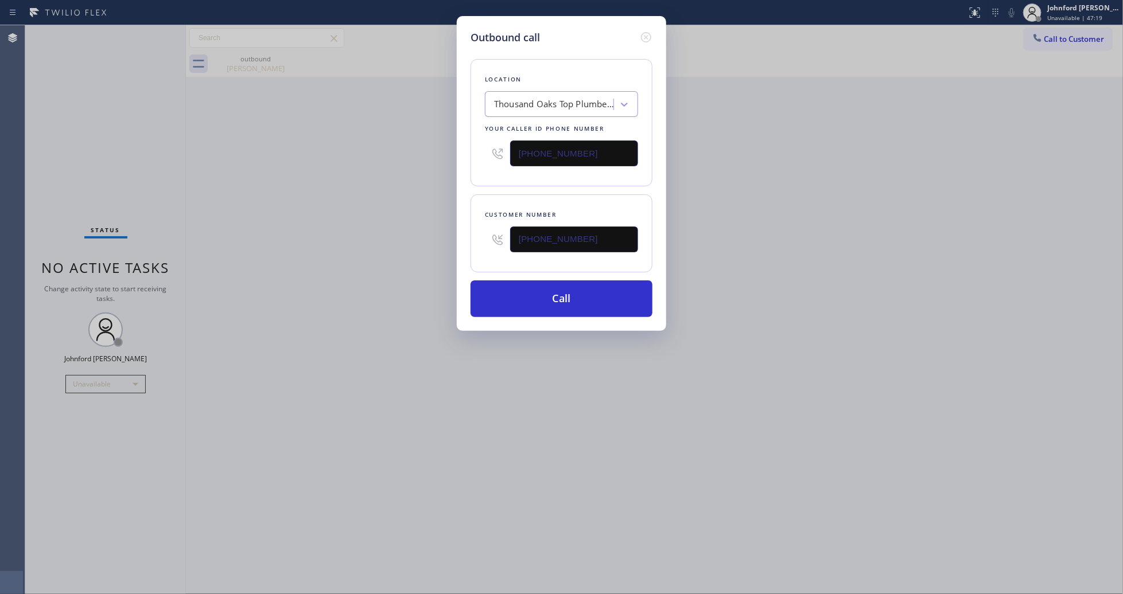
click at [391, 155] on div "Outbound call Location [GEOGRAPHIC_DATA] Top Plumbers Your caller id phone numb…" at bounding box center [561, 297] width 1123 height 594
click at [502, 294] on button "Call" at bounding box center [561, 299] width 182 height 37
click at [810, 240] on div "Outbound call Location HVAC Alliance Expert Your caller id phone number [PHONE_…" at bounding box center [561, 297] width 1123 height 594
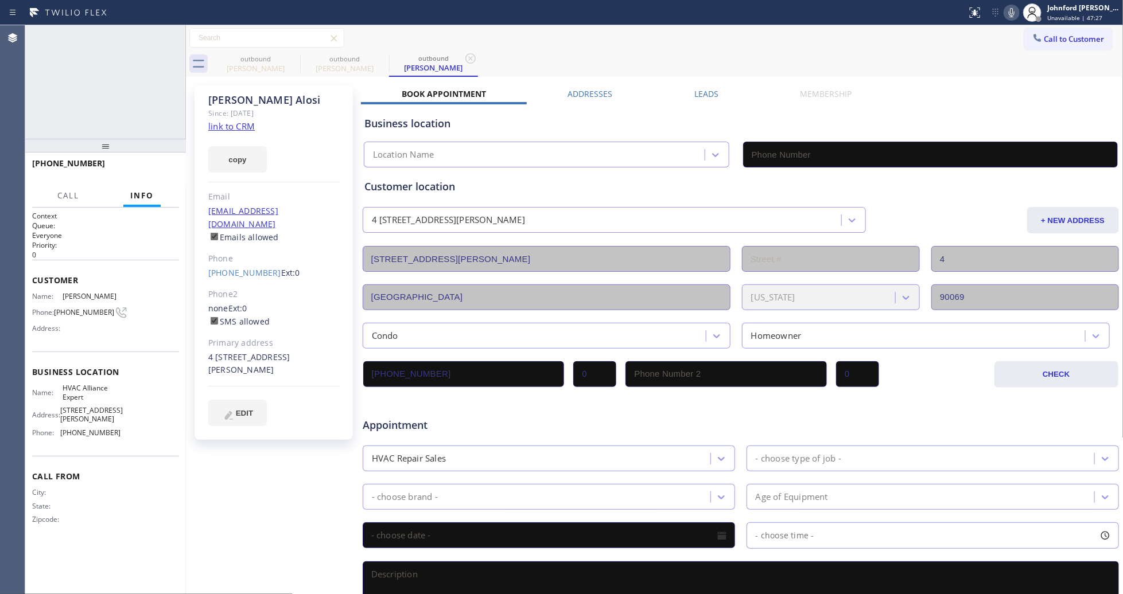
type input "[PHONE_NUMBER]"
click at [164, 168] on span "HANG UP" at bounding box center [152, 169] width 35 height 8
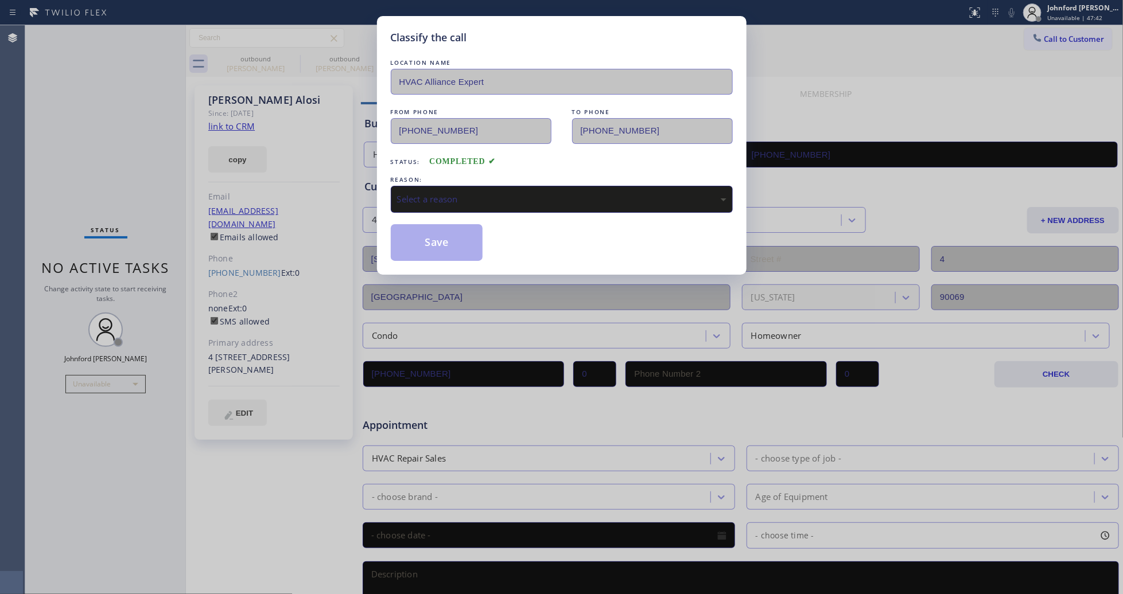
drag, startPoint x: 483, startPoint y: 200, endPoint x: 491, endPoint y: 200, distance: 8.6
click at [491, 200] on div "Select a reason" at bounding box center [561, 199] width 329 height 13
drag, startPoint x: 454, startPoint y: 270, endPoint x: 437, endPoint y: 243, distance: 32.0
drag, startPoint x: 437, startPoint y: 243, endPoint x: 452, endPoint y: 216, distance: 30.8
click at [437, 234] on button "Save" at bounding box center [437, 242] width 92 height 37
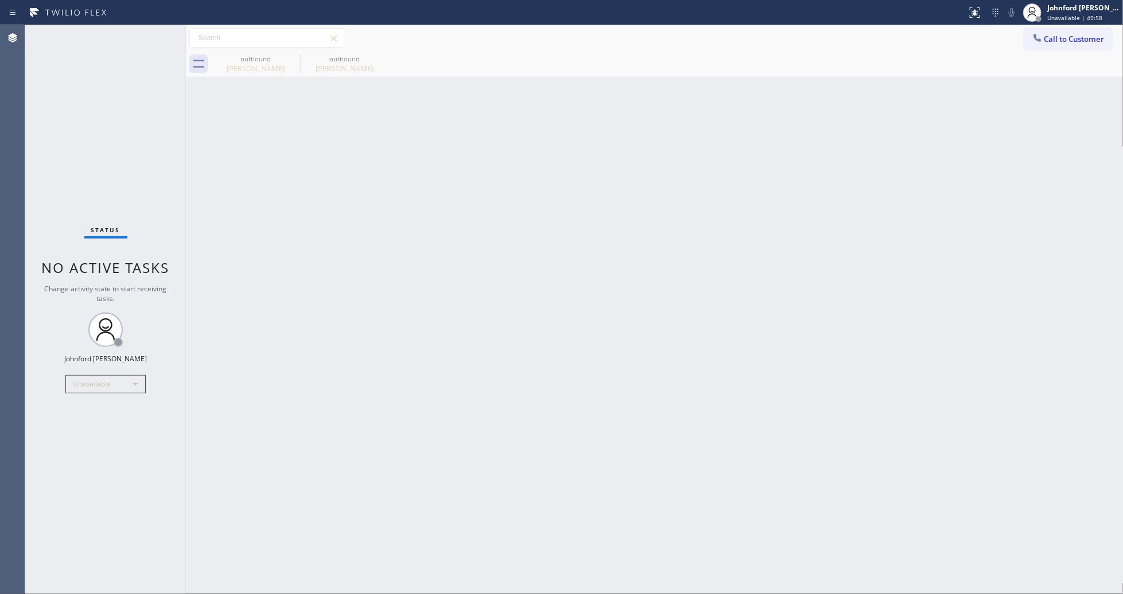
click at [1041, 33] on icon at bounding box center [1037, 37] width 11 height 11
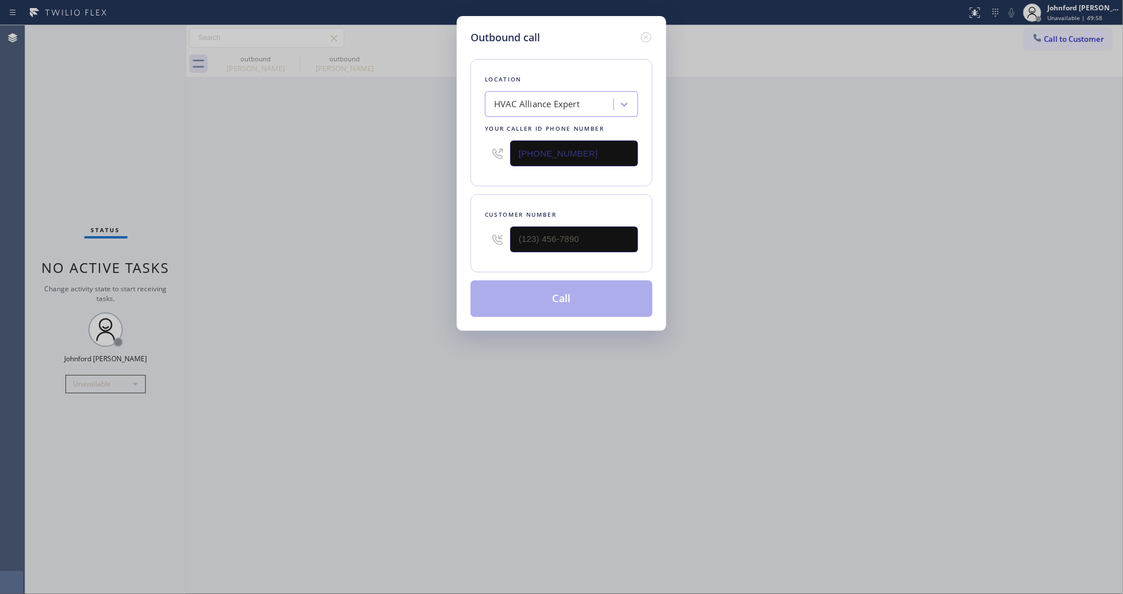
drag, startPoint x: 566, startPoint y: 252, endPoint x: 449, endPoint y: 247, distance: 116.6
click at [449, 247] on div "Outbound call Location HVAC Alliance Expert Your caller id phone number [PHONE_…" at bounding box center [561, 297] width 1123 height 594
drag, startPoint x: 571, startPoint y: 247, endPoint x: 422, endPoint y: 248, distance: 148.6
click at [422, 248] on div "Outbound call Location HVAC Alliance Expert Your caller id phone number [PHONE_…" at bounding box center [561, 297] width 1123 height 594
paste input "310) 497-3387"
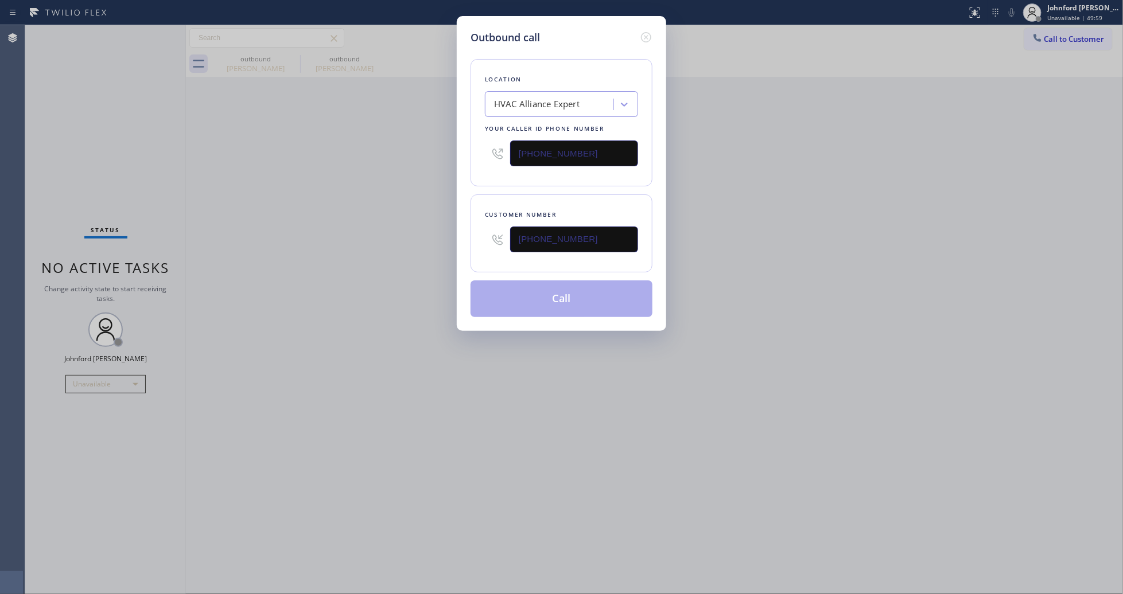
type input "[PHONE_NUMBER]"
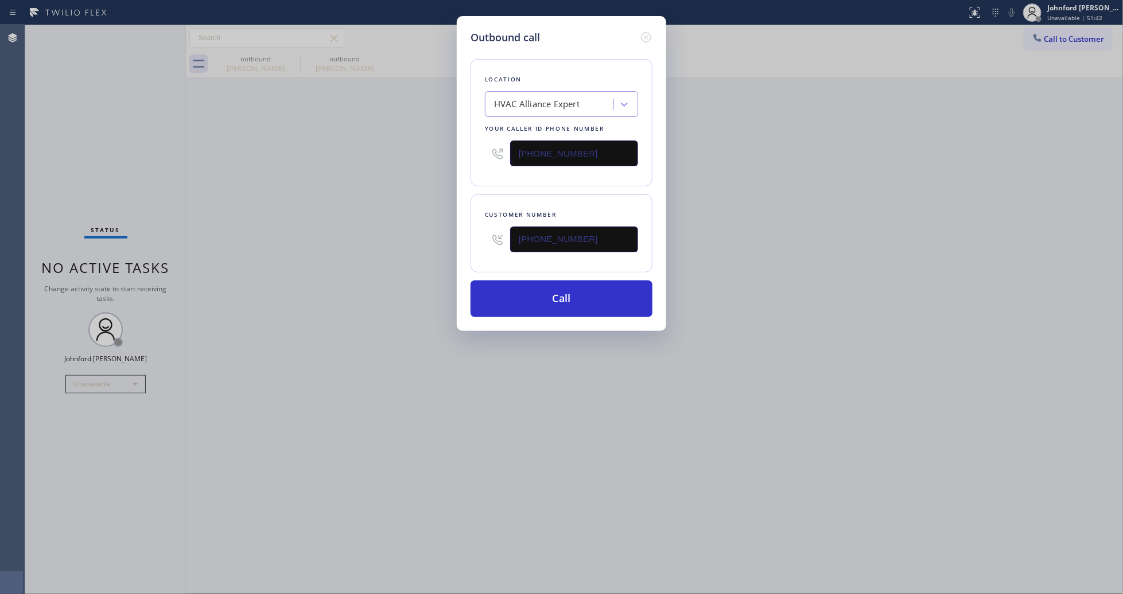
drag, startPoint x: 526, startPoint y: 151, endPoint x: 416, endPoint y: 156, distance: 109.7
click at [449, 151] on div "Outbound call Location HVAC Alliance Expert Your caller id phone number [PHONE_…" at bounding box center [561, 297] width 1123 height 594
paste input "10) 740-9737"
type input "[PHONE_NUMBER]"
click at [390, 159] on div "Outbound call Location HVAC Alliance Expert Your caller id phone number [PHONE_…" at bounding box center [561, 297] width 1123 height 594
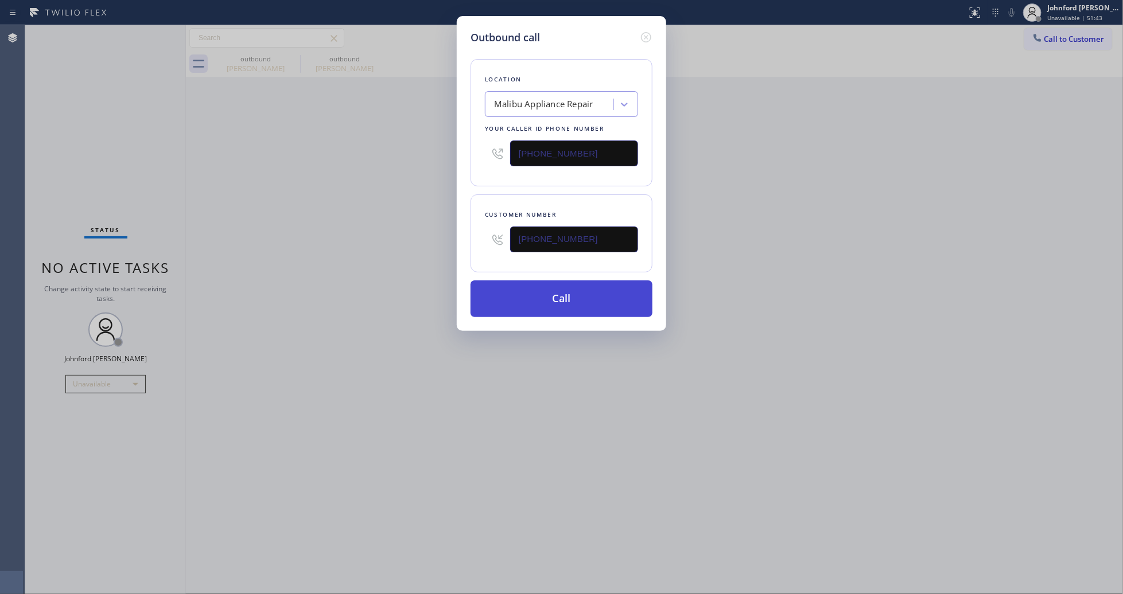
click at [540, 299] on button "Call" at bounding box center [561, 299] width 182 height 37
click at [885, 248] on div "Outbound call Location [GEOGRAPHIC_DATA] Appliance Repair Your caller id phone …" at bounding box center [561, 297] width 1123 height 594
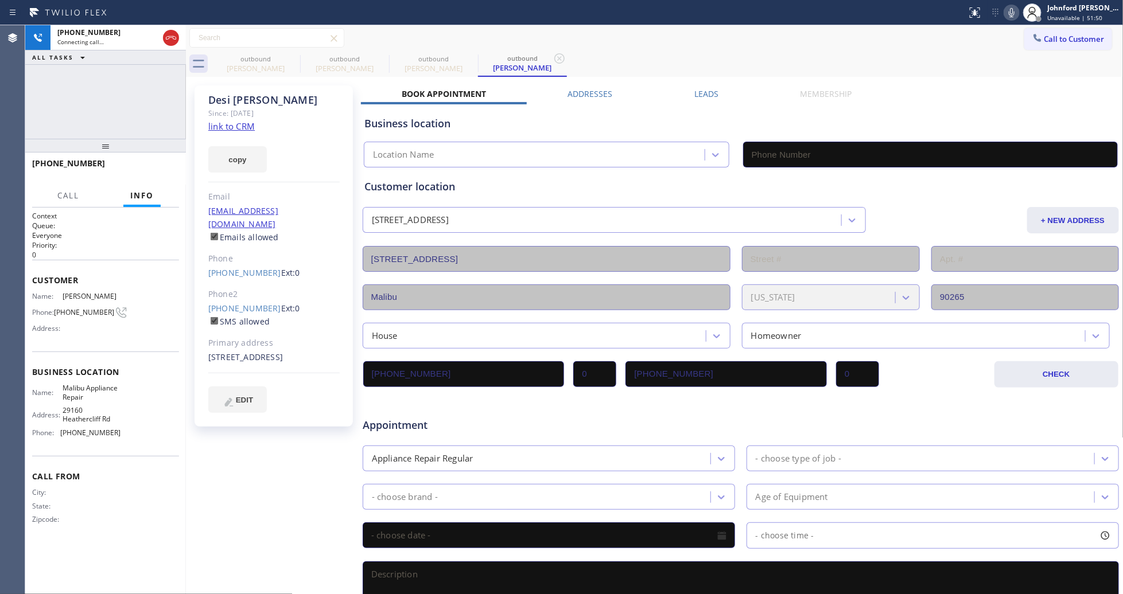
type input "[PHONE_NUMBER]"
drag, startPoint x: 67, startPoint y: 116, endPoint x: 121, endPoint y: 115, distance: 54.5
click at [67, 116] on div "[PHONE_NUMBER] Live | 00:00 ALL TASKS ALL TASKS ACTIVE TASKS TASKS IN WRAP UP" at bounding box center [105, 82] width 161 height 114
click at [289, 57] on icon at bounding box center [293, 59] width 14 height 14
click at [0, 0] on icon at bounding box center [0, 0] width 0 height 0
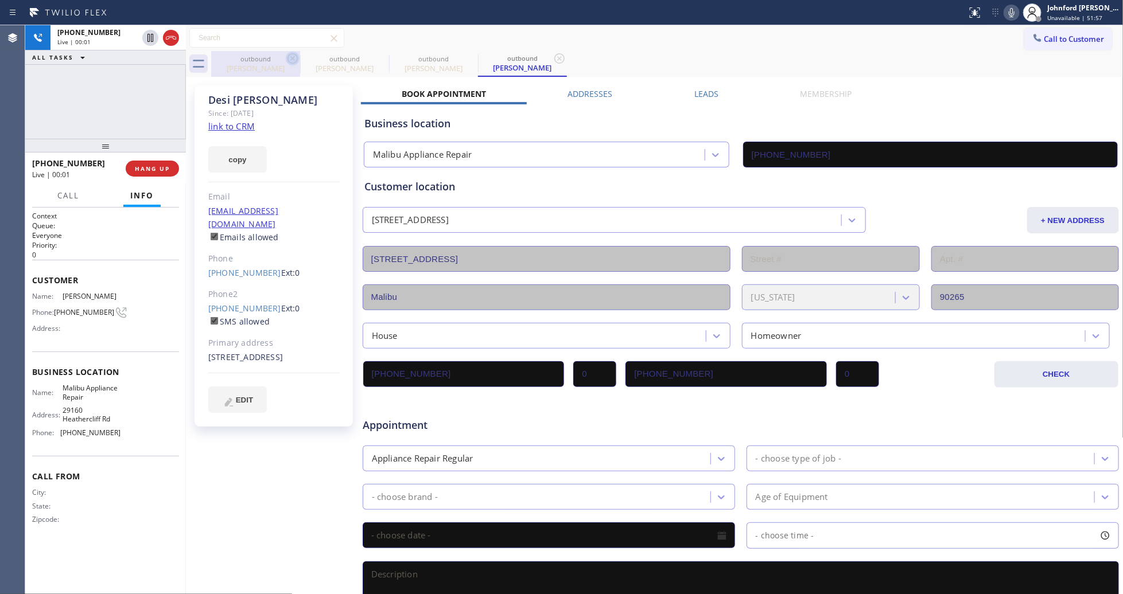
type input "[PHONE_NUMBER]"
click at [1005, 14] on icon at bounding box center [1012, 13] width 14 height 14
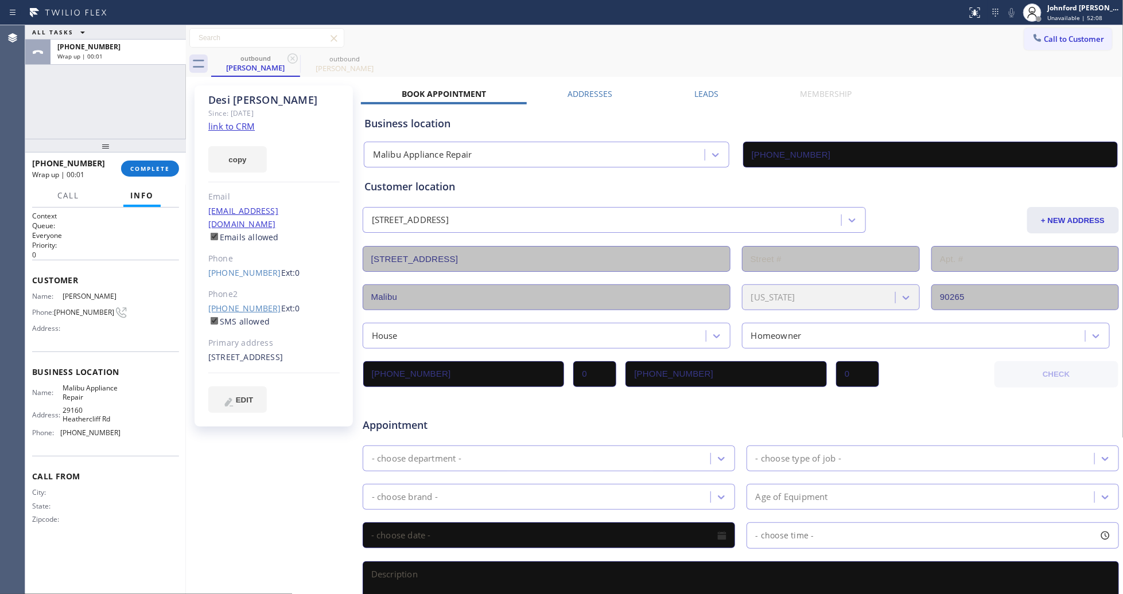
click at [244, 303] on link "[PHONE_NUMBER]" at bounding box center [244, 308] width 73 height 11
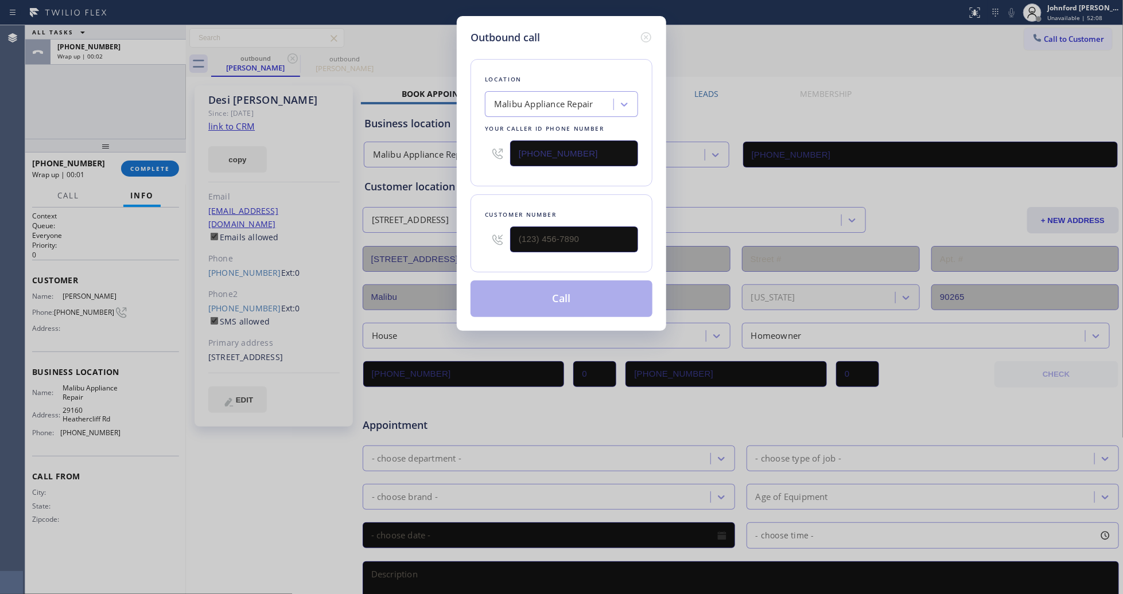
type input "[PHONE_NUMBER]"
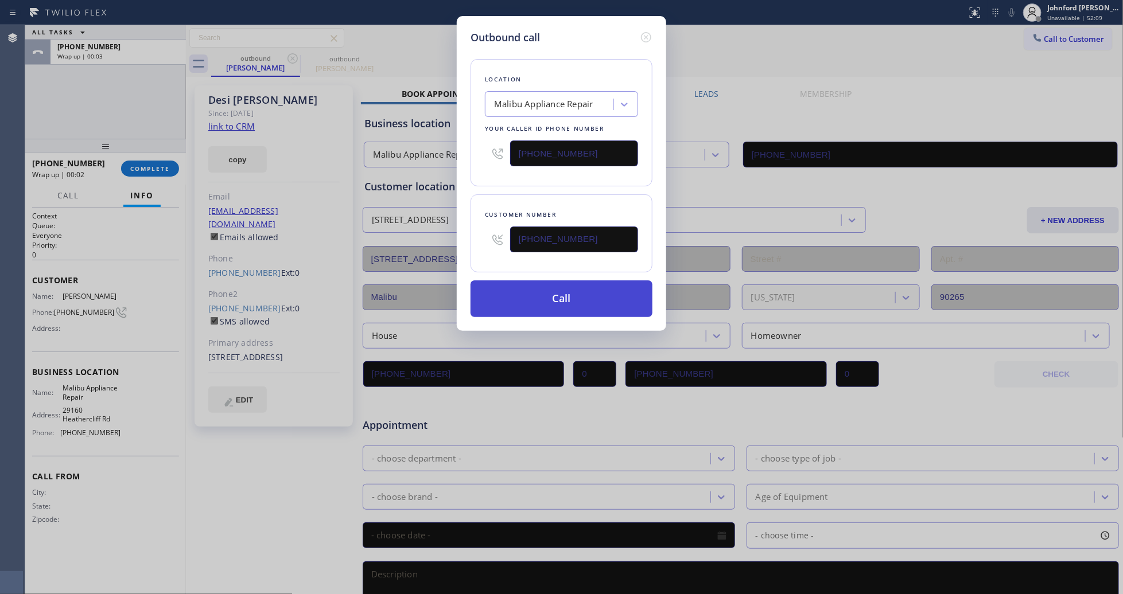
click at [546, 291] on button "Call" at bounding box center [561, 299] width 182 height 37
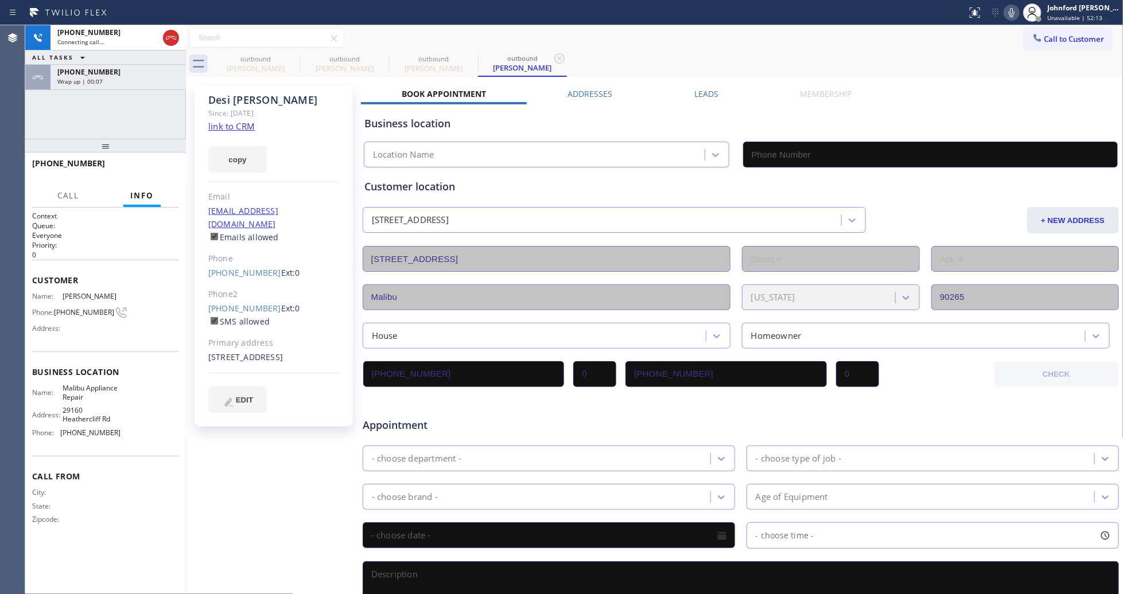
type input "[PHONE_NUMBER]"
drag, startPoint x: 77, startPoint y: 121, endPoint x: 87, endPoint y: 116, distance: 10.3
click at [77, 121] on div "[PHONE_NUMBER] Connecting call… ALL TASKS ALL TASKS ACTIVE TASKS TASKS IN WRAP …" at bounding box center [105, 82] width 161 height 114
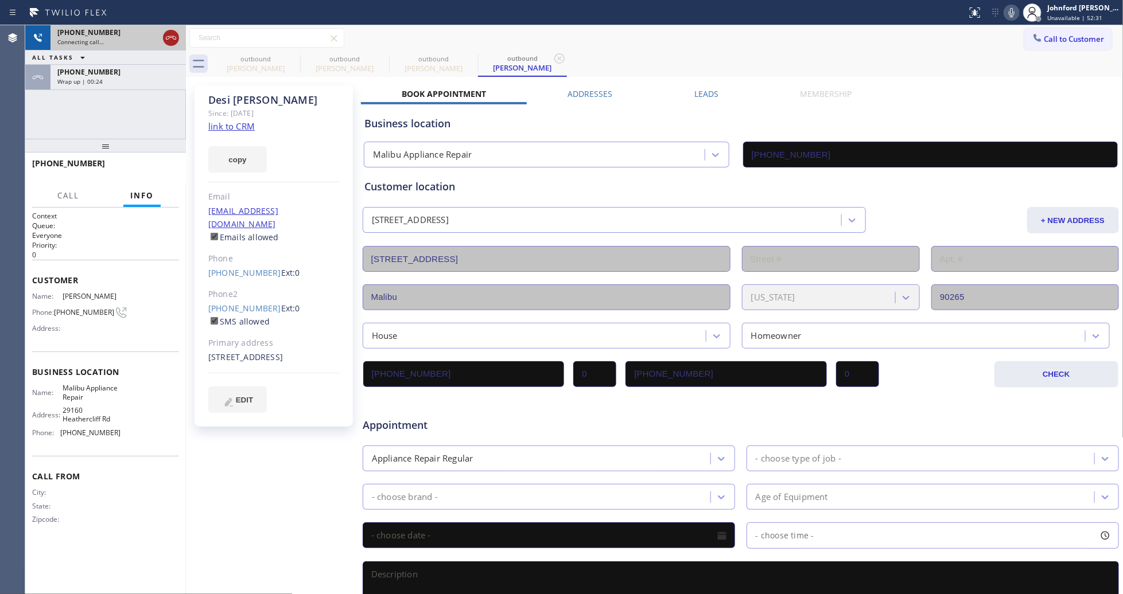
click at [168, 40] on icon at bounding box center [171, 38] width 14 height 14
click at [139, 75] on div "[PHONE_NUMBER]" at bounding box center [118, 72] width 122 height 10
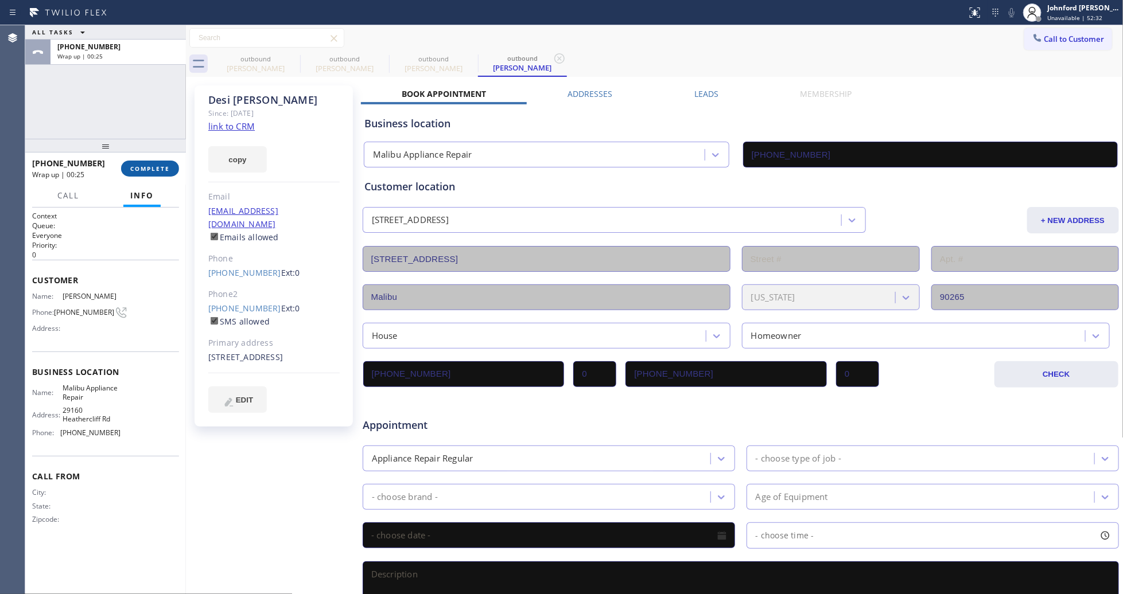
click at [152, 166] on span "COMPLETE" at bounding box center [150, 169] width 40 height 8
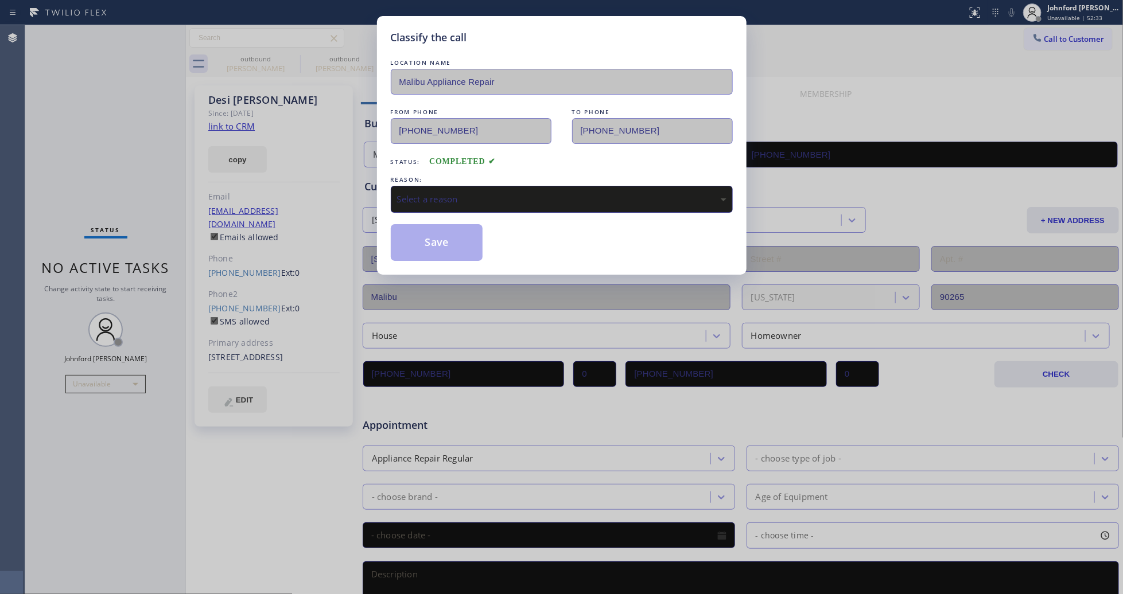
click at [485, 199] on div "Select a reason" at bounding box center [561, 199] width 329 height 13
click at [462, 247] on button "Save" at bounding box center [437, 242] width 92 height 37
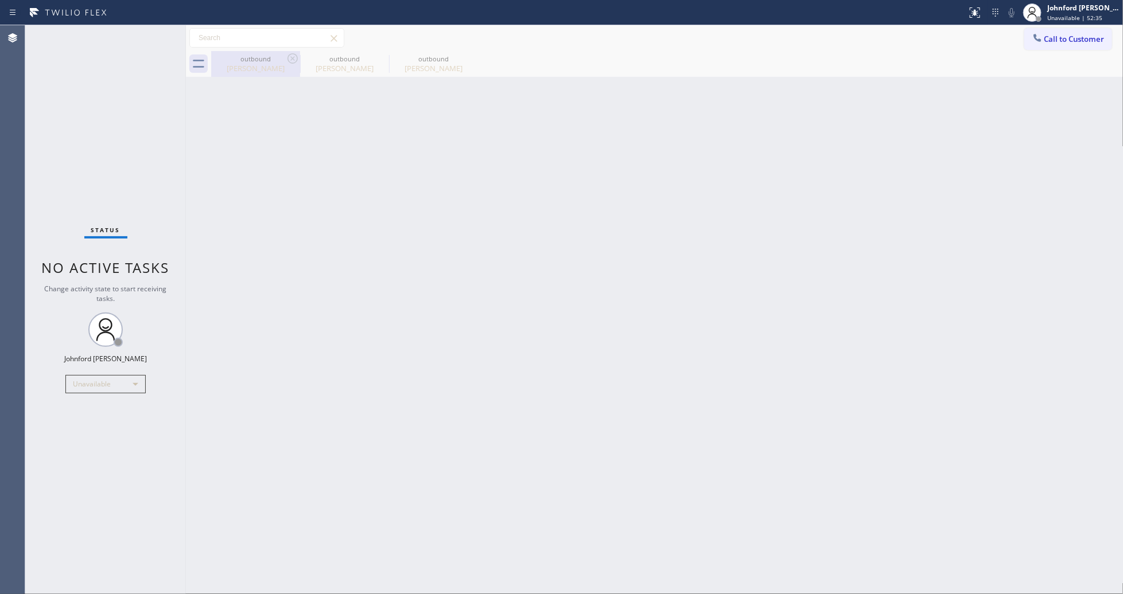
click at [288, 58] on icon at bounding box center [292, 58] width 10 height 10
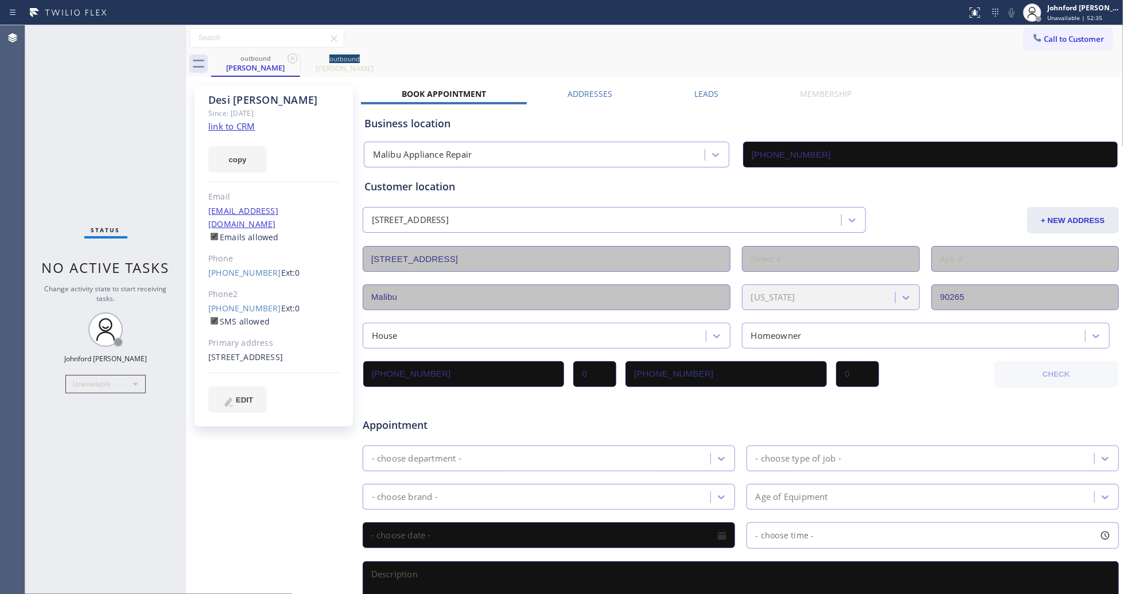
click at [288, 58] on icon at bounding box center [292, 58] width 10 height 10
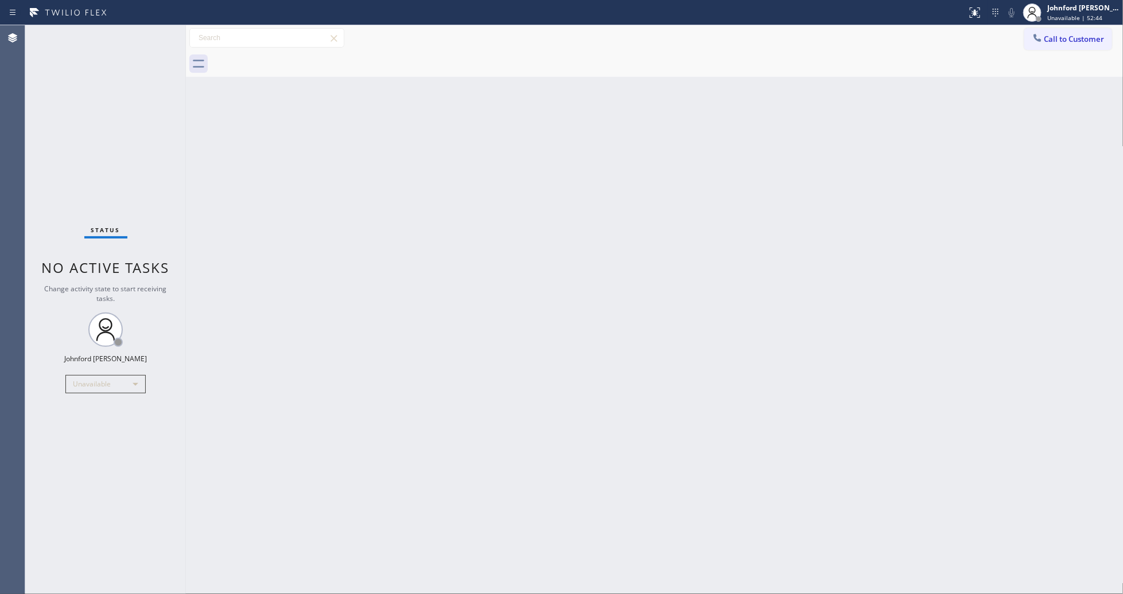
drag, startPoint x: 1081, startPoint y: 36, endPoint x: 931, endPoint y: 107, distance: 166.6
click at [1062, 39] on span "Call to Customer" at bounding box center [1074, 39] width 60 height 10
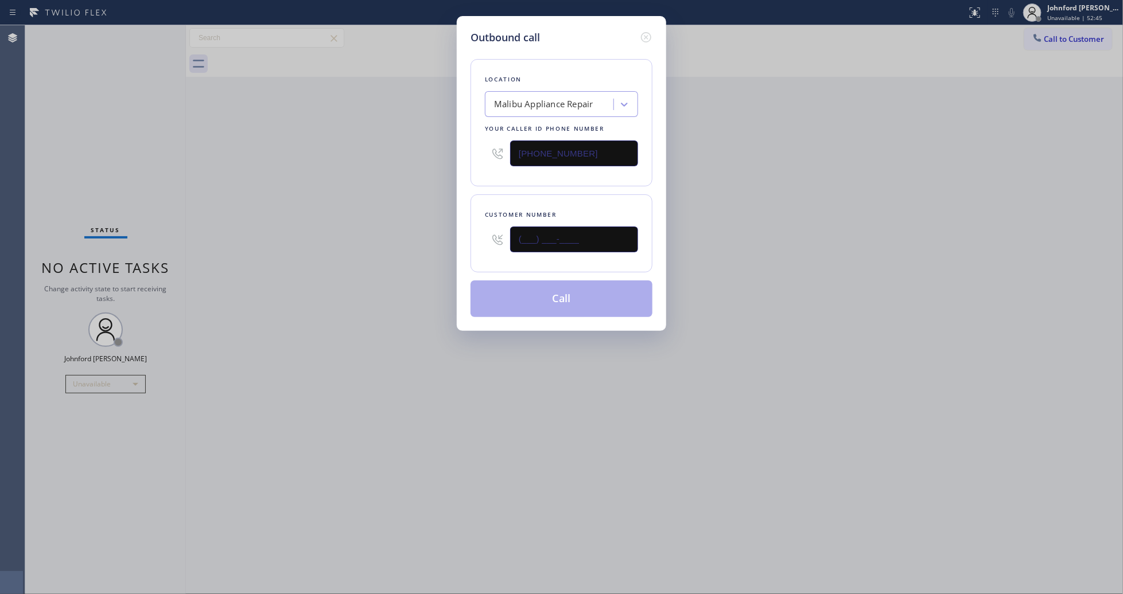
drag, startPoint x: 597, startPoint y: 239, endPoint x: 454, endPoint y: 251, distance: 143.3
click at [457, 251] on div "Outbound call Location [GEOGRAPHIC_DATA] Appliance Repair Your caller id phone …" at bounding box center [561, 173] width 209 height 315
paste input "310) 467-1571"
click at [399, 253] on div "Outbound call Location [GEOGRAPHIC_DATA] Appliance Repair Your caller id phone …" at bounding box center [561, 297] width 1123 height 594
click at [733, 214] on div "Outbound call Location [GEOGRAPHIC_DATA] Appliance Repair Your caller id phone …" at bounding box center [561, 297] width 1123 height 594
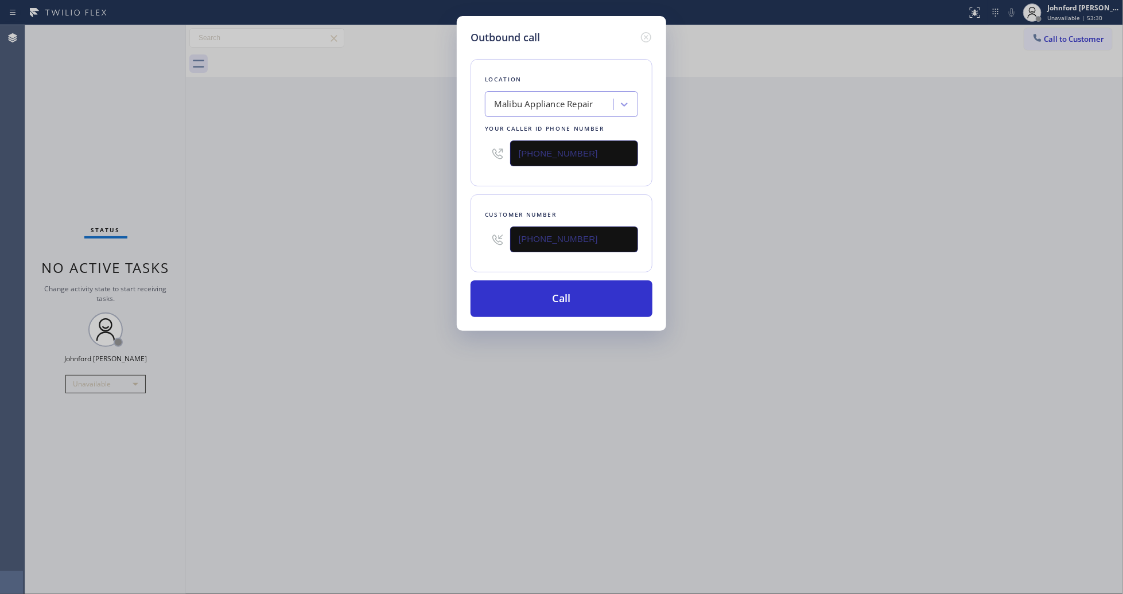
drag, startPoint x: 583, startPoint y: 232, endPoint x: 477, endPoint y: 236, distance: 105.6
click at [477, 236] on div "Customer number [PHONE_NUMBER]" at bounding box center [561, 233] width 182 height 78
paste input "text"
type input "[PHONE_NUMBER]"
drag, startPoint x: 446, startPoint y: 153, endPoint x: 421, endPoint y: 153, distance: 25.8
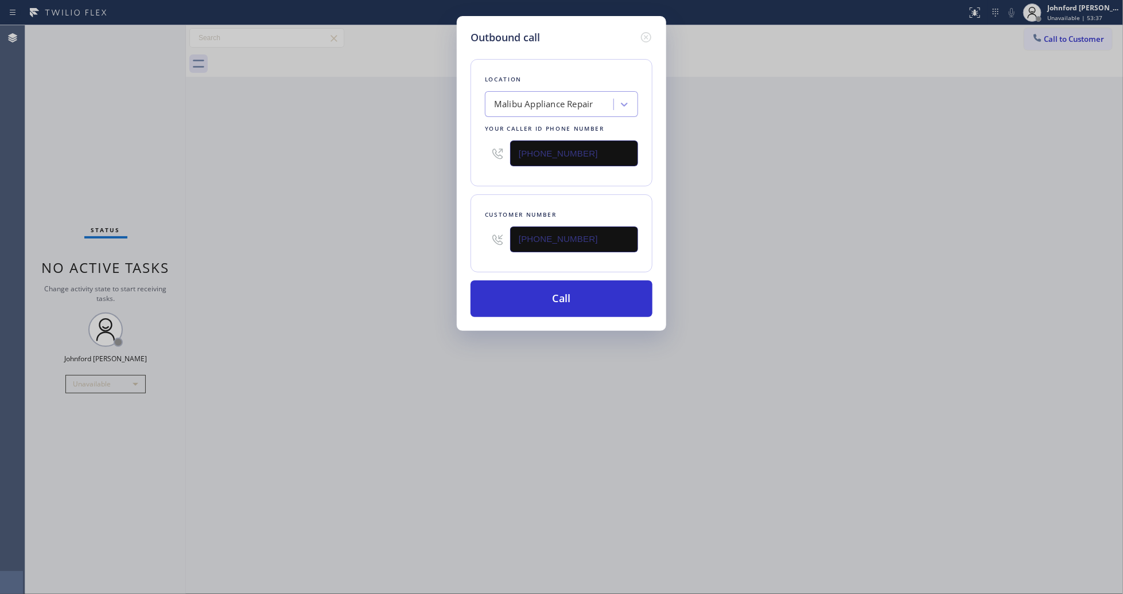
click at [443, 153] on div "Outbound call Location [GEOGRAPHIC_DATA] Appliance Repair Your caller id phone …" at bounding box center [561, 297] width 1123 height 594
paste input "213) 513-6564"
type input "[PHONE_NUMBER]"
click at [382, 153] on div "Outbound call Location [GEOGRAPHIC_DATA] Appliance Repair Your caller id phone …" at bounding box center [561, 297] width 1123 height 594
click at [528, 290] on button "Call" at bounding box center [561, 299] width 182 height 37
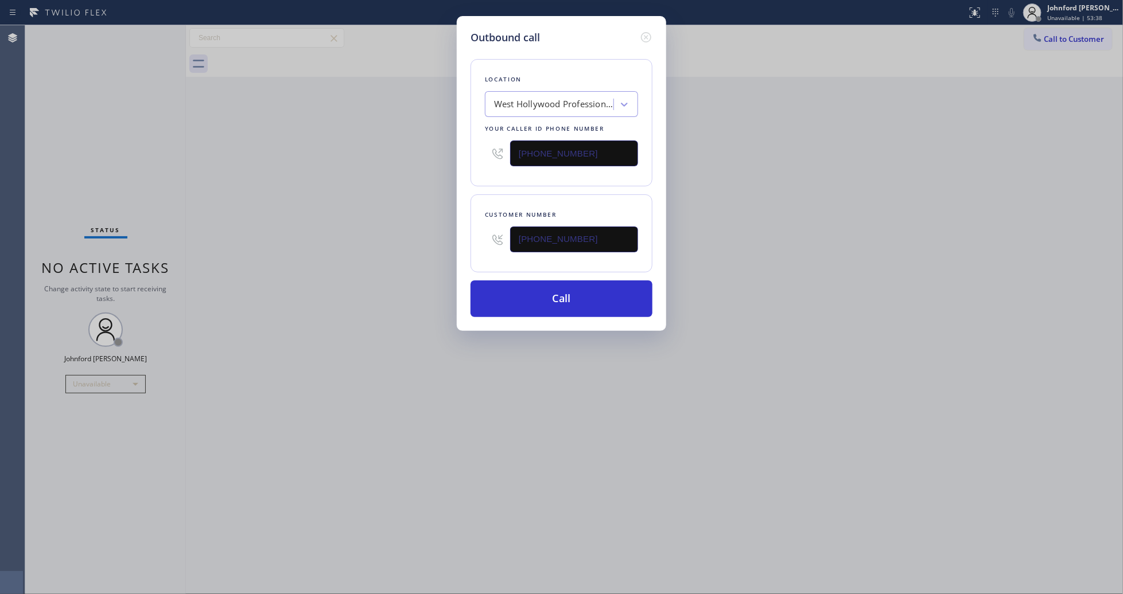
click at [936, 293] on div "Outbound call Location [GEOGRAPHIC_DATA] Professional Plumbers Your caller id p…" at bounding box center [561, 297] width 1123 height 594
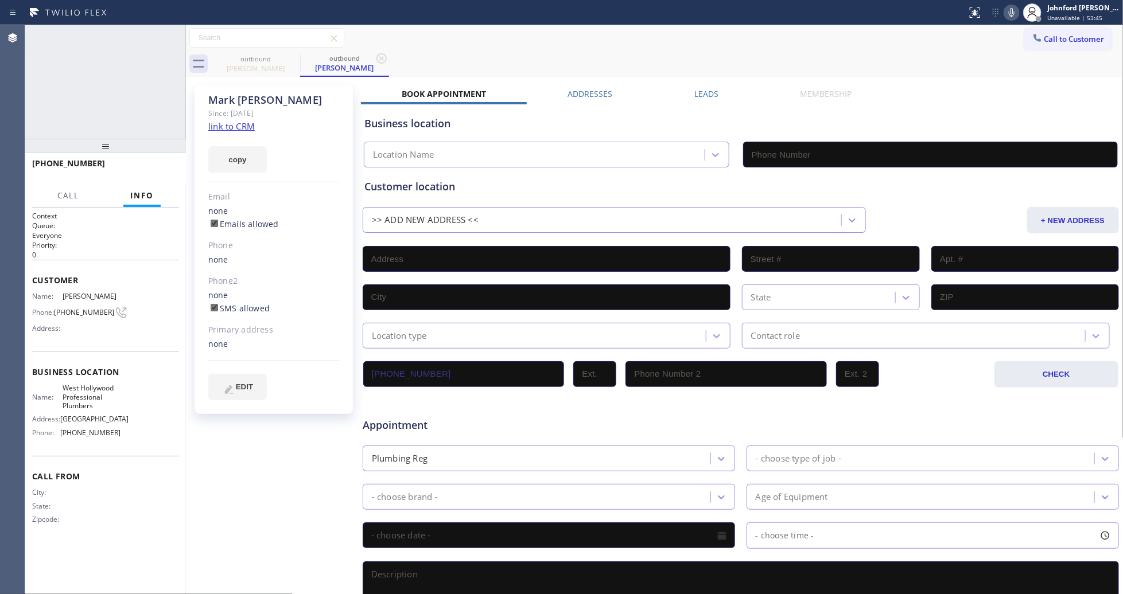
type input "[PHONE_NUMBER]"
click at [1008, 17] on icon at bounding box center [1012, 13] width 14 height 14
click at [1007, 13] on icon at bounding box center [1012, 13] width 14 height 14
click at [917, 64] on div "outbound [PERSON_NAME] outbound [PERSON_NAME]" at bounding box center [667, 64] width 912 height 26
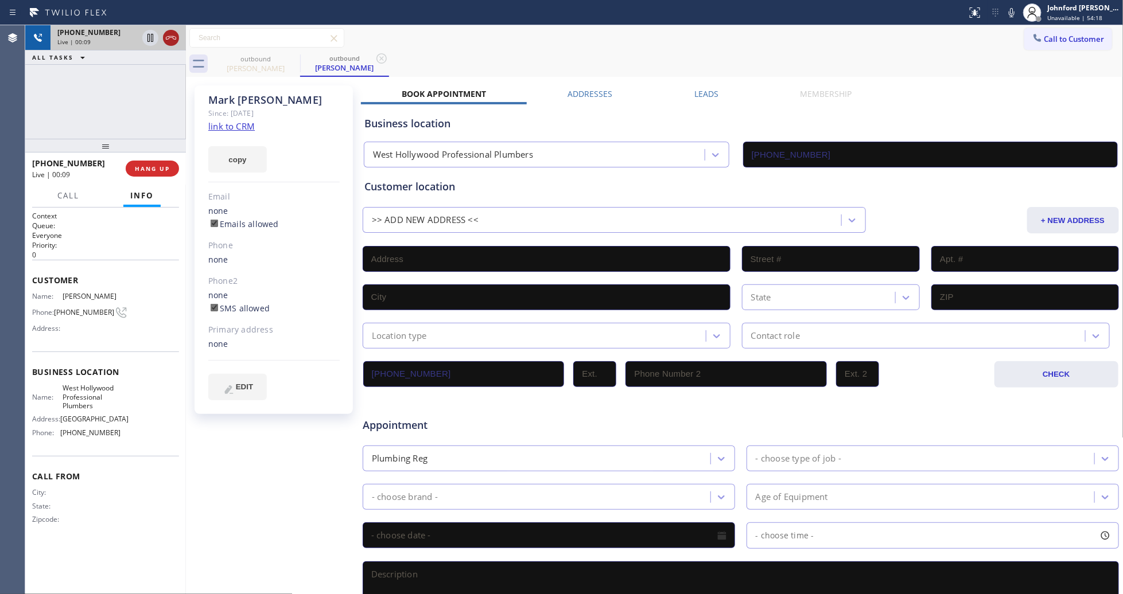
click at [173, 33] on icon at bounding box center [171, 38] width 14 height 14
click at [148, 161] on button "COMPLETE" at bounding box center [150, 169] width 58 height 16
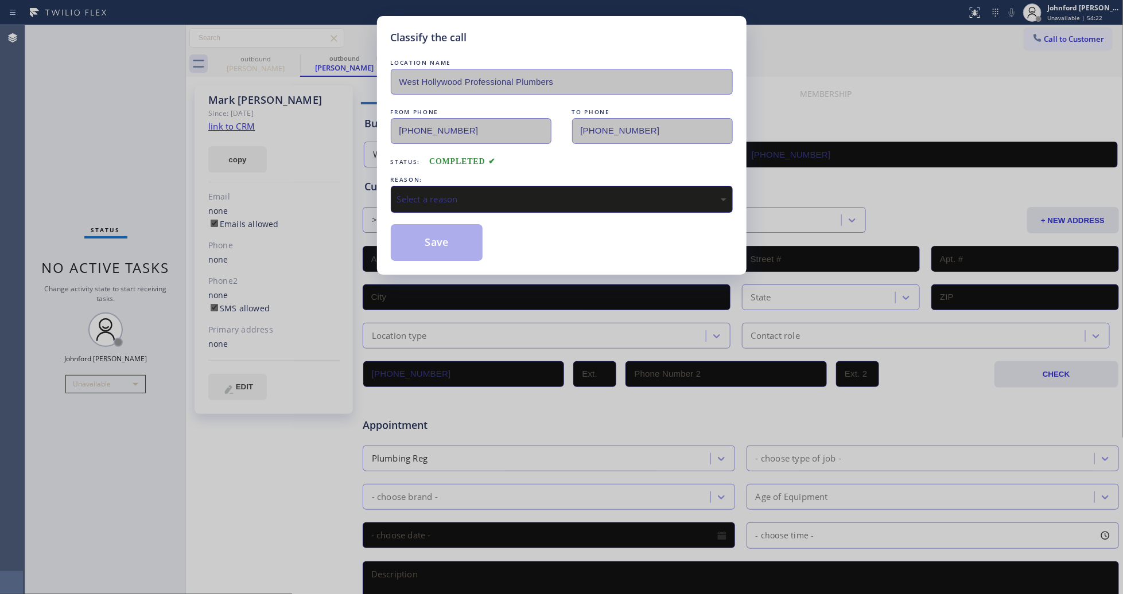
drag, startPoint x: 469, startPoint y: 199, endPoint x: 537, endPoint y: 201, distance: 67.7
click at [491, 197] on div "Select a reason" at bounding box center [561, 199] width 329 height 13
click at [465, 250] on button "Save" at bounding box center [437, 242] width 92 height 37
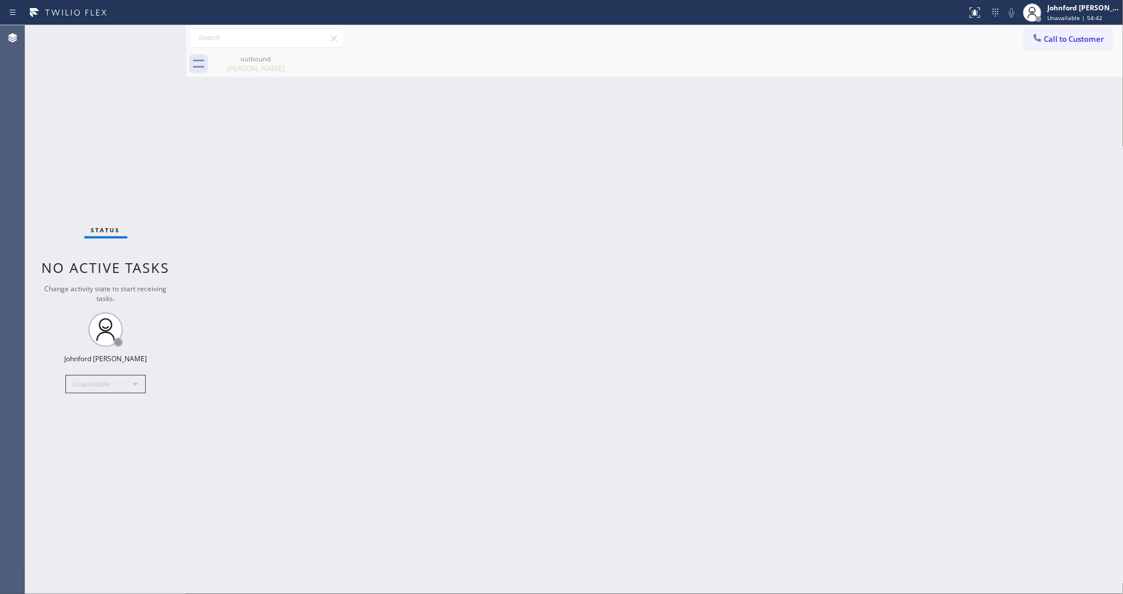
drag, startPoint x: 1070, startPoint y: 33, endPoint x: 827, endPoint y: 130, distance: 261.3
click at [1064, 33] on button "Call to Customer" at bounding box center [1068, 39] width 88 height 22
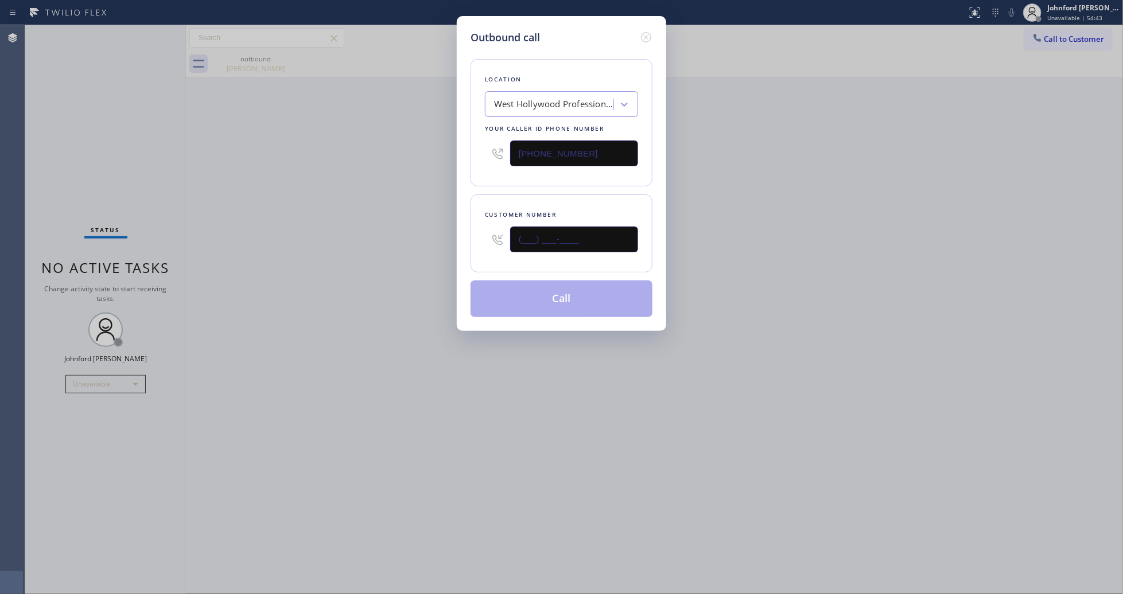
drag, startPoint x: 618, startPoint y: 230, endPoint x: 465, endPoint y: 234, distance: 153.8
click at [483, 234] on div "Customer number (___) ___-____" at bounding box center [561, 233] width 182 height 78
paste input "970) 390-9912"
click at [404, 239] on div "Outbound call Location [GEOGRAPHIC_DATA] Professional Plumbers Your caller id p…" at bounding box center [561, 297] width 1123 height 594
click at [769, 221] on div "Outbound call Location [GEOGRAPHIC_DATA] Professional Plumbers Your caller id p…" at bounding box center [561, 297] width 1123 height 594
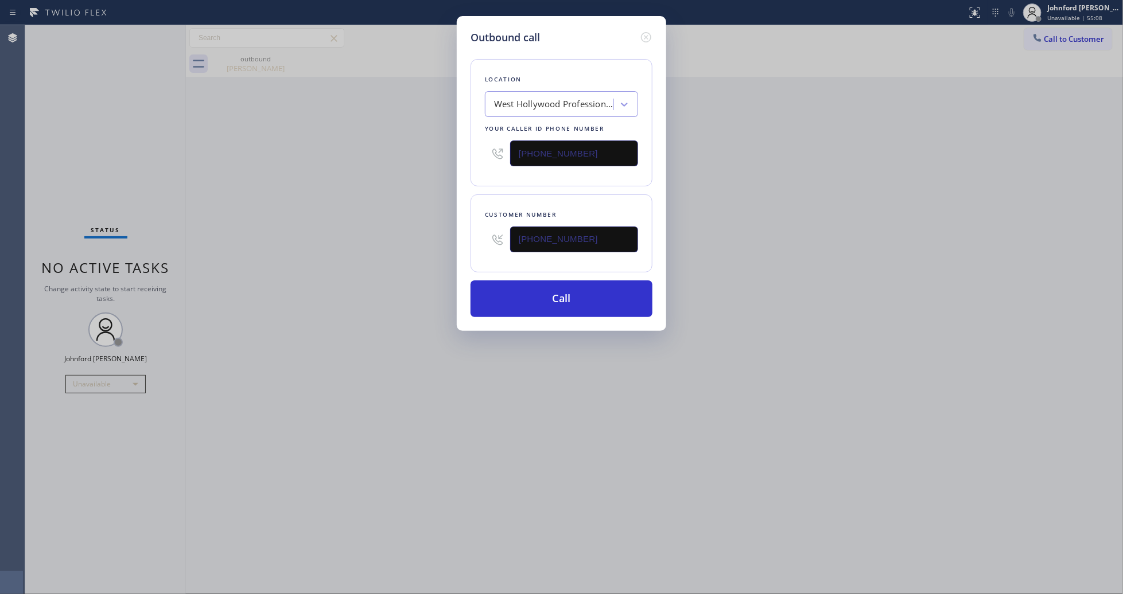
drag, startPoint x: 596, startPoint y: 225, endPoint x: 476, endPoint y: 230, distance: 119.4
click at [476, 230] on div "Customer number [PHONE_NUMBER]" at bounding box center [561, 233] width 182 height 78
paste input "714) 466-0787"
click at [380, 261] on div "Outbound call Location [GEOGRAPHIC_DATA] Professional Plumbers Your caller id p…" at bounding box center [561, 297] width 1123 height 594
drag, startPoint x: 602, startPoint y: 239, endPoint x: 439, endPoint y: 240, distance: 162.9
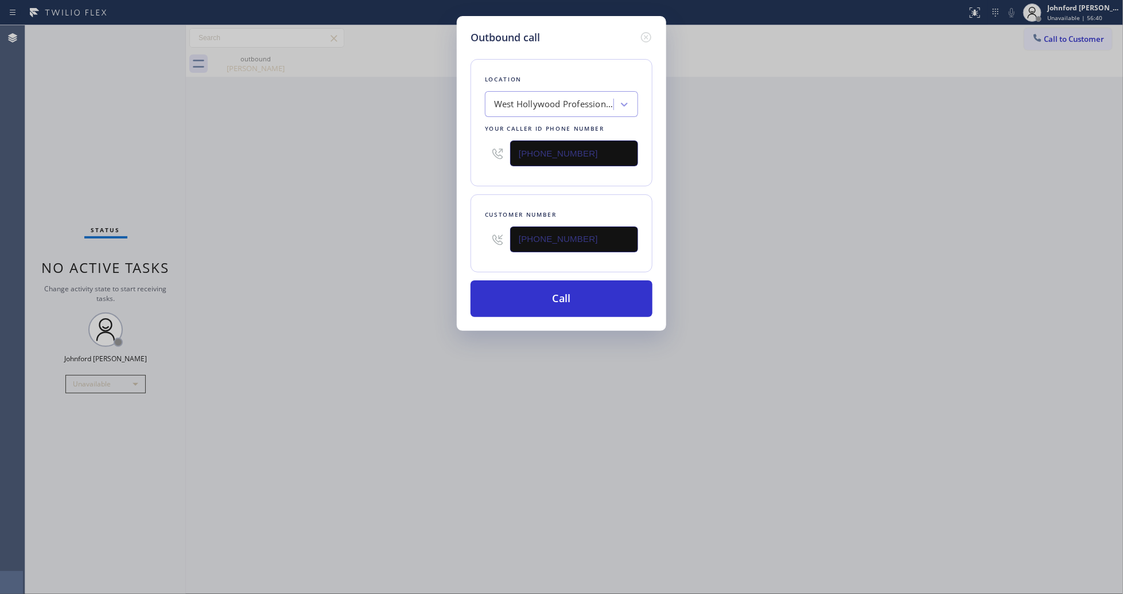
click at [439, 240] on div "Outbound call Location [GEOGRAPHIC_DATA] Professional Plumbers Your caller id p…" at bounding box center [561, 297] width 1123 height 594
paste input "323) 251-9702"
type input "[PHONE_NUMBER]"
click at [835, 248] on div "Outbound call Location [GEOGRAPHIC_DATA] Professional Plumbers Your caller id p…" at bounding box center [561, 297] width 1123 height 594
drag, startPoint x: 781, startPoint y: 144, endPoint x: 781, endPoint y: 79, distance: 65.4
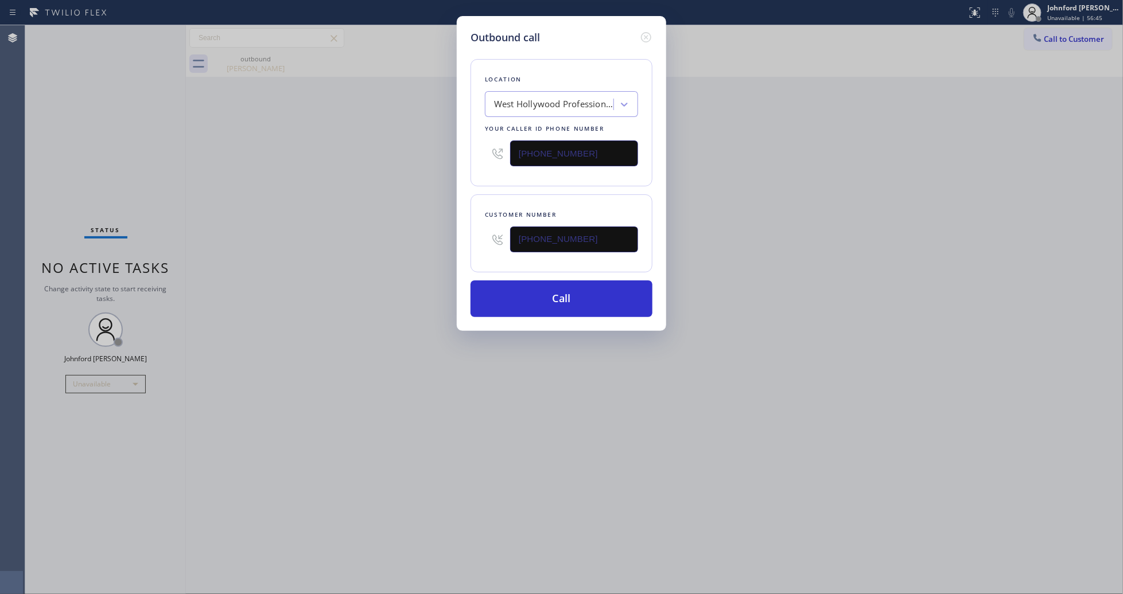
click at [781, 144] on div "Outbound call Location [GEOGRAPHIC_DATA] Professional Plumbers Your caller id p…" at bounding box center [561, 297] width 1123 height 594
drag, startPoint x: 594, startPoint y: 141, endPoint x: 437, endPoint y: 158, distance: 158.1
click at [445, 154] on div "Outbound call Location [GEOGRAPHIC_DATA] Professional Plumbers Your caller id p…" at bounding box center [561, 297] width 1123 height 594
paste input "72-6479"
type input "[PHONE_NUMBER]"
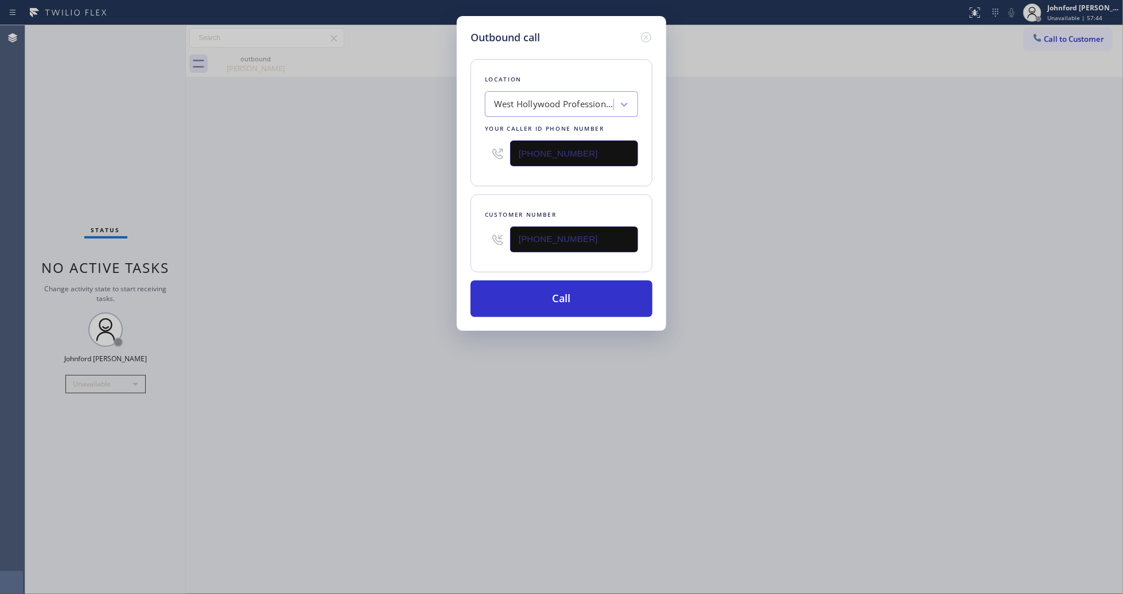
click at [378, 178] on div "Outbound call Location [GEOGRAPHIC_DATA] Professional Plumbers Your caller id p…" at bounding box center [561, 297] width 1123 height 594
click at [534, 299] on button "Call" at bounding box center [561, 299] width 182 height 37
drag, startPoint x: 766, startPoint y: 281, endPoint x: 798, endPoint y: 118, distance: 166.6
click at [771, 279] on div "Outbound call Location Hui Water Heater Installation Services Your caller id ph…" at bounding box center [561, 297] width 1123 height 594
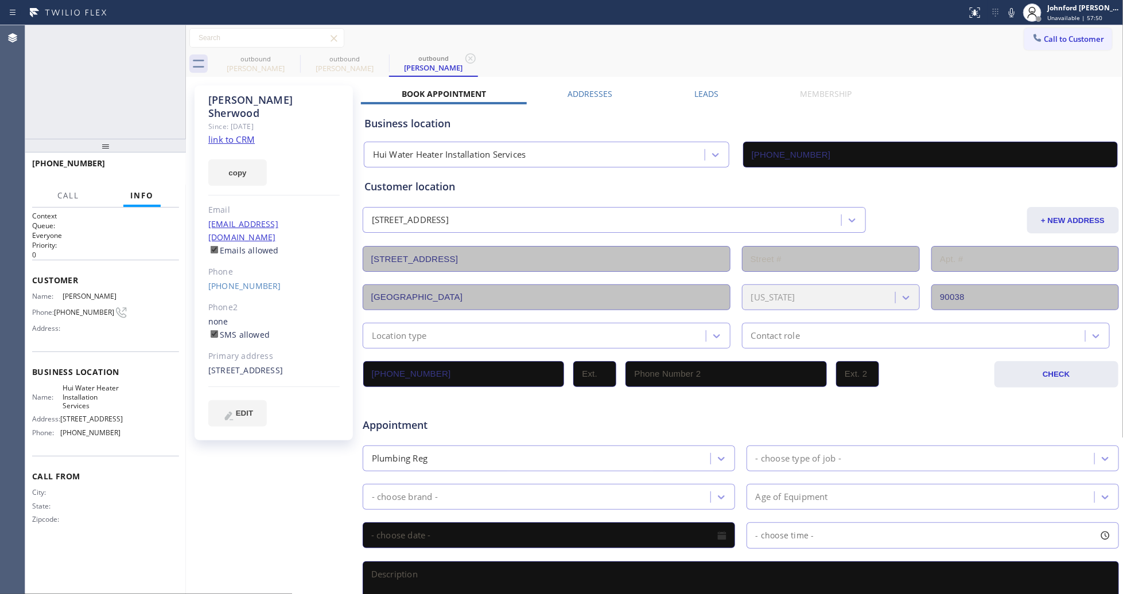
type input "[PHONE_NUMBER]"
click at [166, 173] on span "HANG UP" at bounding box center [152, 169] width 35 height 8
click at [227, 281] on link "[PHONE_NUMBER]" at bounding box center [244, 286] width 73 height 11
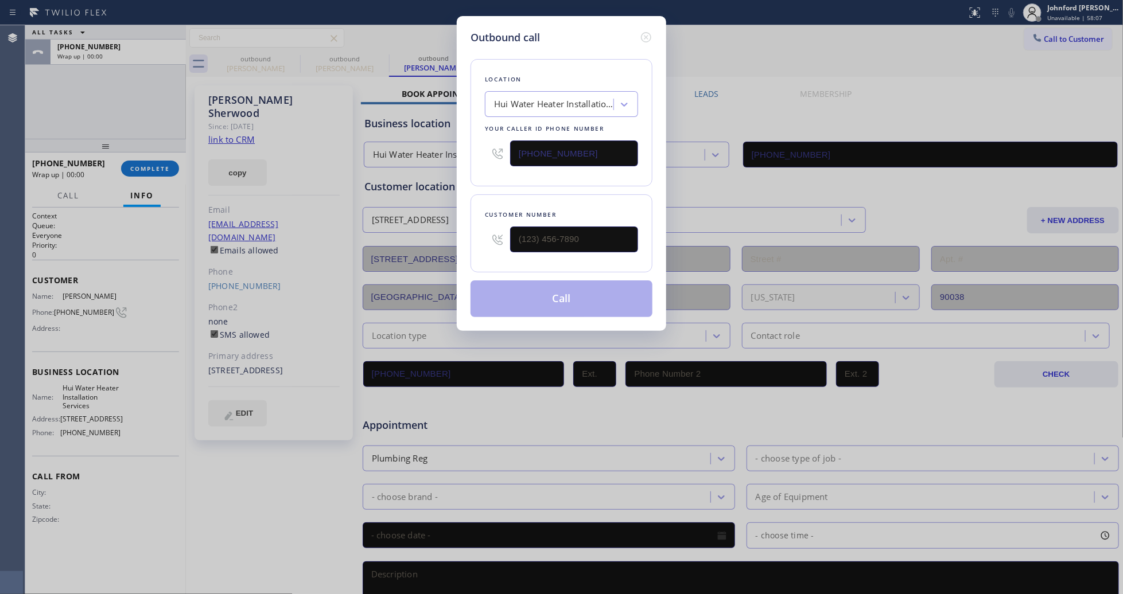
type input "[PHONE_NUMBER]"
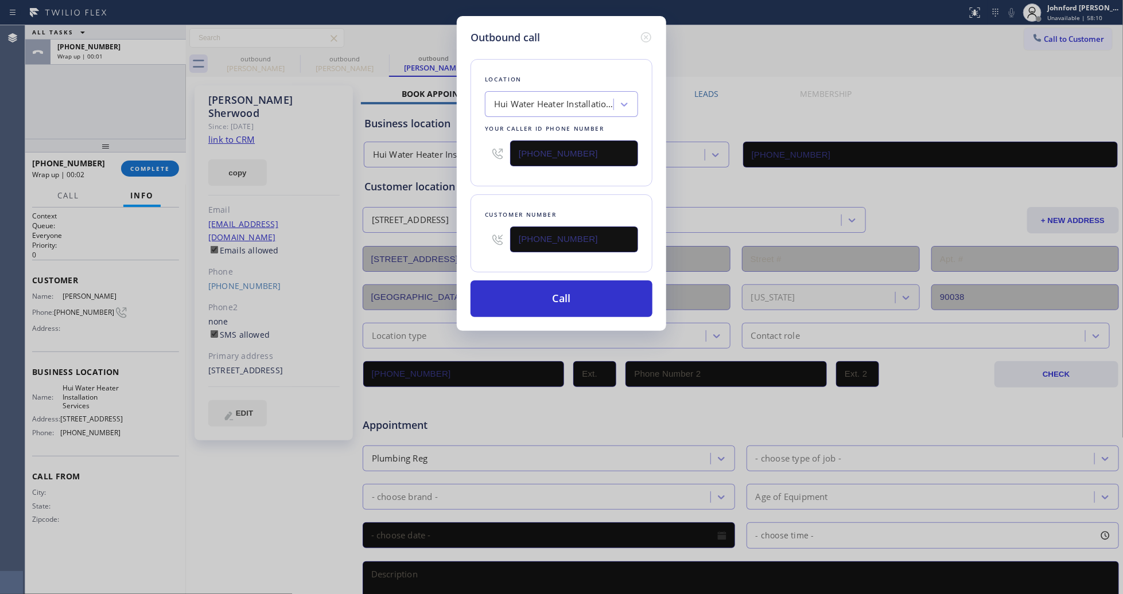
paste input "888) 909-0120"
drag, startPoint x: 548, startPoint y: 150, endPoint x: 445, endPoint y: 165, distance: 104.3
click at [446, 164] on div "Outbound call Location Hui Water Heater Installation Services Your caller id ph…" at bounding box center [561, 297] width 1123 height 594
type input "[PHONE_NUMBER]"
click at [502, 186] on div "Location Hui Water Heater Installation Services Your caller id phone number [PH…" at bounding box center [561, 181] width 182 height 272
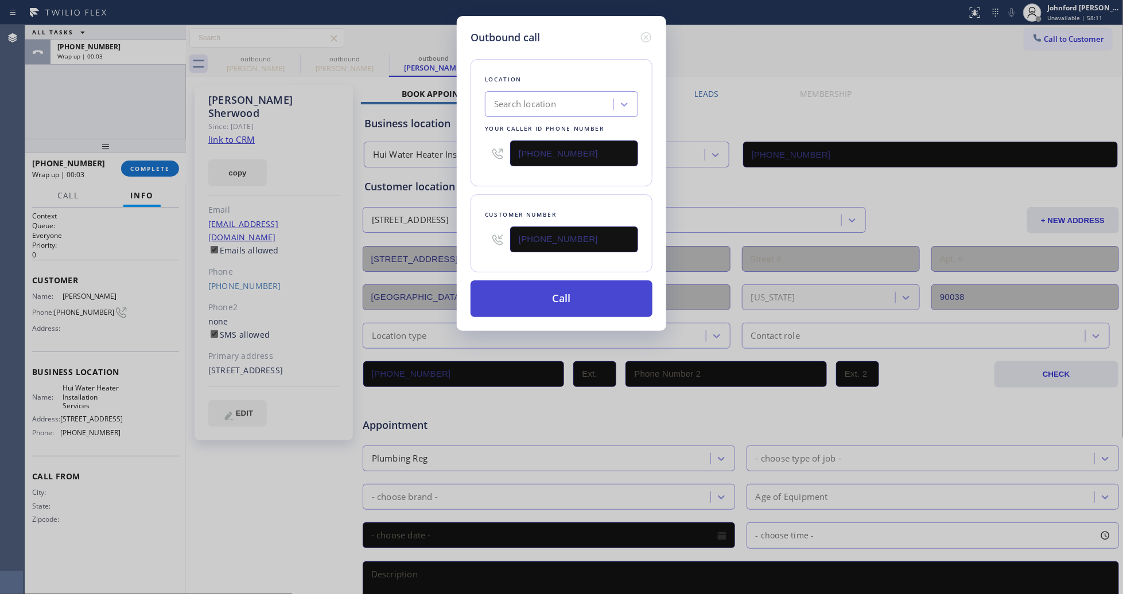
click at [520, 294] on button "Call" at bounding box center [561, 299] width 182 height 37
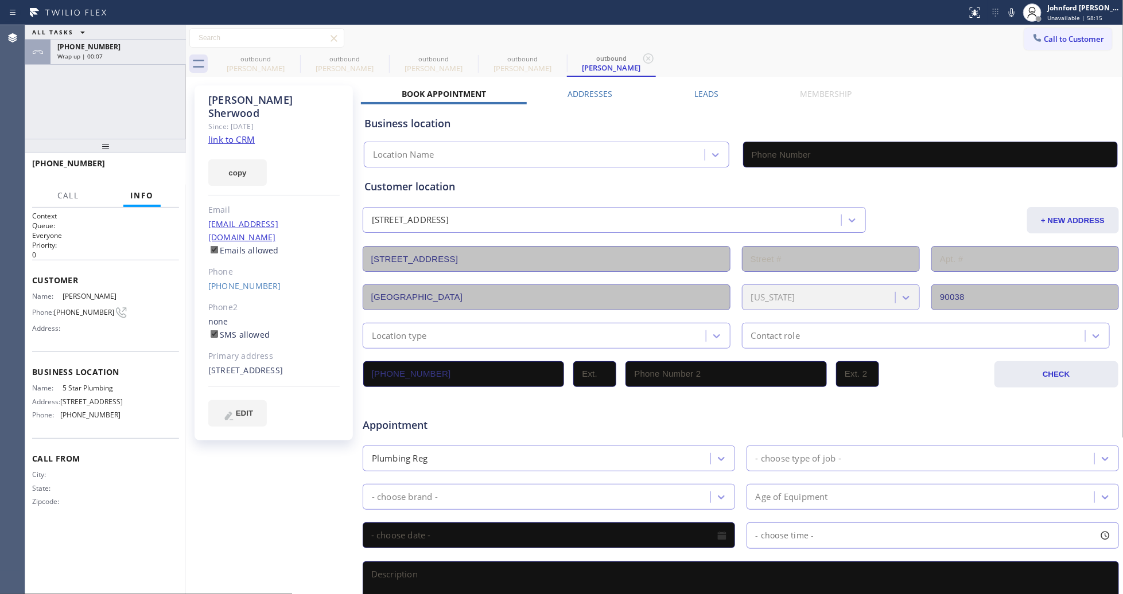
type input "[PHONE_NUMBER]"
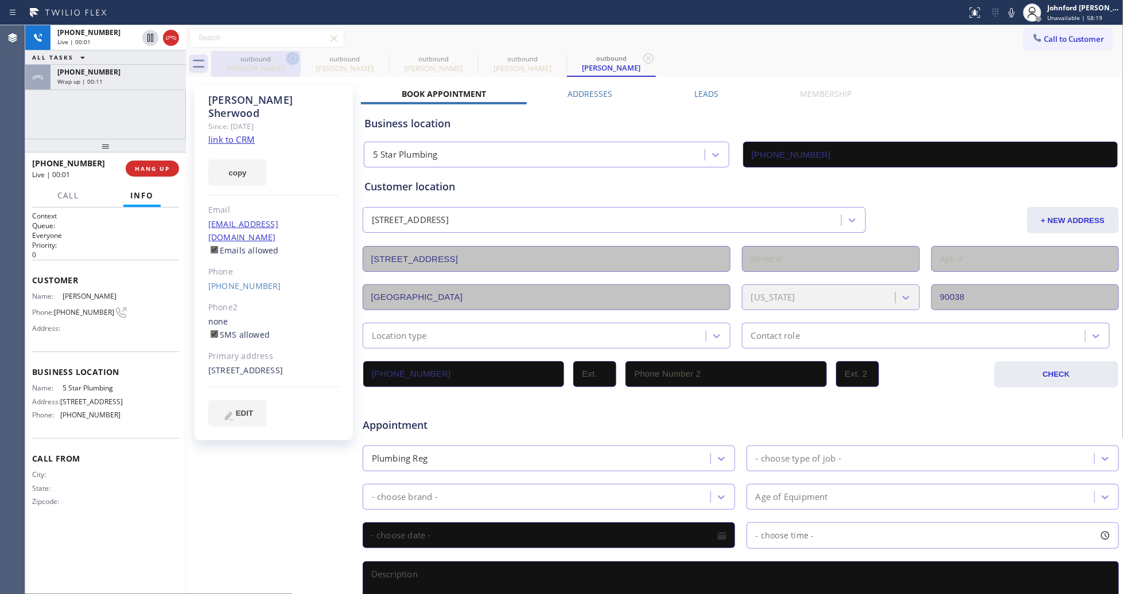
click at [279, 63] on div "[PERSON_NAME]" at bounding box center [255, 68] width 87 height 10
type input "[PHONE_NUMBER]"
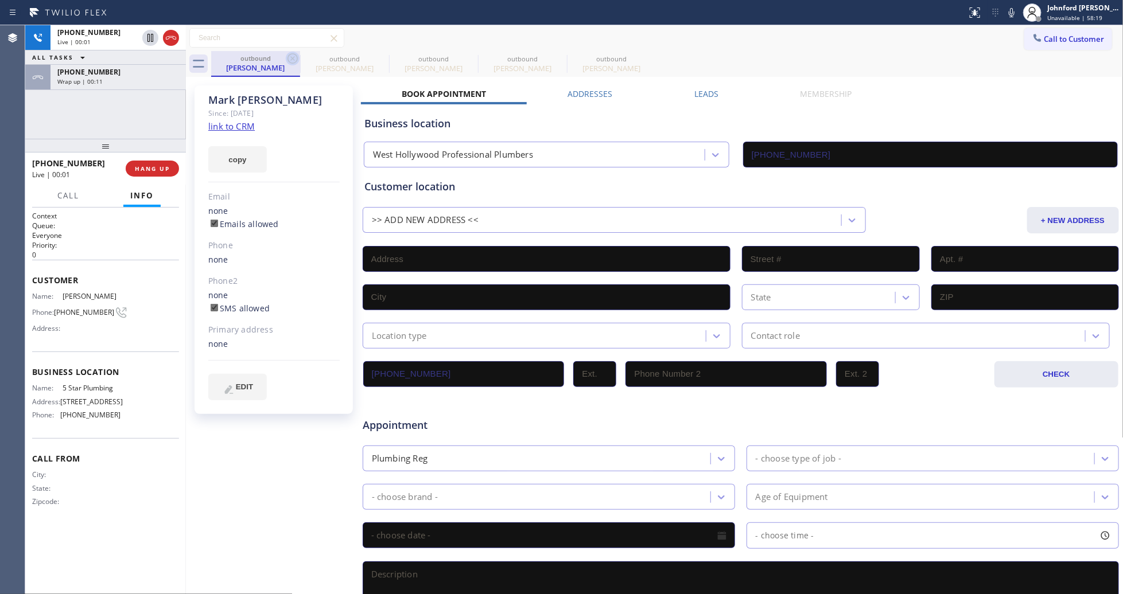
click at [289, 58] on icon at bounding box center [293, 59] width 14 height 14
click at [0, 0] on icon at bounding box center [0, 0] width 0 height 0
type input "[PHONE_NUMBER]"
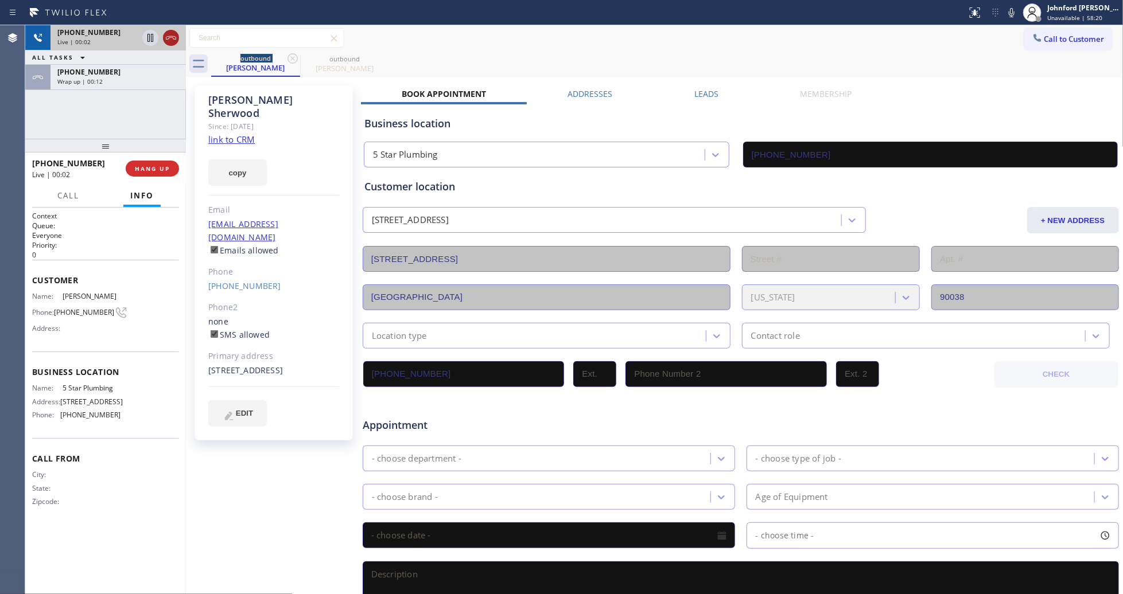
click at [173, 38] on icon at bounding box center [171, 37] width 10 height 3
click at [165, 164] on button "HANG UP" at bounding box center [152, 169] width 53 height 16
click at [165, 164] on button "COMPLETE" at bounding box center [150, 169] width 58 height 16
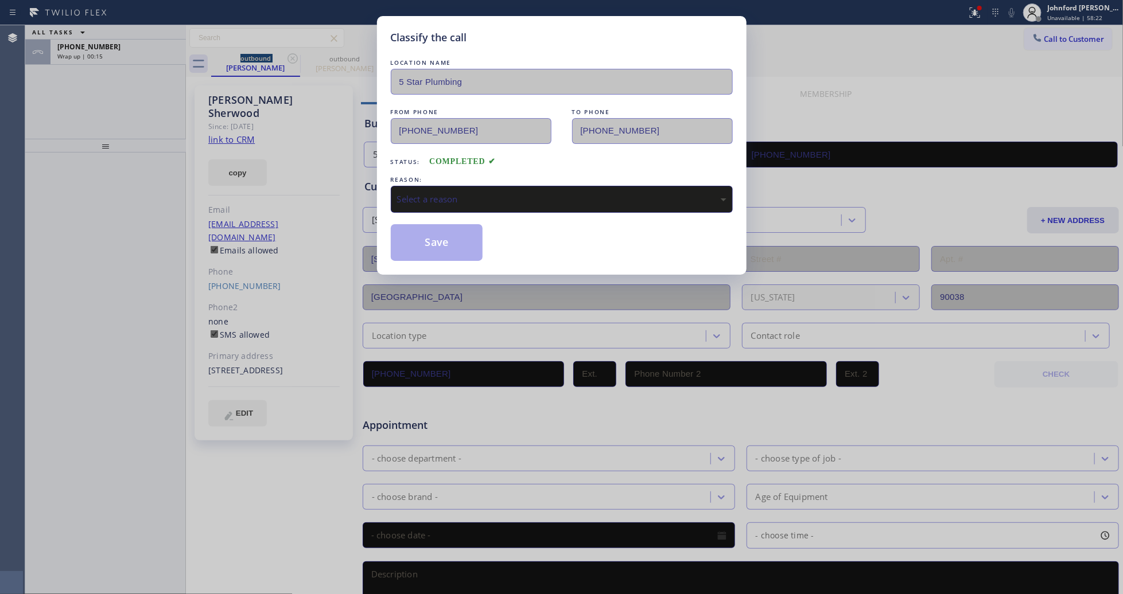
click at [449, 204] on div "Select a reason" at bounding box center [562, 199] width 342 height 27
click at [468, 246] on button "Save" at bounding box center [437, 242] width 92 height 37
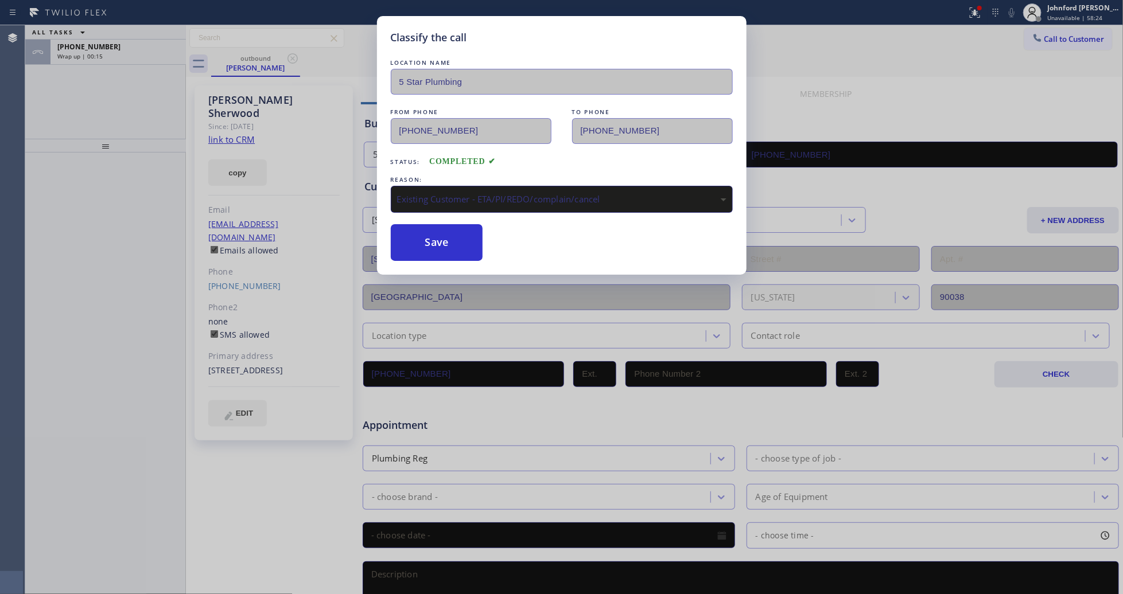
click at [148, 46] on div "Classify the call LOCATION NAME 5 Star Plumbing FROM PHONE [PHONE_NUMBER] TO PH…" at bounding box center [561, 297] width 1123 height 594
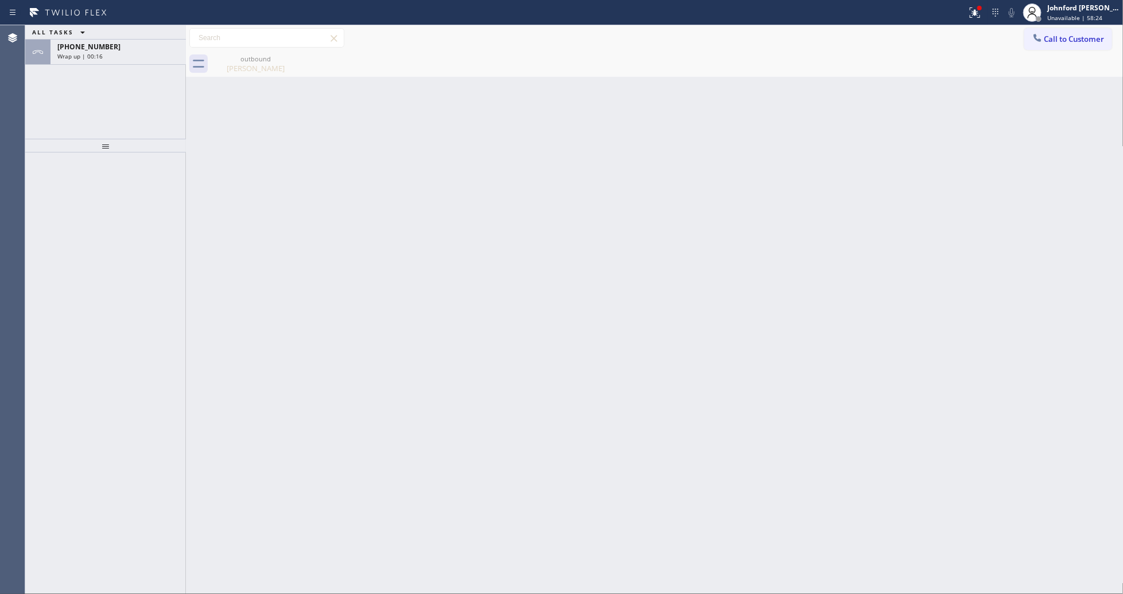
click at [148, 46] on div "[PHONE_NUMBER]" at bounding box center [118, 47] width 122 height 10
click at [147, 45] on div "[PHONE_NUMBER]" at bounding box center [118, 47] width 122 height 10
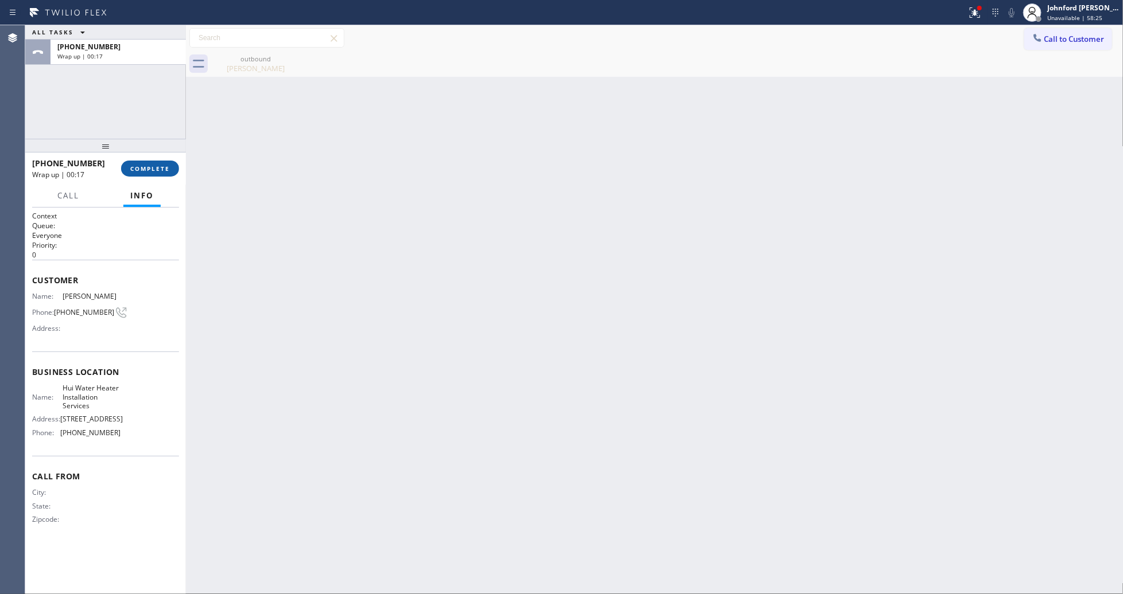
click at [154, 175] on button "COMPLETE" at bounding box center [150, 169] width 58 height 16
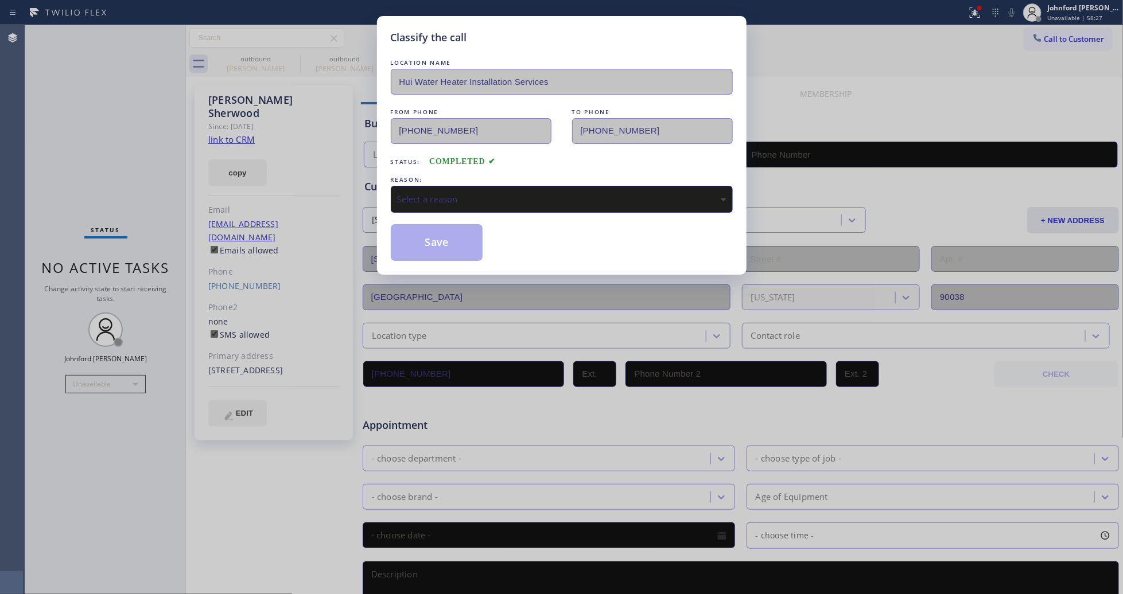
click at [427, 193] on div "Select a reason" at bounding box center [561, 199] width 329 height 13
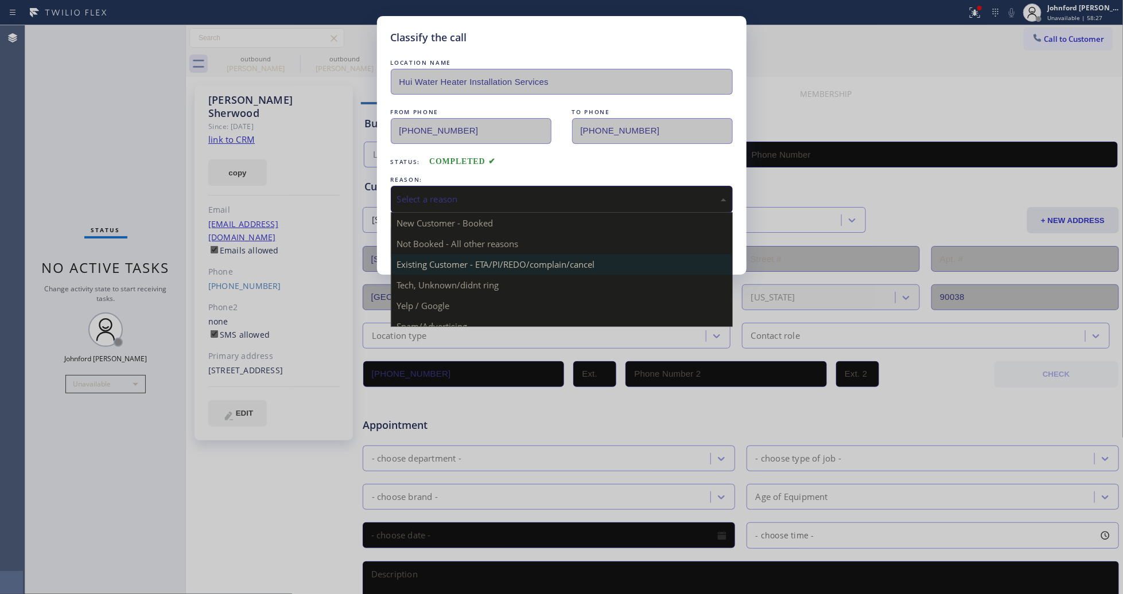
type input "[PHONE_NUMBER]"
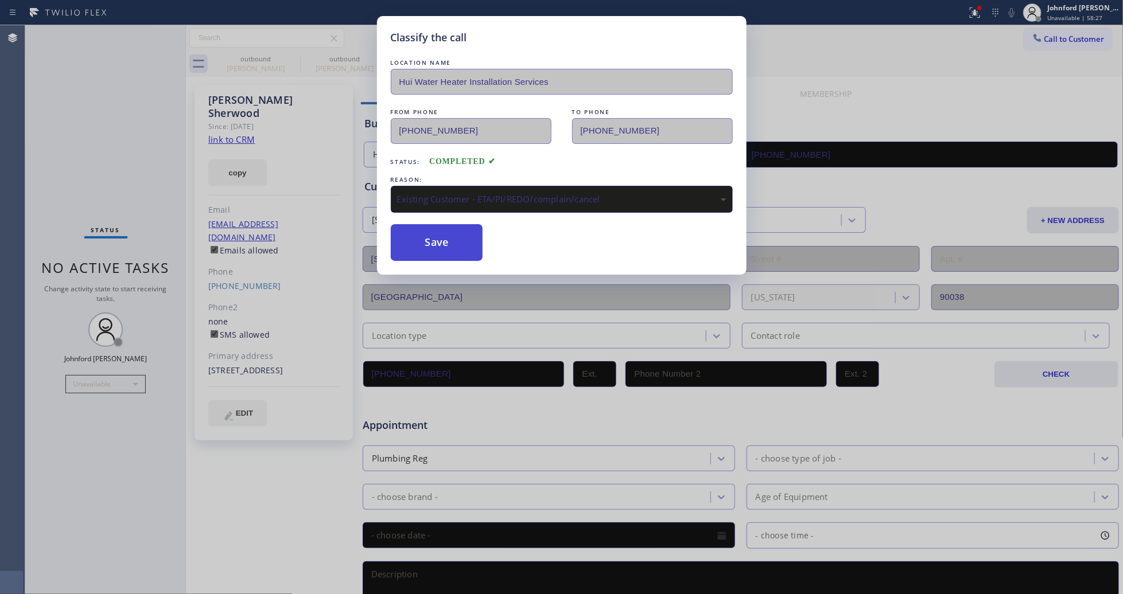
click at [441, 244] on button "Save" at bounding box center [437, 242] width 92 height 37
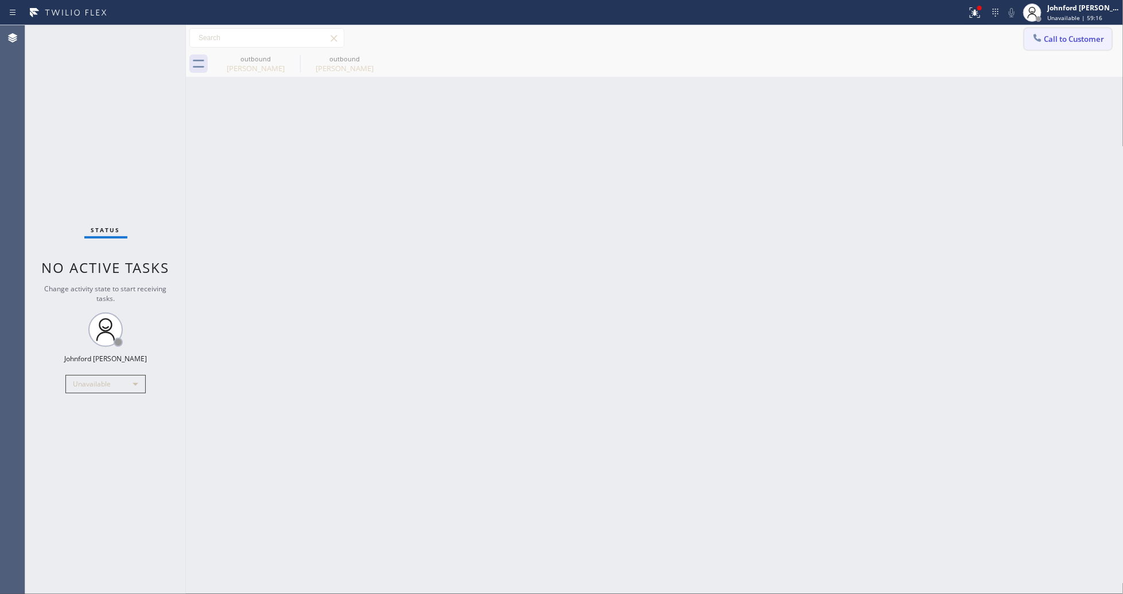
click at [1061, 44] on button "Call to Customer" at bounding box center [1068, 39] width 88 height 22
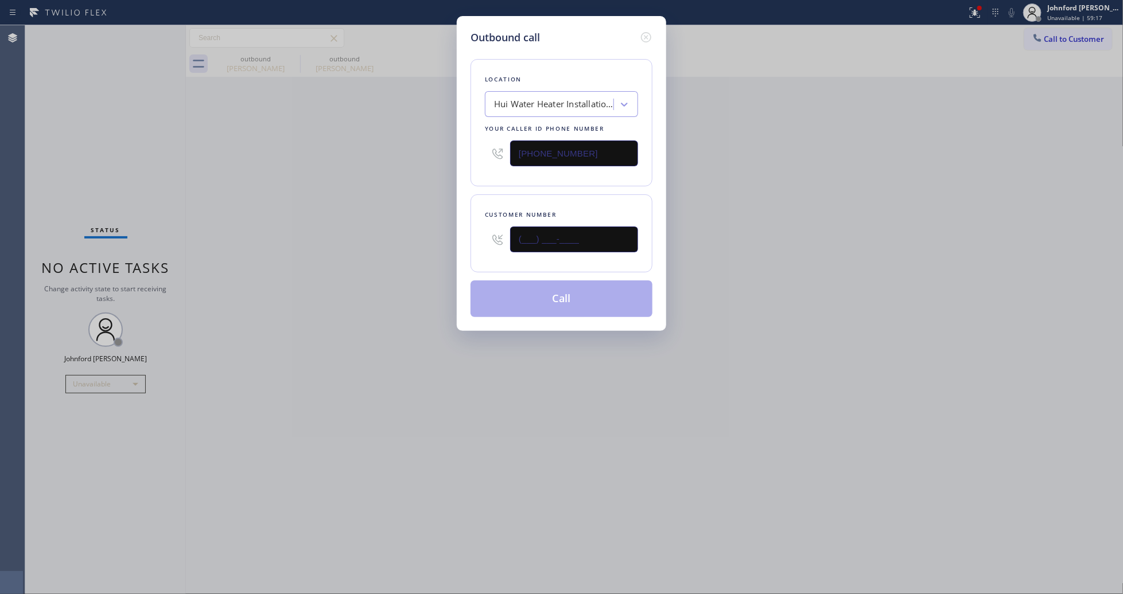
drag, startPoint x: 590, startPoint y: 237, endPoint x: 491, endPoint y: 251, distance: 100.3
click at [492, 251] on div "(___) ___-____" at bounding box center [561, 239] width 153 height 37
paste input "818) 648-0790"
click at [427, 260] on div "Outbound call Location Hui Water Heater Installation Services Your caller id ph…" at bounding box center [561, 297] width 1123 height 594
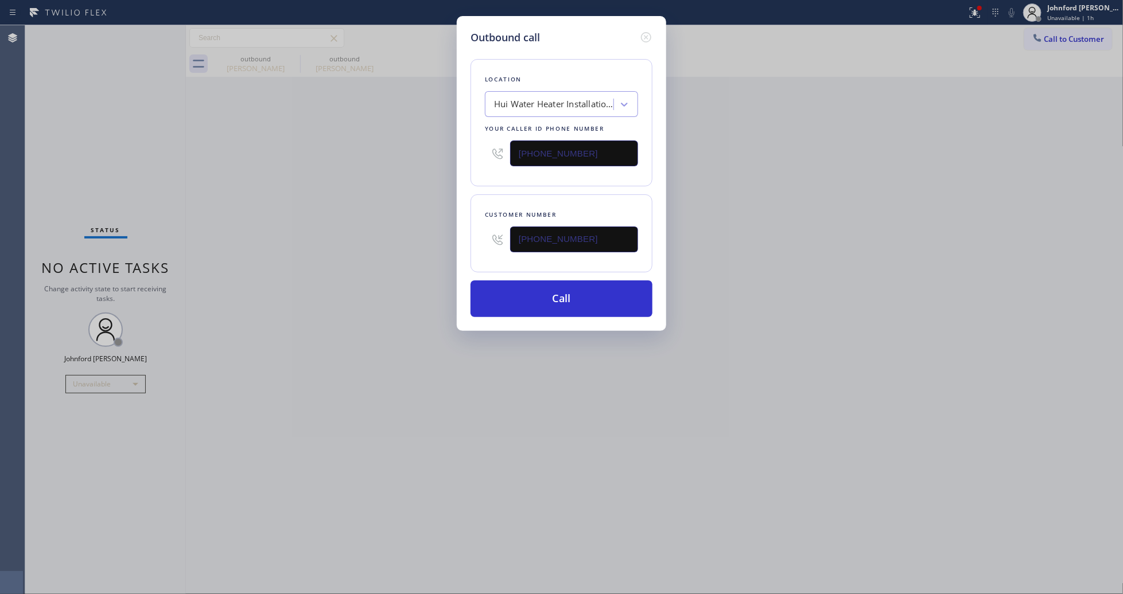
click at [875, 92] on div "Outbound call Location Hui Water Heater Installation Services Your caller id ph…" at bounding box center [561, 297] width 1123 height 594
click at [974, 17] on div "Outbound call Location Hui Water Heater Installation Services Your caller id ph…" at bounding box center [561, 297] width 1123 height 594
drag, startPoint x: 546, startPoint y: 234, endPoint x: 403, endPoint y: 247, distance: 143.5
click at [432, 236] on div "Outbound call Location Hui Water Heater Installation Services Your caller id ph…" at bounding box center [561, 297] width 1123 height 594
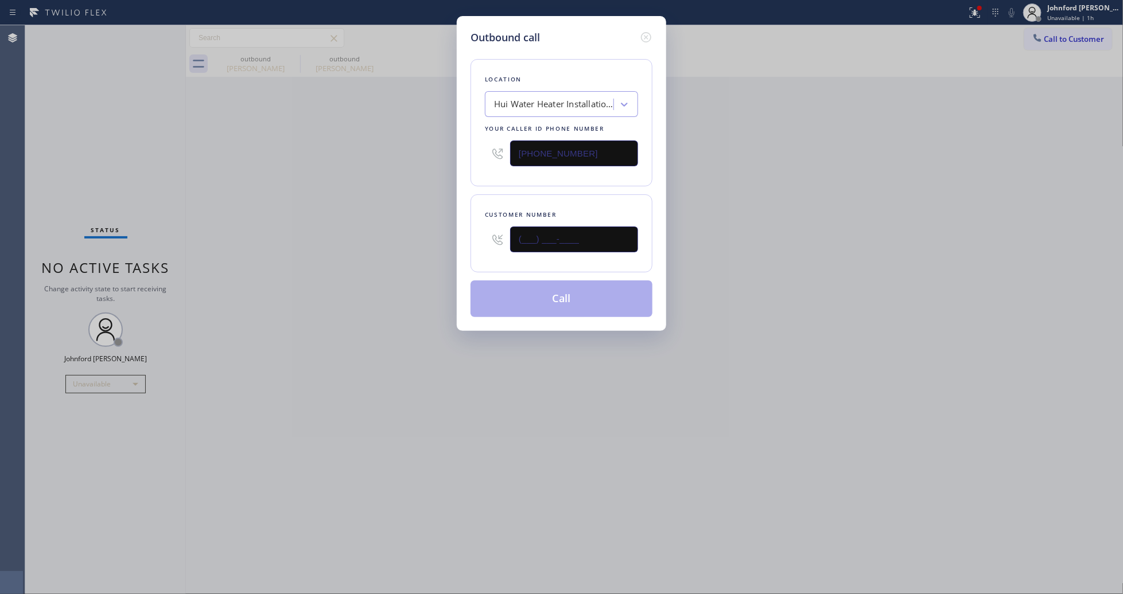
paste input "818) 648-0790"
type input "[PHONE_NUMBER]"
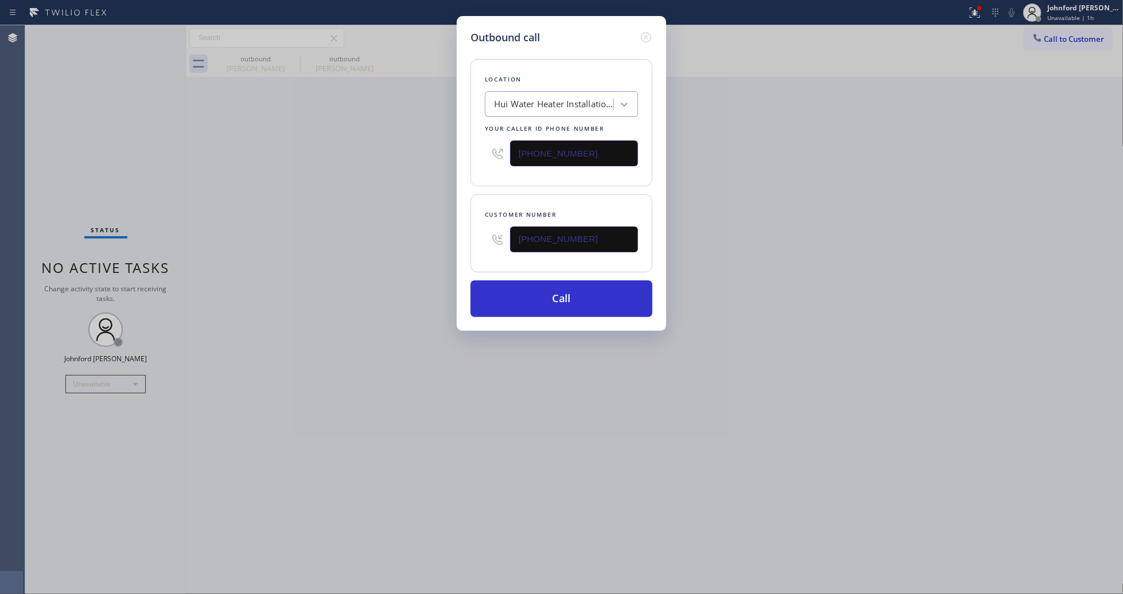
click at [889, 236] on div "Outbound call Location Hui Water Heater Installation Services Your caller id ph…" at bounding box center [561, 297] width 1123 height 594
click at [431, 161] on div "Outbound call Location Hui Water Heater Installation Services Your caller id ph…" at bounding box center [561, 297] width 1123 height 594
paste input "747) 223-6125"
type input "[PHONE_NUMBER]"
click at [418, 164] on div "Outbound call Location Hui Water Heater Installation Services Your caller id ph…" at bounding box center [561, 297] width 1123 height 594
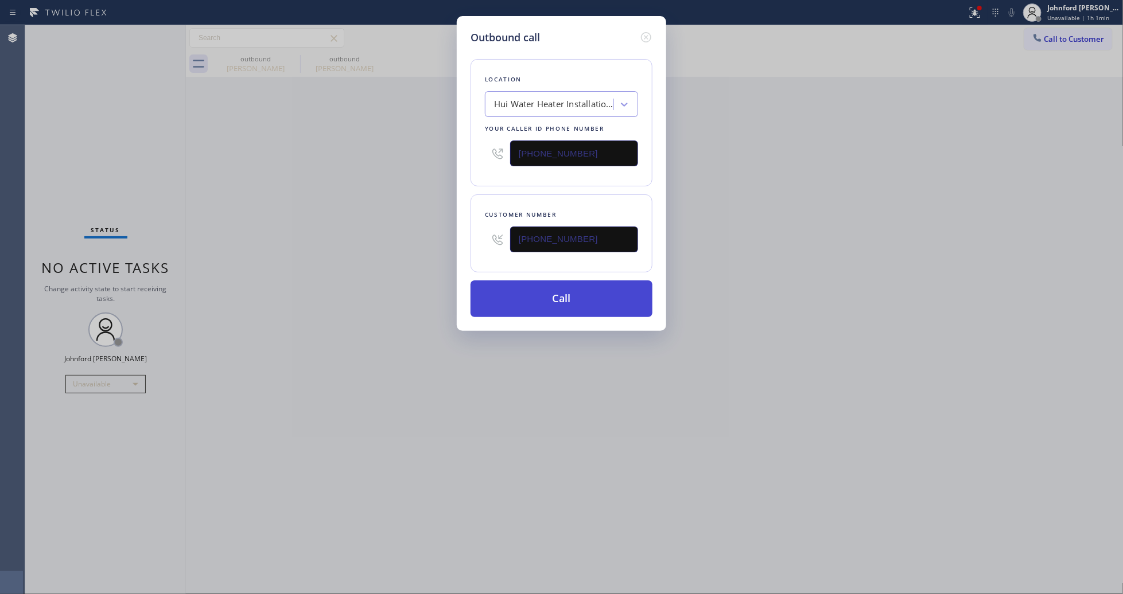
click at [543, 298] on button "Call" at bounding box center [561, 299] width 182 height 37
click at [768, 241] on div "Outbound call Location [GEOGRAPHIC_DATA][PERSON_NAME] Your caller id phone numb…" at bounding box center [561, 297] width 1123 height 594
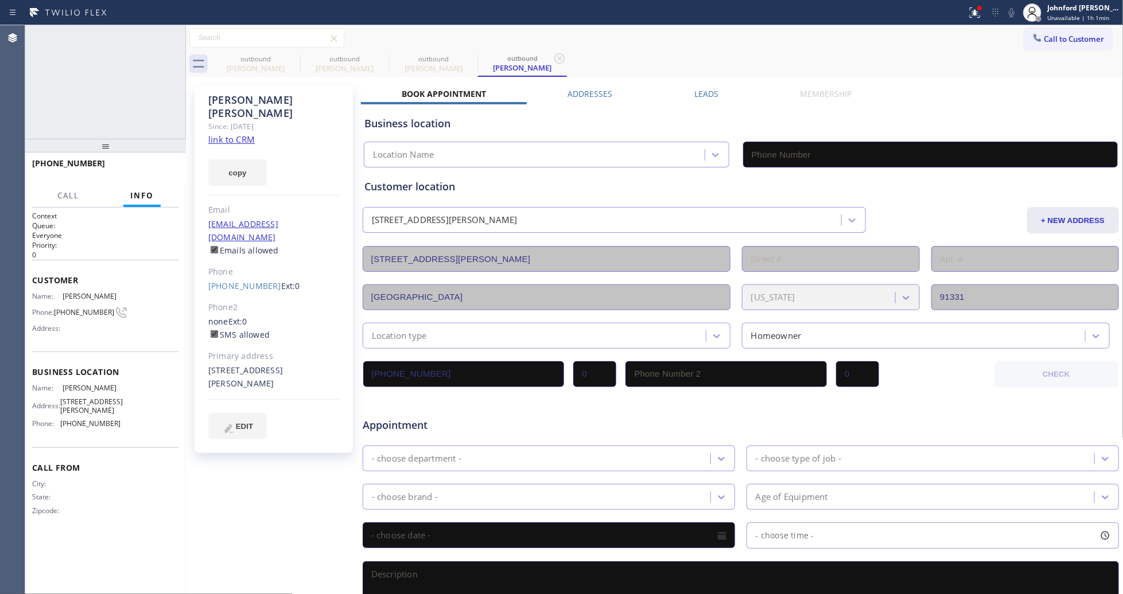
type input "[PHONE_NUMBER]"
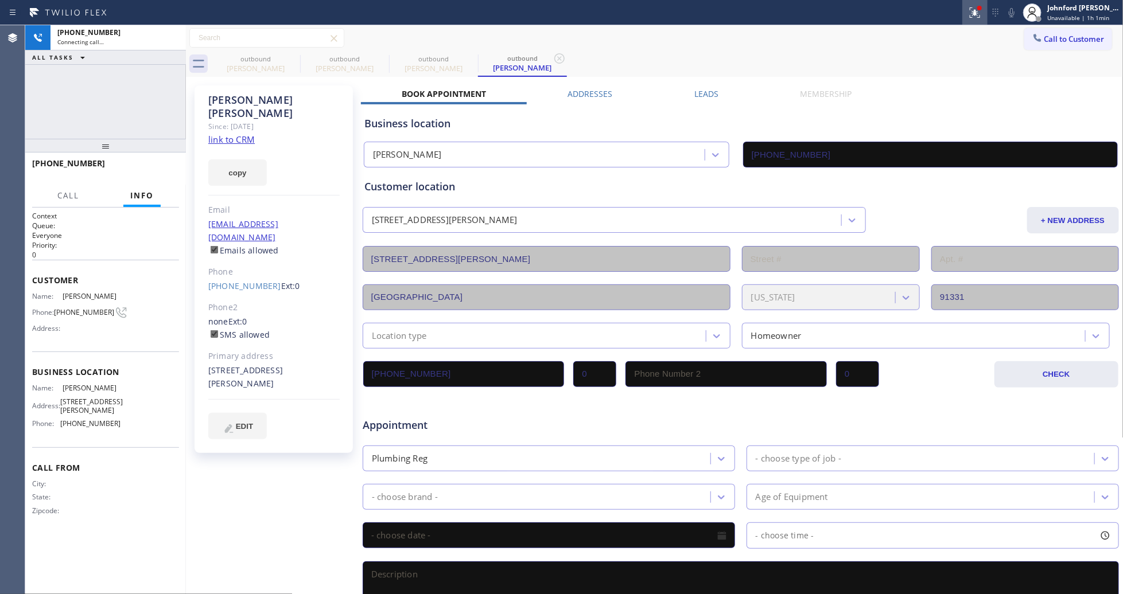
click at [974, 21] on button at bounding box center [974, 12] width 25 height 25
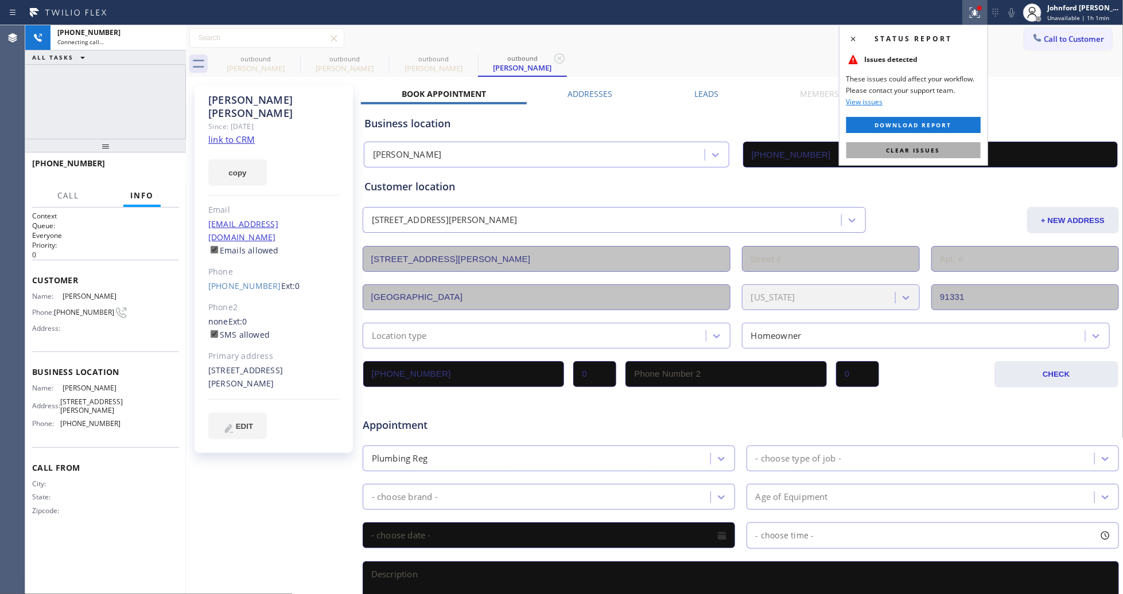
click at [956, 148] on button "Clear issues" at bounding box center [913, 150] width 134 height 16
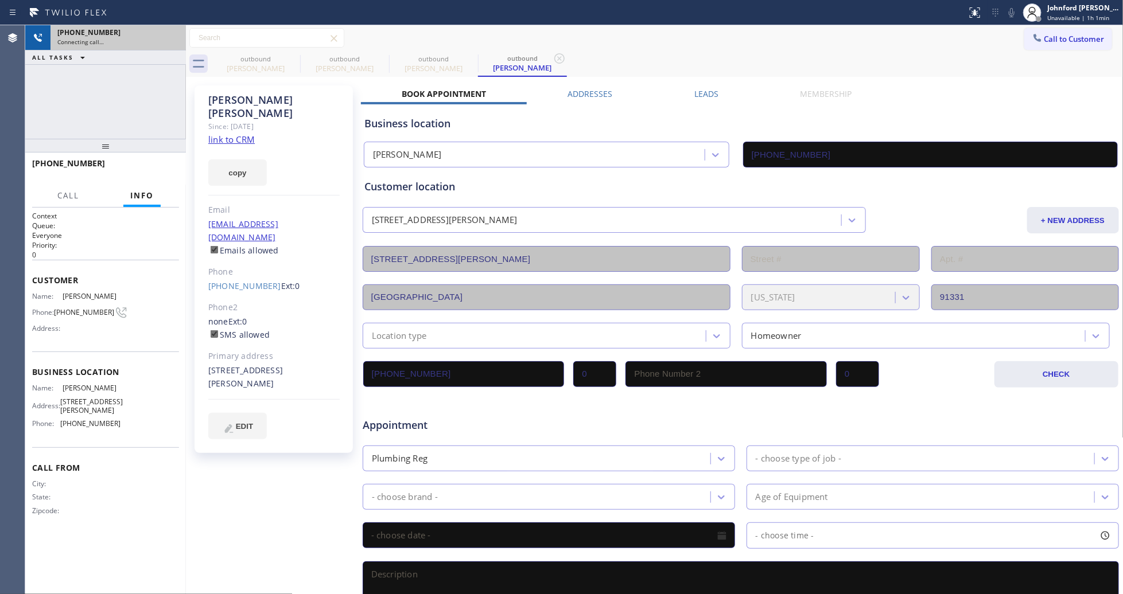
click at [135, 38] on div "Connecting call…" at bounding box center [118, 42] width 122 height 8
click at [1047, 15] on span "Unavailable | 1h 1min" at bounding box center [1078, 18] width 62 height 8
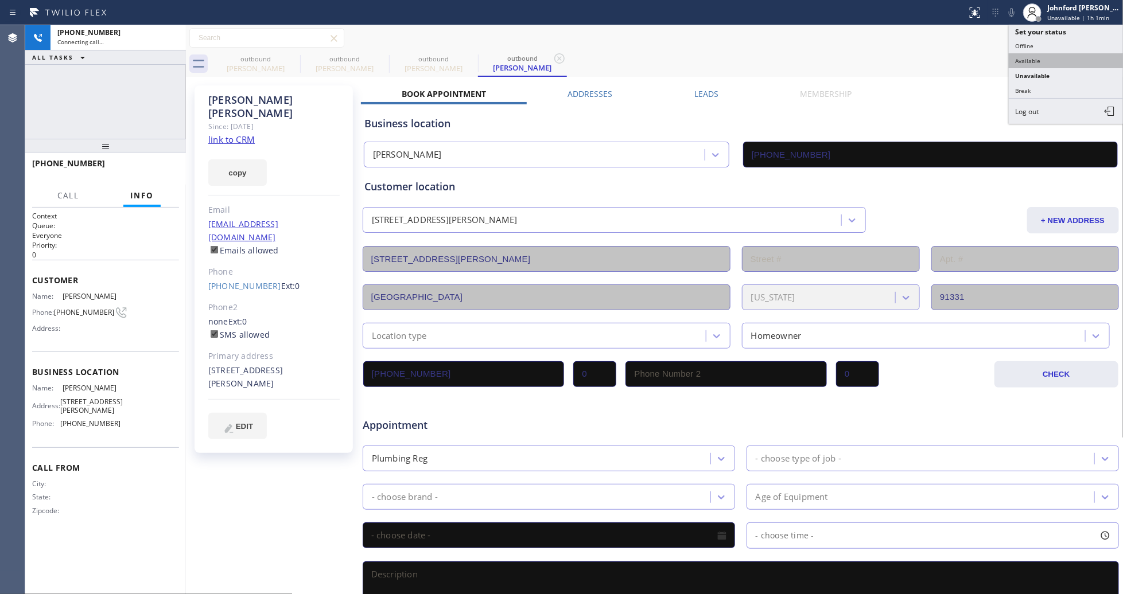
click at [1026, 59] on button "Available" at bounding box center [1066, 60] width 115 height 15
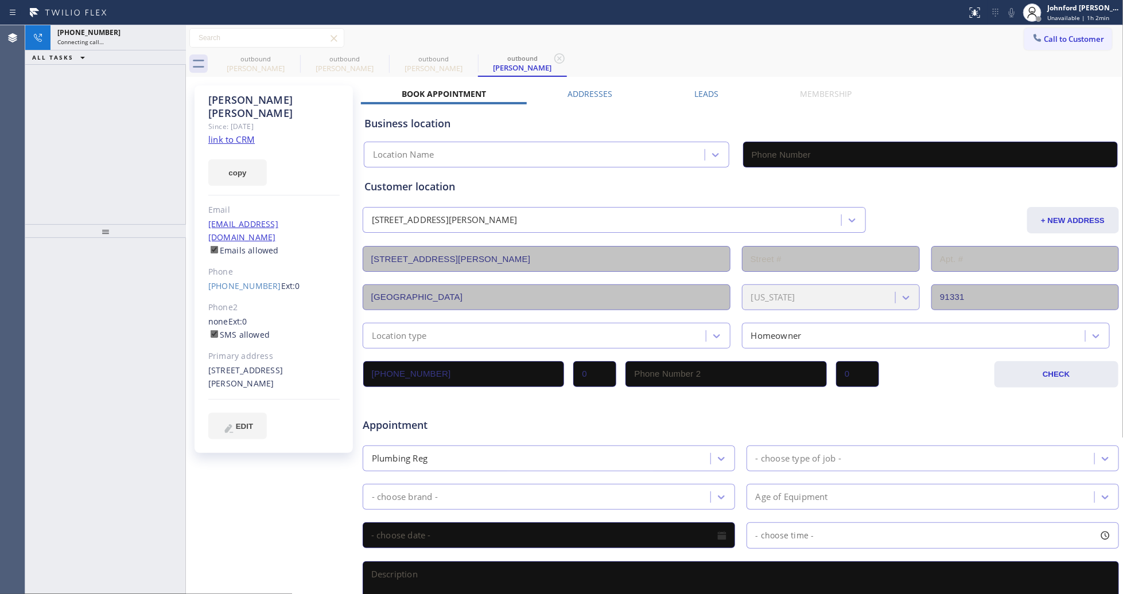
type input "(747) 223-6125"
click at [164, 46] on div "+18186480790 Connecting call…" at bounding box center [115, 37] width 131 height 25
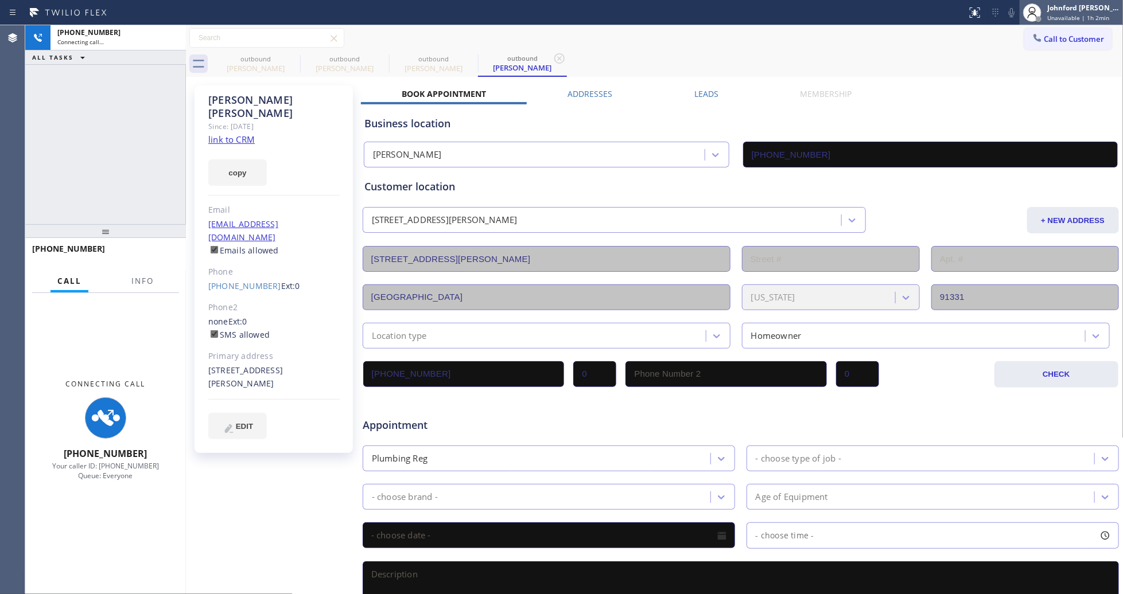
click at [1077, 4] on div "Johnford [PERSON_NAME]" at bounding box center [1083, 8] width 72 height 10
click at [138, 279] on span "Info" at bounding box center [142, 281] width 22 height 10
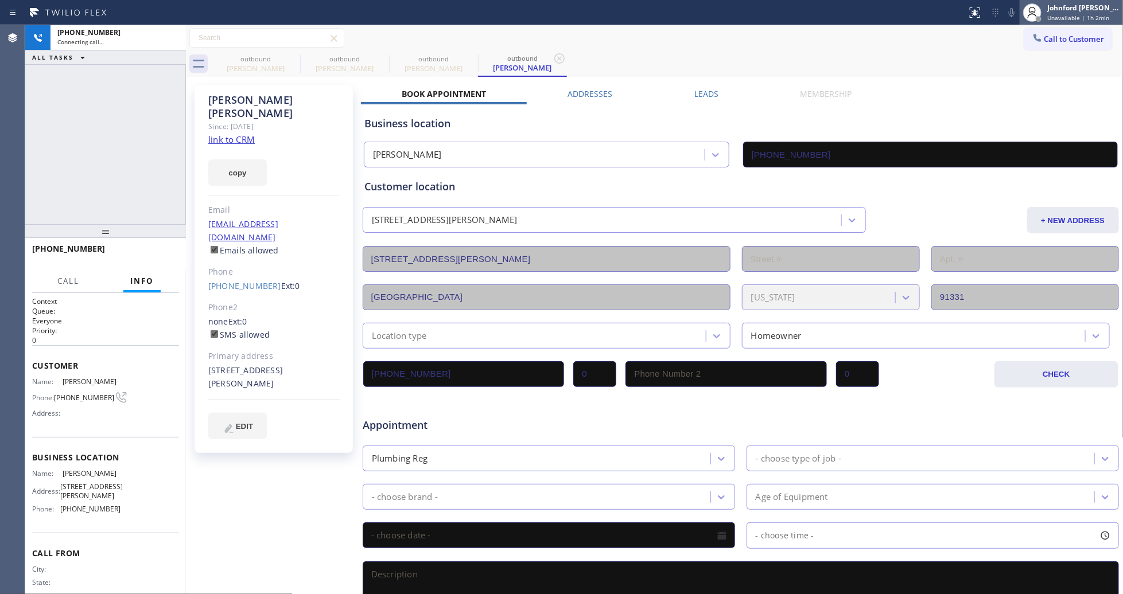
click at [1052, 9] on div "Johnford [PERSON_NAME]" at bounding box center [1083, 8] width 72 height 10
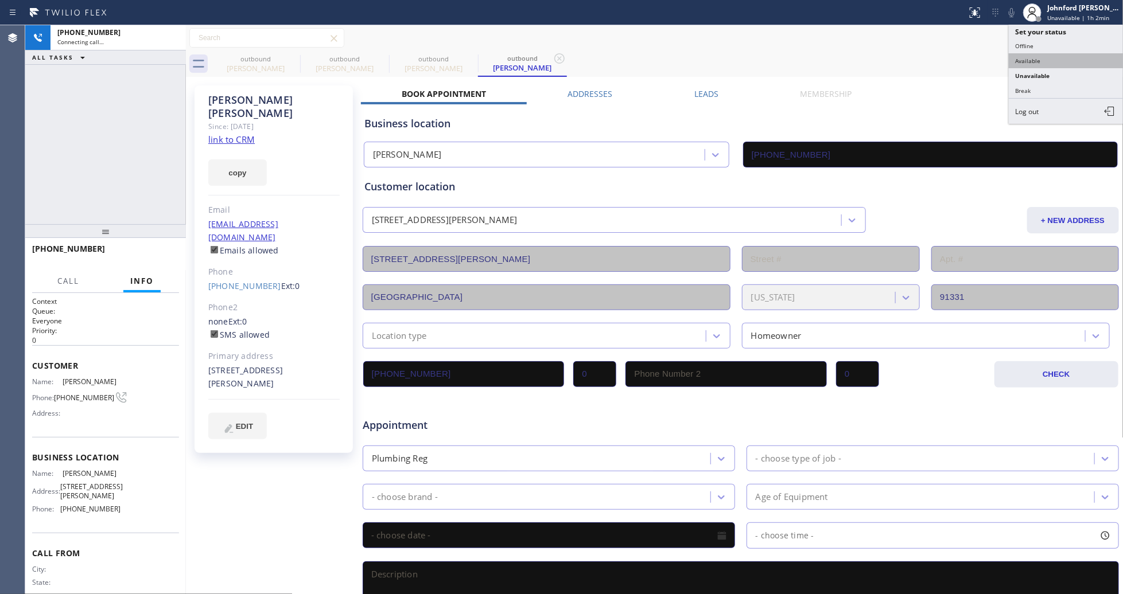
click at [1032, 64] on button "Available" at bounding box center [1066, 60] width 115 height 15
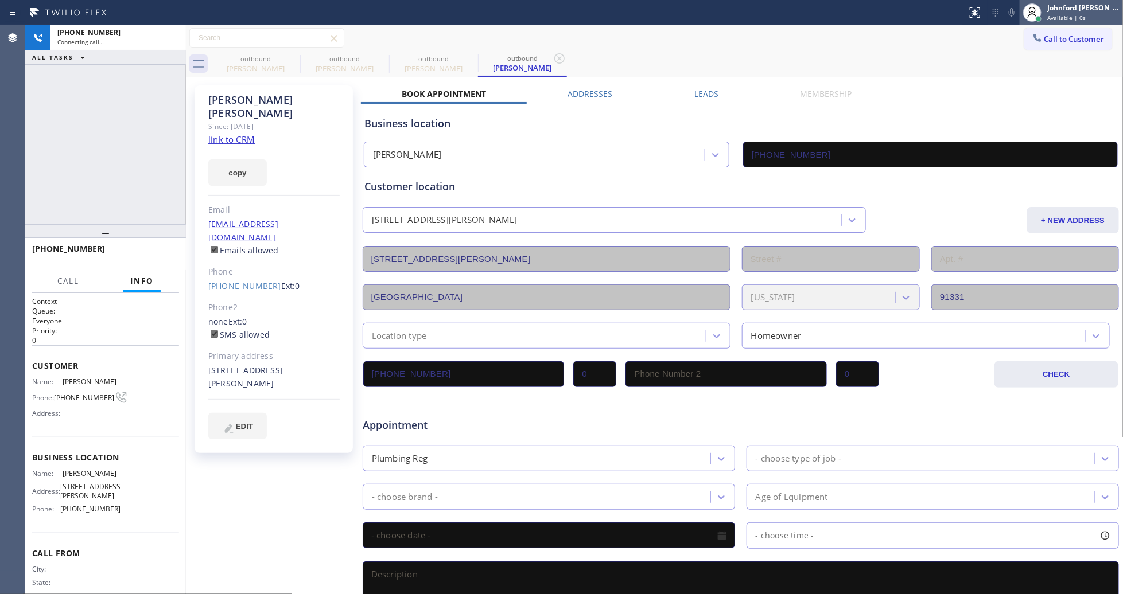
click at [1063, 15] on span "Available | 0s" at bounding box center [1066, 18] width 38 height 8
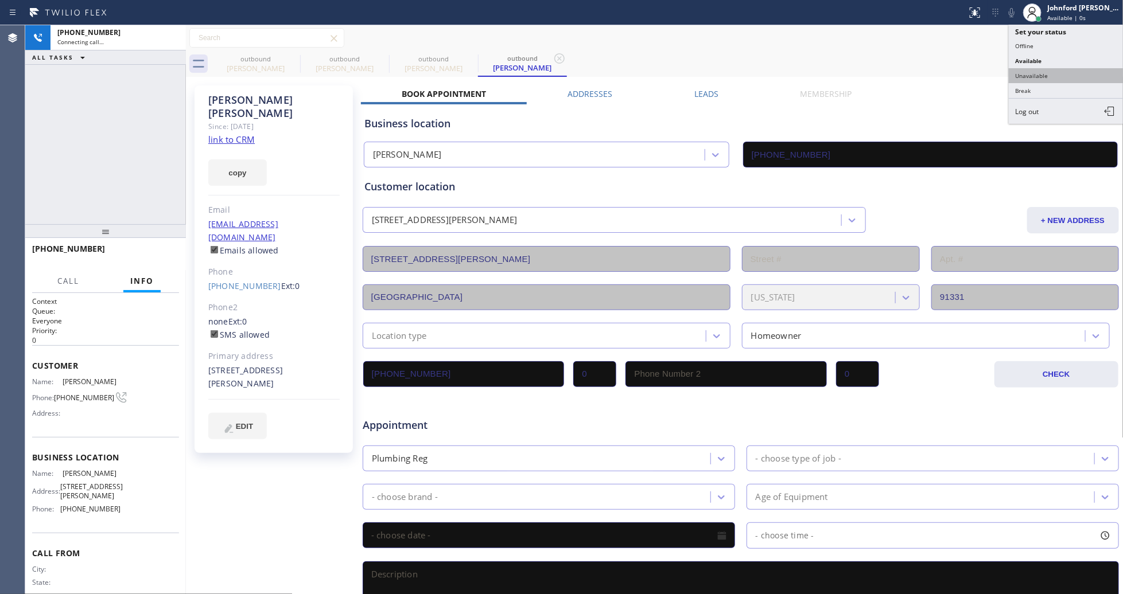
click at [1037, 78] on button "Unavailable" at bounding box center [1066, 75] width 115 height 15
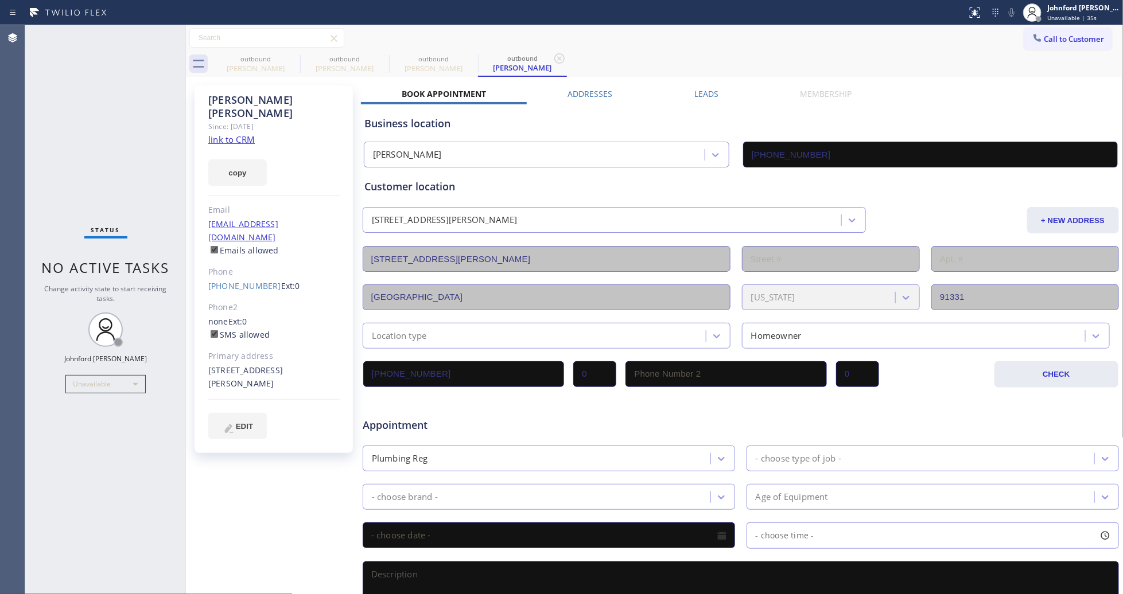
drag, startPoint x: 1049, startPoint y: 33, endPoint x: 936, endPoint y: 98, distance: 129.8
click at [1050, 34] on button "Call to Customer" at bounding box center [1068, 39] width 88 height 22
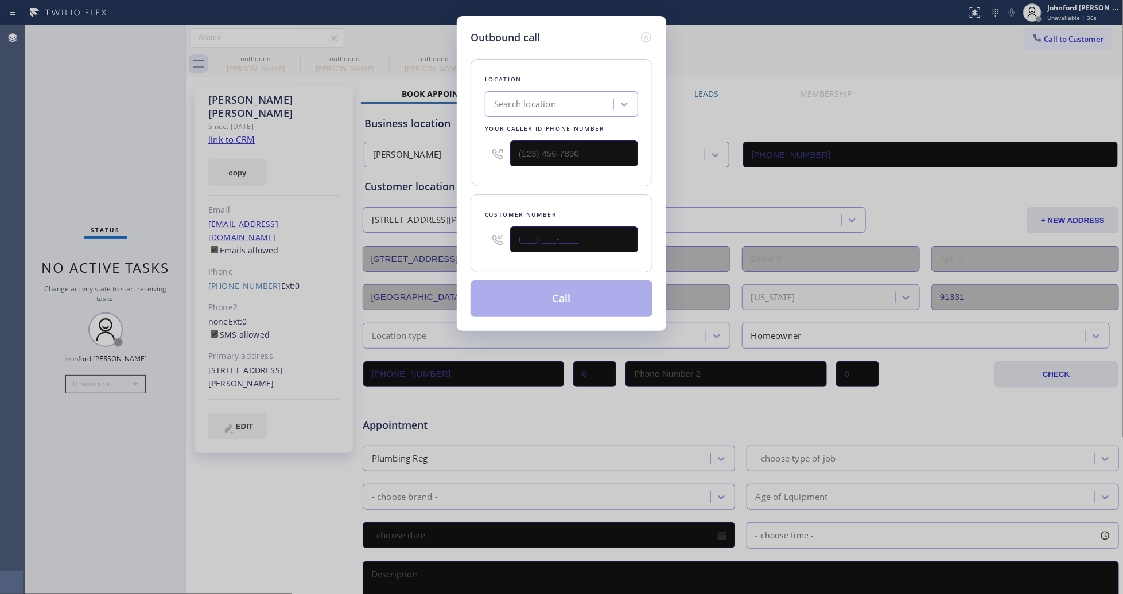
drag, startPoint x: 563, startPoint y: 231, endPoint x: 425, endPoint y: 239, distance: 138.5
click at [431, 239] on div "Outbound call Location Search location Your caller id phone number Customer num…" at bounding box center [561, 297] width 1123 height 594
paste input "818) 648-0790"
type input "[PHONE_NUMBER]"
click at [528, 201] on div "Customer number (818) 648-0790" at bounding box center [561, 233] width 182 height 78
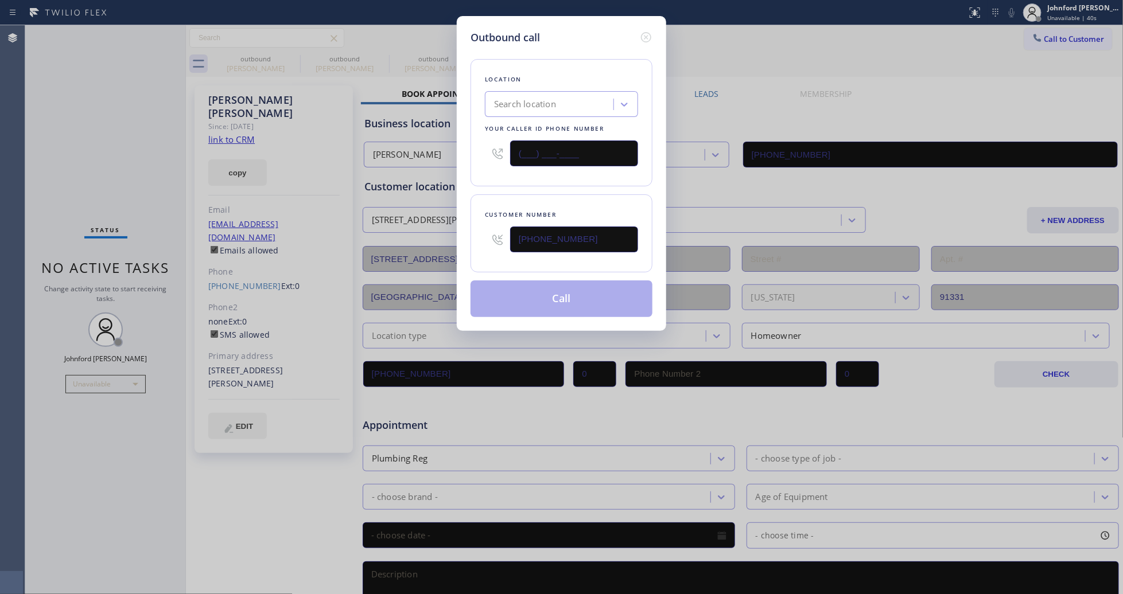
drag, startPoint x: 531, startPoint y: 157, endPoint x: 508, endPoint y: 168, distance: 25.7
click at [523, 158] on input "(___) ___-____" at bounding box center [574, 154] width 128 height 26
paste input "888) 909-0120"
type input "[PHONE_NUMBER]"
click at [488, 188] on div "Location Search location Your caller id phone number (888) 909-0120 Customer nu…" at bounding box center [561, 181] width 182 height 272
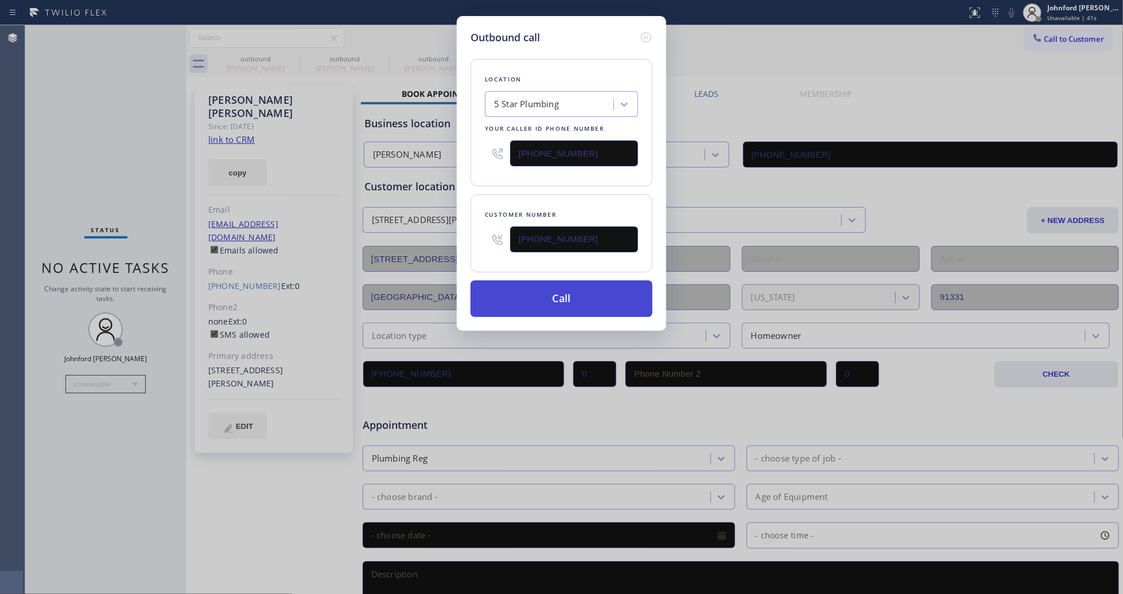
click at [547, 285] on button "Call" at bounding box center [561, 299] width 182 height 37
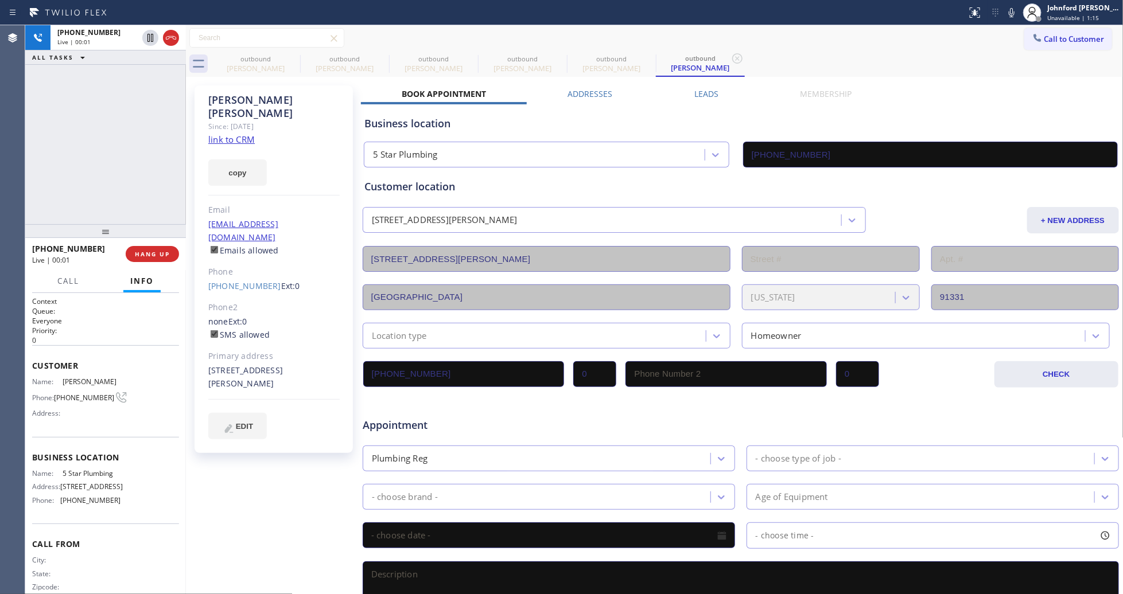
click at [164, 238] on div at bounding box center [105, 231] width 161 height 14
drag, startPoint x: 116, startPoint y: 235, endPoint x: 116, endPoint y: 93, distance: 142.3
click at [116, 93] on div "+18186480790 Live | 00:02 ALL TASKS ALL TASKS ACTIVE TASKS TASKS IN WRAP UP +18…" at bounding box center [105, 309] width 161 height 569
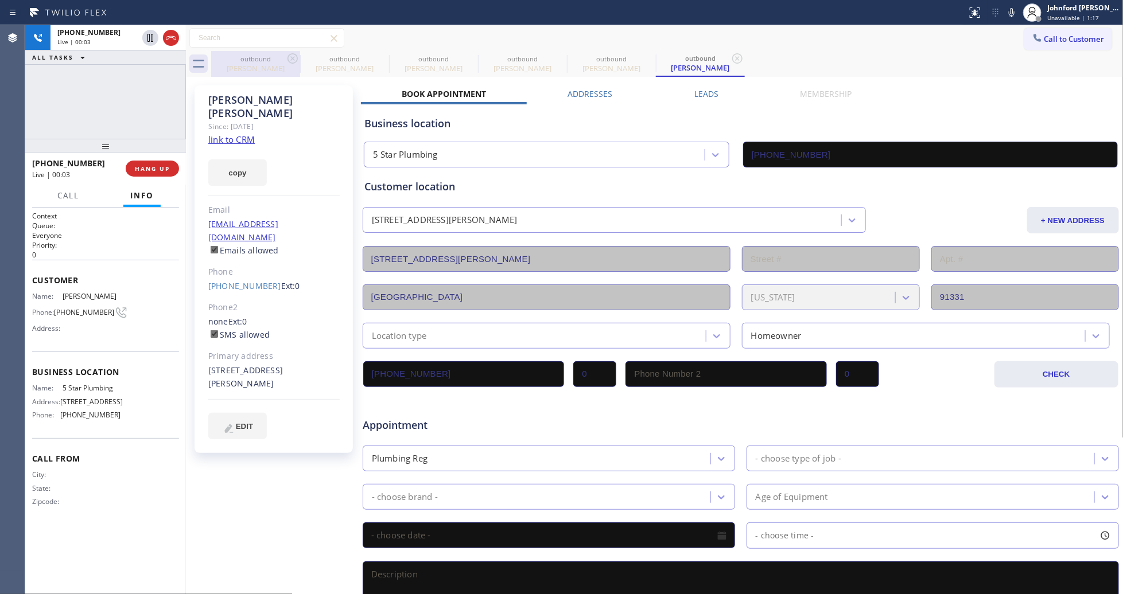
drag, startPoint x: 154, startPoint y: 162, endPoint x: 270, endPoint y: 65, distance: 151.1
click at [158, 162] on button "HANG UP" at bounding box center [152, 169] width 53 height 16
click at [0, 0] on icon at bounding box center [0, 0] width 0 height 0
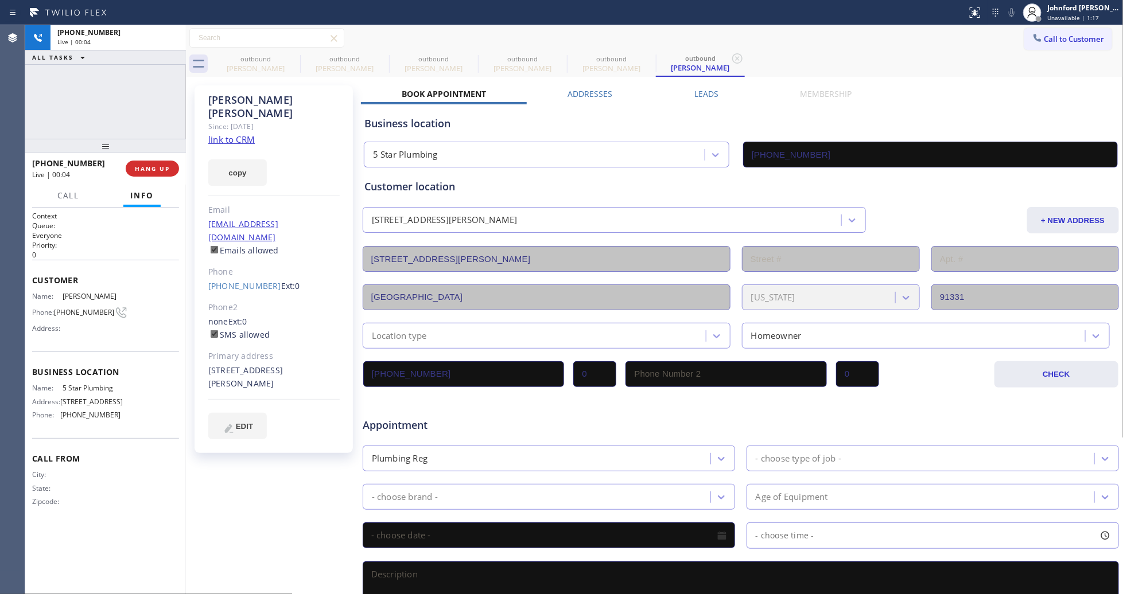
click at [0, 0] on icon at bounding box center [0, 0] width 0 height 0
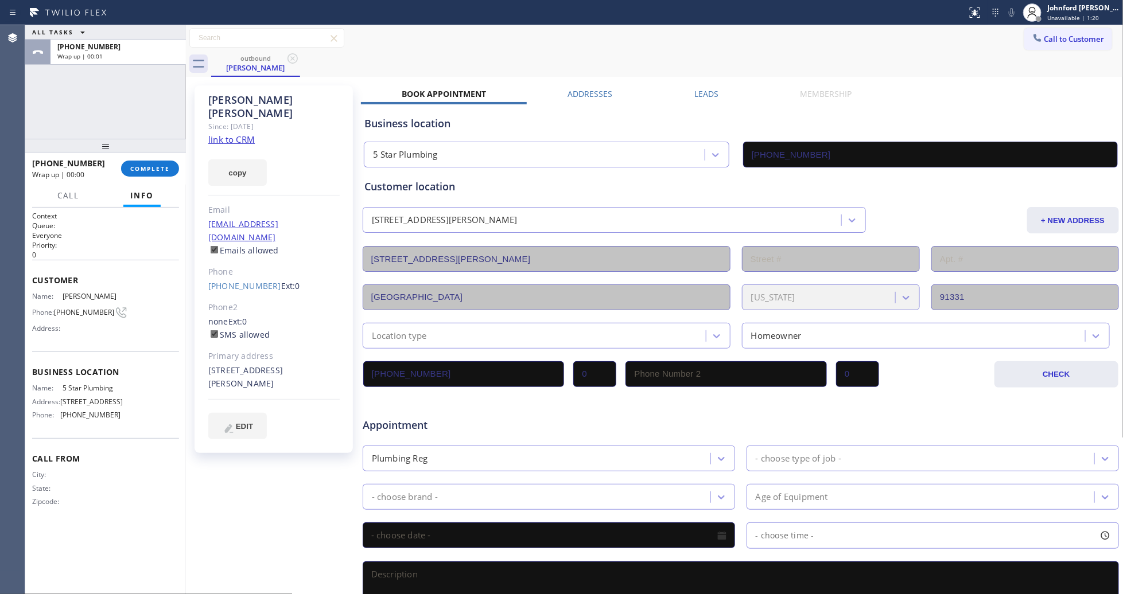
type input "[PHONE_NUMBER]"
click at [1037, 30] on button "Call to Customer" at bounding box center [1068, 39] width 88 height 22
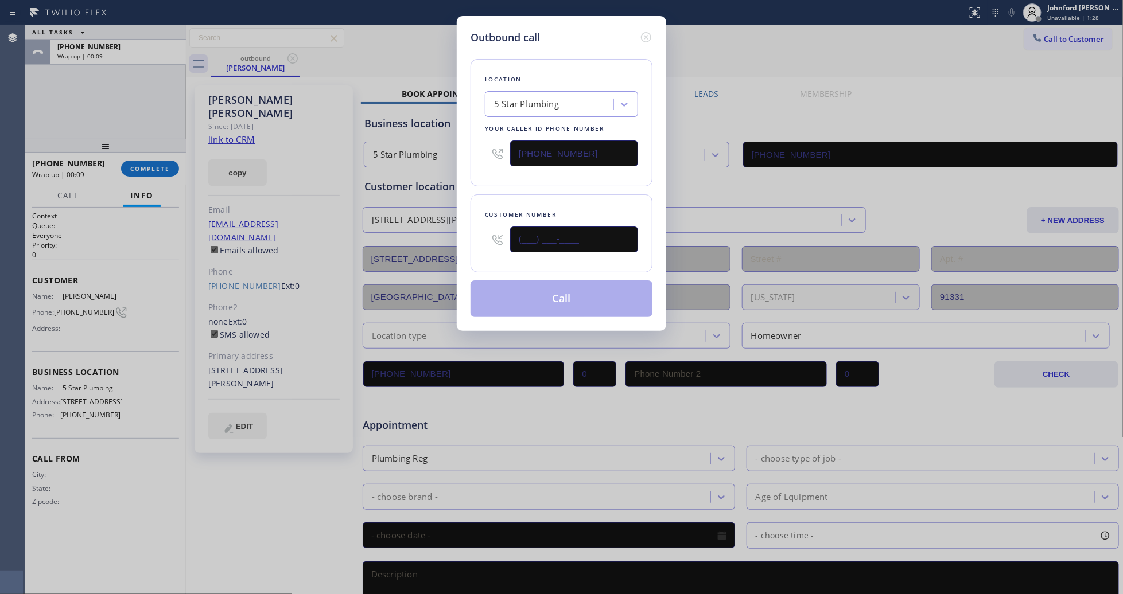
drag, startPoint x: 539, startPoint y: 239, endPoint x: 457, endPoint y: 239, distance: 82.0
click at [480, 239] on div "Customer number (___) ___-____" at bounding box center [561, 233] width 182 height 78
paste input "240) 461-1819"
type input "(240) 461-1819"
click at [475, 177] on div "Location 5 Star Plumbing Your caller id phone number (888) 909-0120" at bounding box center [561, 122] width 182 height 127
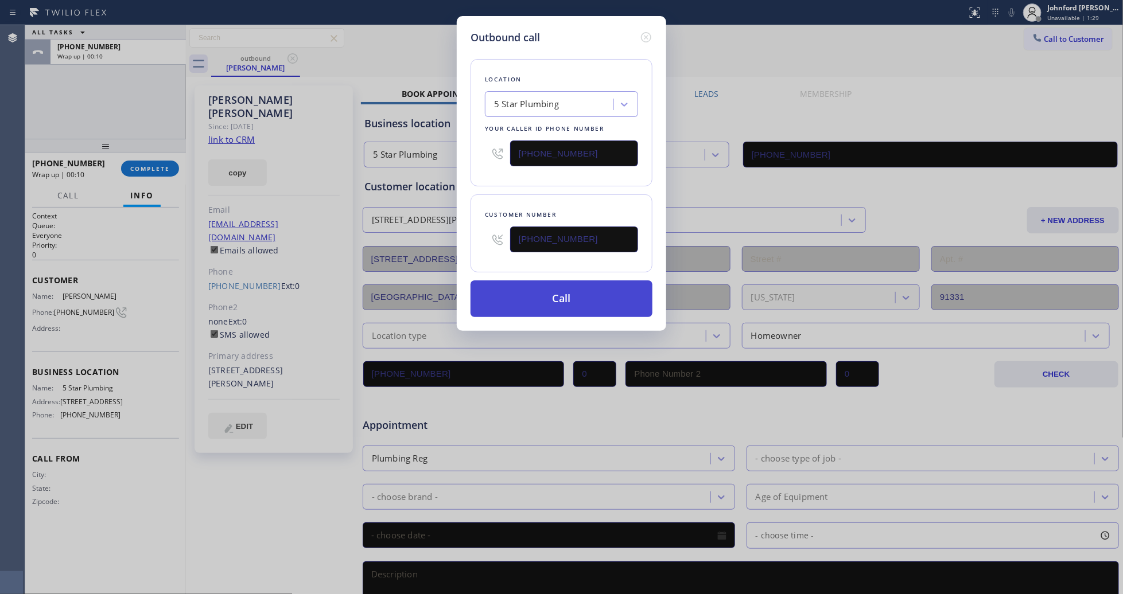
click at [516, 297] on button "Call" at bounding box center [561, 299] width 182 height 37
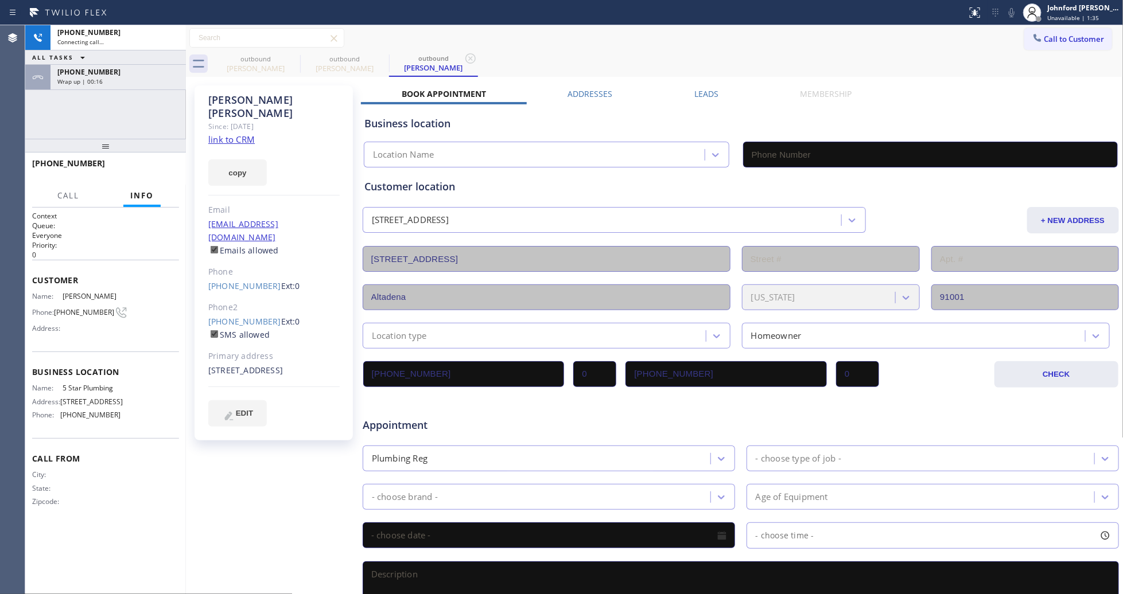
type input "[PHONE_NUMBER]"
click at [131, 79] on div "Wrap up | 00:17" at bounding box center [118, 81] width 122 height 8
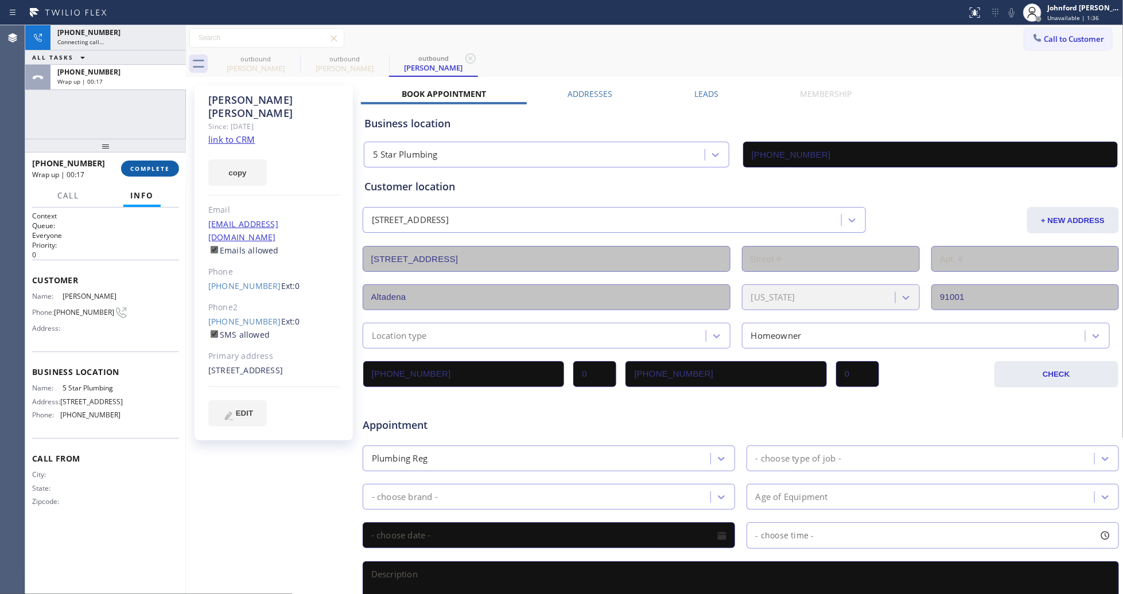
click at [161, 162] on button "COMPLETE" at bounding box center [150, 169] width 58 height 16
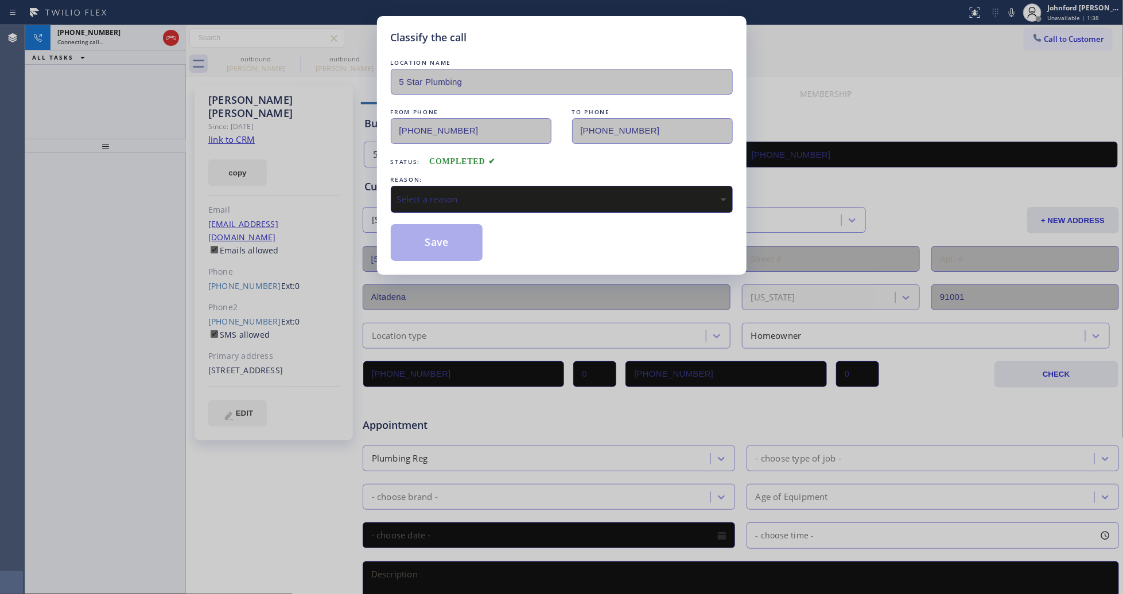
click at [449, 193] on div "Select a reason" at bounding box center [561, 199] width 329 height 13
click at [440, 188] on div "Not Booked - All other reasons" at bounding box center [562, 199] width 342 height 27
click at [437, 238] on button "Save" at bounding box center [437, 242] width 92 height 37
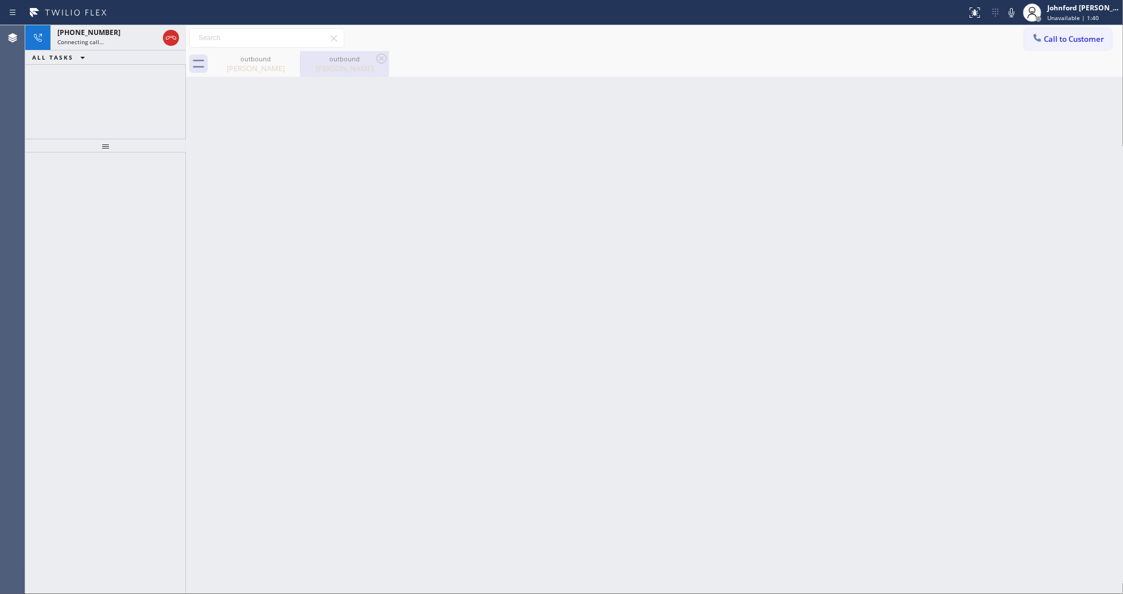
click at [337, 59] on div "outbound" at bounding box center [344, 59] width 87 height 9
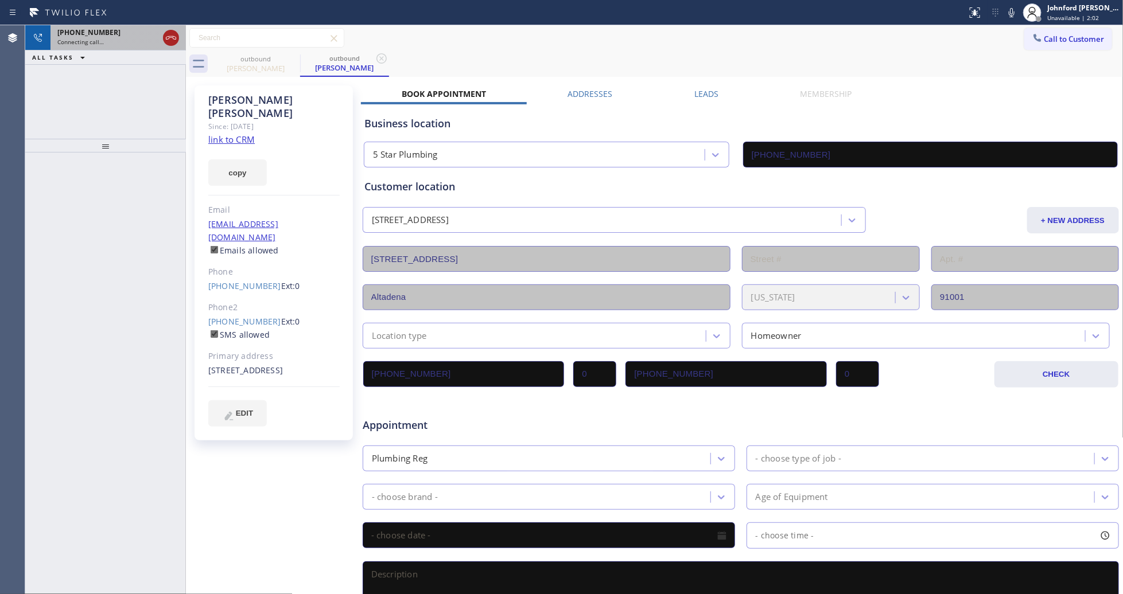
click at [172, 40] on icon at bounding box center [171, 38] width 14 height 14
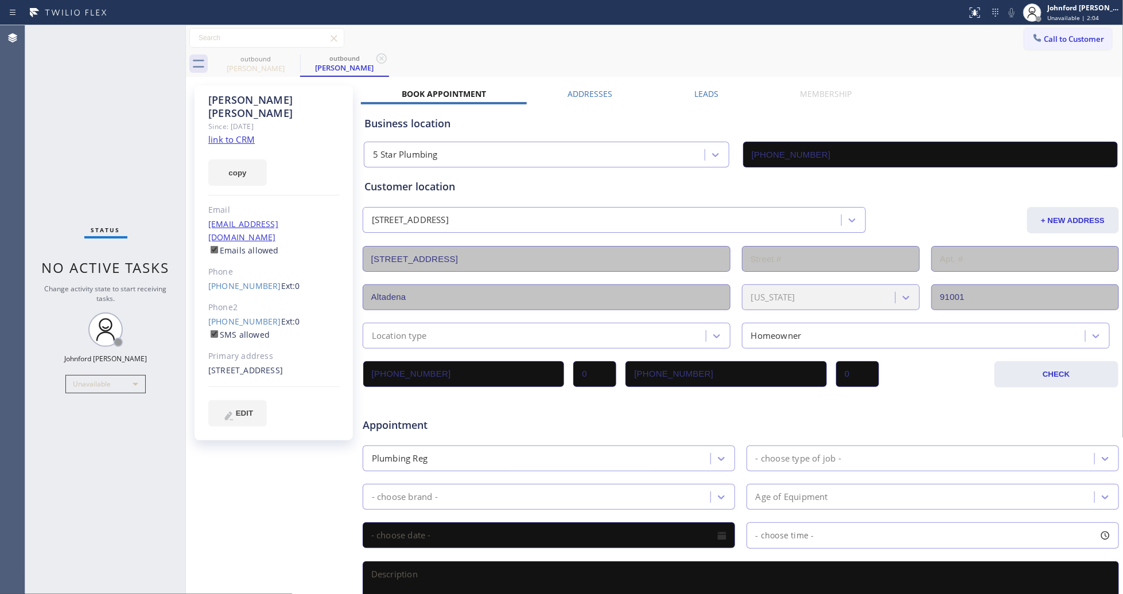
drag, startPoint x: 819, startPoint y: 35, endPoint x: 728, endPoint y: 27, distance: 92.1
click at [815, 35] on div "Call to Customer Outbound call Location 5 Star Plumbing Your caller id phone nu…" at bounding box center [654, 38] width 937 height 20
click at [1053, 38] on span "Call to Customer" at bounding box center [1074, 39] width 60 height 10
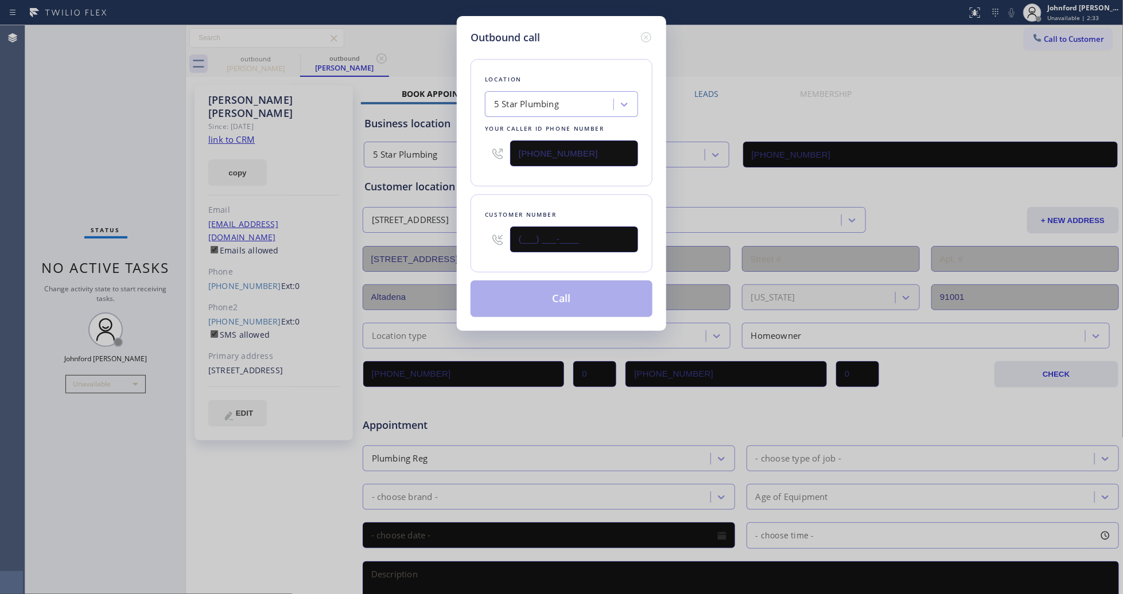
drag, startPoint x: 480, startPoint y: 251, endPoint x: 468, endPoint y: 238, distance: 17.5
click at [438, 251] on div "Outbound call Location 5 Star Plumbing Your caller id phone number (888) 909-01…" at bounding box center [561, 297] width 1123 height 594
paste input "714) 454-2263"
type input "(714) 454-2263"
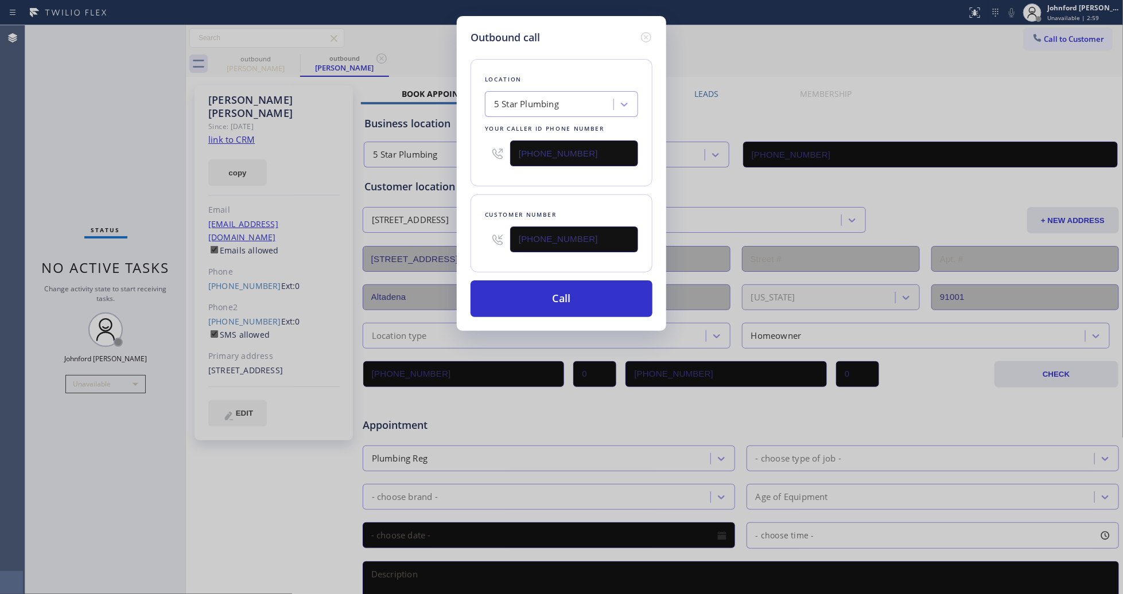
drag, startPoint x: 602, startPoint y: 155, endPoint x: 474, endPoint y: 155, distance: 127.9
click at [474, 155] on div "Location 5 Star Plumbing Your caller id phone number (888) 909-0120" at bounding box center [561, 122] width 182 height 127
paste input "949) 523-32"
type input "[PHONE_NUMBER]"
click at [480, 182] on div "Location 5 Star Plumbing Your caller id phone number (949) 523-3220" at bounding box center [561, 122] width 182 height 127
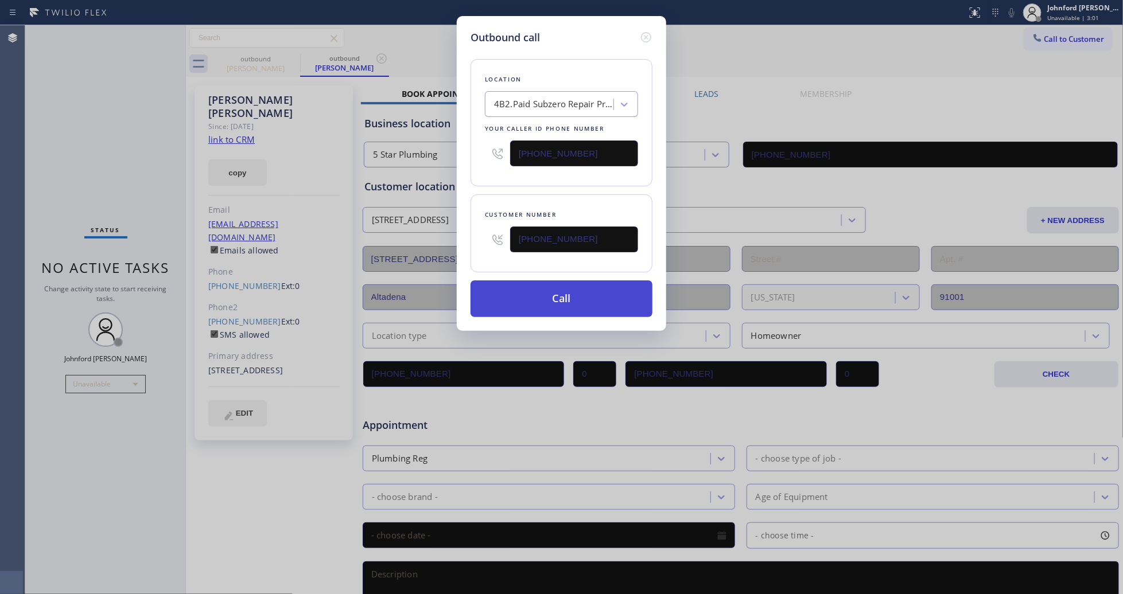
click at [546, 297] on button "Call" at bounding box center [561, 299] width 182 height 37
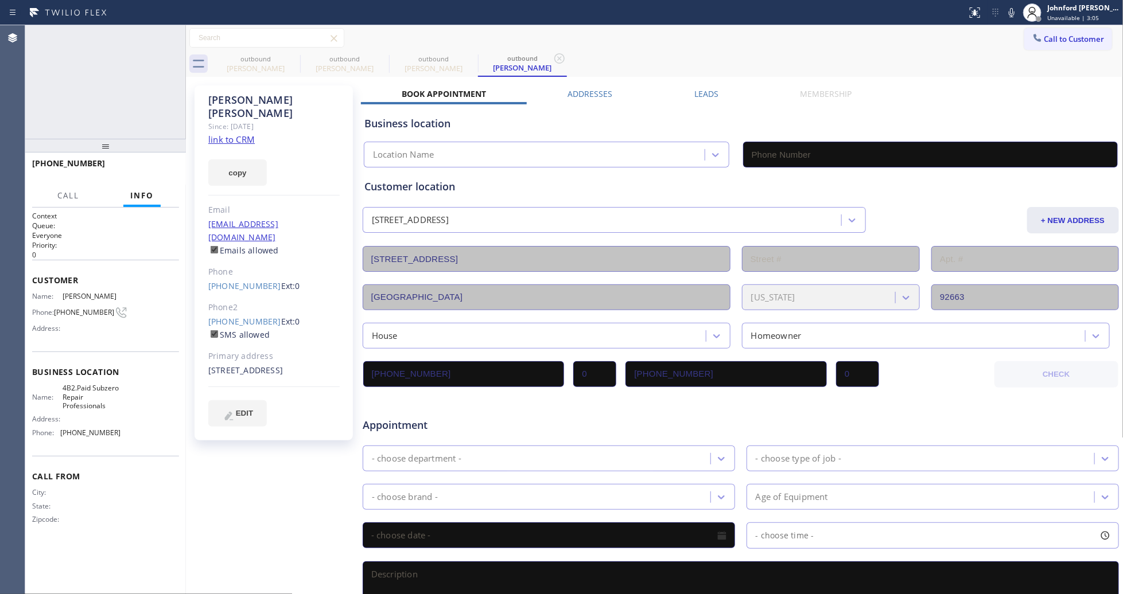
type input "[PHONE_NUMBER]"
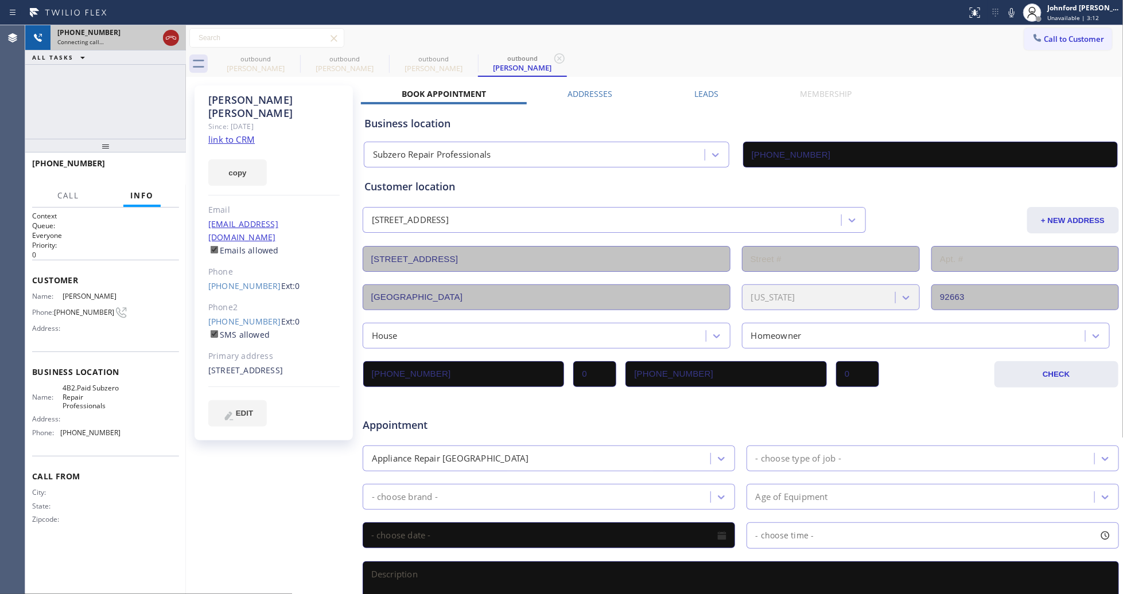
click at [171, 33] on icon at bounding box center [171, 38] width 14 height 14
click at [290, 60] on icon at bounding box center [293, 59] width 14 height 14
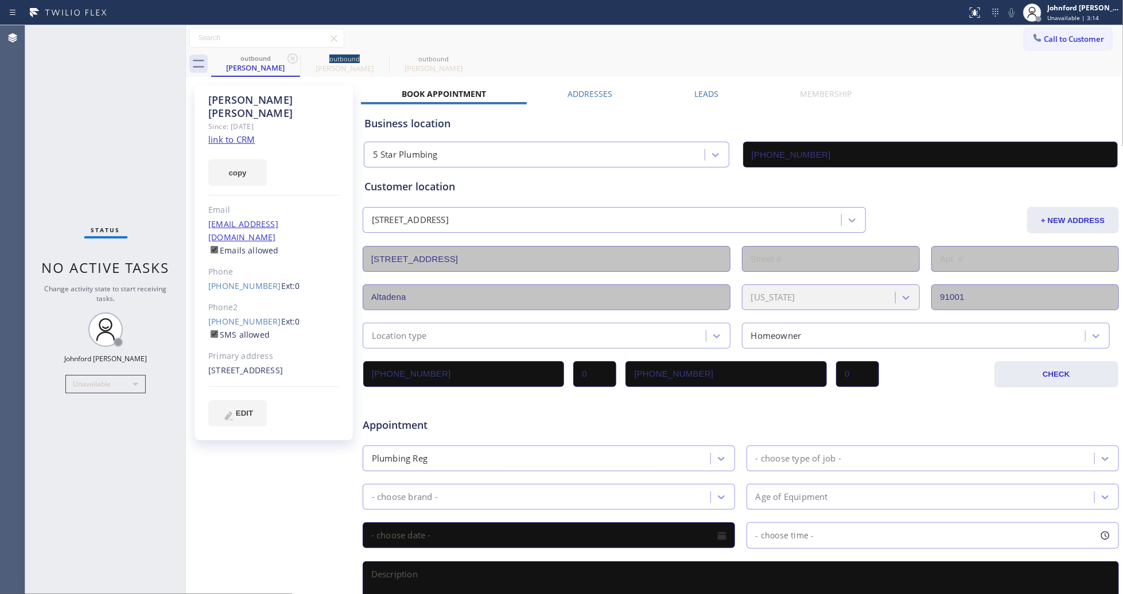
click at [290, 60] on icon at bounding box center [293, 59] width 14 height 14
type input "[PHONE_NUMBER]"
click at [290, 60] on icon at bounding box center [293, 59] width 14 height 14
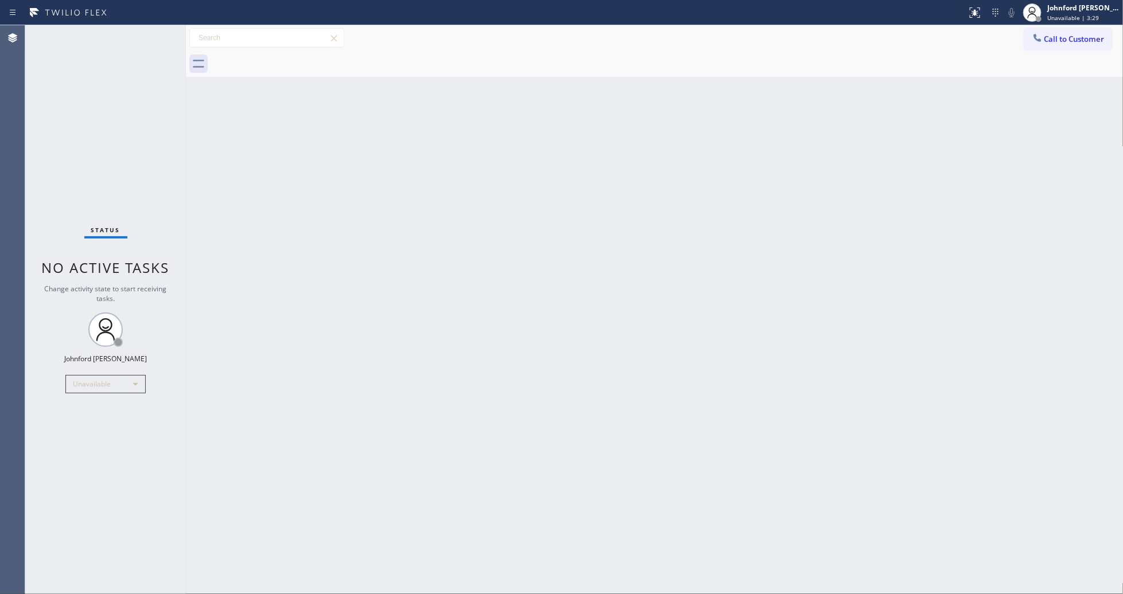
click at [947, 485] on div "Back to Dashboard Change Sender ID Customers Technicians Select a contact Outbo…" at bounding box center [654, 309] width 937 height 569
drag, startPoint x: 70, startPoint y: 130, endPoint x: 116, endPoint y: 3, distance: 135.4
click at [71, 128] on div "Status No active tasks Change activity state to start receiving tasks. [PERSON_…" at bounding box center [105, 309] width 161 height 569
drag, startPoint x: 77, startPoint y: 190, endPoint x: 119, endPoint y: 159, distance: 52.1
click at [77, 190] on div "Status No active tasks Change activity state to start receiving tasks. [PERSON_…" at bounding box center [105, 309] width 161 height 569
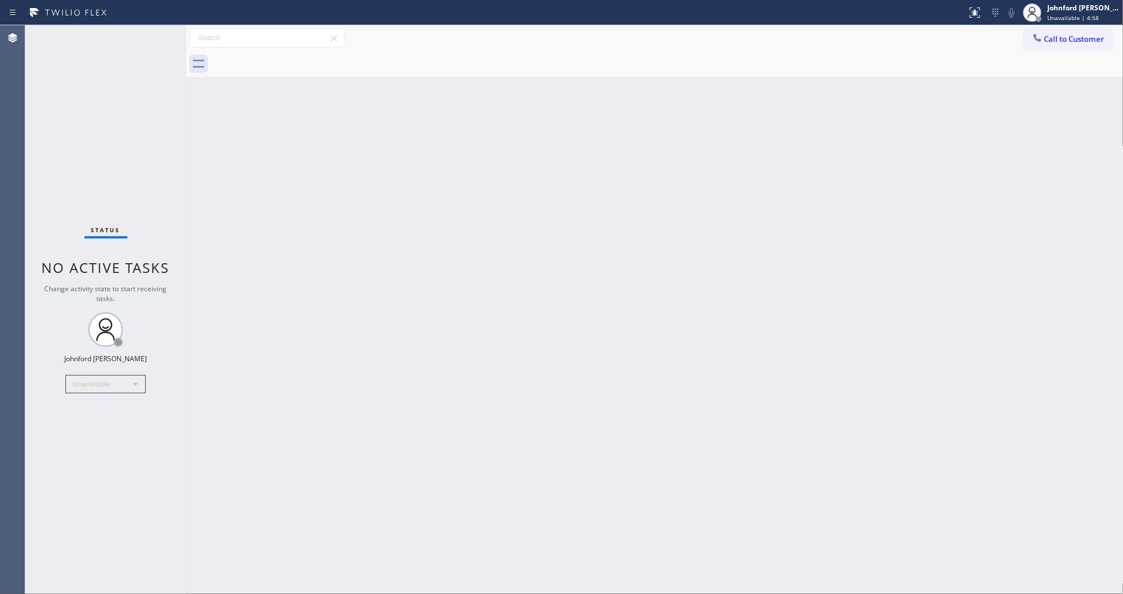
drag, startPoint x: 914, startPoint y: 295, endPoint x: 912, endPoint y: 250, distance: 45.9
click at [914, 295] on div "Back to Dashboard Change Sender ID Customers Technicians Select a contact Outbo…" at bounding box center [654, 309] width 937 height 569
click at [81, 380] on div "Unavailable" at bounding box center [105, 384] width 80 height 18
click at [89, 442] on li "Break" at bounding box center [105, 443] width 78 height 14
click at [224, 413] on div "Back to Dashboard Change Sender ID Customers Technicians Select a contact Outbo…" at bounding box center [654, 309] width 937 height 569
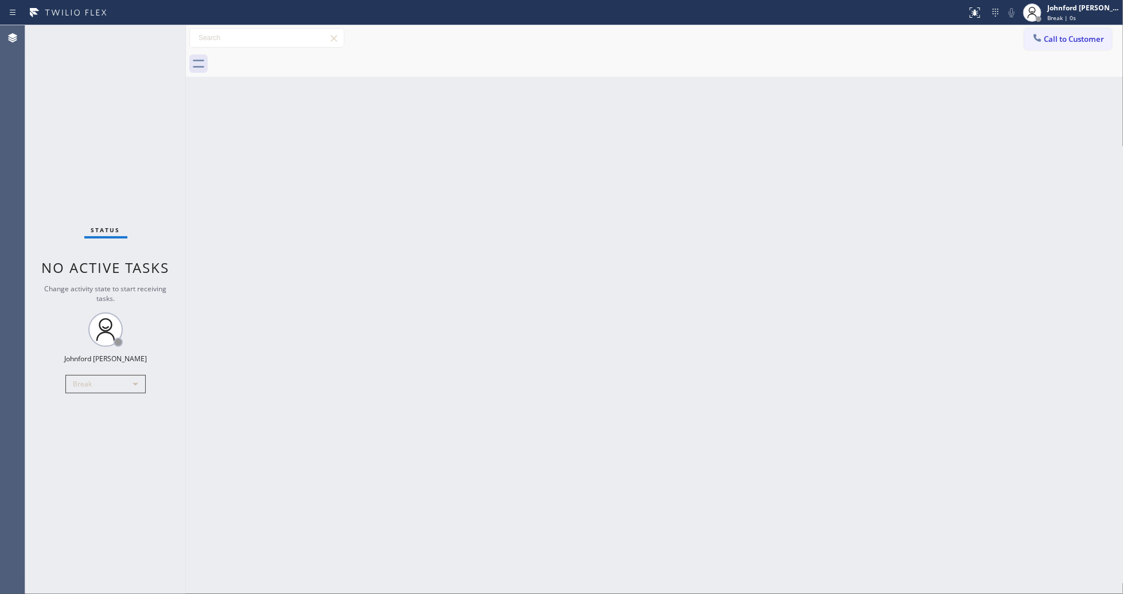
click at [756, 414] on div "Back to Dashboard Change Sender ID Customers Technicians Select a contact Outbo…" at bounding box center [654, 309] width 937 height 569
